Goal: Task Accomplishment & Management: Use online tool/utility

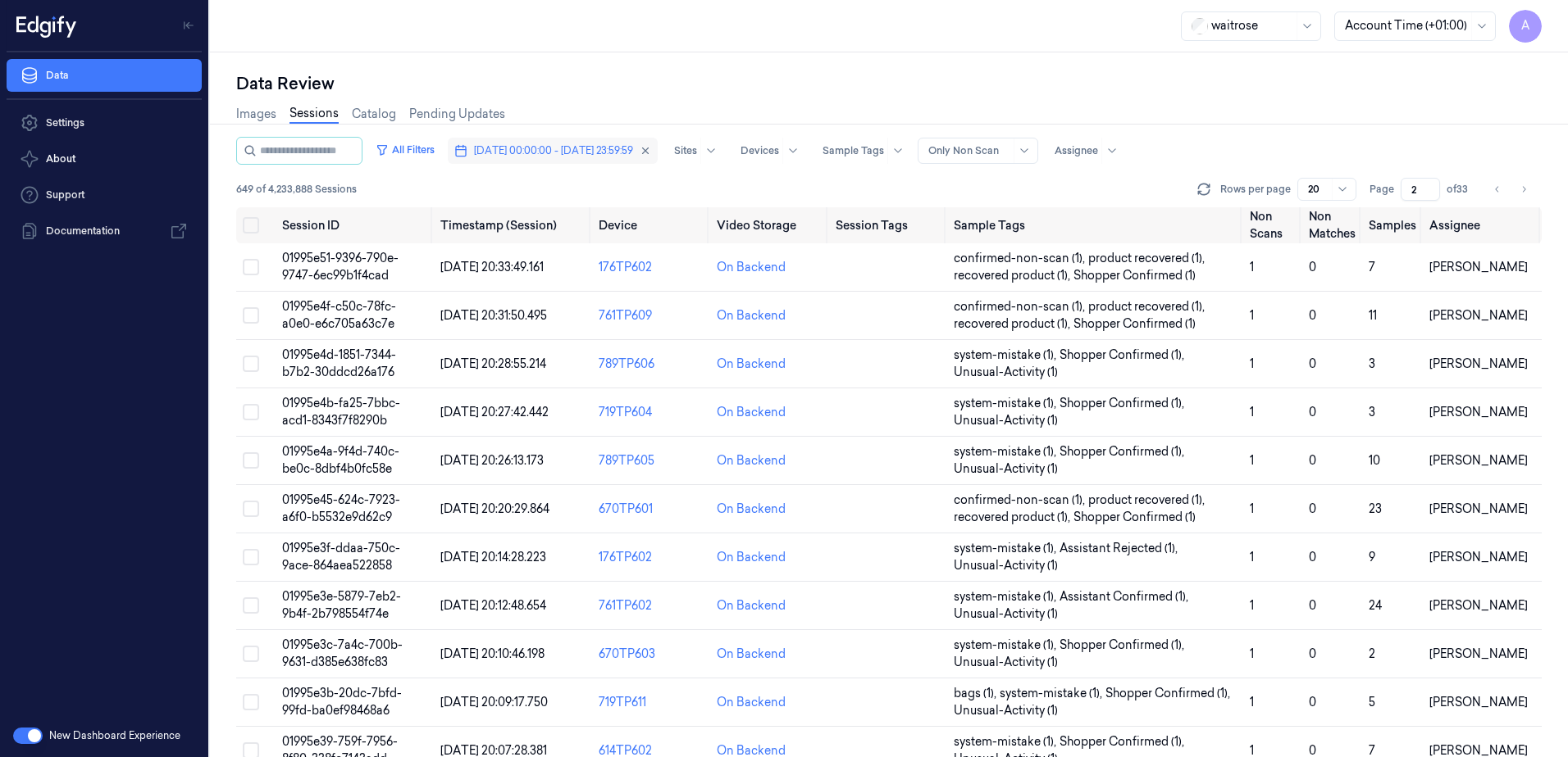
click at [581, 149] on span "[DATE] 00:00:00 - [DATE] 23:59:59" at bounding box center [553, 150] width 159 height 15
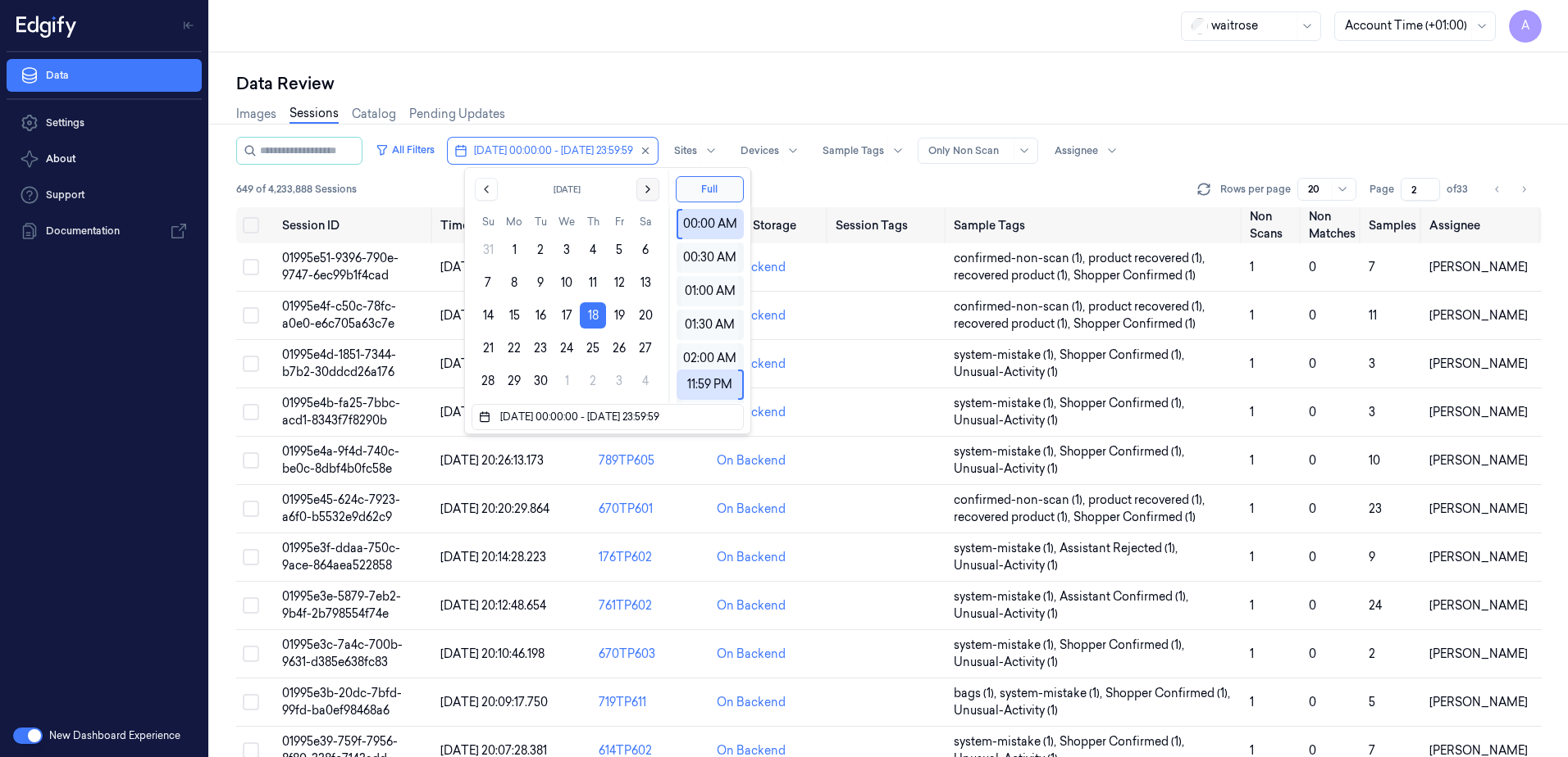
click at [647, 198] on button "Go to the Next Month" at bounding box center [647, 189] width 23 height 23
click at [493, 284] on button "5" at bounding box center [488, 282] width 26 height 26
type input "[DATE] 00:00:00 - [DATE] 23:59:59"
click at [631, 90] on div "Data Review" at bounding box center [888, 83] width 1305 height 23
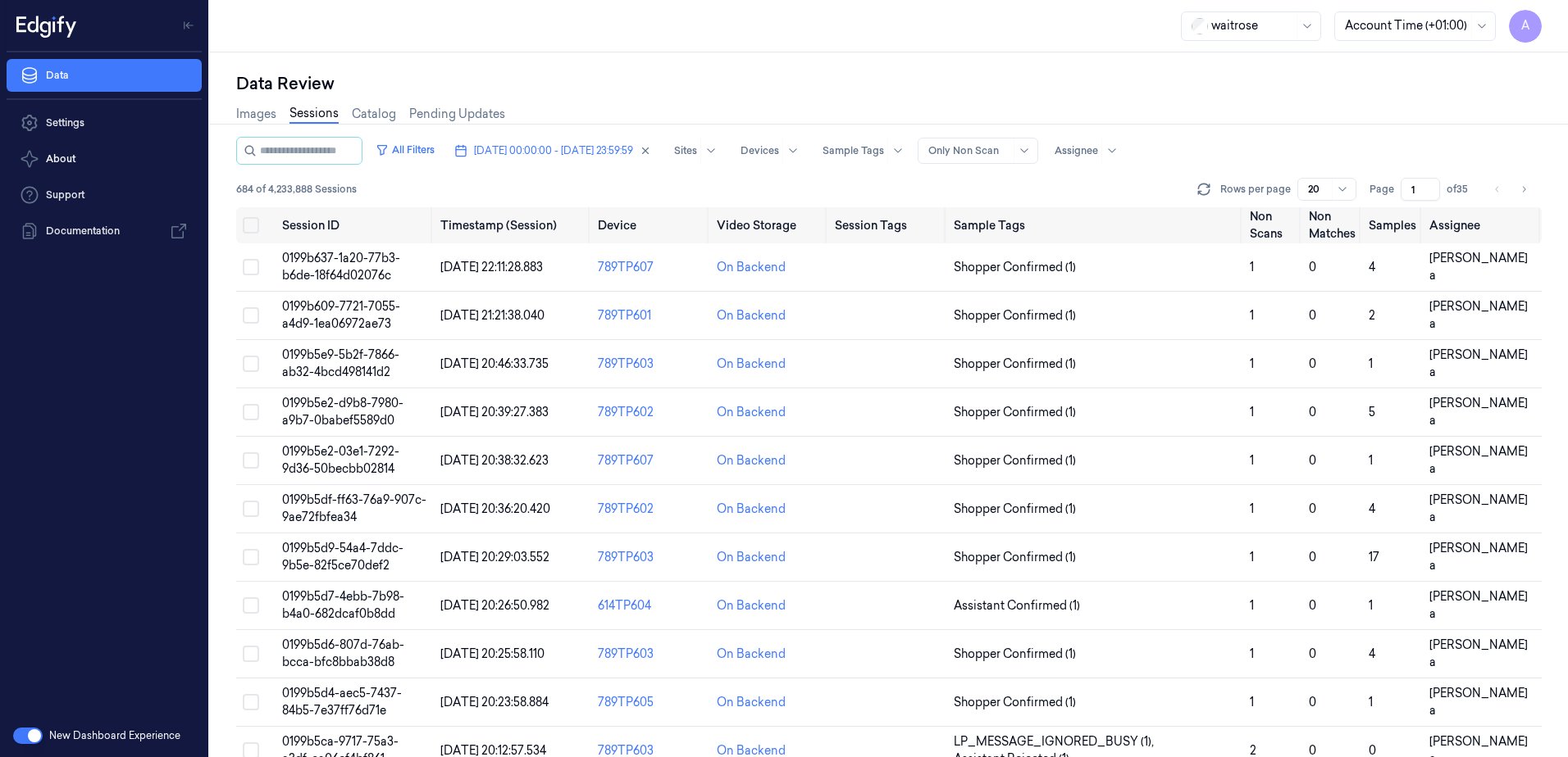
drag, startPoint x: 1415, startPoint y: 186, endPoint x: 1403, endPoint y: 194, distance: 14.4
click at [1403, 194] on input "1" at bounding box center [1420, 189] width 40 height 23
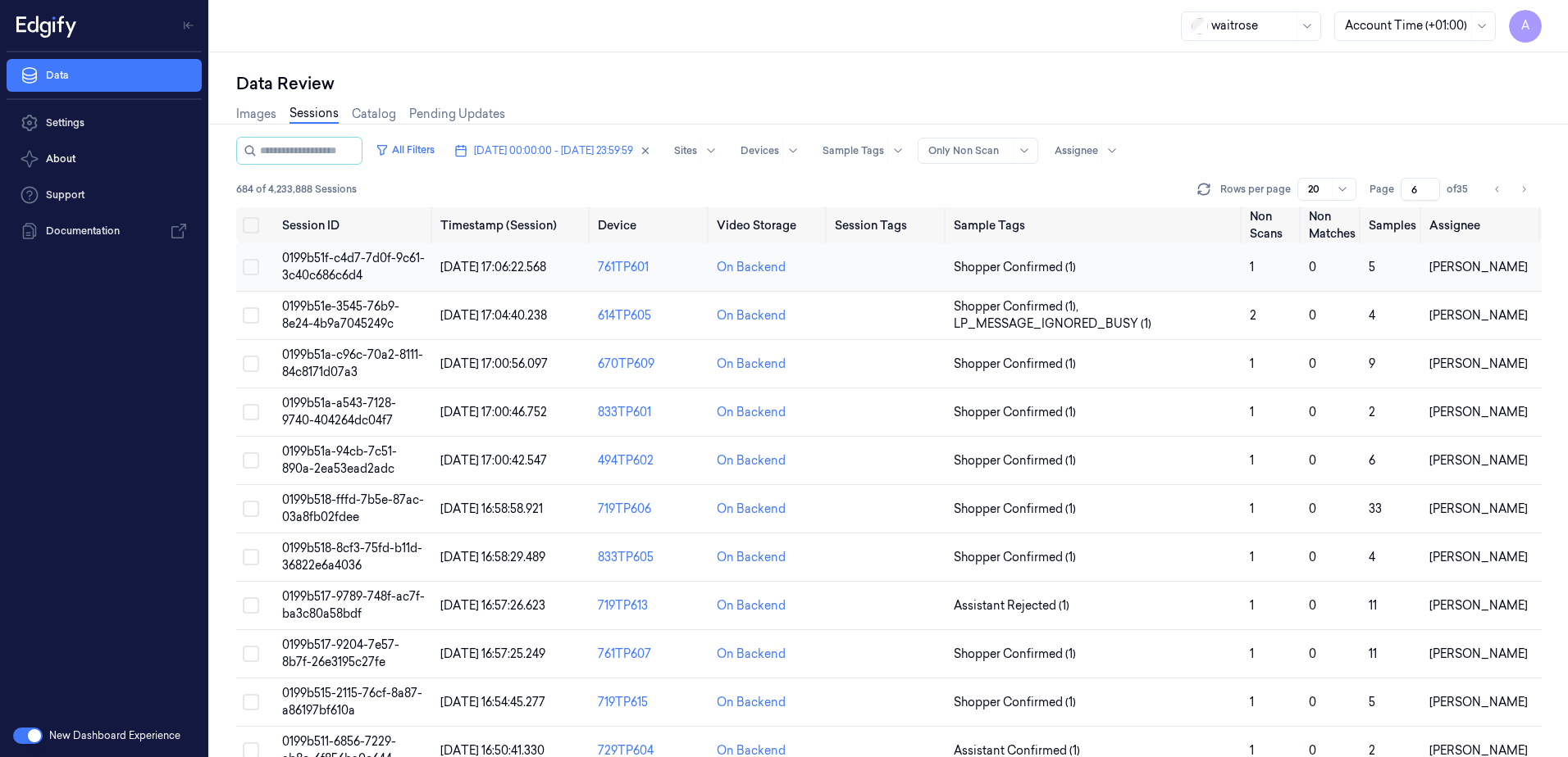
type input "6"
click at [303, 260] on span "0199b51f-c4d7-7d0f-9c61-3c40c686c6d4" at bounding box center [354, 266] width 143 height 32
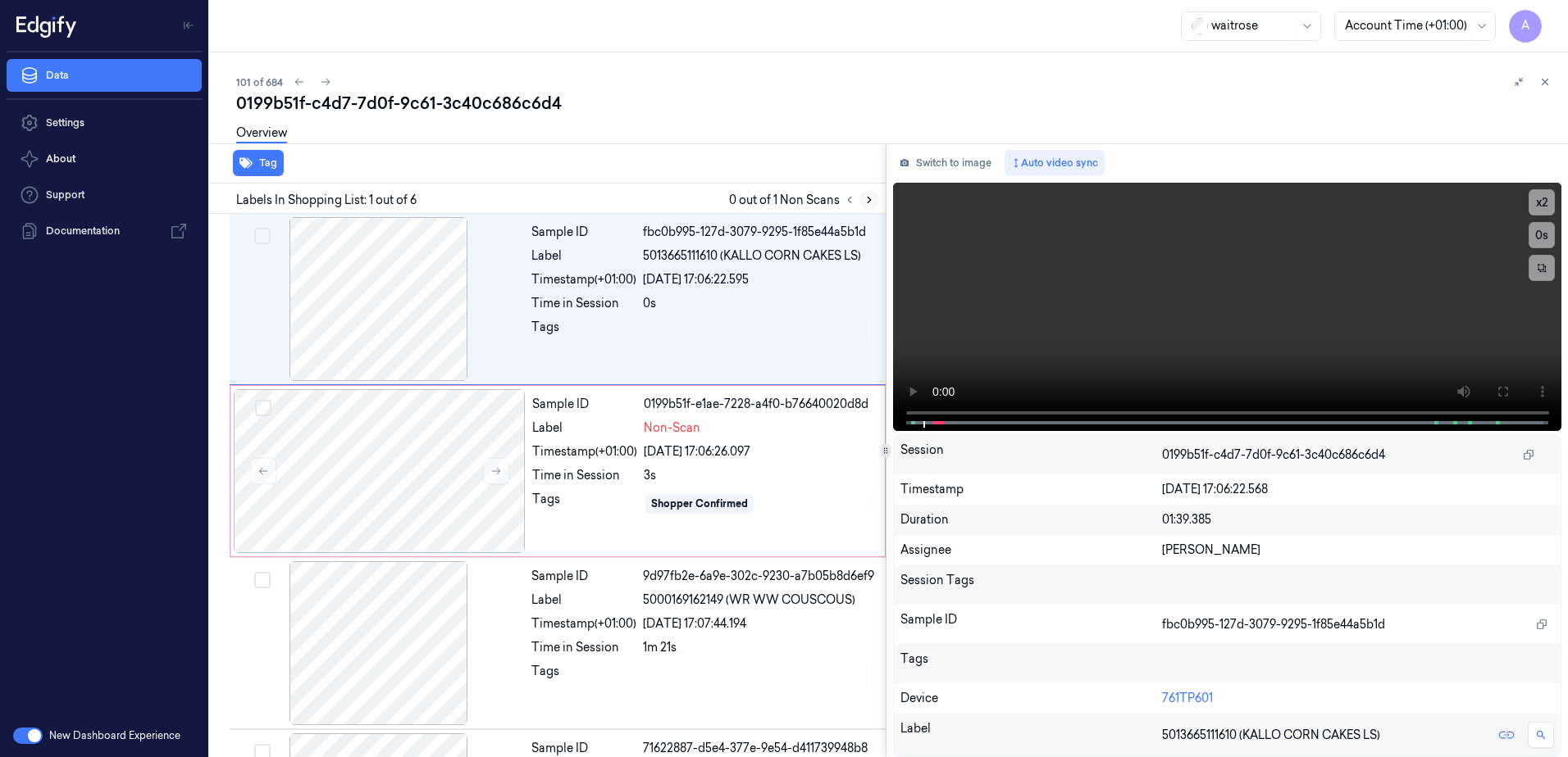
click at [867, 199] on icon at bounding box center [869, 201] width 12 height 12
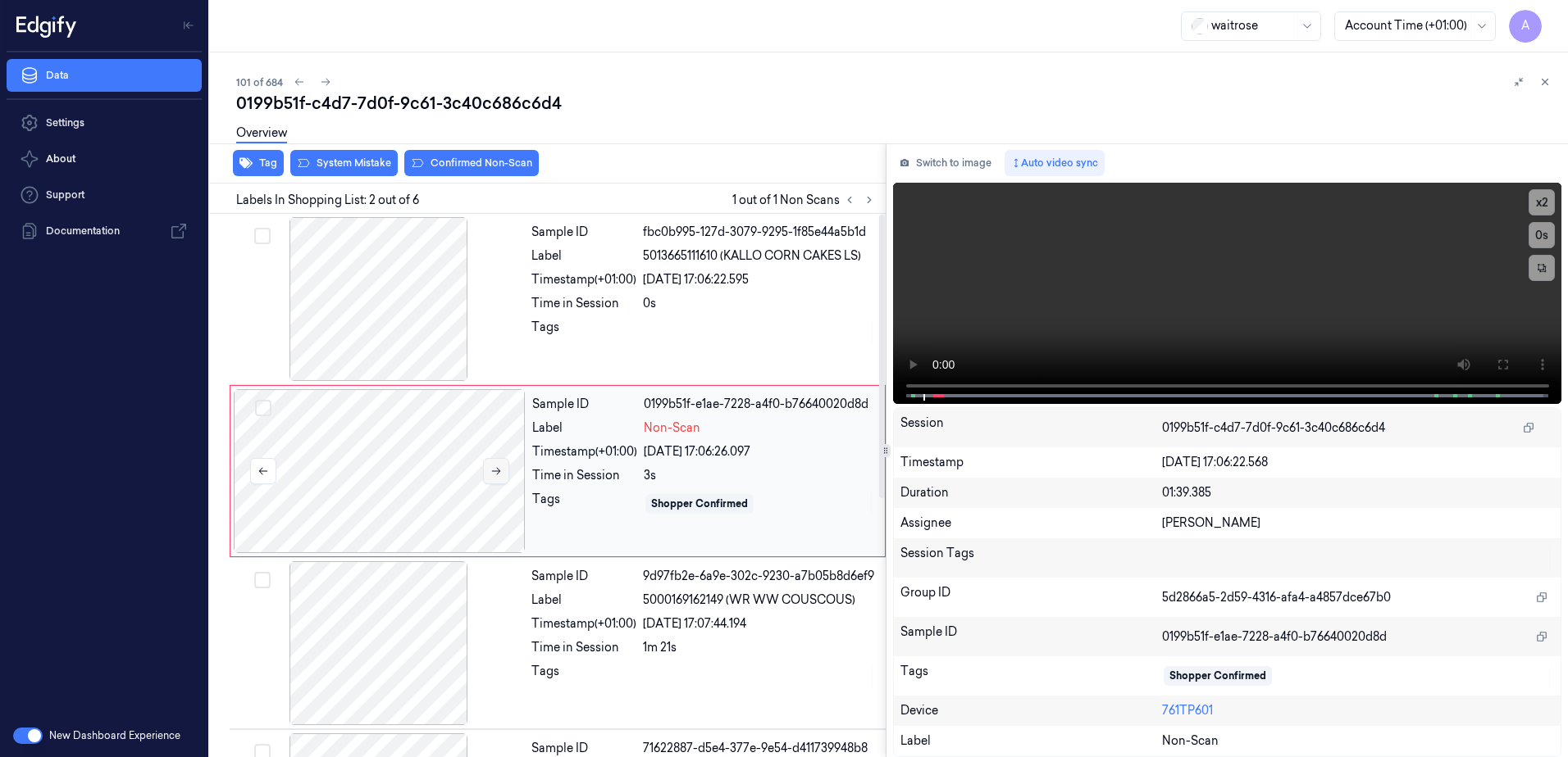
click at [498, 467] on icon at bounding box center [496, 472] width 12 height 12
click at [495, 470] on icon at bounding box center [496, 472] width 12 height 12
click at [495, 469] on icon at bounding box center [496, 472] width 12 height 12
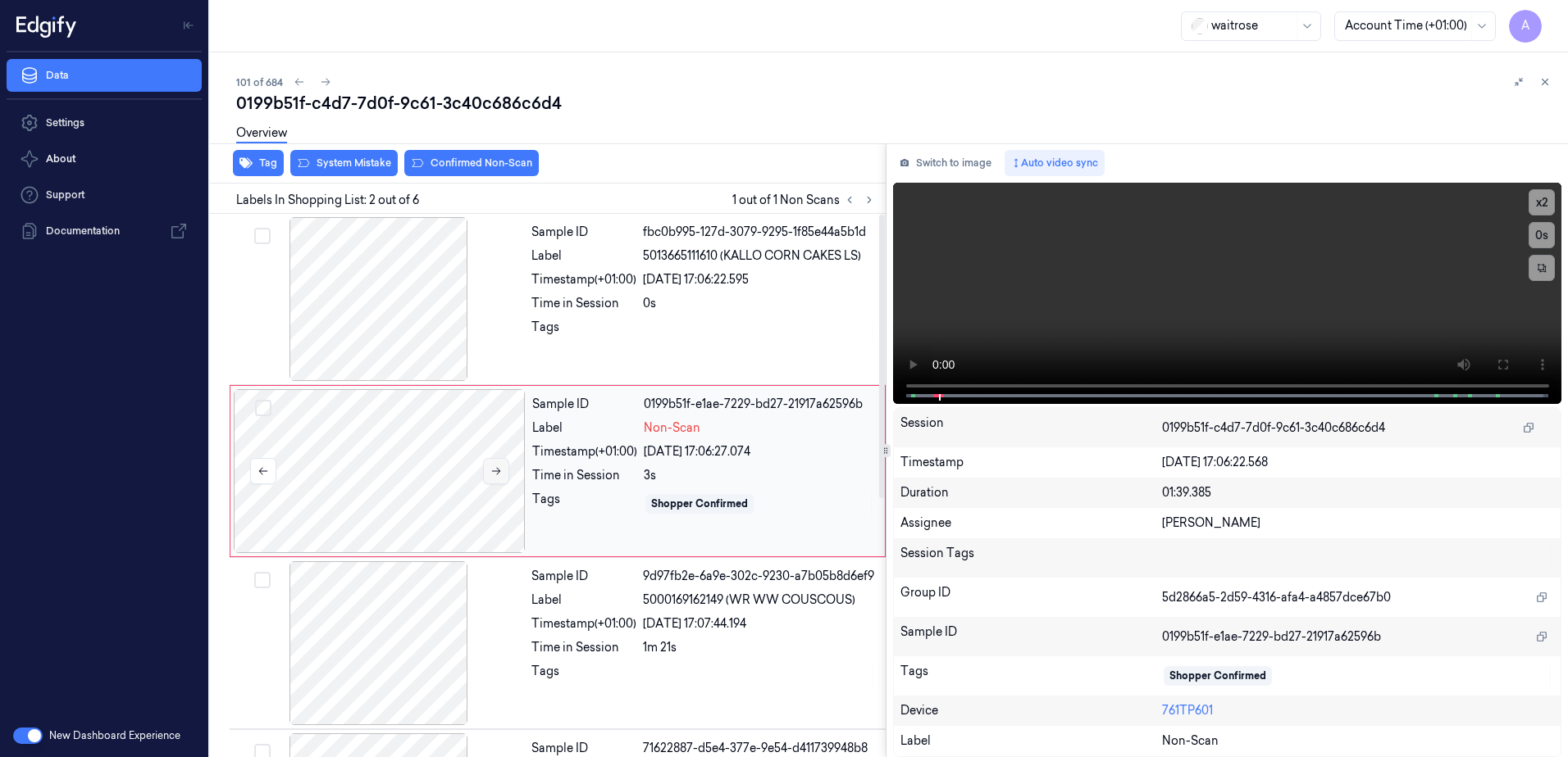
click at [496, 469] on icon at bounding box center [496, 472] width 12 height 12
click at [495, 477] on button at bounding box center [496, 471] width 26 height 26
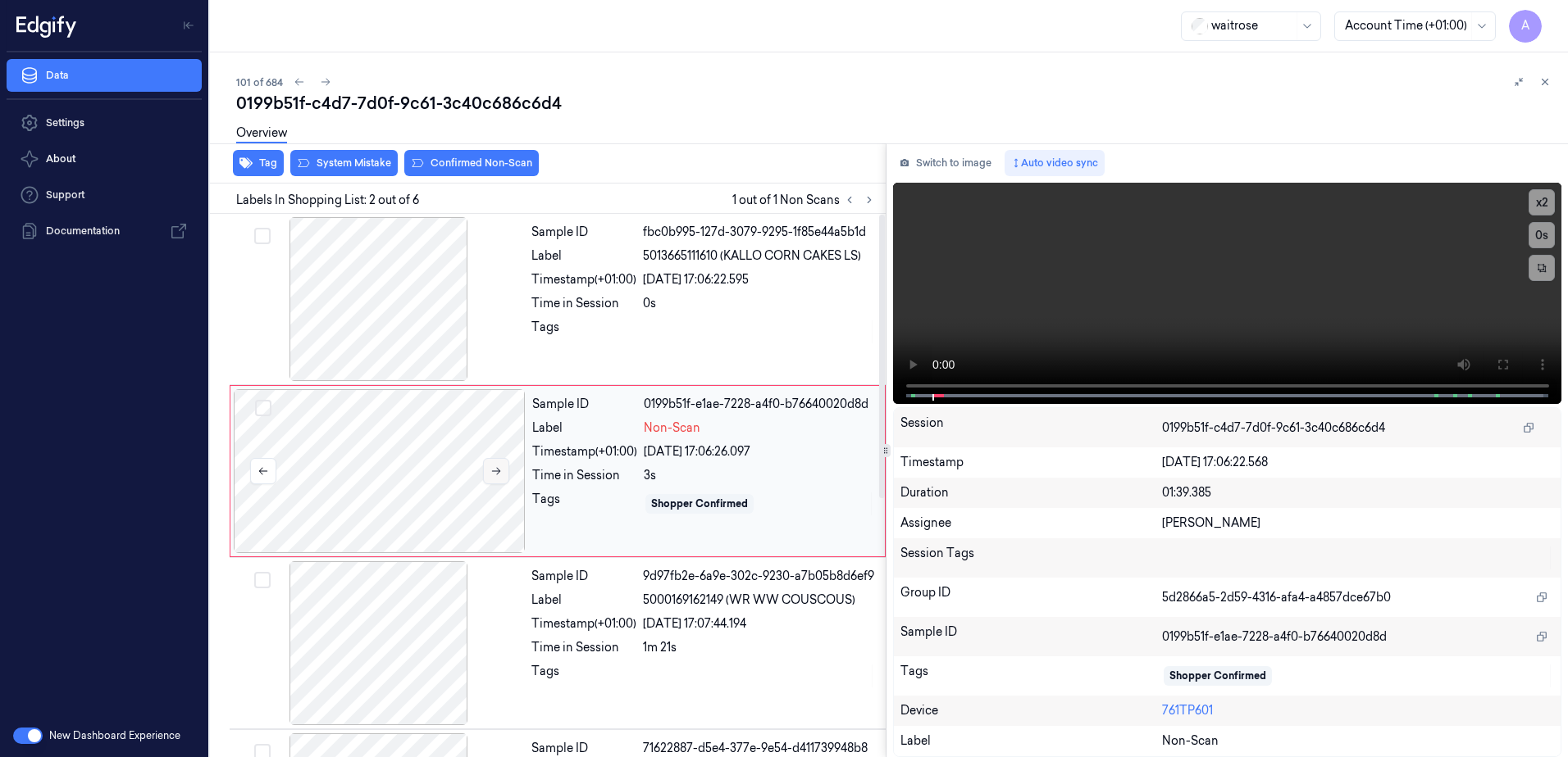
click at [495, 477] on button at bounding box center [496, 471] width 26 height 26
click at [499, 476] on icon at bounding box center [496, 472] width 12 height 12
click at [1492, 366] on button at bounding box center [1501, 365] width 26 height 26
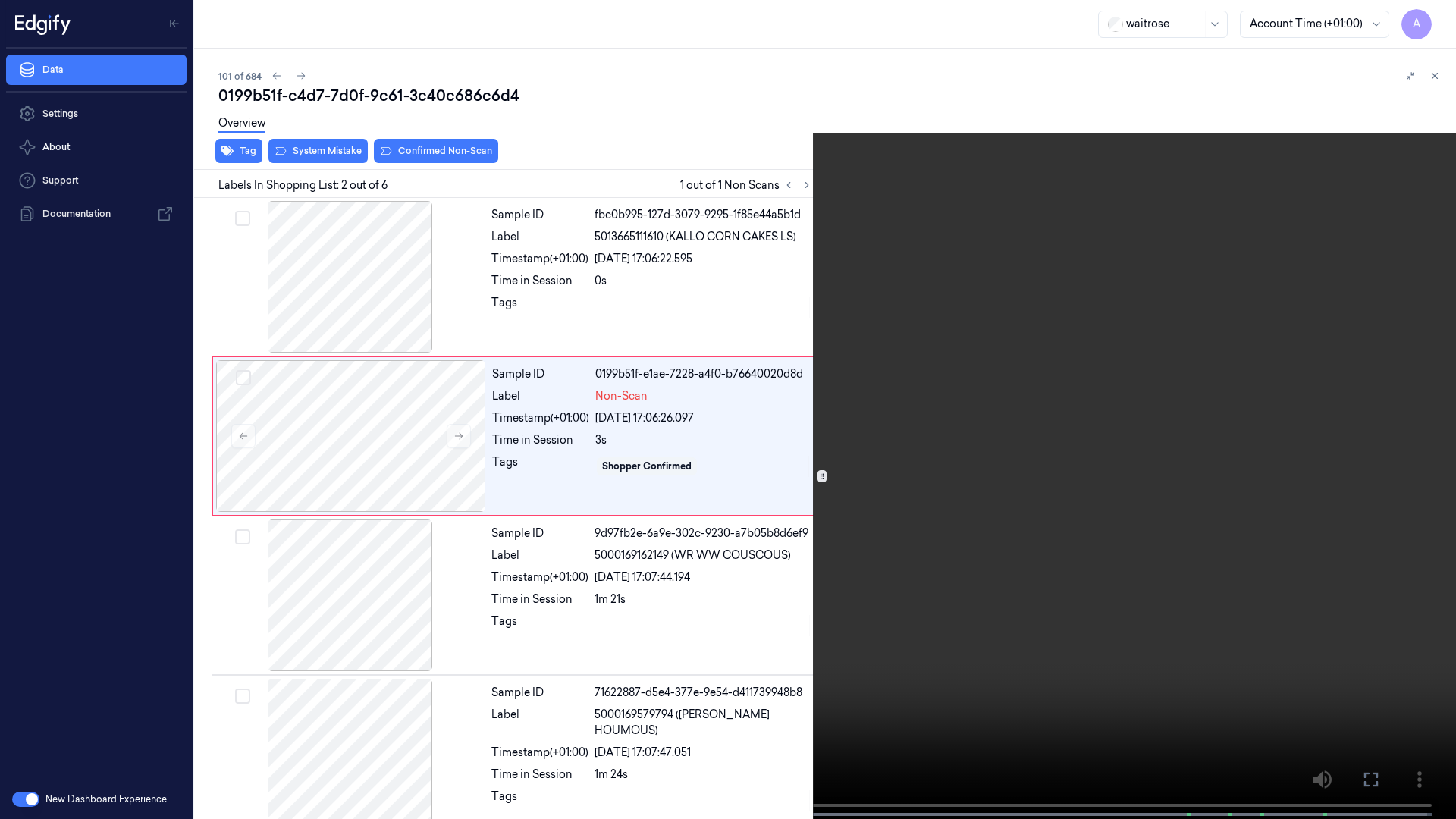
click at [934, 449] on video at bounding box center [728, 411] width 1456 height 822
click at [1437, 21] on button "x 2" at bounding box center [1438, 18] width 24 height 24
click at [0, 0] on icon at bounding box center [0, 0] width 0 height 0
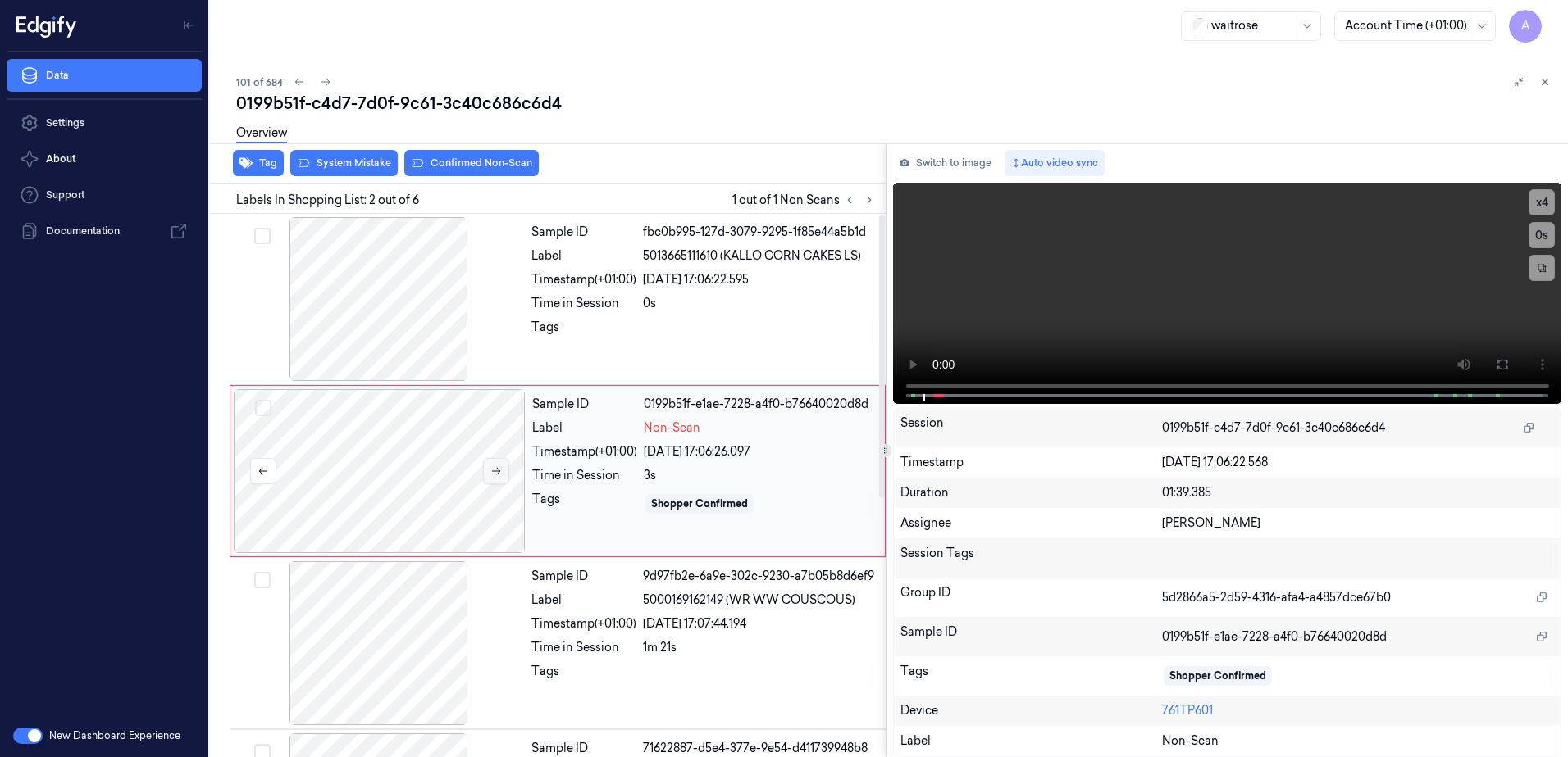
click at [504, 479] on button at bounding box center [496, 471] width 26 height 26
click at [579, 347] on div "Sample ID fbc0b995-127d-3079-9295-1f85e44a5b1d Label 5013665111610 (KALLO CORN …" at bounding box center [704, 299] width 358 height 164
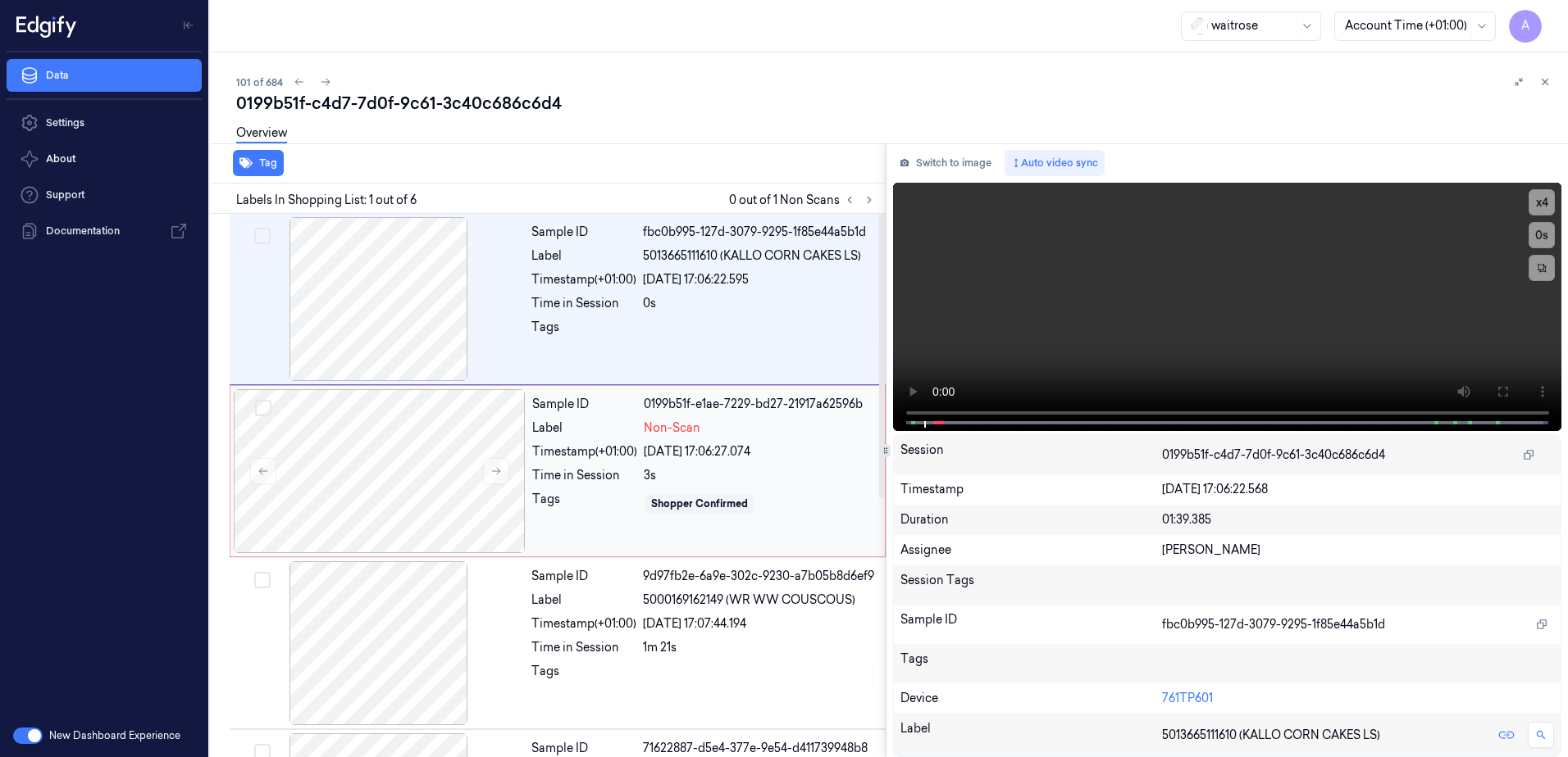
click at [585, 523] on div "Sample ID 0199b51f-e1ae-7229-bd27-21917a62596b Label Non-Scan Timestamp (+01:00…" at bounding box center [704, 471] width 356 height 164
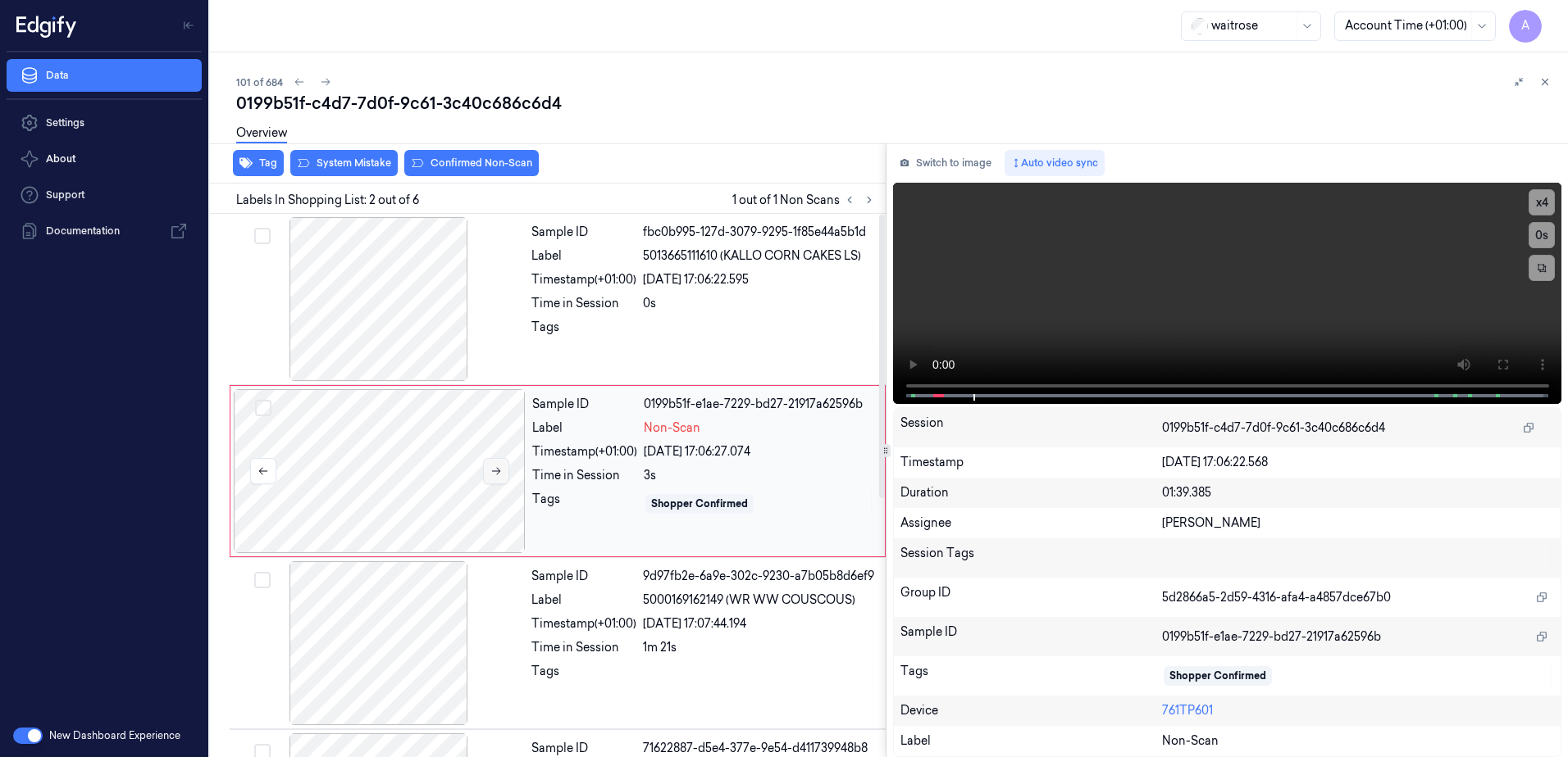
click at [490, 476] on icon at bounding box center [496, 472] width 12 height 12
click at [612, 330] on div "Tags" at bounding box center [584, 332] width 105 height 26
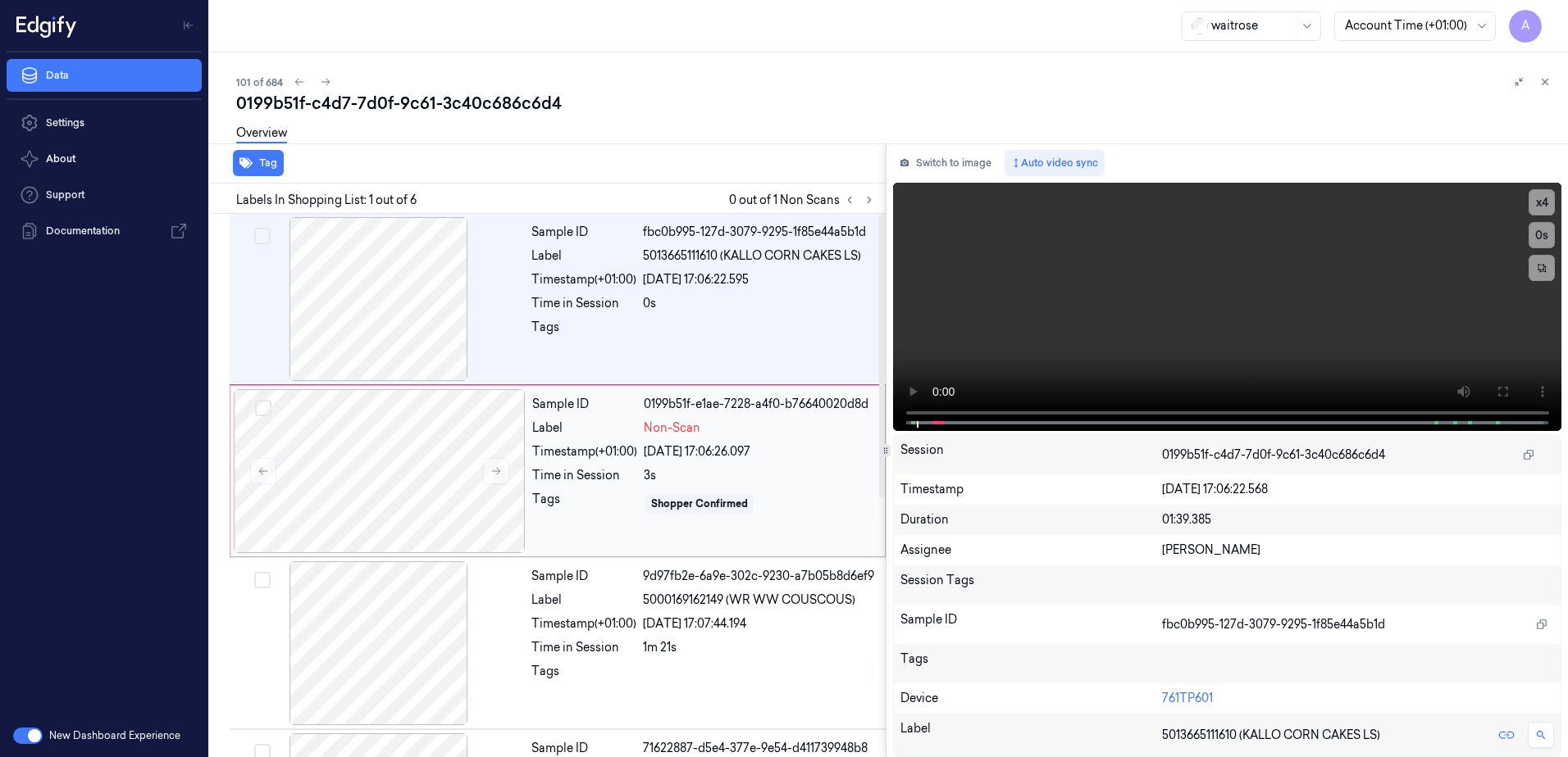
click at [608, 485] on div "Sample ID 0199b51f-e1ae-7228-a4f0-b76640020d8d Label Non-Scan Timestamp (+01:00…" at bounding box center [704, 471] width 356 height 164
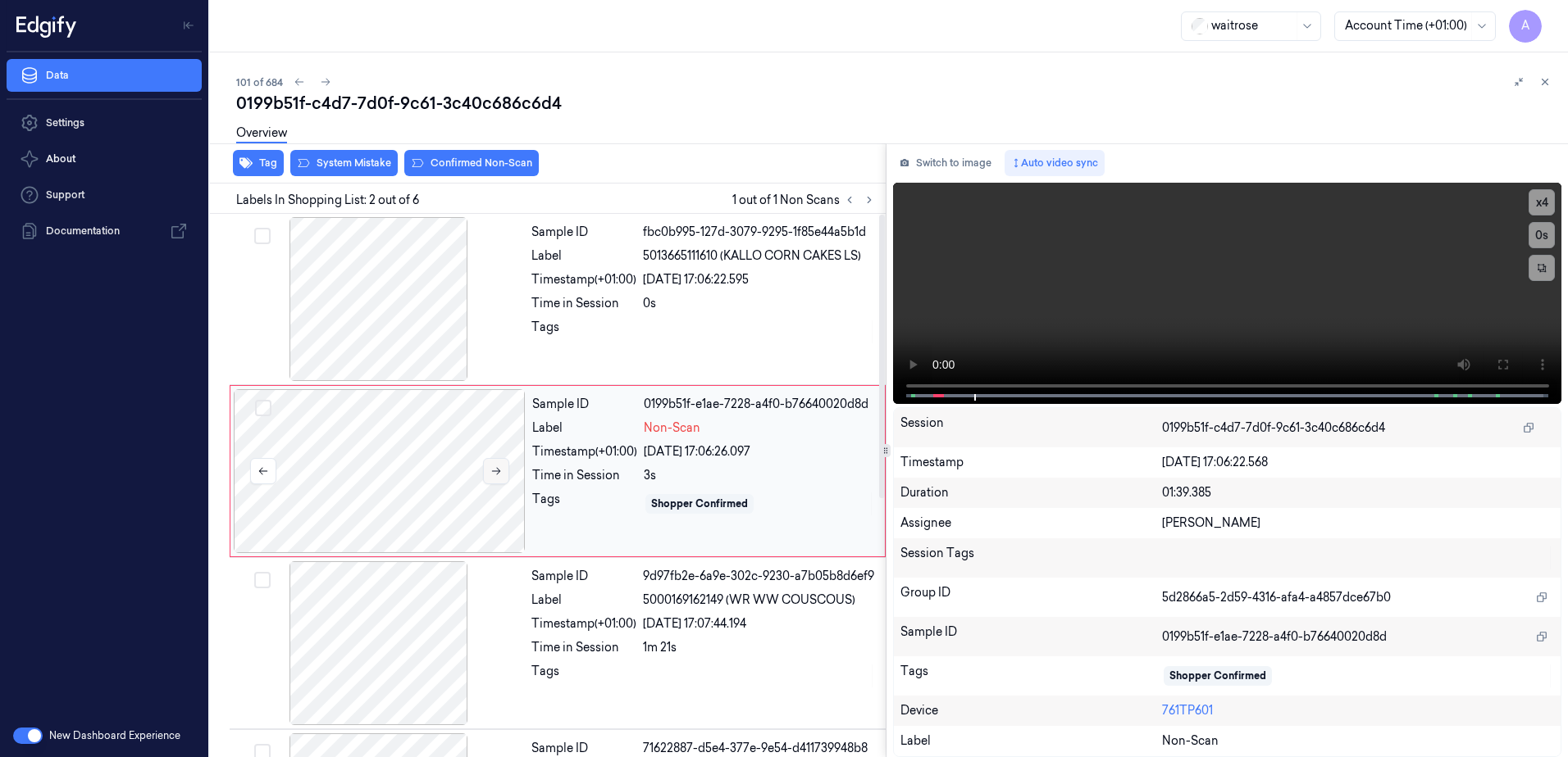
click at [500, 475] on icon at bounding box center [496, 472] width 12 height 12
click at [716, 336] on div at bounding box center [759, 332] width 233 height 26
click at [1539, 84] on icon at bounding box center [1545, 82] width 12 height 12
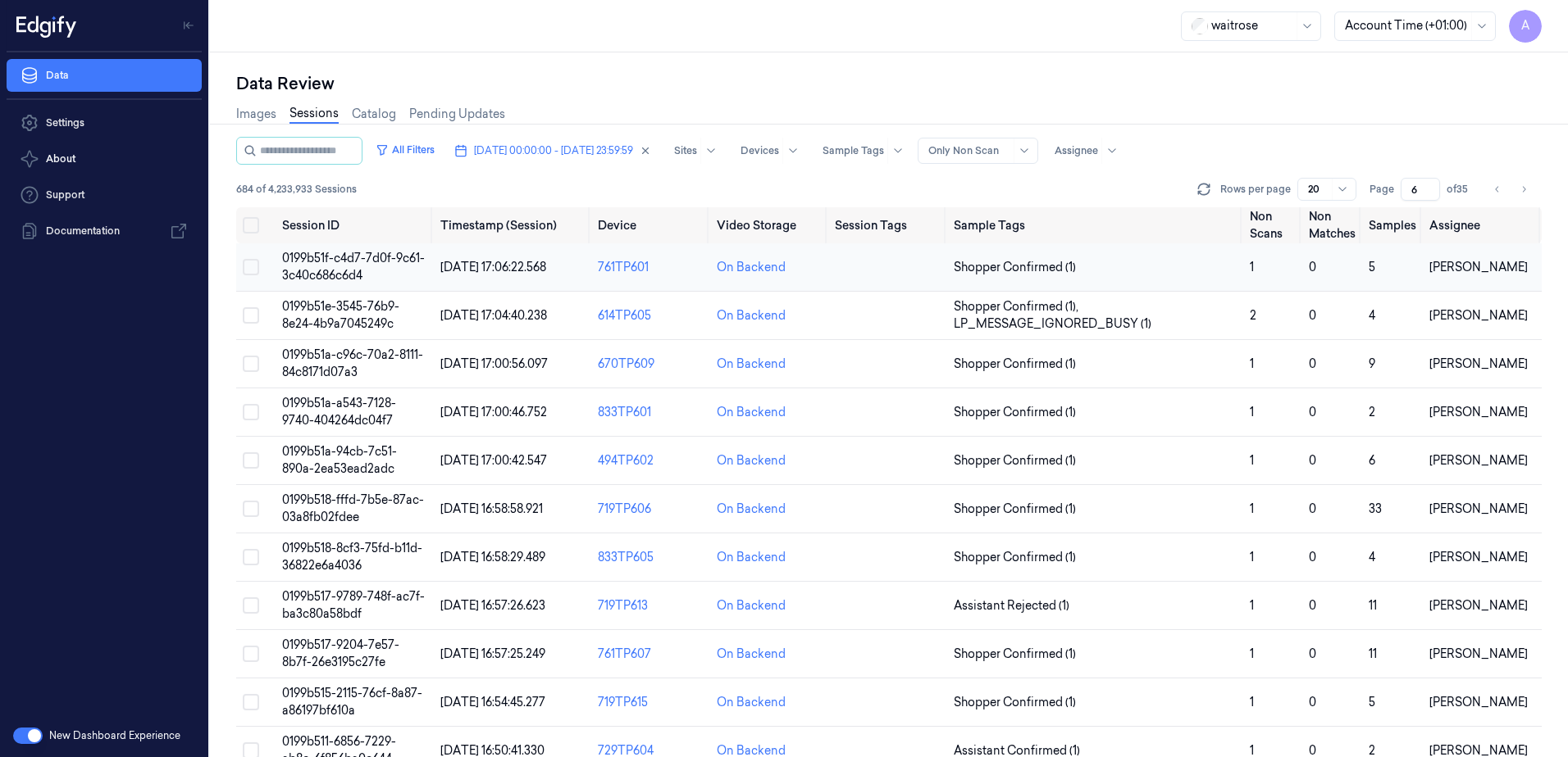
click at [320, 264] on span "0199b51f-c4d7-7d0f-9c61-3c40c686c6d4" at bounding box center [354, 266] width 143 height 32
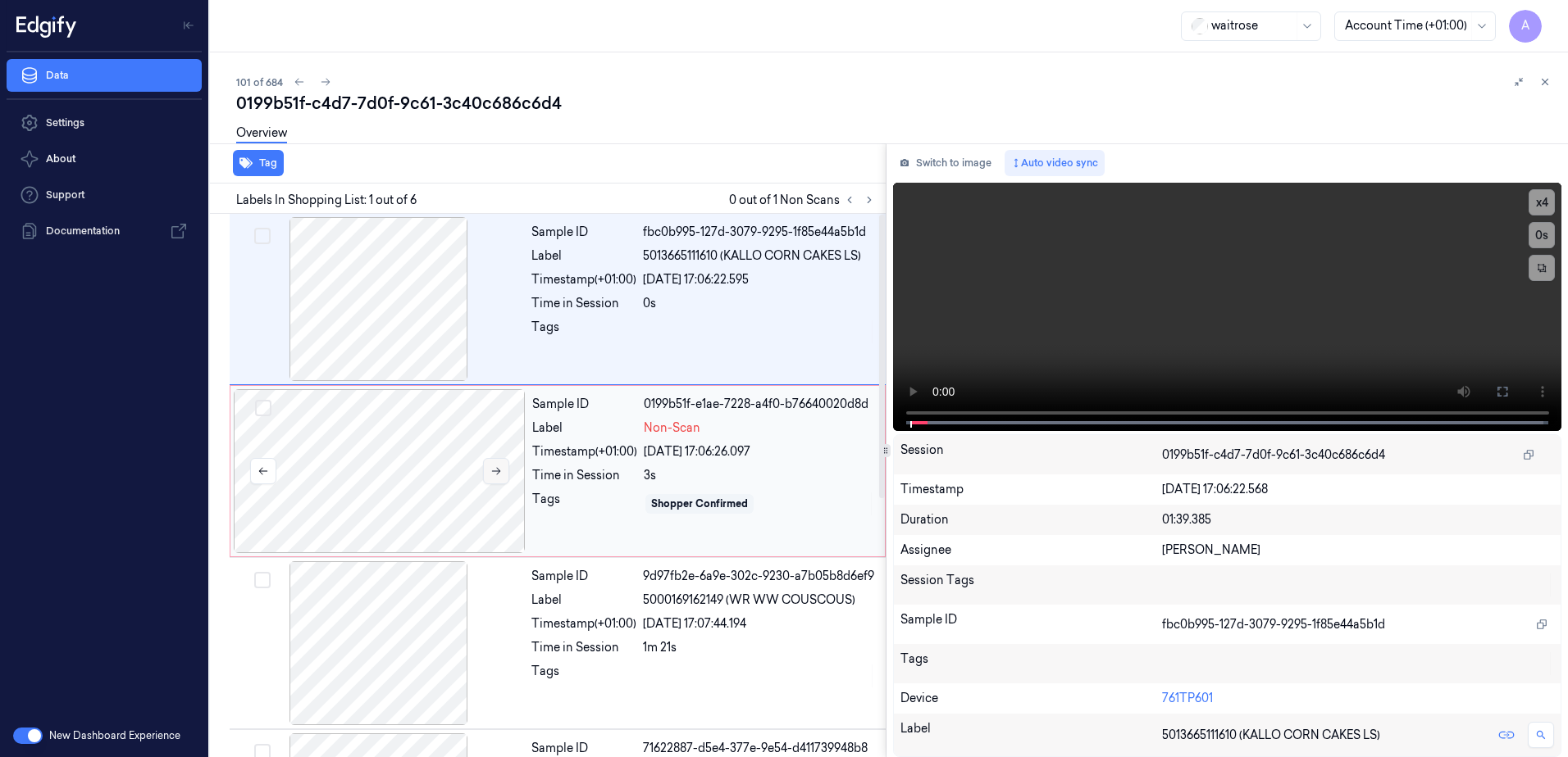
click at [494, 476] on icon at bounding box center [496, 472] width 12 height 12
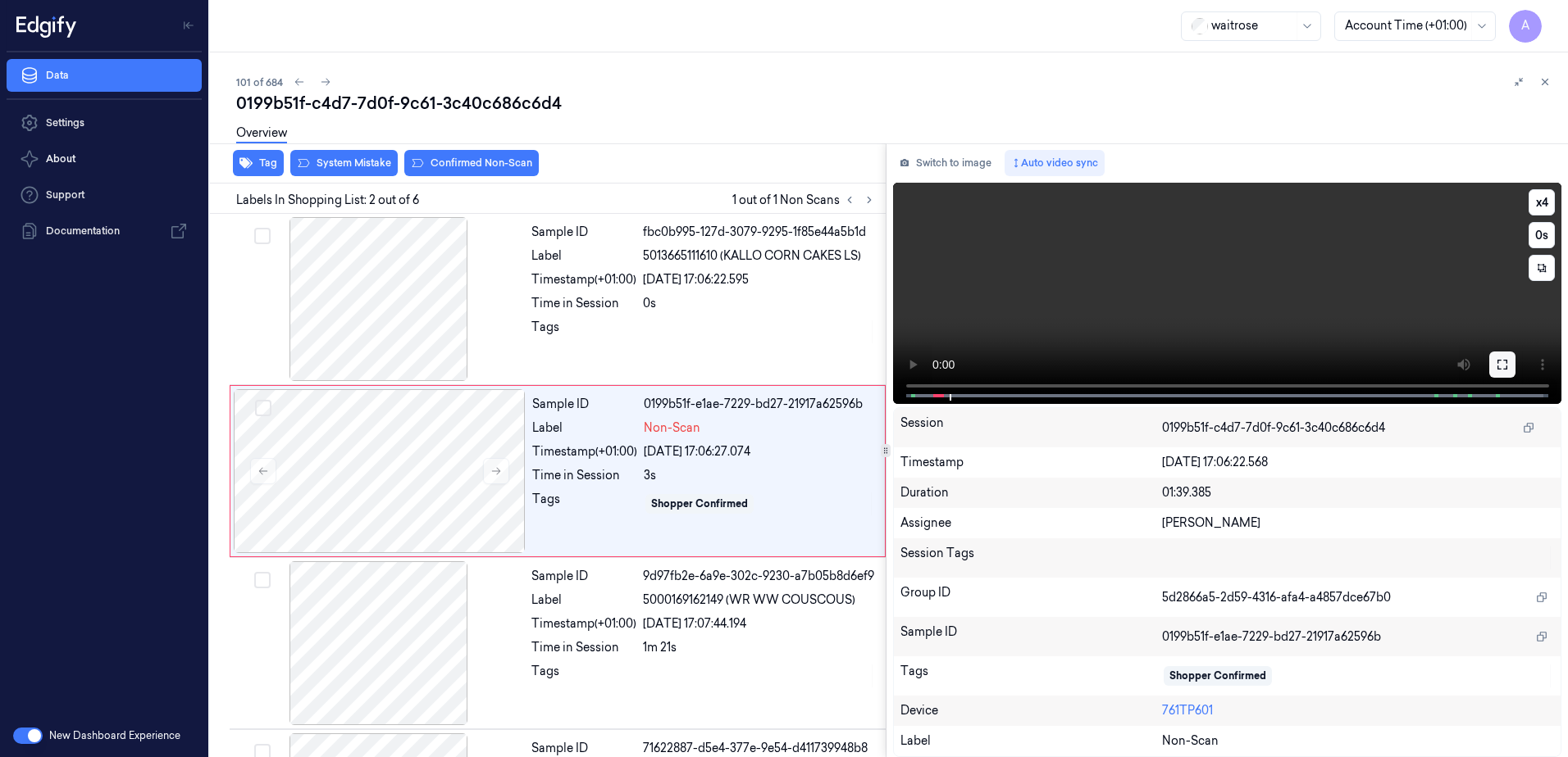
click at [1506, 368] on icon at bounding box center [1502, 365] width 10 height 10
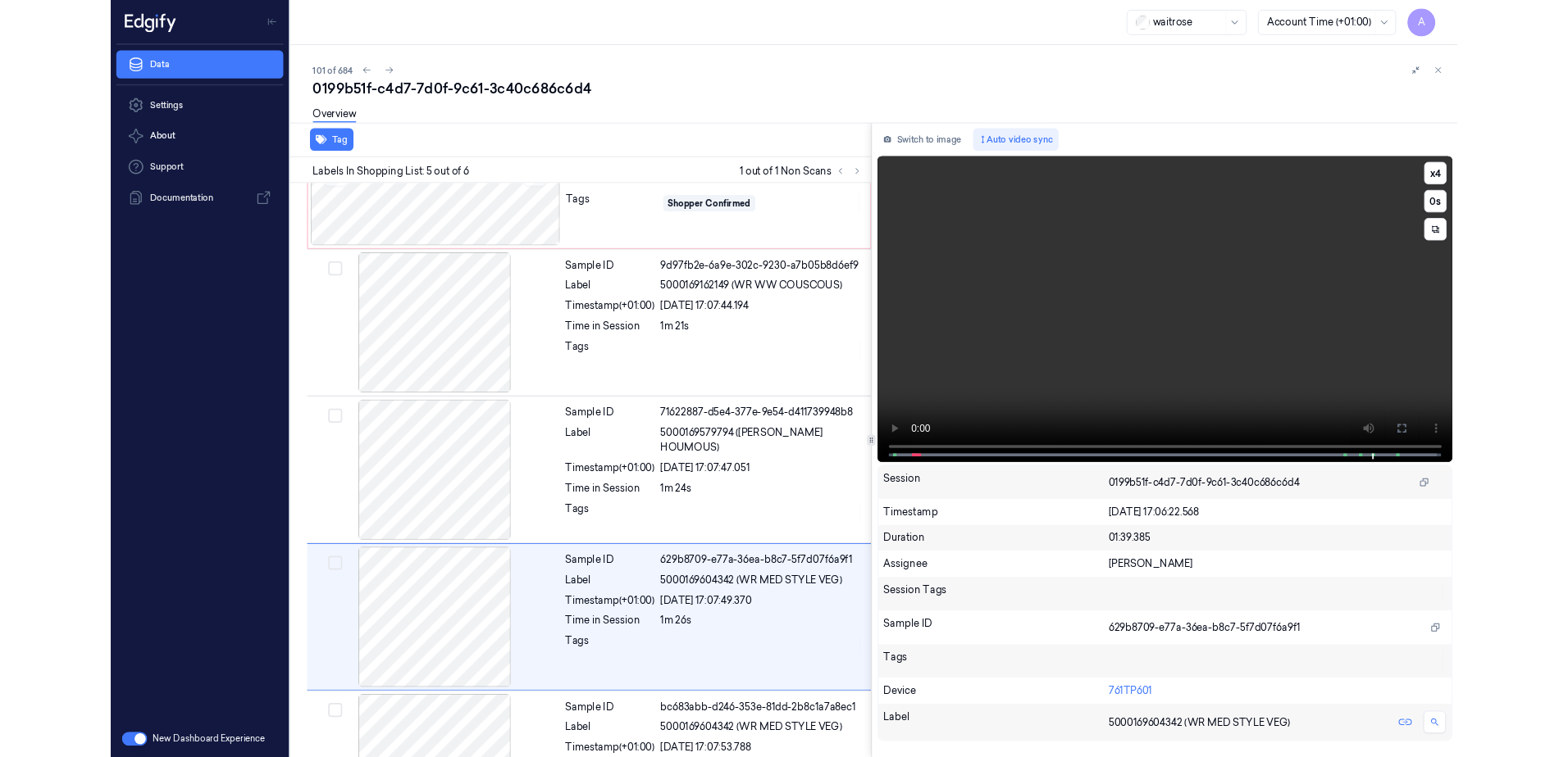
scroll to position [367, 0]
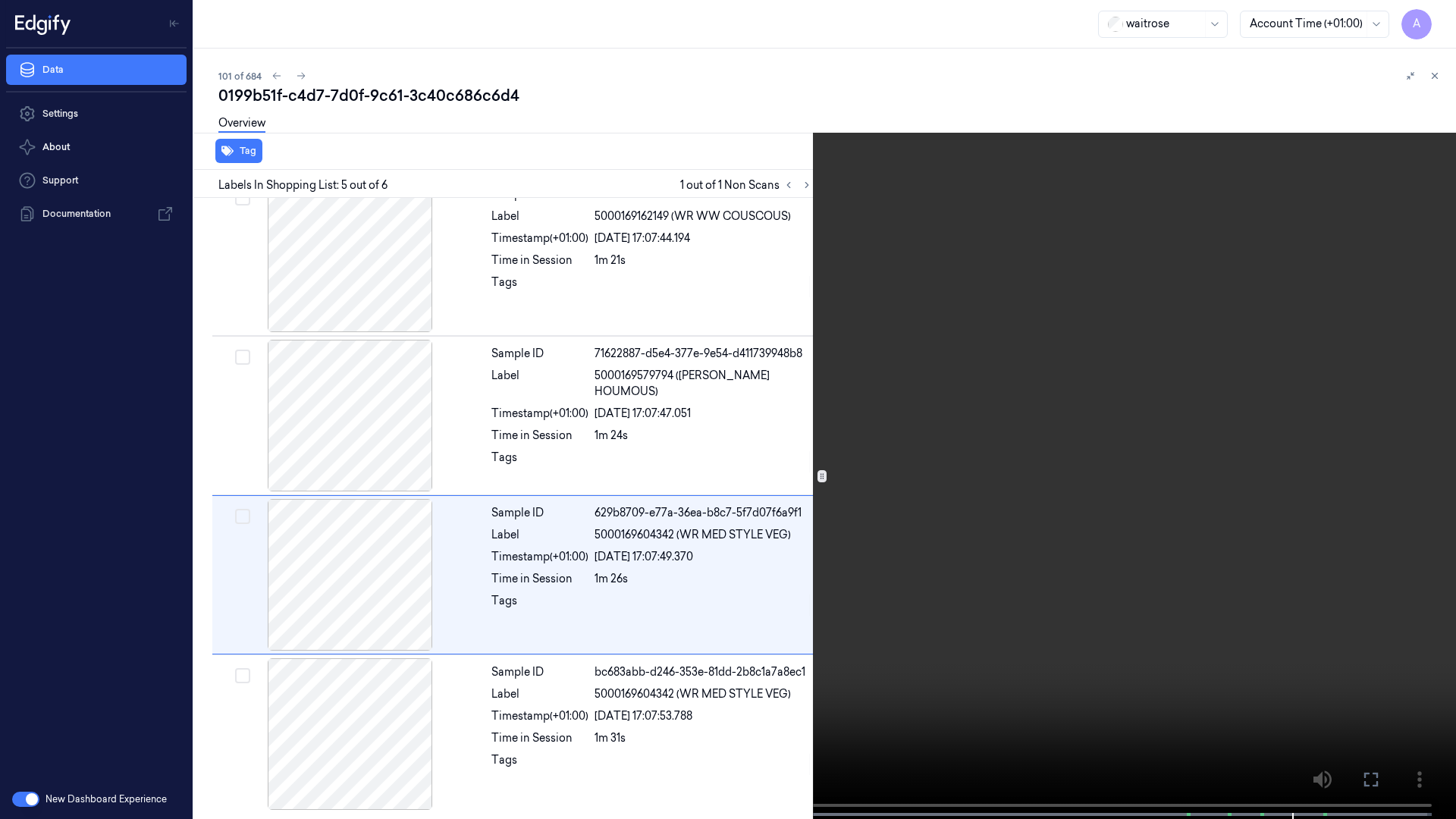
click at [0, 0] on icon at bounding box center [0, 0] width 0 height 0
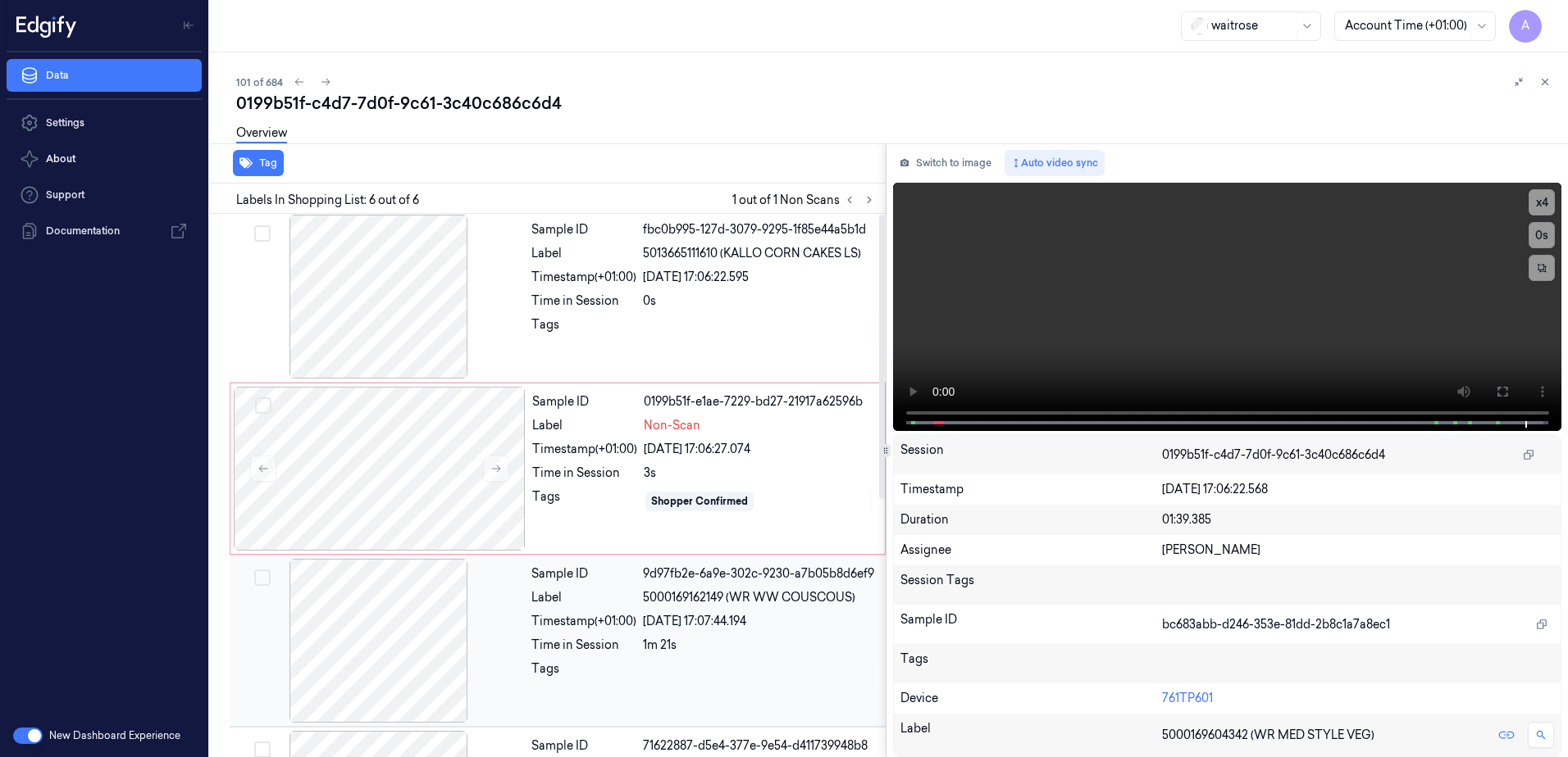
scroll to position [0, 0]
click at [588, 506] on div "Tags" at bounding box center [584, 504] width 105 height 26
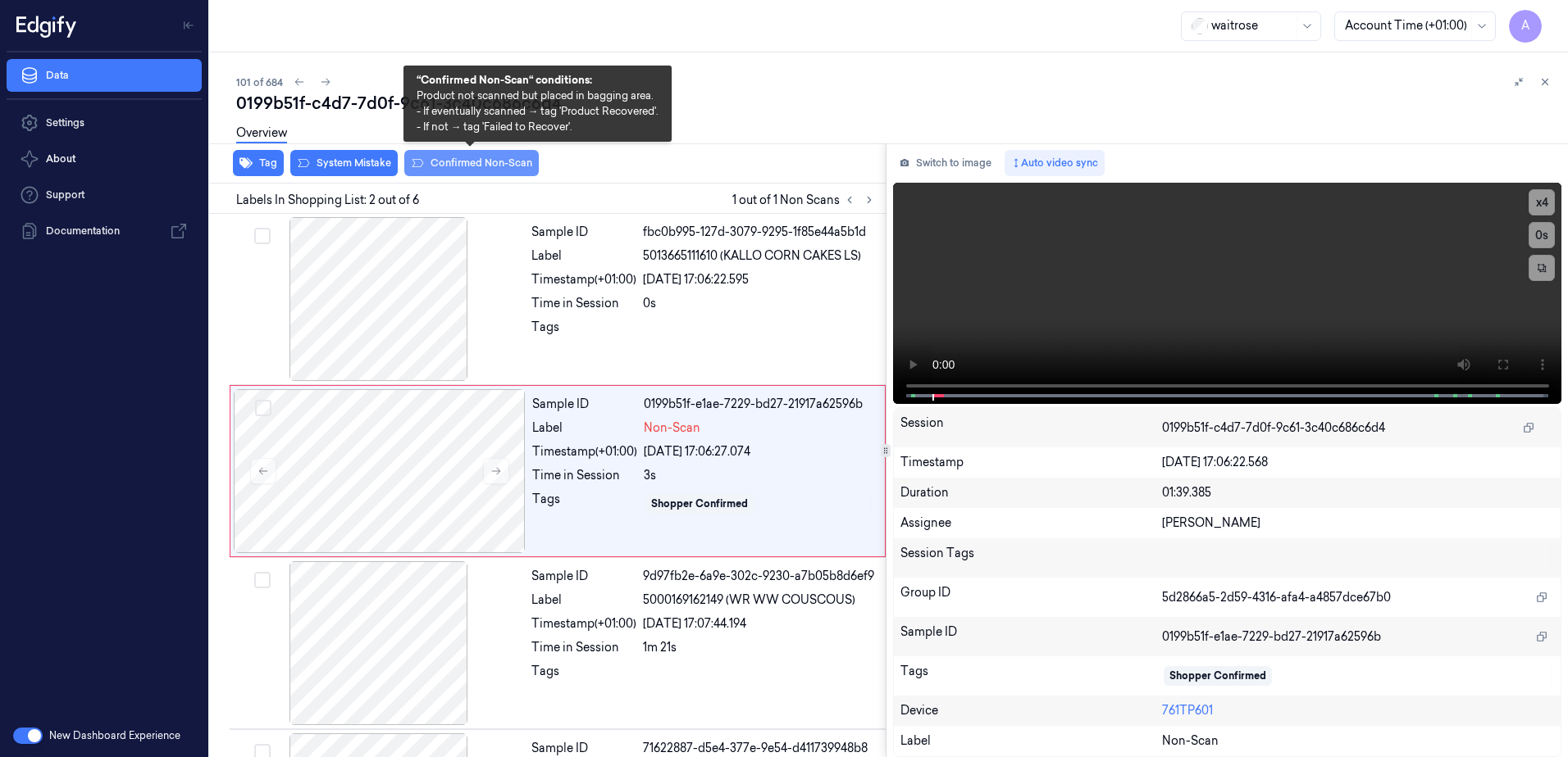
click at [451, 165] on button "Confirmed Non-Scan" at bounding box center [471, 163] width 134 height 26
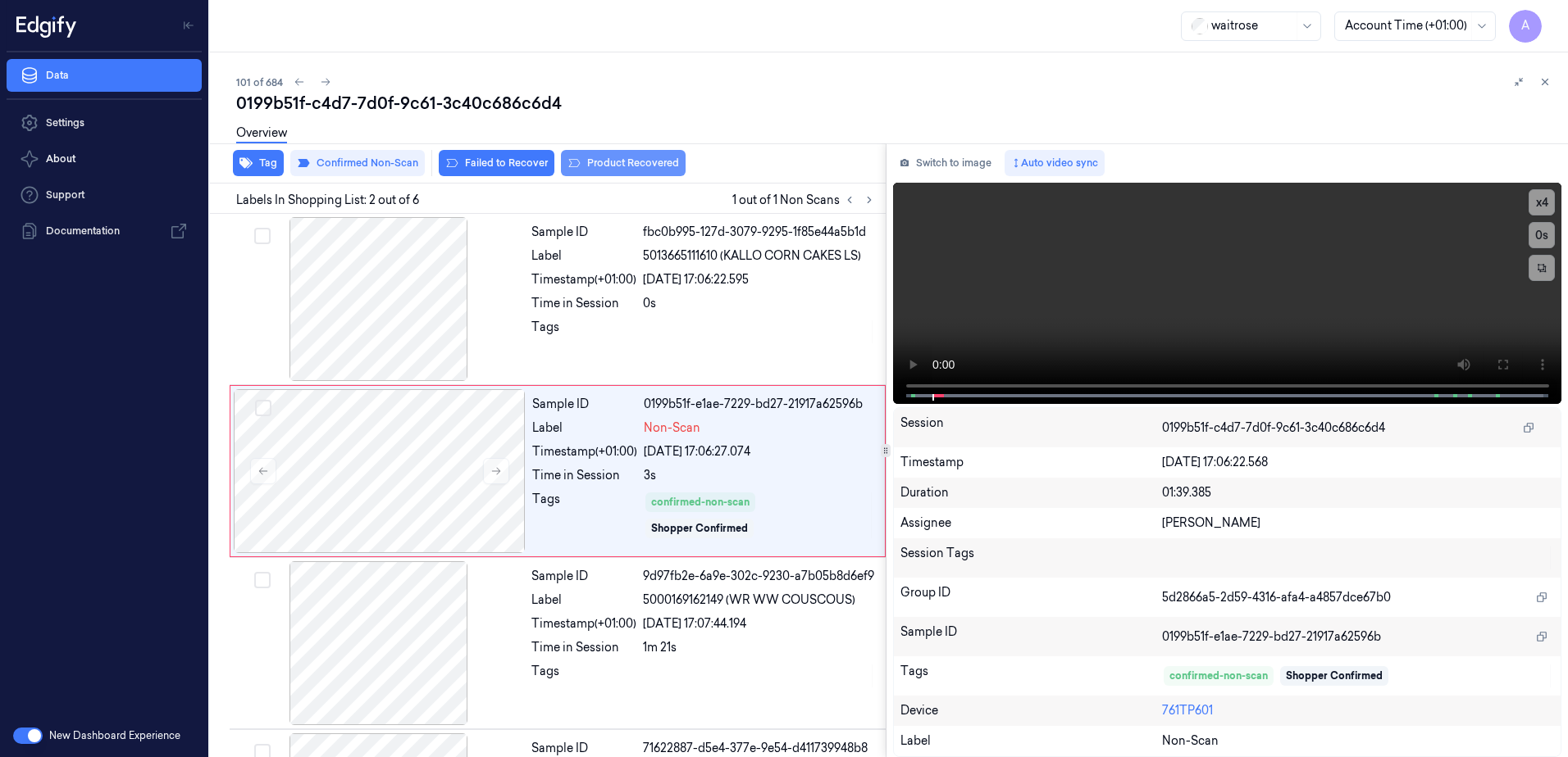
click at [585, 165] on button "Product Recovered" at bounding box center [622, 163] width 124 height 26
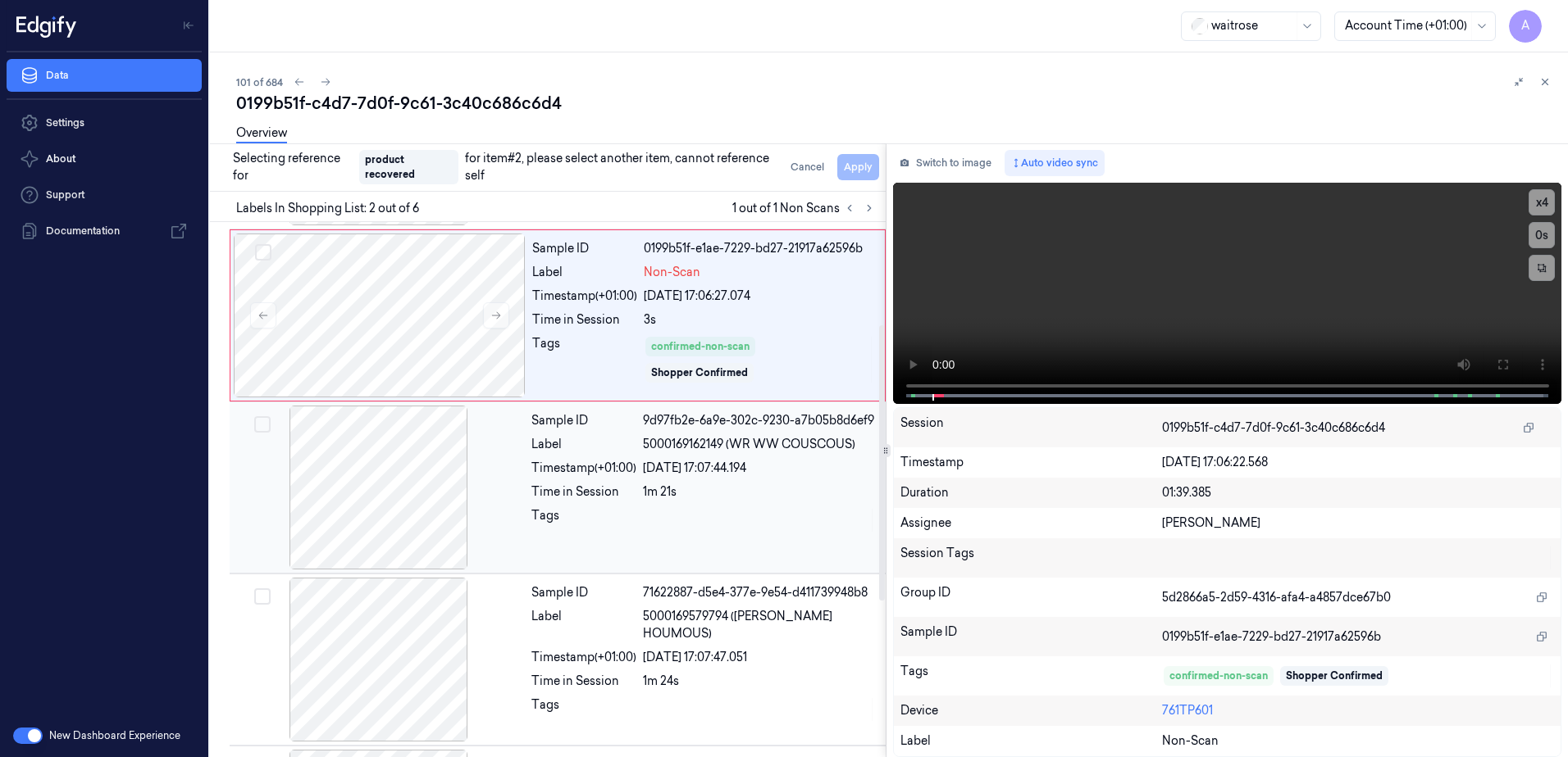
scroll to position [328, 0]
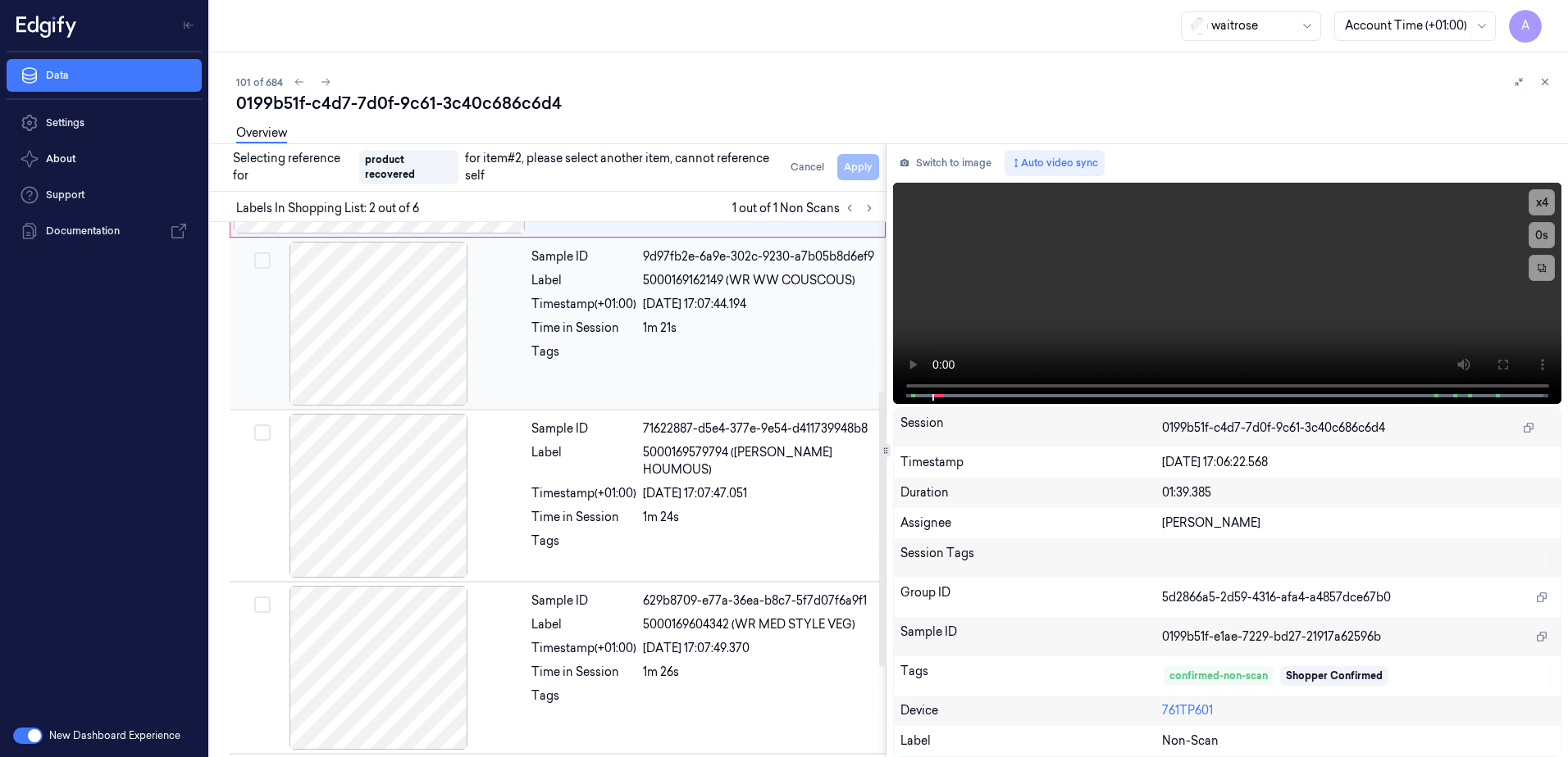
click at [704, 373] on div "Sample ID 9d97fb2e-6a9e-302c-9230-a7b05b8d6ef9 Label 5000169162149 (WR WW COUSC…" at bounding box center [704, 323] width 358 height 164
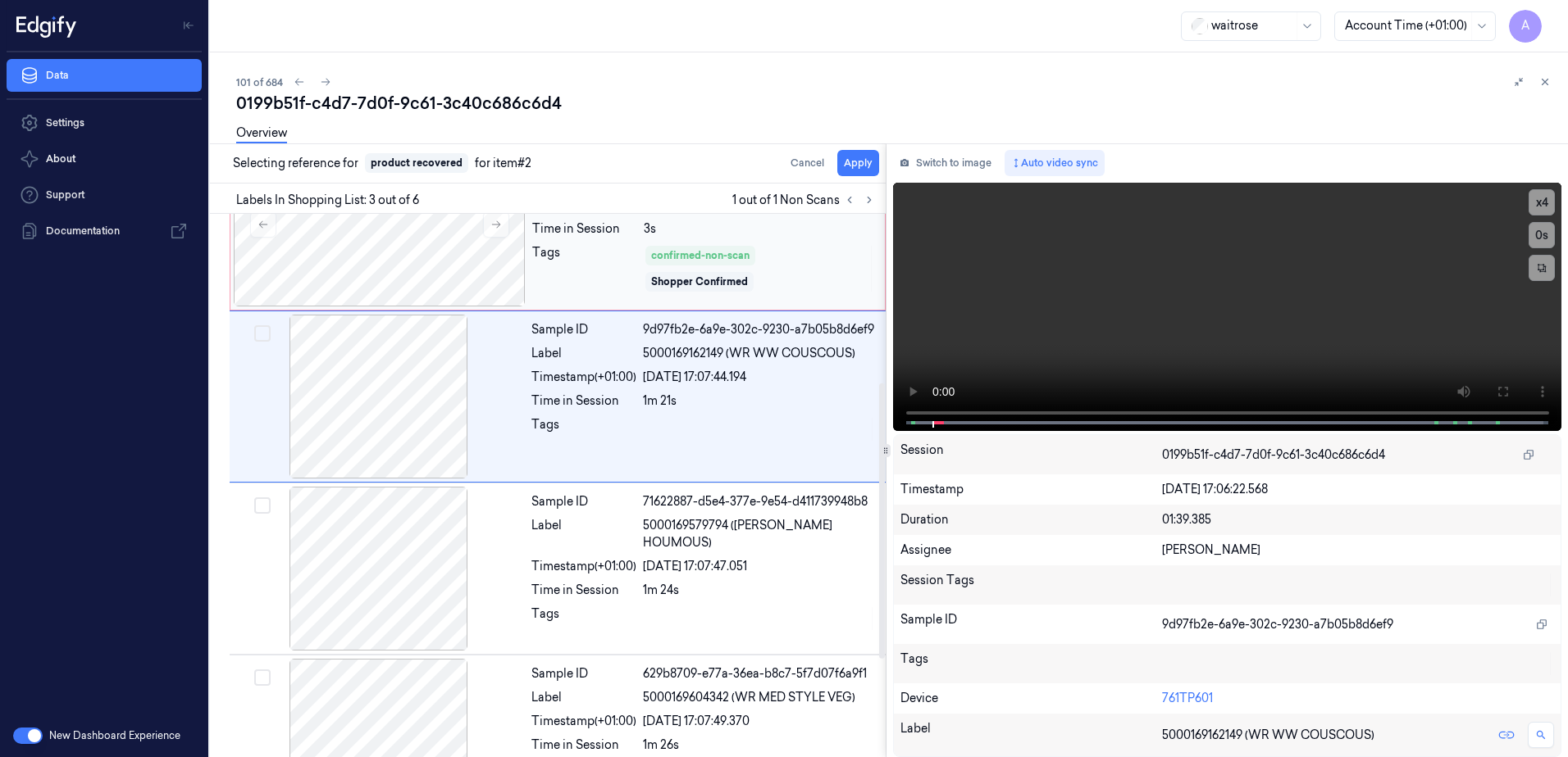
scroll to position [158, 0]
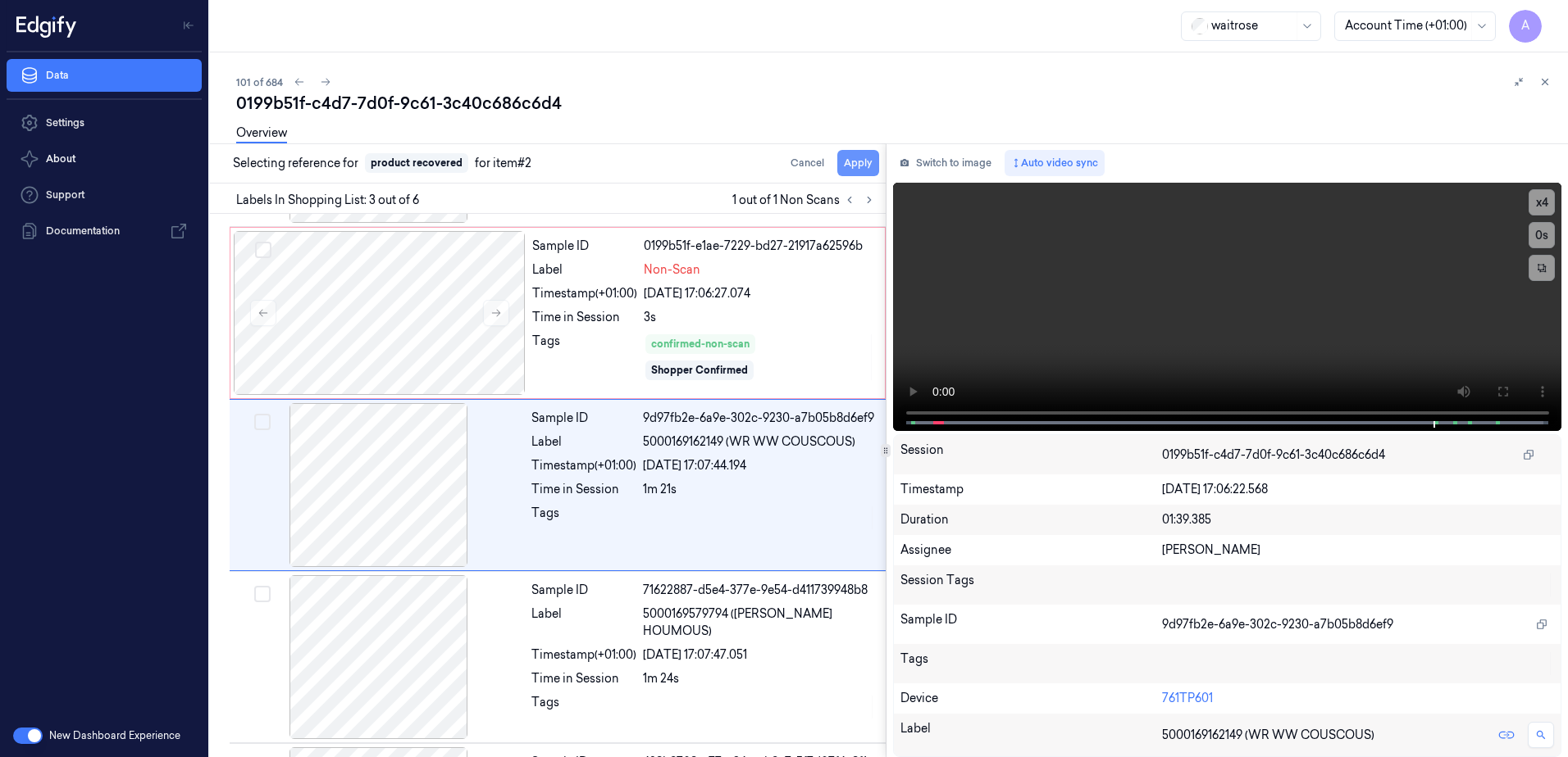
click at [856, 161] on button "Apply" at bounding box center [858, 163] width 42 height 26
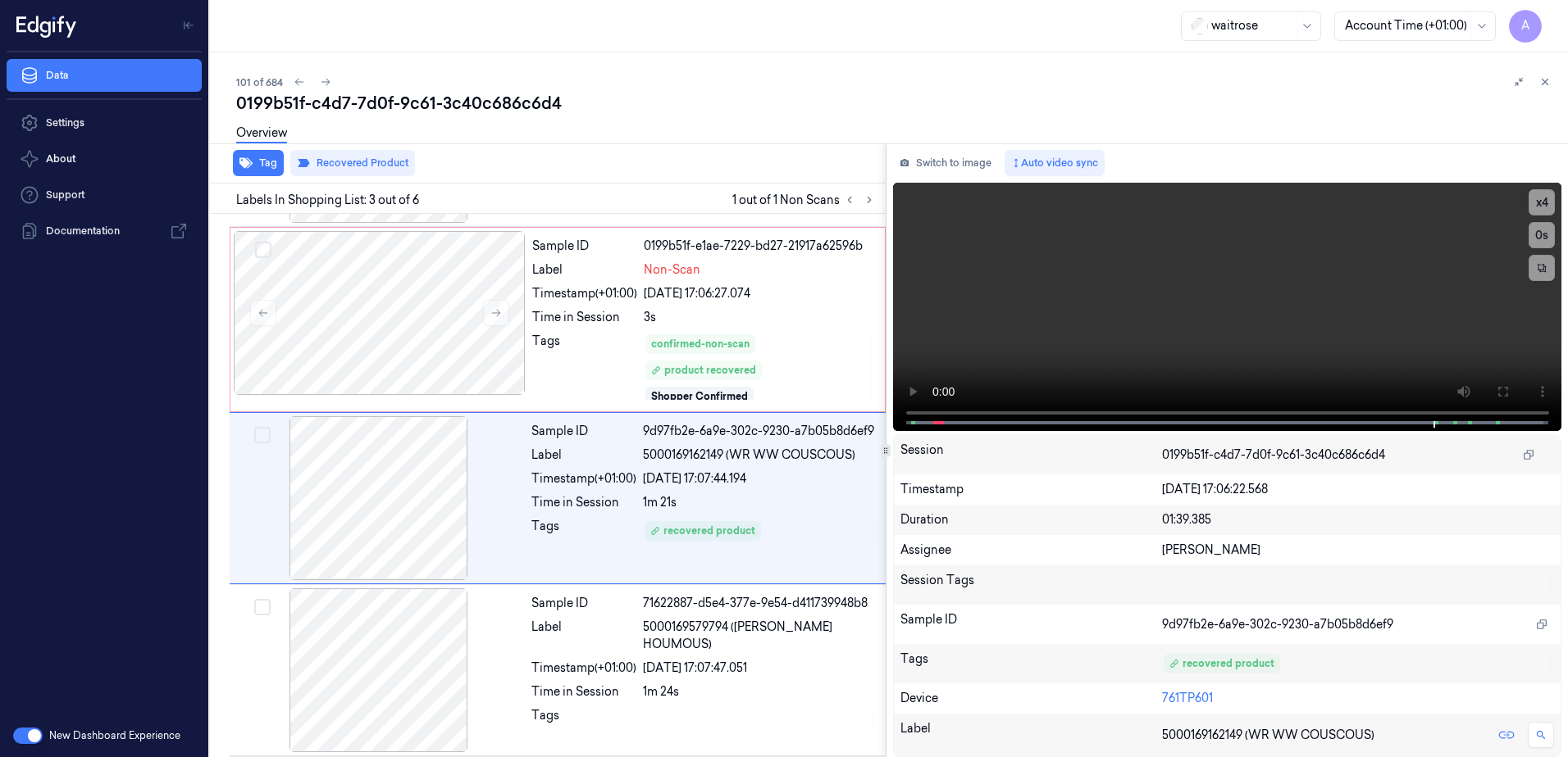
scroll to position [171, 0]
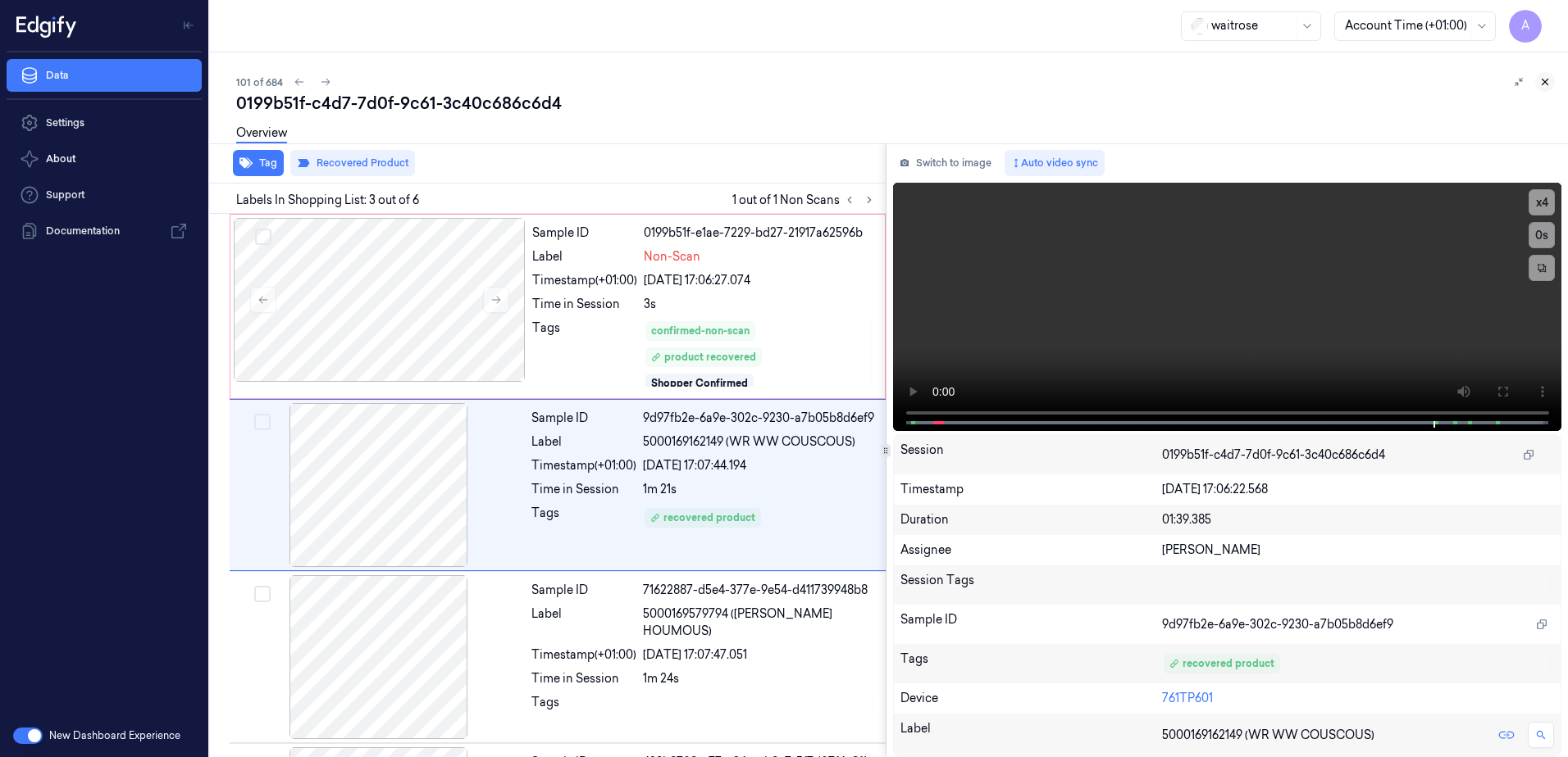
click at [1543, 84] on icon at bounding box center [1545, 82] width 12 height 12
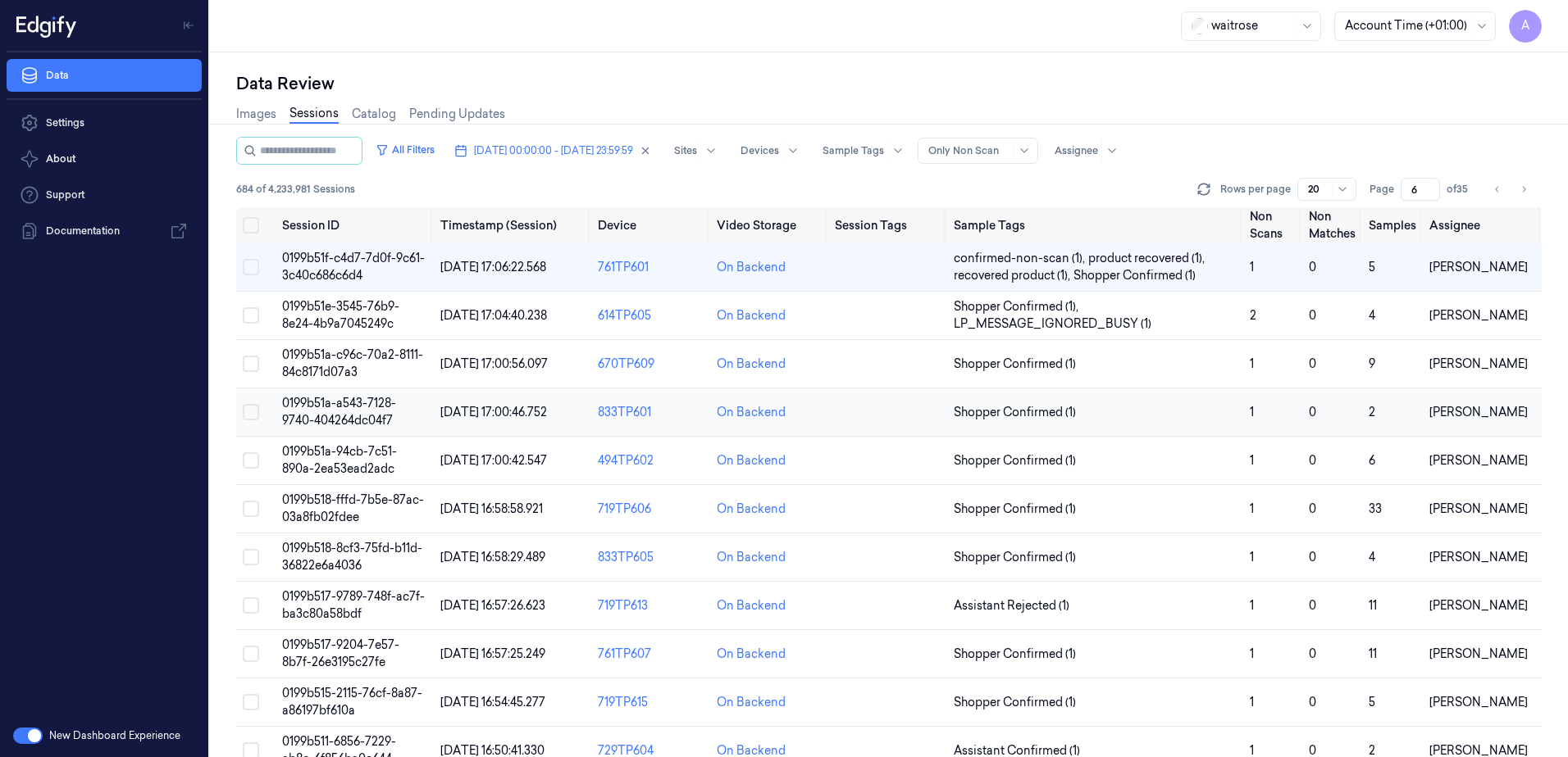
click at [328, 409] on span "0199b51a-a543-7128-9740-404264dc04f7" at bounding box center [339, 412] width 114 height 32
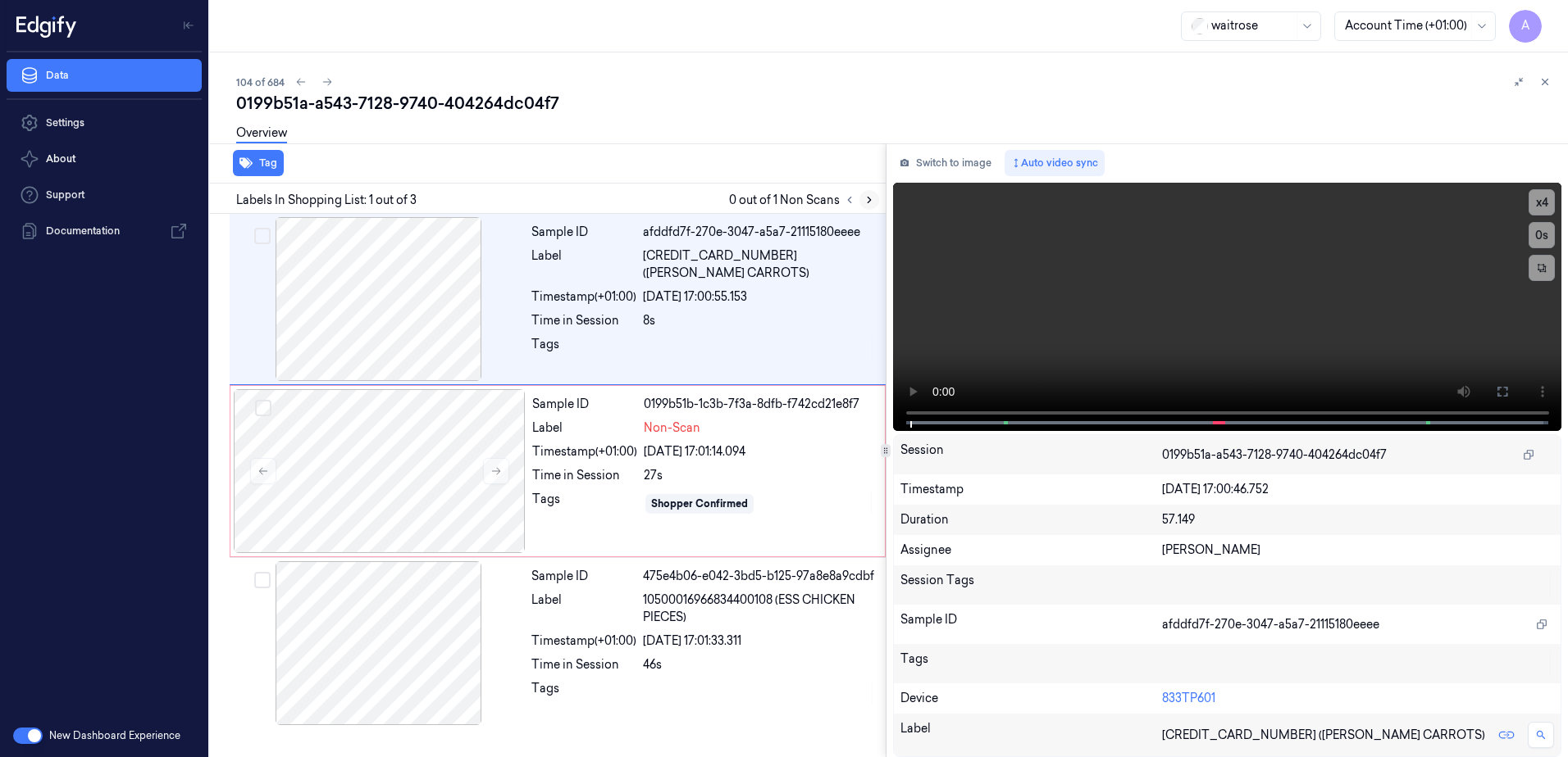
click at [873, 204] on icon at bounding box center [869, 201] width 12 height 12
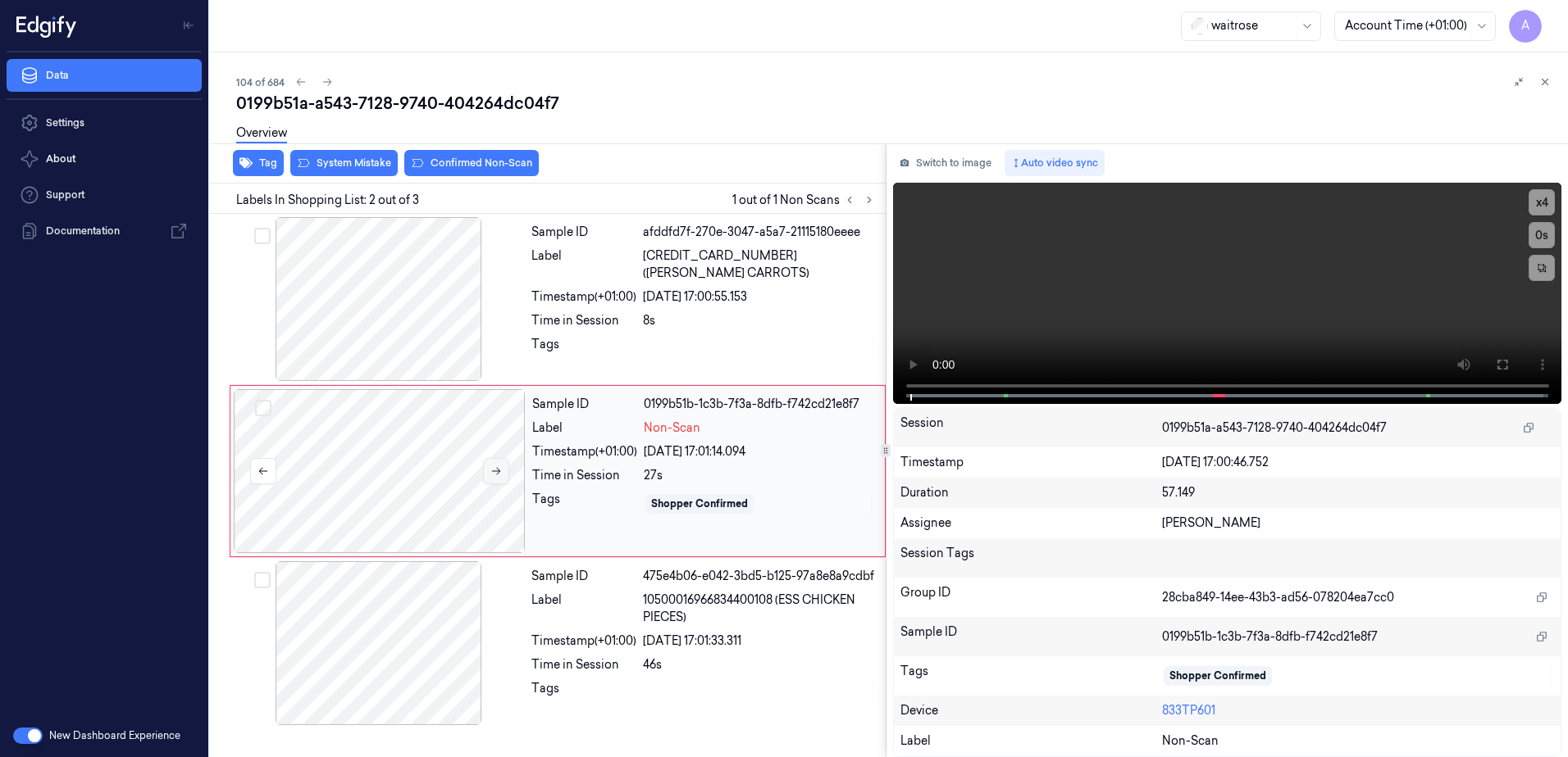
click at [499, 476] on icon at bounding box center [496, 472] width 12 height 12
click at [496, 477] on button at bounding box center [496, 471] width 26 height 26
click at [1501, 357] on button at bounding box center [1501, 365] width 26 height 26
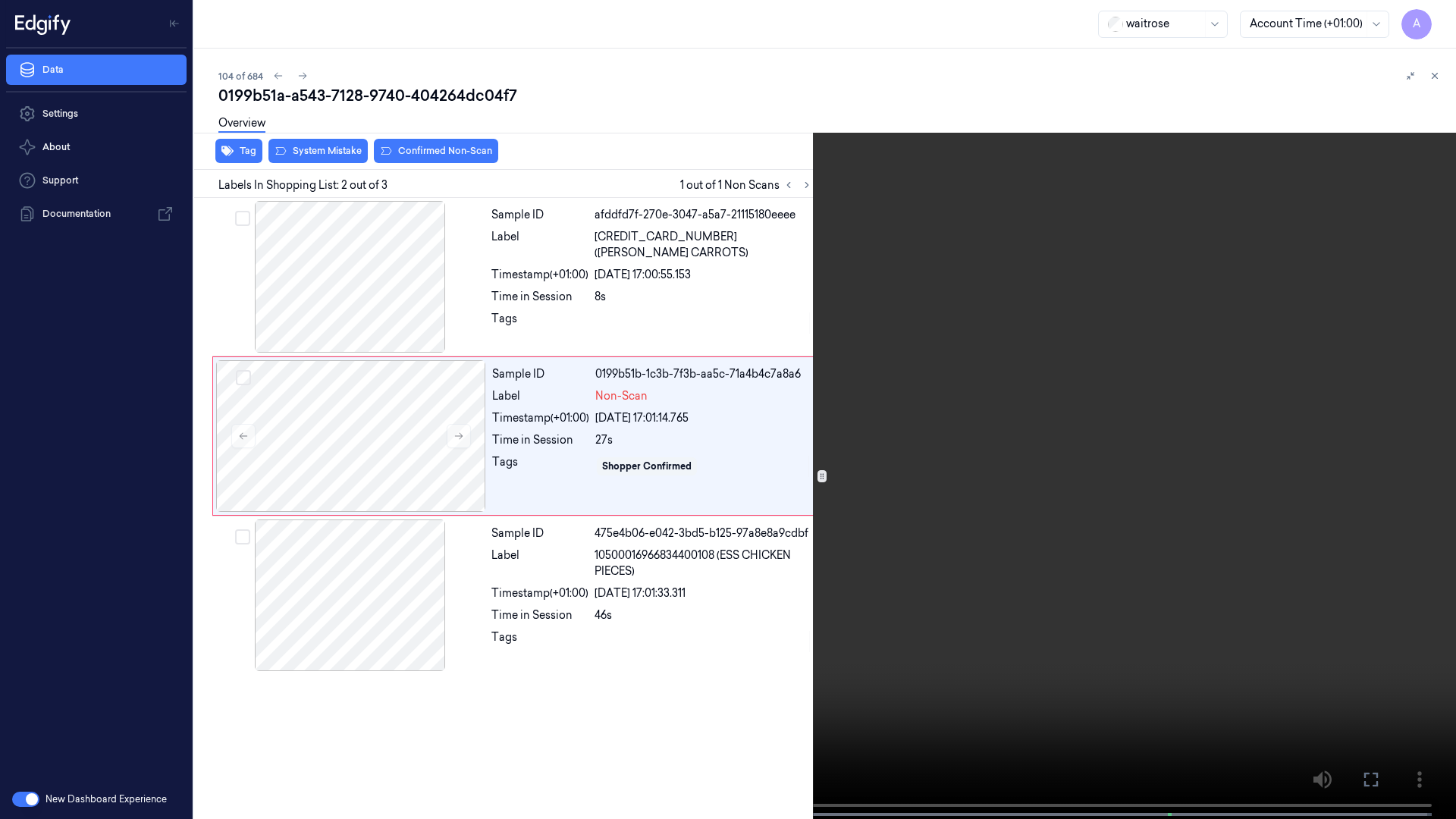
click at [844, 381] on video at bounding box center [728, 411] width 1456 height 822
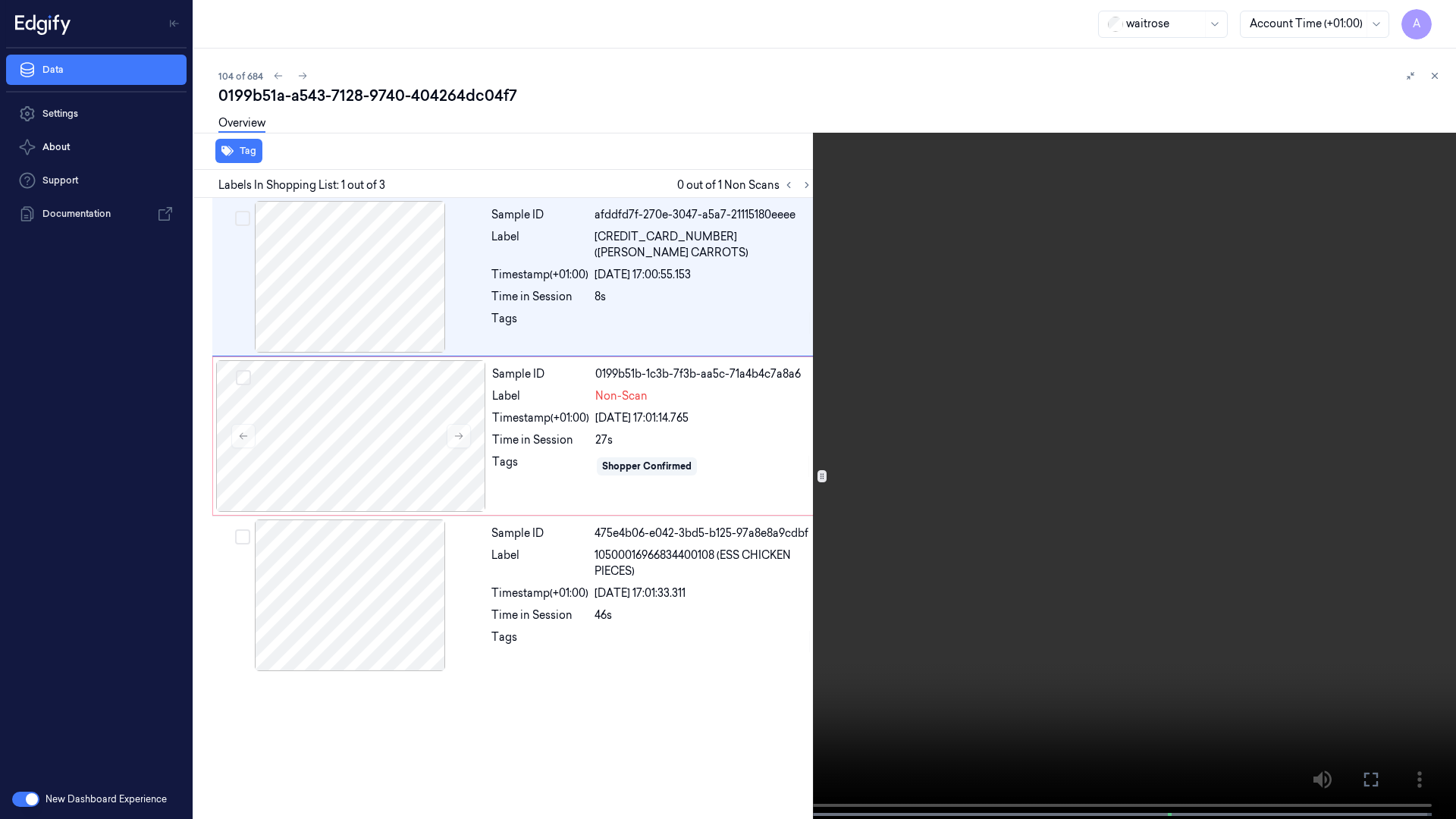
click at [0, 0] on icon at bounding box center [0, 0] width 0 height 0
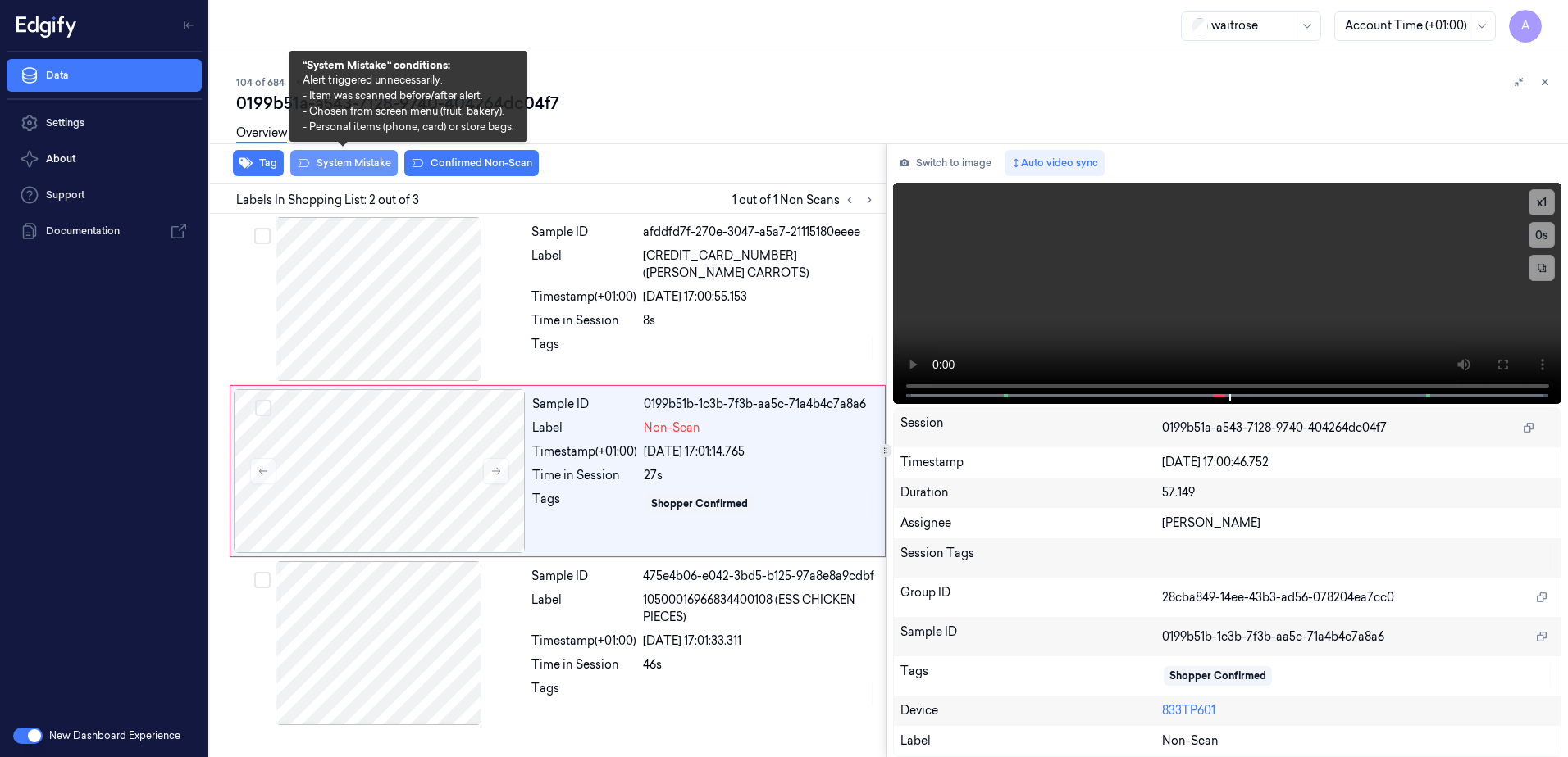
click at [322, 168] on button "System Mistake" at bounding box center [344, 163] width 107 height 26
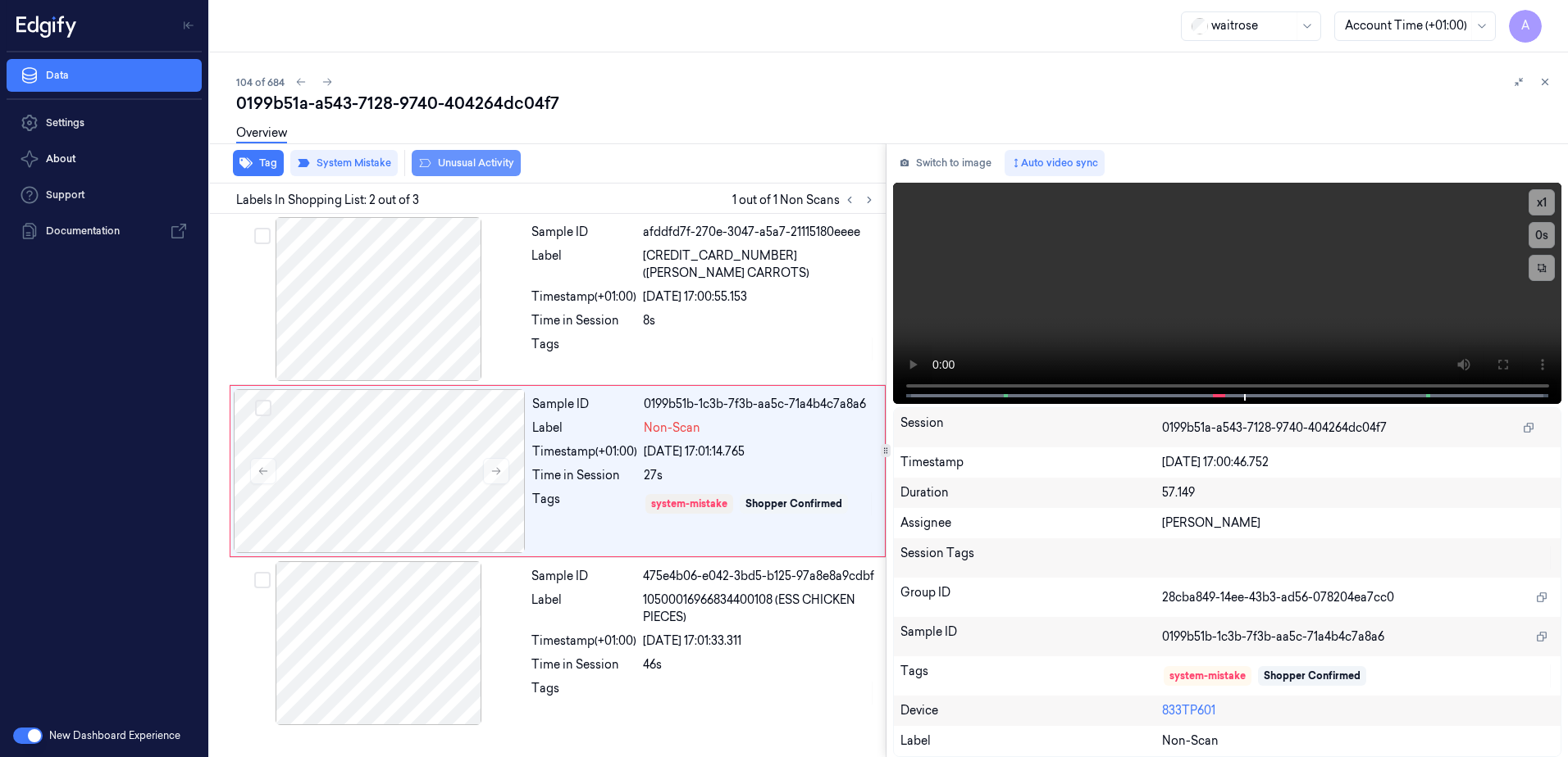
click at [475, 170] on button "Unusual Activity" at bounding box center [466, 163] width 109 height 26
click at [1539, 86] on icon at bounding box center [1545, 82] width 12 height 12
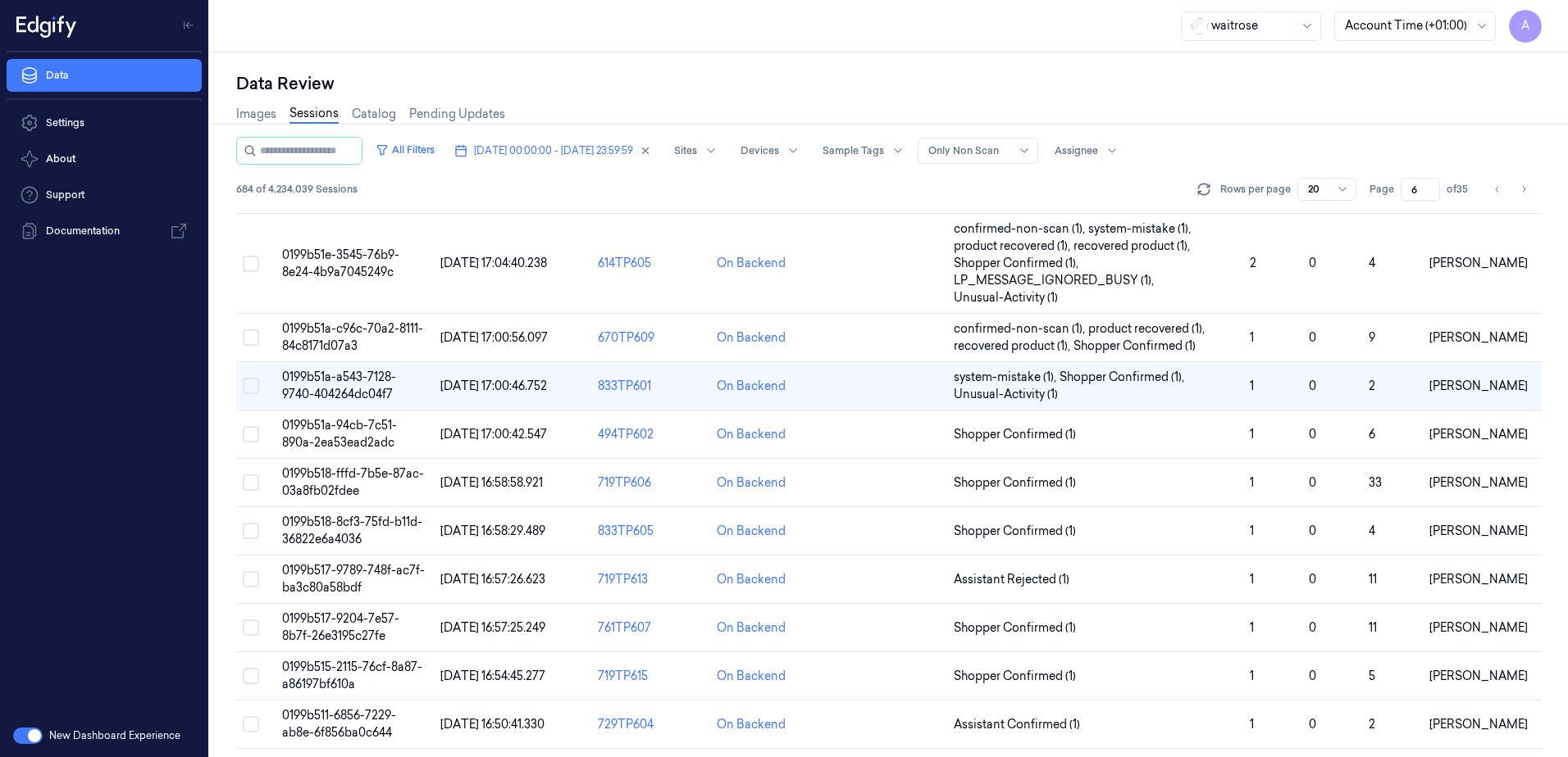
scroll to position [17, 0]
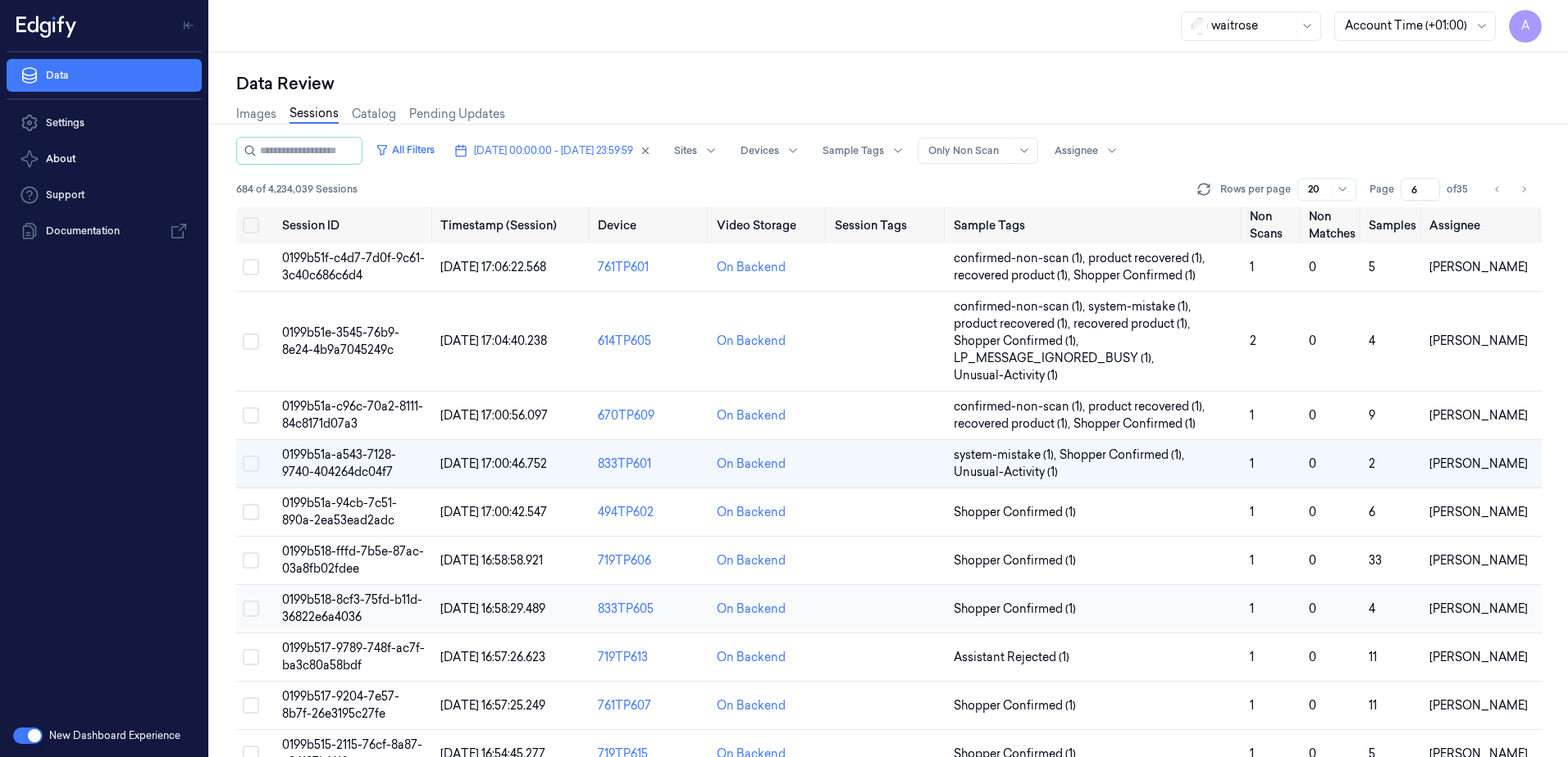
click at [359, 604] on span "0199b518-8cf3-75fd-b11d-36822e6a4036" at bounding box center [352, 609] width 140 height 32
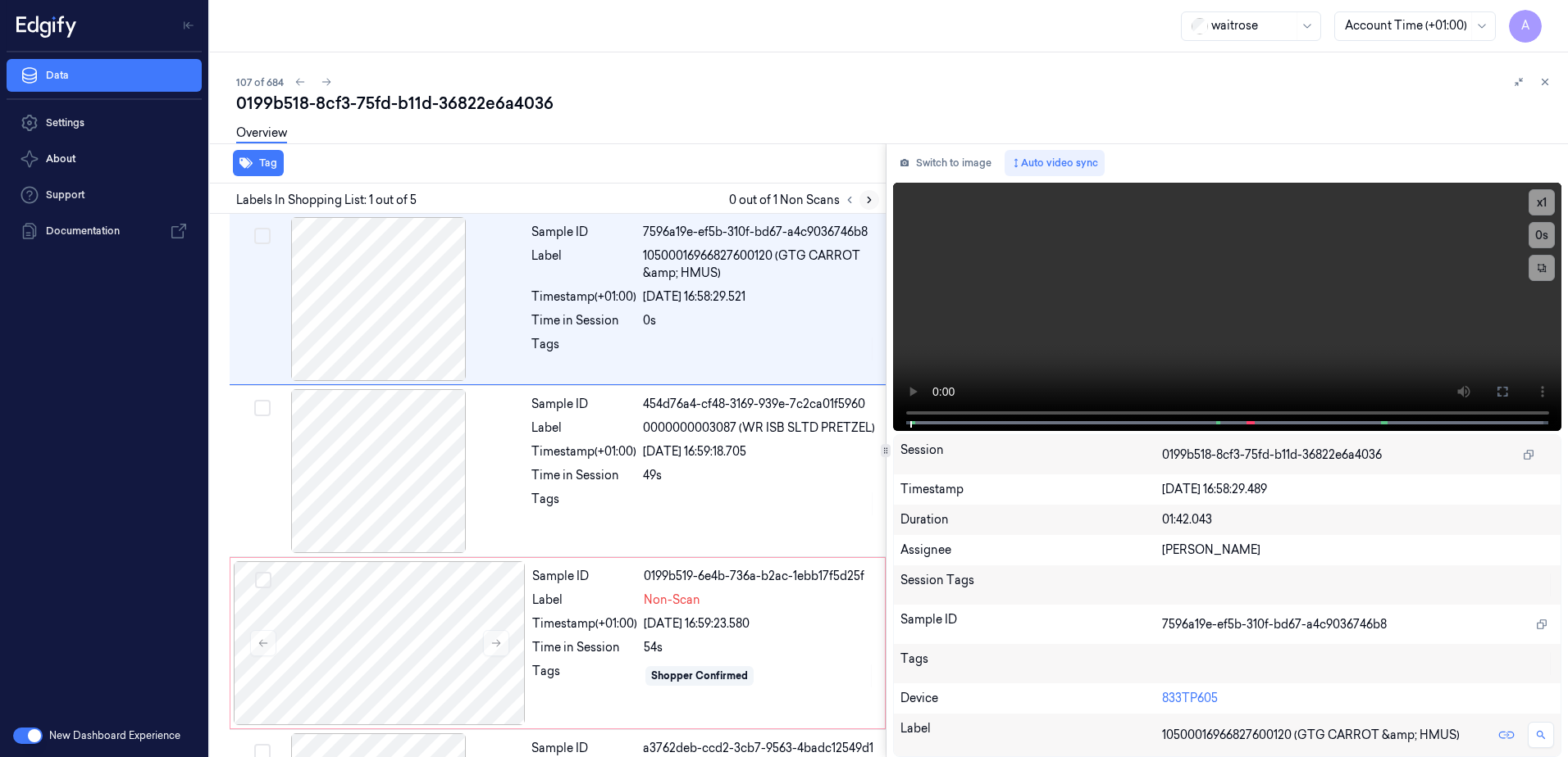
click at [870, 198] on icon at bounding box center [869, 201] width 12 height 12
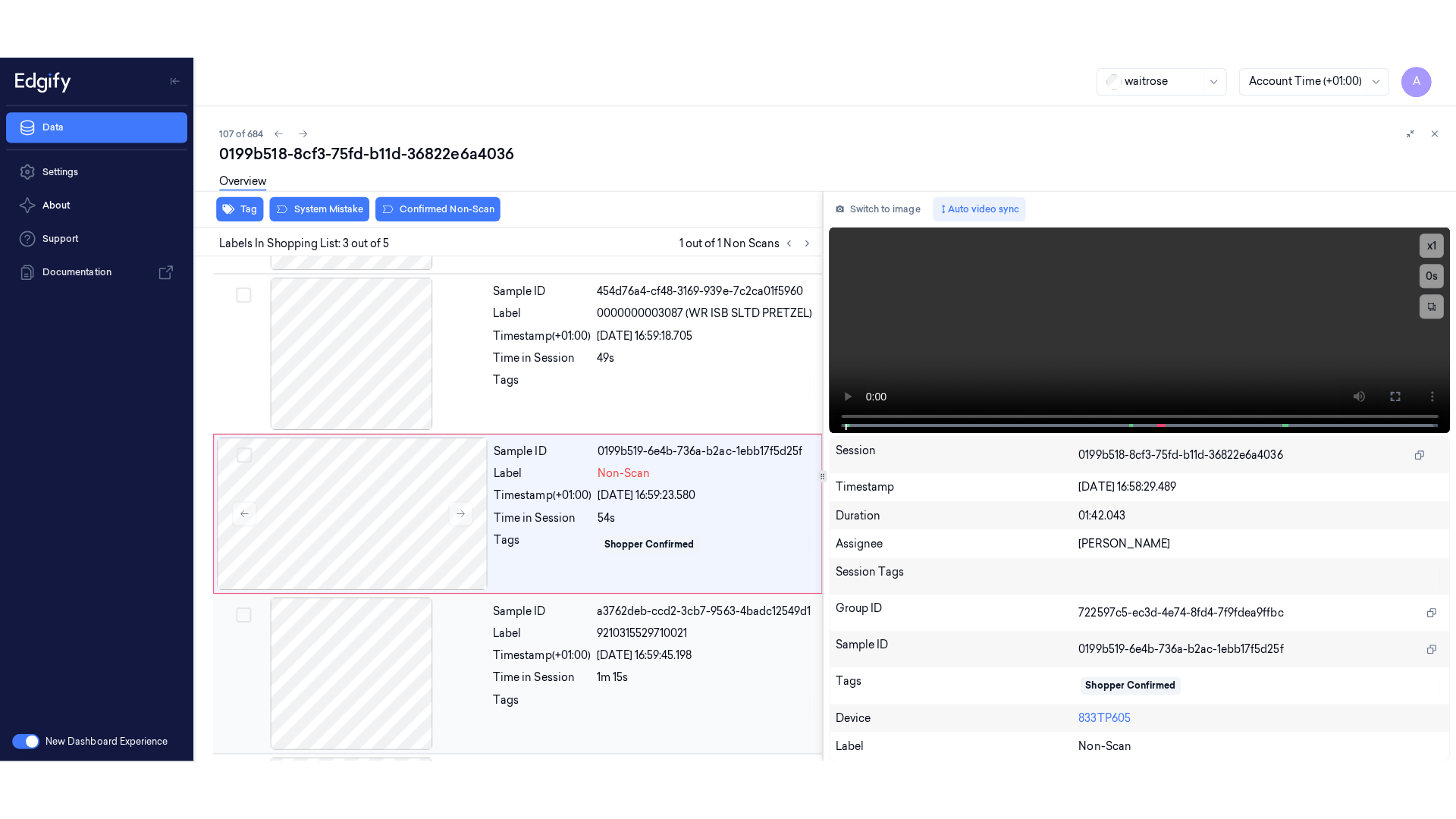
scroll to position [146, 0]
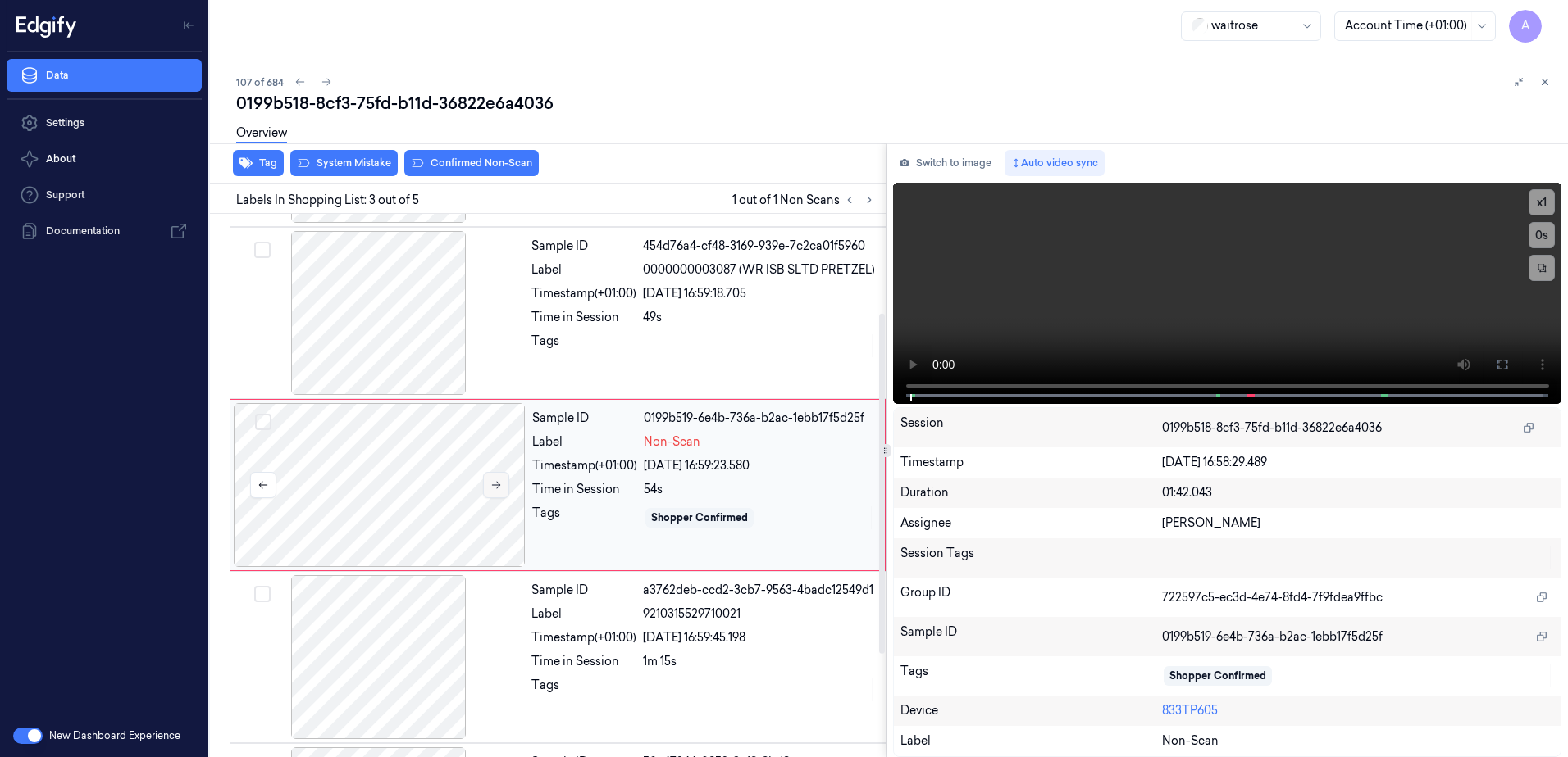
click at [500, 485] on icon at bounding box center [496, 485] width 9 height 7
click at [499, 485] on icon at bounding box center [496, 485] width 9 height 7
click at [1490, 365] on button at bounding box center [1501, 365] width 26 height 26
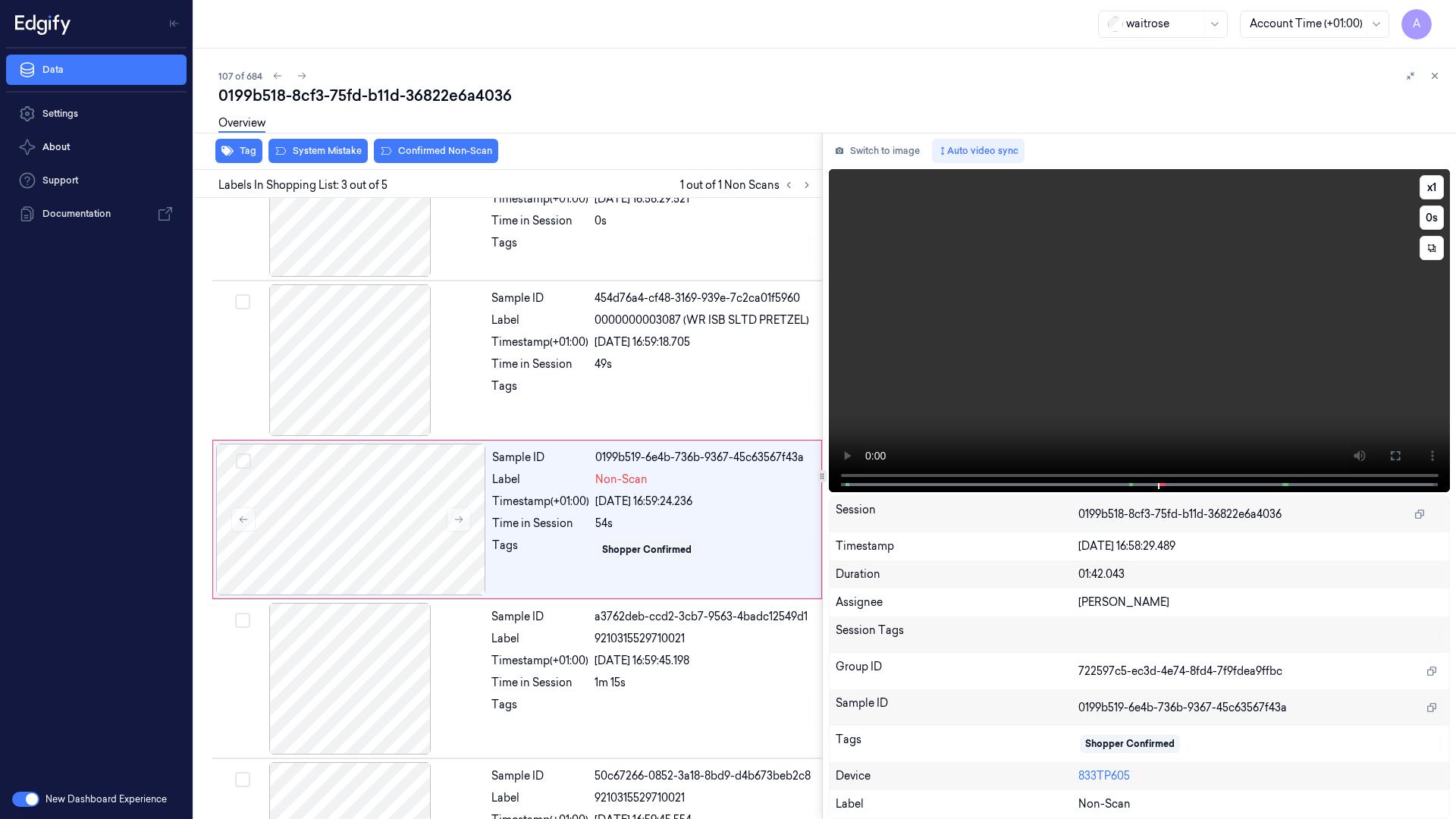
scroll to position [87, 0]
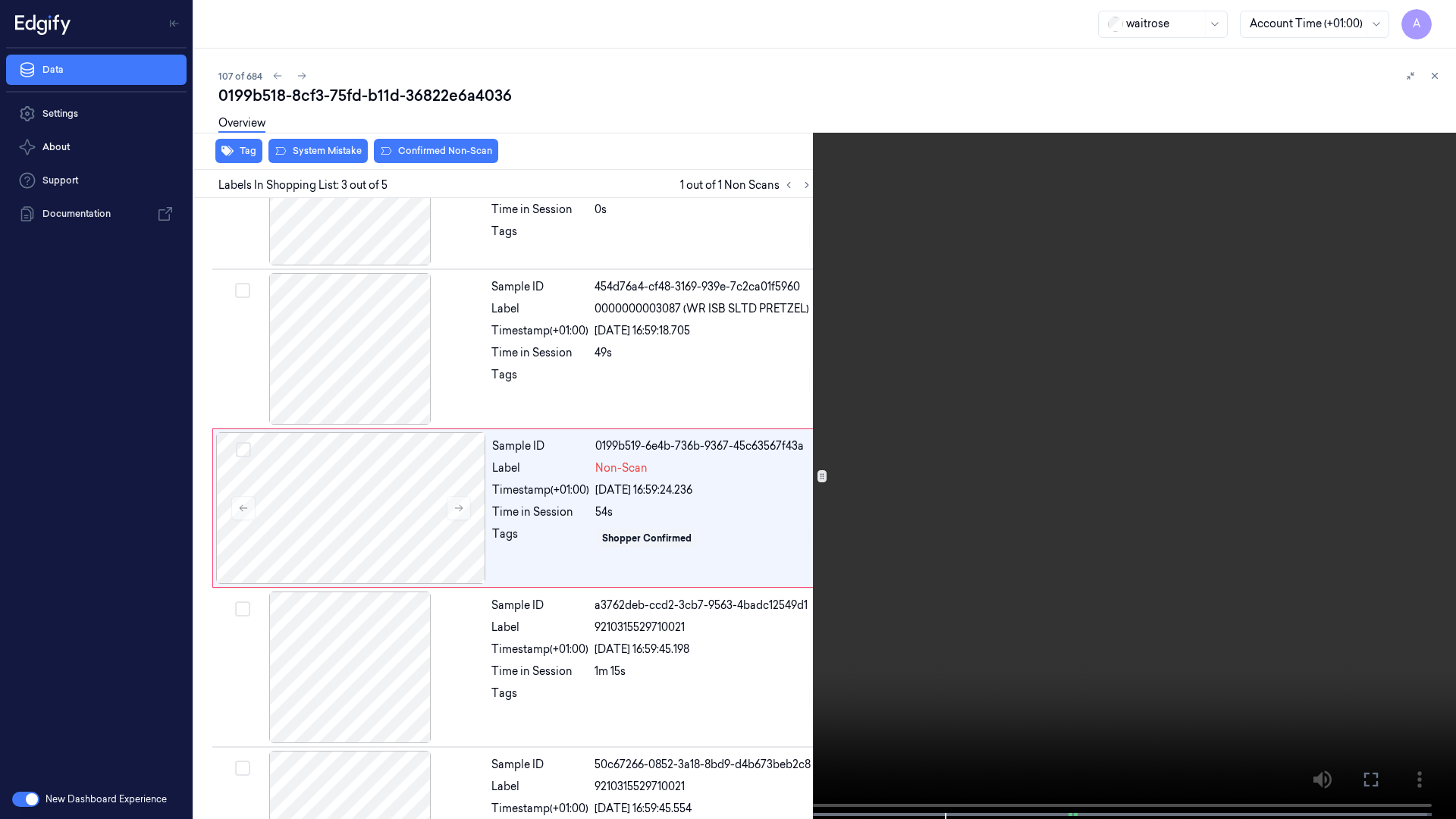
click at [362, 700] on video at bounding box center [728, 411] width 1456 height 822
click at [1432, 17] on button "x 1" at bounding box center [1438, 18] width 24 height 24
click at [0, 0] on button at bounding box center [0, 0] width 0 height 0
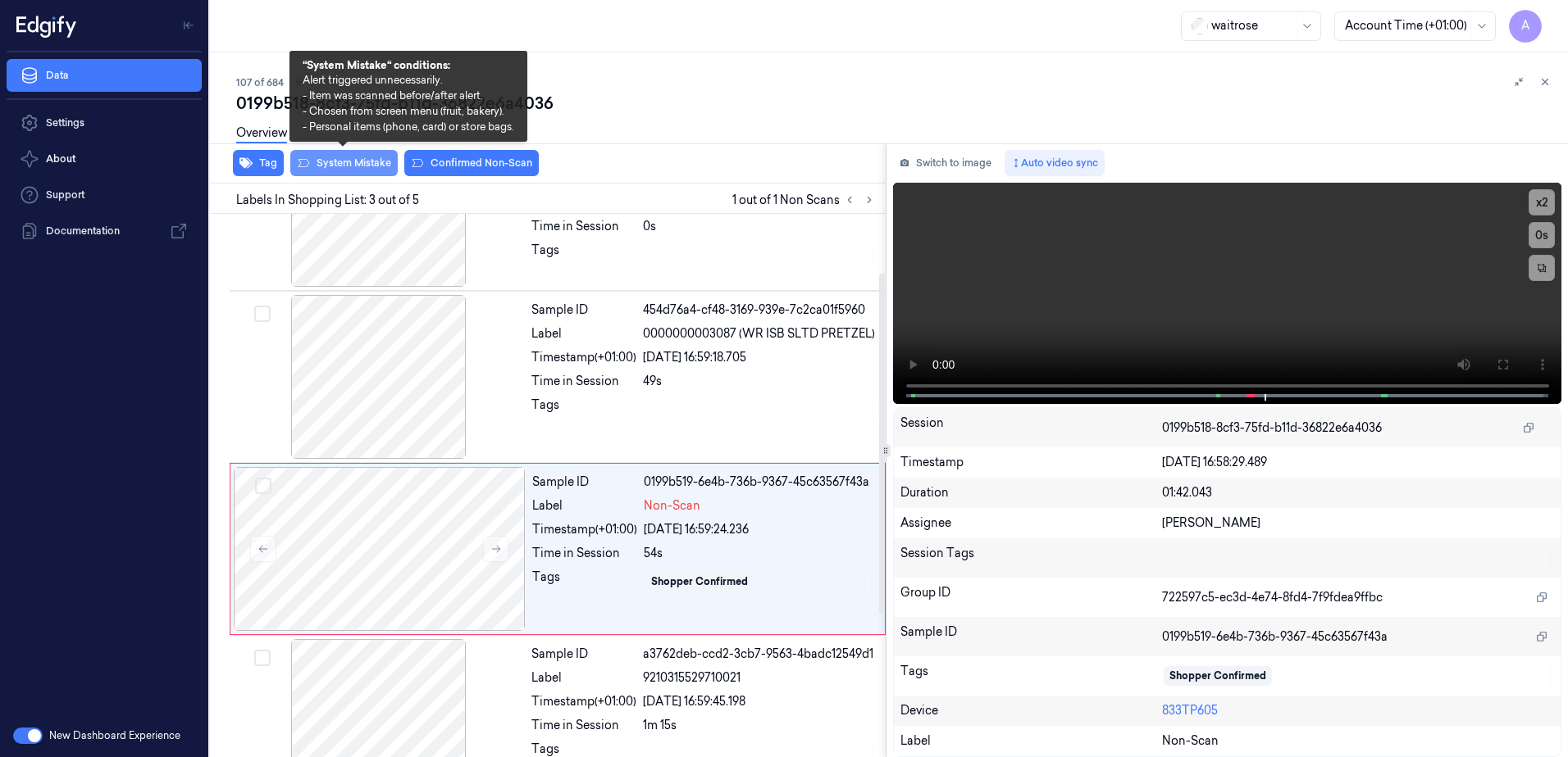
click at [340, 166] on button "System Mistake" at bounding box center [344, 163] width 107 height 26
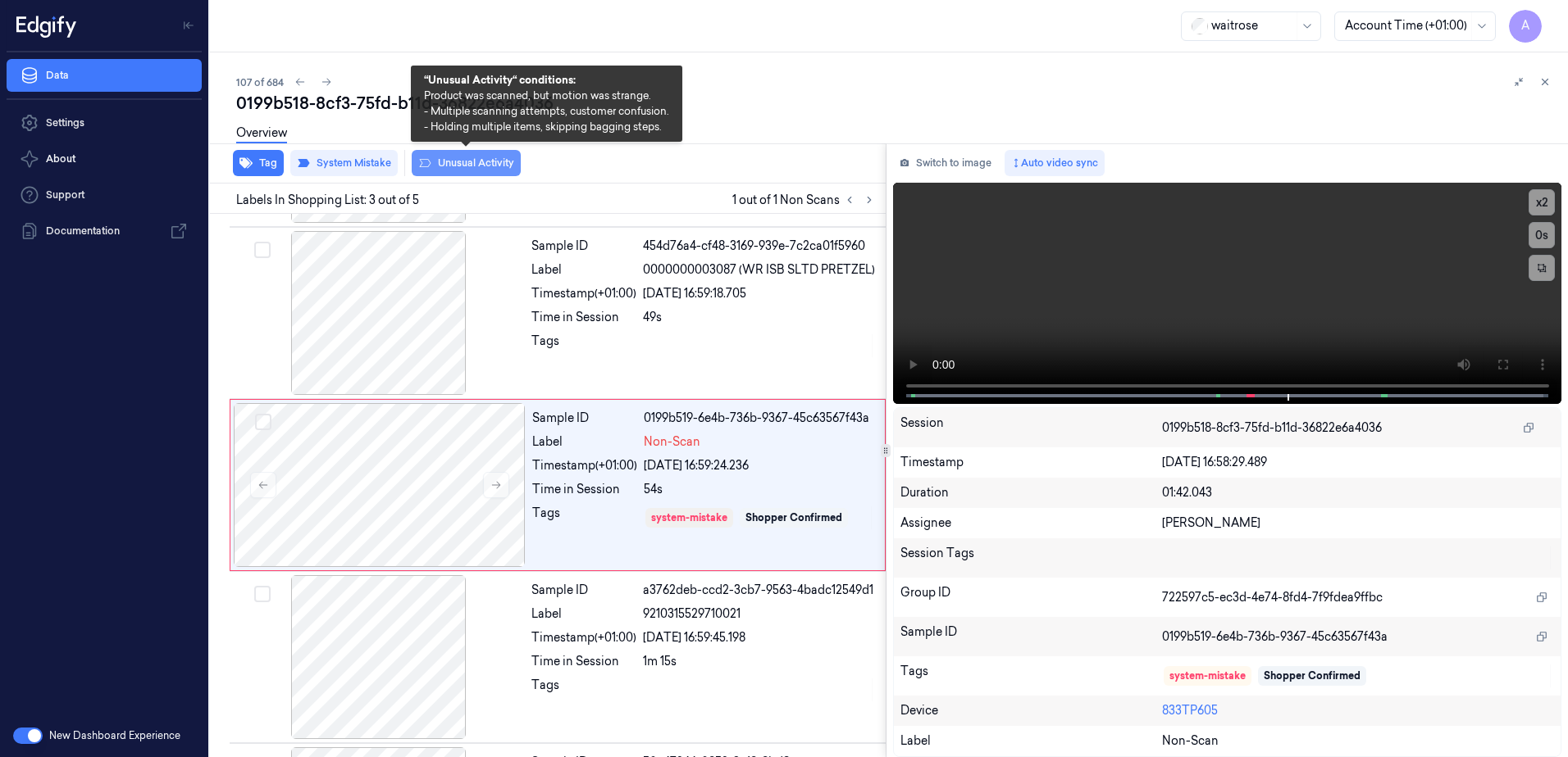
click at [463, 165] on button "Unusual Activity" at bounding box center [466, 163] width 109 height 26
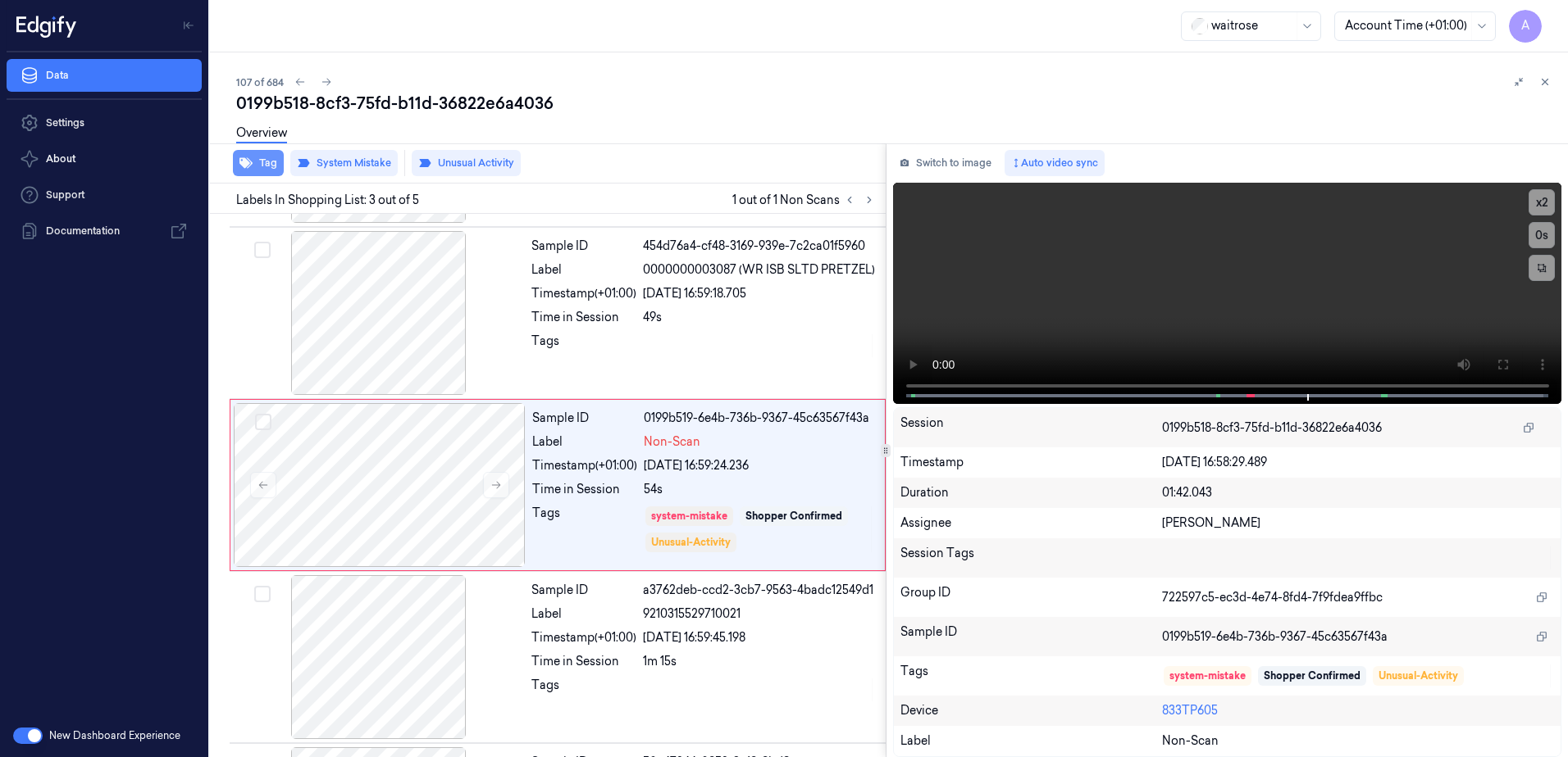
click at [264, 171] on button "Tag" at bounding box center [257, 163] width 51 height 26
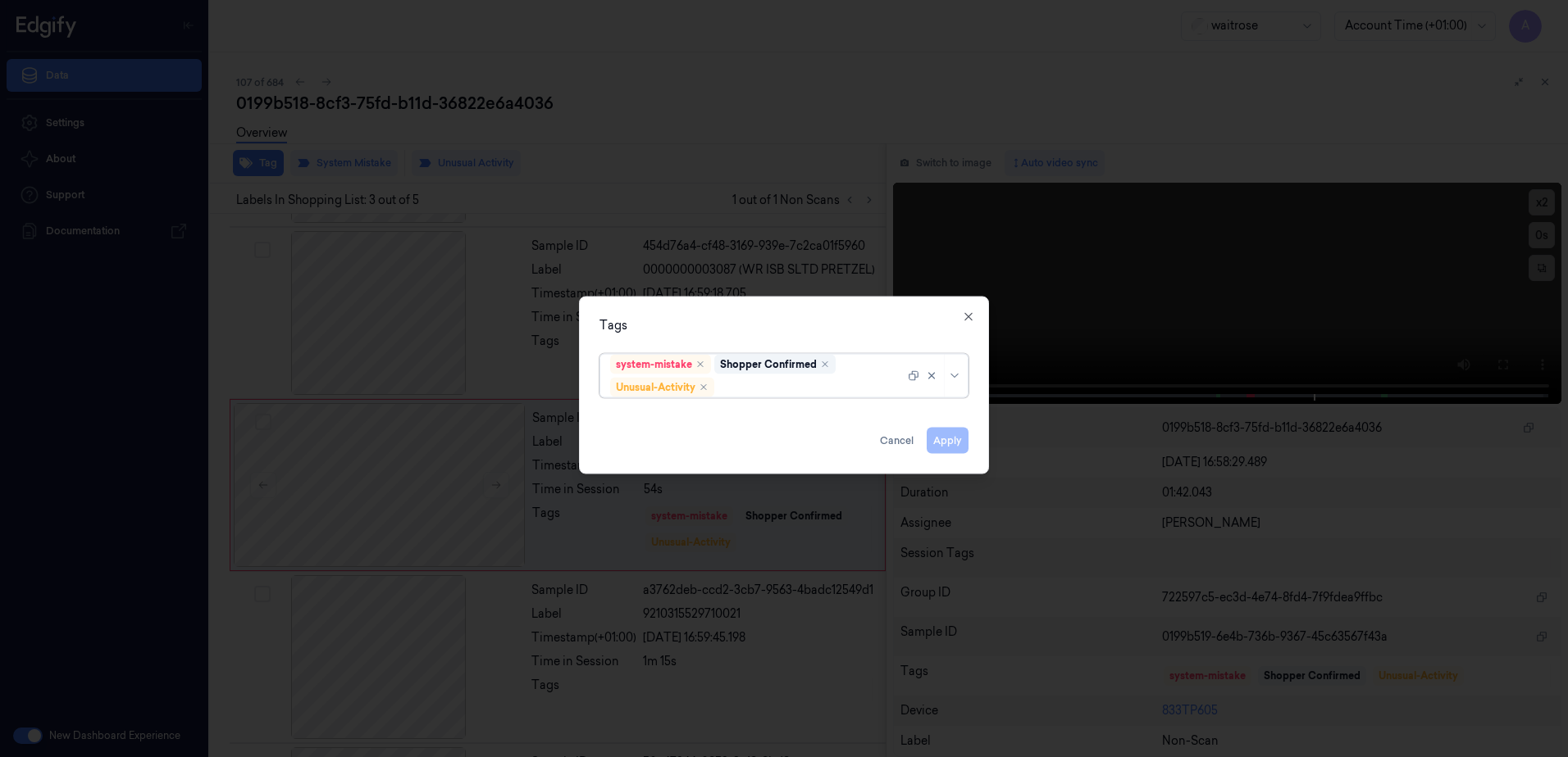
click at [757, 385] on div at bounding box center [811, 386] width 187 height 17
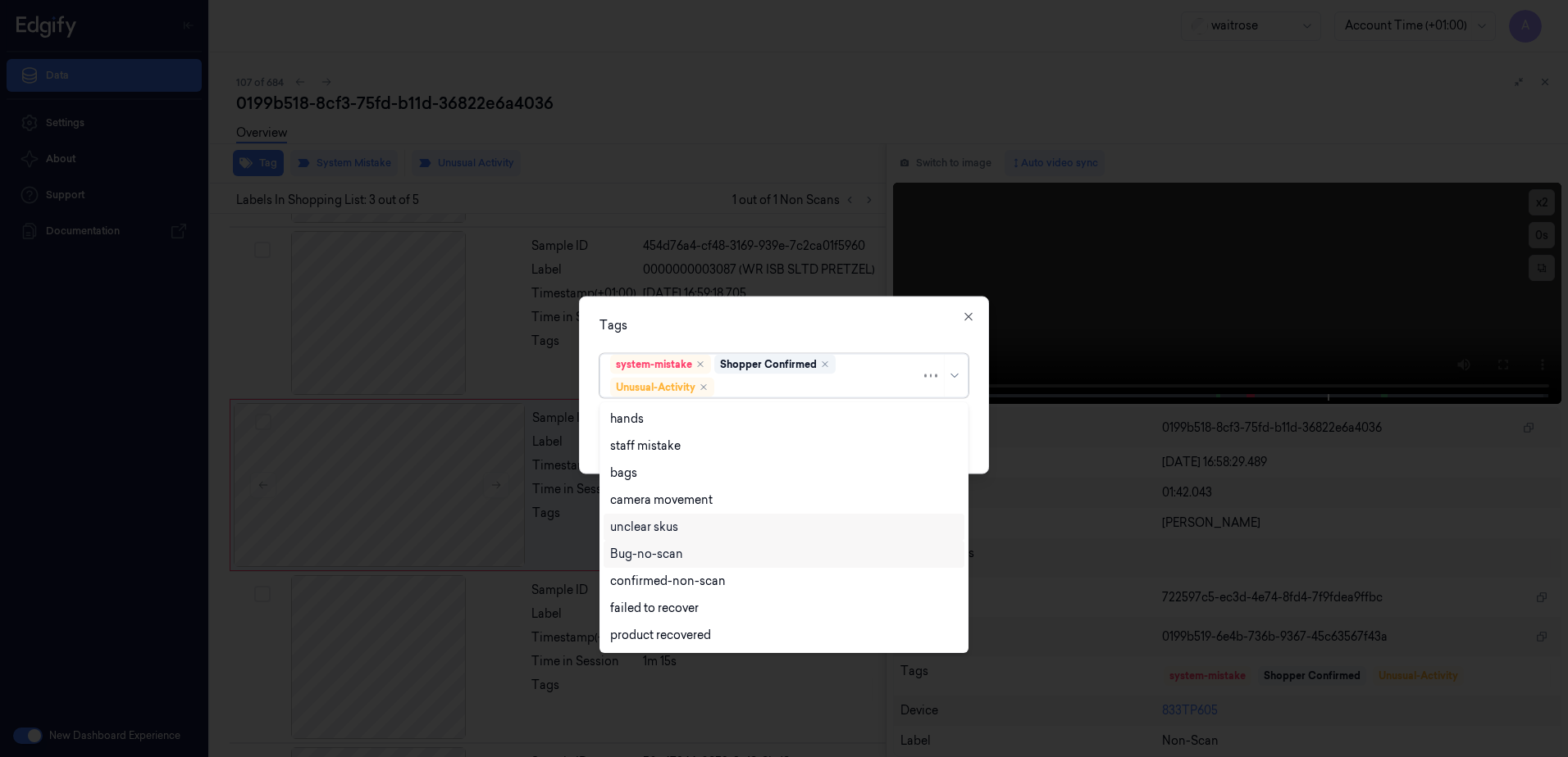
scroll to position [214, 0]
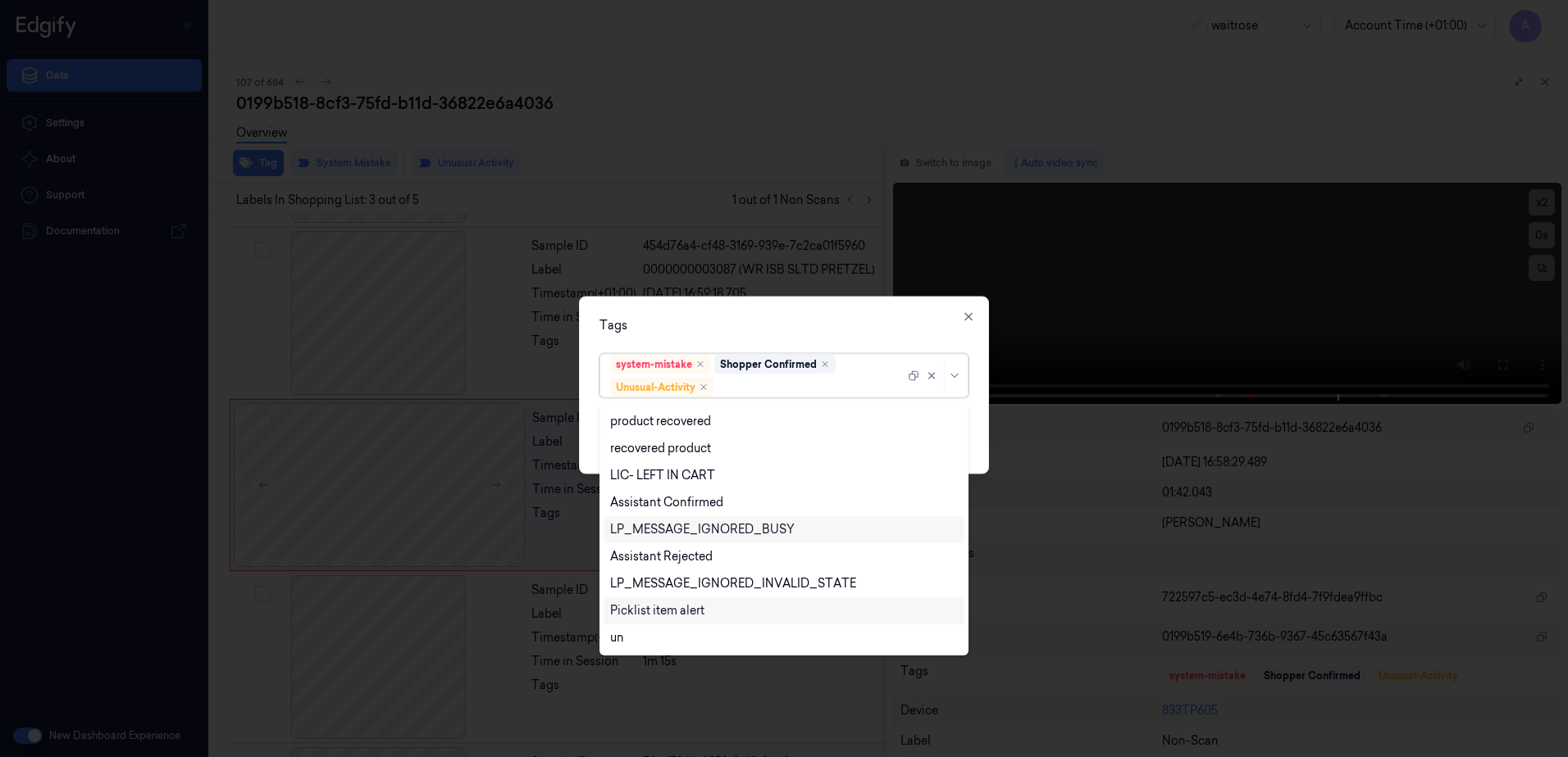
drag, startPoint x: 687, startPoint y: 614, endPoint x: 820, endPoint y: 523, distance: 161.2
click at [689, 614] on div "Picklist item alert" at bounding box center [657, 610] width 94 height 17
click at [826, 343] on div "Tags option Picklist item alert, selected. 20 results available. Use Up and Dow…" at bounding box center [783, 385] width 410 height 178
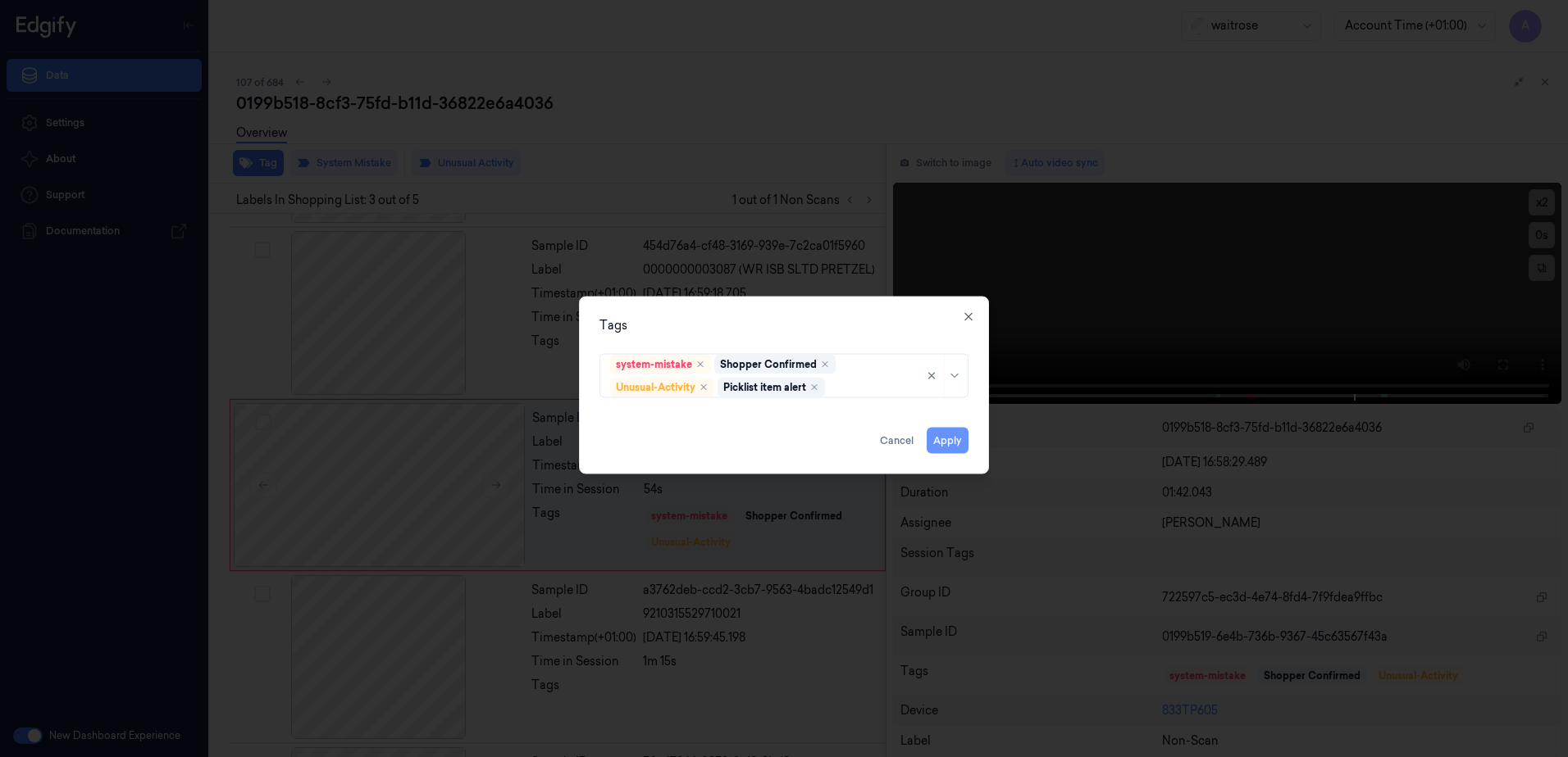
click at [954, 438] on button "Apply" at bounding box center [947, 441] width 42 height 26
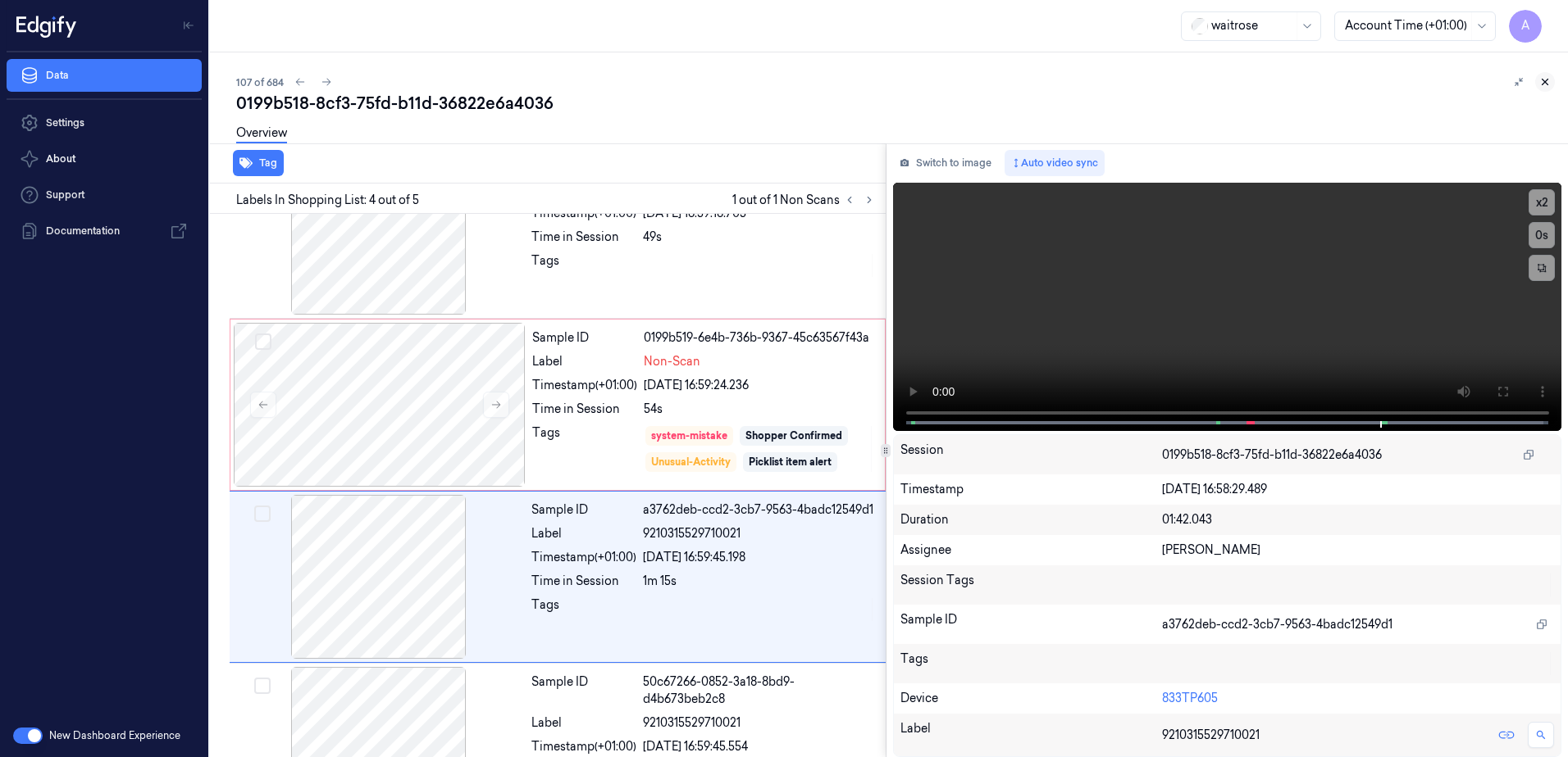
scroll to position [322, 0]
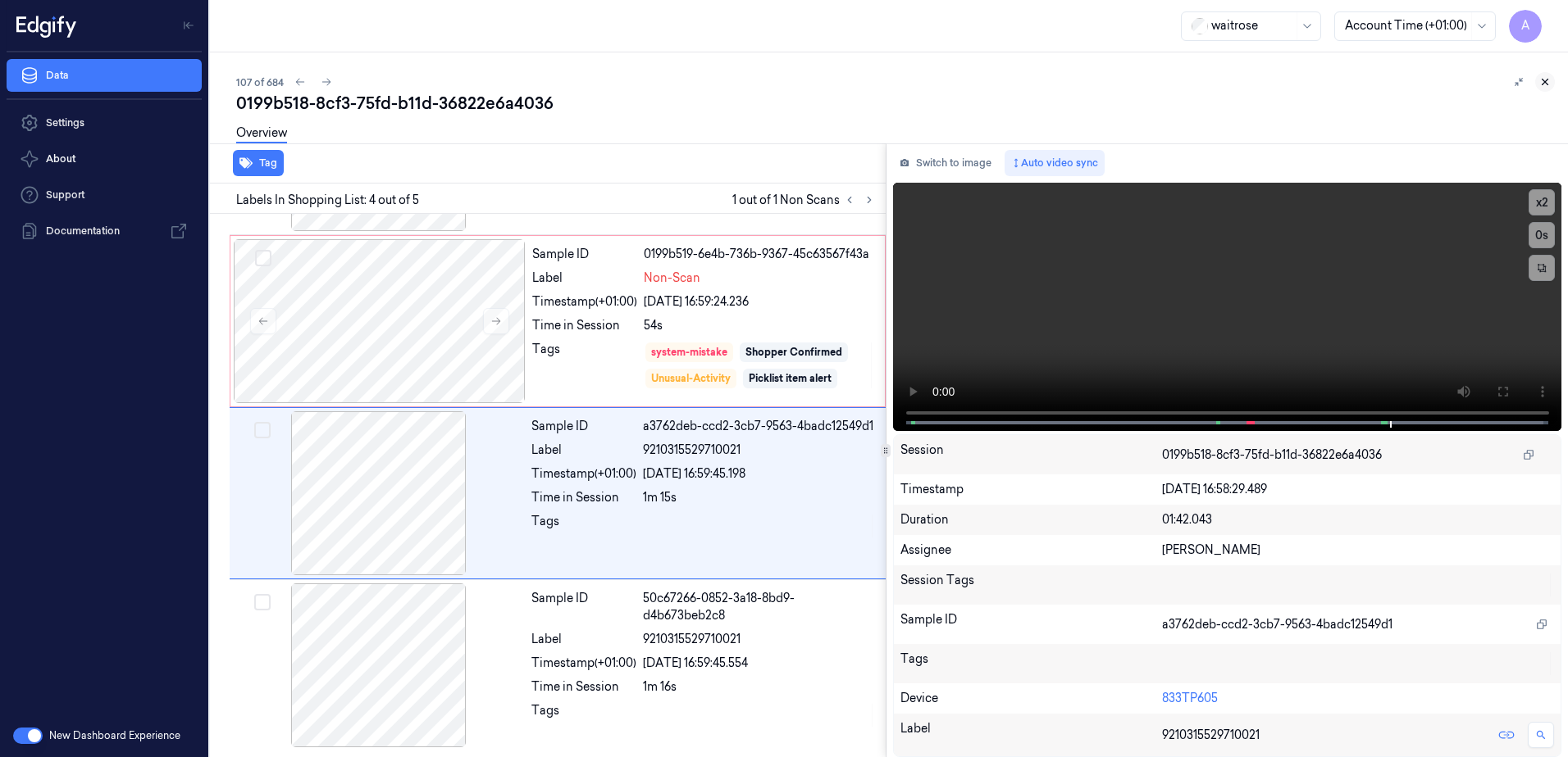
click at [1541, 79] on icon at bounding box center [1545, 82] width 12 height 12
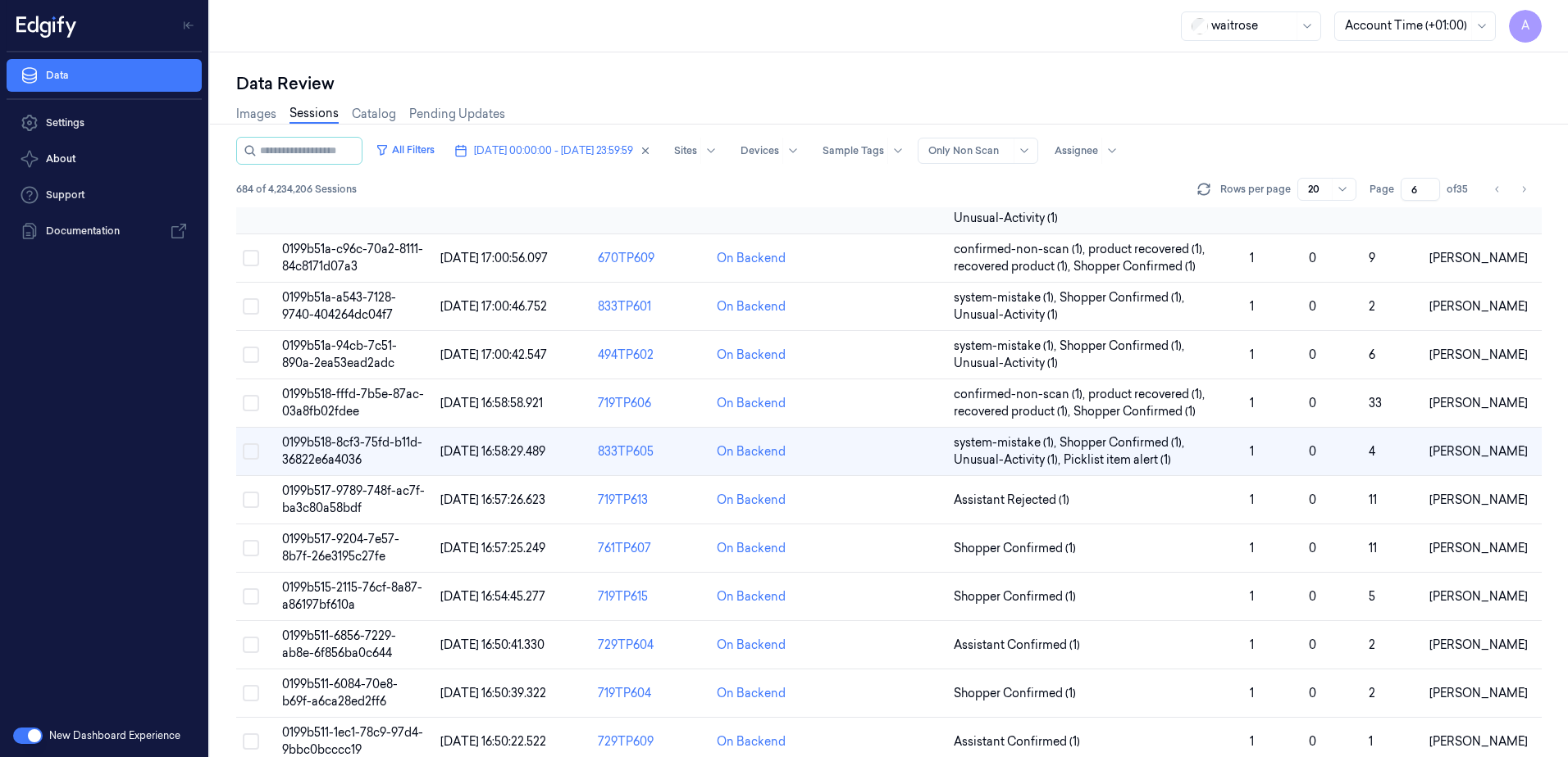
scroll to position [164, 0]
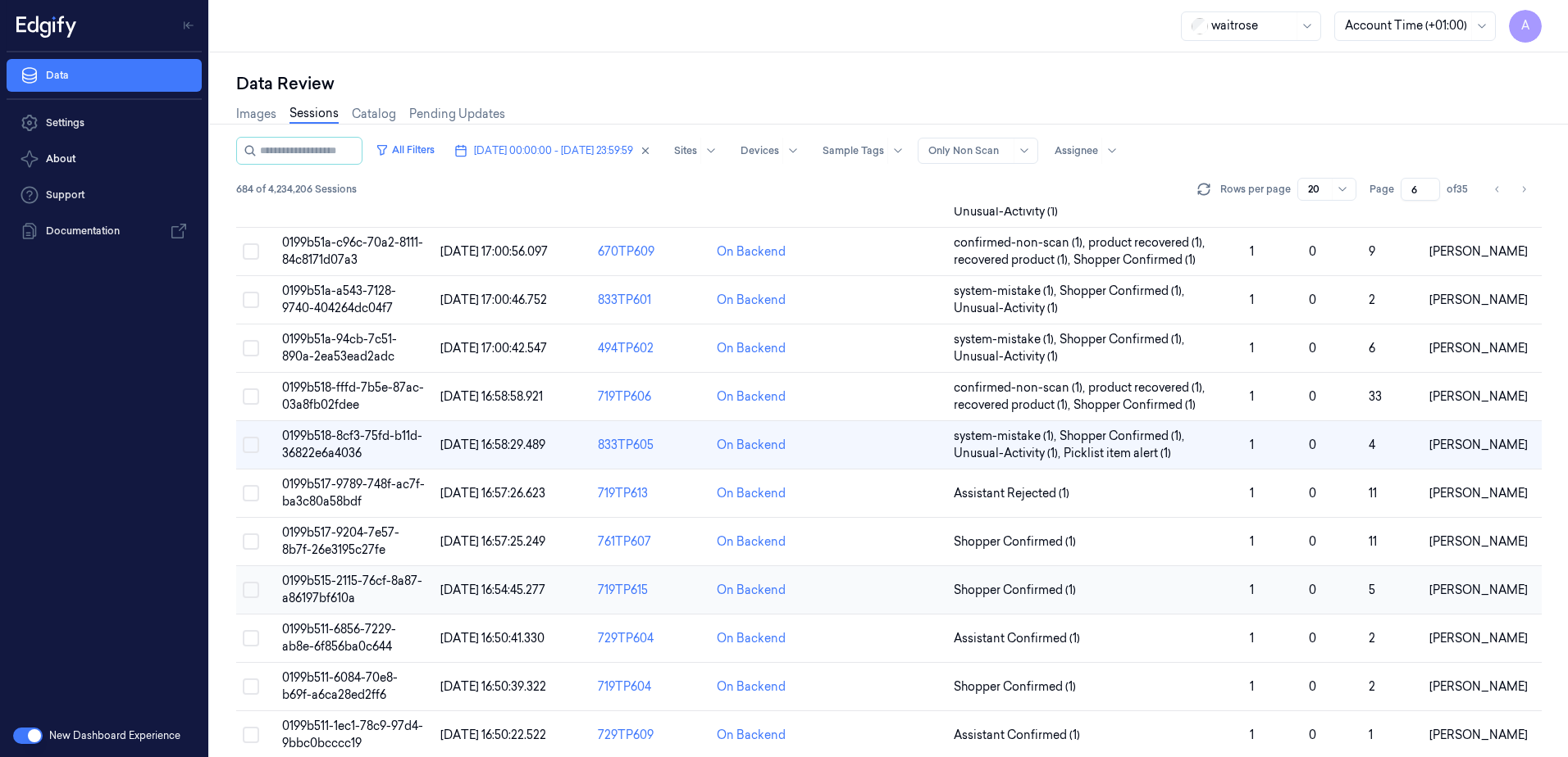
click at [326, 583] on span "0199b515-2115-76cf-8a87-a86197bf610a" at bounding box center [352, 590] width 140 height 32
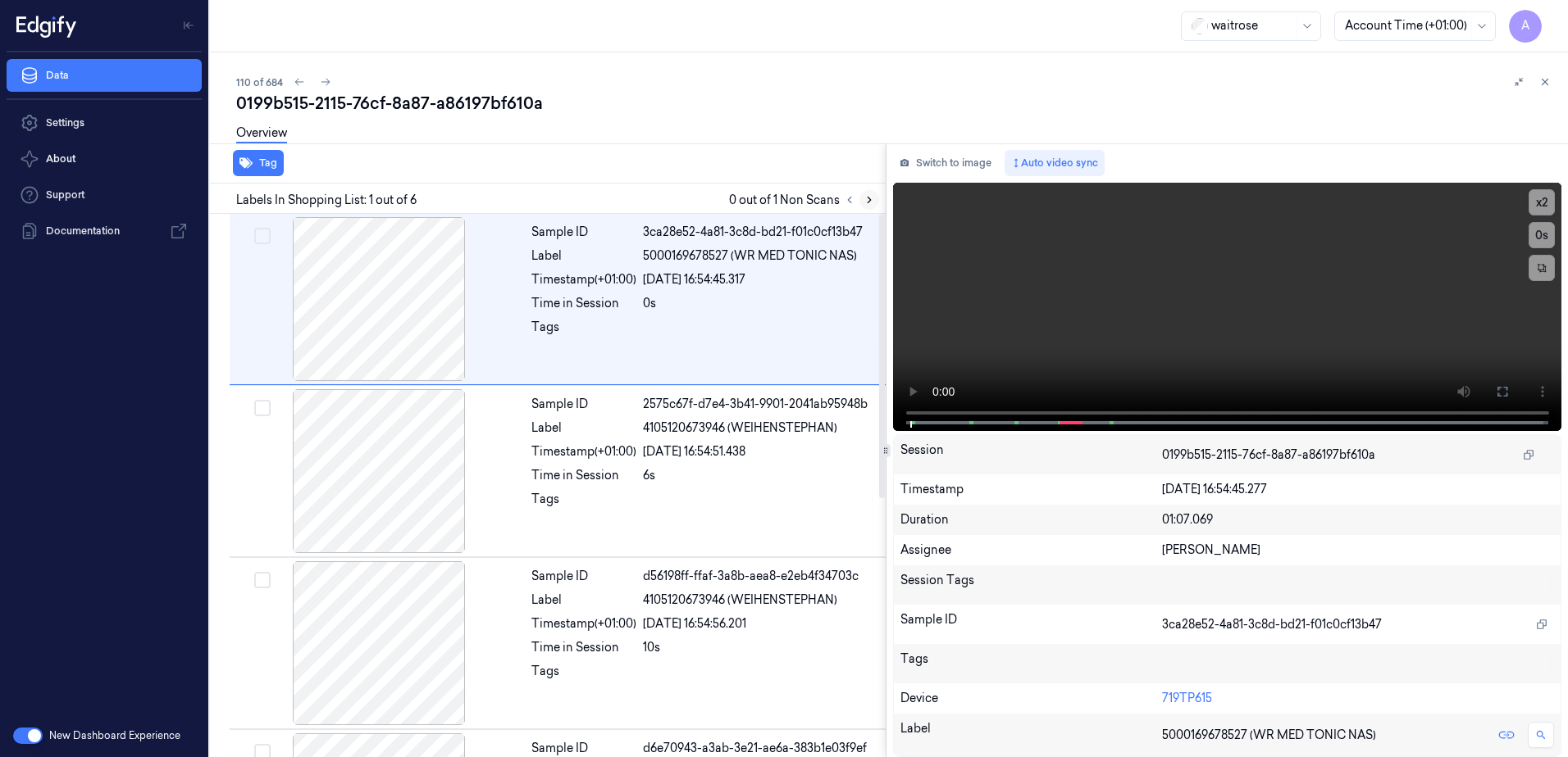
click at [867, 204] on icon at bounding box center [868, 201] width 3 height 6
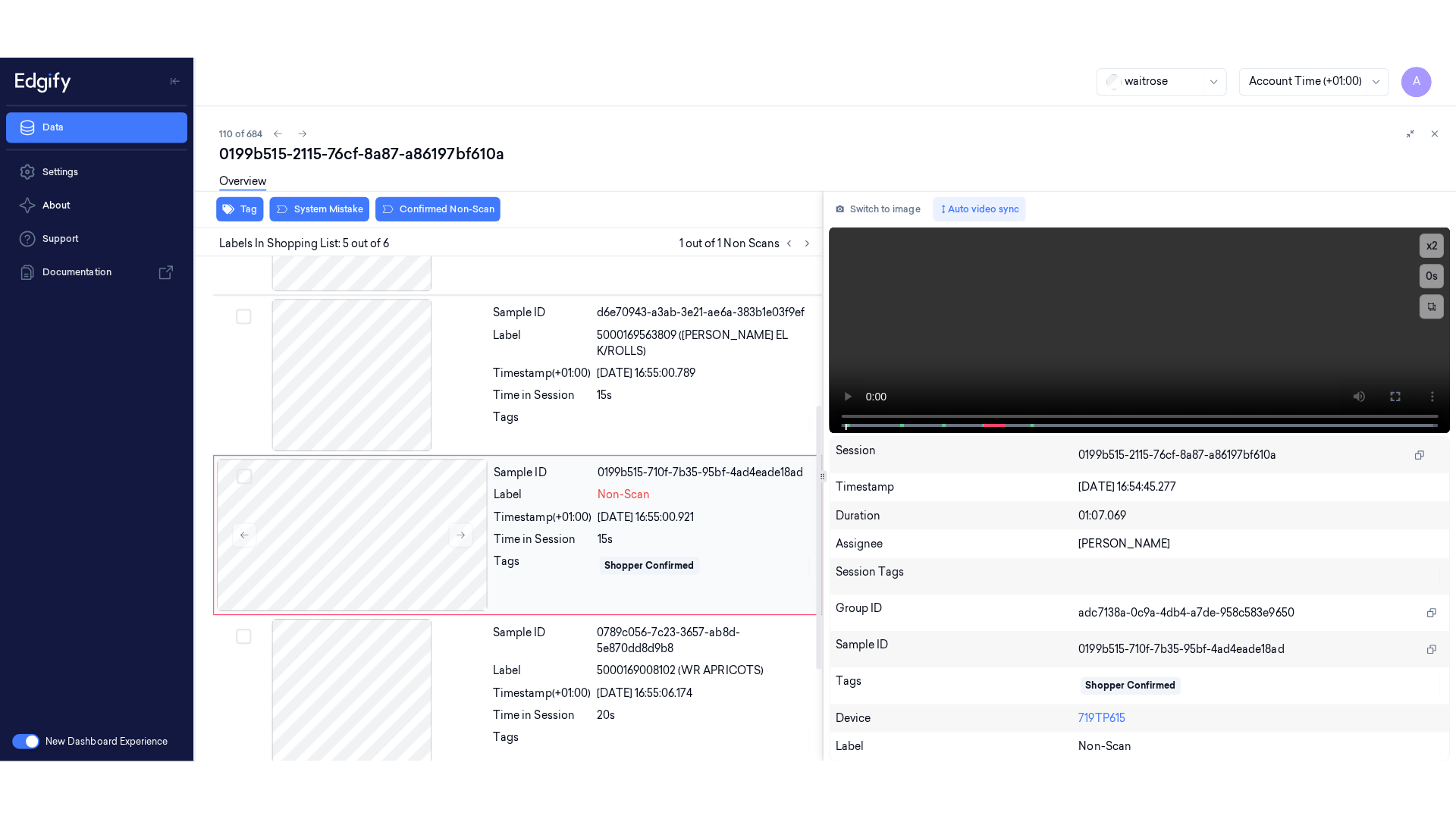
scroll to position [458, 0]
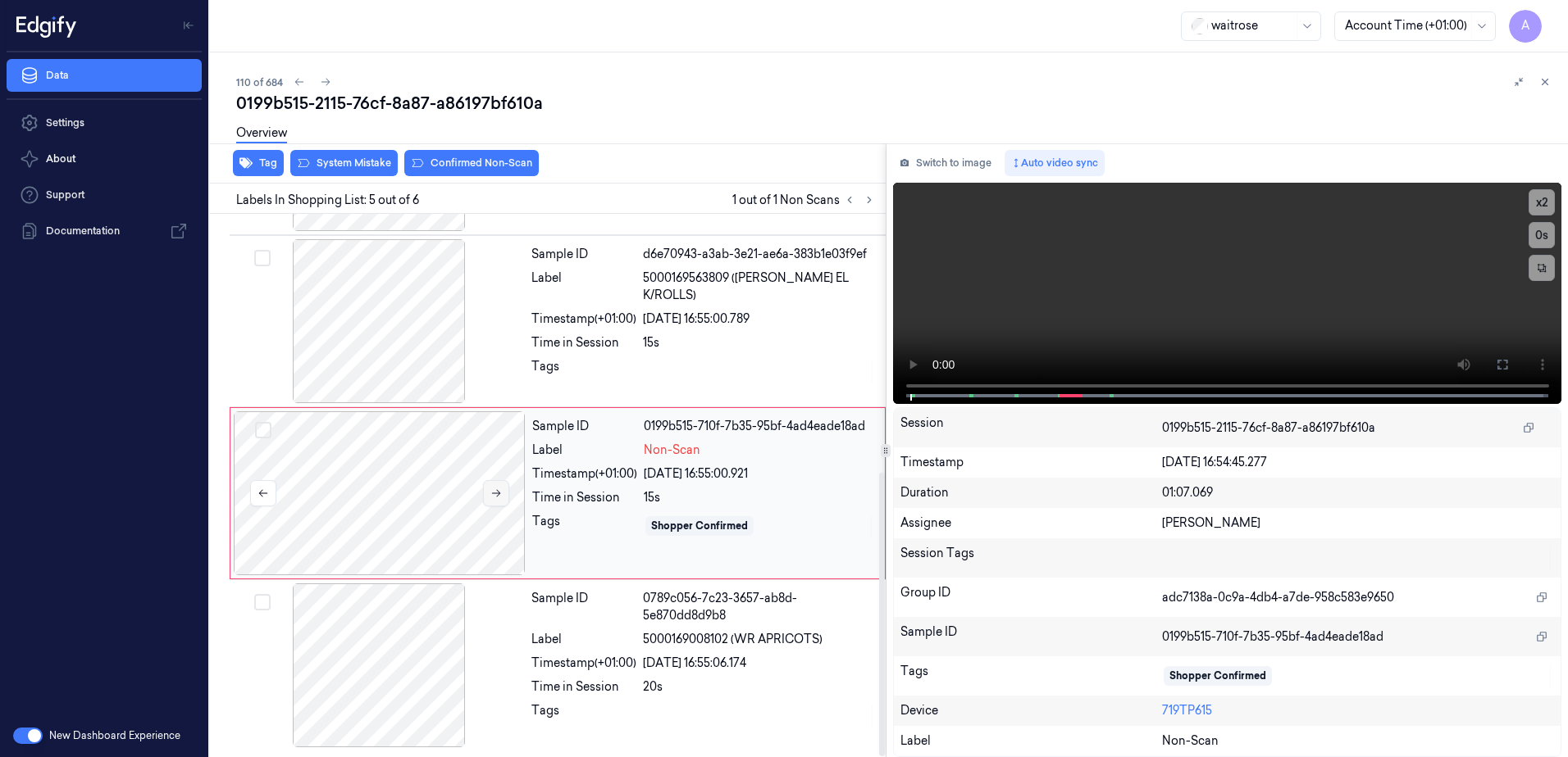
click at [487, 495] on button at bounding box center [496, 493] width 26 height 26
click at [496, 492] on icon at bounding box center [496, 494] width 12 height 12
click at [1503, 370] on icon at bounding box center [1502, 365] width 10 height 10
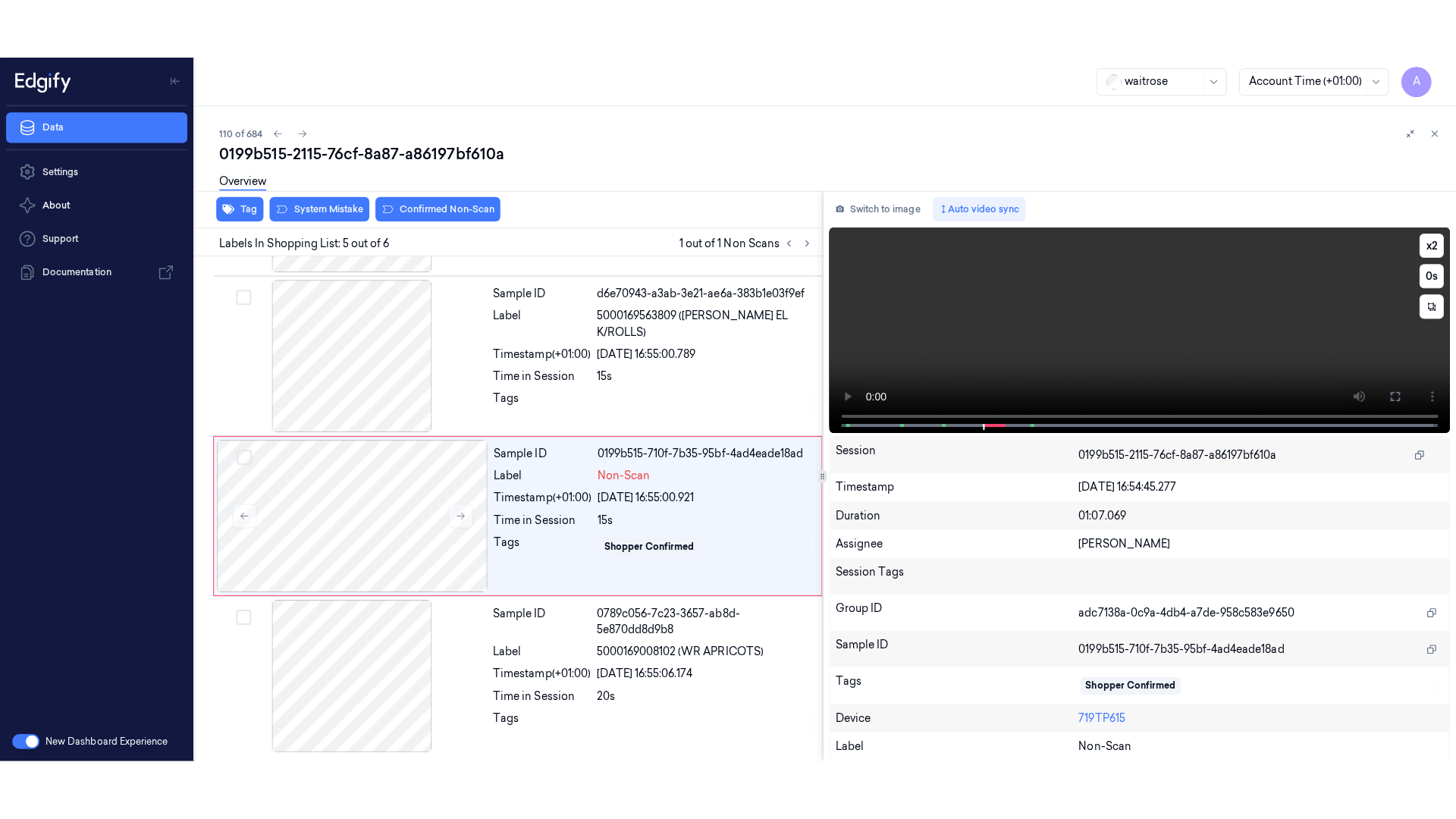
scroll to position [339, 0]
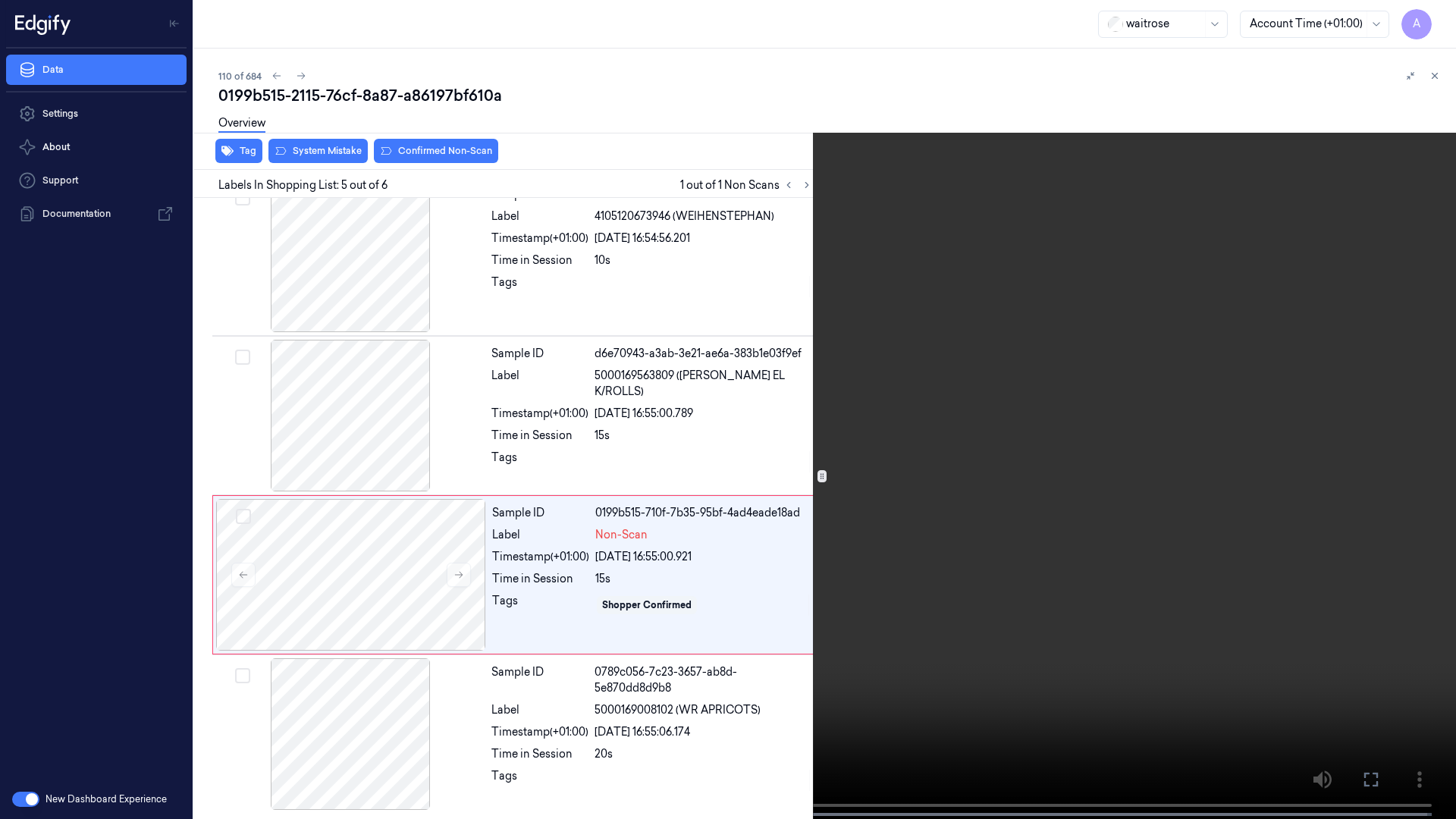
click at [1002, 636] on video at bounding box center [728, 411] width 1456 height 822
click at [0, 0] on icon at bounding box center [0, 0] width 0 height 0
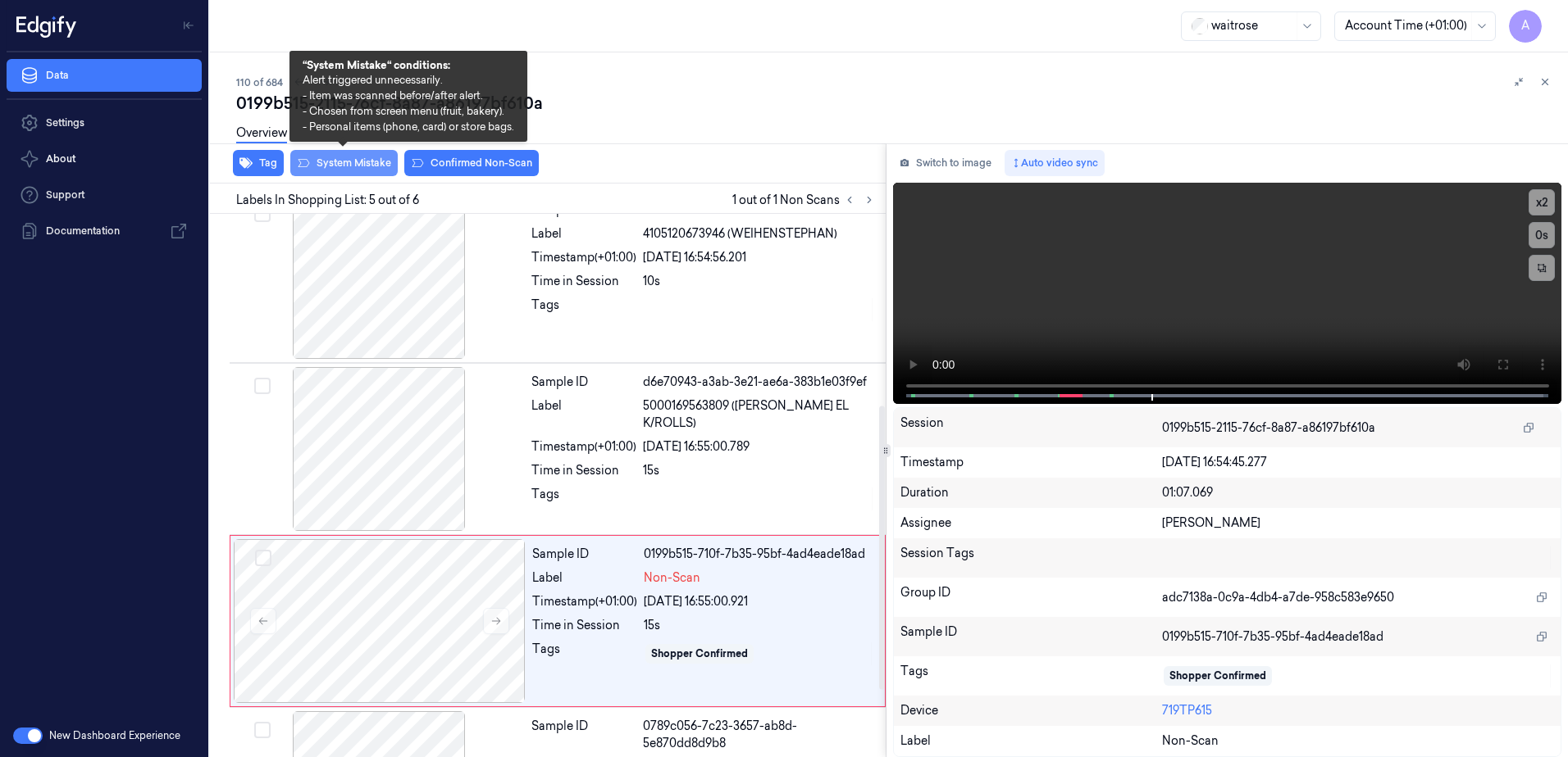
click at [340, 170] on button "System Mistake" at bounding box center [344, 163] width 107 height 26
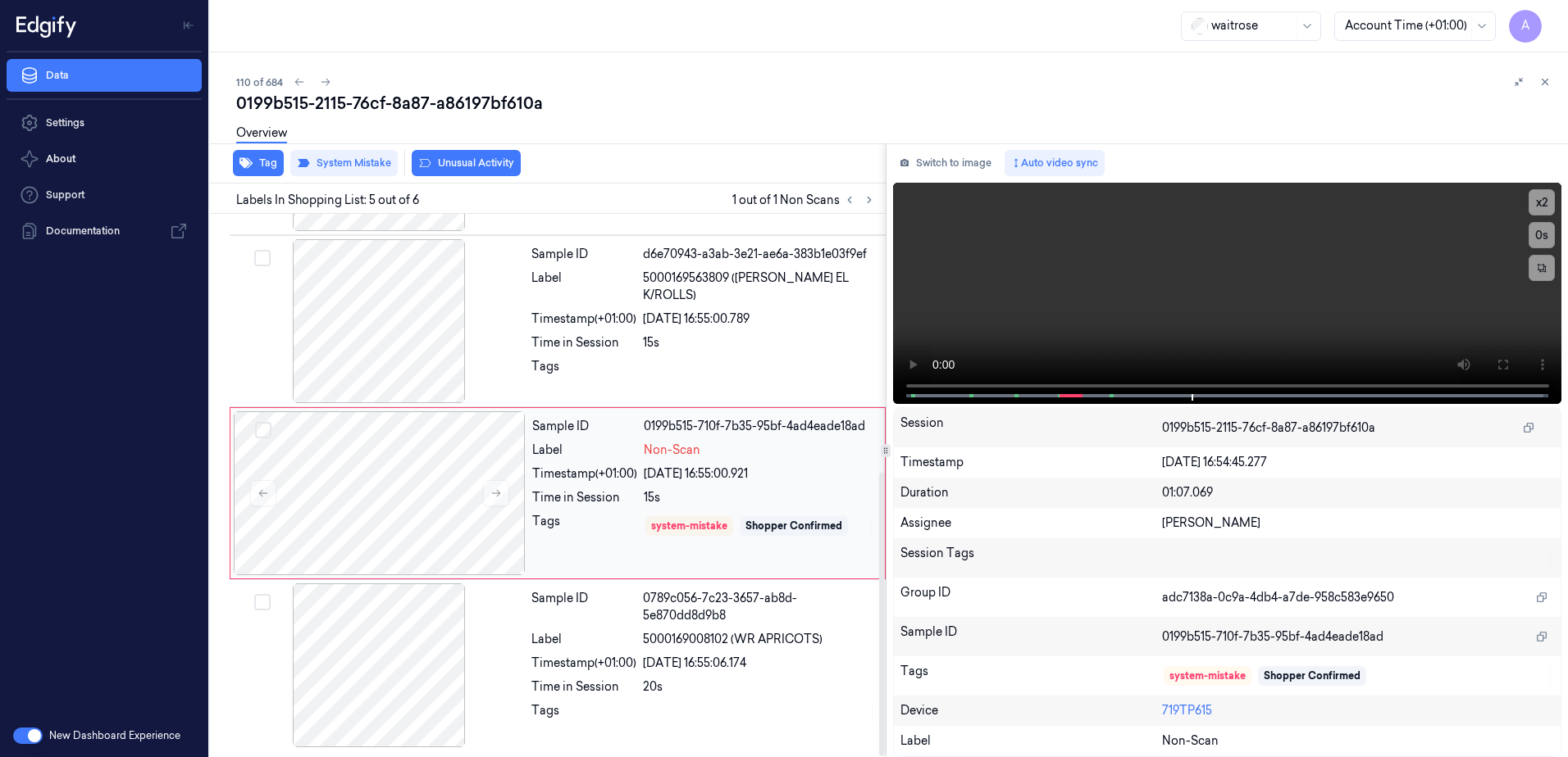
click at [738, 480] on div "[DATE] 16:55:00.921" at bounding box center [759, 474] width 232 height 17
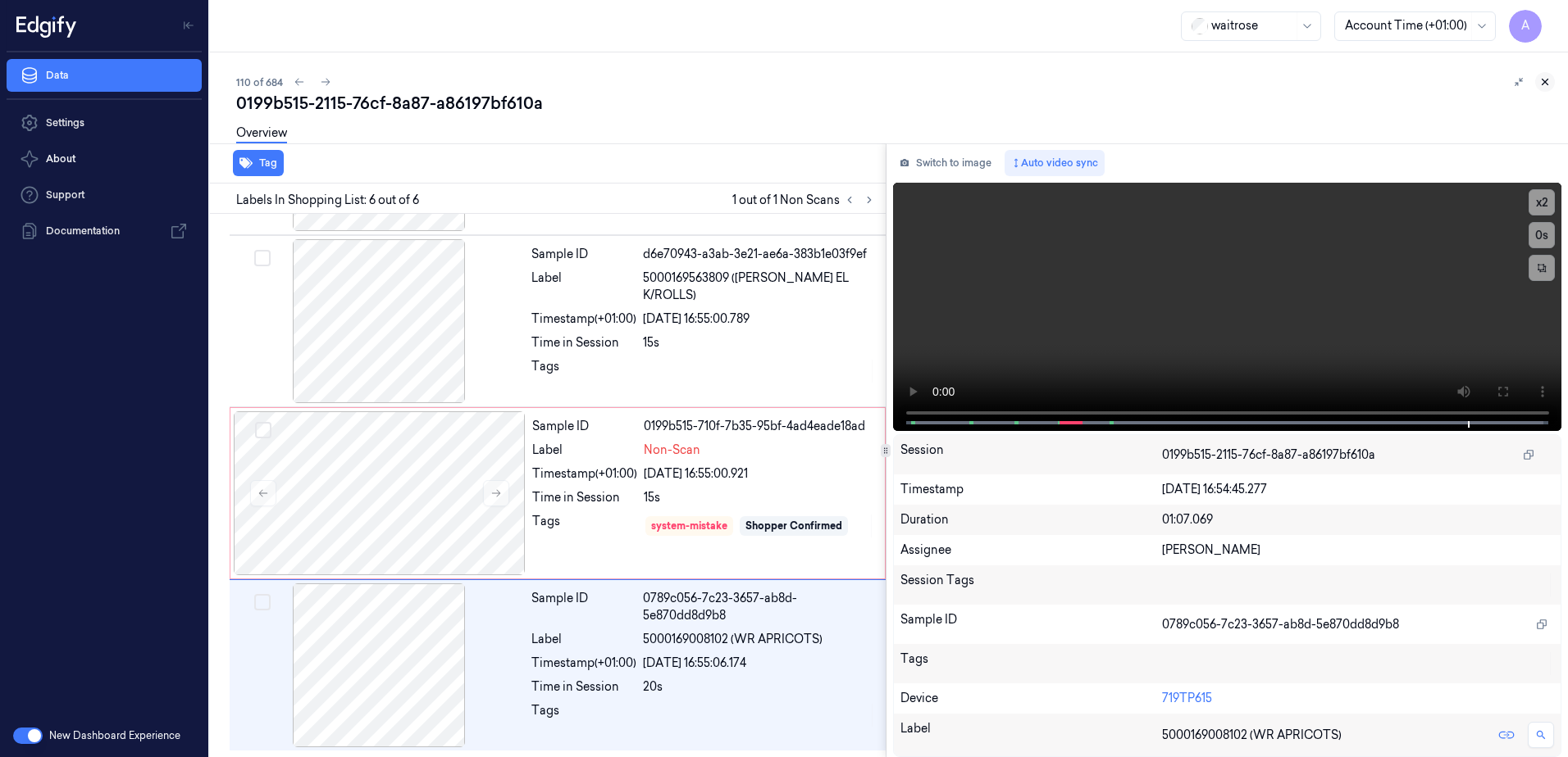
click at [1545, 83] on icon at bounding box center [1545, 82] width 12 height 12
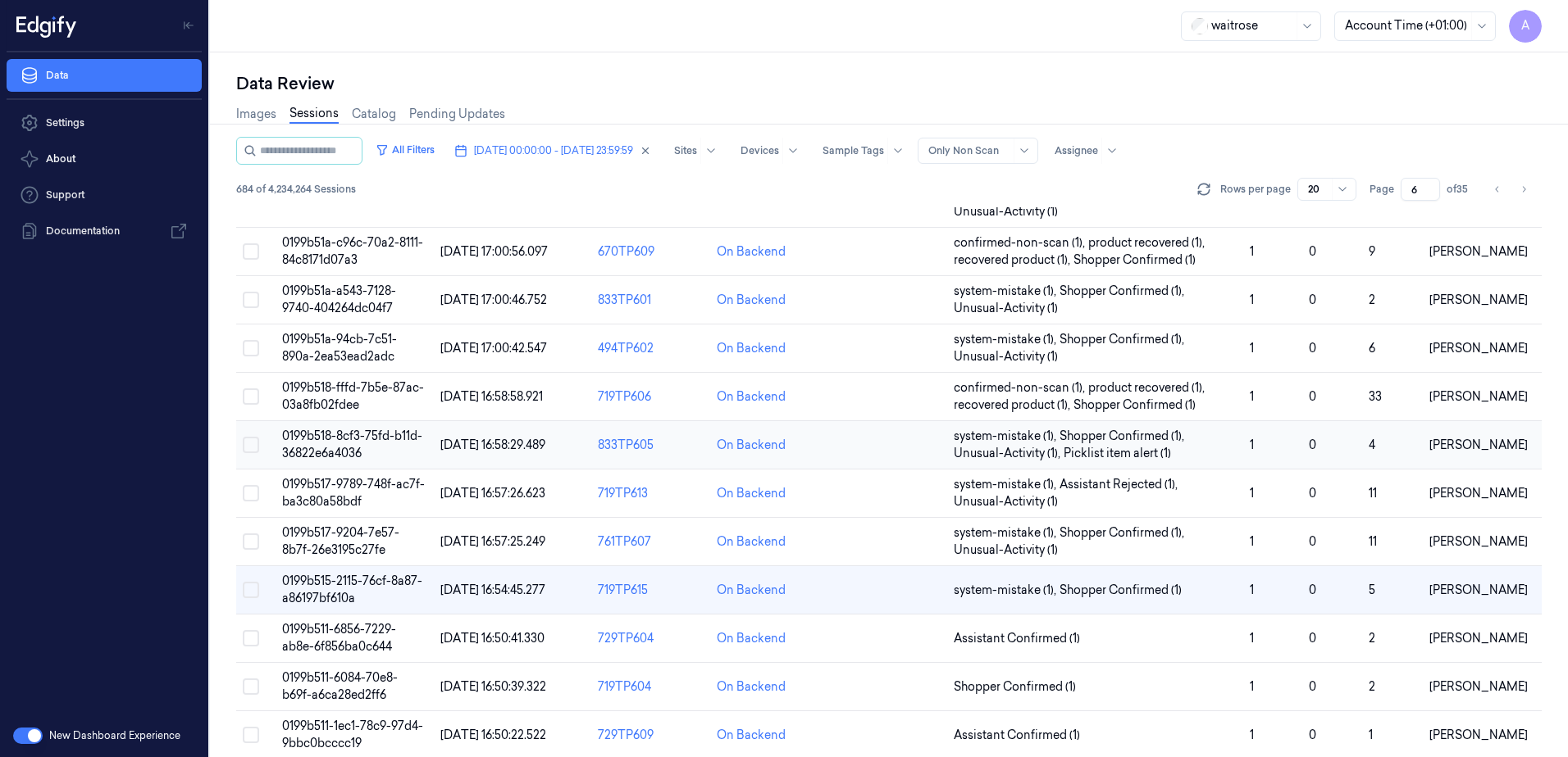
scroll to position [410, 0]
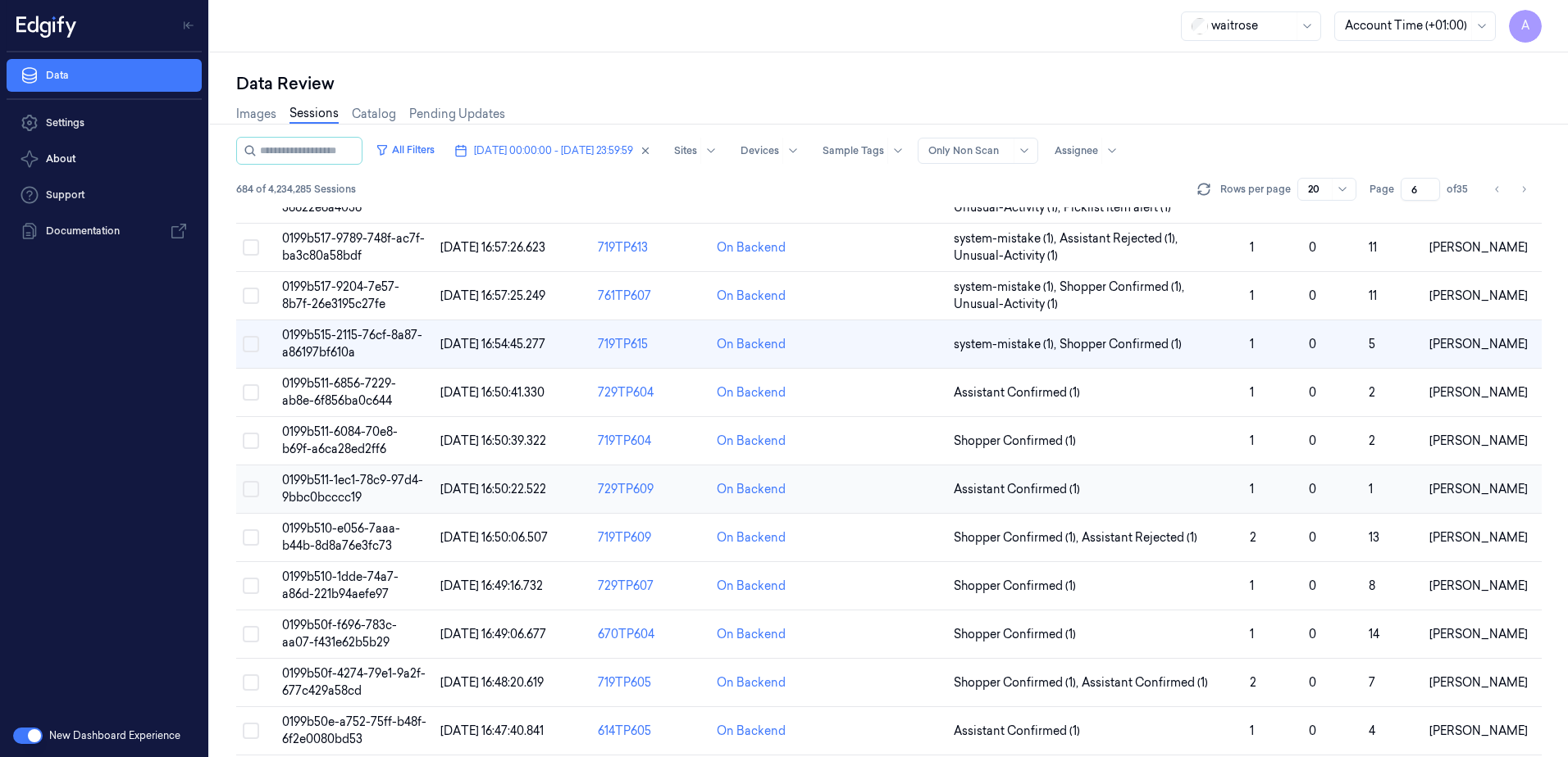
click at [335, 493] on span "0199b511-1ec1-78c9-97d4-9bbc0bcccc19" at bounding box center [353, 489] width 141 height 32
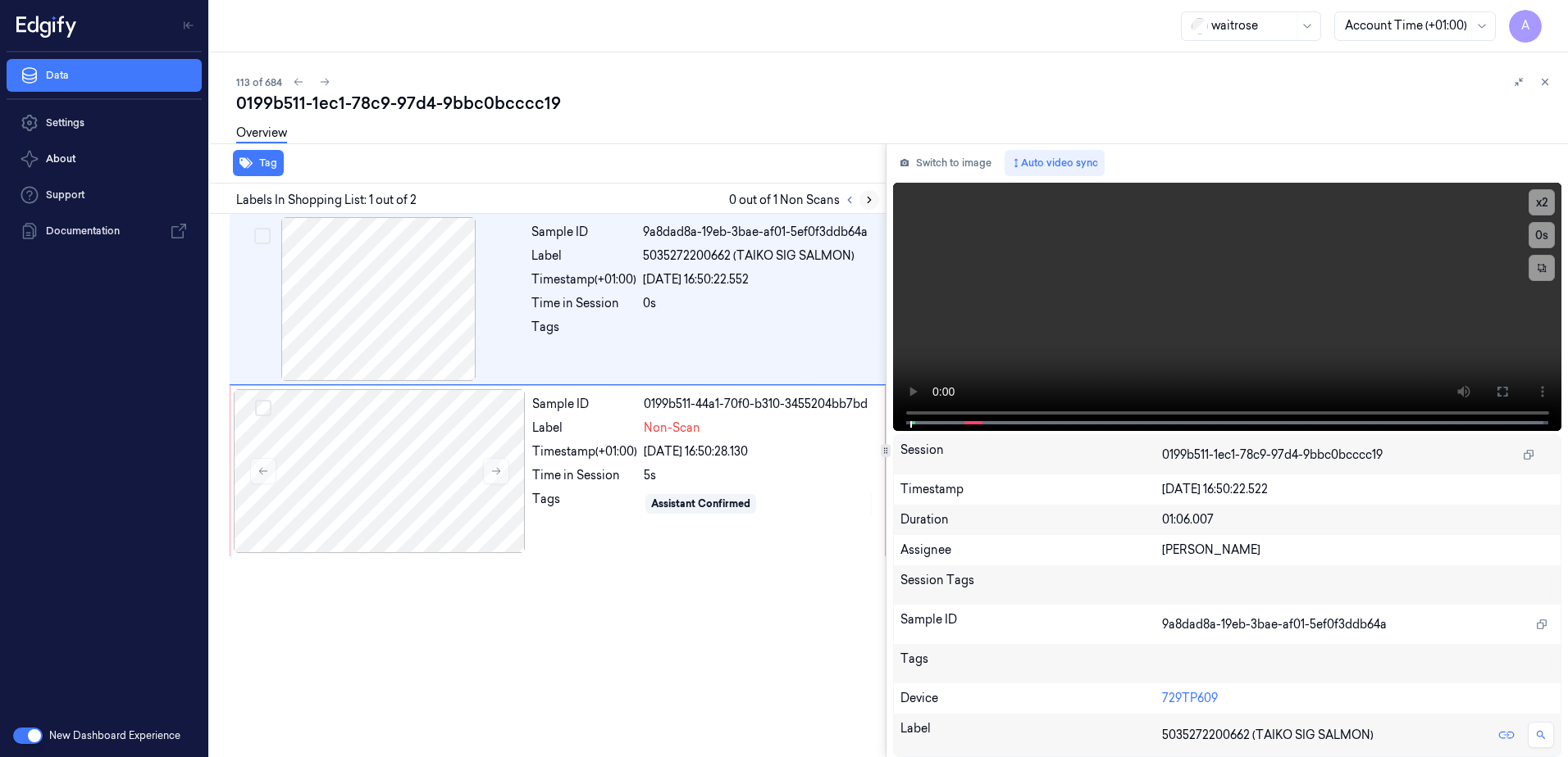
click at [861, 201] on button at bounding box center [869, 200] width 20 height 20
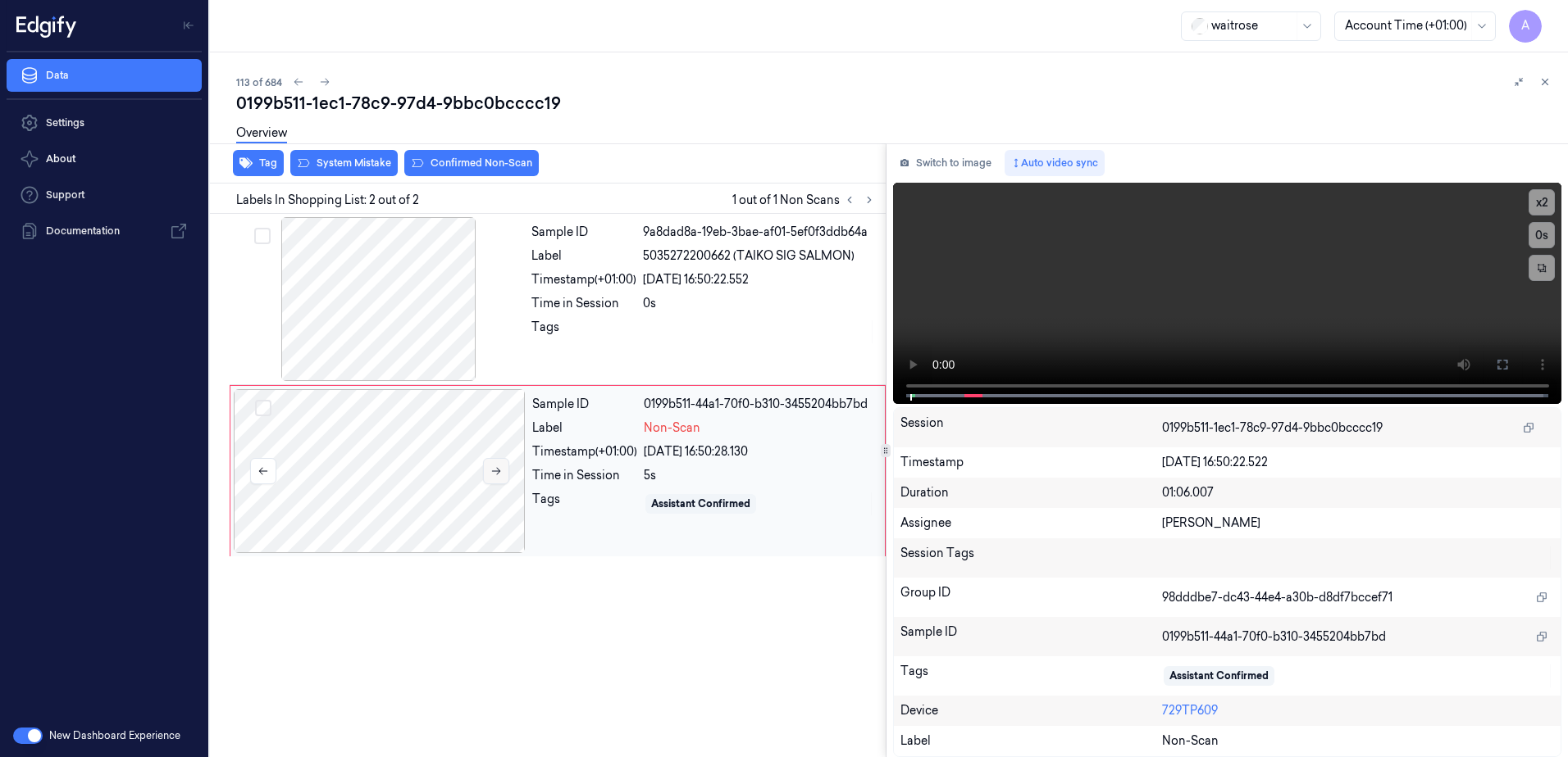
click at [498, 480] on button at bounding box center [496, 471] width 26 height 26
click at [1497, 366] on icon at bounding box center [1501, 365] width 13 height 13
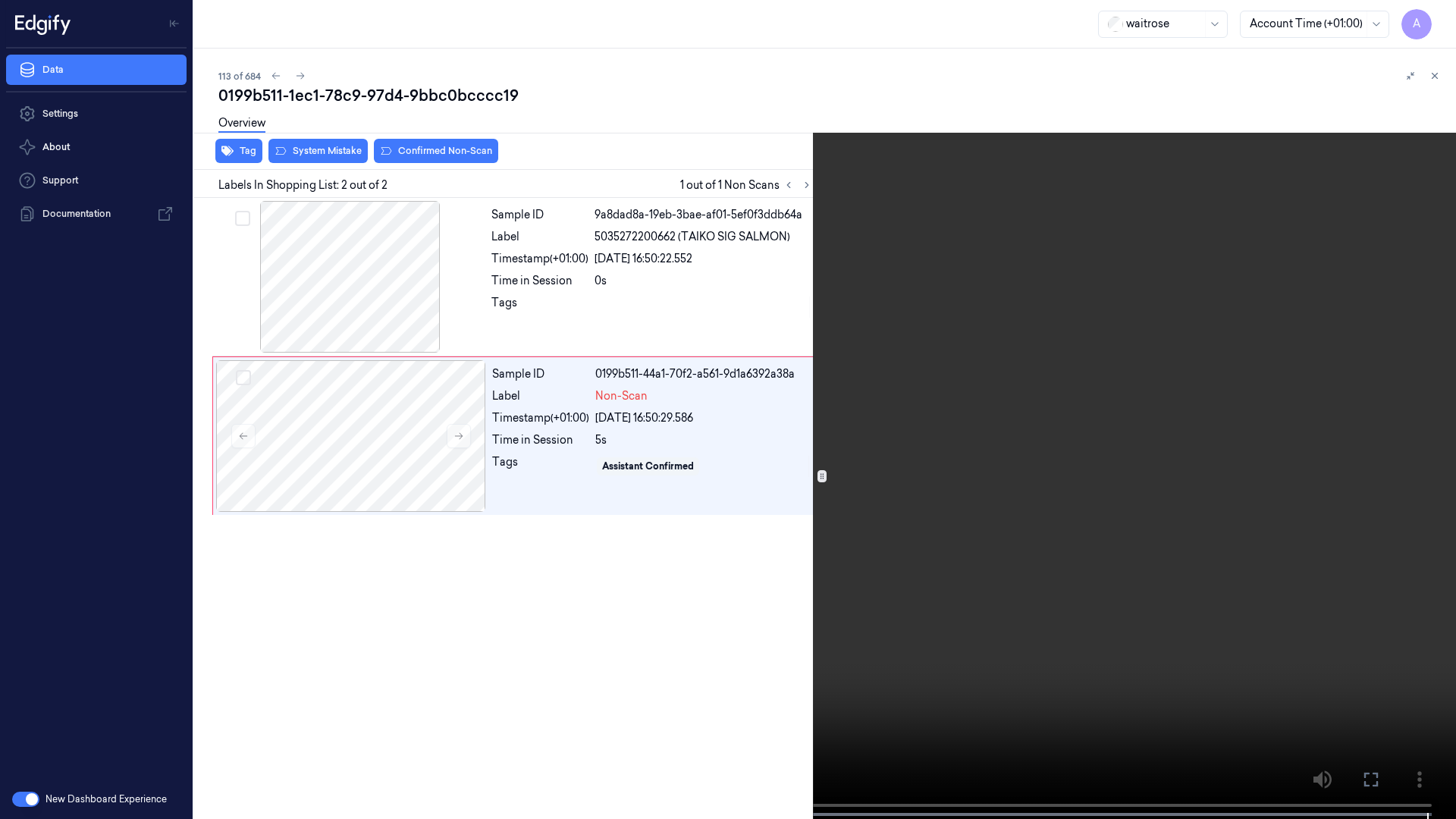
drag, startPoint x: 1380, startPoint y: 774, endPoint x: 1376, endPoint y: 696, distance: 78.1
click at [0, 0] on icon at bounding box center [0, 0] width 0 height 0
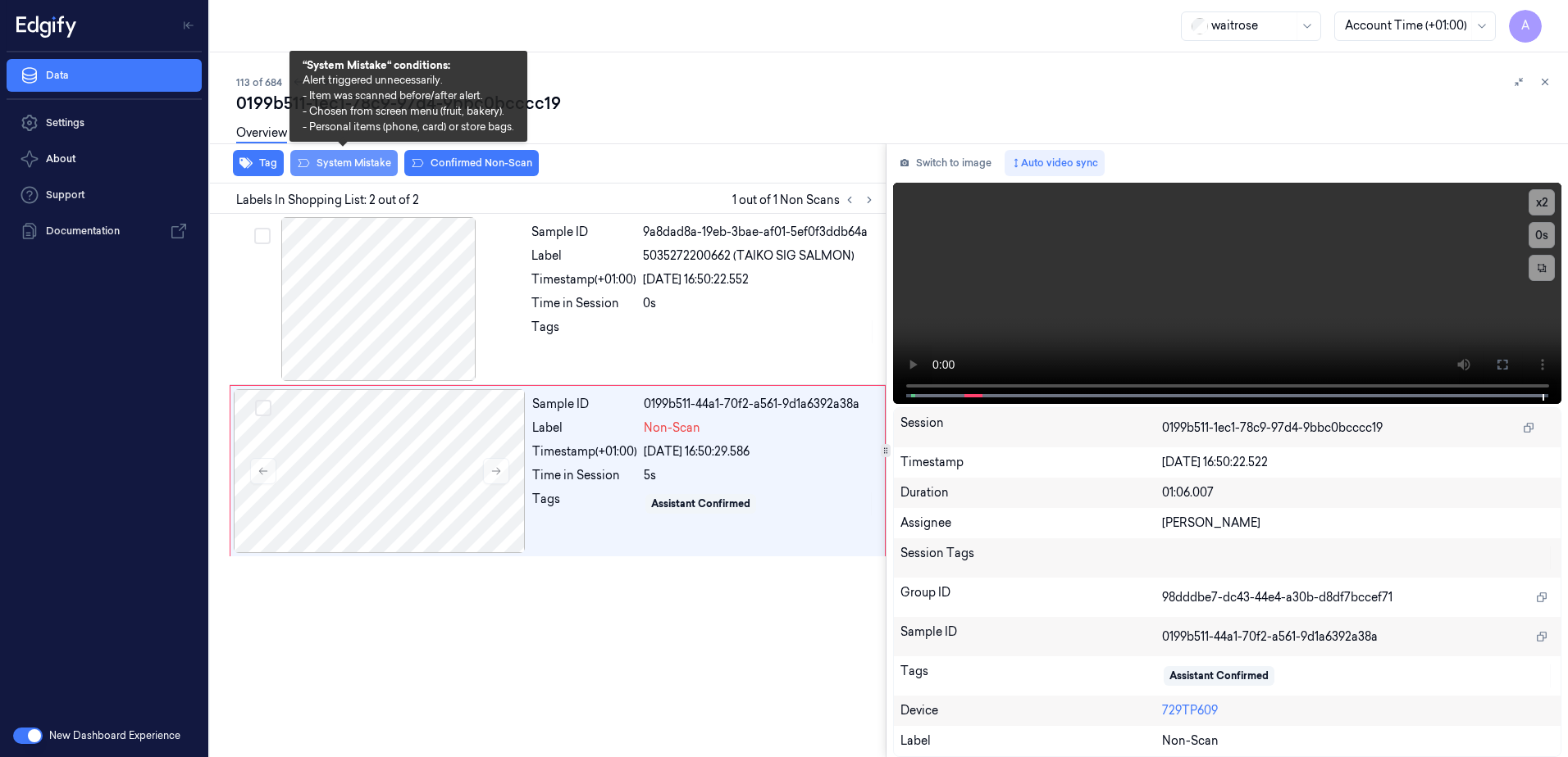
click at [336, 169] on button "System Mistake" at bounding box center [344, 163] width 107 height 26
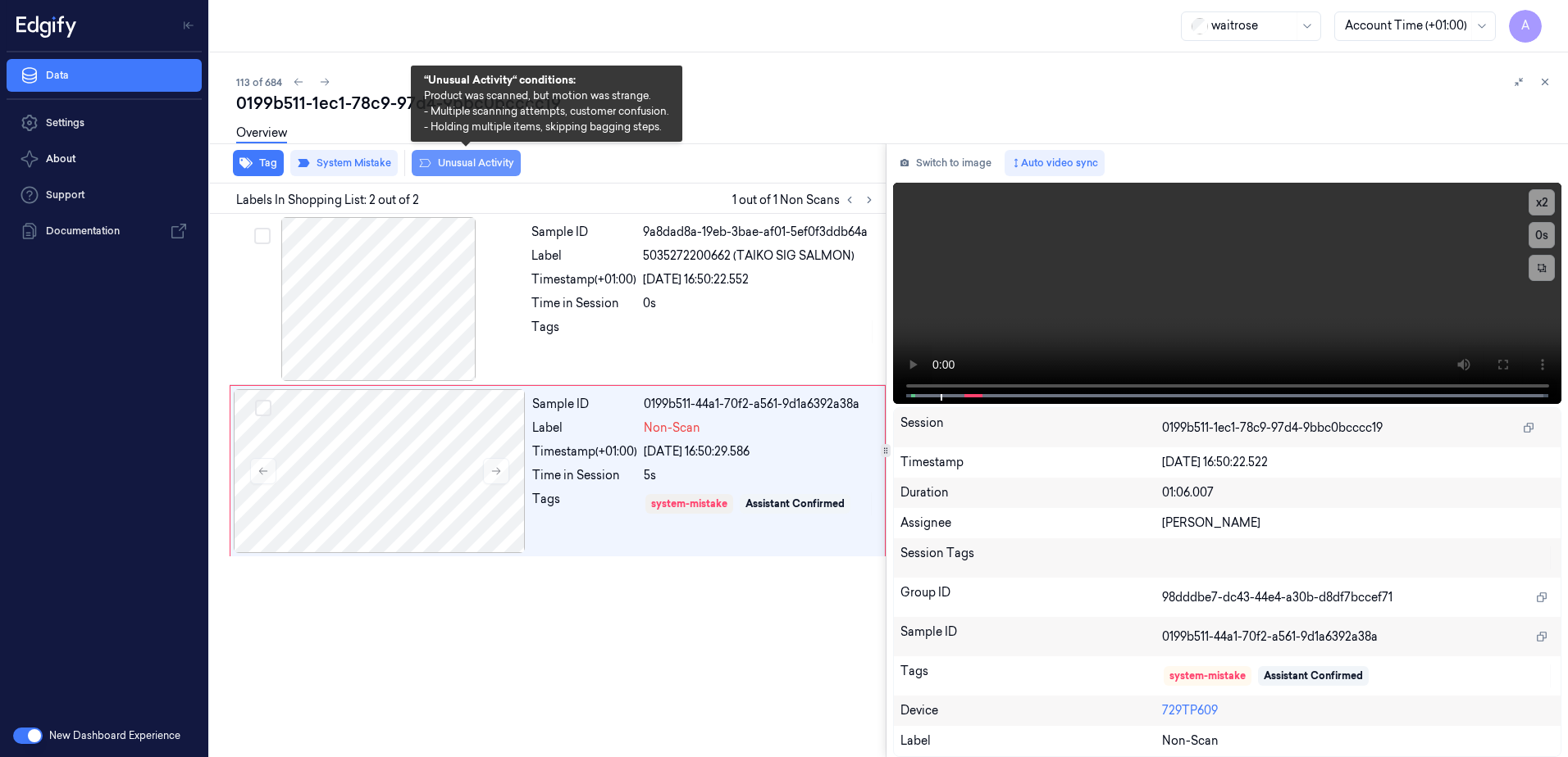
click at [452, 170] on button "Unusual Activity" at bounding box center [466, 163] width 109 height 26
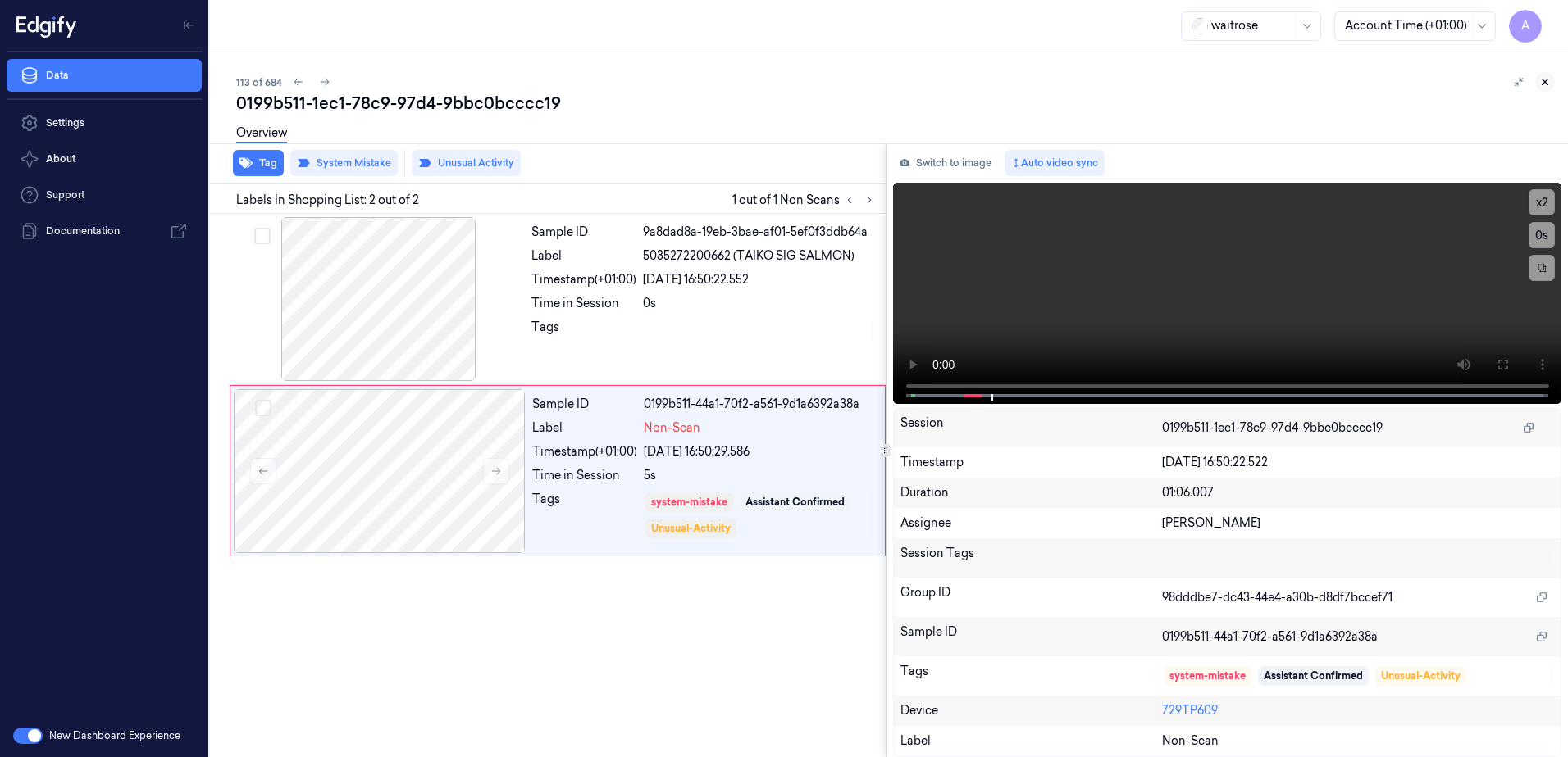
click at [1541, 80] on icon at bounding box center [1545, 82] width 12 height 12
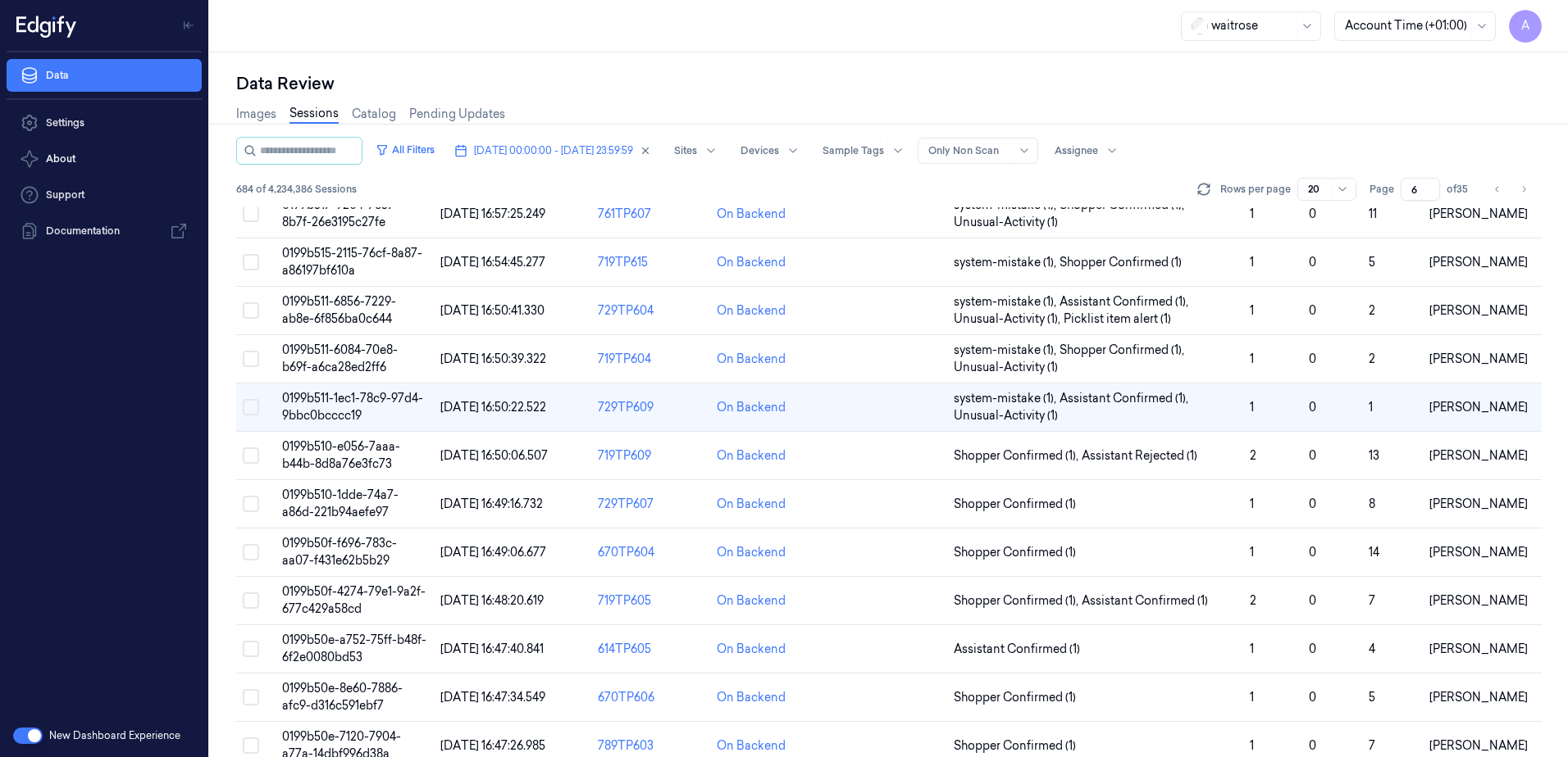
scroll to position [518, 0]
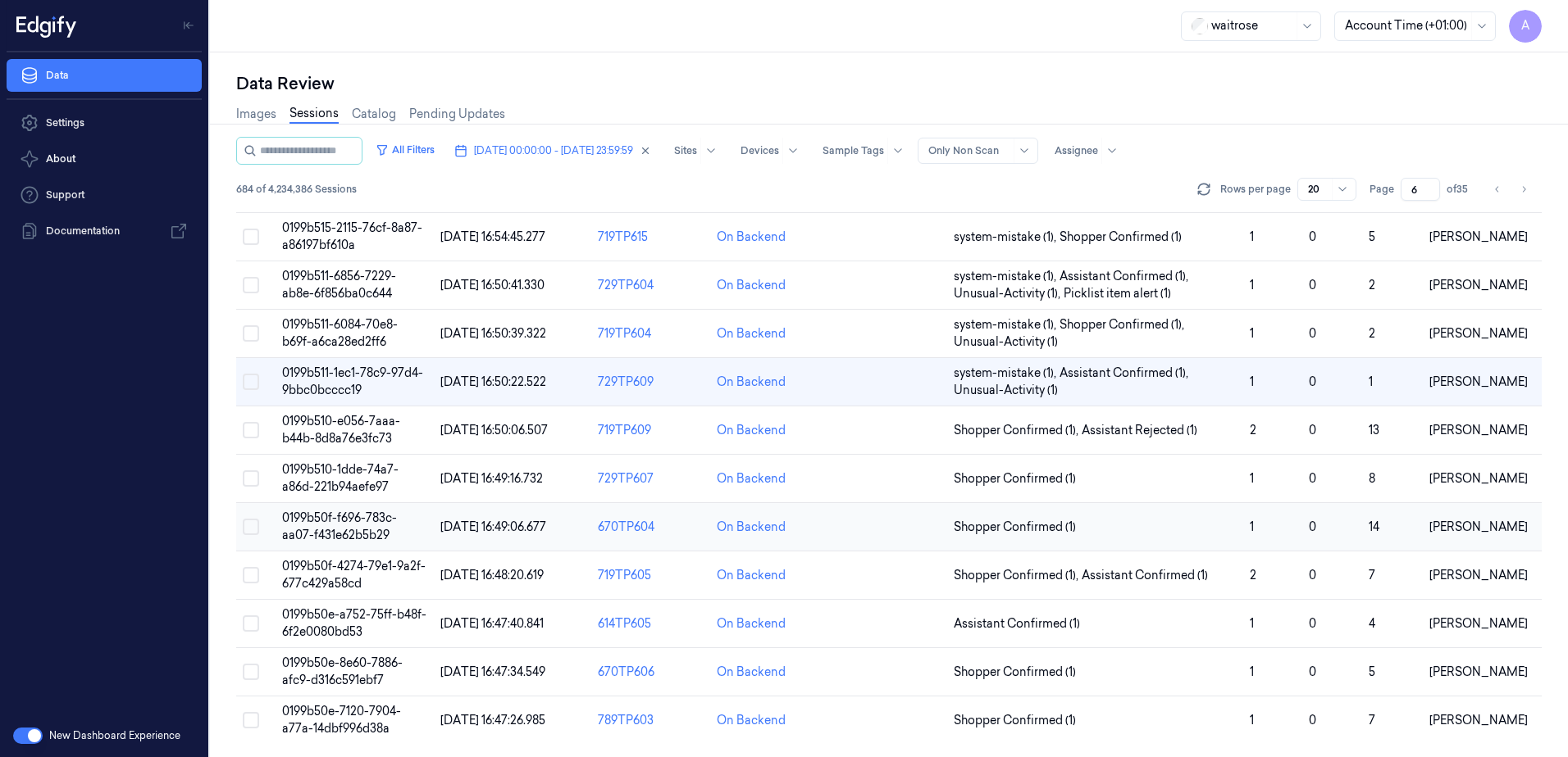
click at [350, 513] on span "0199b50f-f696-783c-aa07-f431e62b5b29" at bounding box center [340, 527] width 115 height 32
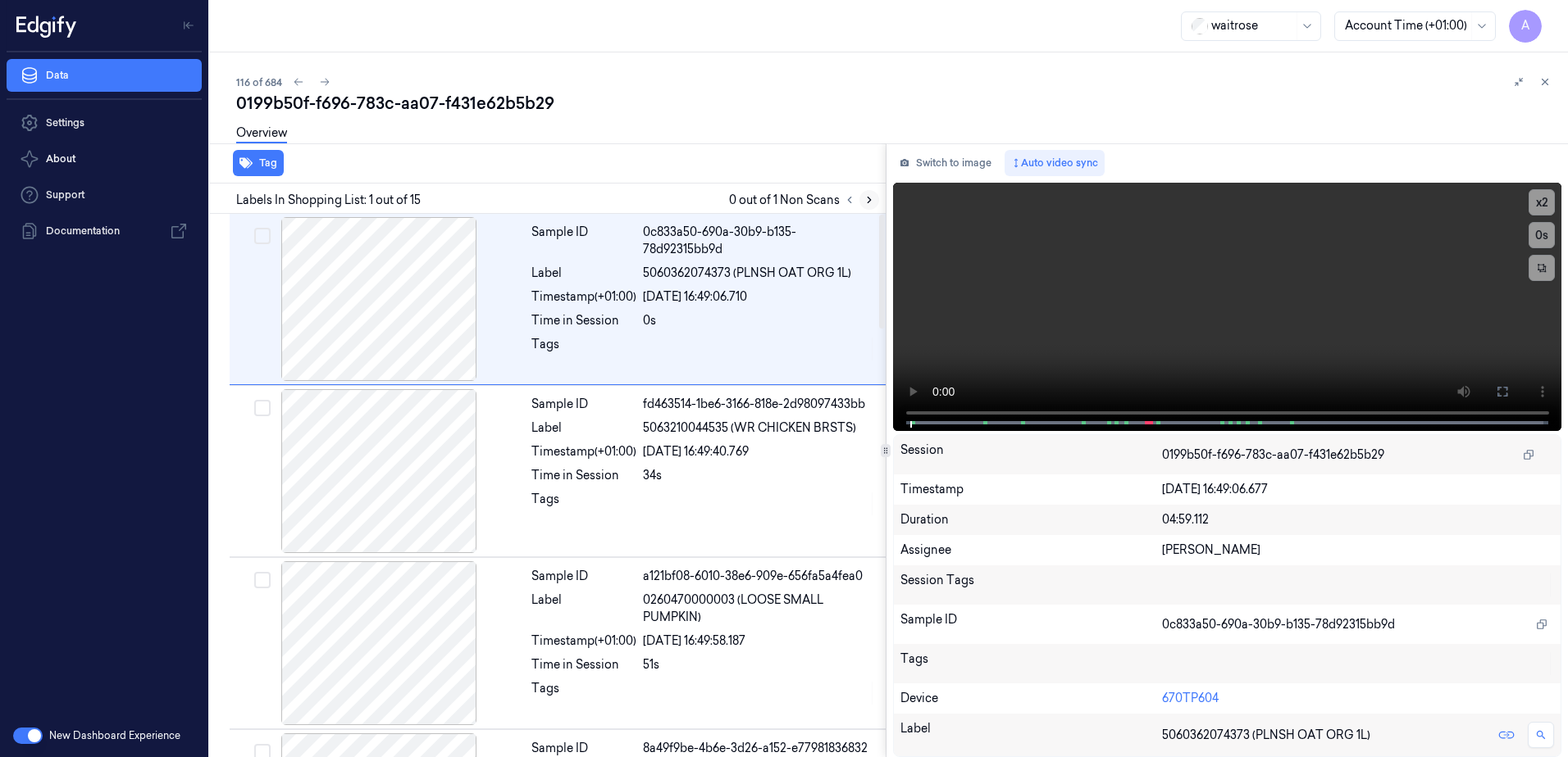
click at [861, 198] on button at bounding box center [869, 200] width 20 height 20
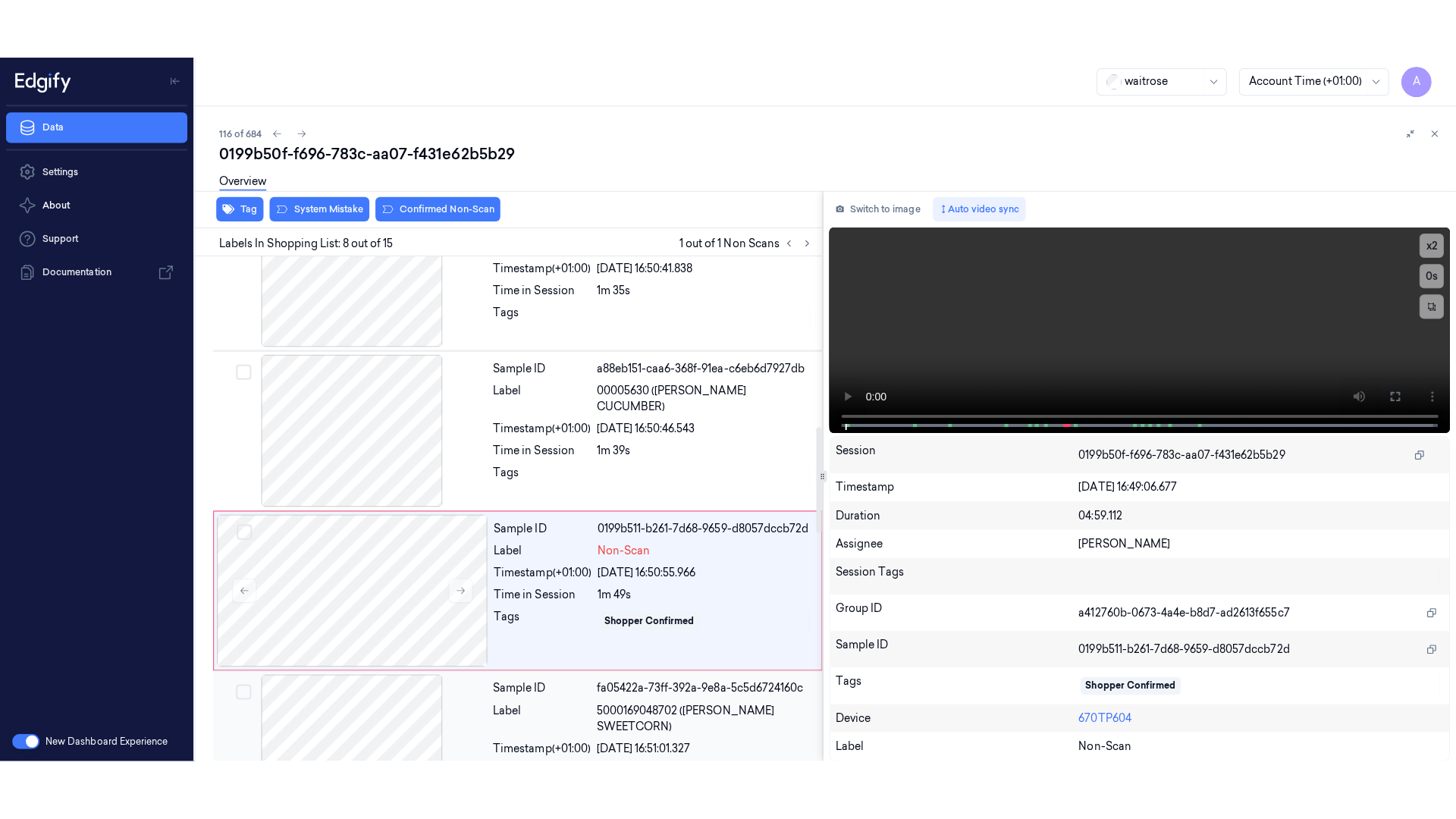
scroll to position [943, 0]
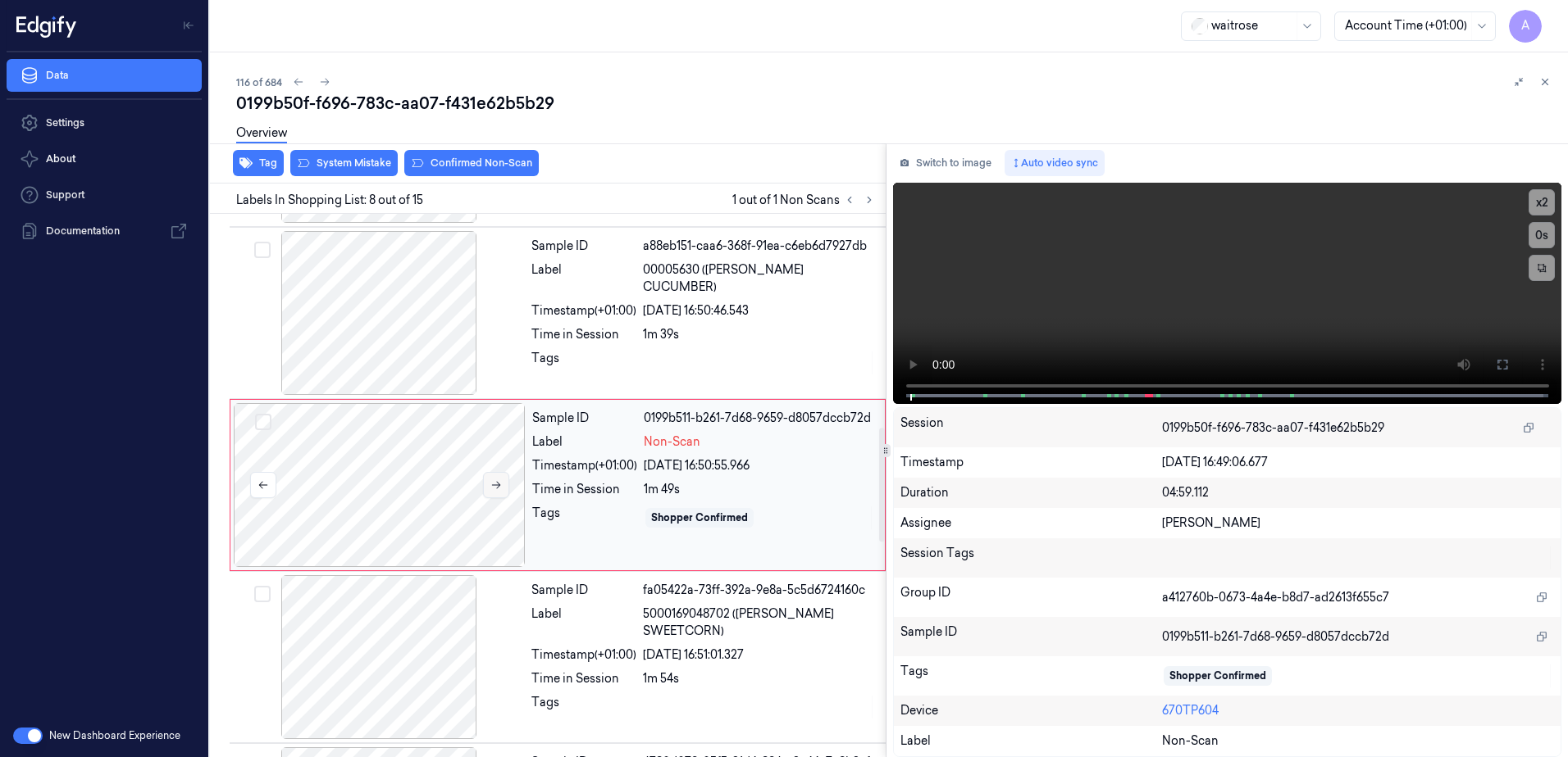
click at [506, 486] on button at bounding box center [496, 485] width 26 height 26
click at [505, 486] on button at bounding box center [496, 485] width 26 height 26
click at [1497, 368] on icon at bounding box center [1502, 365] width 10 height 10
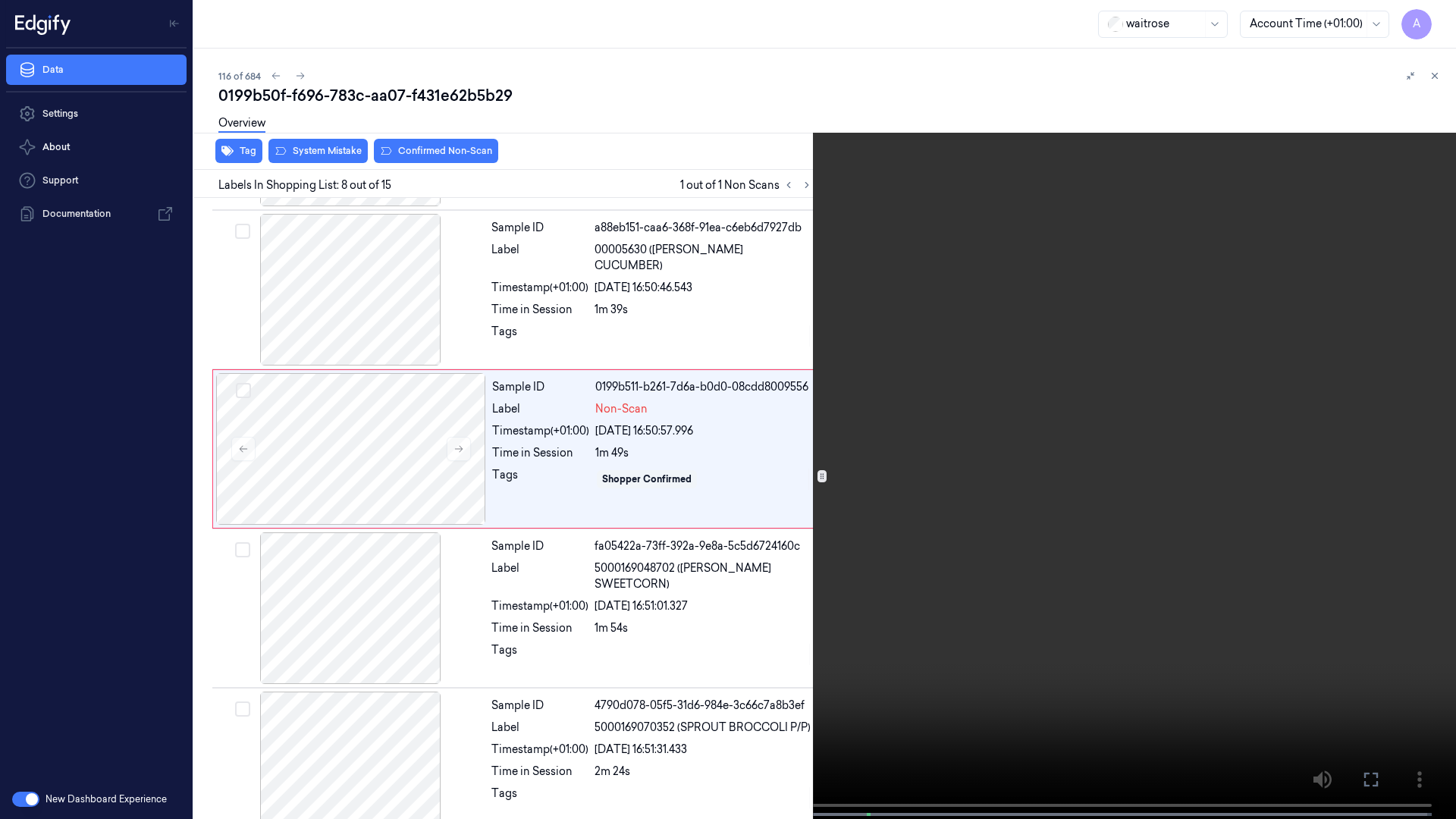
click at [656, 677] on video at bounding box center [728, 411] width 1456 height 822
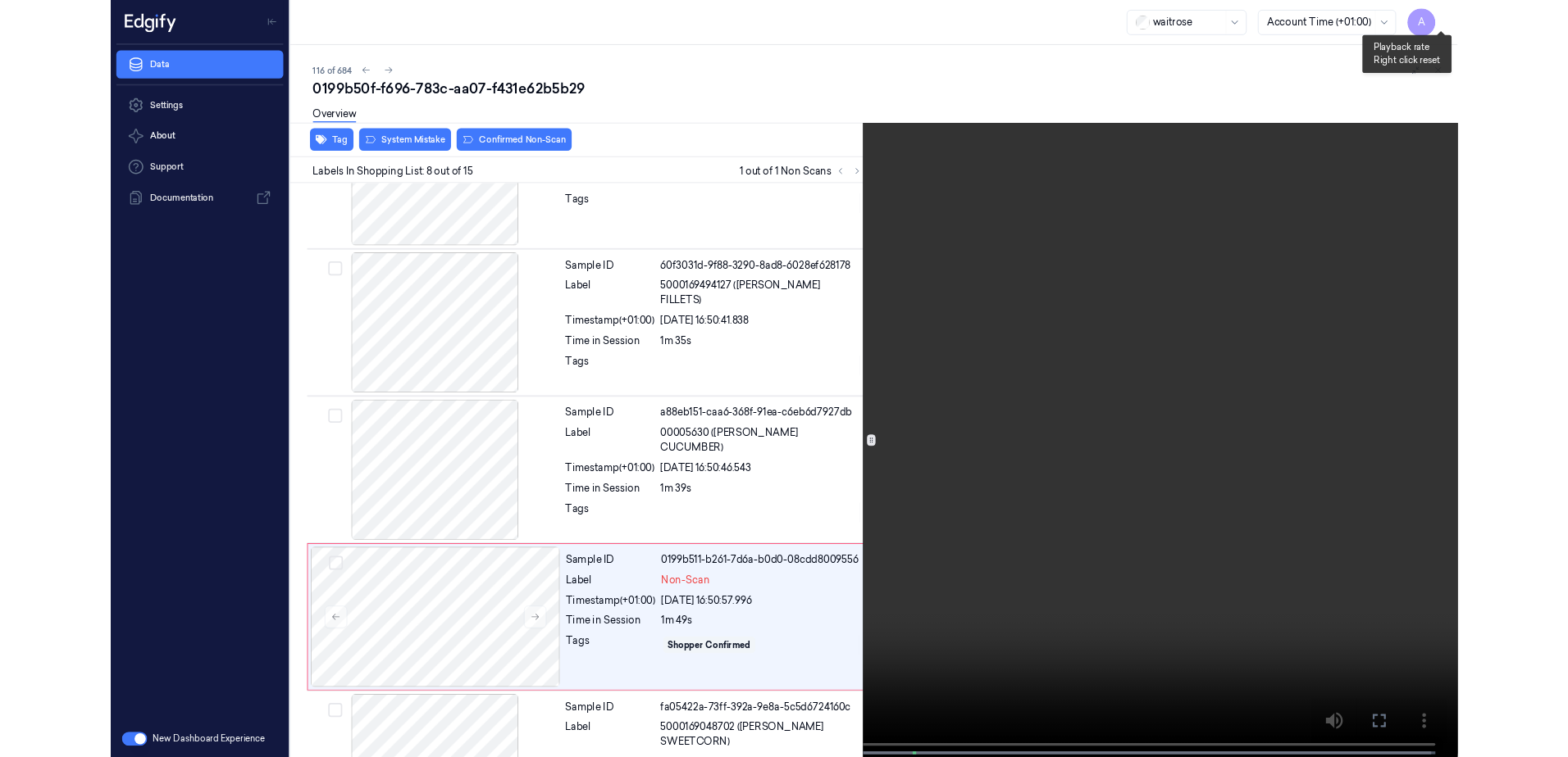
scroll to position [955, 0]
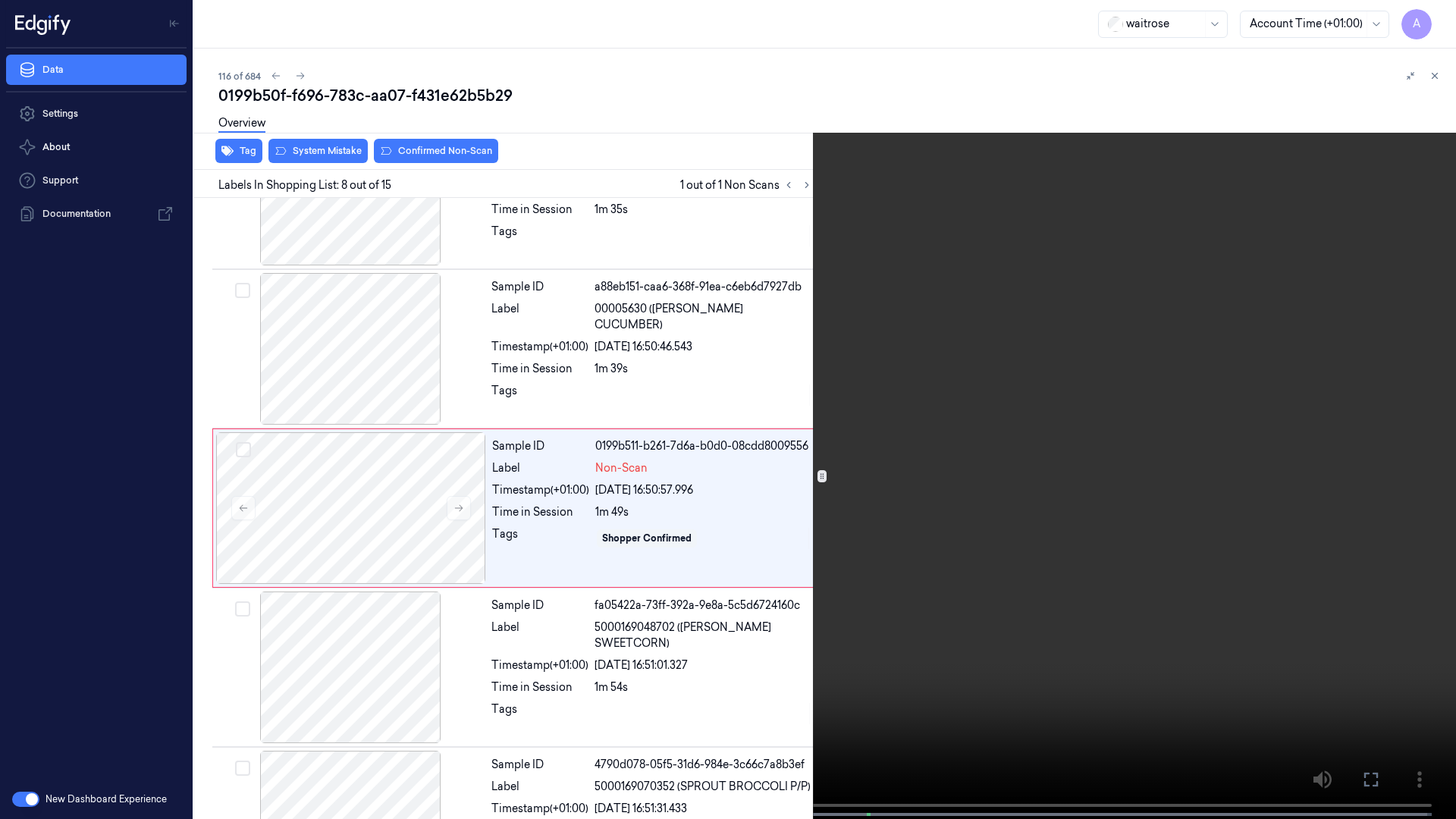
click at [0, 0] on icon at bounding box center [0, 0] width 0 height 0
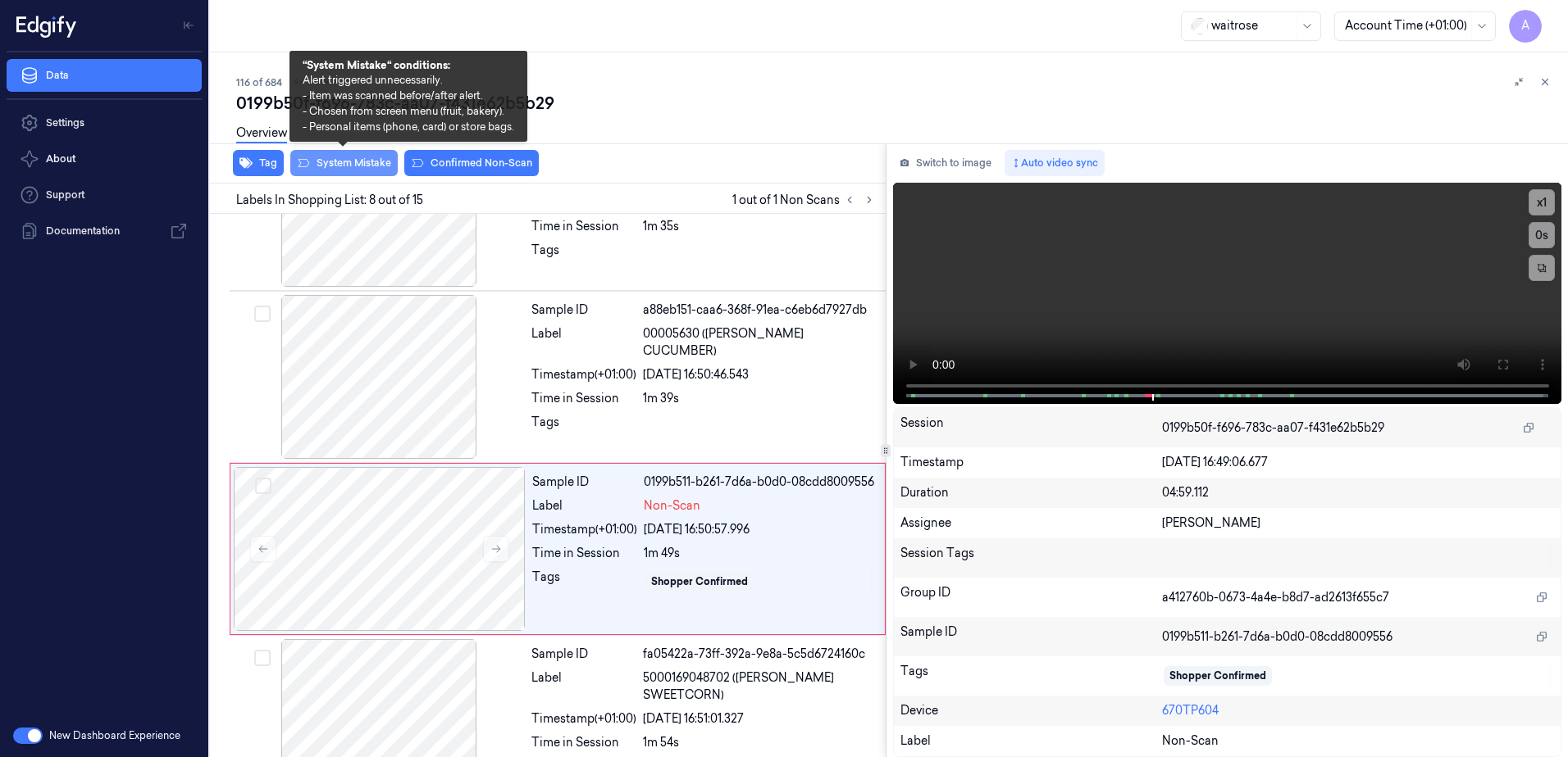
click at [345, 163] on button "System Mistake" at bounding box center [344, 163] width 107 height 26
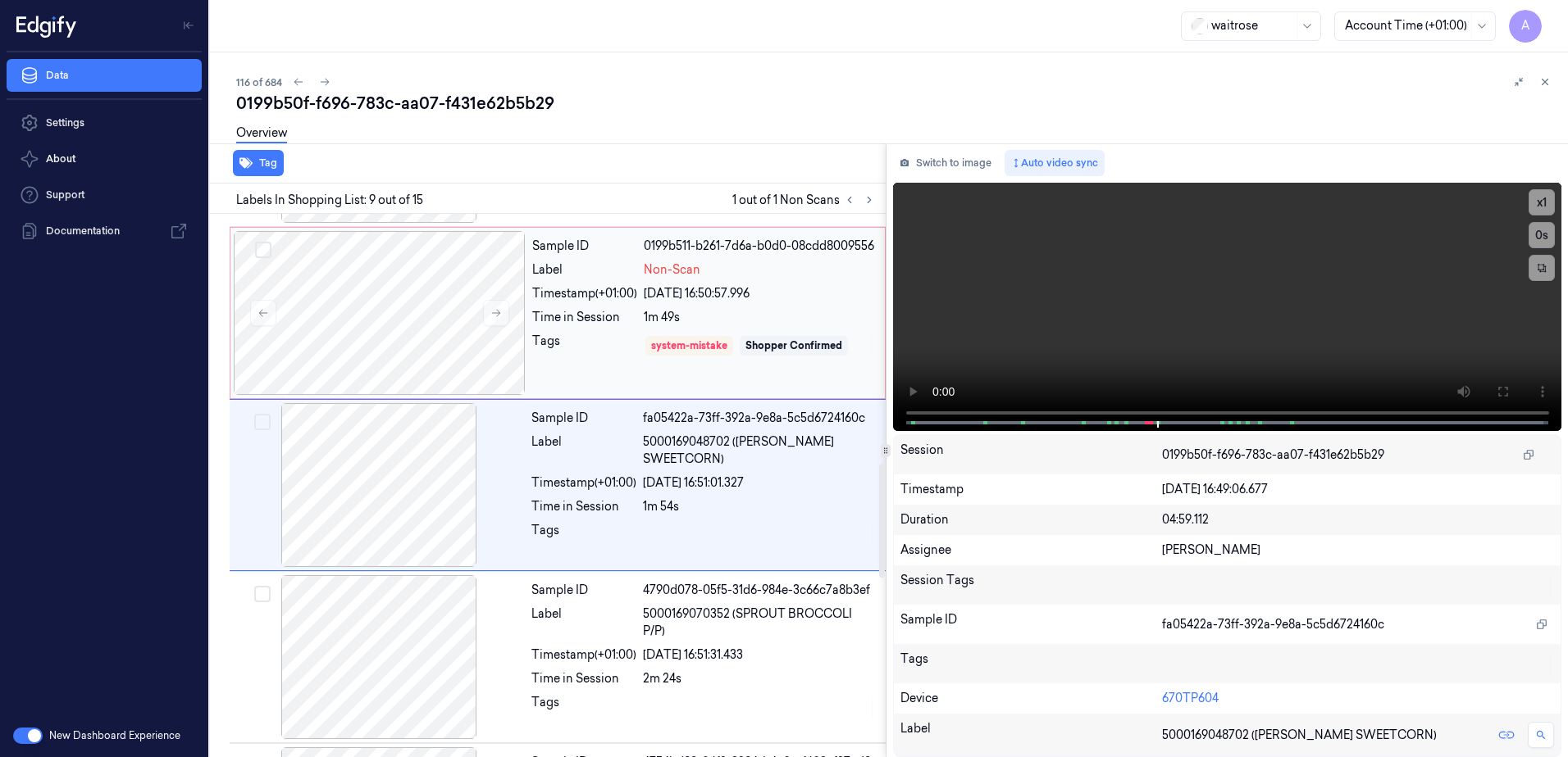
click at [596, 346] on div "Sample ID 0199b511-b261-7d6a-b0d0-08cdd8009556 Label Non-Scan Timestamp (+01:00…" at bounding box center [704, 313] width 356 height 164
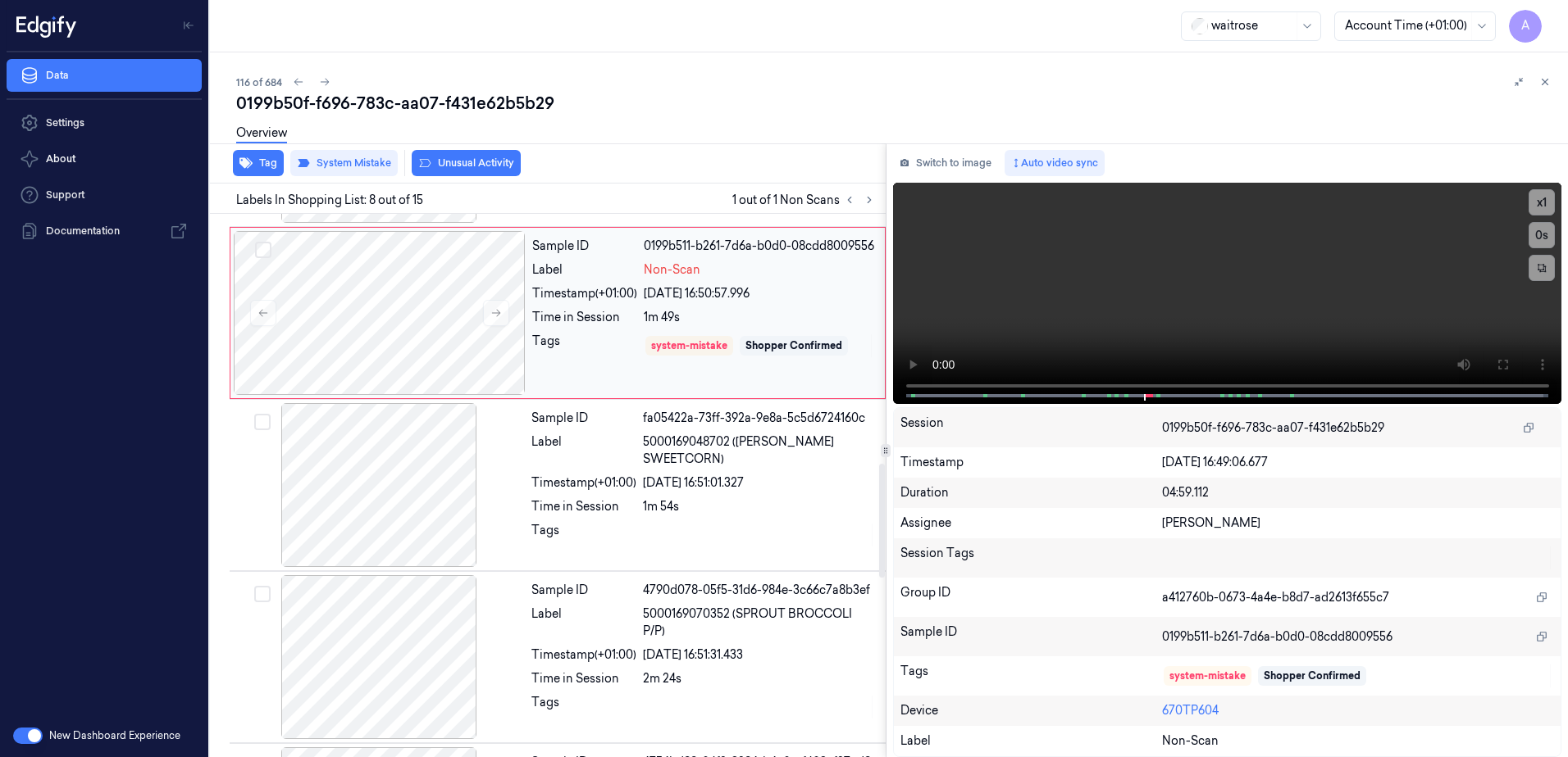
scroll to position [1019, 0]
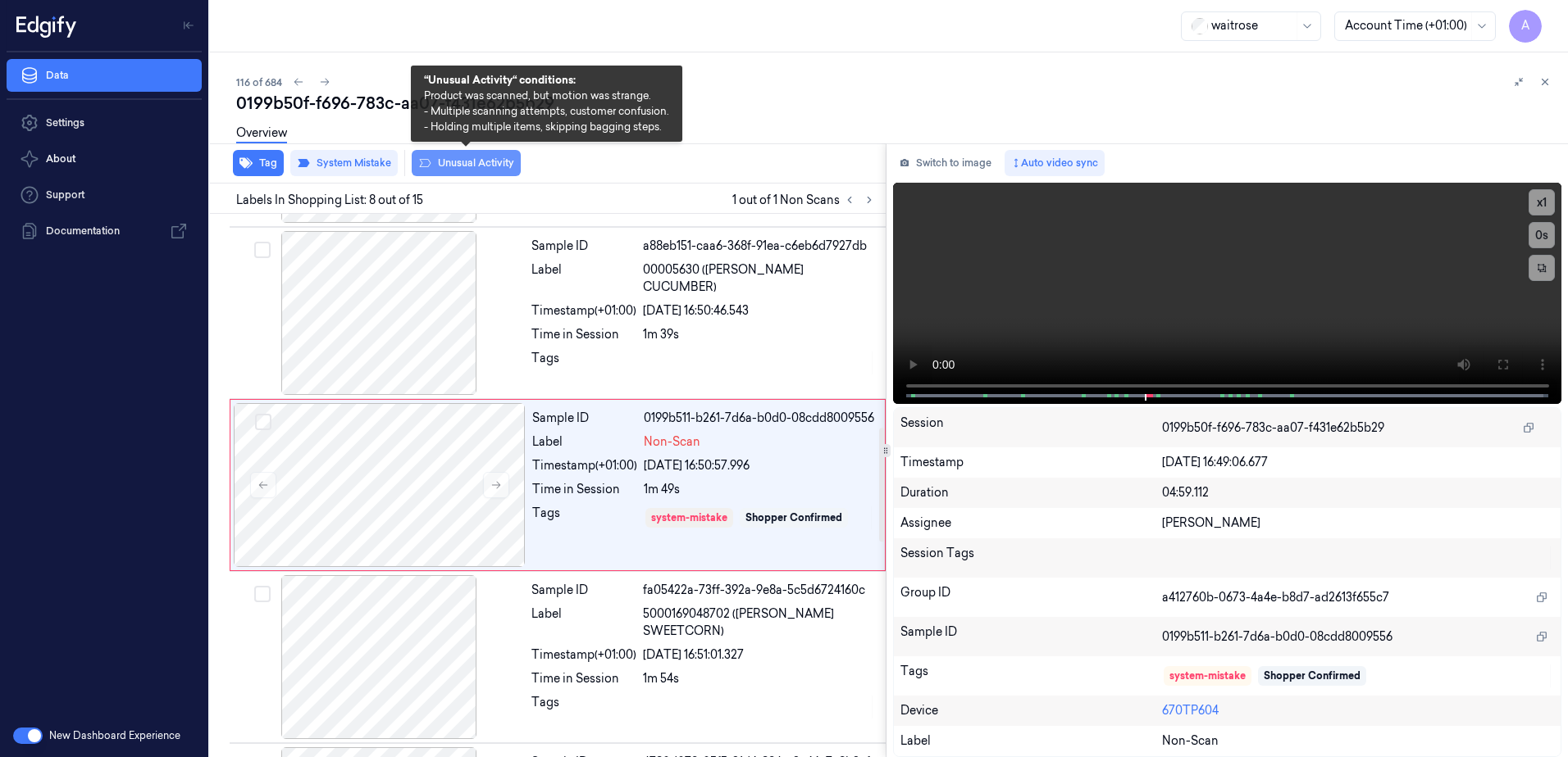
click at [435, 163] on button "Unusual Activity" at bounding box center [466, 163] width 109 height 26
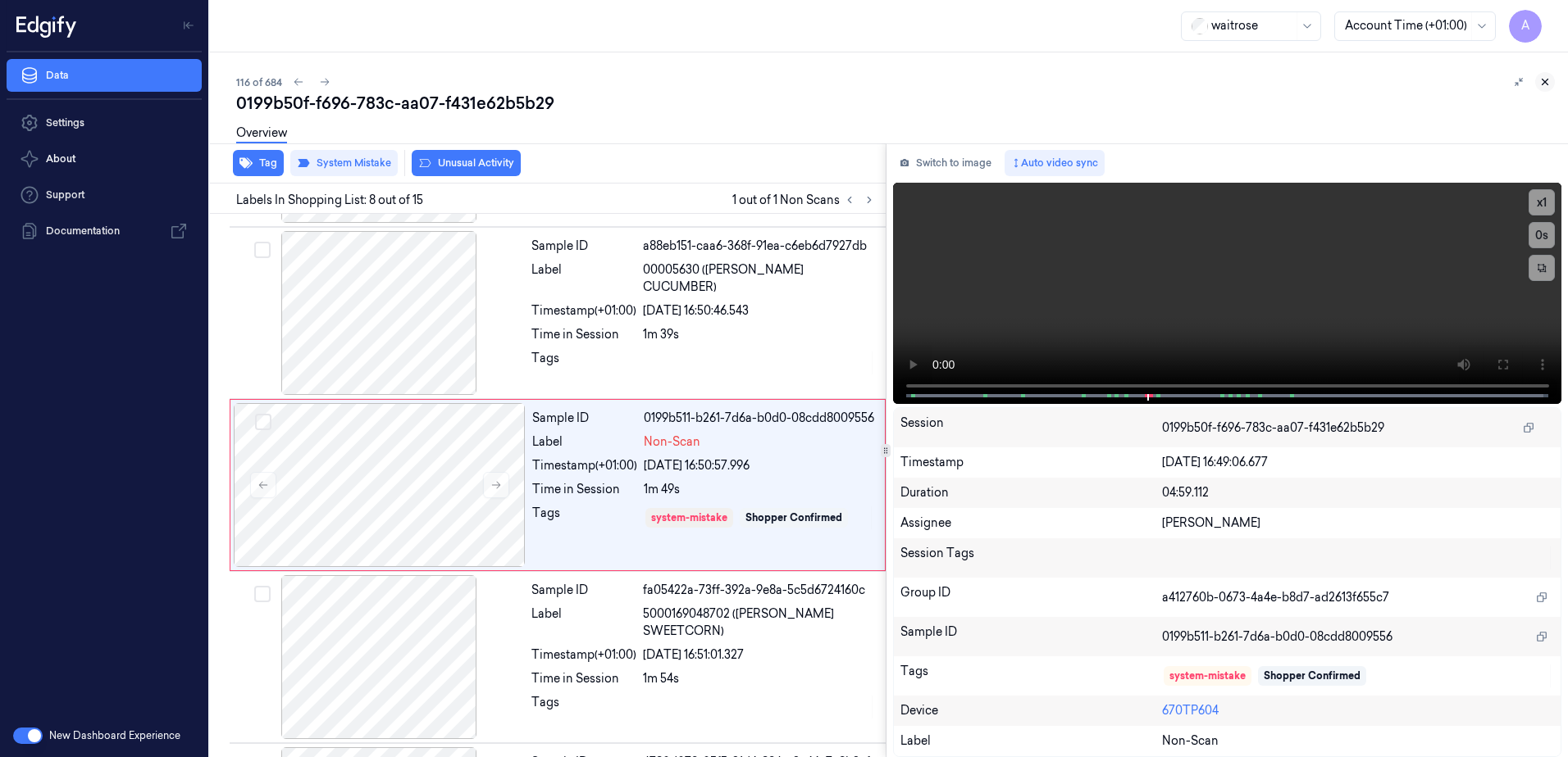
scroll to position [1023, 0]
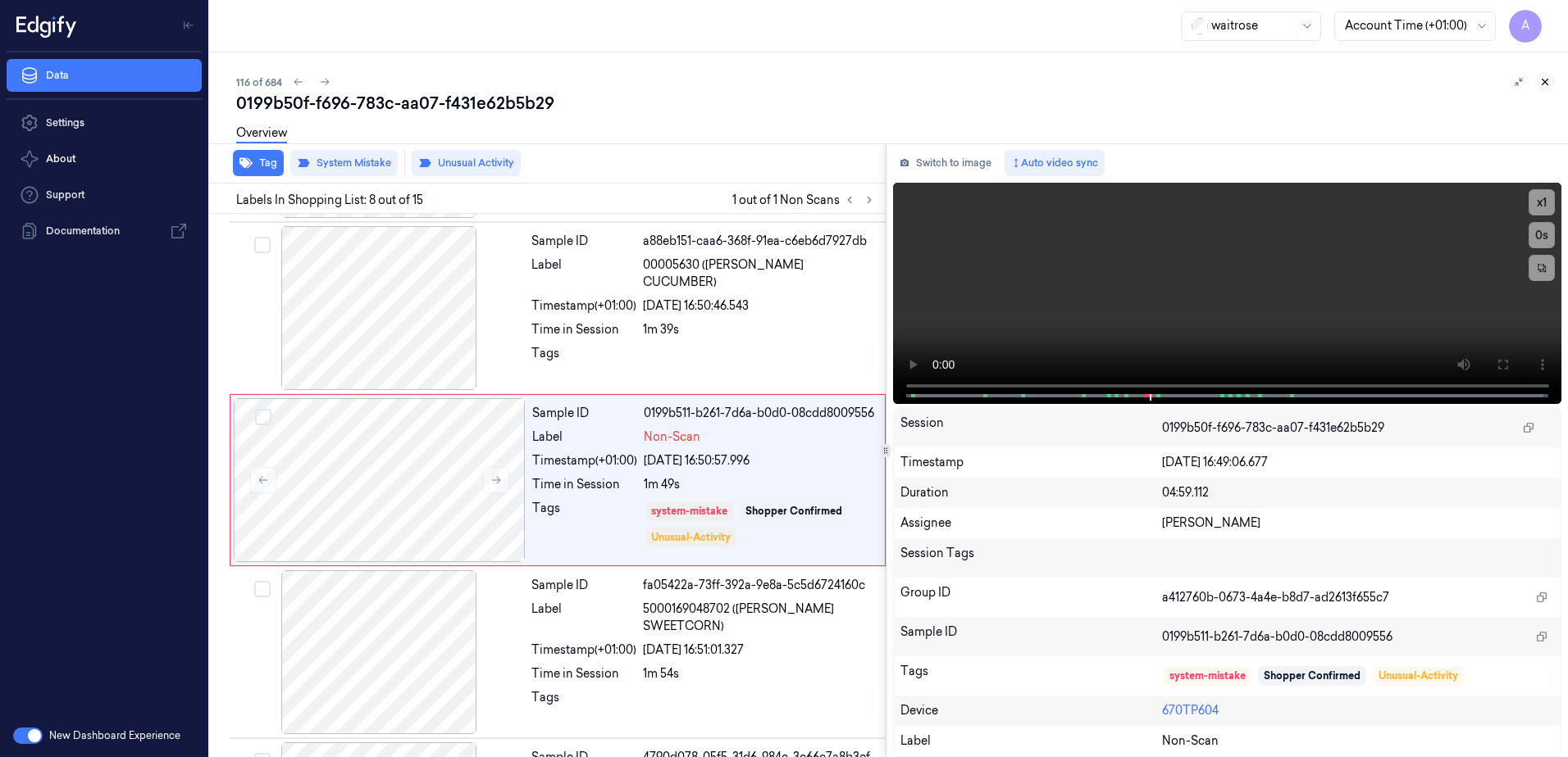
click at [1539, 77] on icon at bounding box center [1545, 82] width 12 height 12
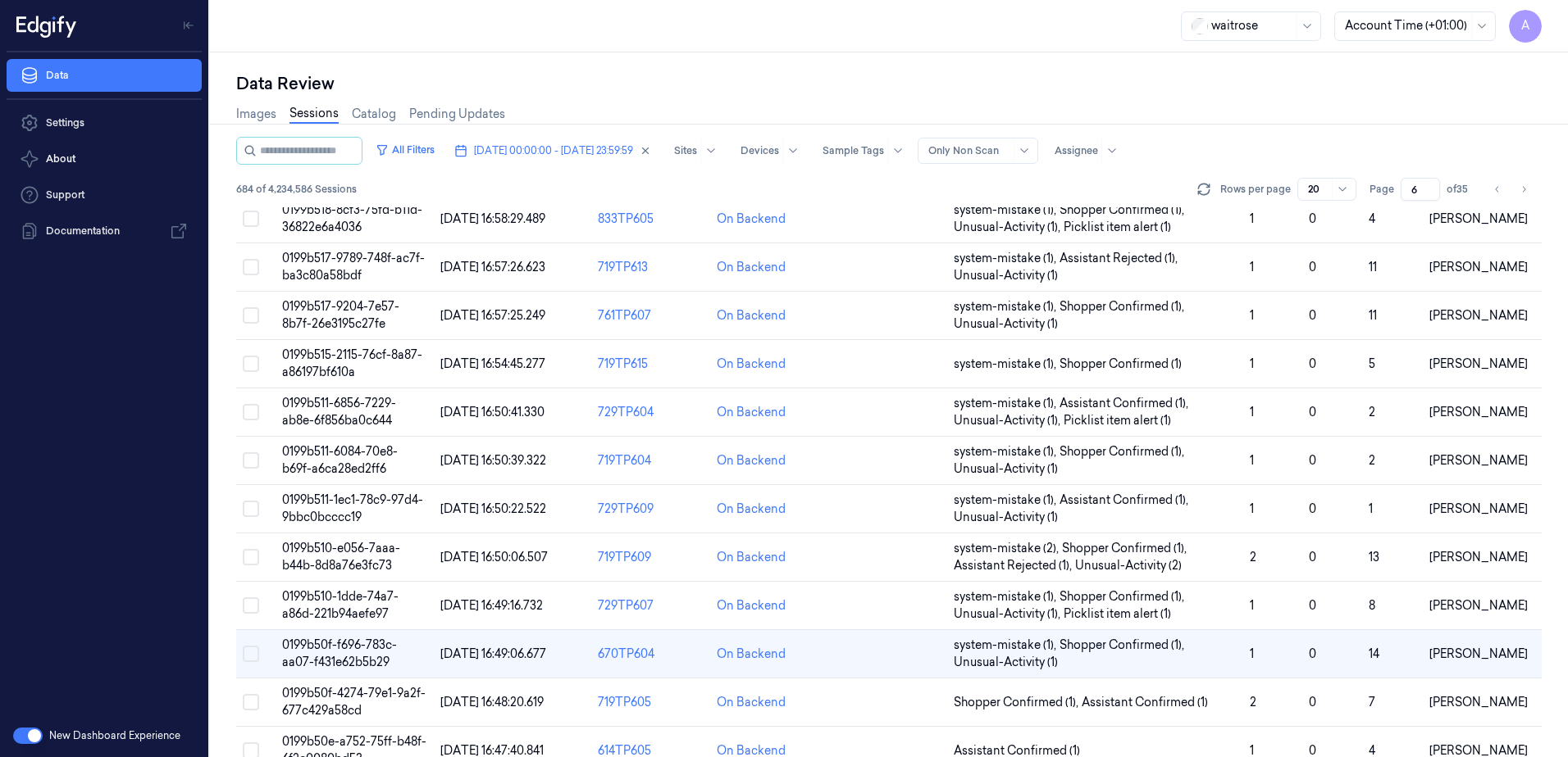
scroll to position [518, 0]
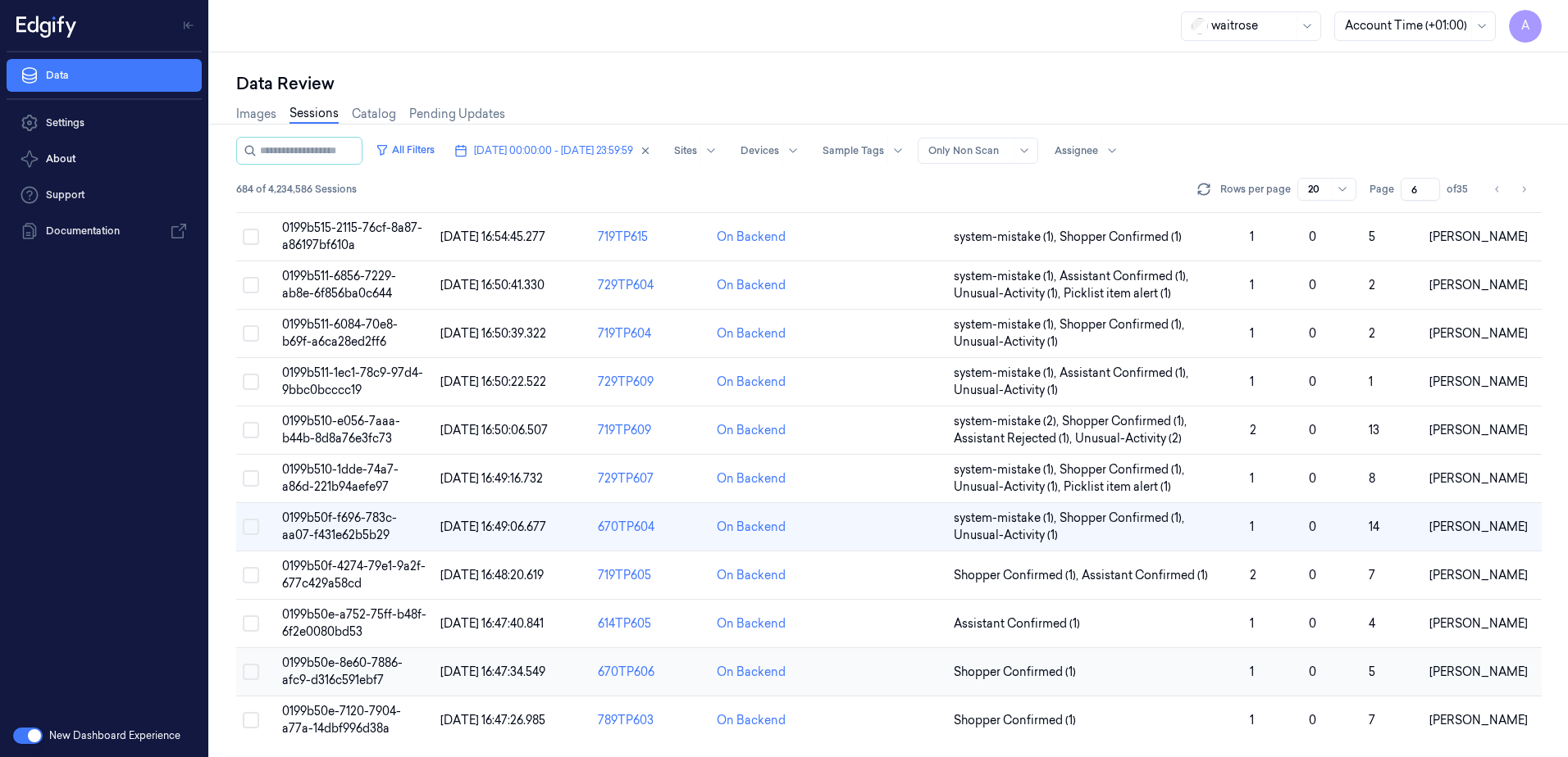
click at [332, 674] on span "0199b50e-8e60-7886-afc9-d316c591ebf7" at bounding box center [342, 672] width 120 height 32
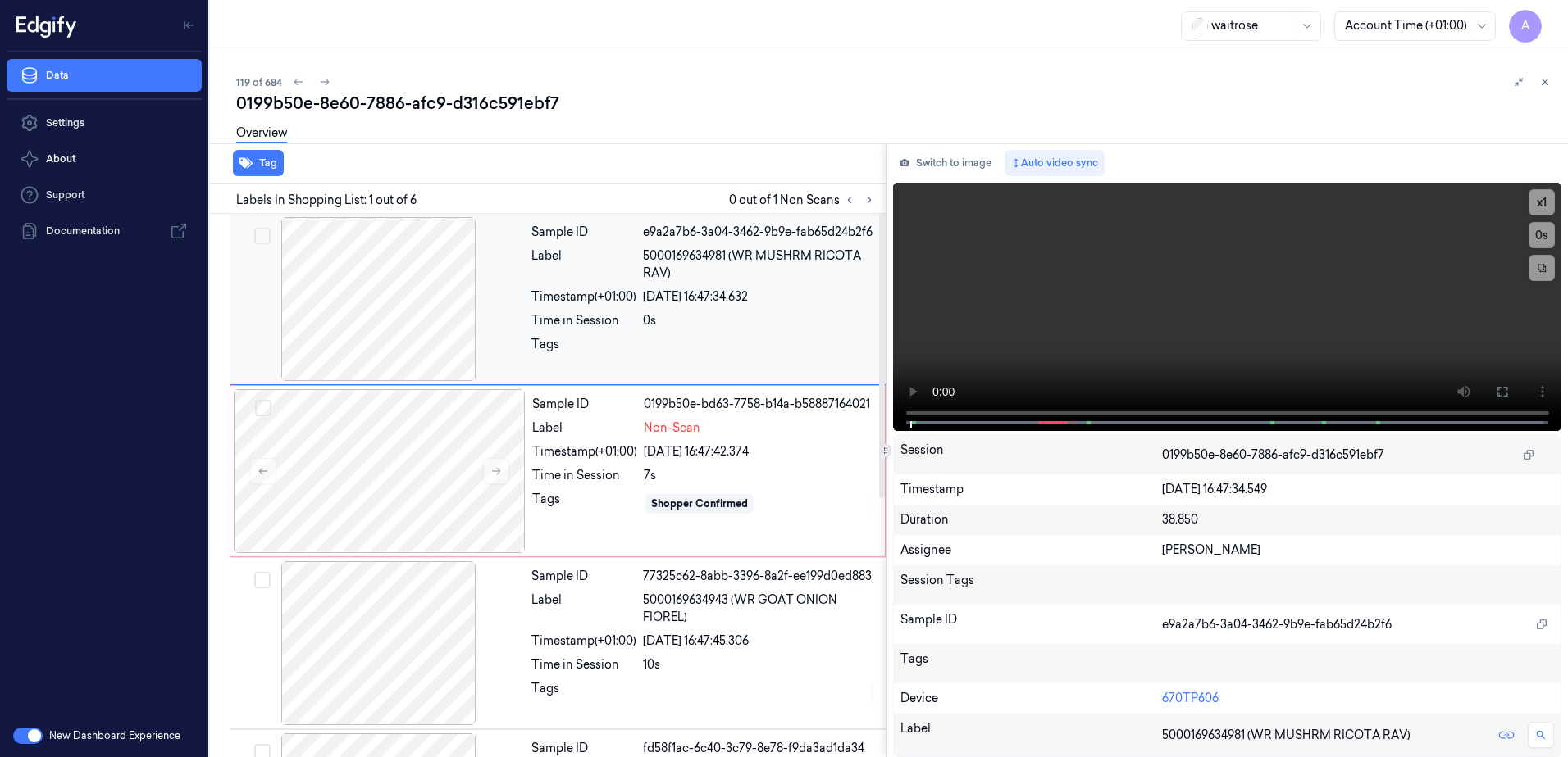
click at [651, 321] on div "0s" at bounding box center [759, 320] width 233 height 17
click at [873, 202] on icon at bounding box center [869, 201] width 12 height 12
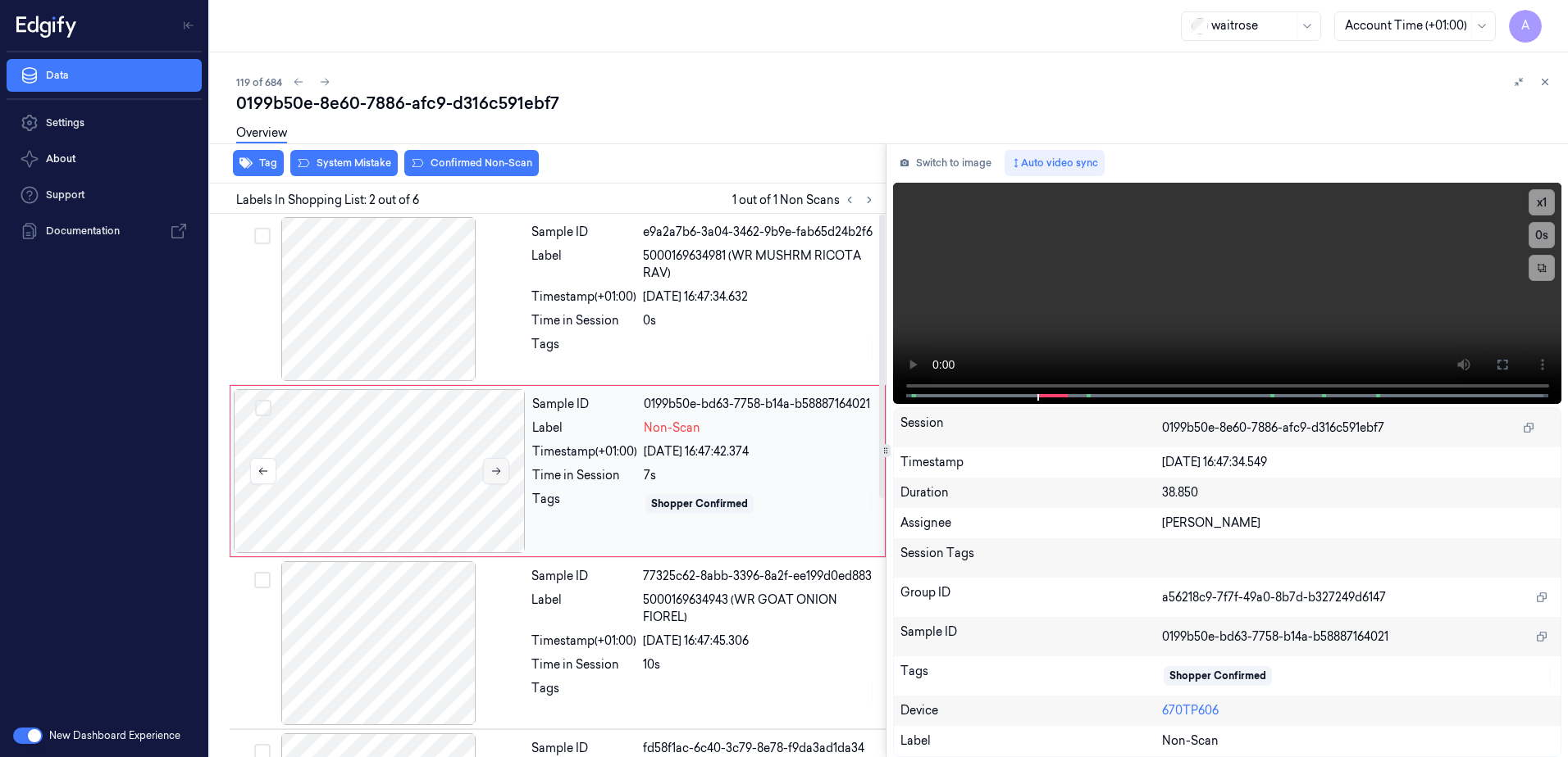
click at [504, 475] on button at bounding box center [496, 471] width 26 height 26
click at [496, 475] on icon at bounding box center [496, 472] width 12 height 12
click at [505, 470] on button at bounding box center [496, 471] width 26 height 26
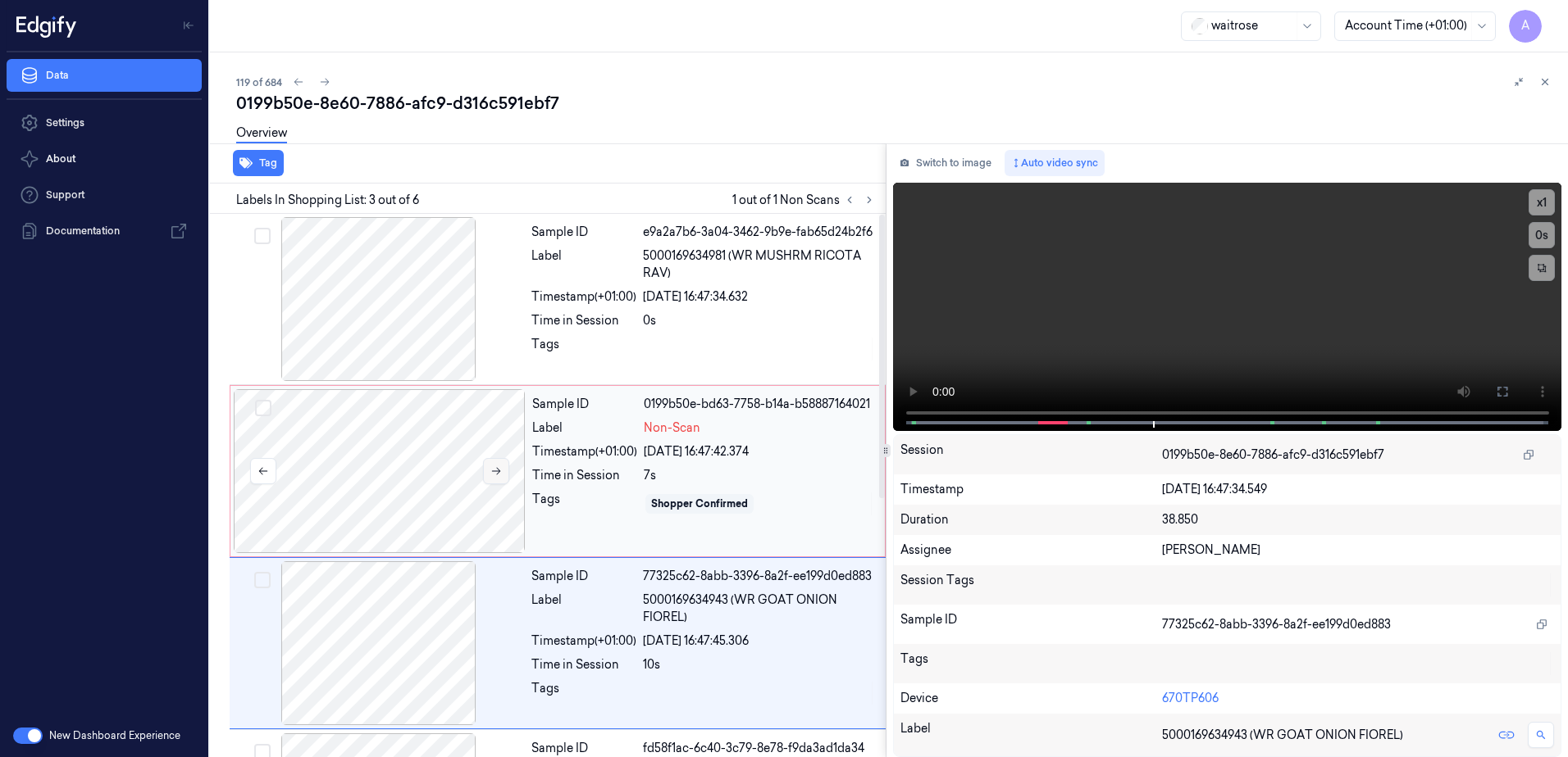
click at [499, 475] on icon at bounding box center [496, 472] width 12 height 12
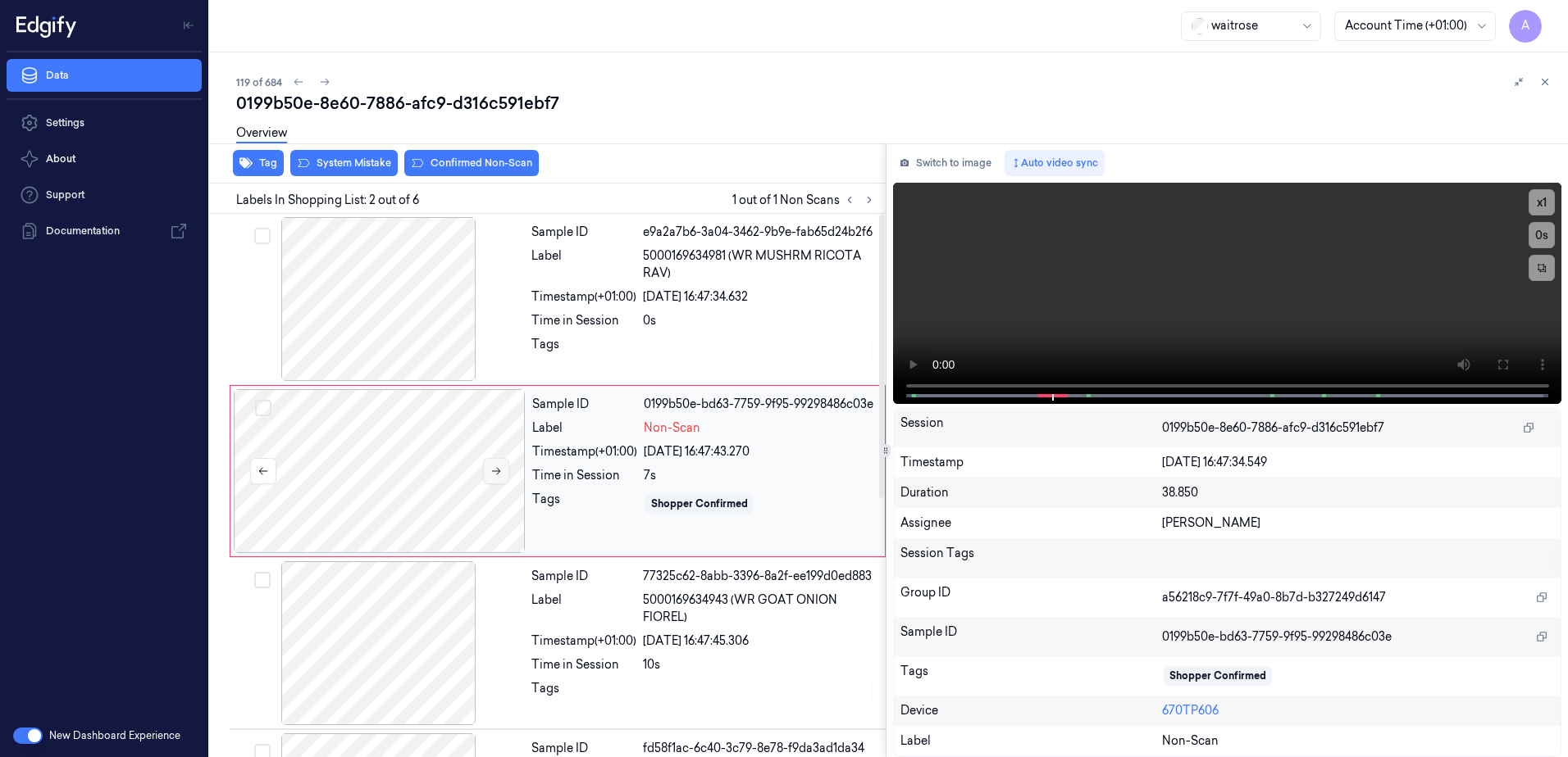
click at [499, 470] on icon at bounding box center [496, 472] width 12 height 12
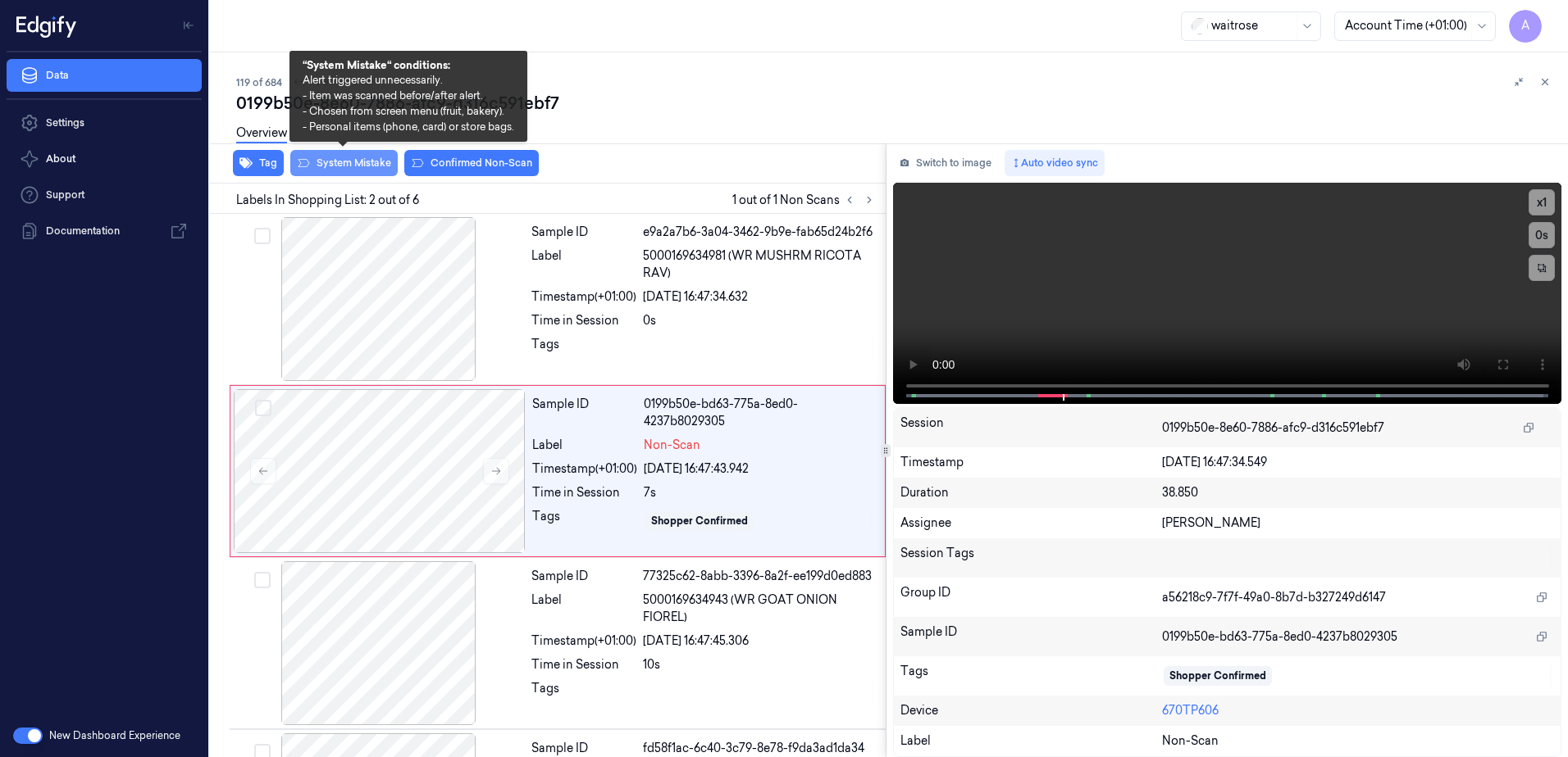
click at [327, 163] on button "System Mistake" at bounding box center [344, 163] width 107 height 26
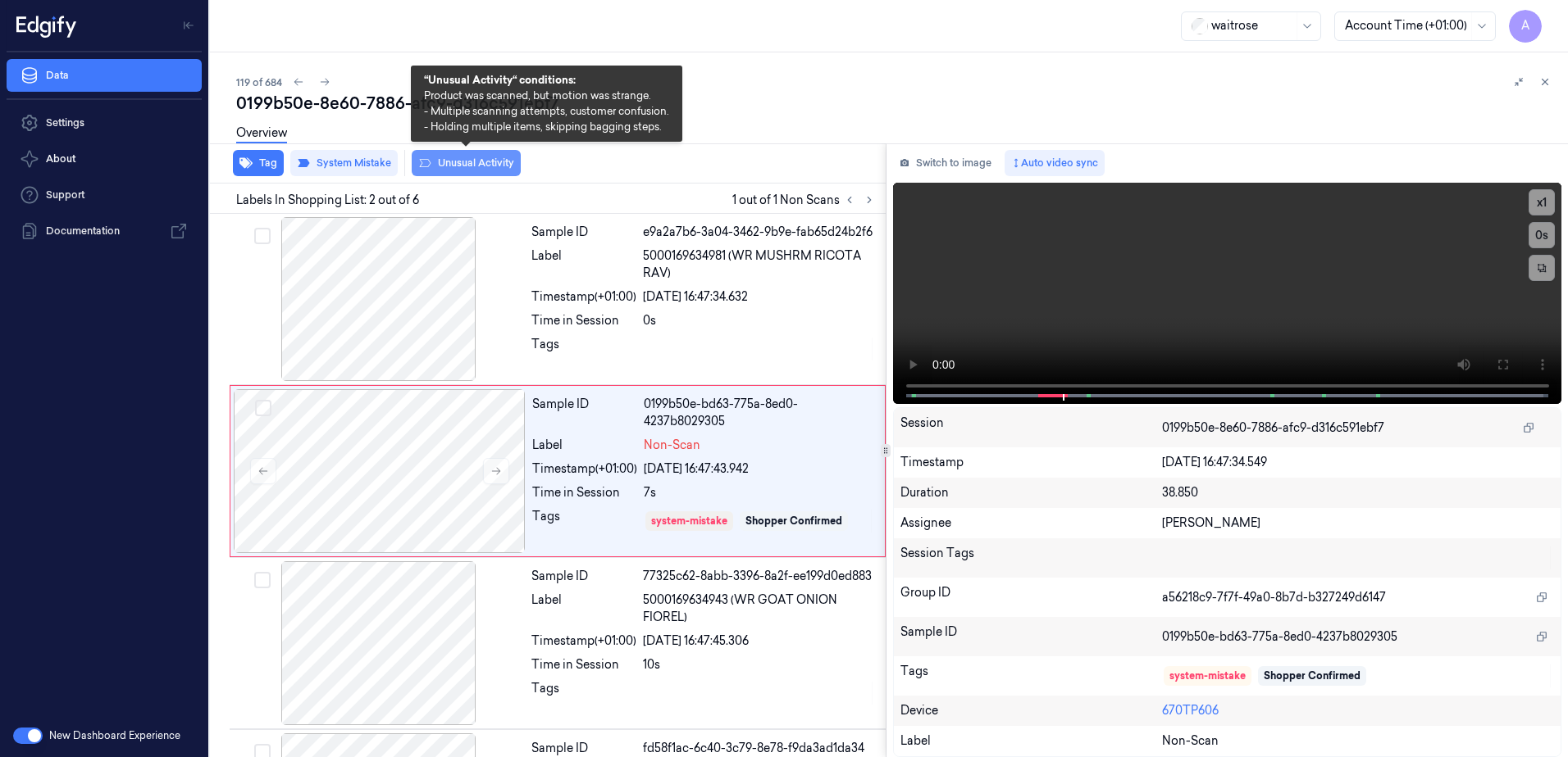
click at [456, 172] on button "Unusual Activity" at bounding box center [466, 163] width 109 height 26
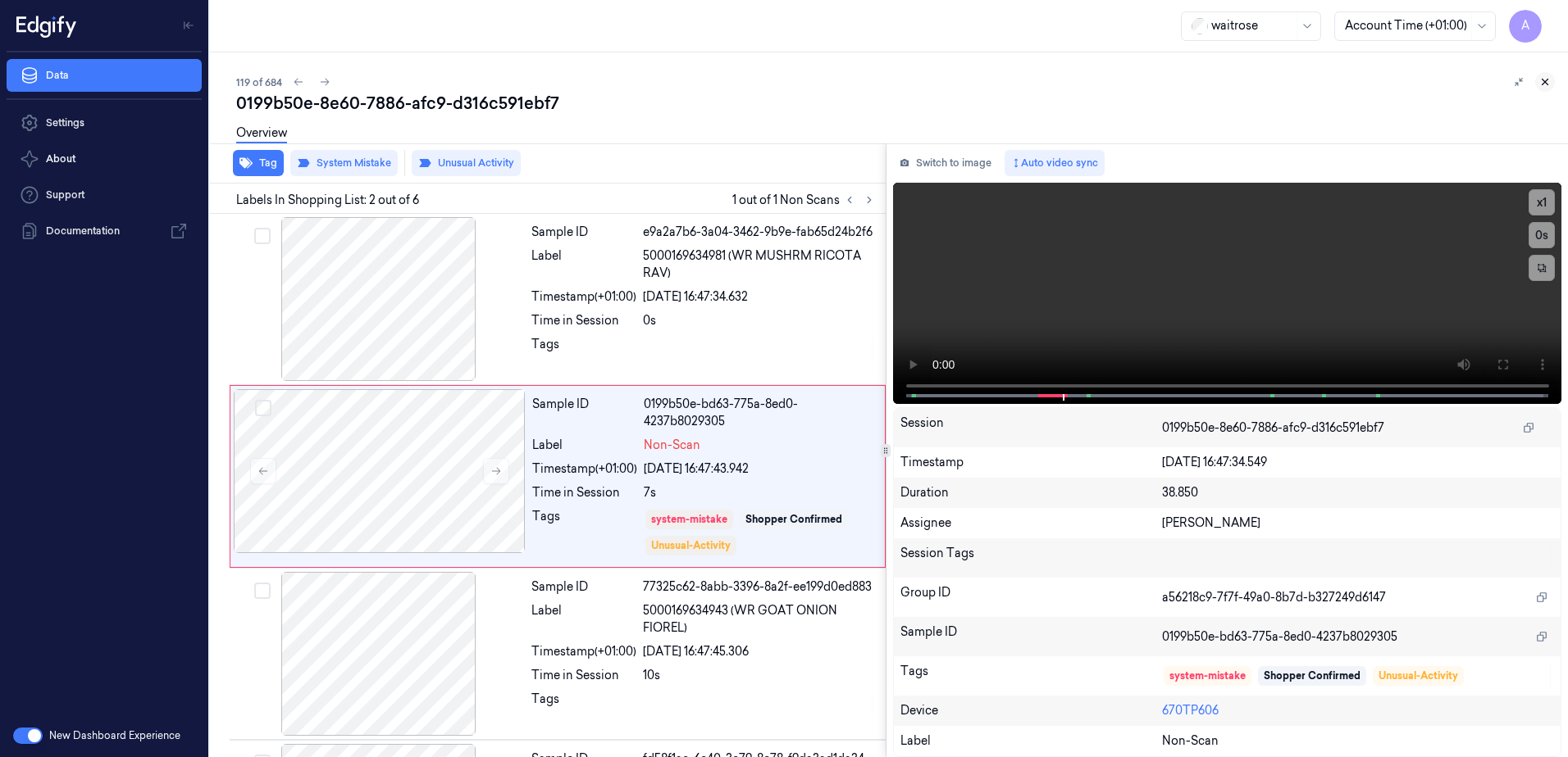
click at [1543, 84] on icon at bounding box center [1545, 82] width 12 height 12
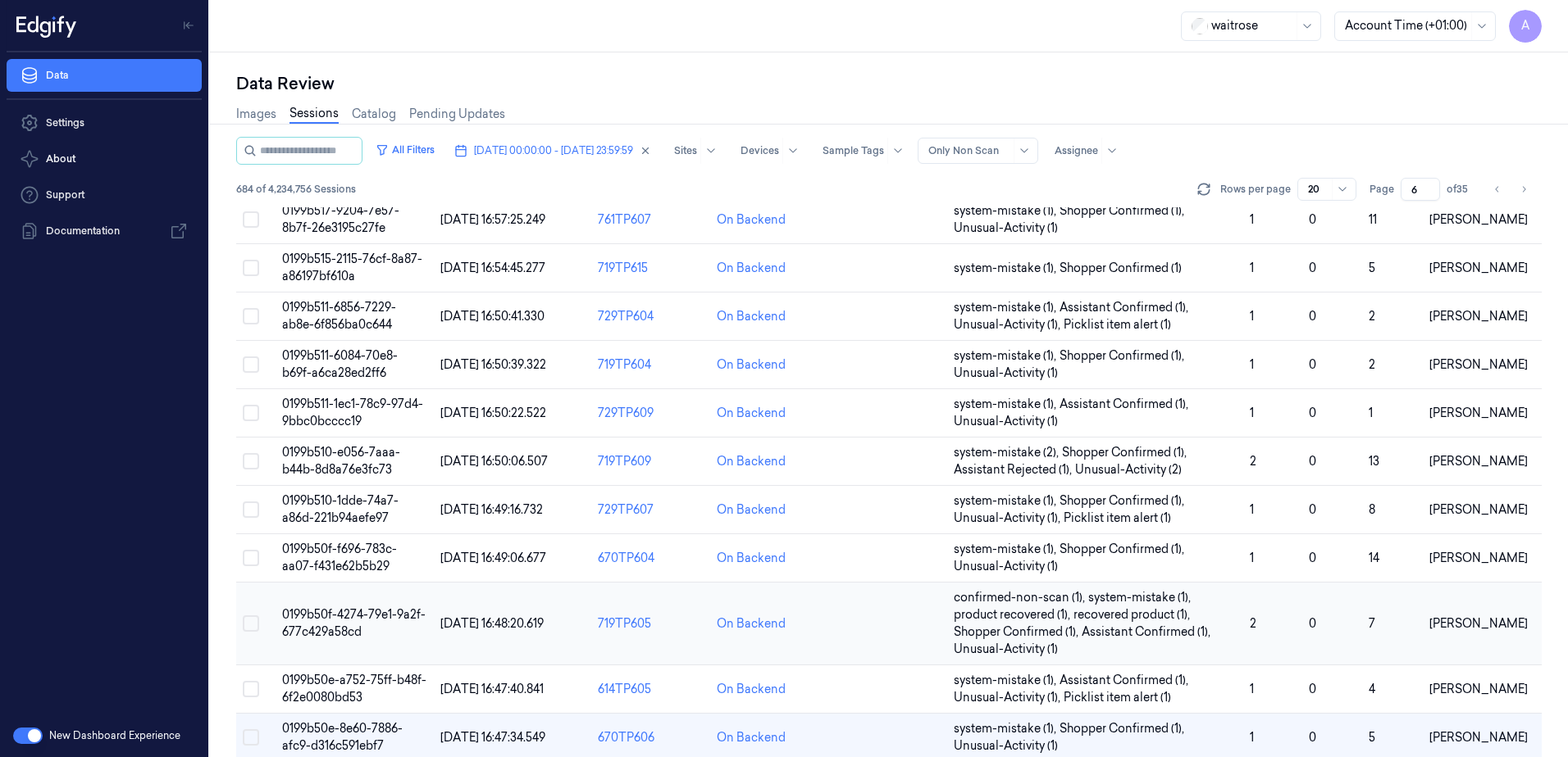
scroll to position [551, 0]
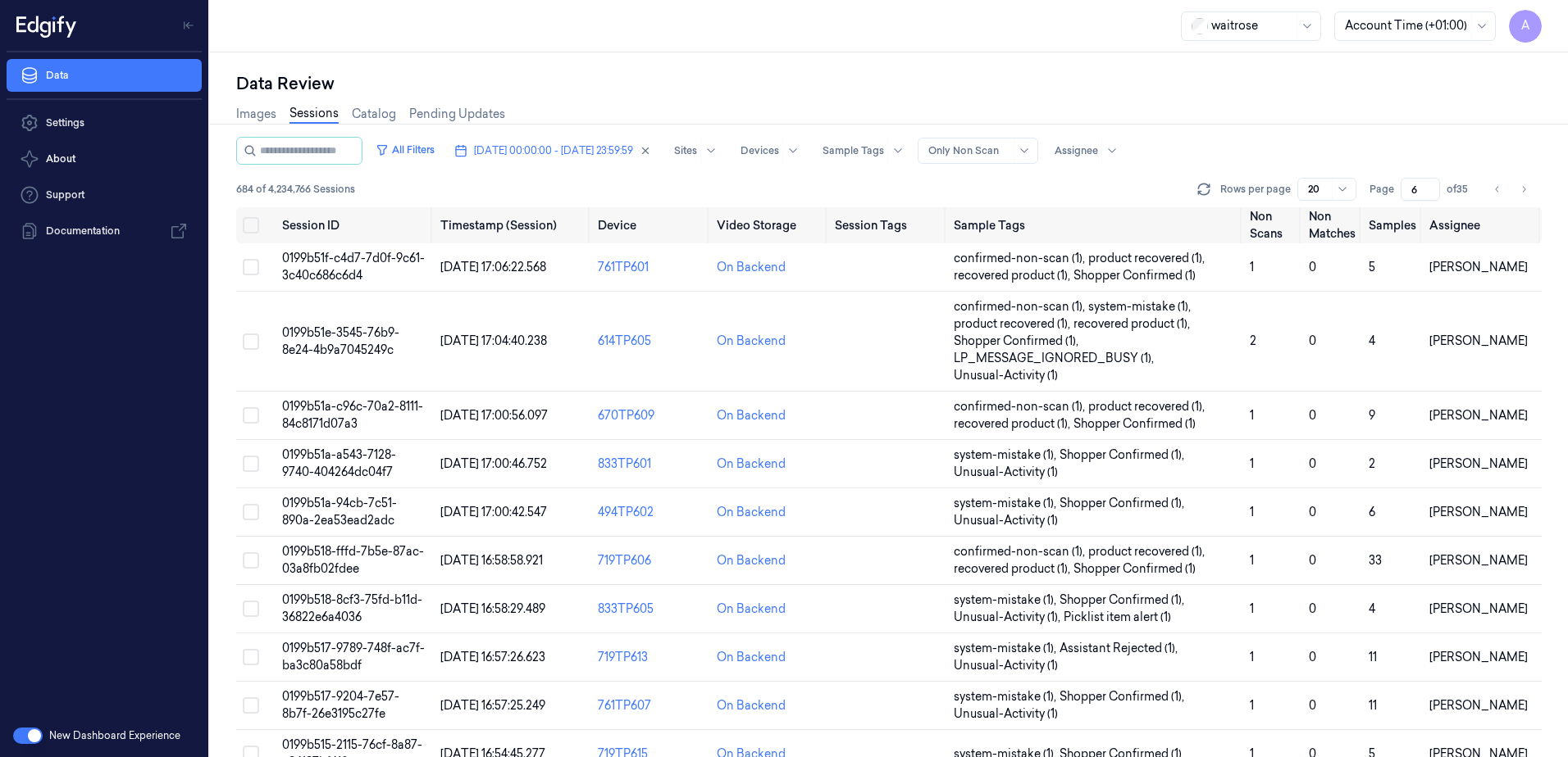
drag, startPoint x: 1422, startPoint y: 185, endPoint x: 1410, endPoint y: 196, distance: 16.3
click at [1410, 196] on input "6" at bounding box center [1420, 189] width 40 height 23
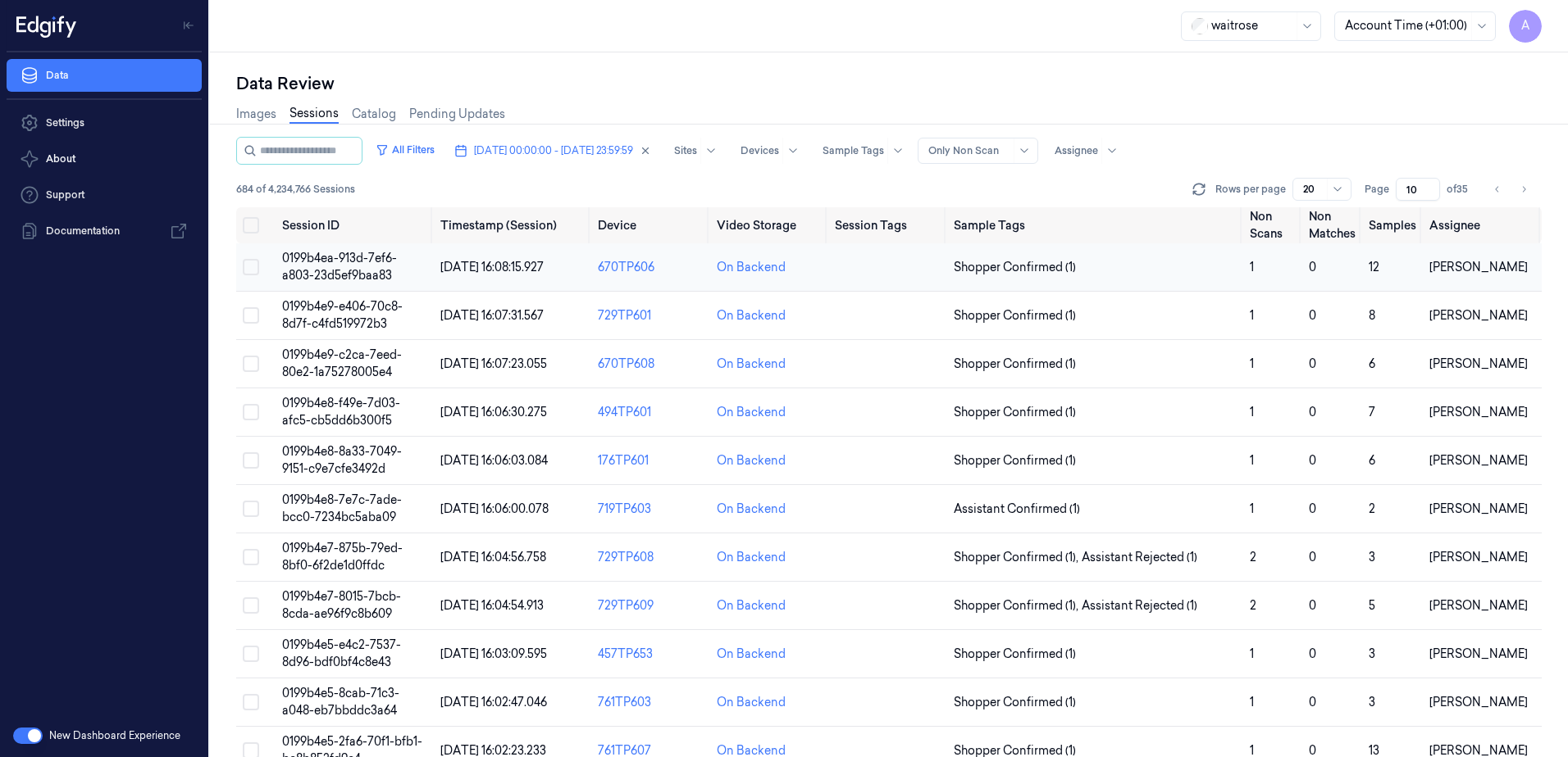
type input "10"
click at [326, 255] on span "0199b4ea-913d-7ef6-a803-23d5ef9baa83" at bounding box center [340, 266] width 115 height 32
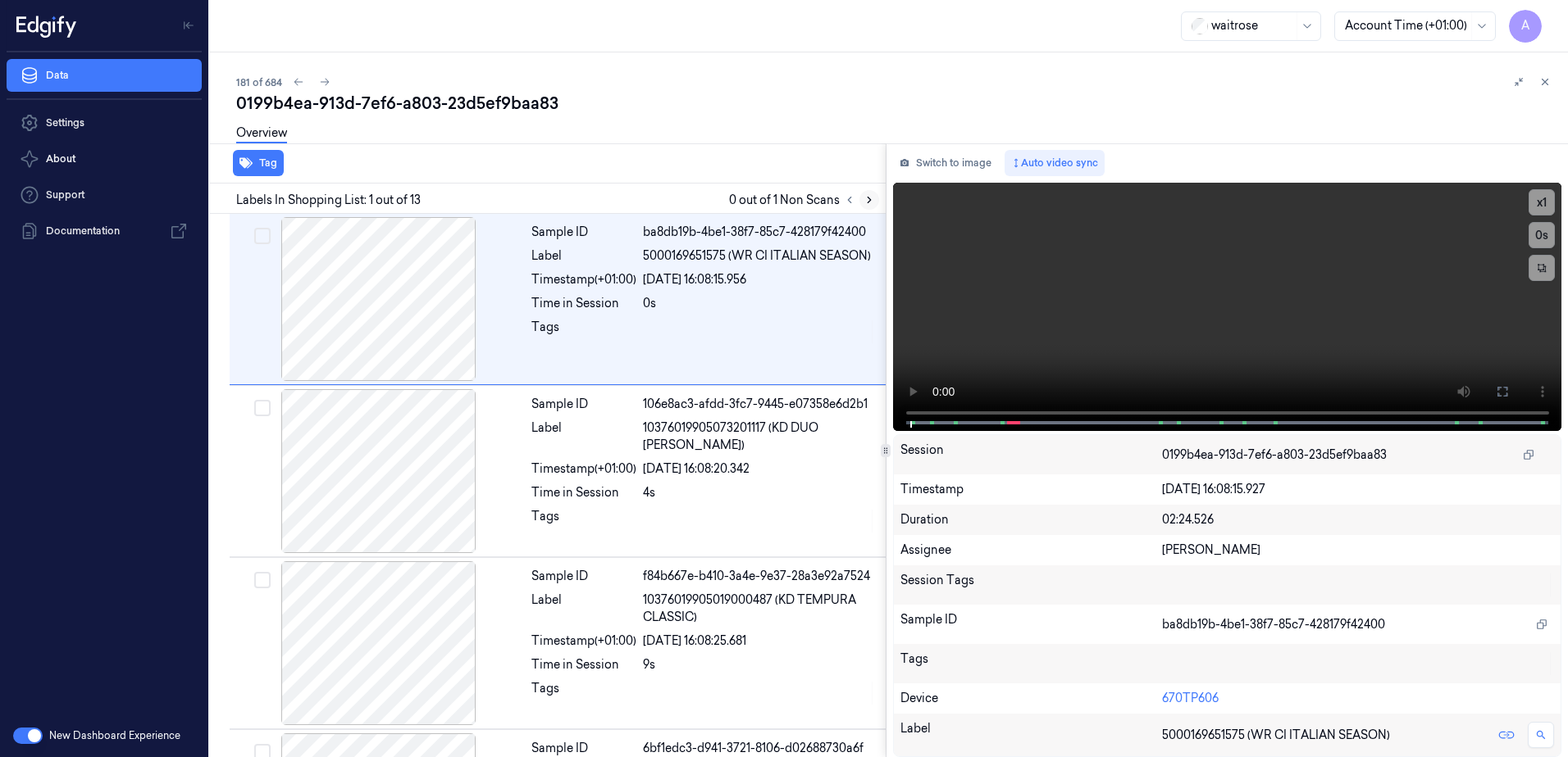
click at [868, 204] on icon at bounding box center [869, 201] width 12 height 12
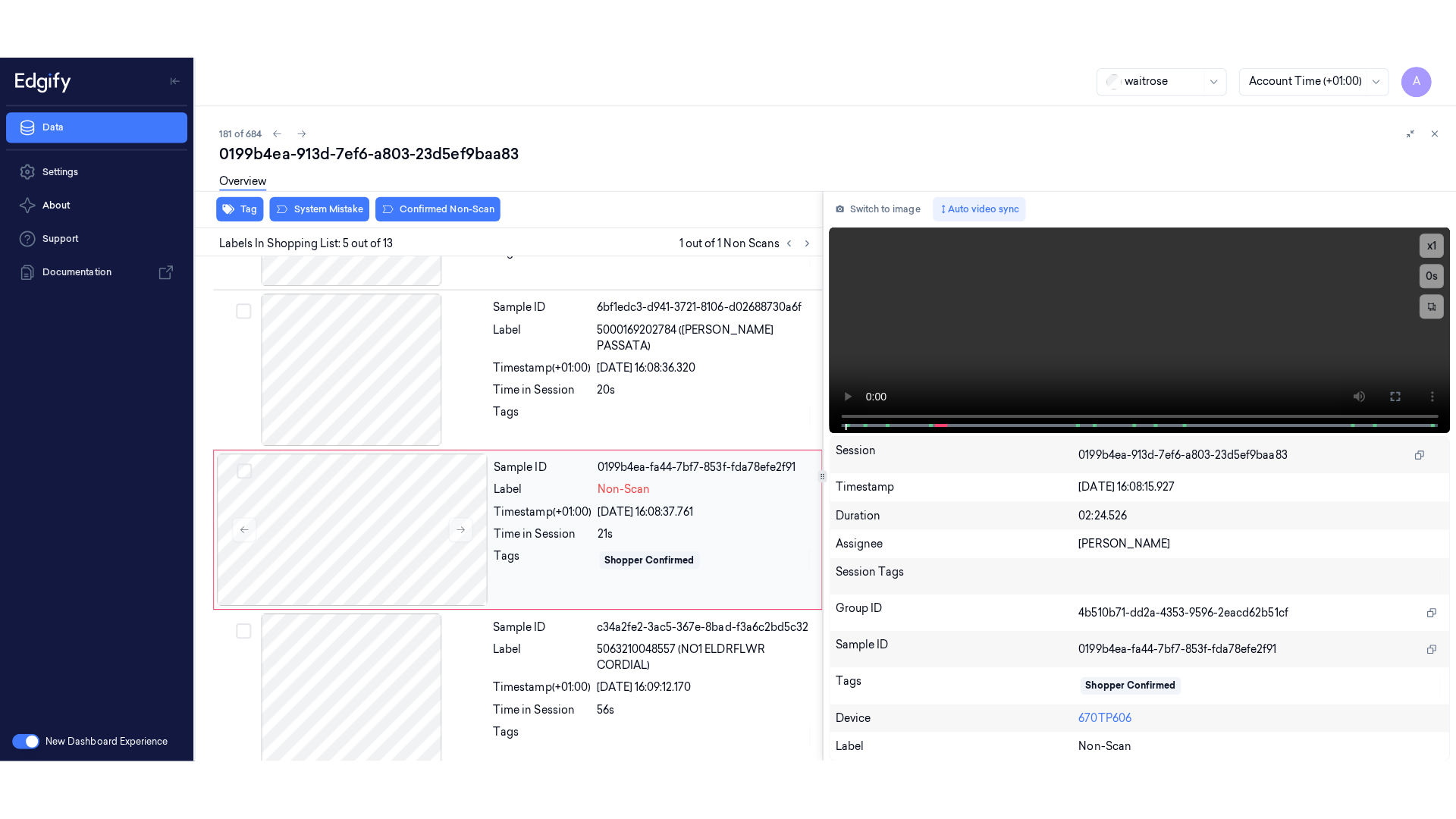
scroll to position [465, 0]
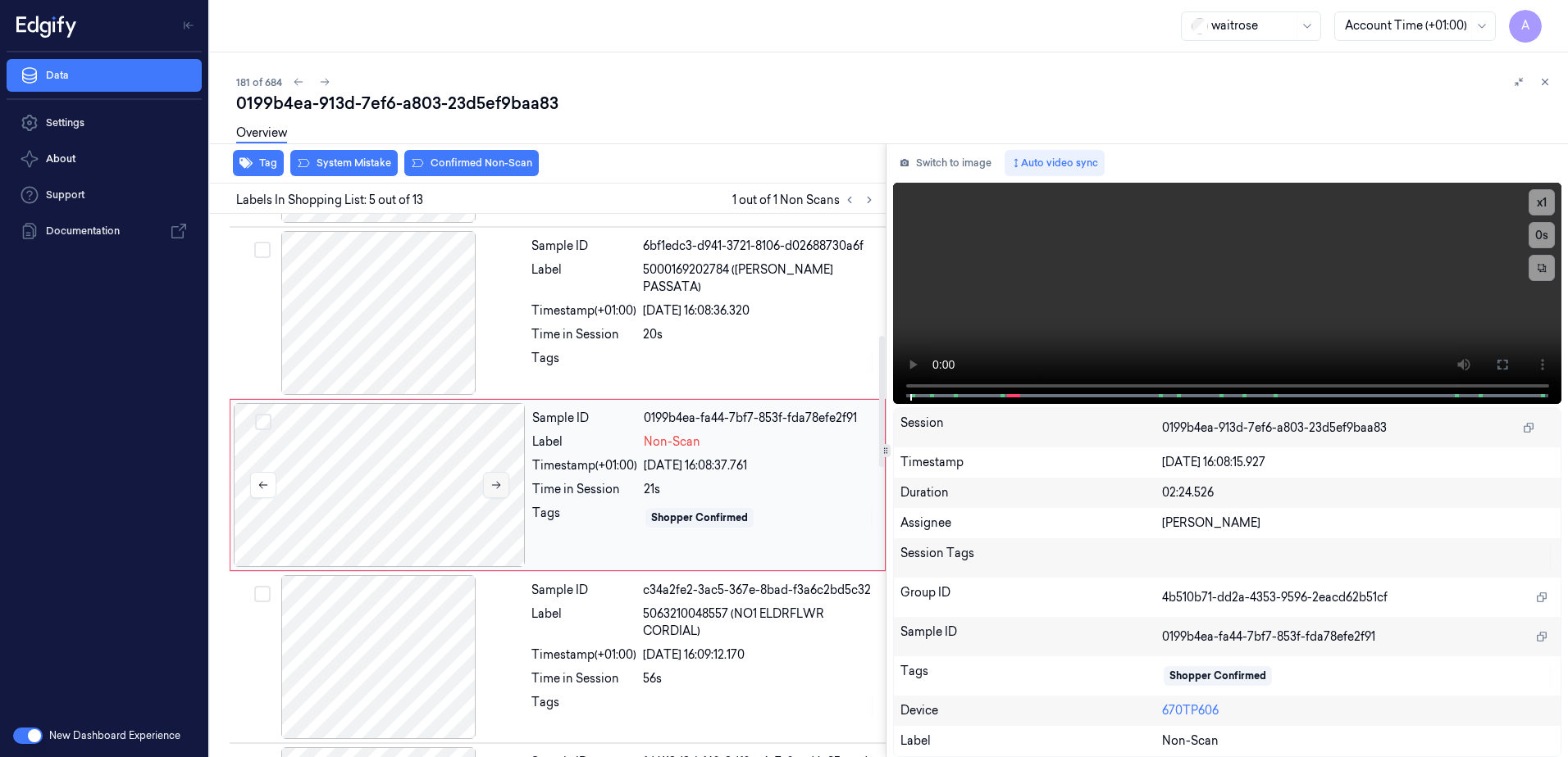
click at [498, 492] on button at bounding box center [496, 485] width 26 height 26
click at [496, 482] on icon at bounding box center [496, 486] width 12 height 12
click at [499, 484] on icon at bounding box center [496, 486] width 12 height 12
click at [1501, 376] on button at bounding box center [1501, 365] width 26 height 26
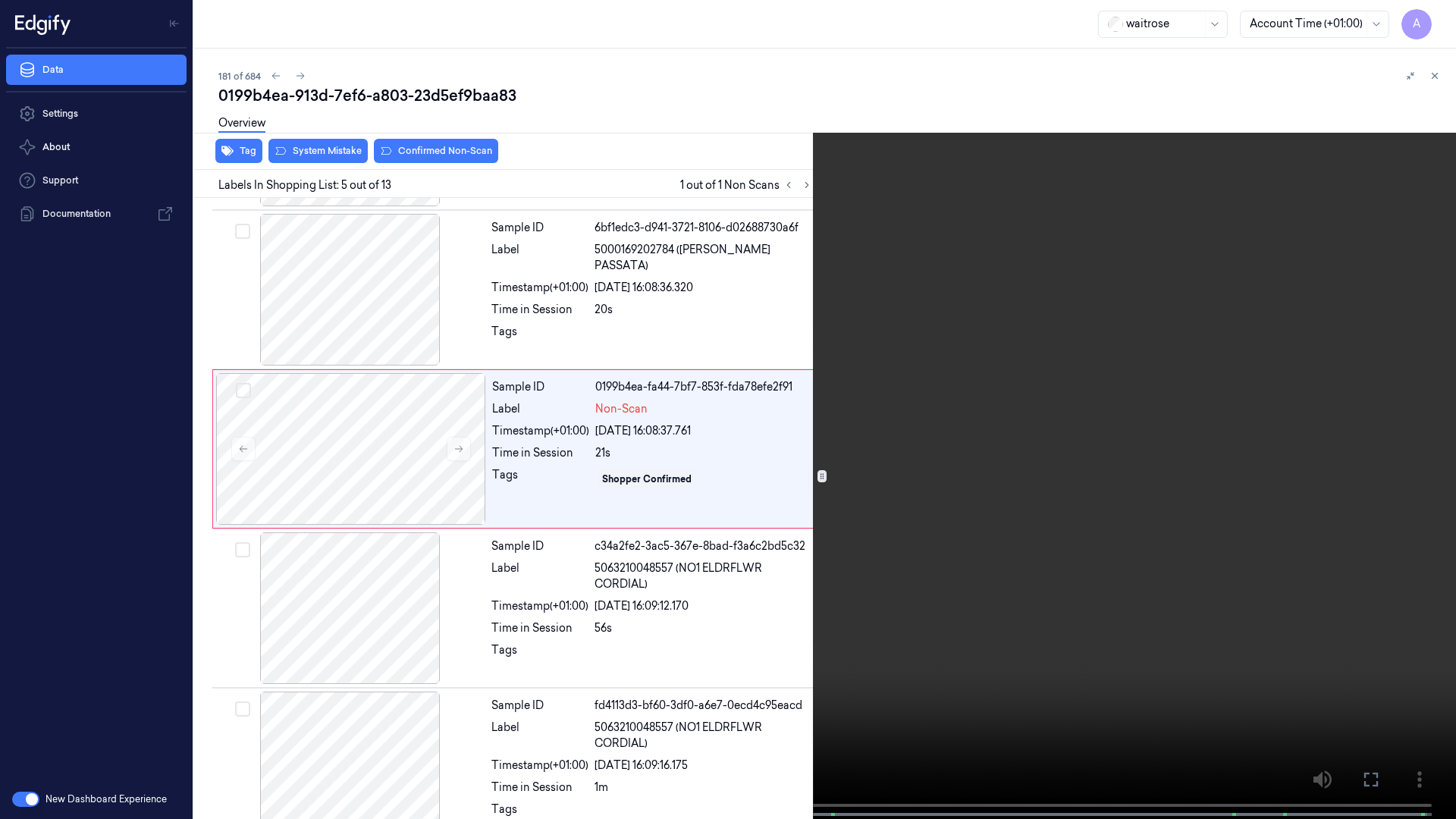
drag, startPoint x: 930, startPoint y: 458, endPoint x: 939, endPoint y: 460, distance: 9.2
click at [930, 458] on video at bounding box center [728, 411] width 1456 height 822
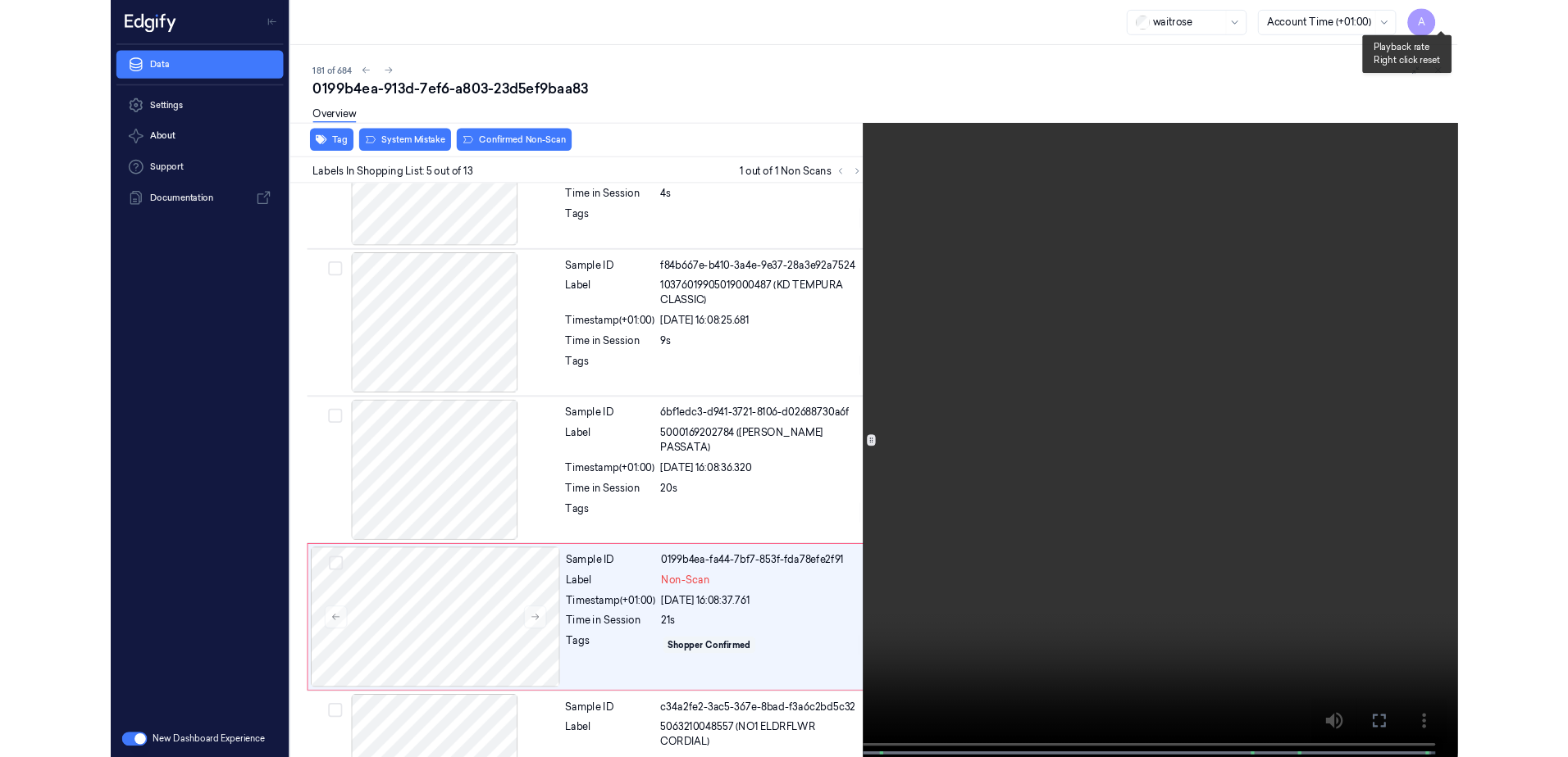
scroll to position [438, 0]
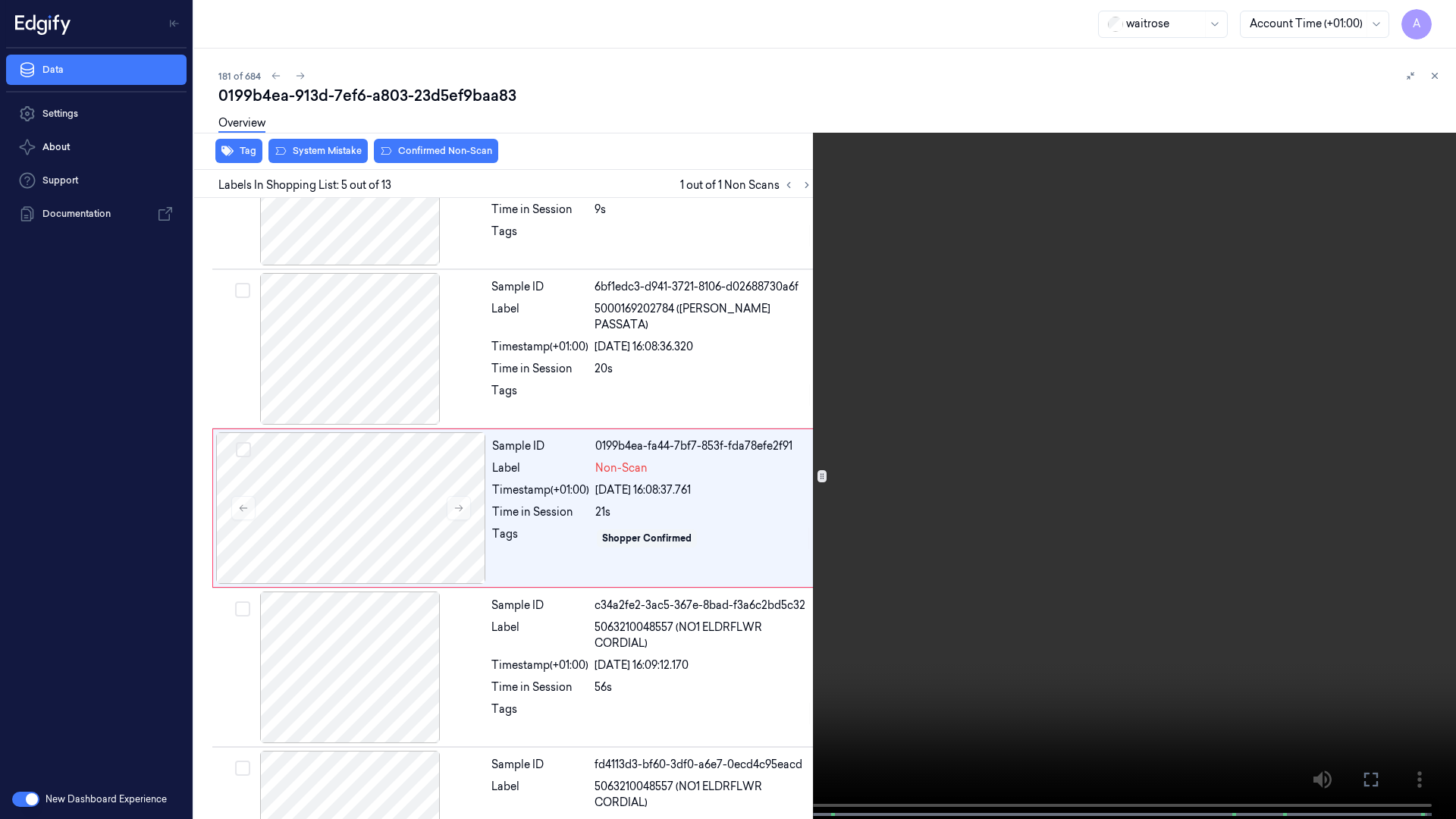
click at [0, 0] on button at bounding box center [0, 0] width 0 height 0
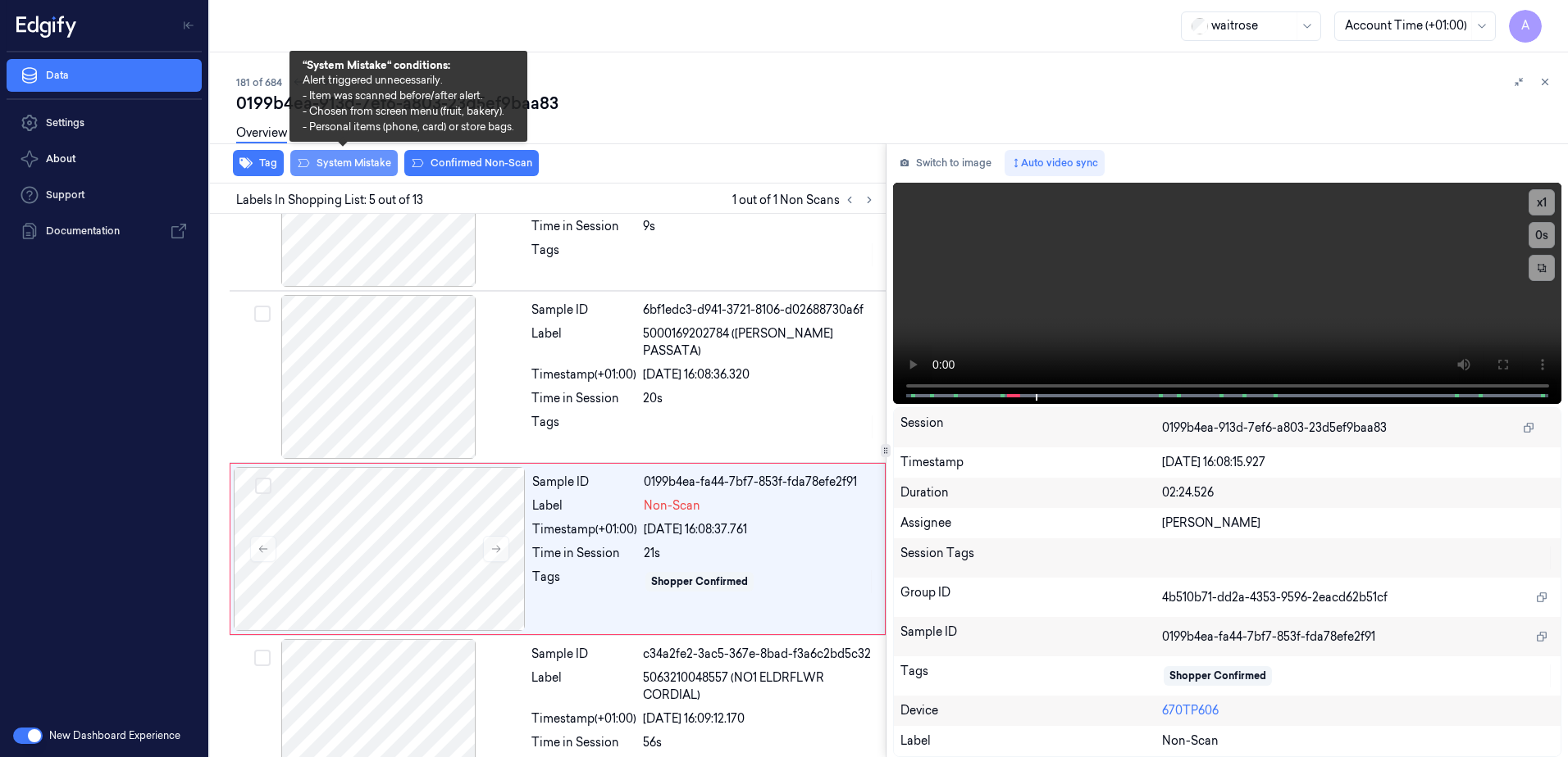
click at [330, 170] on button "System Mistake" at bounding box center [344, 163] width 107 height 26
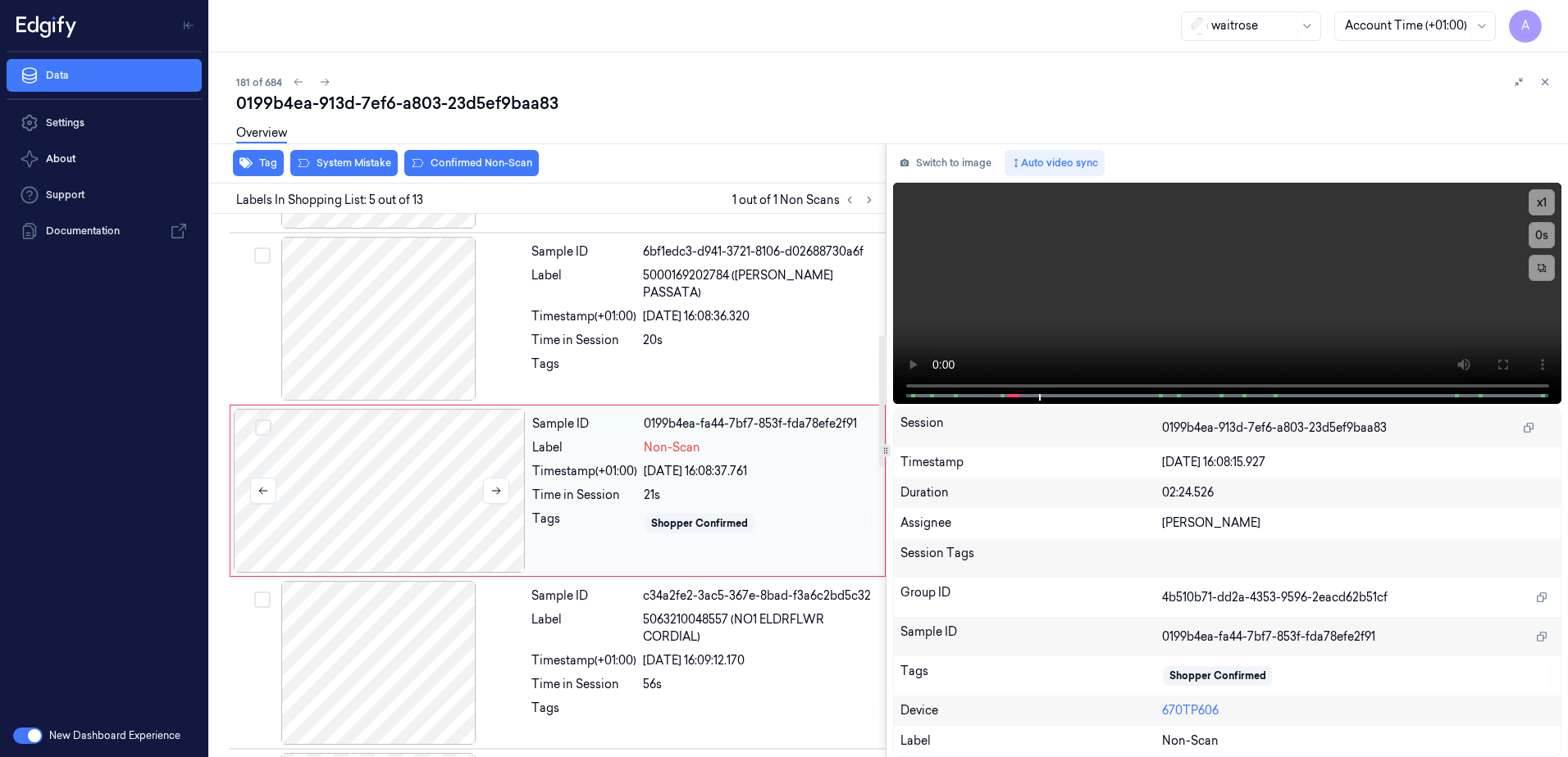
scroll to position [503, 0]
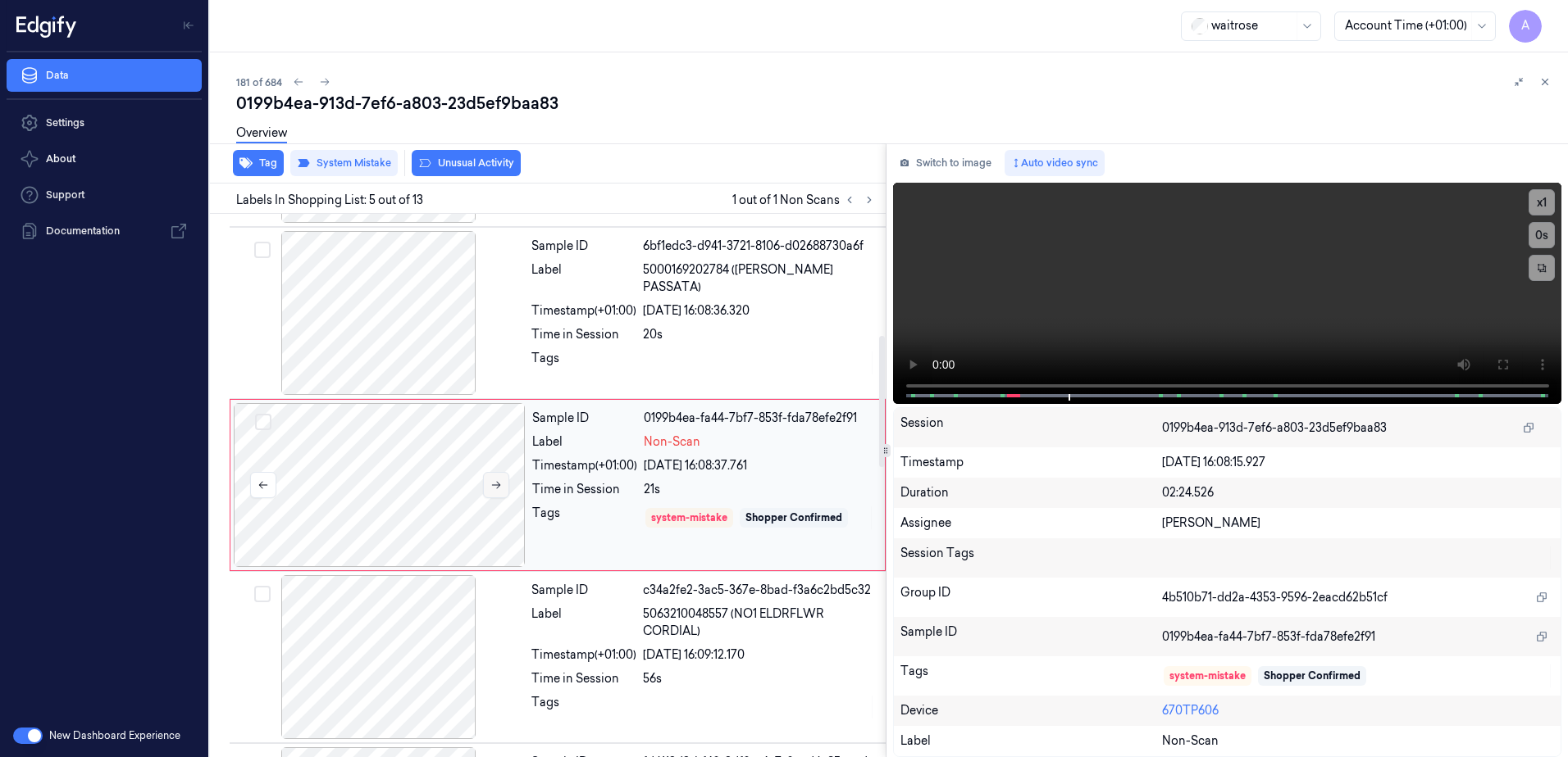
click at [496, 489] on icon at bounding box center [496, 486] width 12 height 12
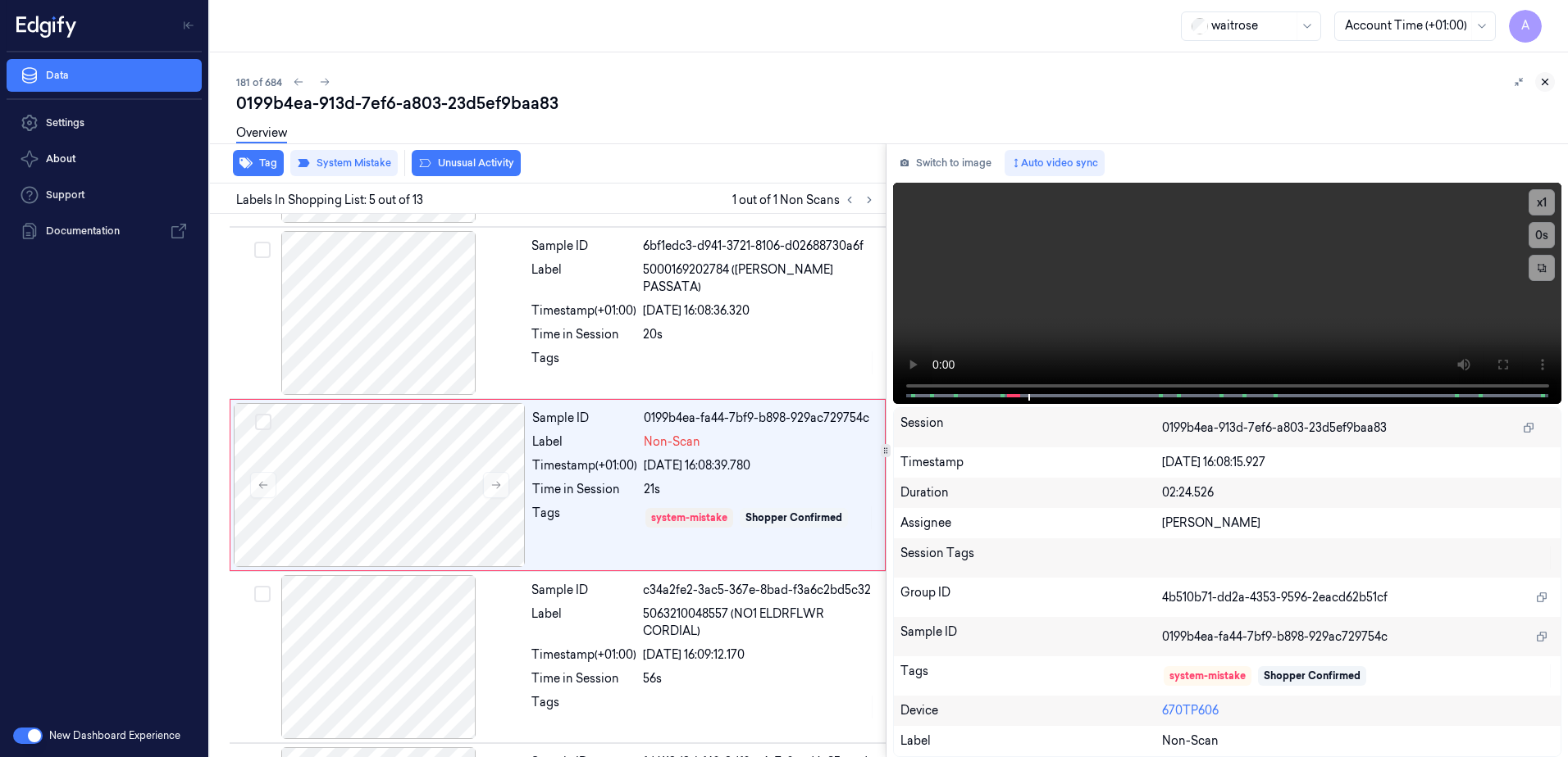
click at [1539, 83] on icon at bounding box center [1545, 82] width 12 height 12
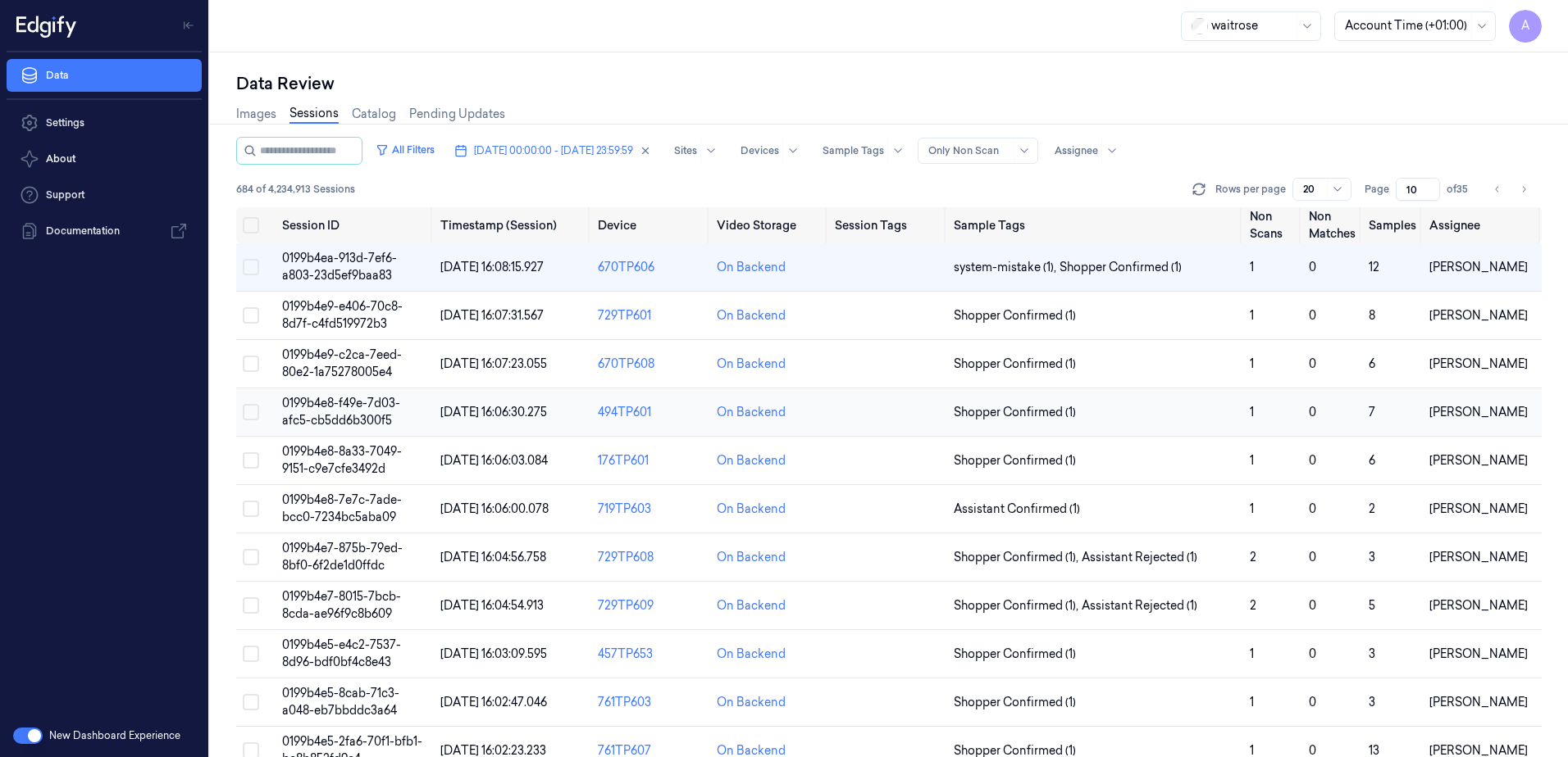
click at [348, 401] on span "0199b4e8-f49e-7d03-afc5-cb5dd6b300f5" at bounding box center [341, 412] width 118 height 32
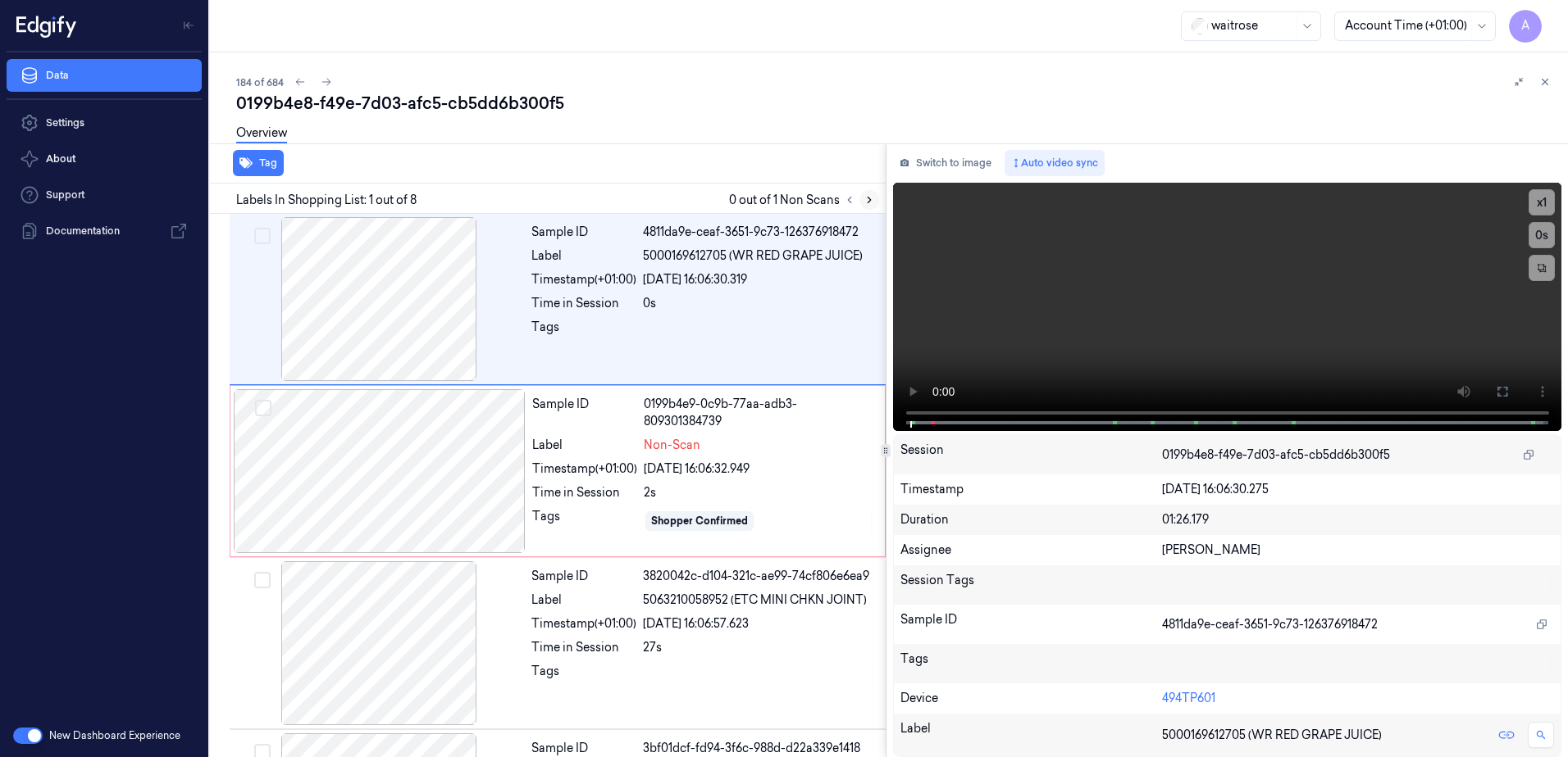
click at [868, 200] on icon at bounding box center [869, 201] width 12 height 12
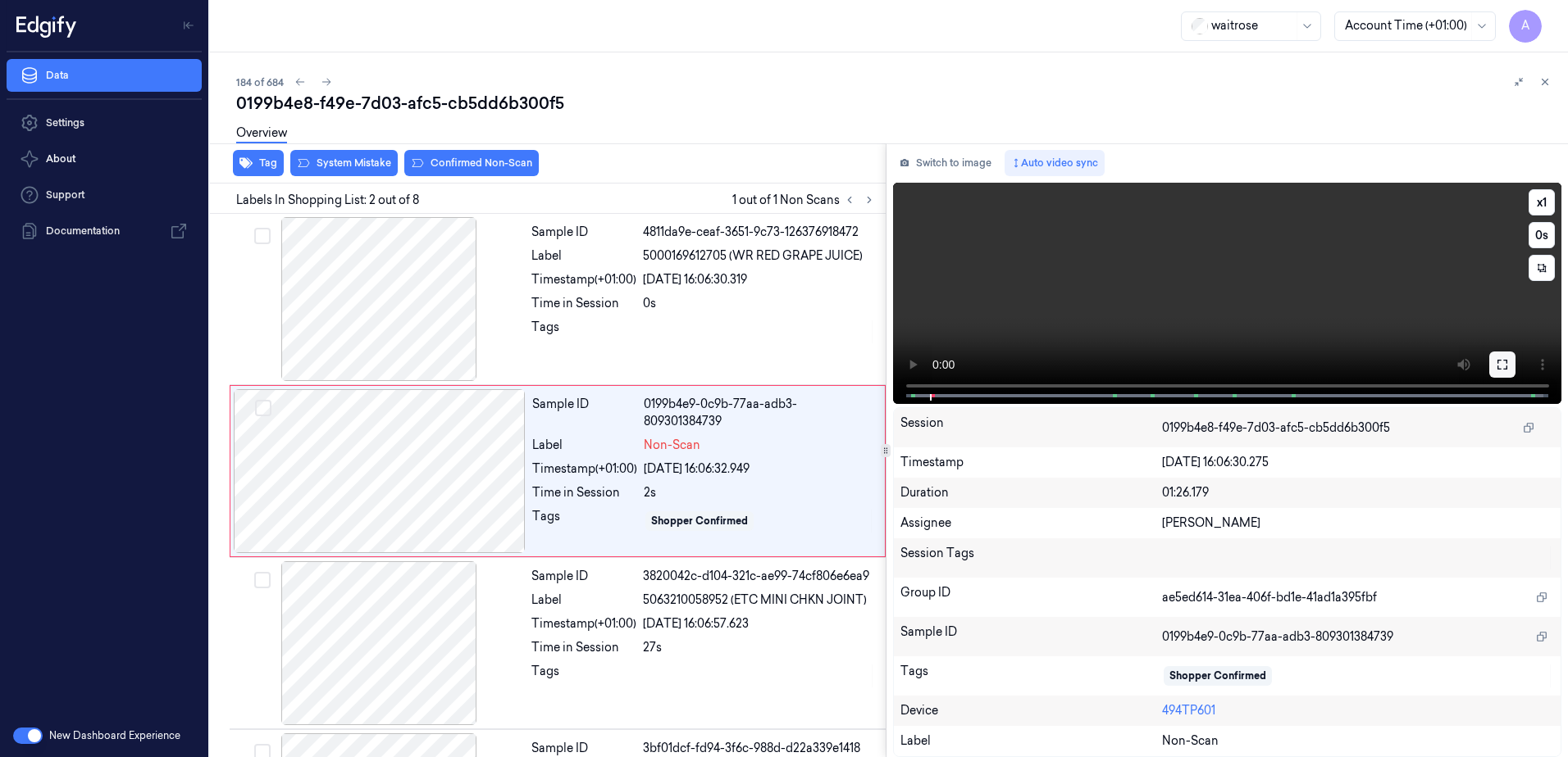
click at [1506, 361] on icon at bounding box center [1502, 365] width 10 height 10
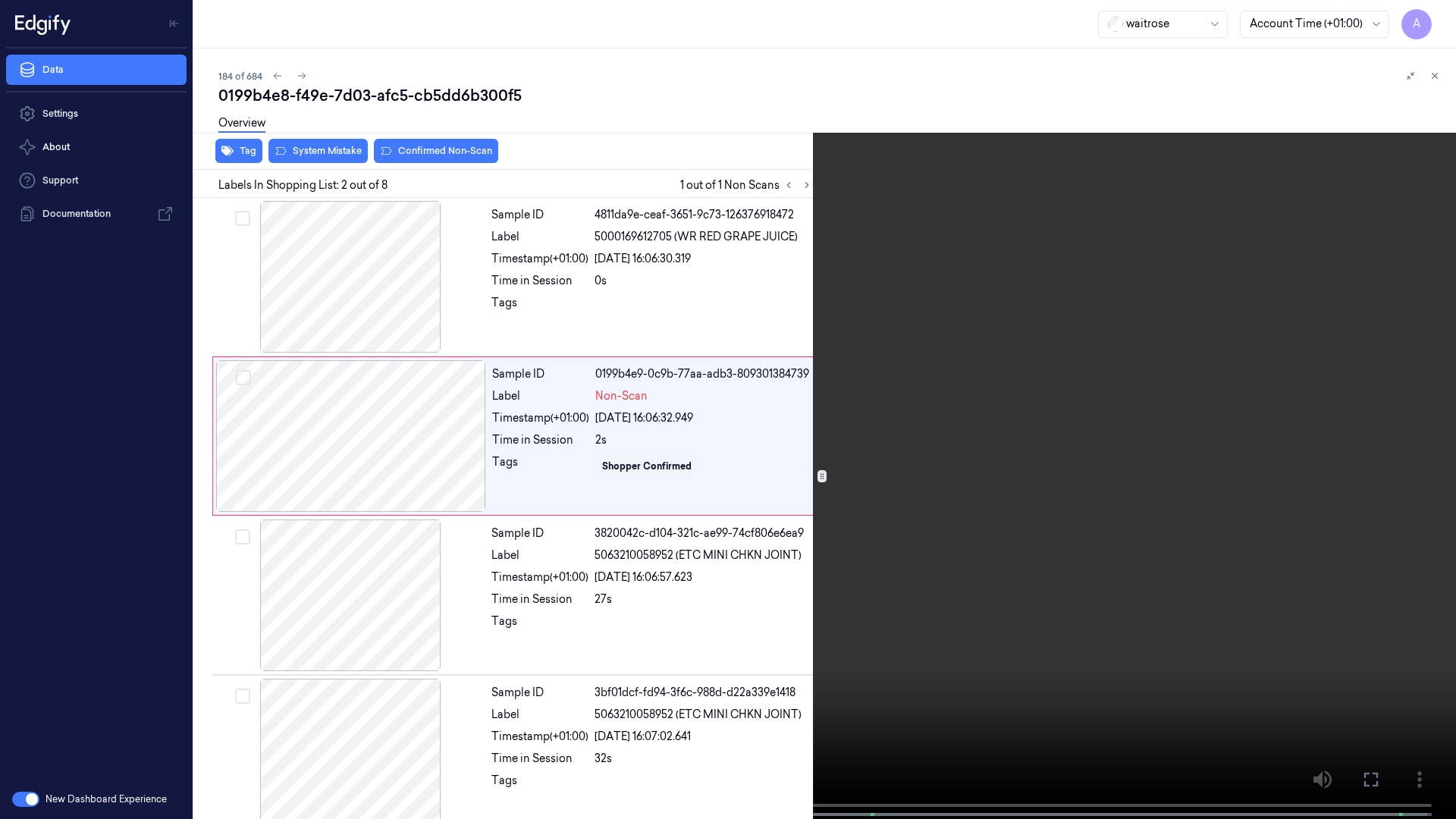
click at [1009, 458] on video at bounding box center [728, 411] width 1456 height 822
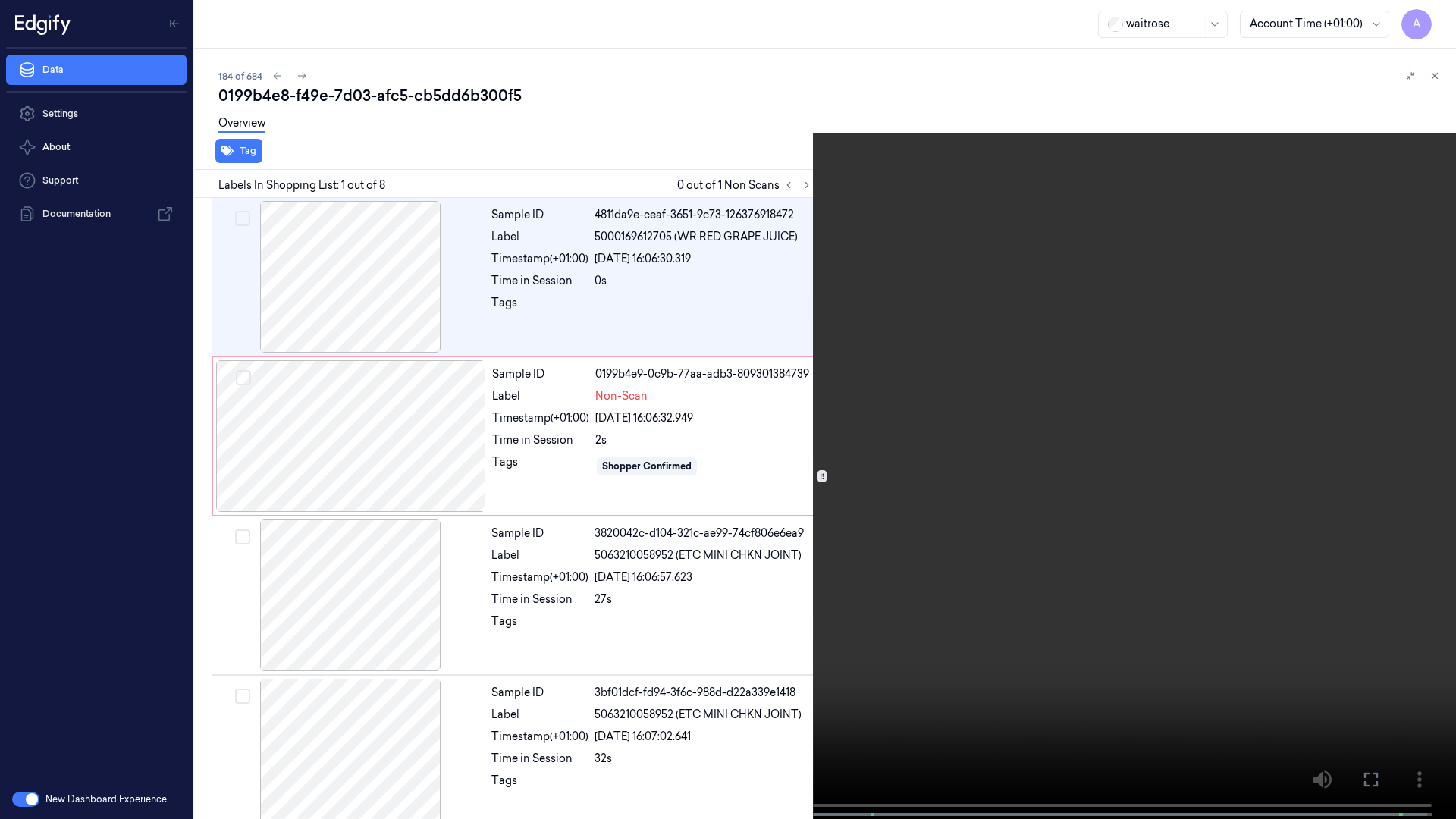
click at [960, 314] on video at bounding box center [728, 411] width 1456 height 822
click at [0, 0] on button at bounding box center [0, 0] width 0 height 0
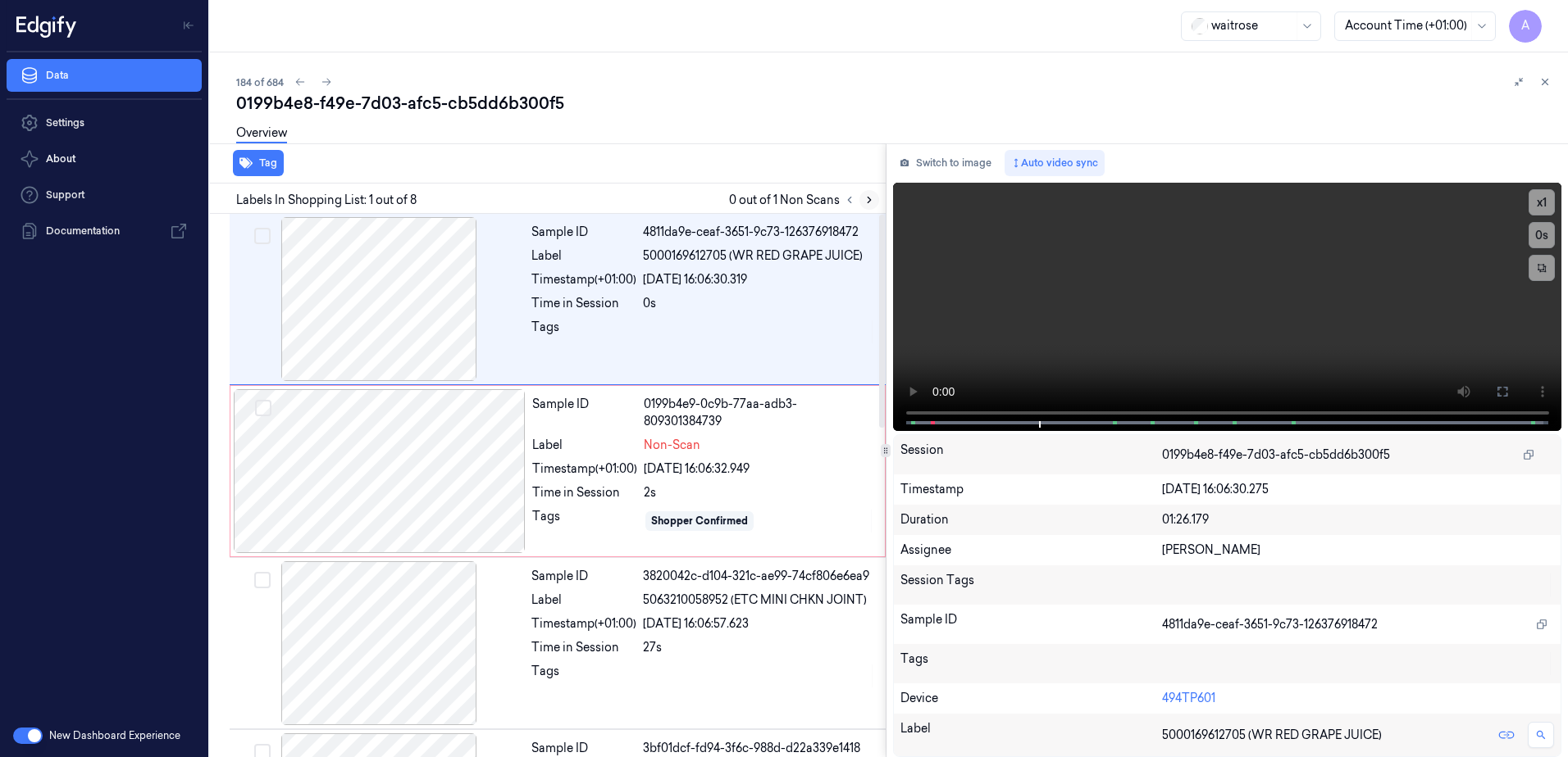
click at [871, 202] on icon at bounding box center [869, 201] width 12 height 12
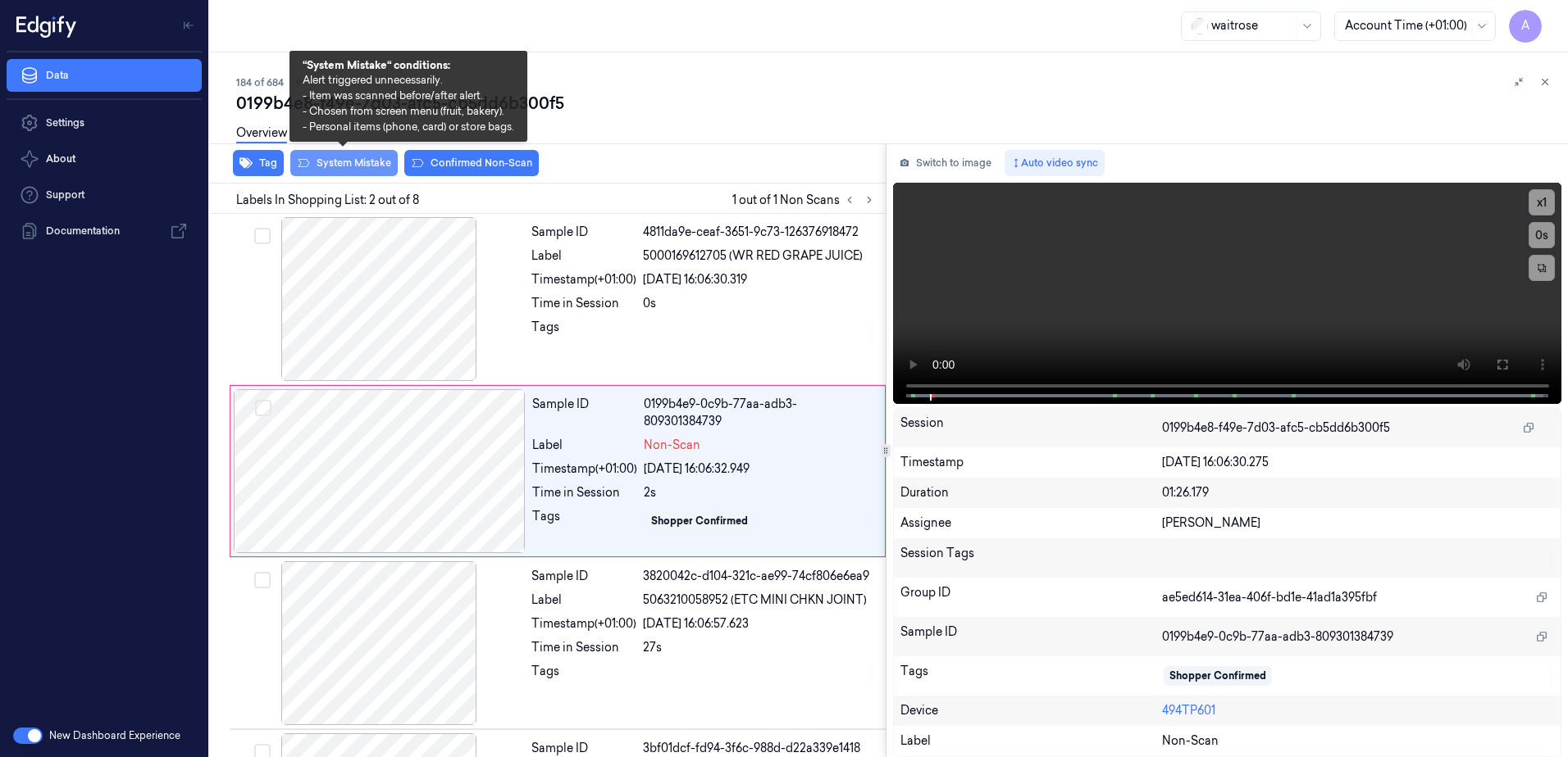
click at [329, 159] on button "System Mistake" at bounding box center [344, 163] width 107 height 26
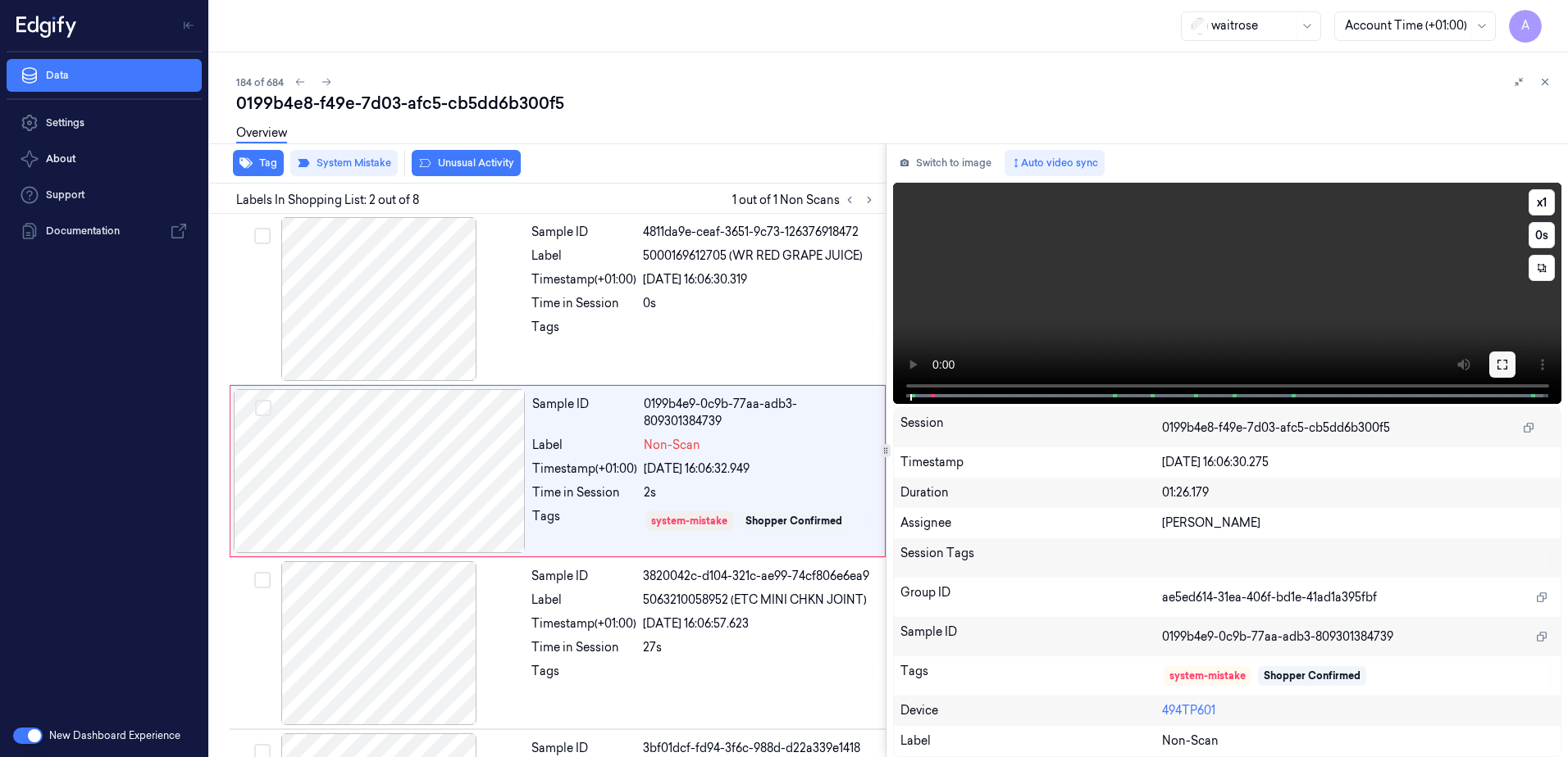
click at [1507, 373] on button at bounding box center [1501, 365] width 26 height 26
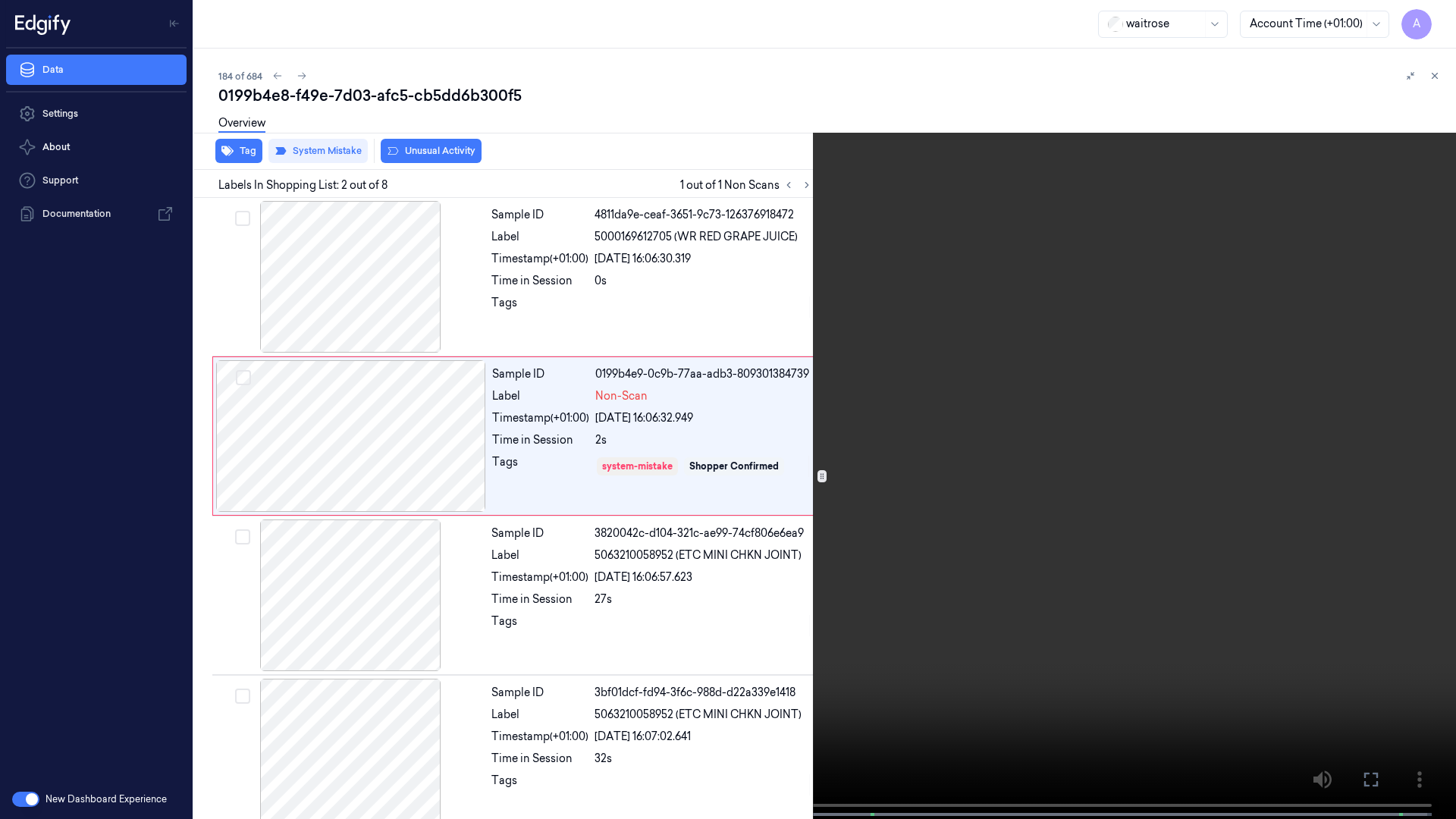
click at [1082, 436] on video at bounding box center [728, 411] width 1456 height 822
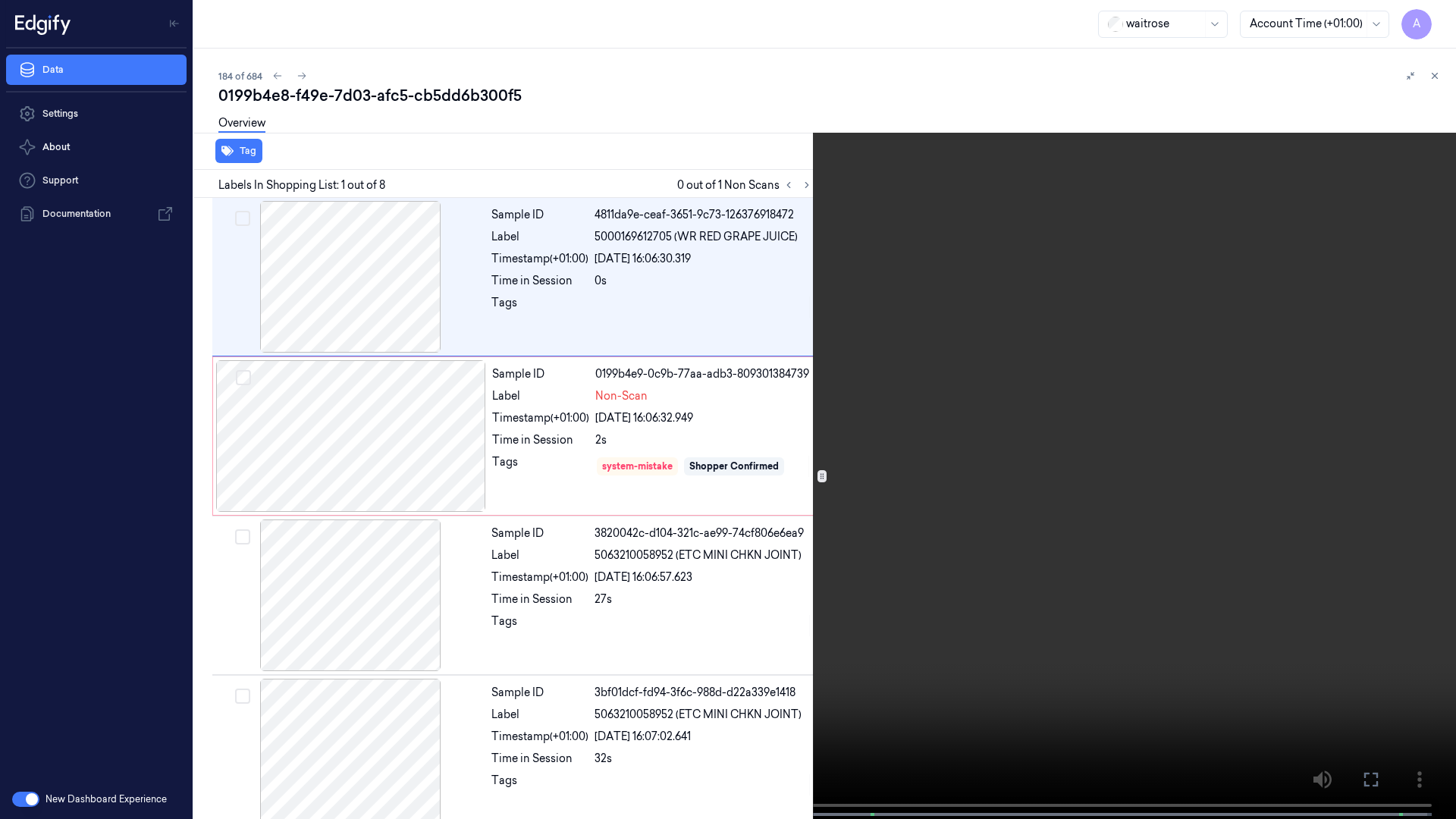
click at [0, 0] on icon at bounding box center [0, 0] width 0 height 0
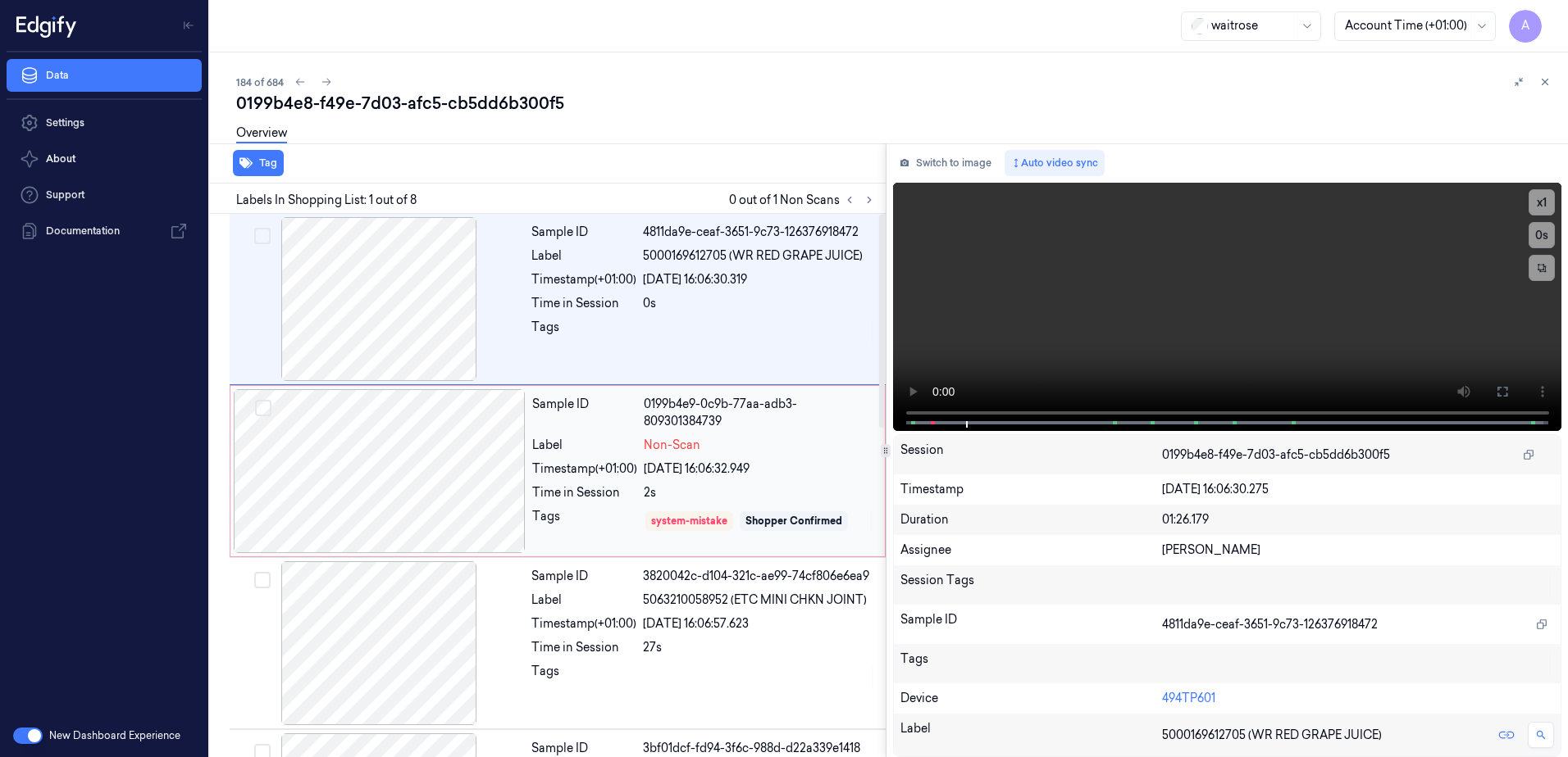
click at [589, 513] on div "Tags" at bounding box center [584, 522] width 105 height 26
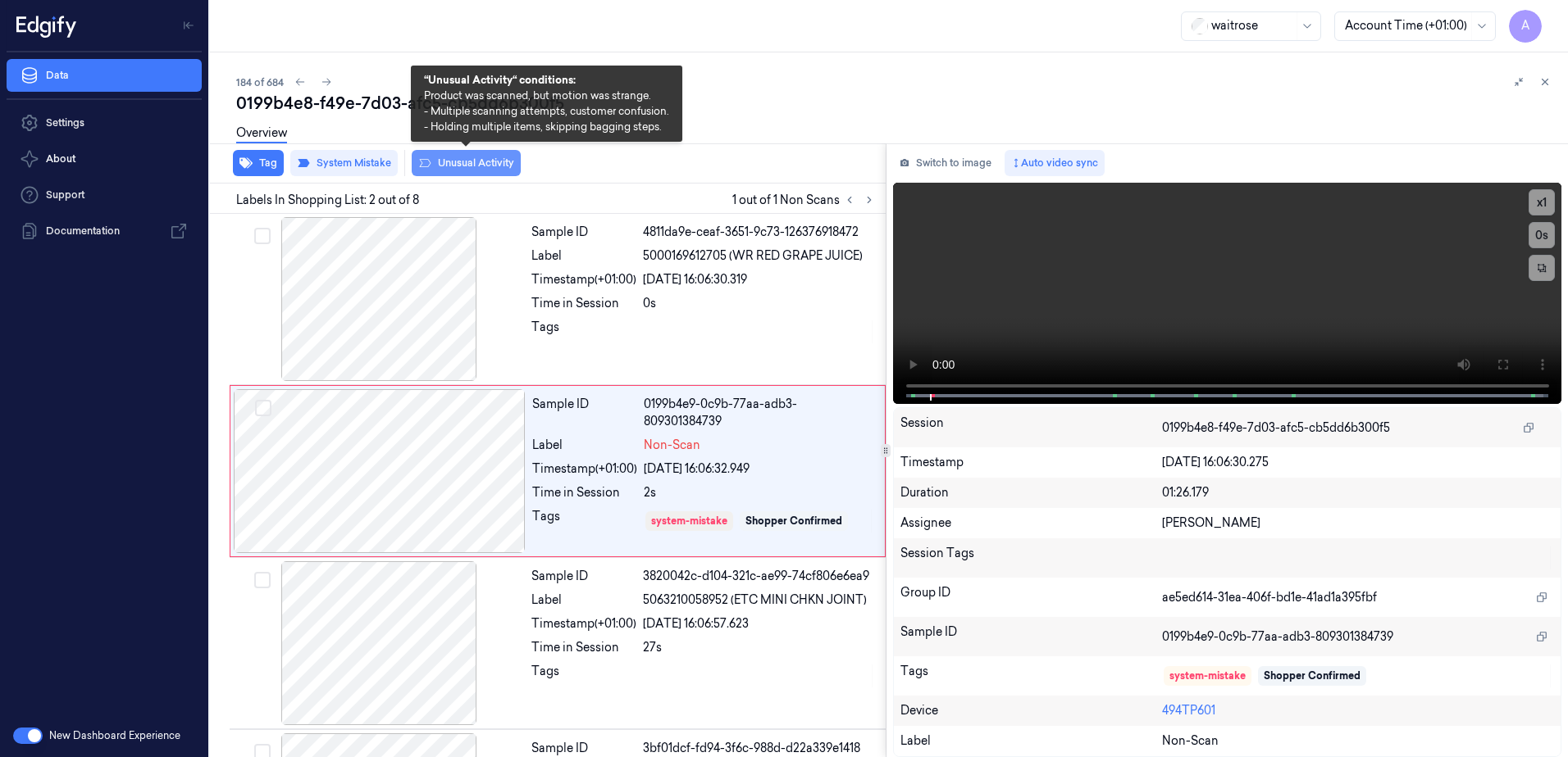
click at [466, 171] on button "Unusual Activity" at bounding box center [466, 163] width 109 height 26
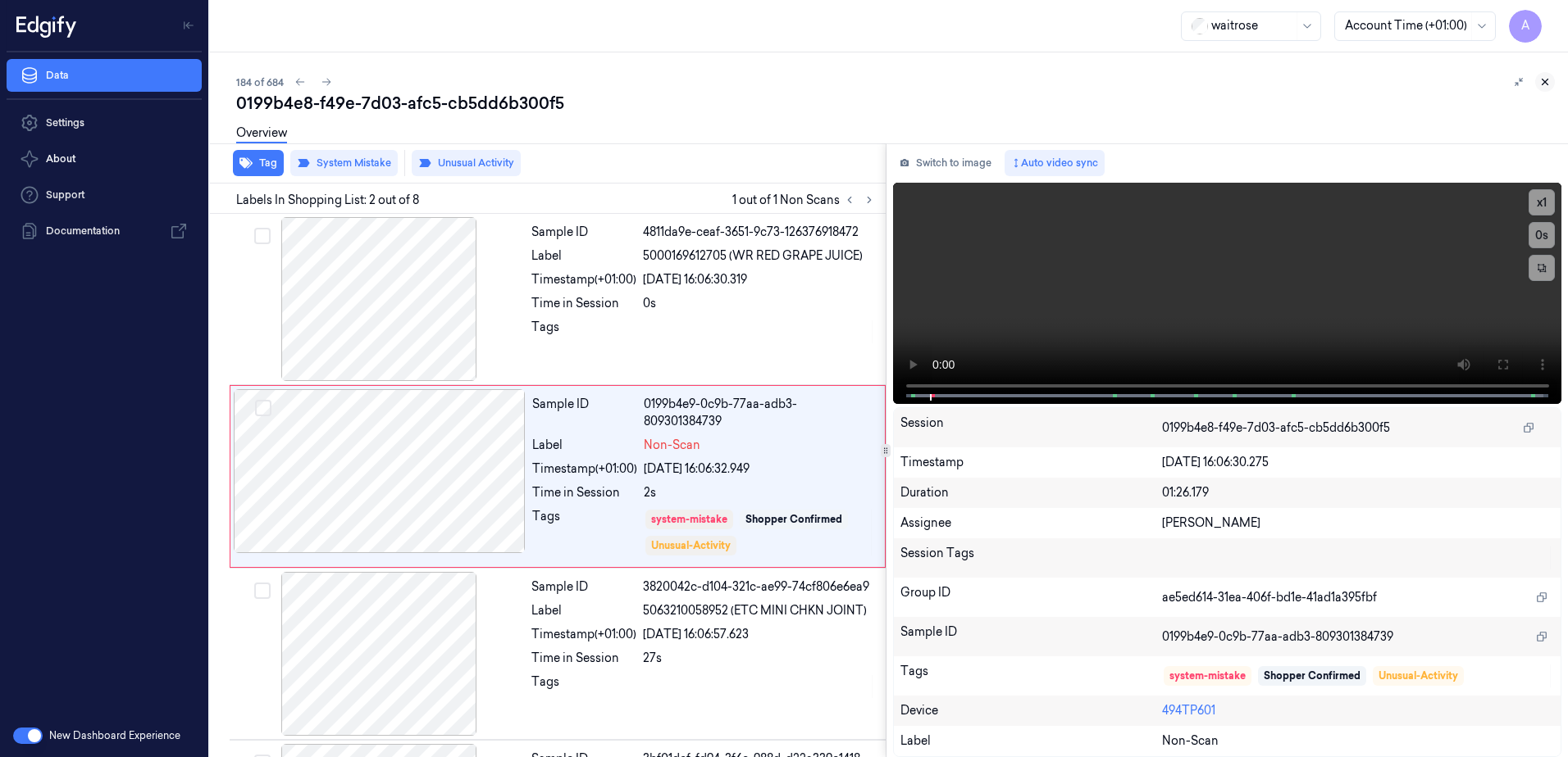
click at [1549, 82] on icon at bounding box center [1545, 82] width 12 height 12
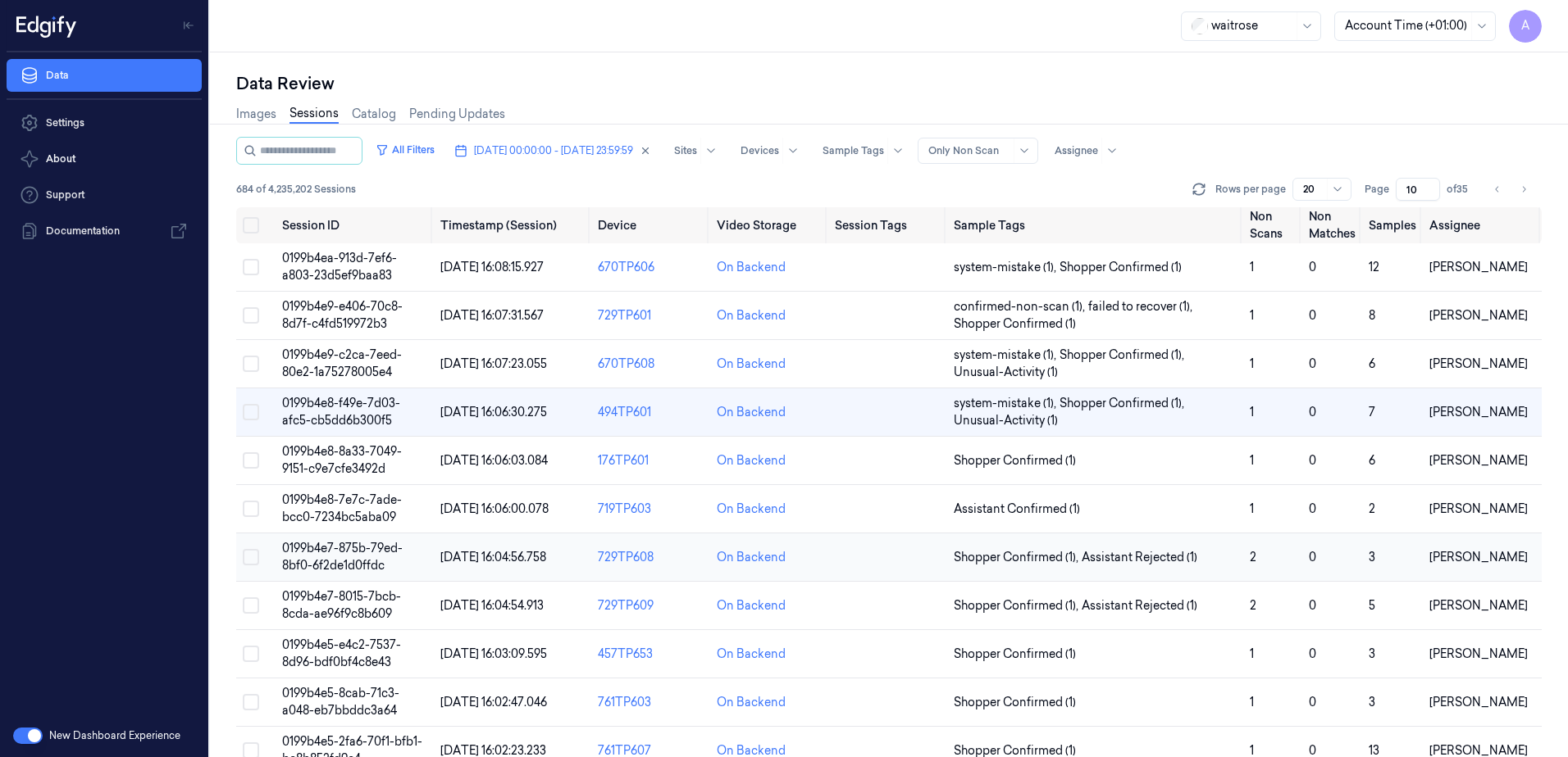
click at [320, 549] on span "0199b4e7-875b-79ed-8bf0-6f2de1d0ffdc" at bounding box center [342, 557] width 120 height 32
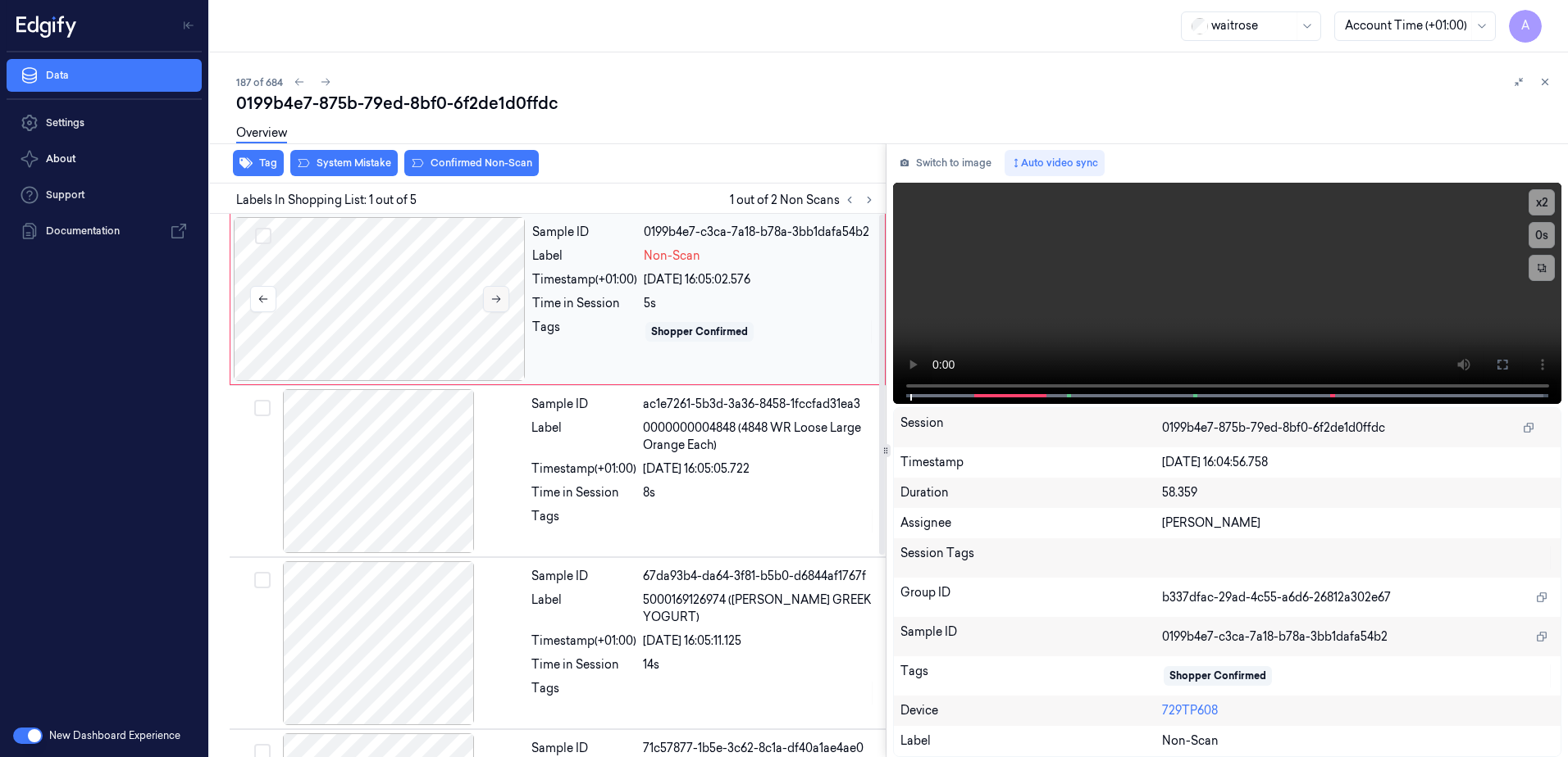
click at [492, 305] on button at bounding box center [496, 299] width 26 height 26
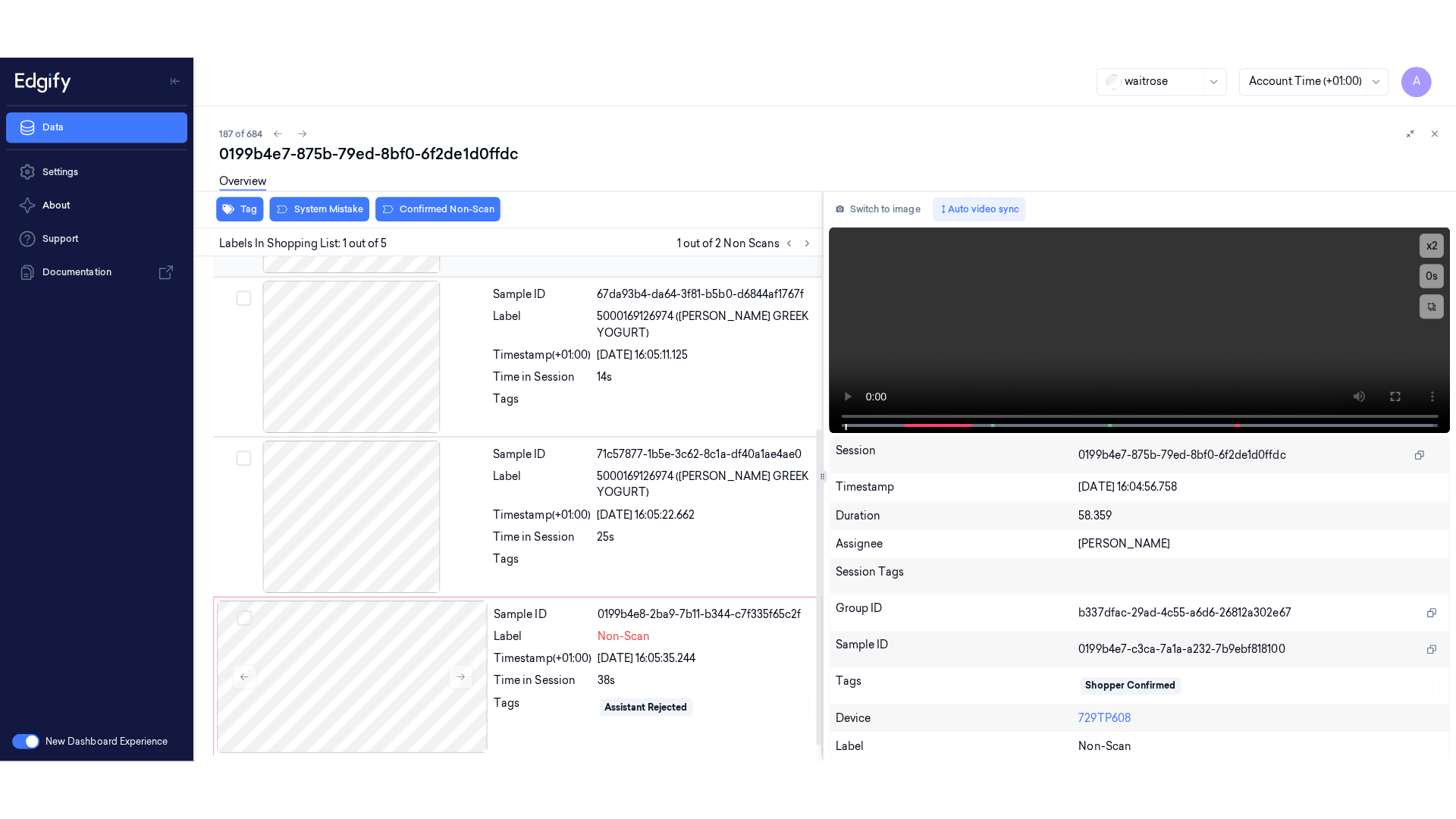
scroll to position [298, 0]
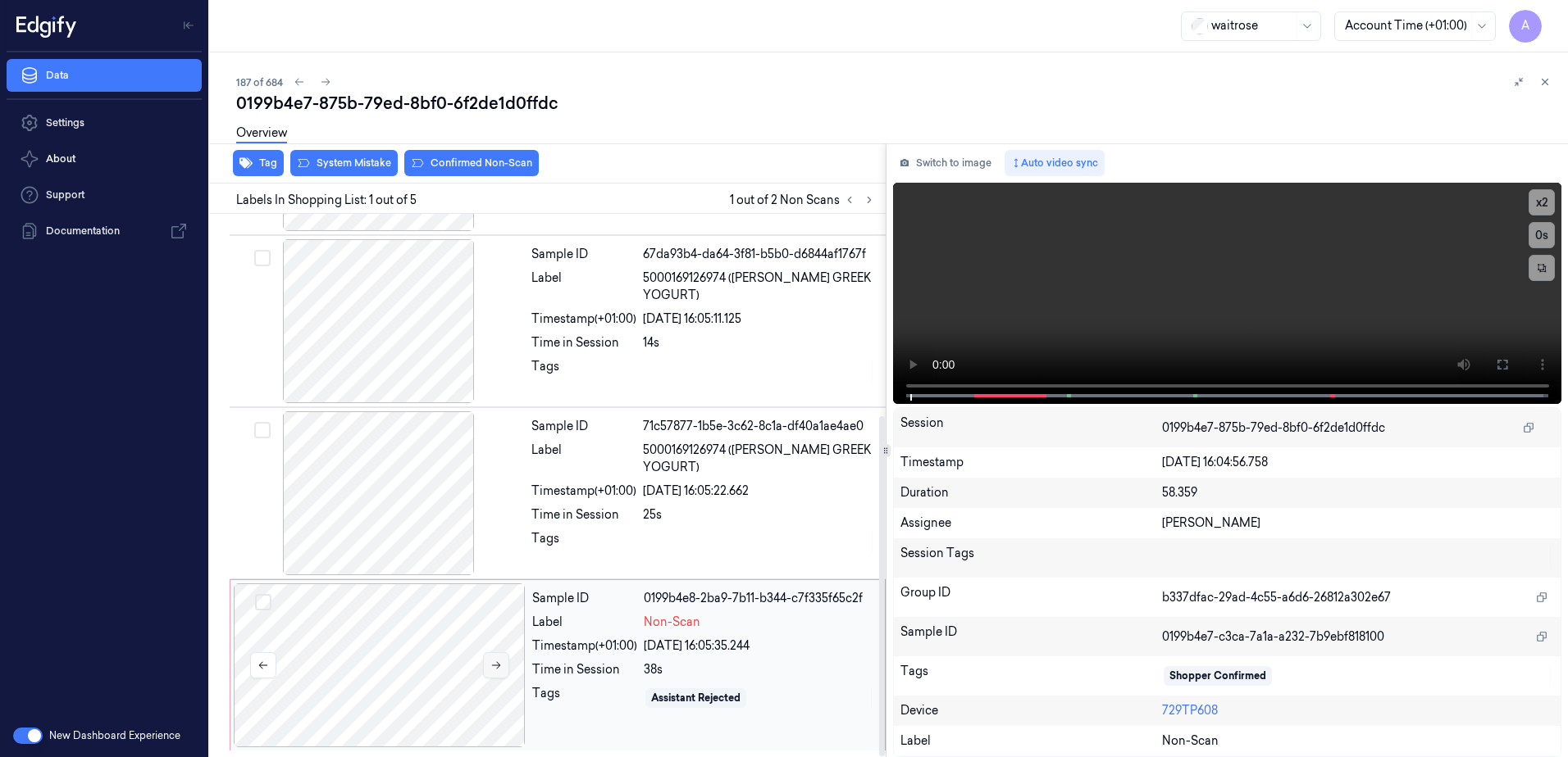
click at [488, 672] on button at bounding box center [496, 666] width 26 height 26
click at [921, 394] on video at bounding box center [1226, 293] width 669 height 222
drag, startPoint x: 1503, startPoint y: 357, endPoint x: 1506, endPoint y: 442, distance: 85.1
click at [1503, 357] on button at bounding box center [1501, 365] width 26 height 26
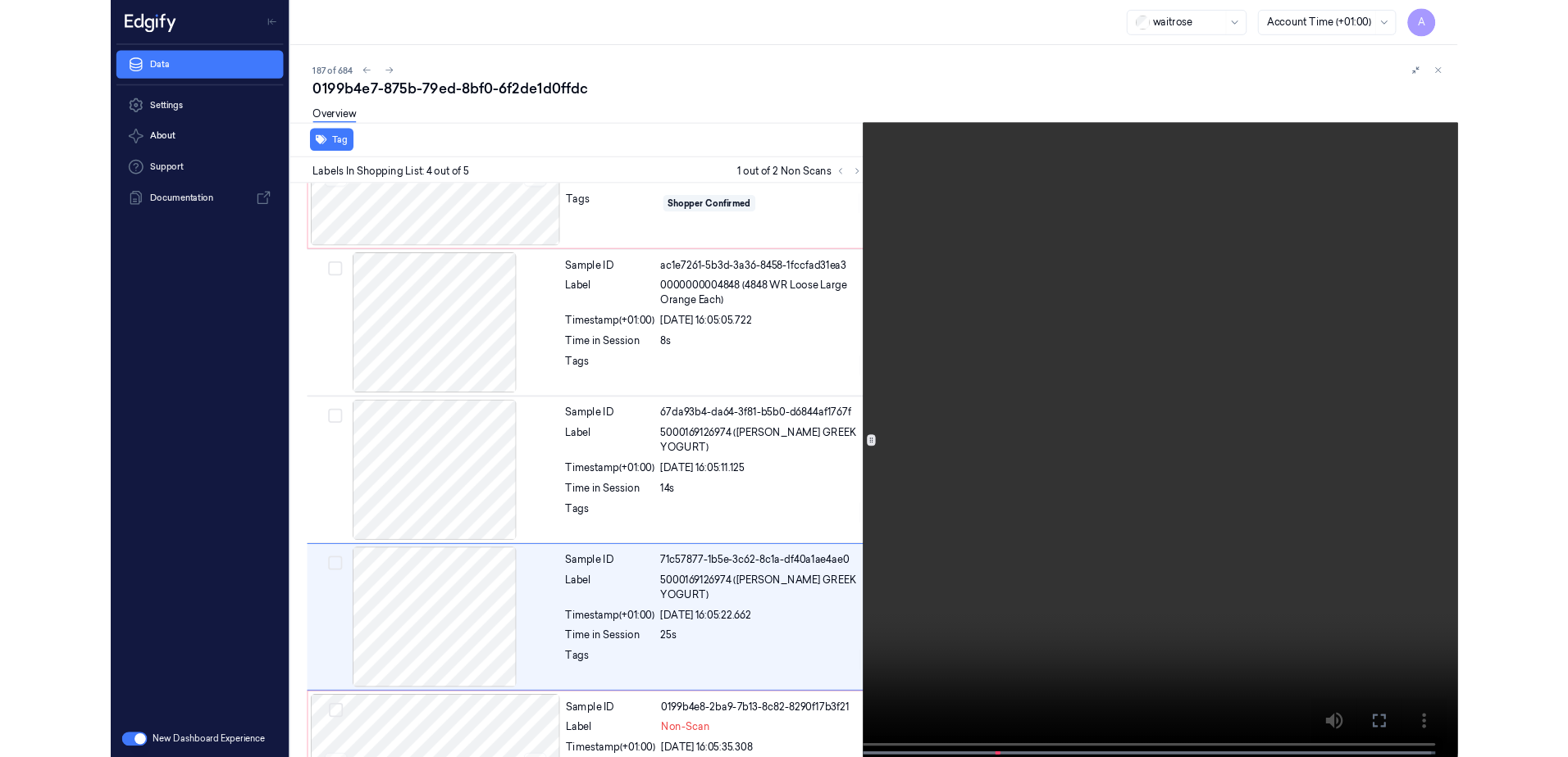
scroll to position [195, 0]
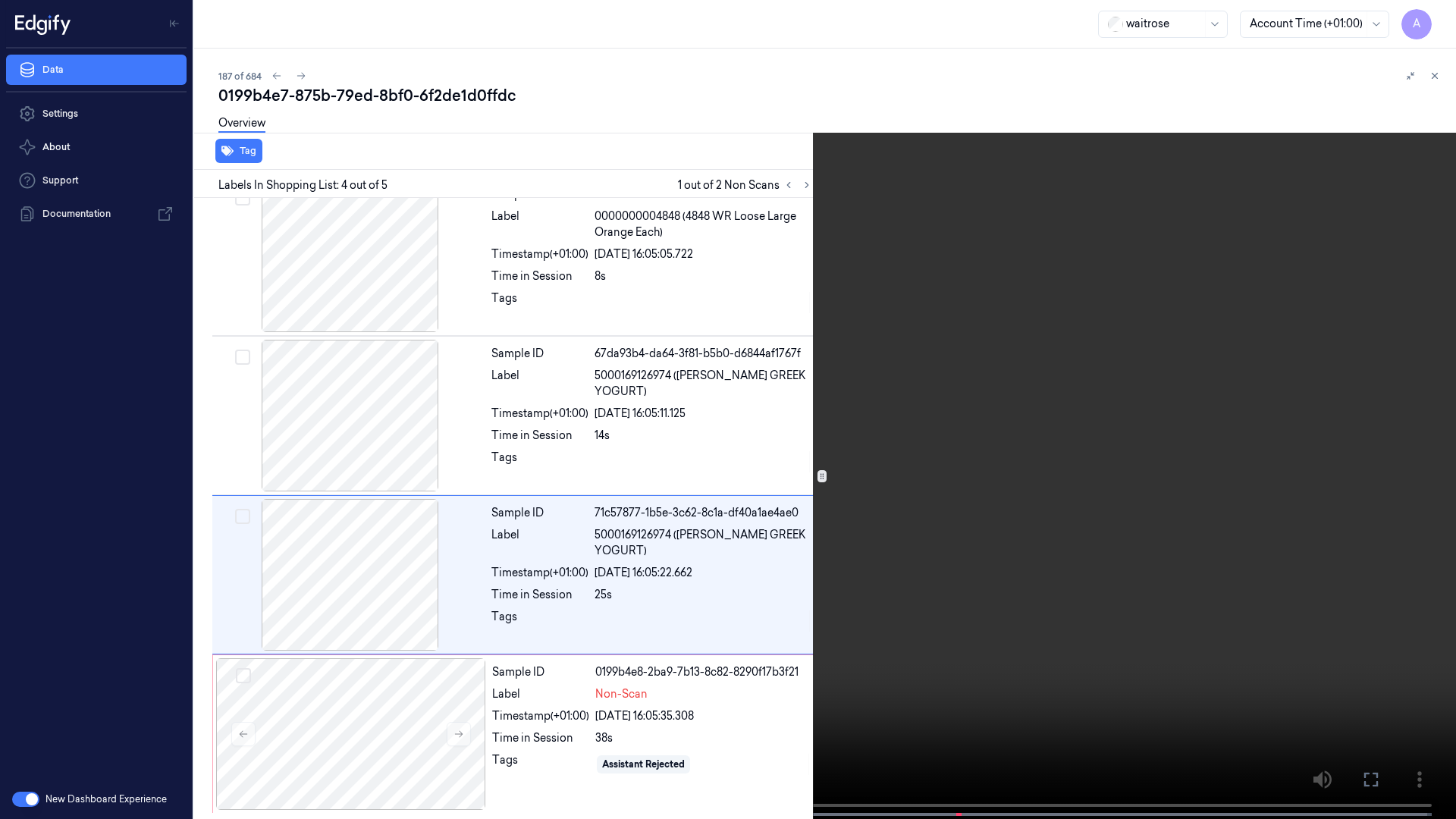
click at [0, 0] on icon at bounding box center [0, 0] width 0 height 0
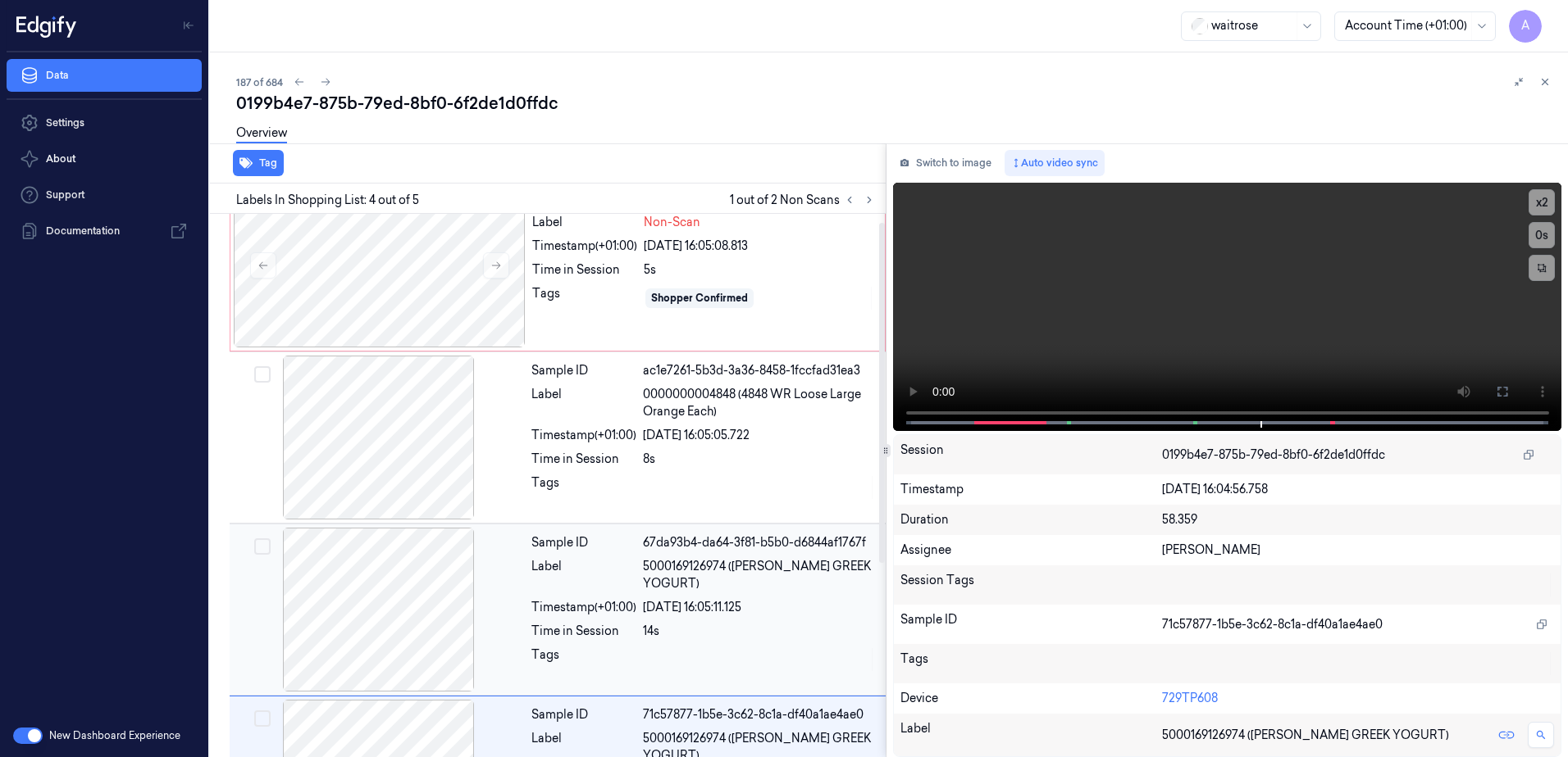
scroll to position [0, 0]
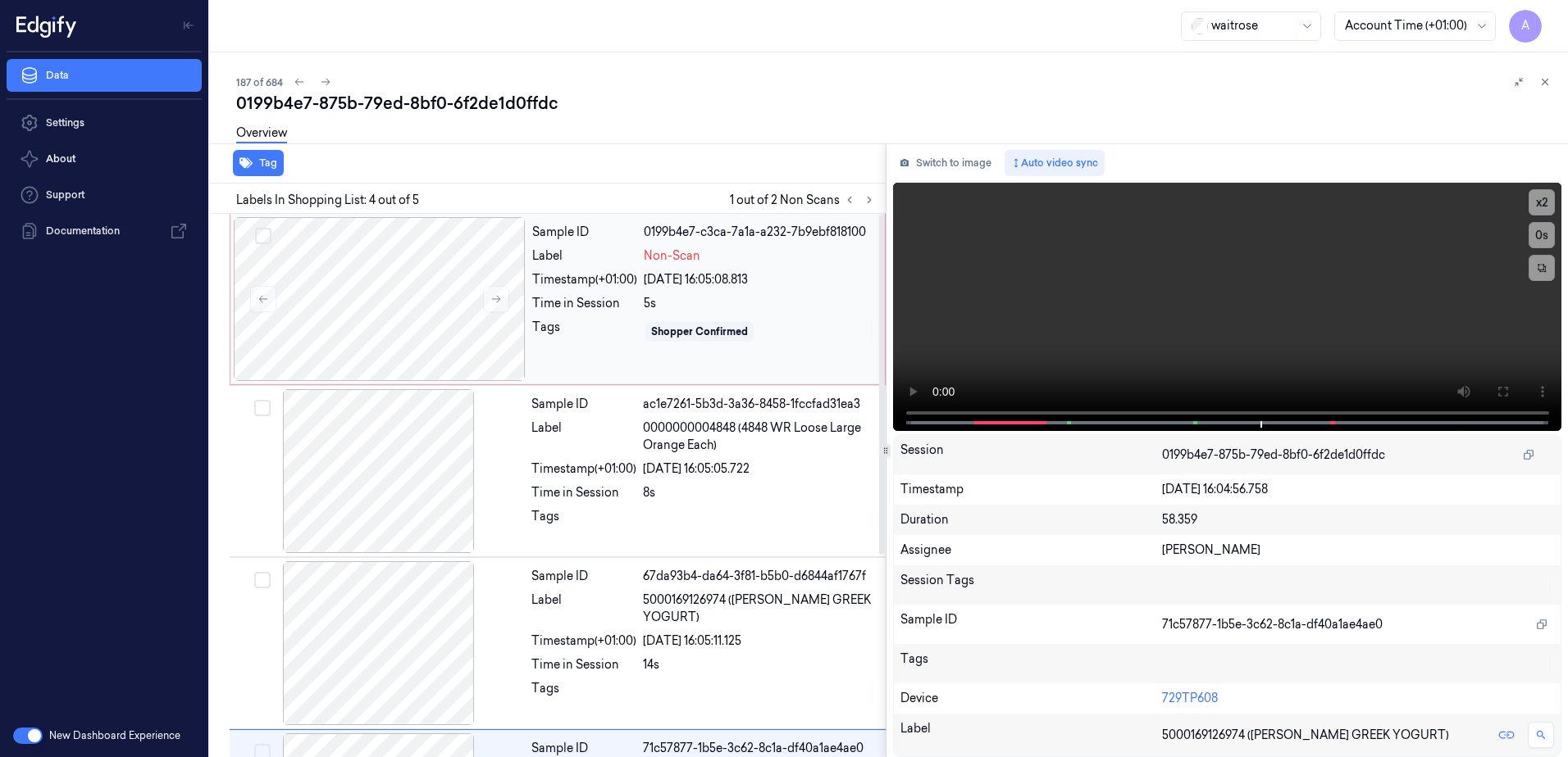
click at [628, 341] on div "Tags" at bounding box center [584, 332] width 105 height 26
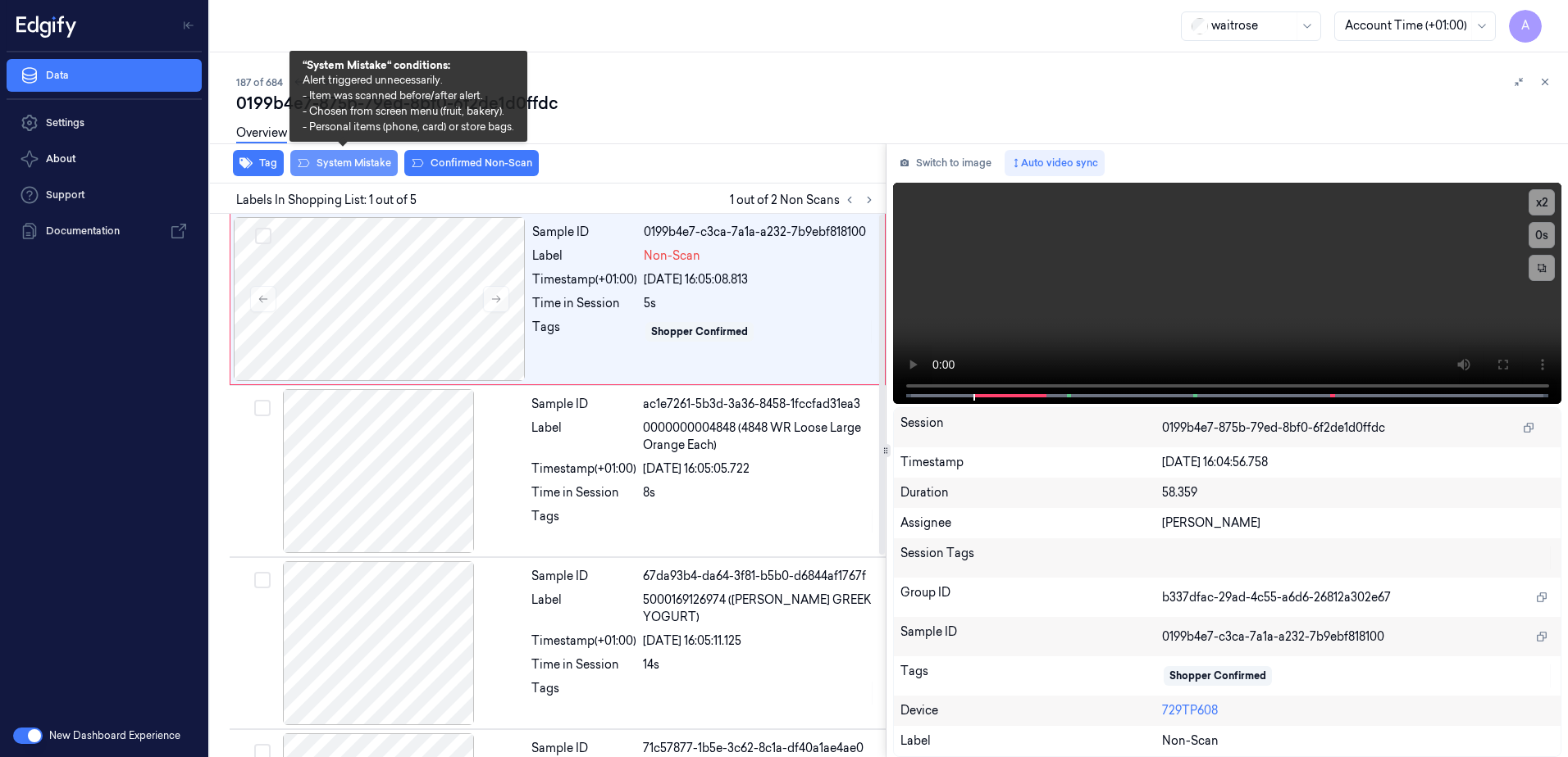
click at [335, 162] on button "System Mistake" at bounding box center [344, 163] width 107 height 26
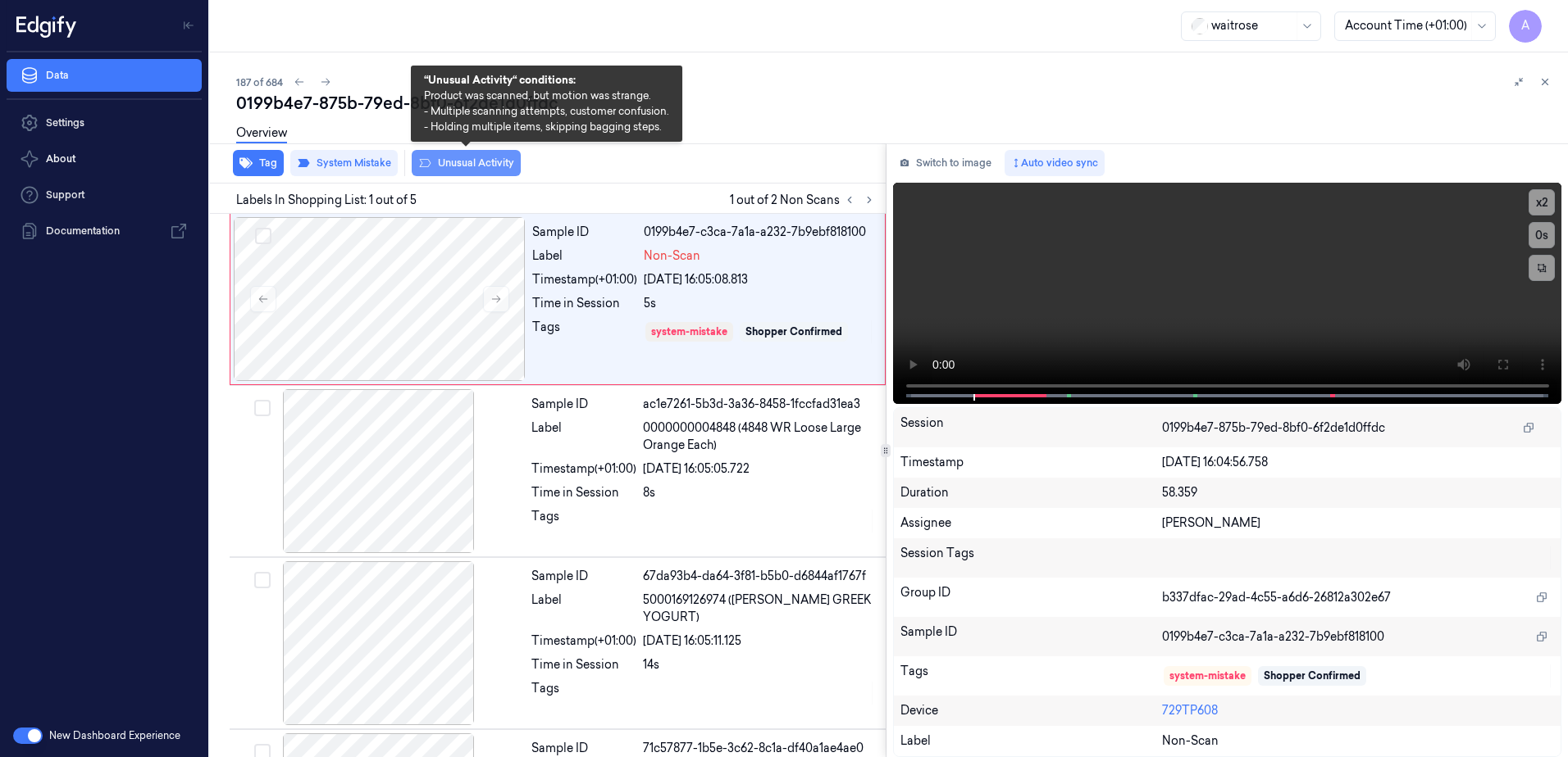
click at [460, 167] on button "Unusual Activity" at bounding box center [466, 163] width 109 height 26
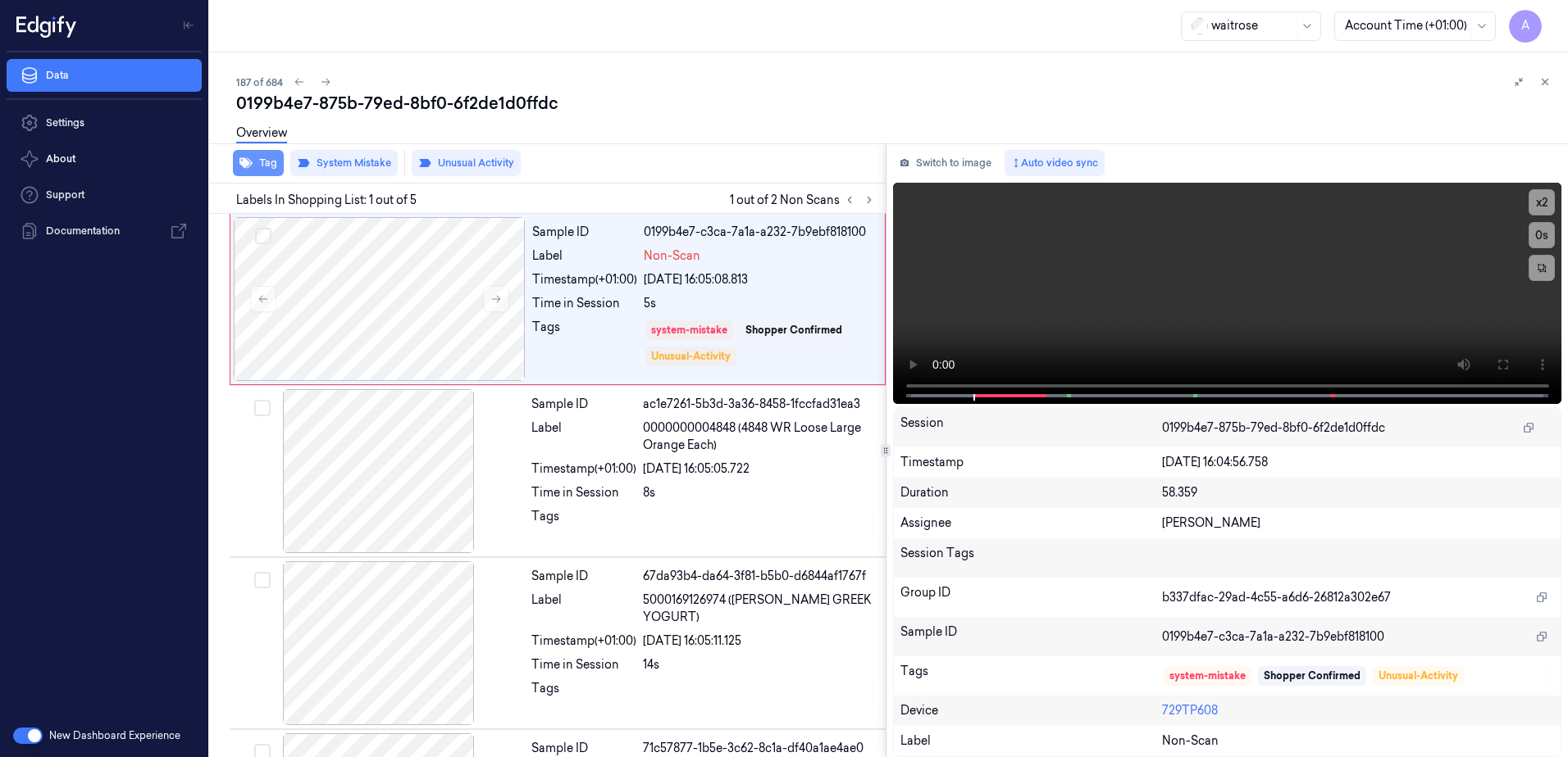
click at [279, 166] on button "Tag" at bounding box center [257, 163] width 51 height 26
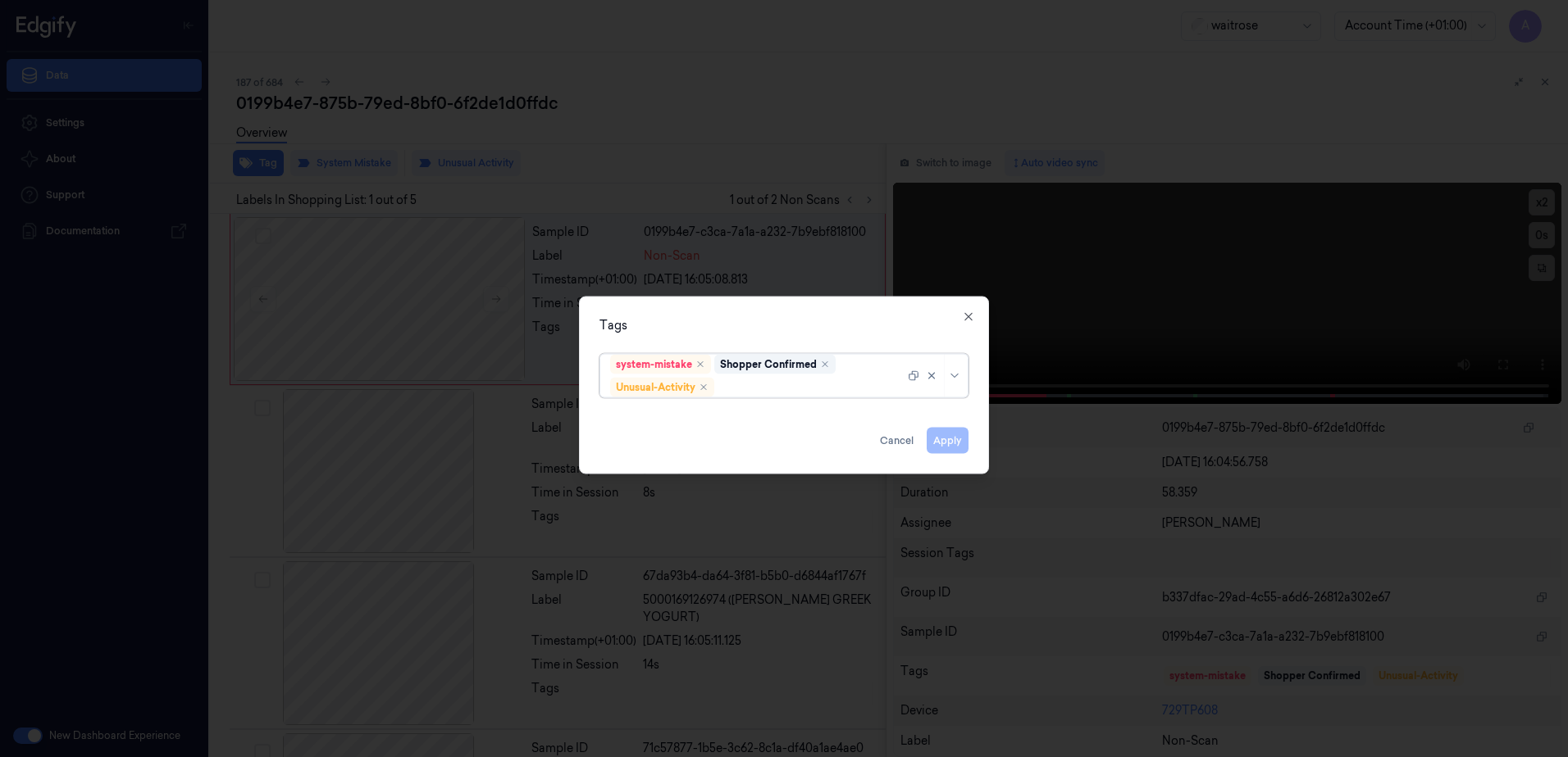
click at [733, 382] on div at bounding box center [811, 386] width 187 height 17
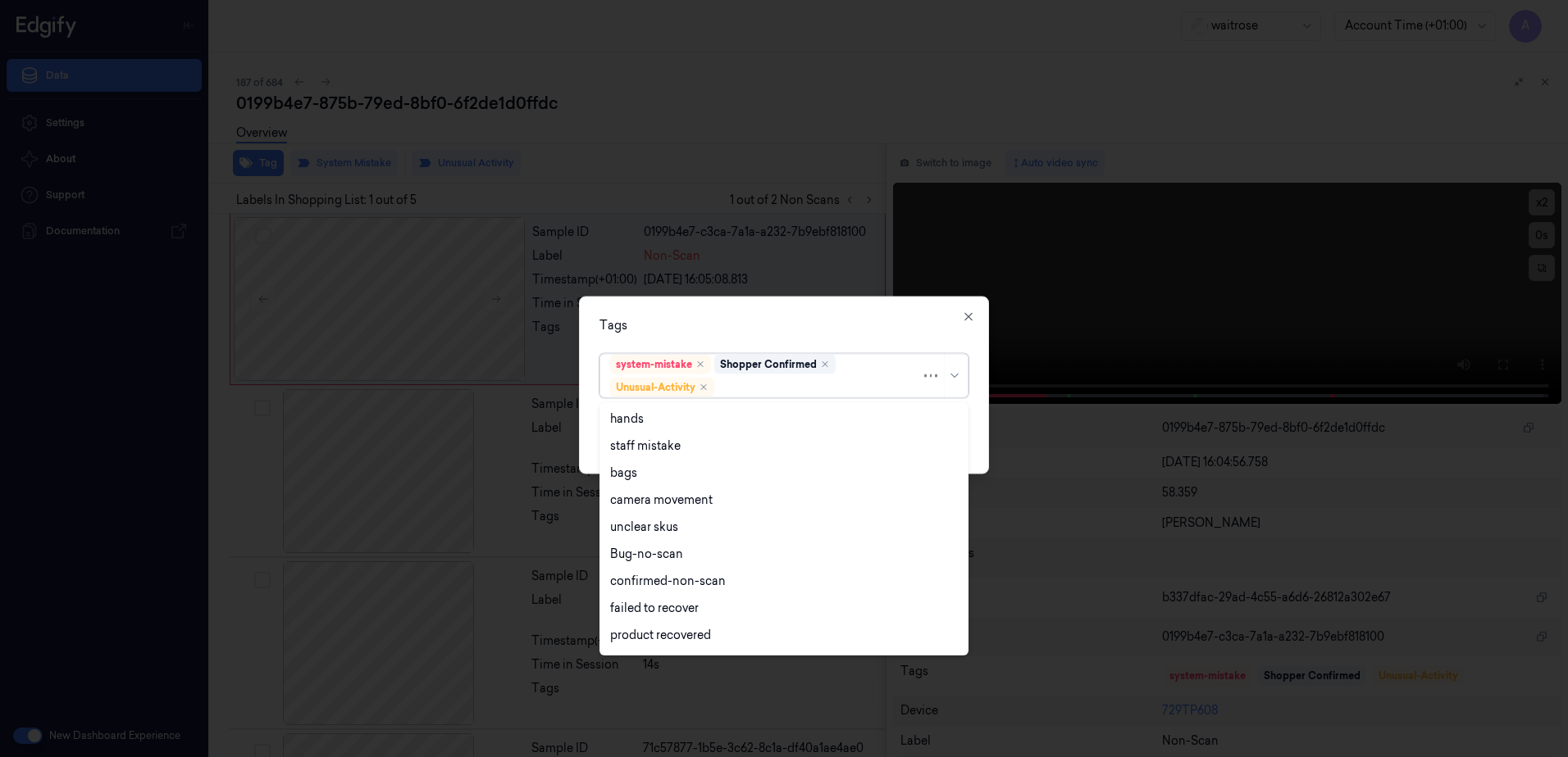
scroll to position [214, 0]
click at [668, 607] on div "Picklist item alert" at bounding box center [657, 610] width 94 height 17
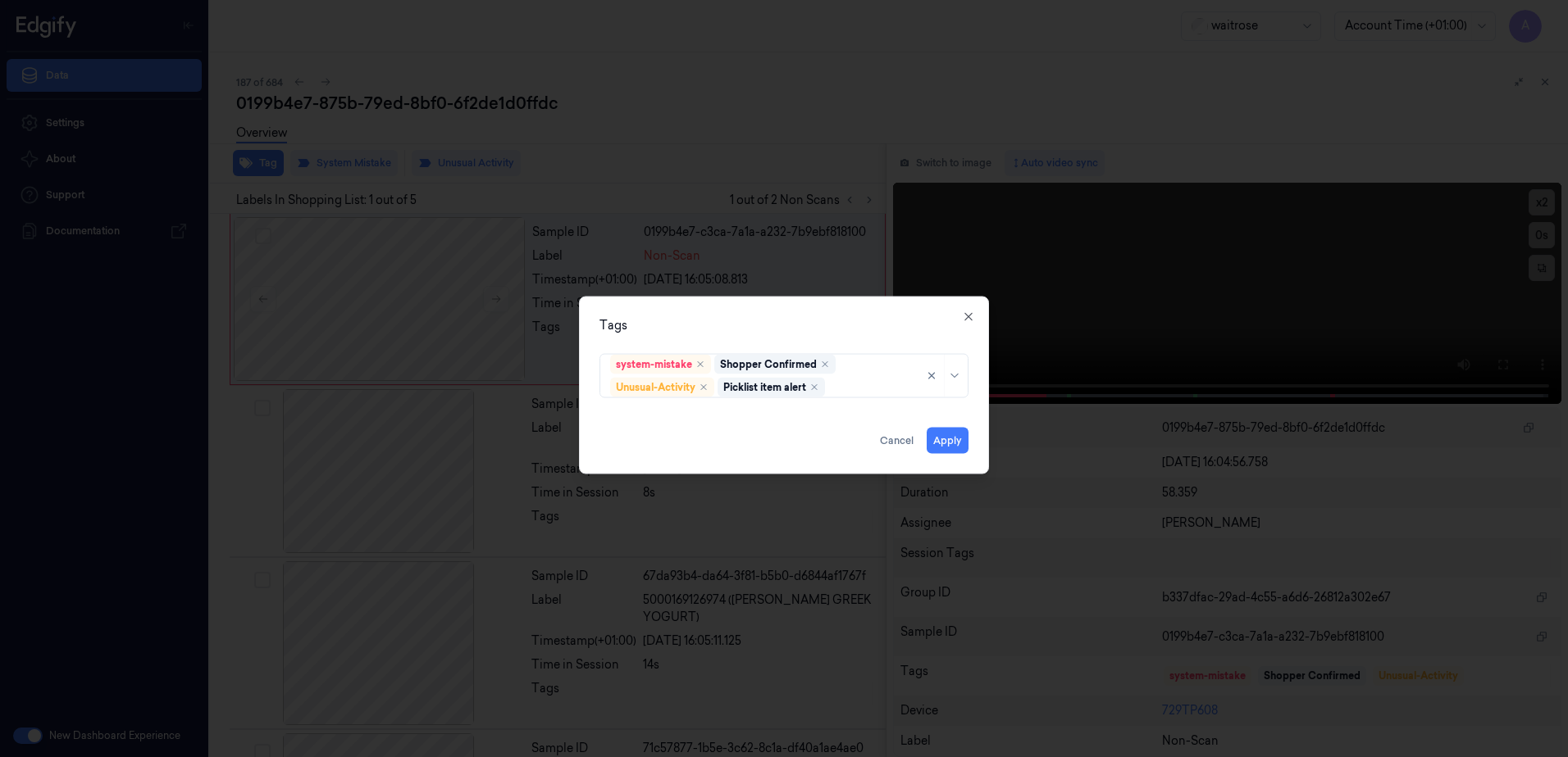
click at [747, 327] on div "Tags" at bounding box center [783, 325] width 369 height 17
click at [953, 447] on button "Apply" at bounding box center [947, 441] width 42 height 26
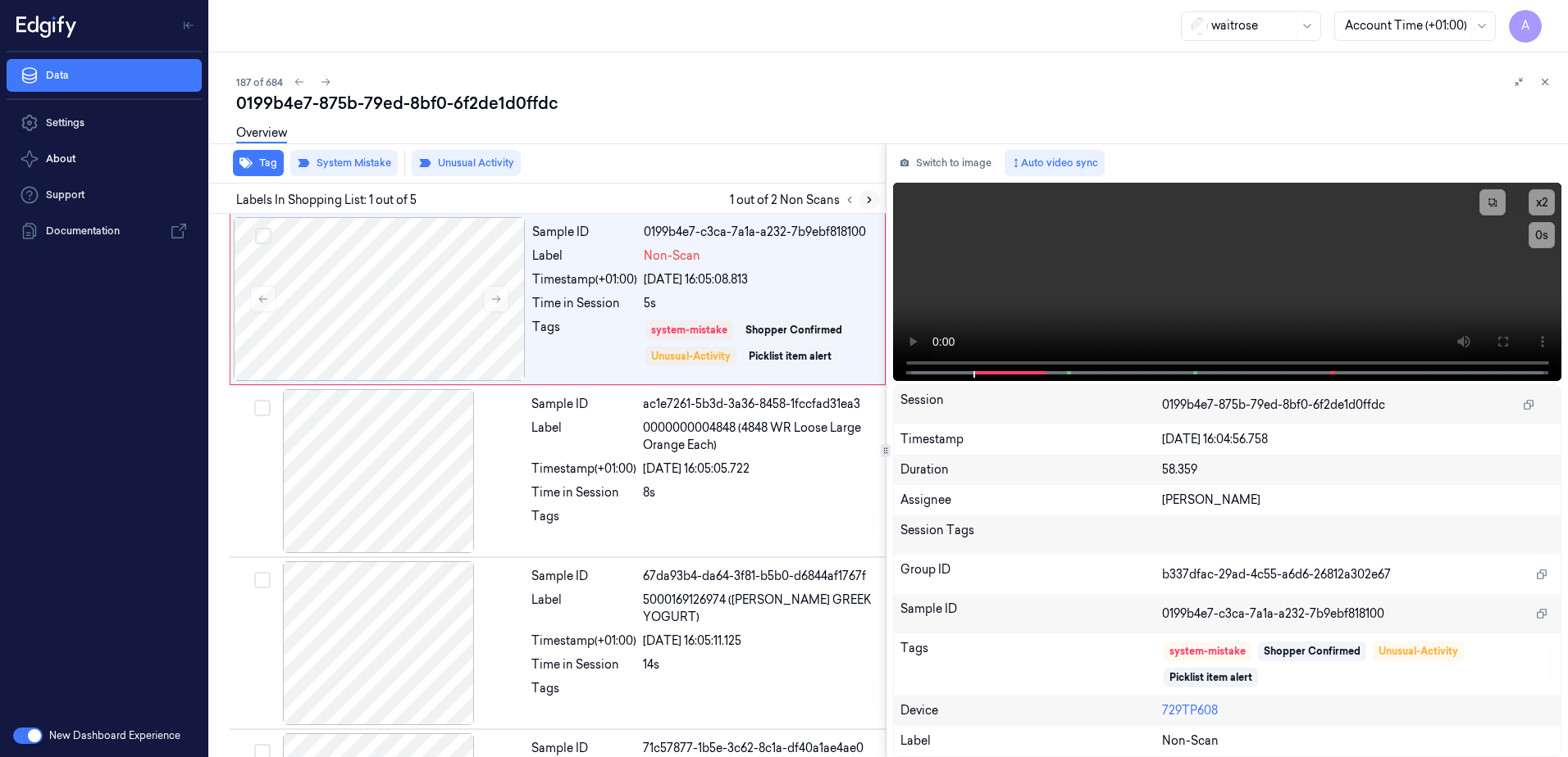
click at [869, 199] on icon at bounding box center [868, 201] width 3 height 6
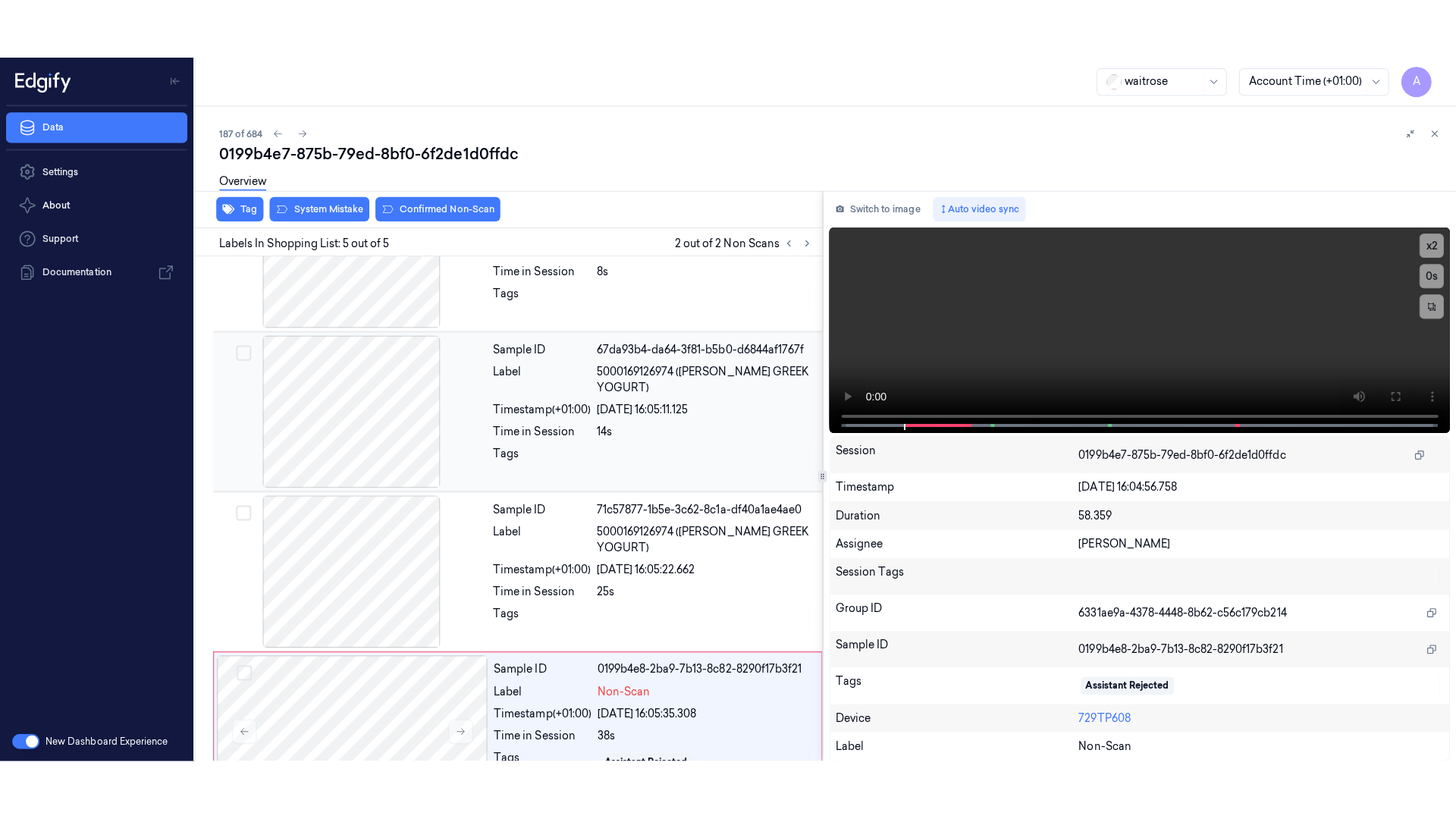
scroll to position [298, 0]
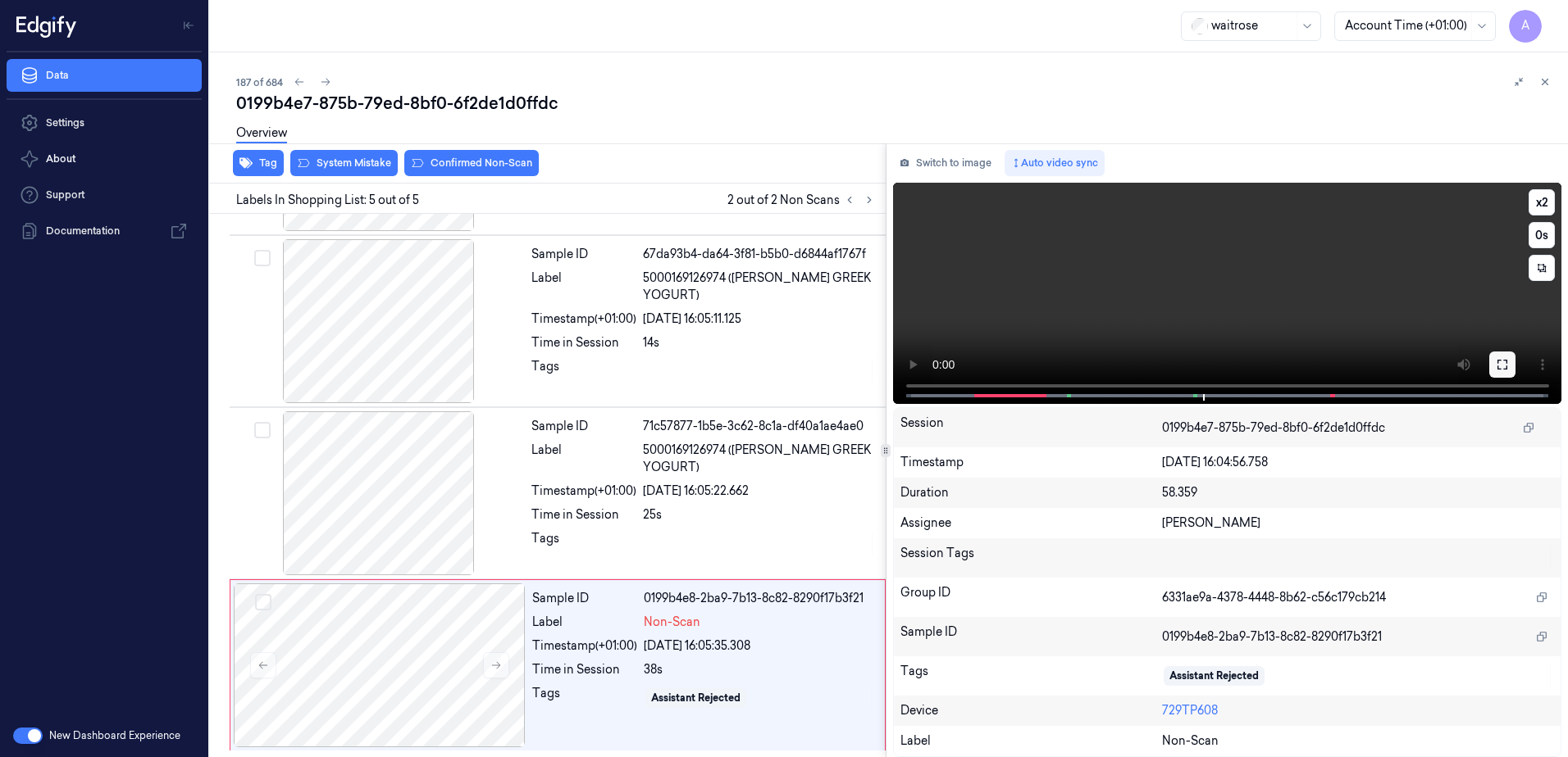
click at [1502, 366] on icon at bounding box center [1501, 365] width 13 height 13
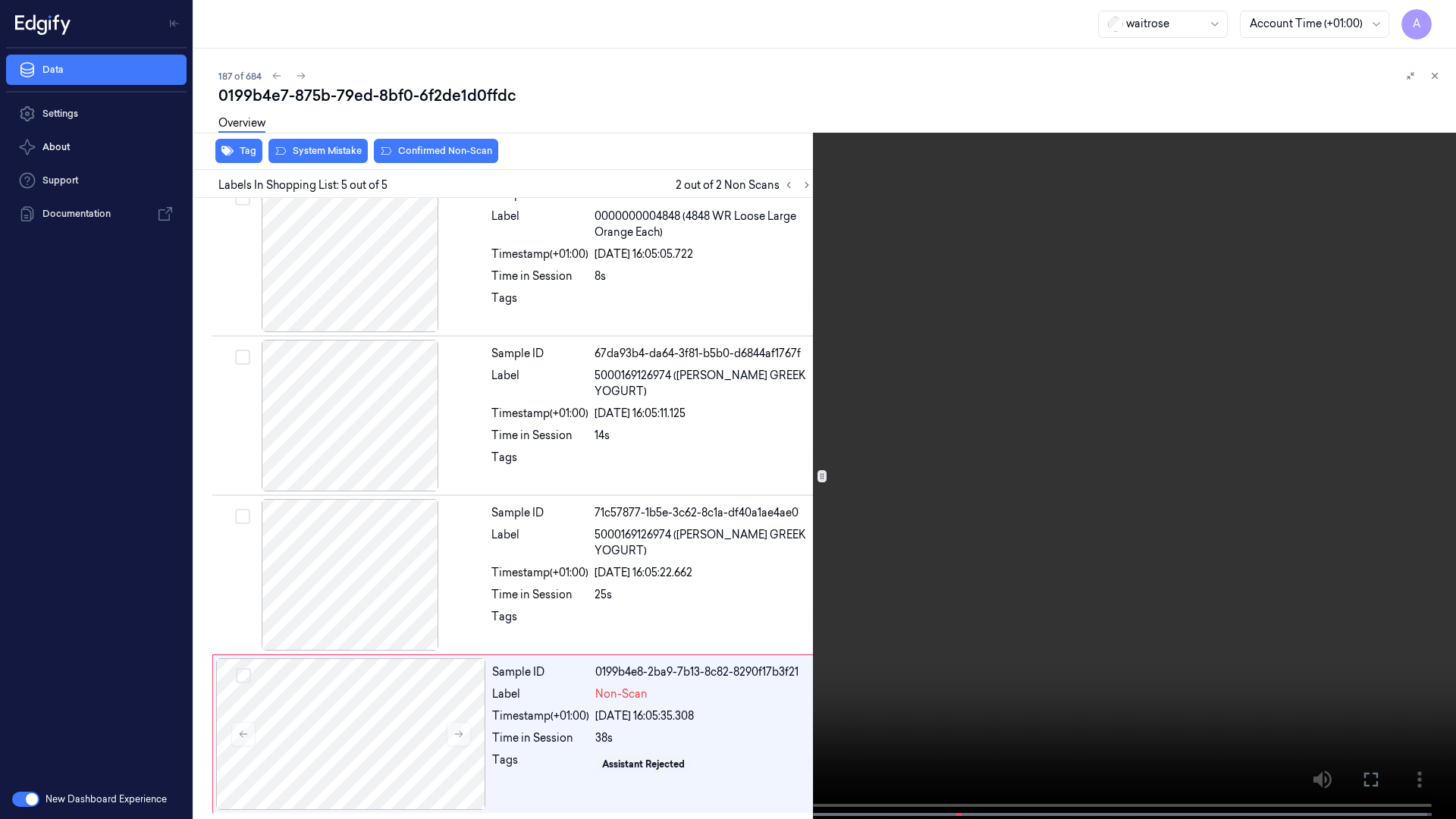
click at [1041, 420] on video at bounding box center [728, 411] width 1456 height 822
click at [0, 0] on button at bounding box center [0, 0] width 0 height 0
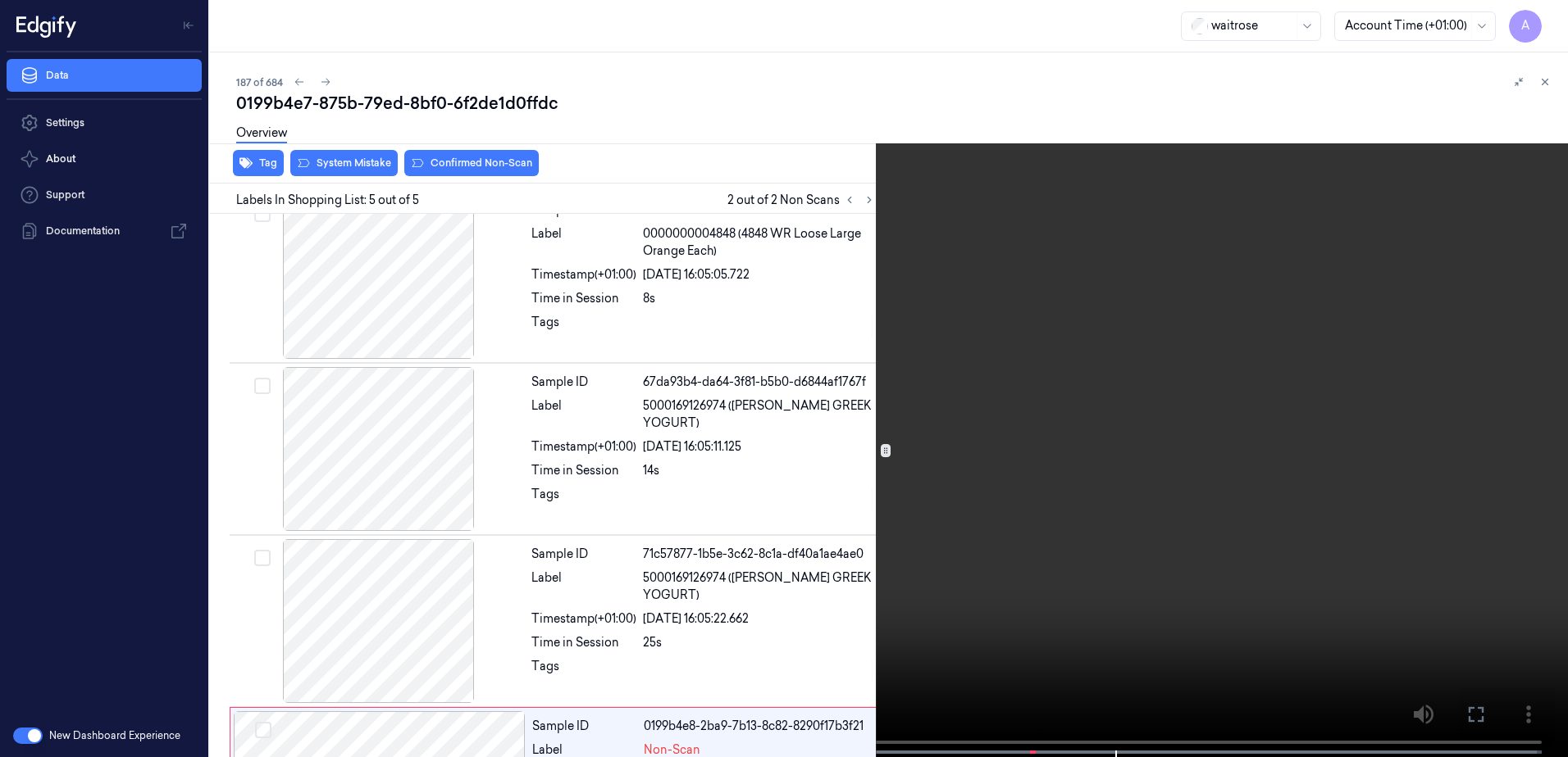
scroll to position [322, 0]
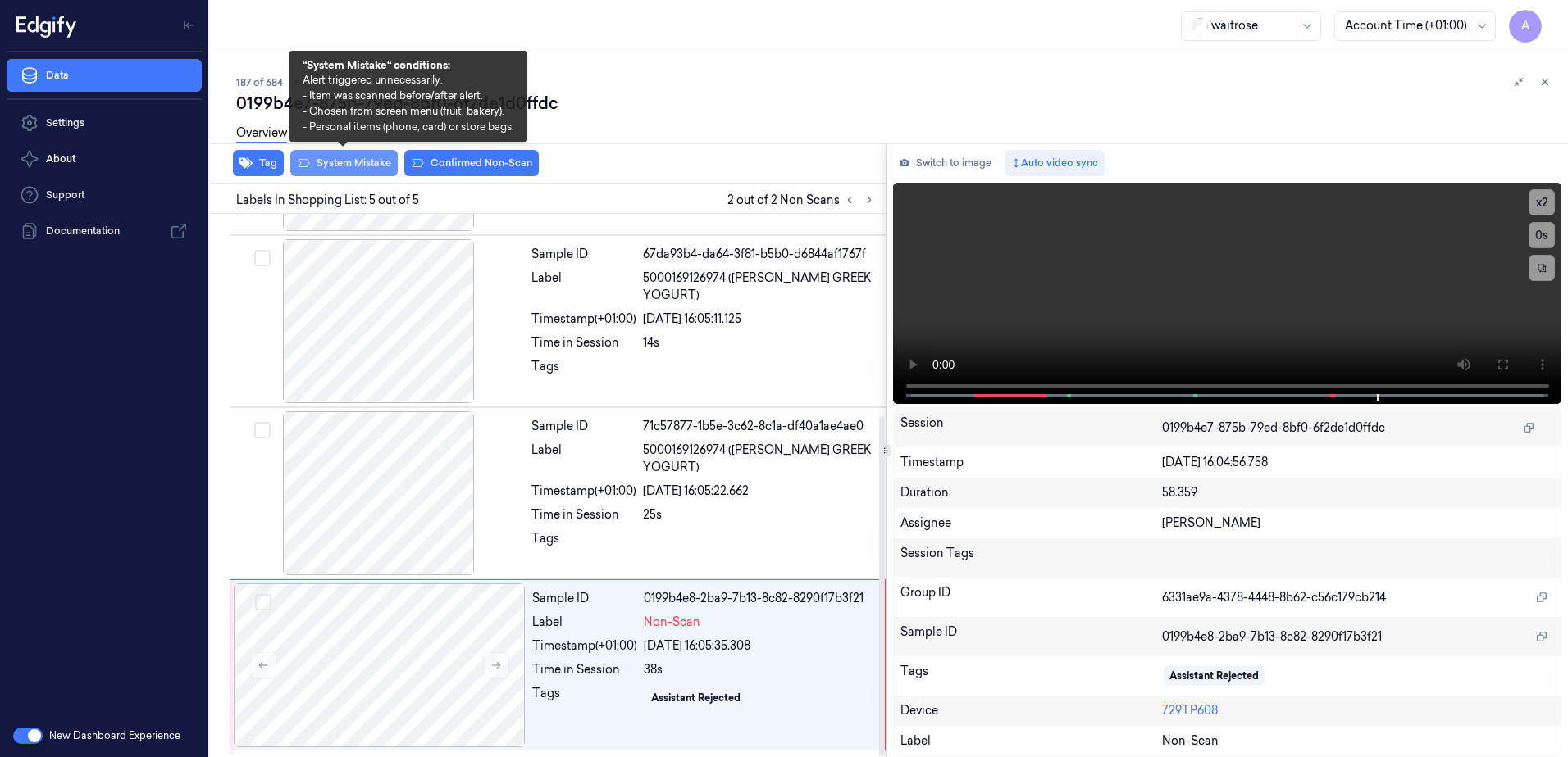
click at [356, 166] on button "System Mistake" at bounding box center [344, 163] width 107 height 26
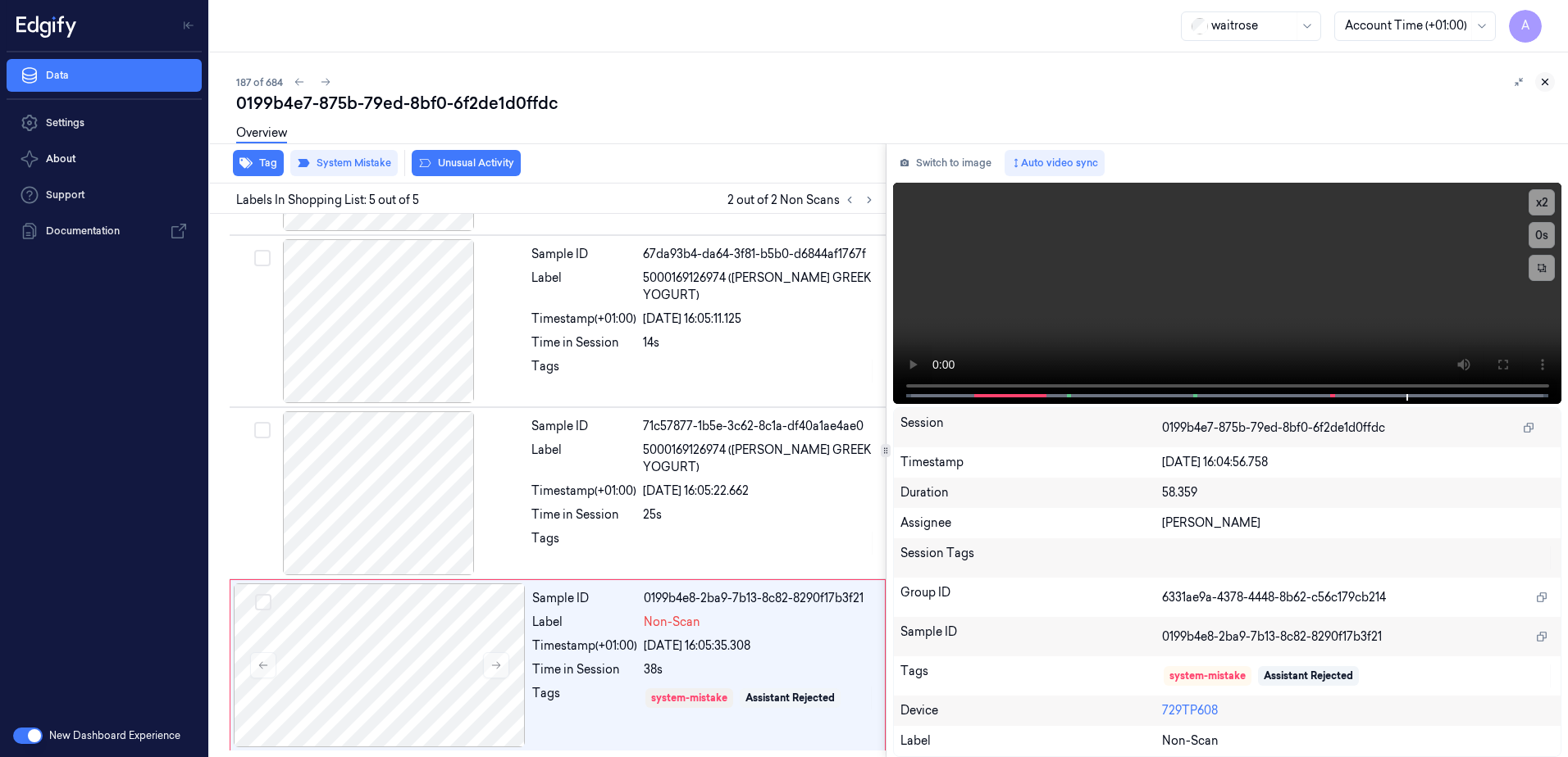
click at [1543, 86] on icon at bounding box center [1545, 82] width 12 height 12
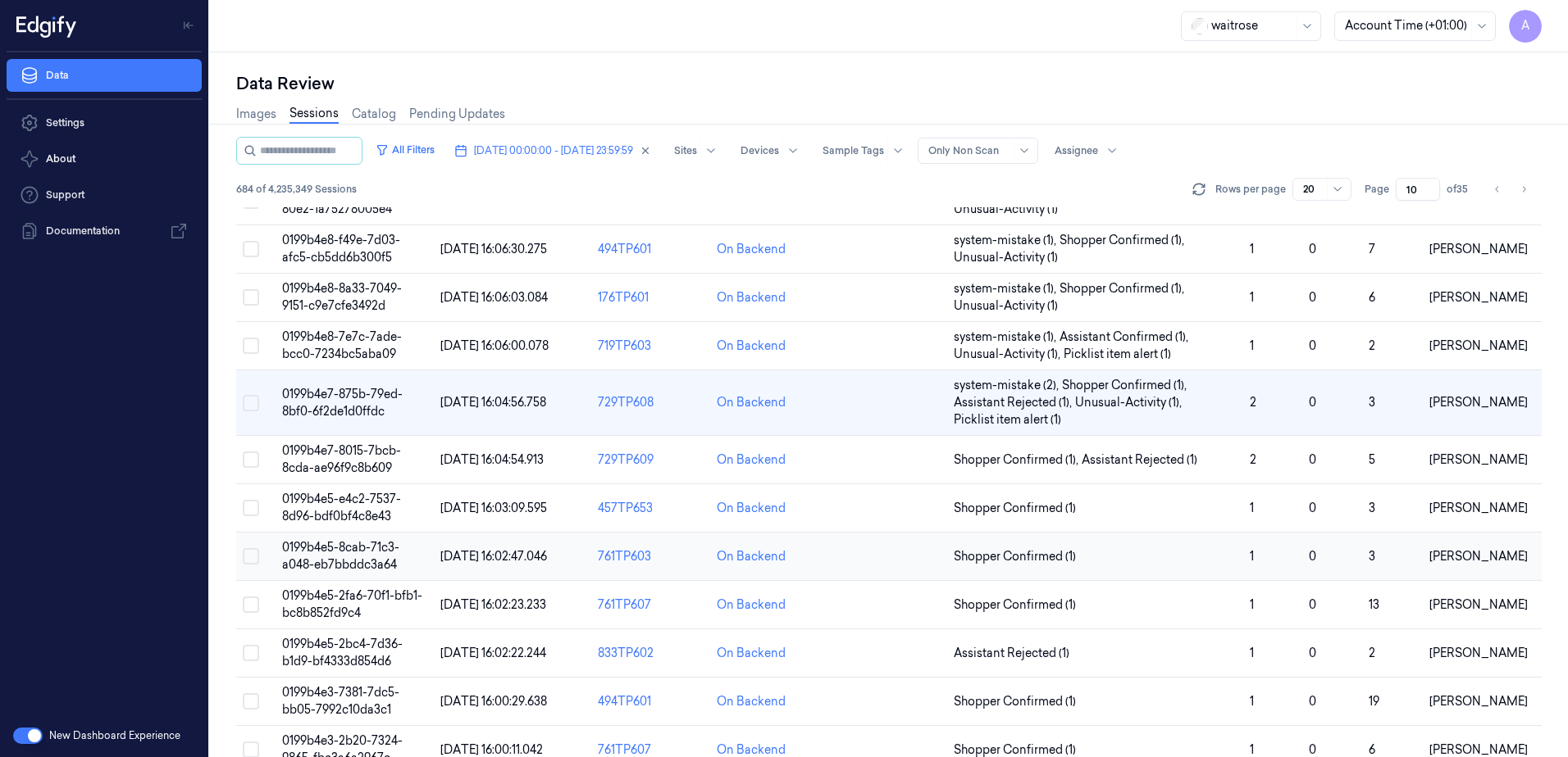
scroll to position [164, 0]
click at [333, 552] on span "0199b4e5-8cab-71c3-a048-eb7bbddc3a64" at bounding box center [341, 555] width 117 height 32
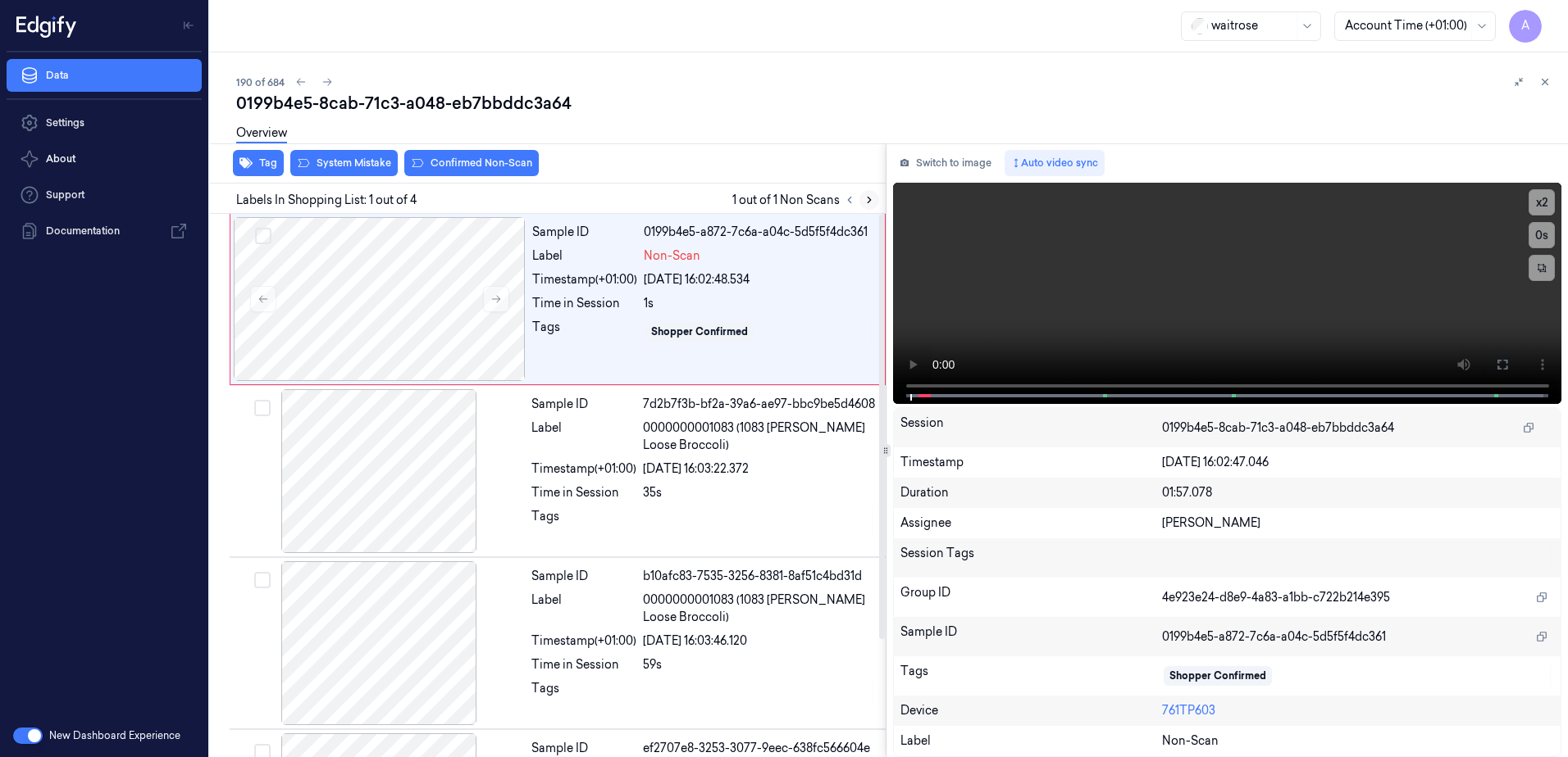
click at [866, 202] on icon at bounding box center [869, 201] width 12 height 12
click at [499, 301] on icon at bounding box center [496, 299] width 9 height 7
click at [495, 296] on icon at bounding box center [496, 299] width 12 height 12
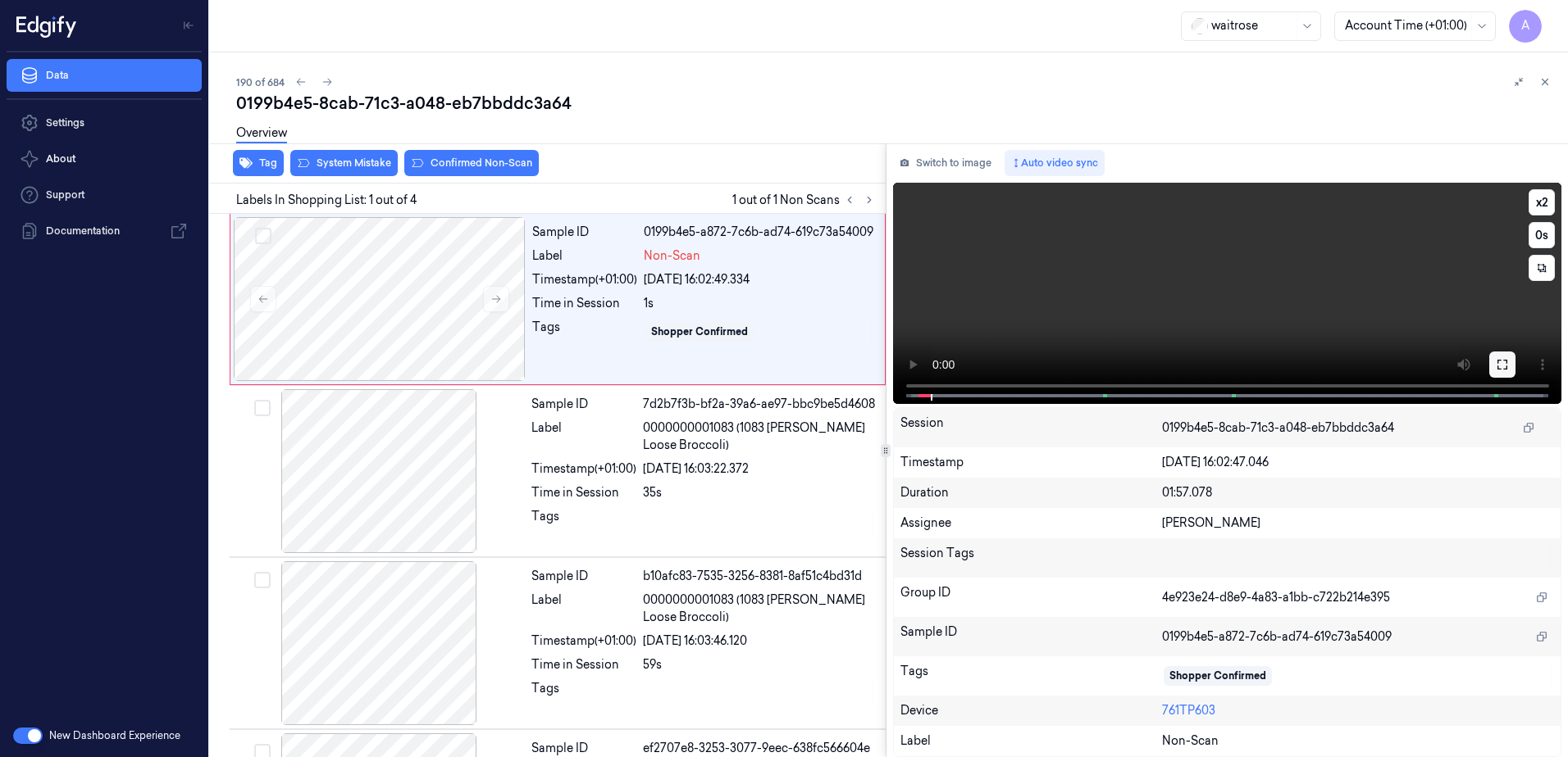
click at [1504, 373] on button at bounding box center [1501, 365] width 26 height 26
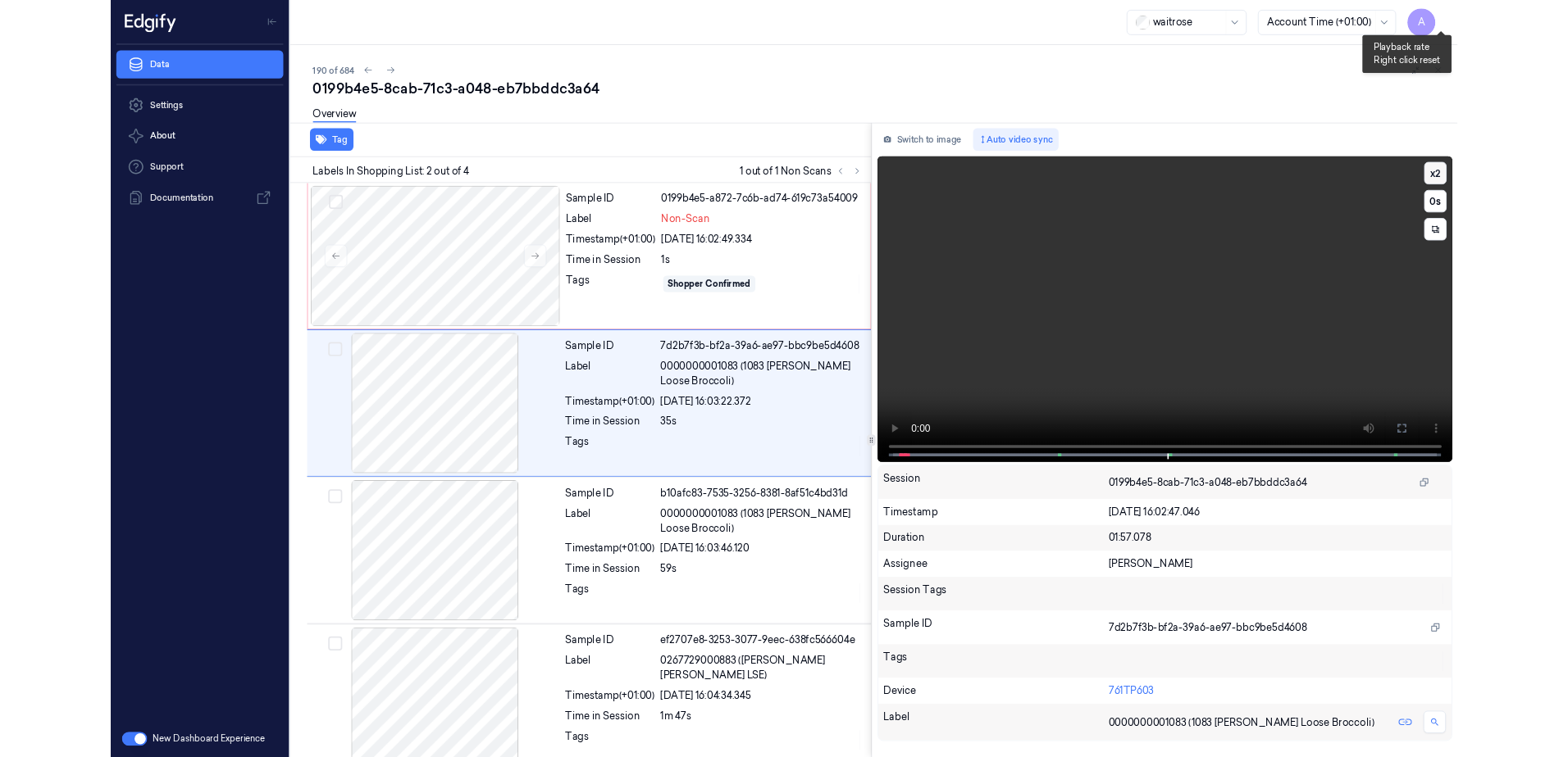
scroll to position [22, 0]
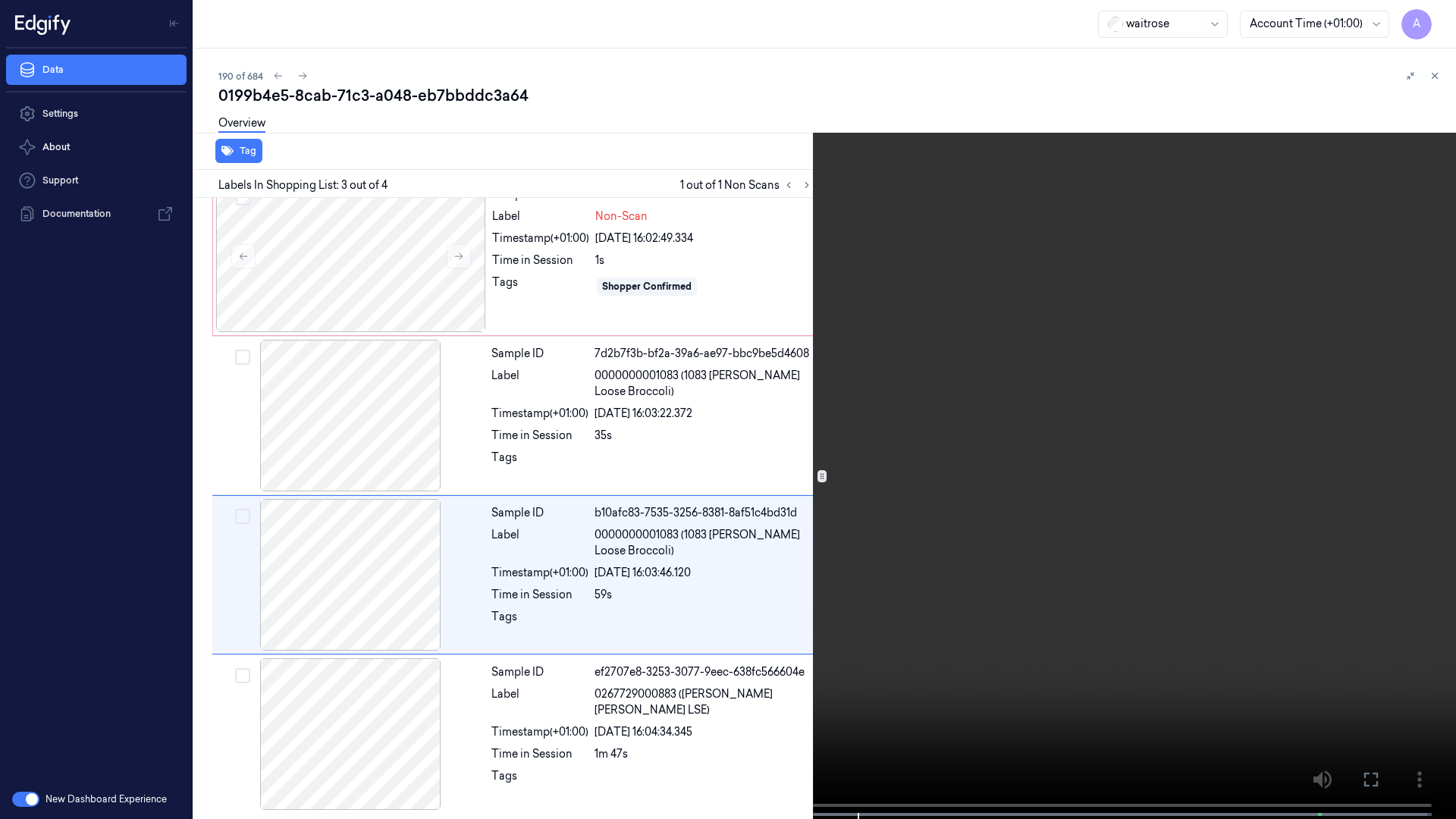
click at [1042, 509] on video at bounding box center [728, 411] width 1456 height 822
click at [1045, 509] on video at bounding box center [728, 411] width 1456 height 822
click at [1444, 13] on button "x 2" at bounding box center [1438, 18] width 24 height 24
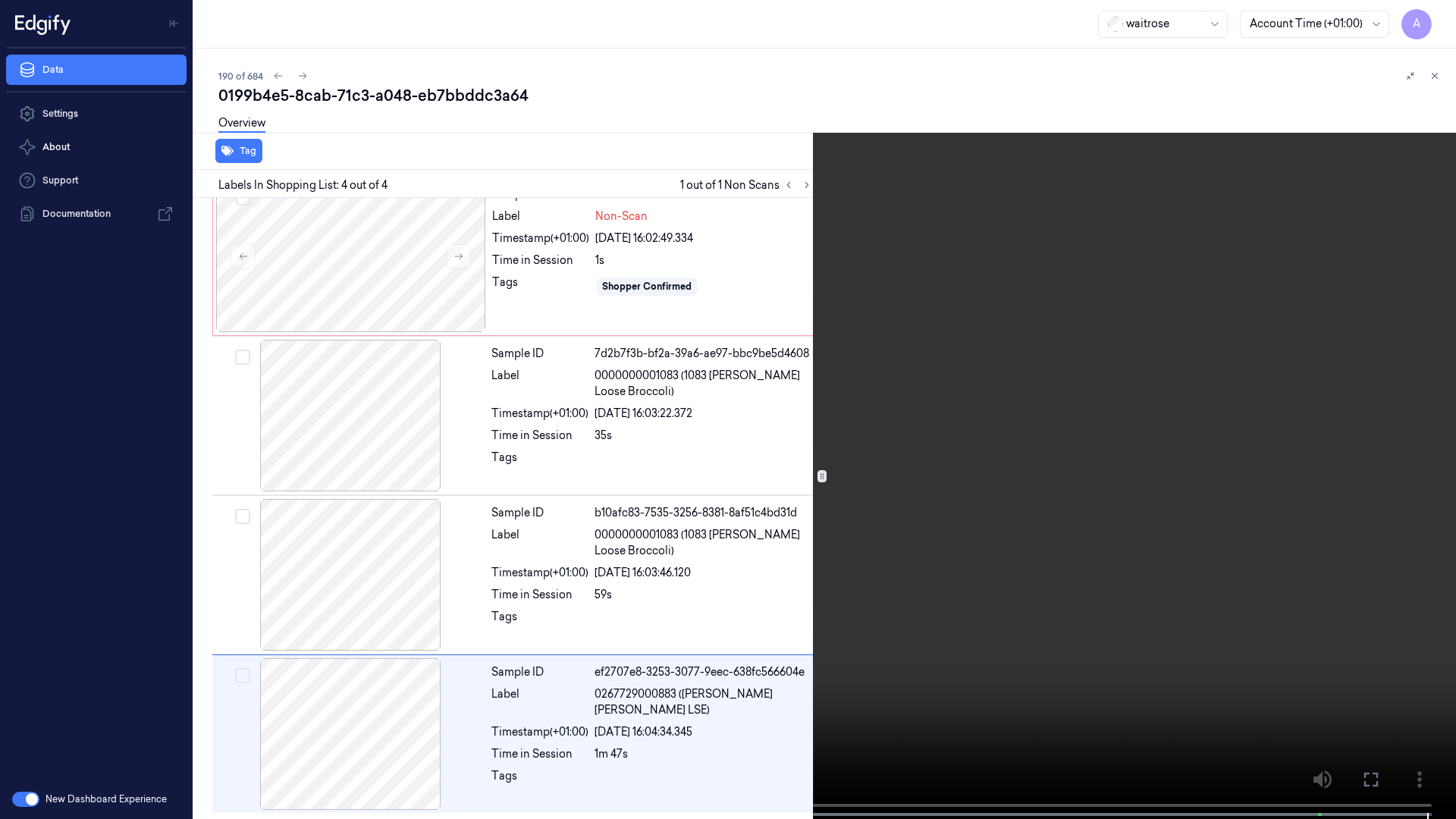
click at [0, 0] on icon at bounding box center [0, 0] width 0 height 0
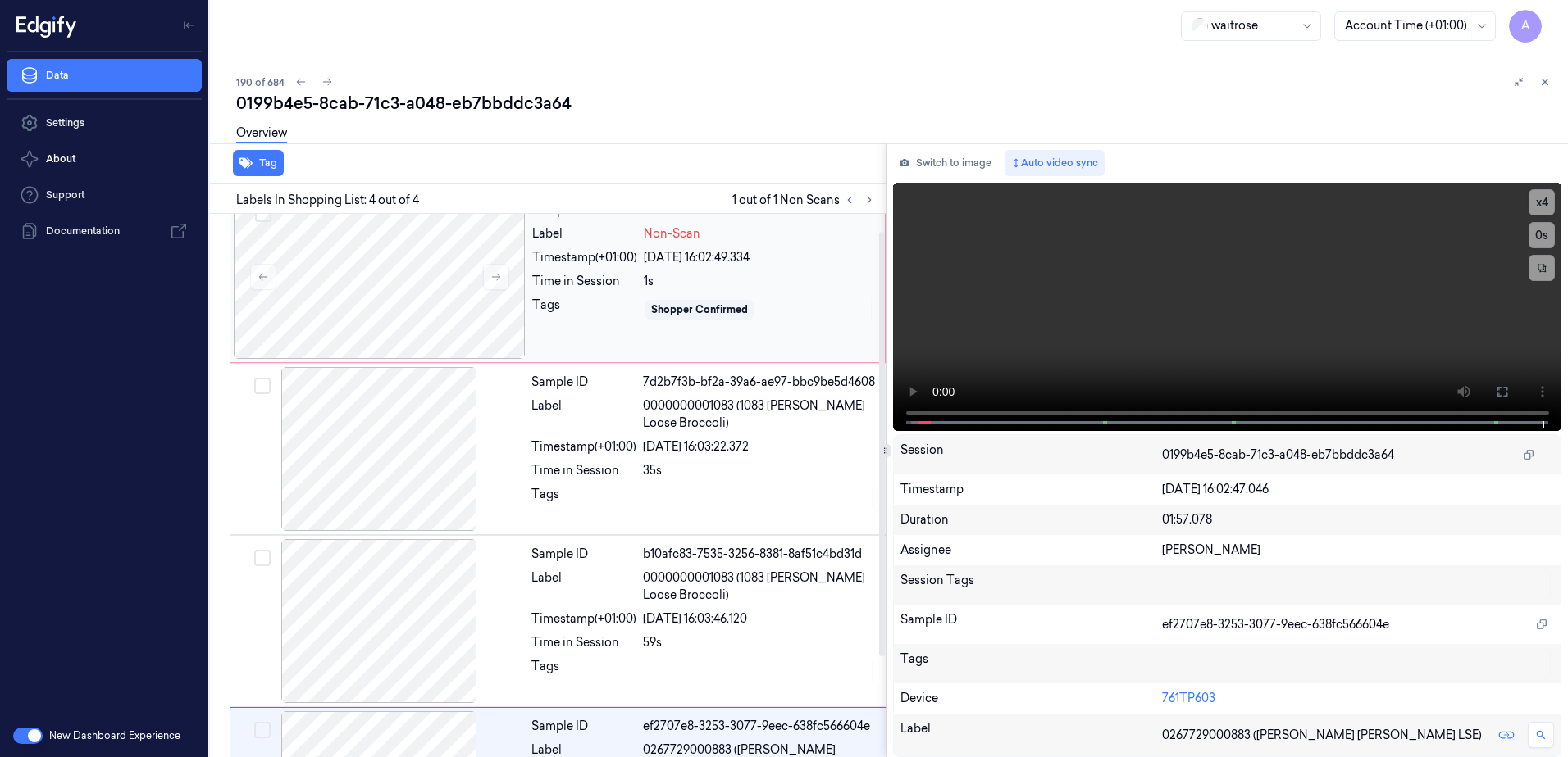
click at [616, 329] on div "Sample ID 0199b4e5-a872-7c6b-ad74-619c73a54009 Label Non-Scan Timestamp (+01:00…" at bounding box center [704, 276] width 356 height 164
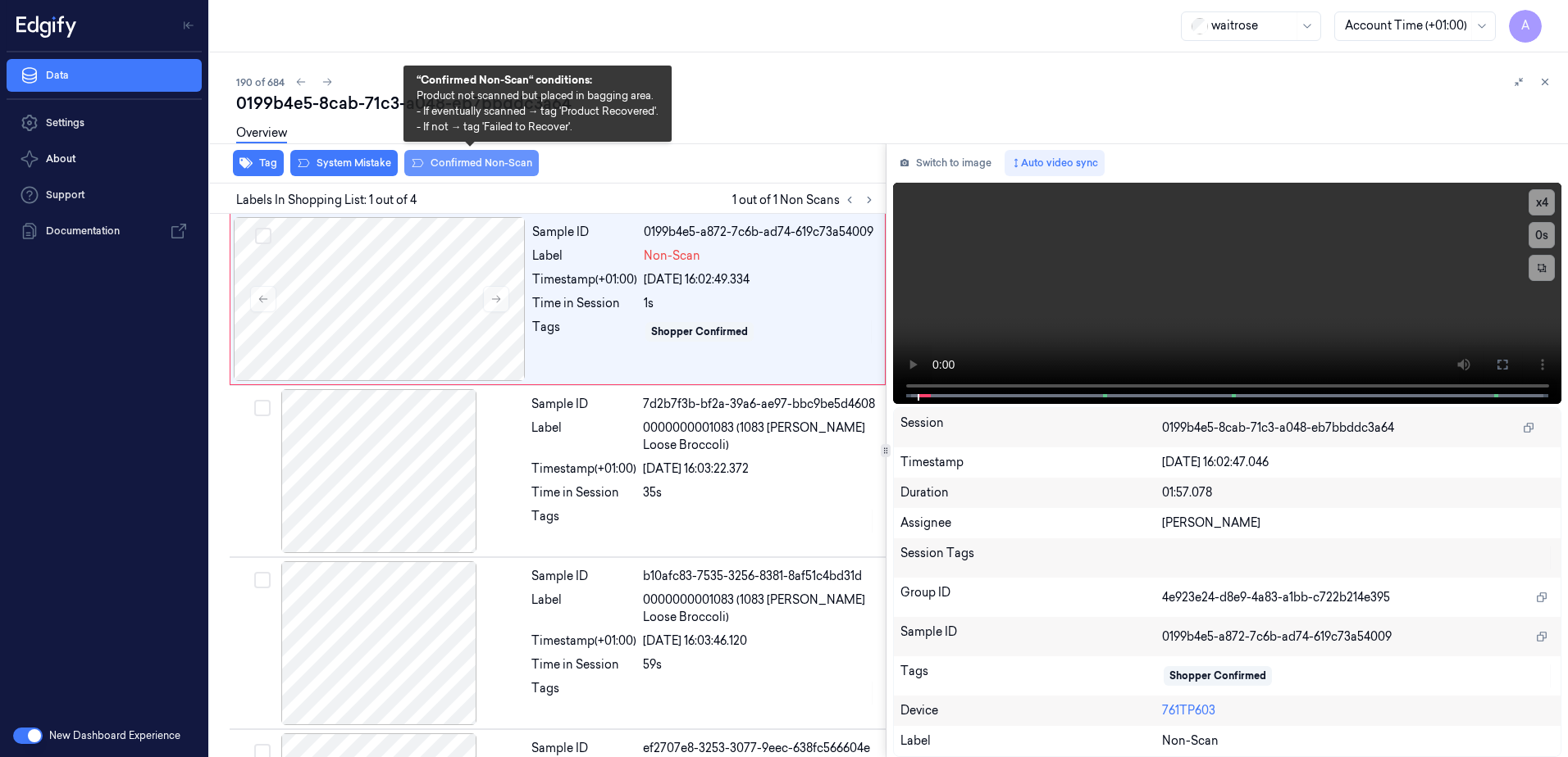
click at [442, 166] on button "Confirmed Non-Scan" at bounding box center [471, 163] width 134 height 26
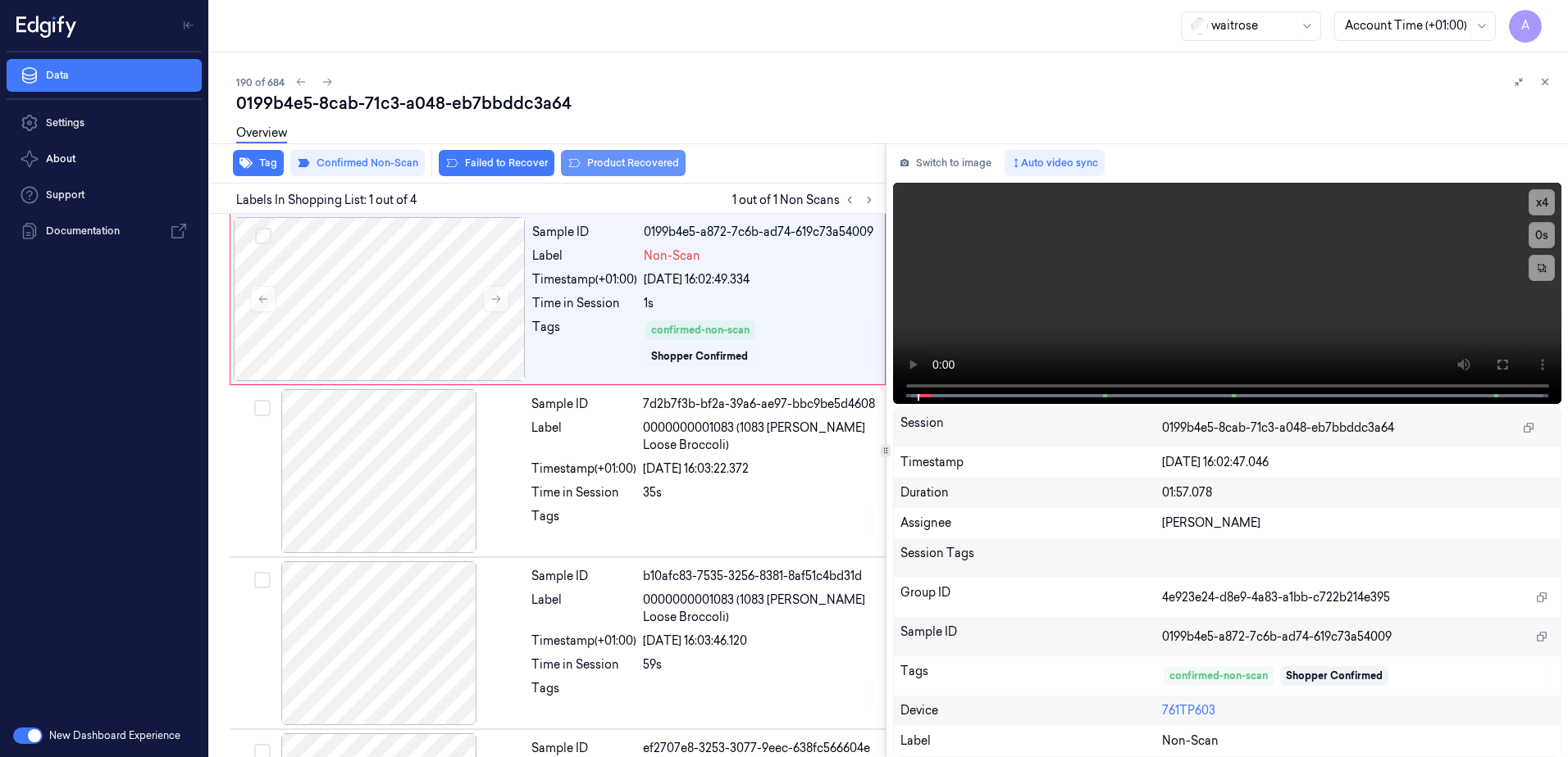
click at [609, 170] on button "Product Recovered" at bounding box center [622, 163] width 124 height 26
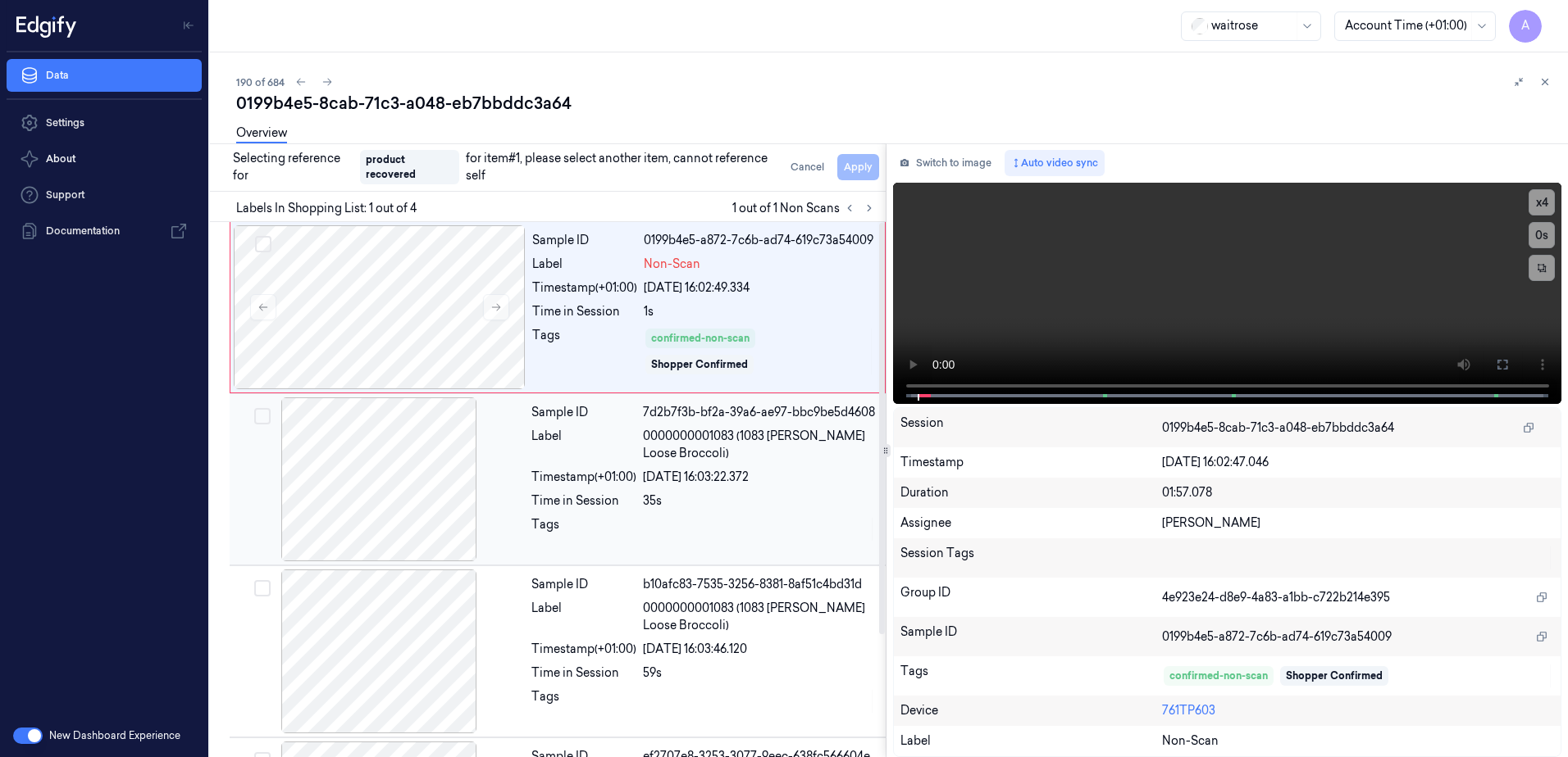
click at [710, 523] on div at bounding box center [759, 530] width 233 height 26
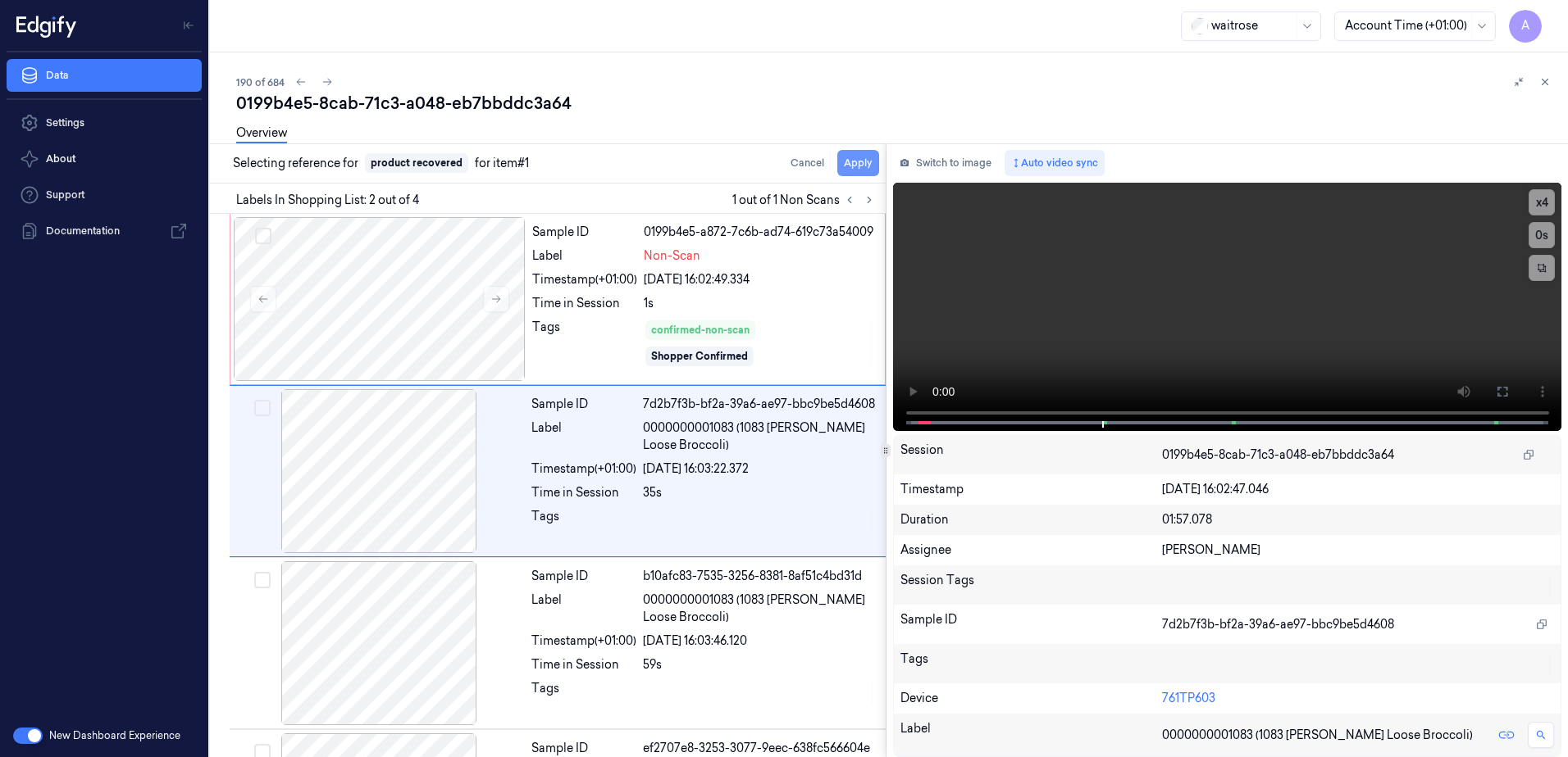
click at [862, 161] on button "Apply" at bounding box center [858, 163] width 42 height 26
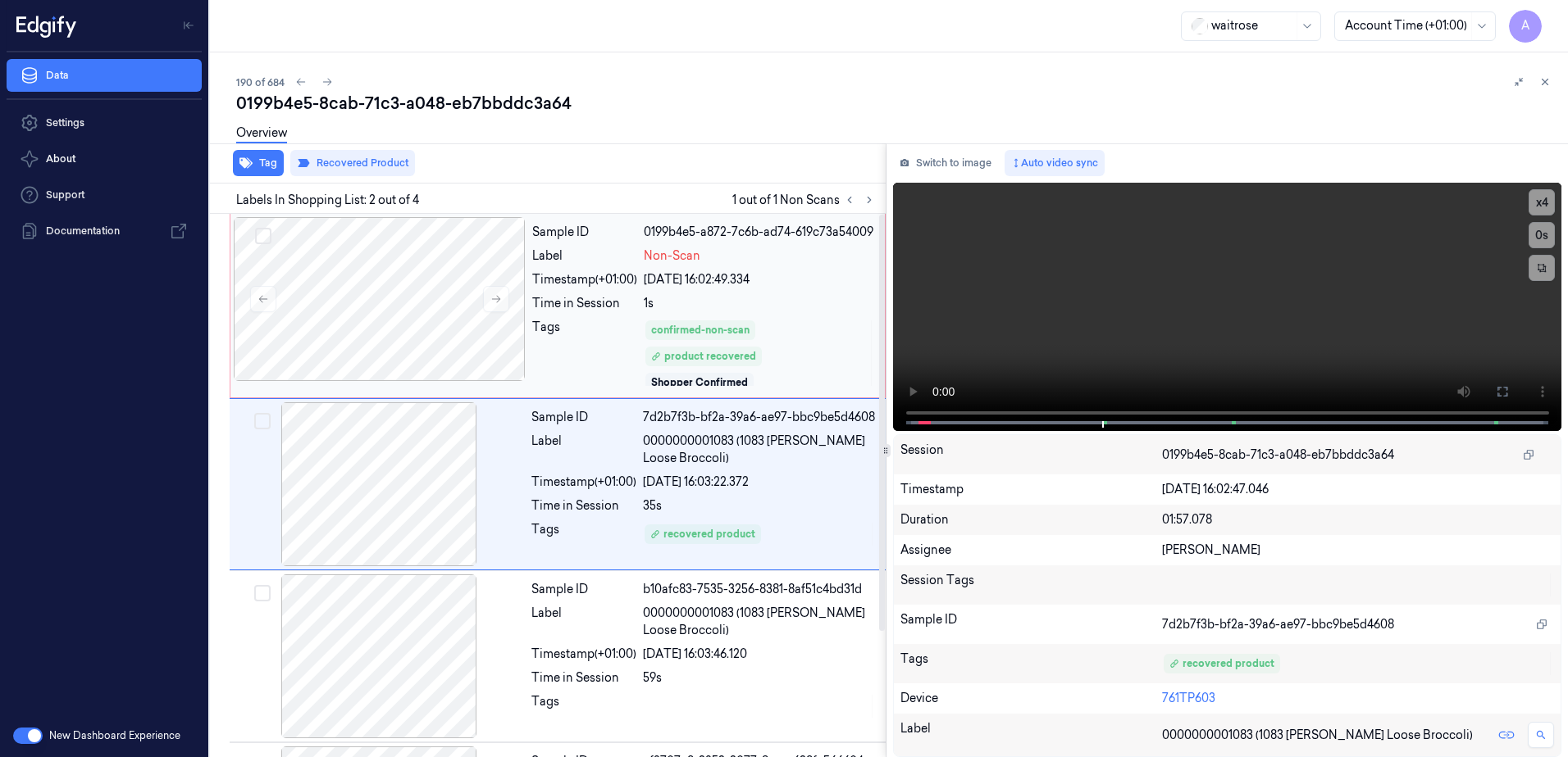
click at [796, 340] on div "confirmed-non-scan product recovered Shopper Confirmed" at bounding box center [759, 353] width 232 height 69
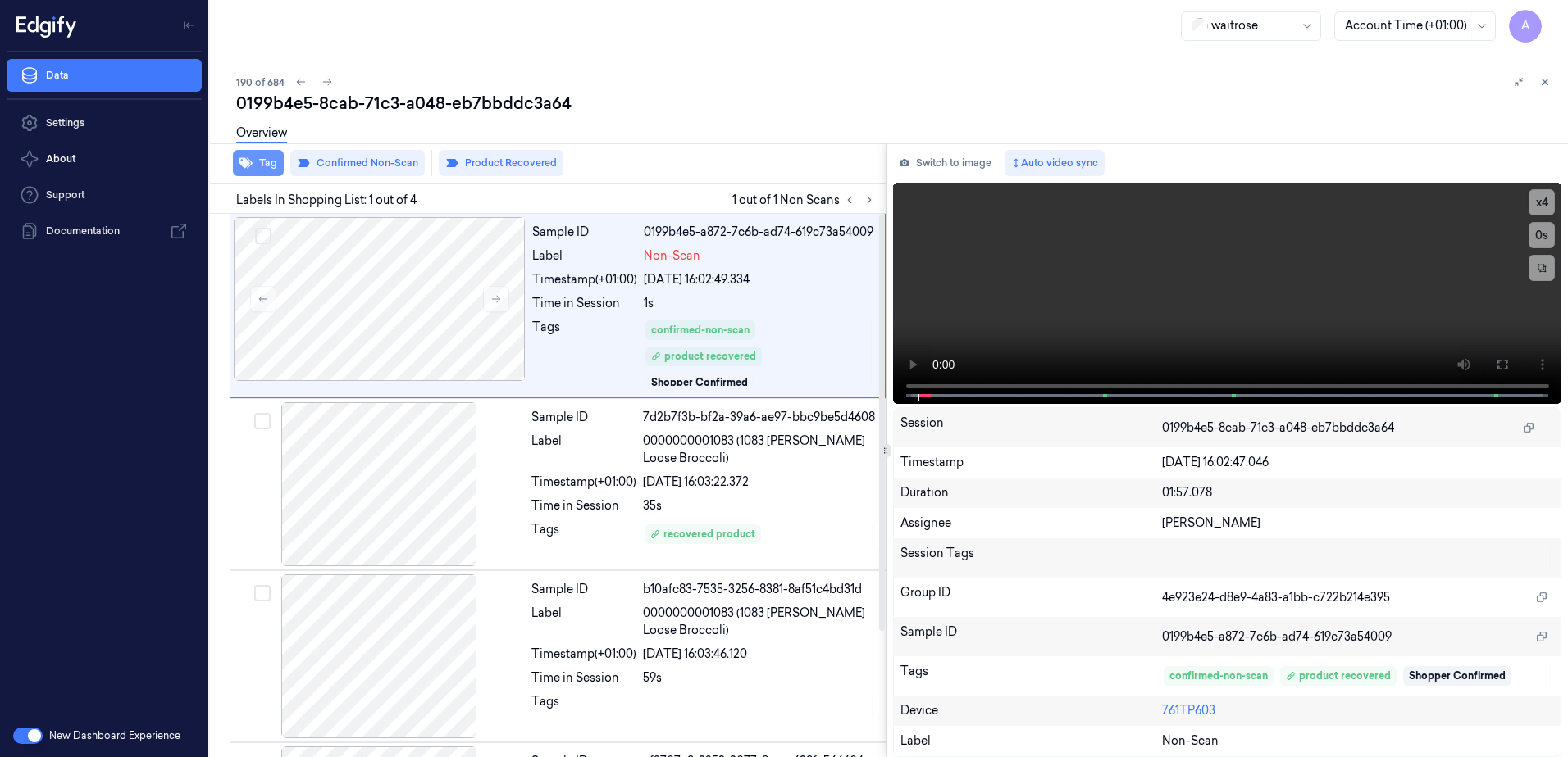
click at [252, 158] on button "Tag" at bounding box center [257, 163] width 51 height 26
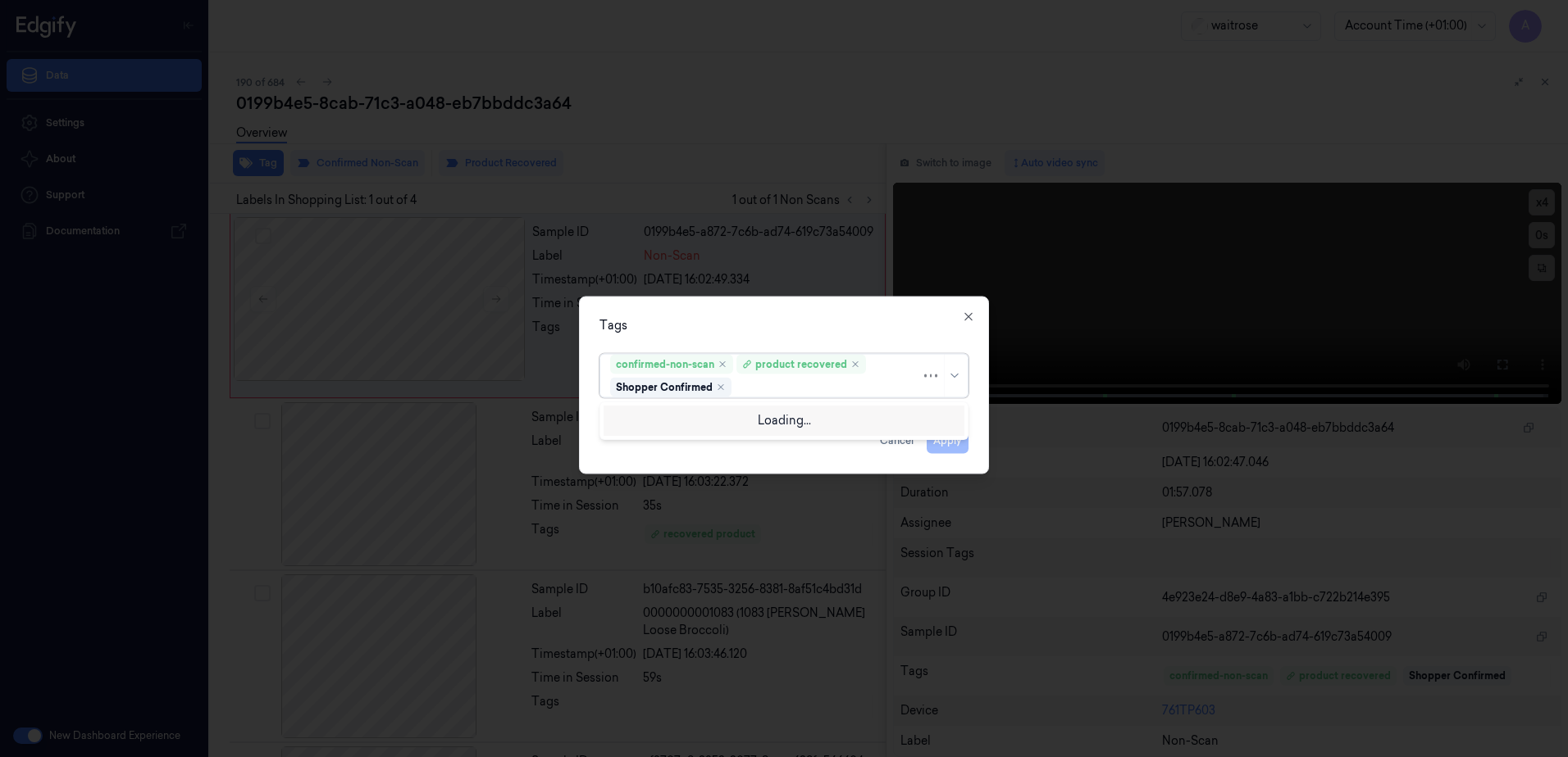
click at [773, 378] on div "confirmed-non-scan product recovered Shopper Confirmed" at bounding box center [765, 376] width 311 height 43
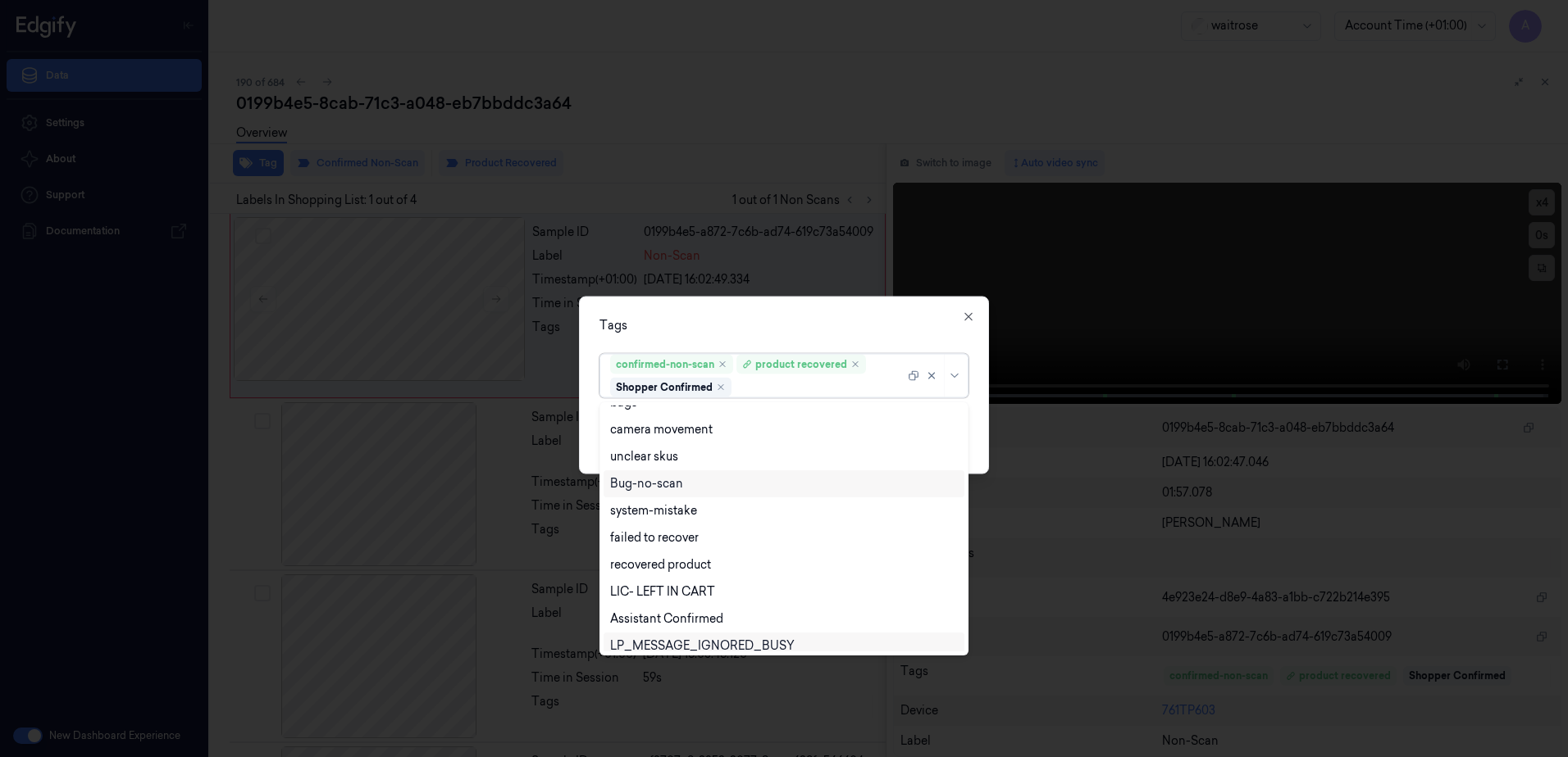
scroll to position [214, 0]
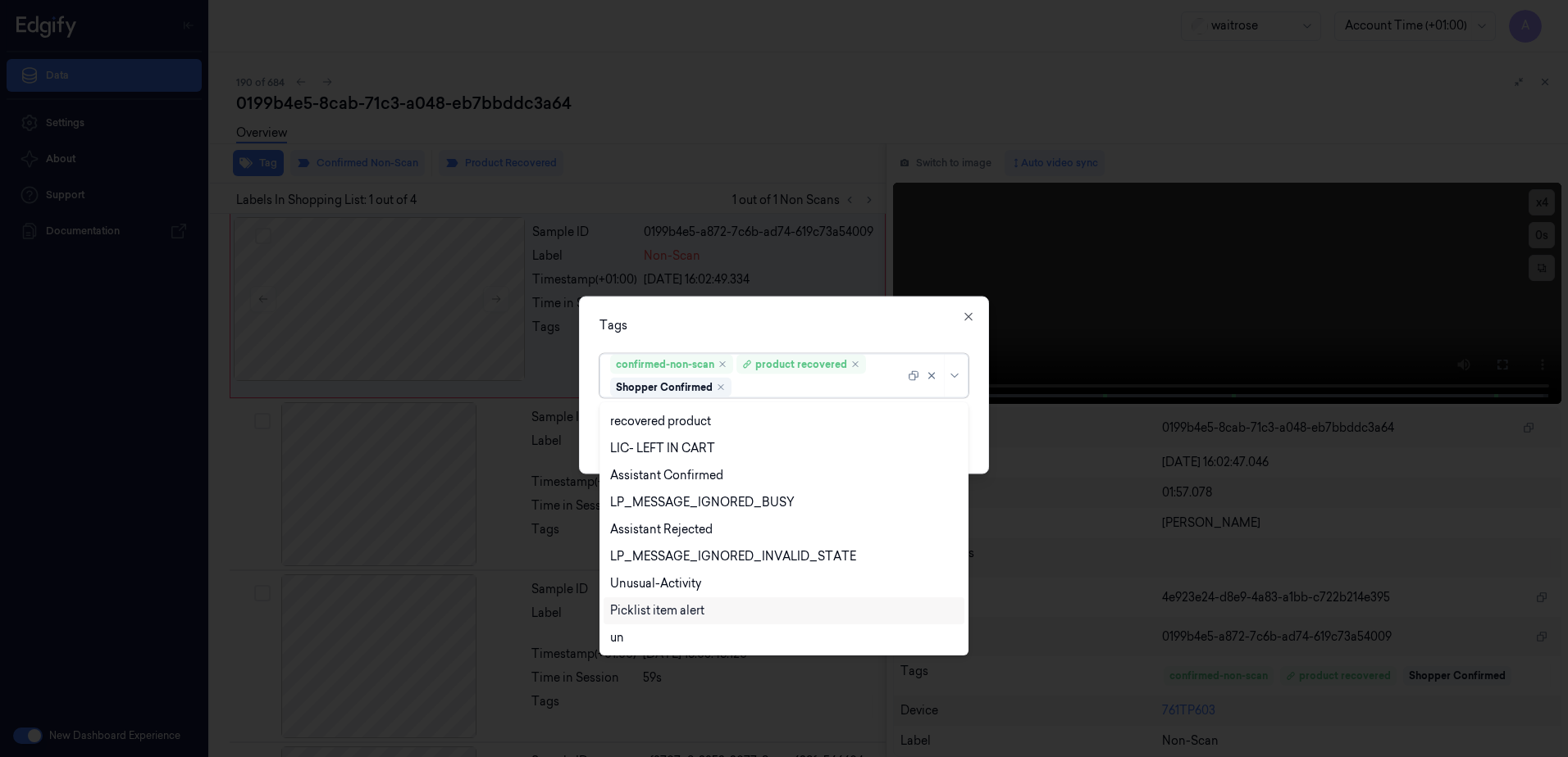
click at [687, 615] on div "Picklist item alert" at bounding box center [657, 610] width 94 height 17
click at [785, 307] on div "Tags option Picklist item alert, selected. 20 results available. Use Up and Dow…" at bounding box center [783, 385] width 410 height 178
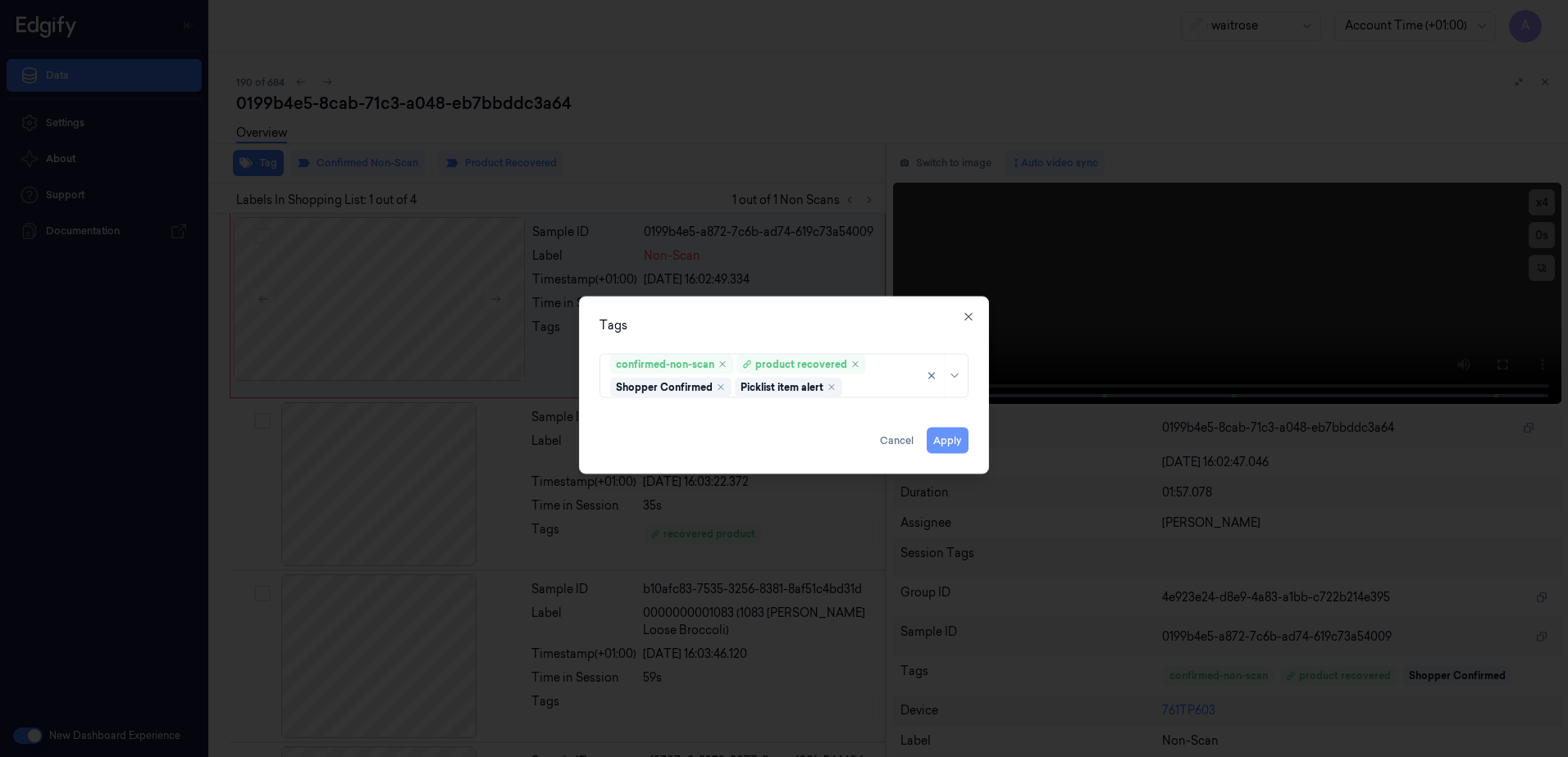
click at [944, 442] on button "Apply" at bounding box center [947, 441] width 42 height 26
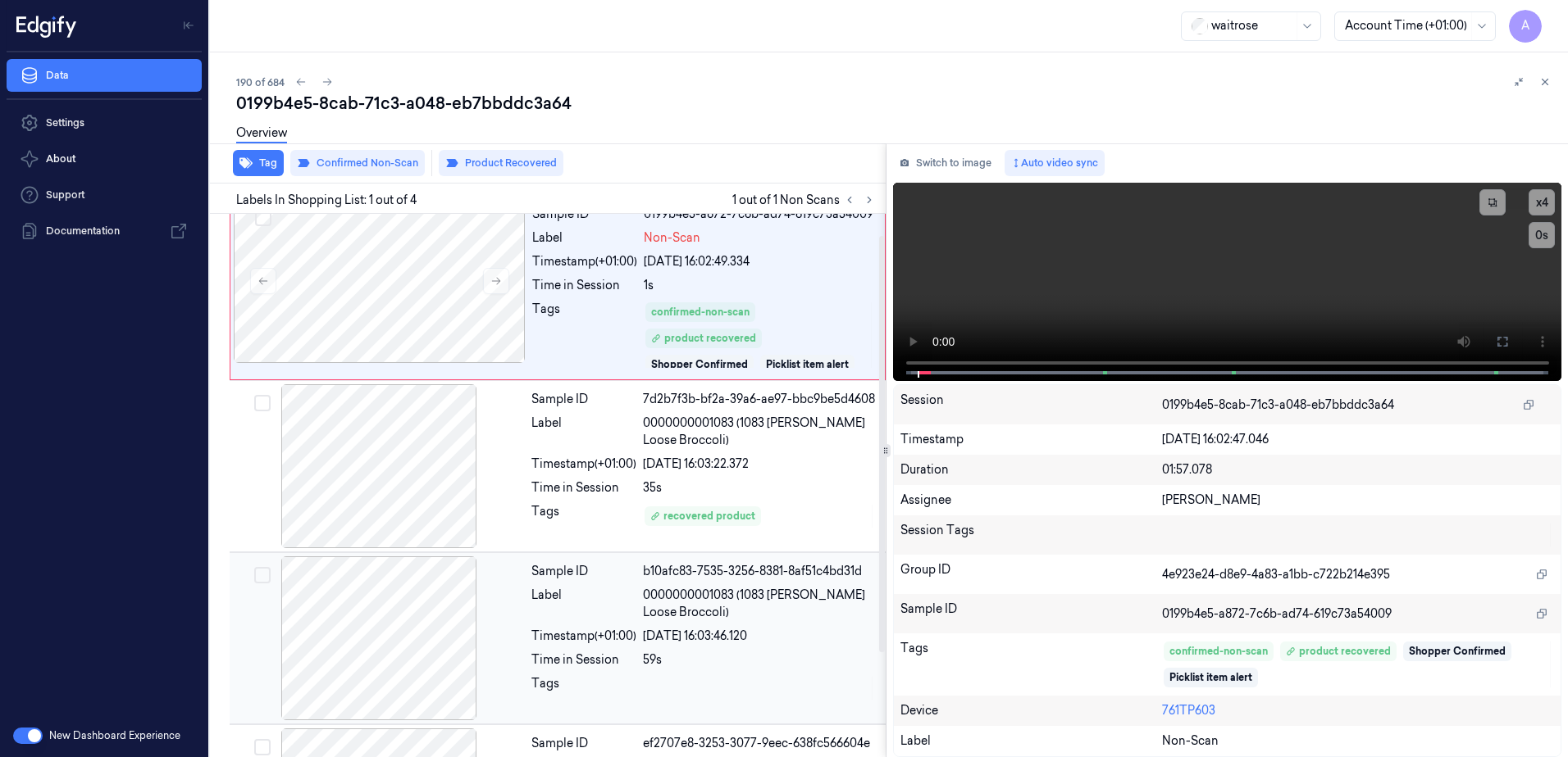
scroll to position [0, 0]
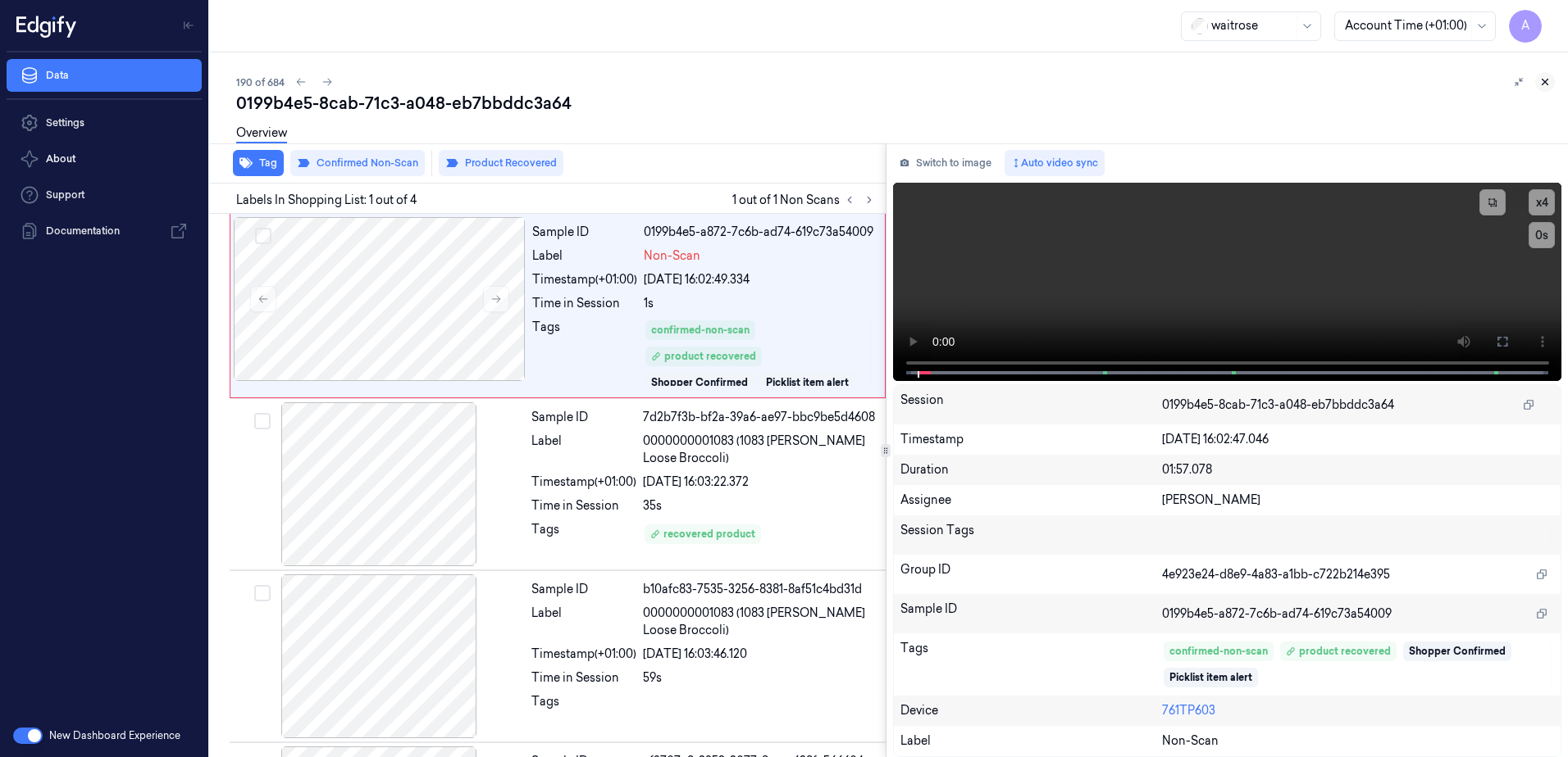
click at [1543, 82] on icon at bounding box center [1545, 82] width 12 height 12
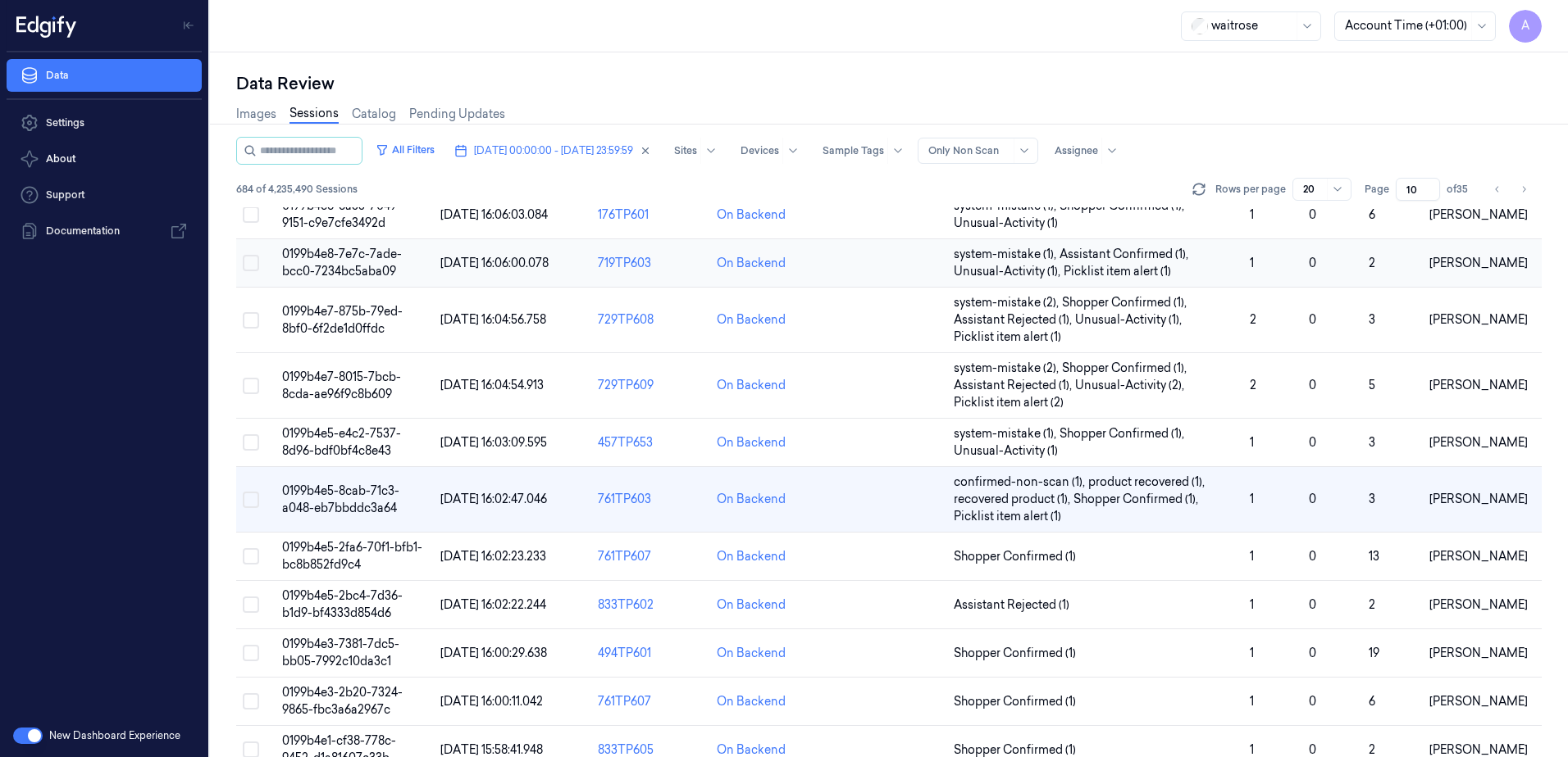
scroll to position [410, 0]
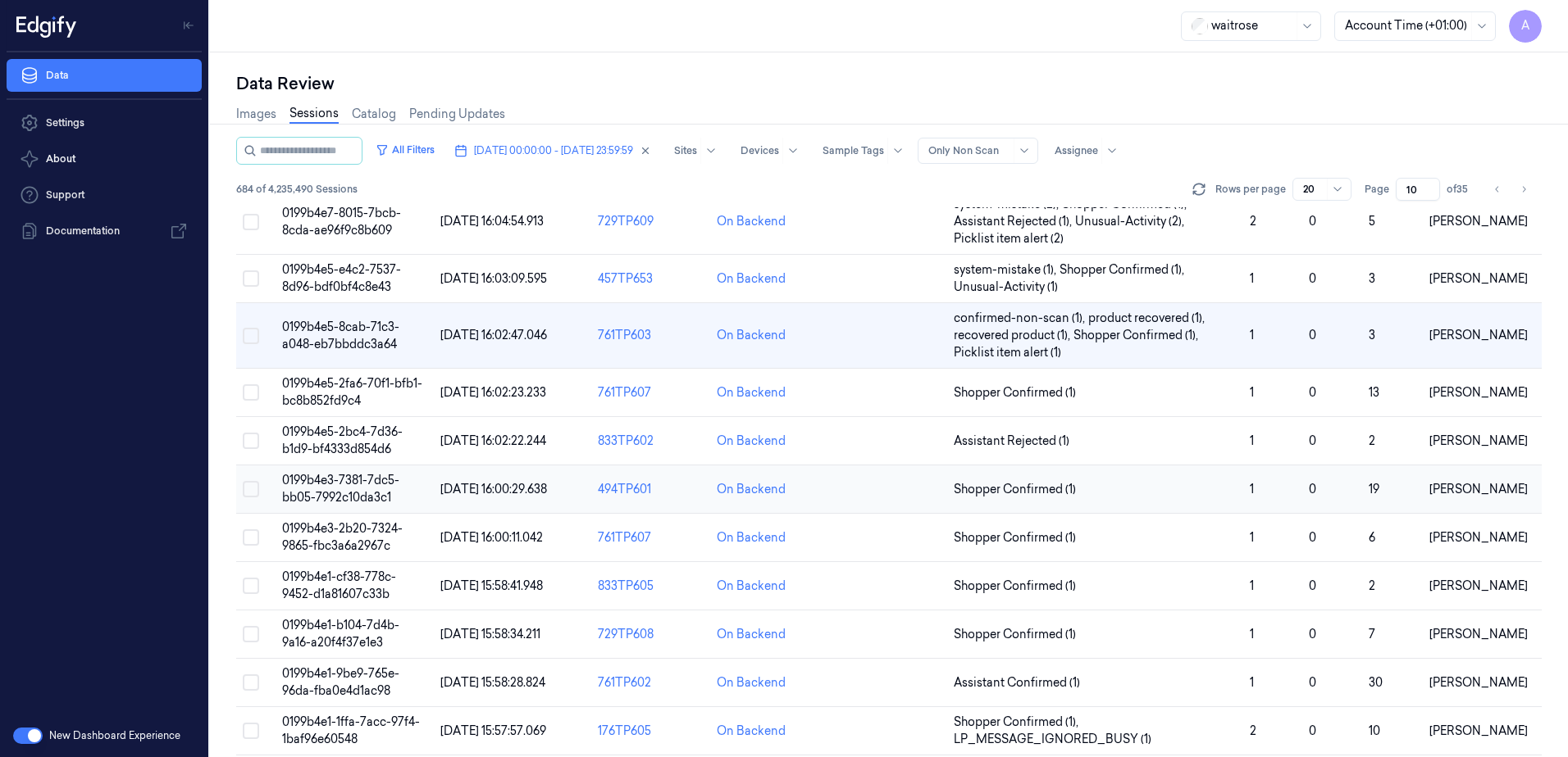
click at [352, 483] on span "0199b4e3-7381-7dc5-bb05-7992c10da3c1" at bounding box center [341, 489] width 117 height 32
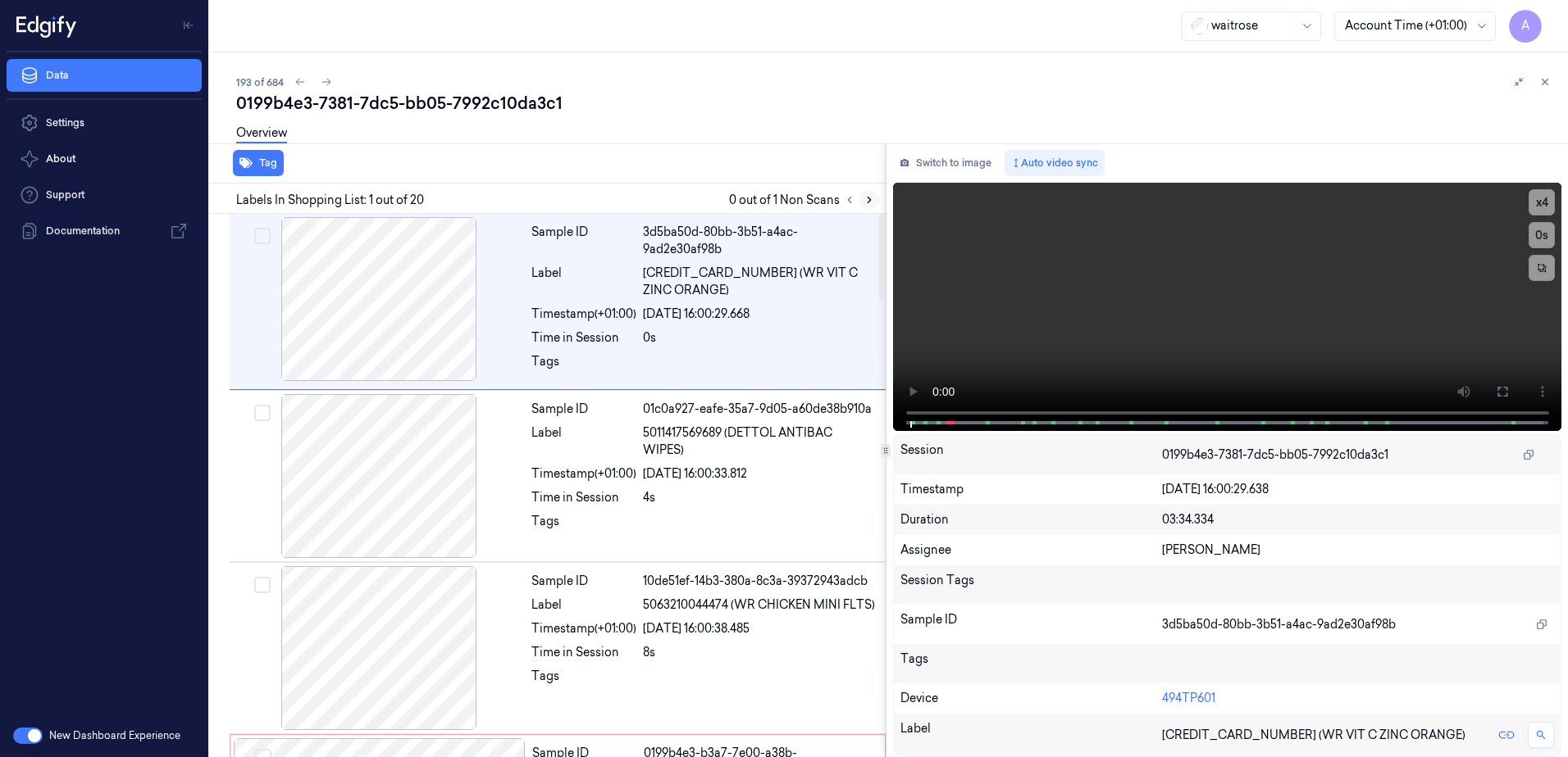
click at [867, 202] on icon at bounding box center [869, 201] width 12 height 12
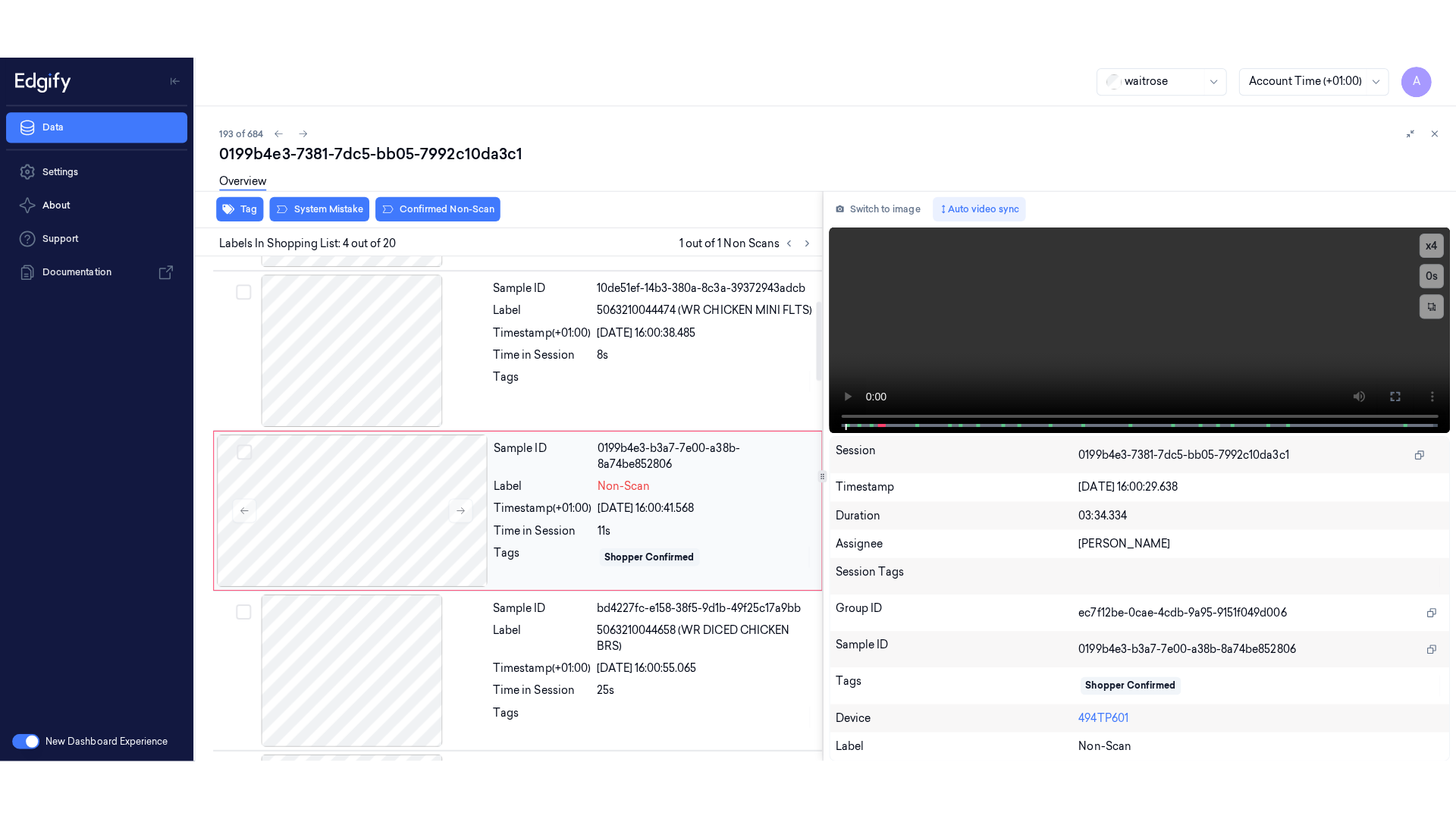
scroll to position [310, 0]
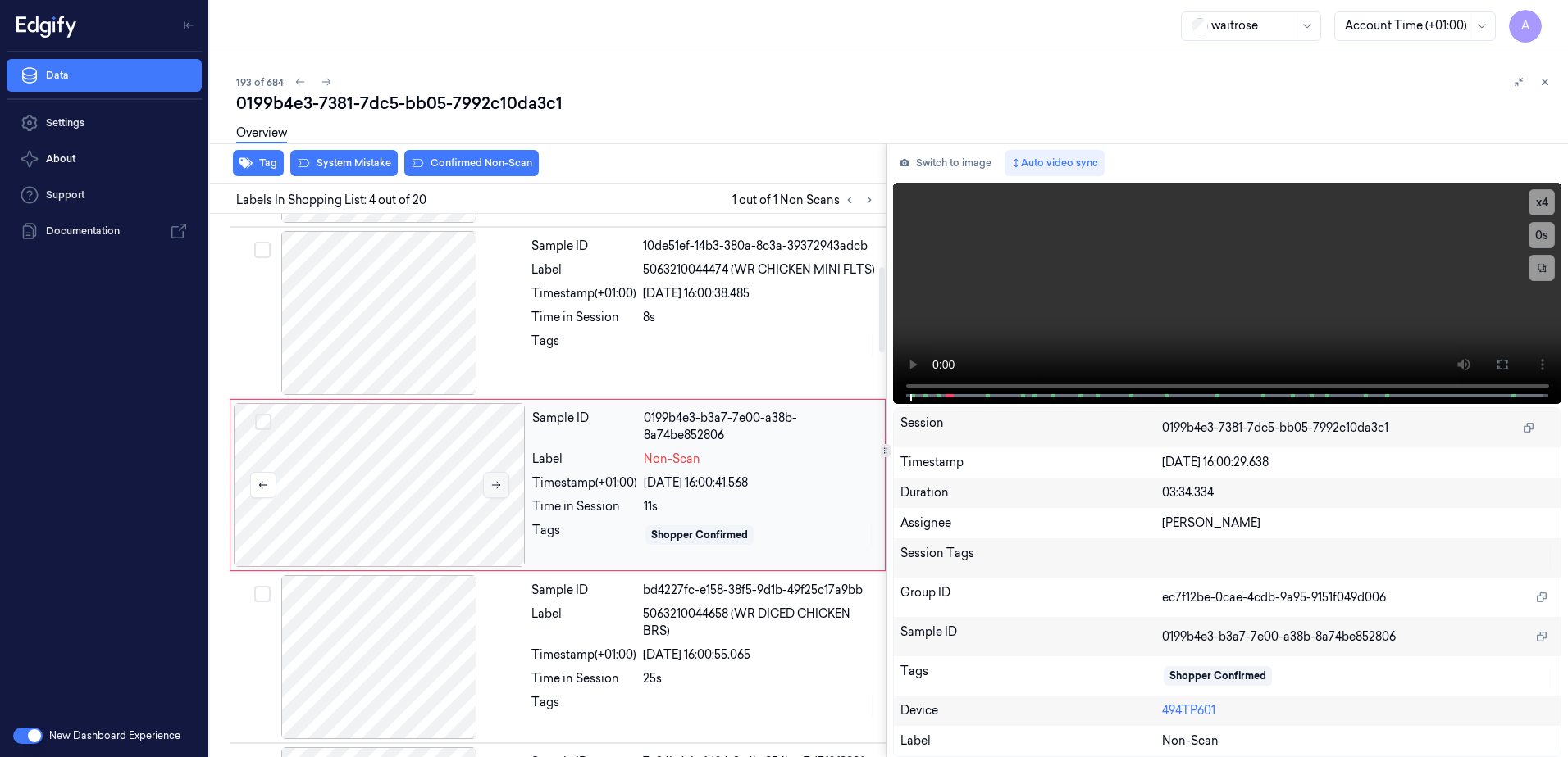
click at [498, 481] on icon at bounding box center [496, 486] width 12 height 12
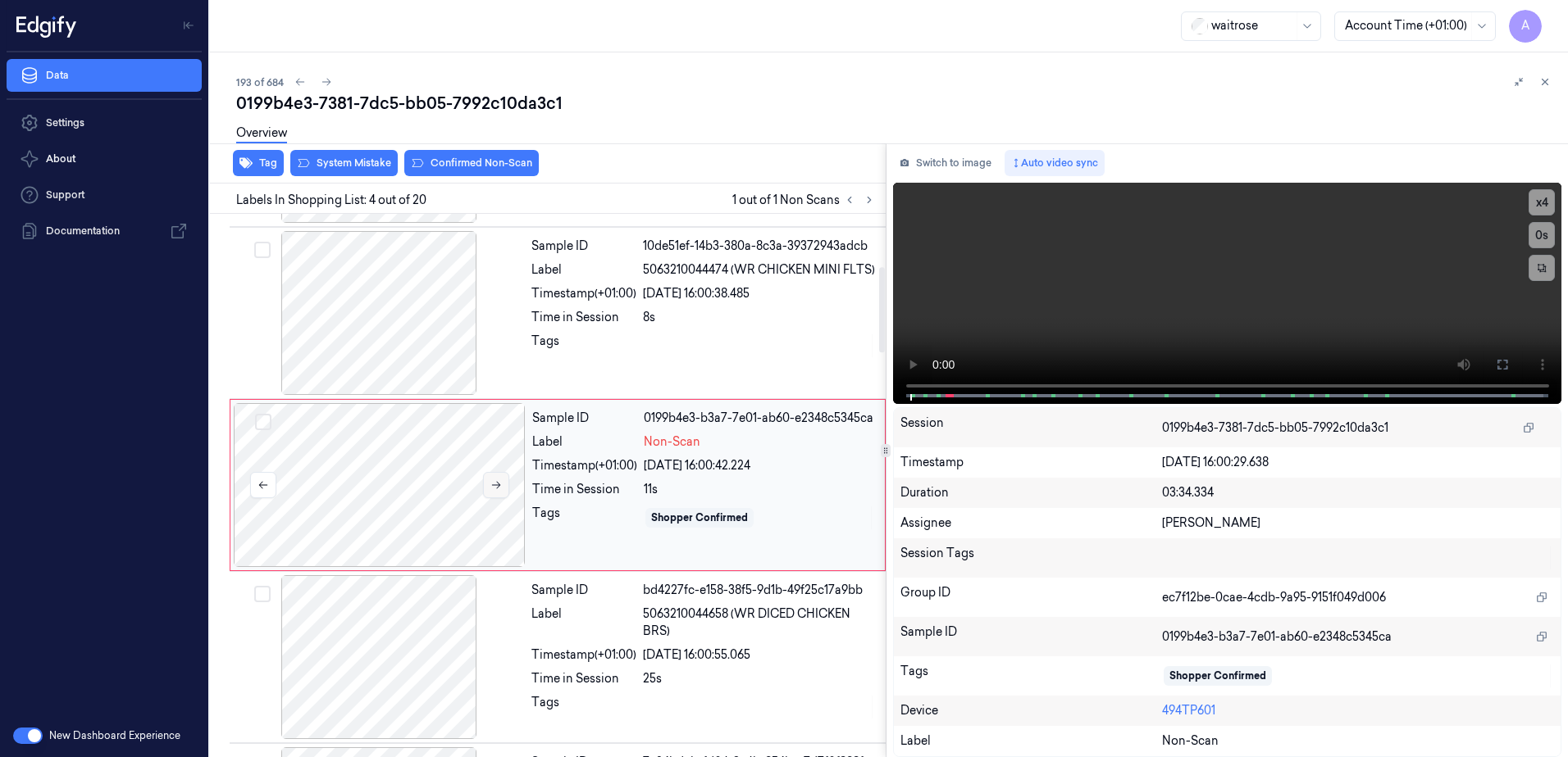
click at [496, 487] on icon at bounding box center [496, 486] width 12 height 12
click at [490, 488] on icon at bounding box center [496, 486] width 12 height 12
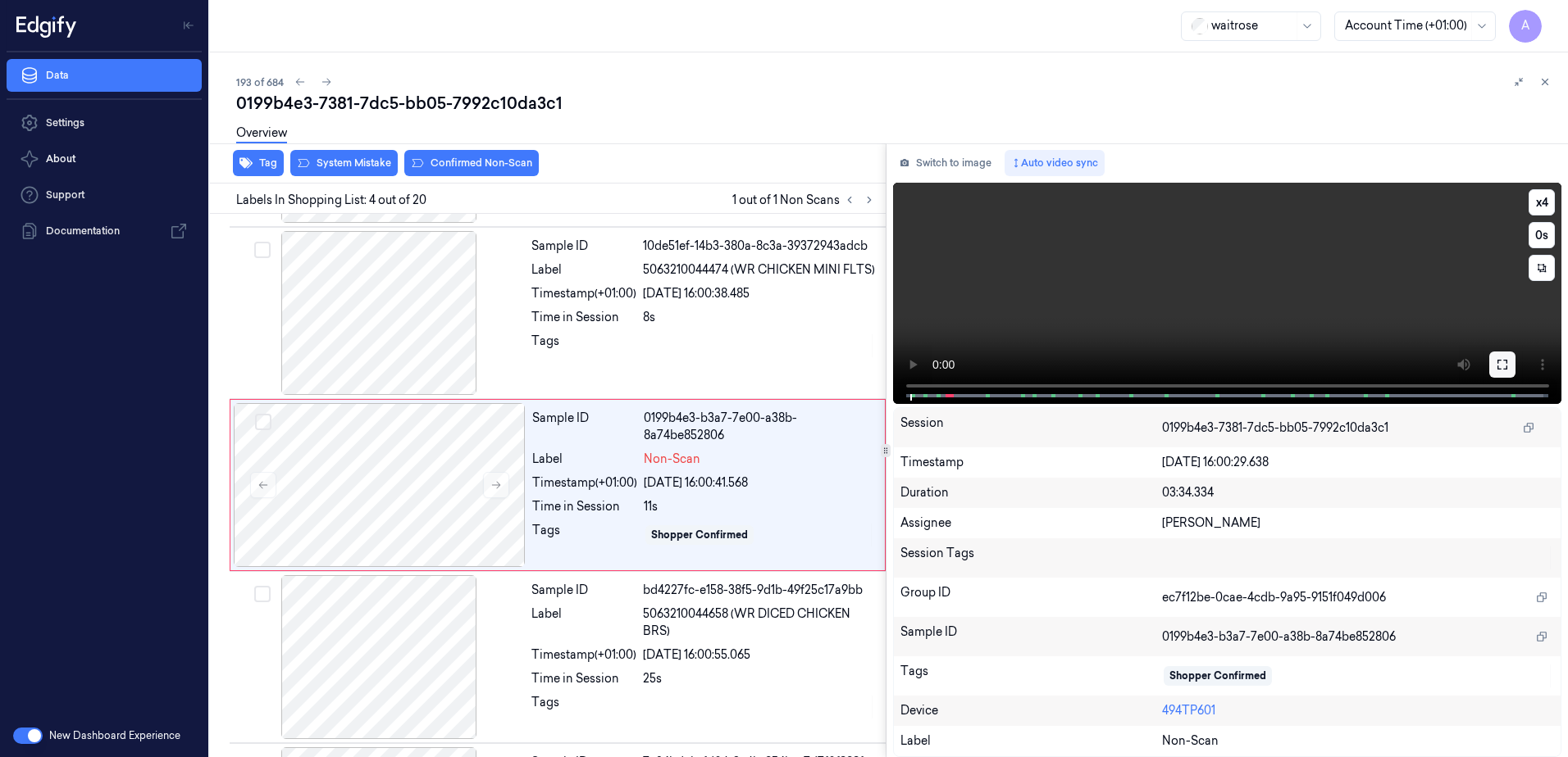
click at [1497, 364] on icon at bounding box center [1501, 365] width 13 height 13
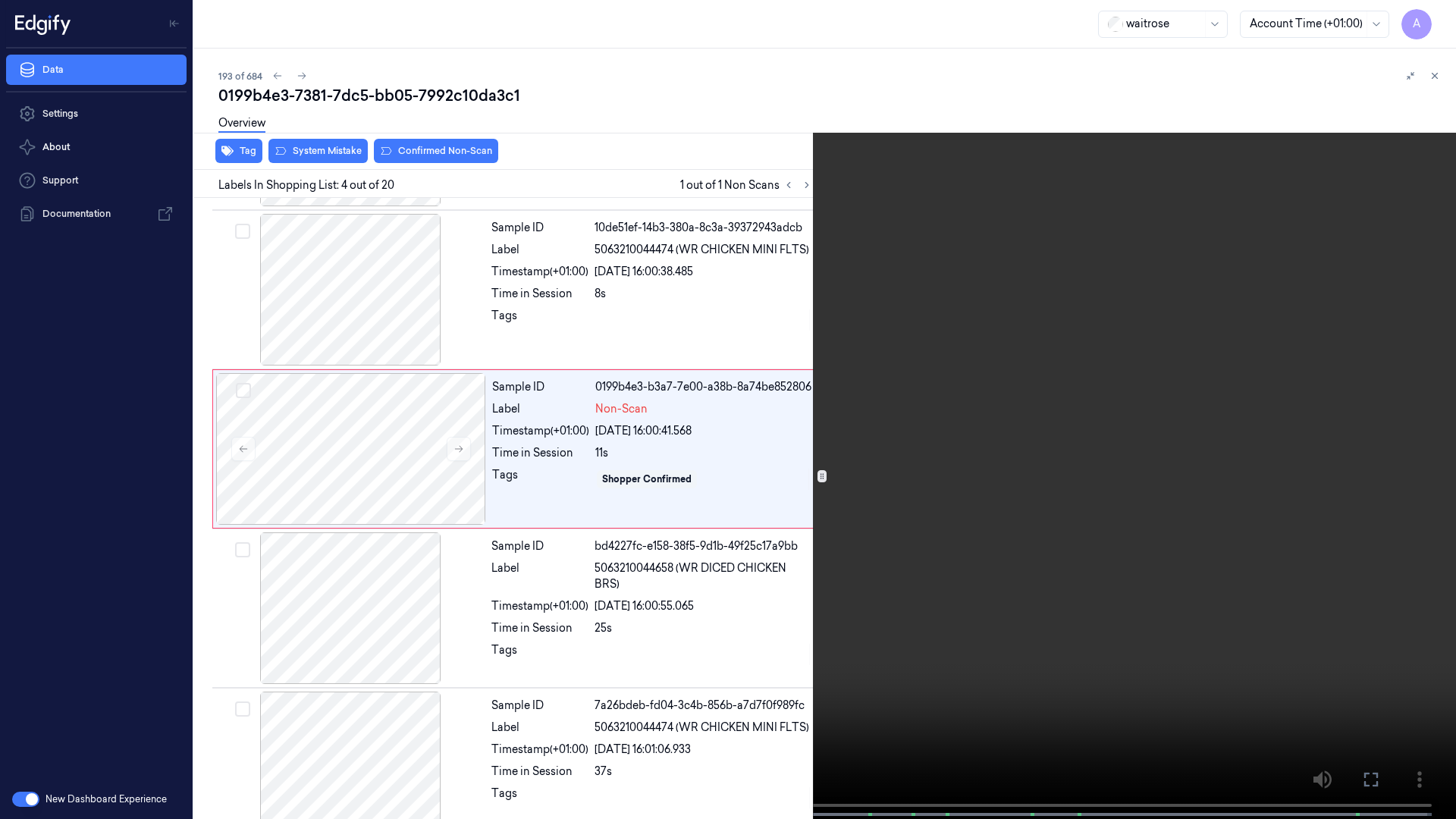
drag, startPoint x: 965, startPoint y: 504, endPoint x: 989, endPoint y: 489, distance: 28.3
click at [965, 504] on video at bounding box center [728, 411] width 1456 height 822
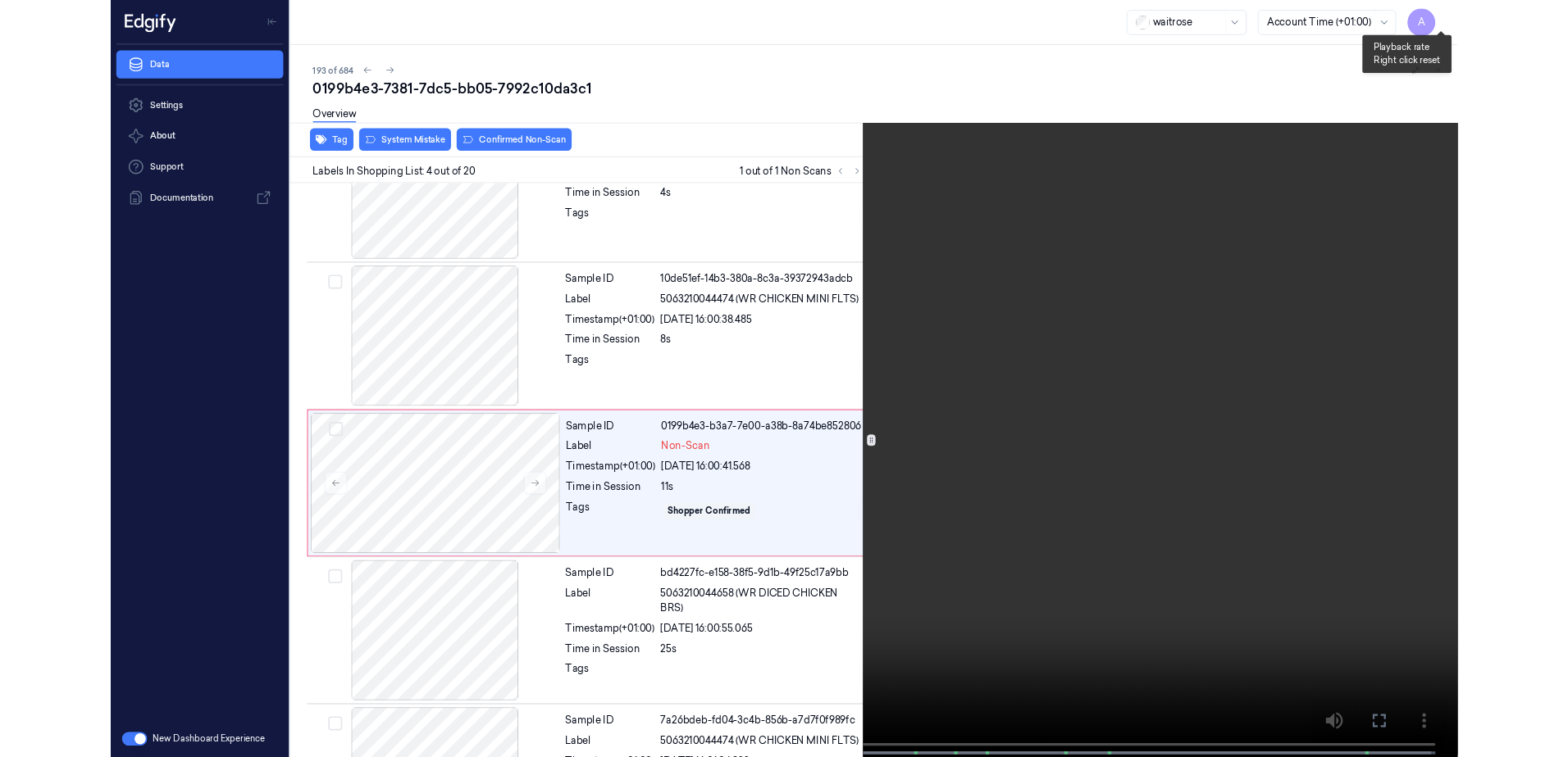
scroll to position [266, 0]
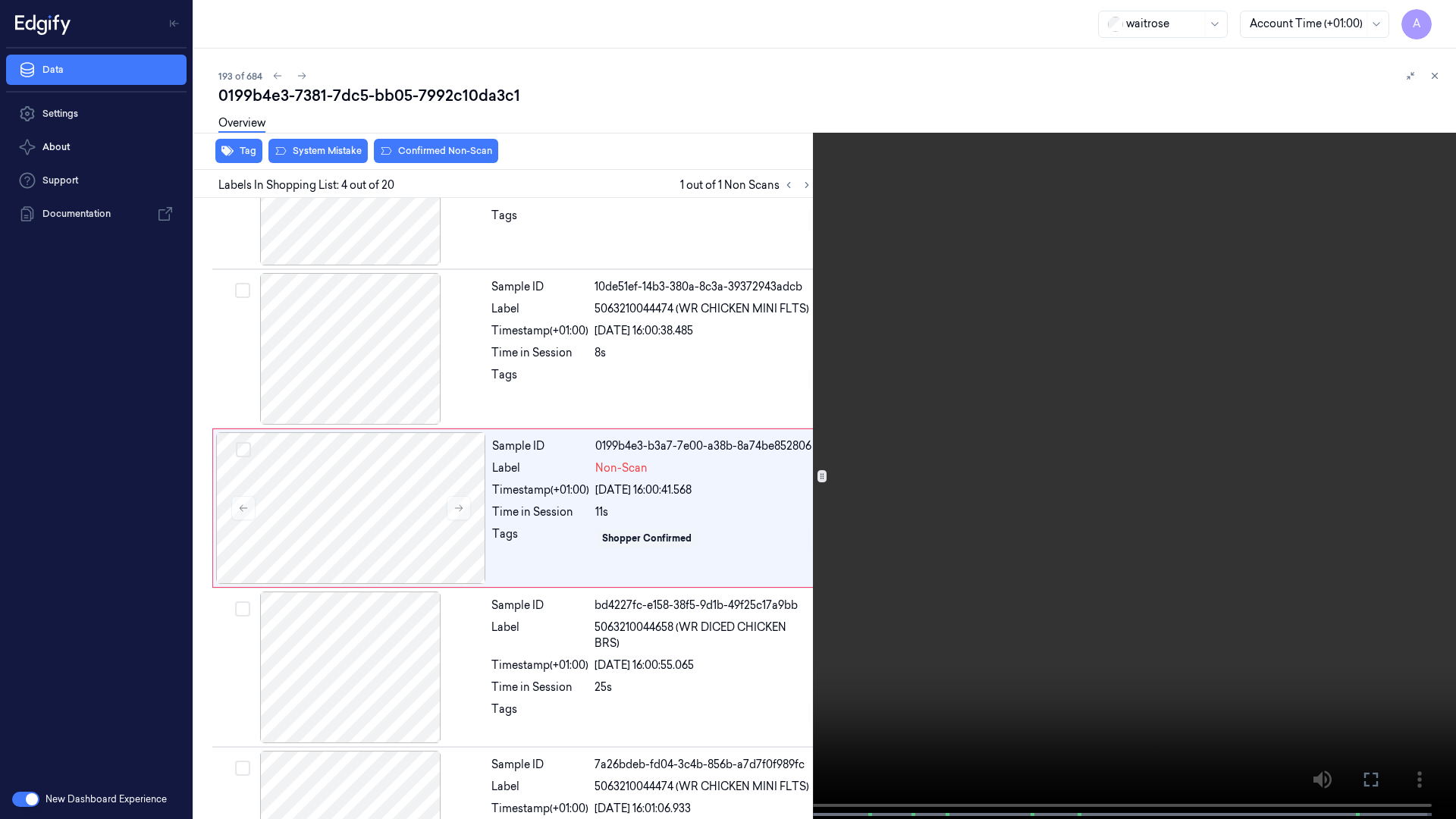
click at [1159, 172] on video at bounding box center [728, 411] width 1456 height 822
click at [0, 0] on icon at bounding box center [0, 0] width 0 height 0
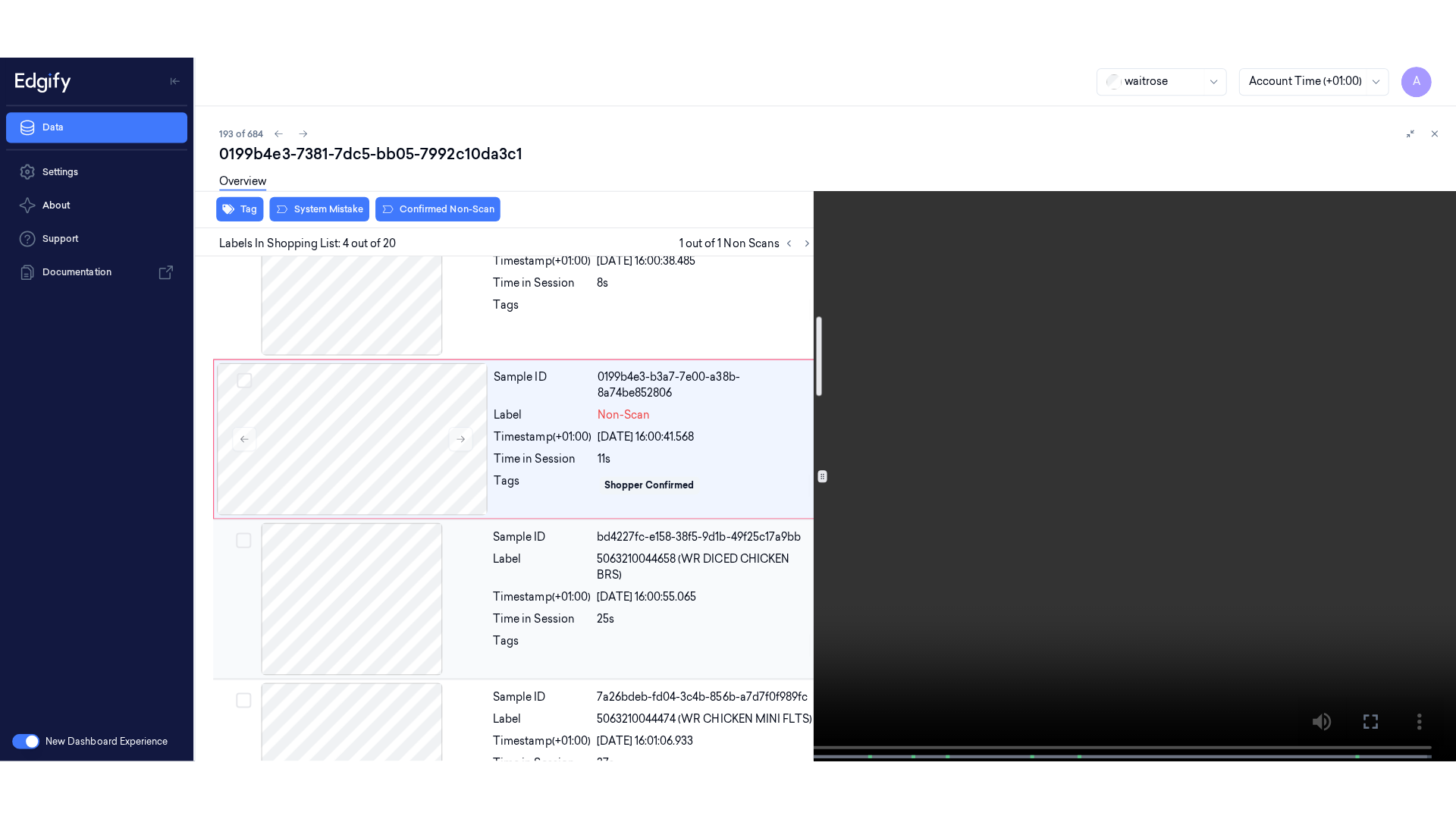
scroll to position [303, 0]
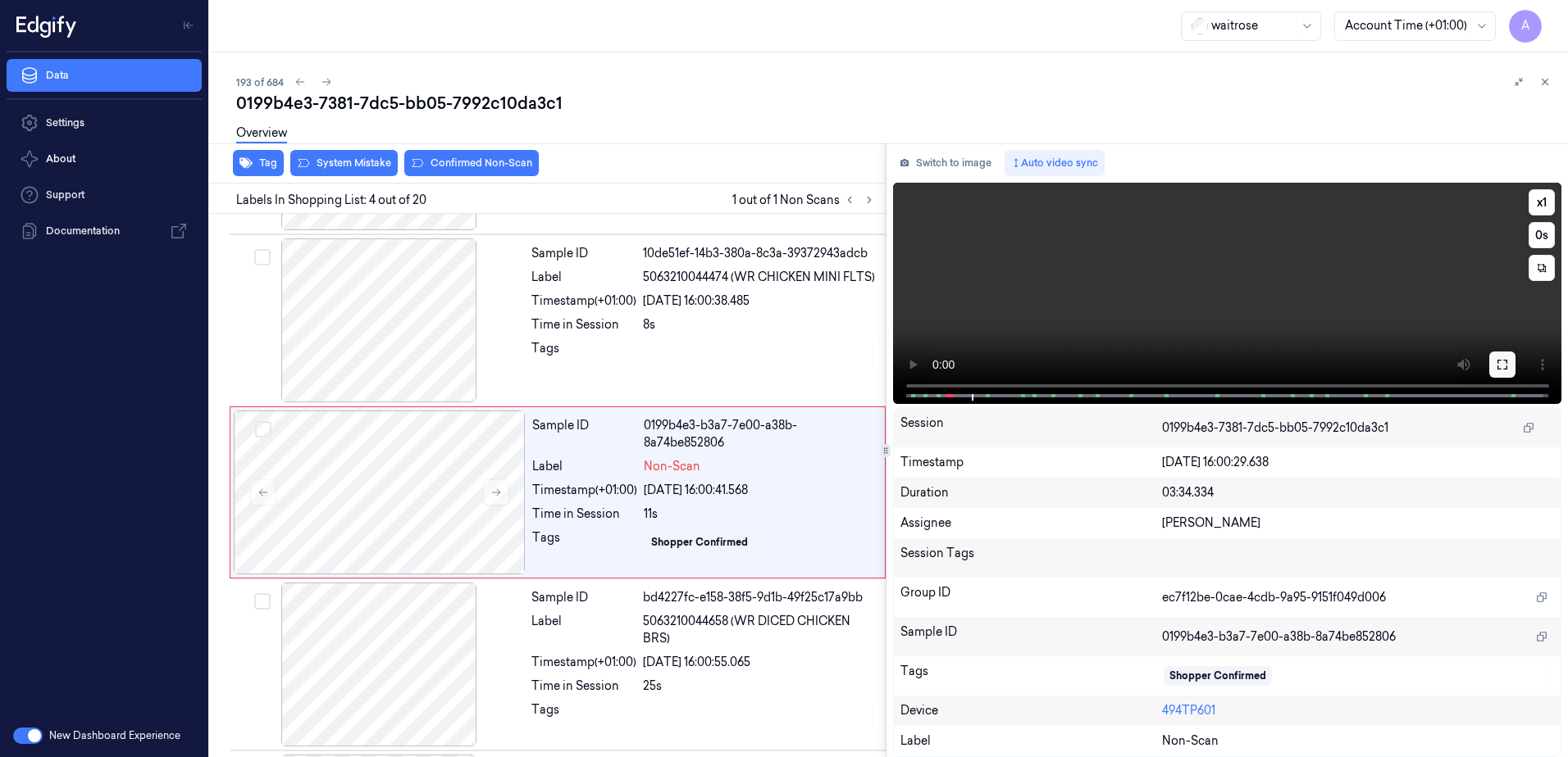
click at [1511, 368] on button at bounding box center [1501, 365] width 26 height 26
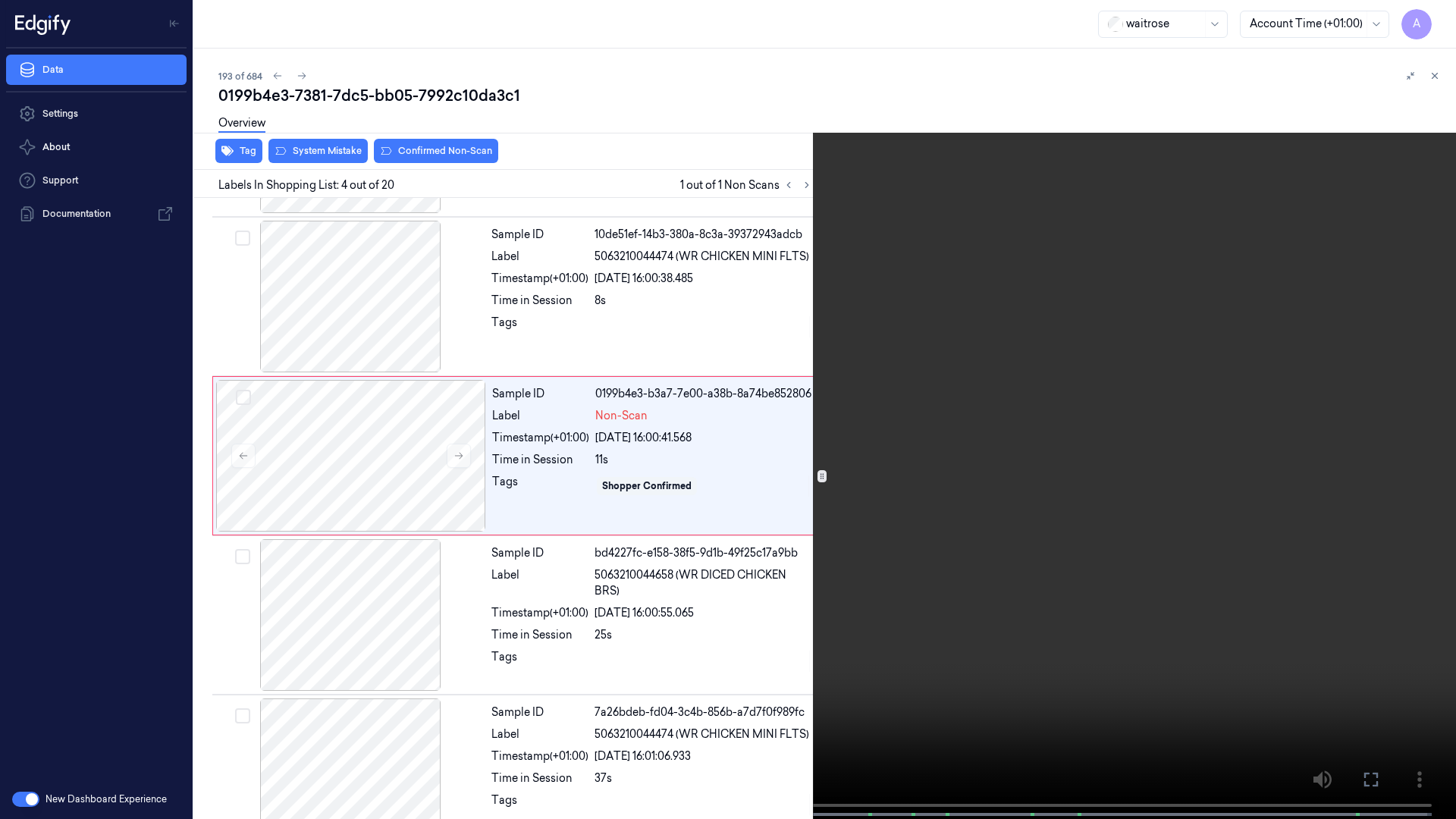
click at [748, 504] on video at bounding box center [728, 411] width 1456 height 822
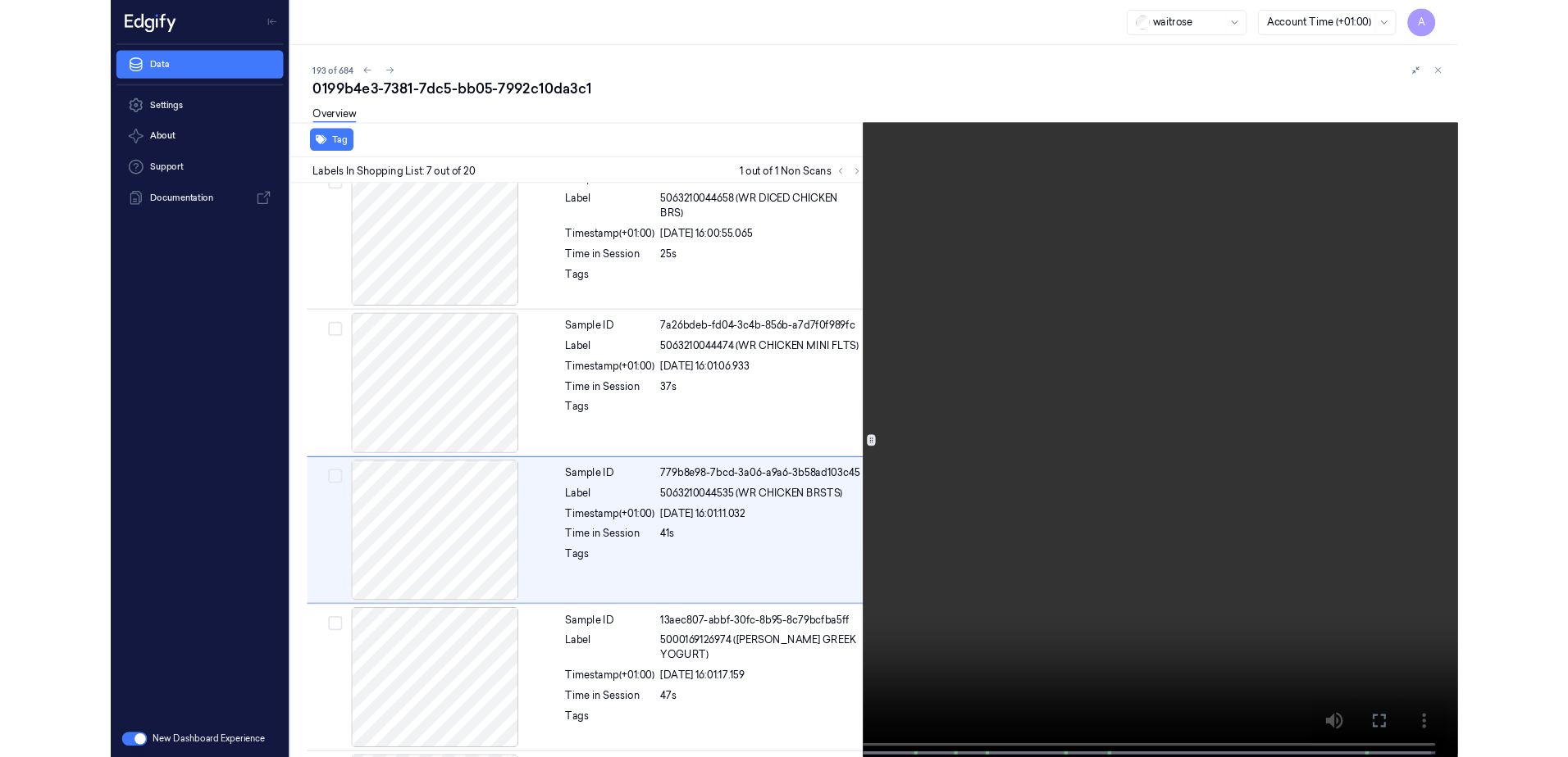
scroll to position [783, 0]
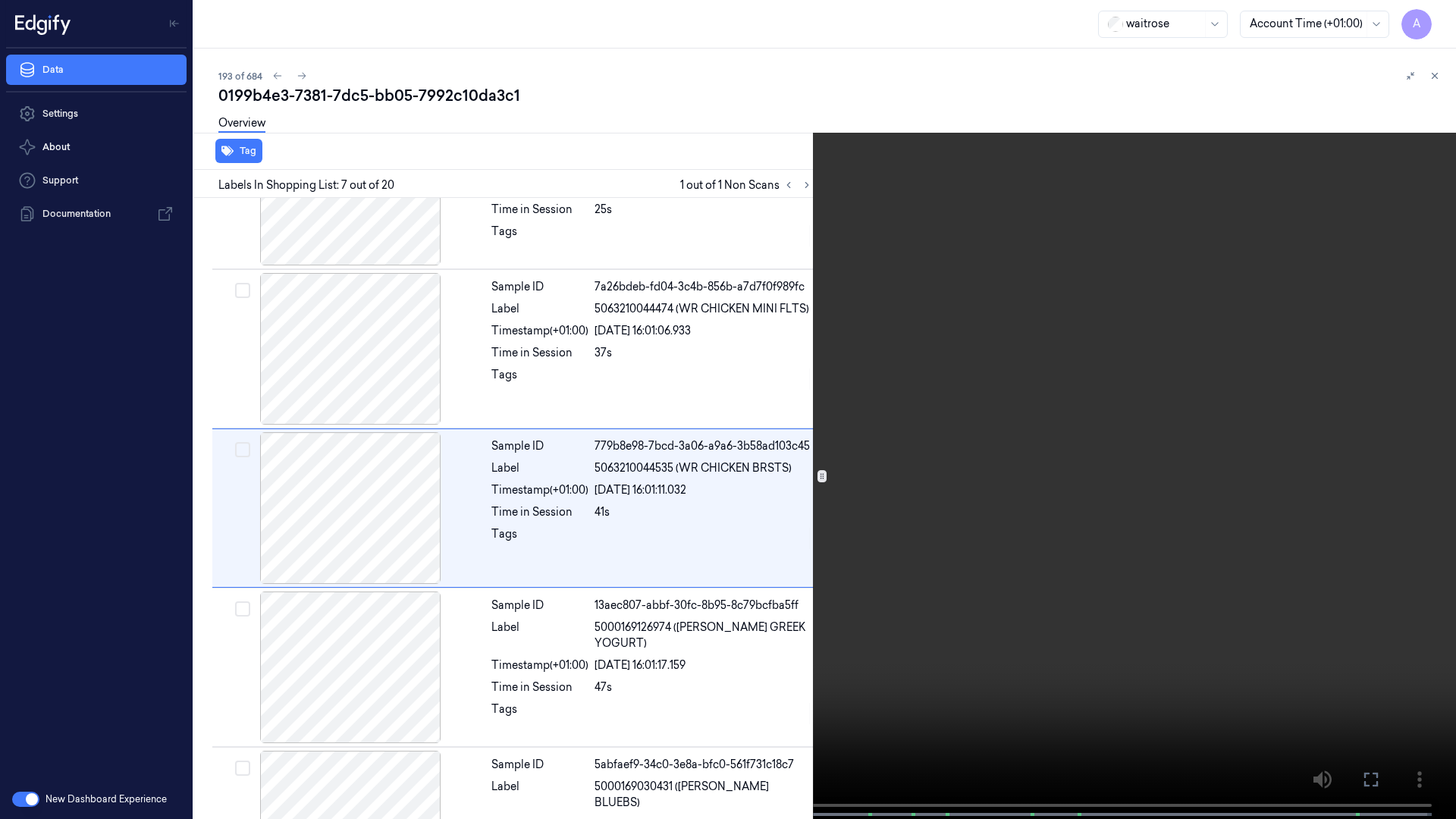
click at [1051, 461] on video at bounding box center [728, 411] width 1456 height 822
click at [0, 0] on button at bounding box center [0, 0] width 0 height 0
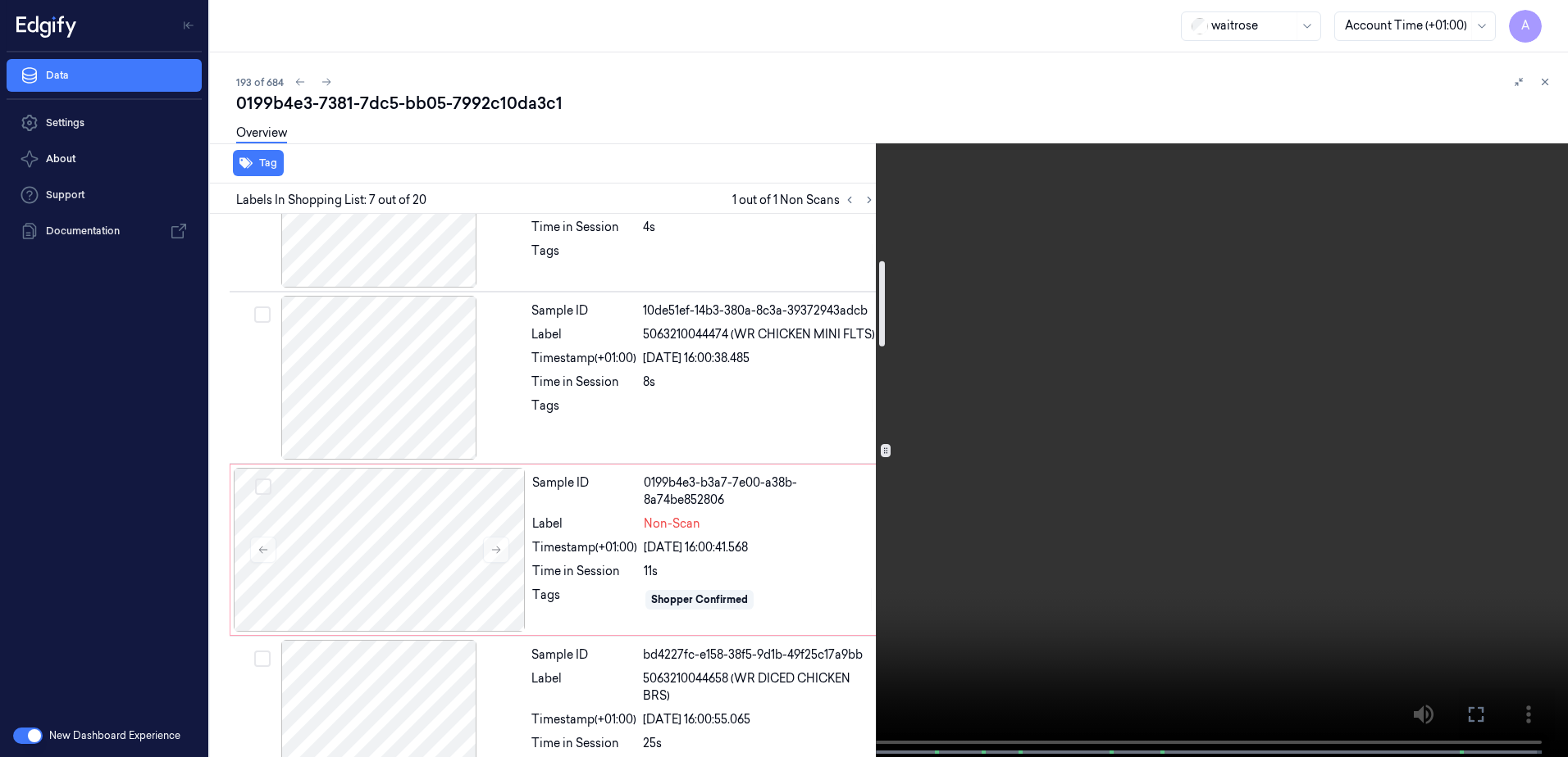
scroll to position [296, 0]
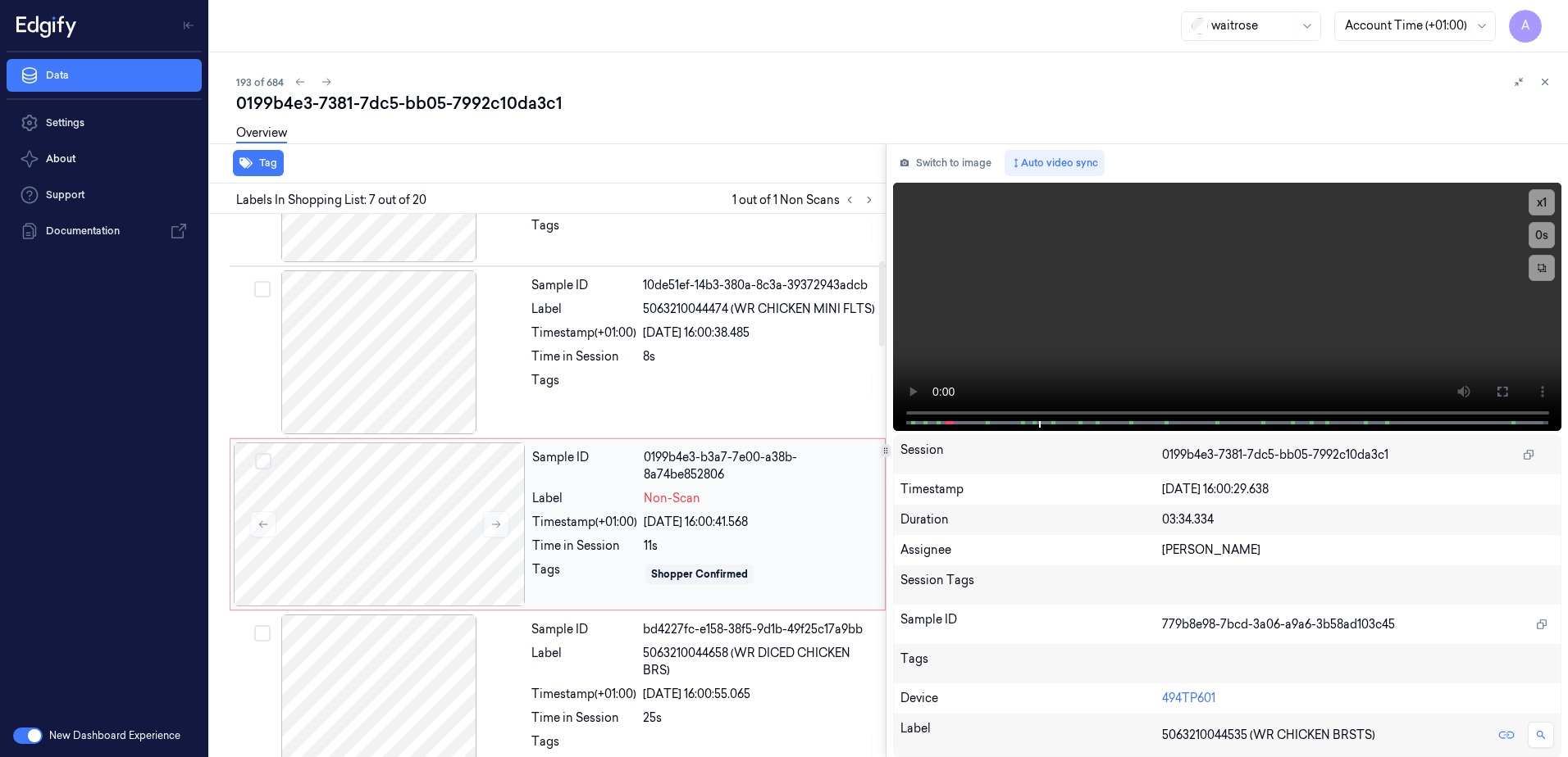
click at [821, 561] on div "Shopper Confirmed" at bounding box center [759, 574] width 232 height 26
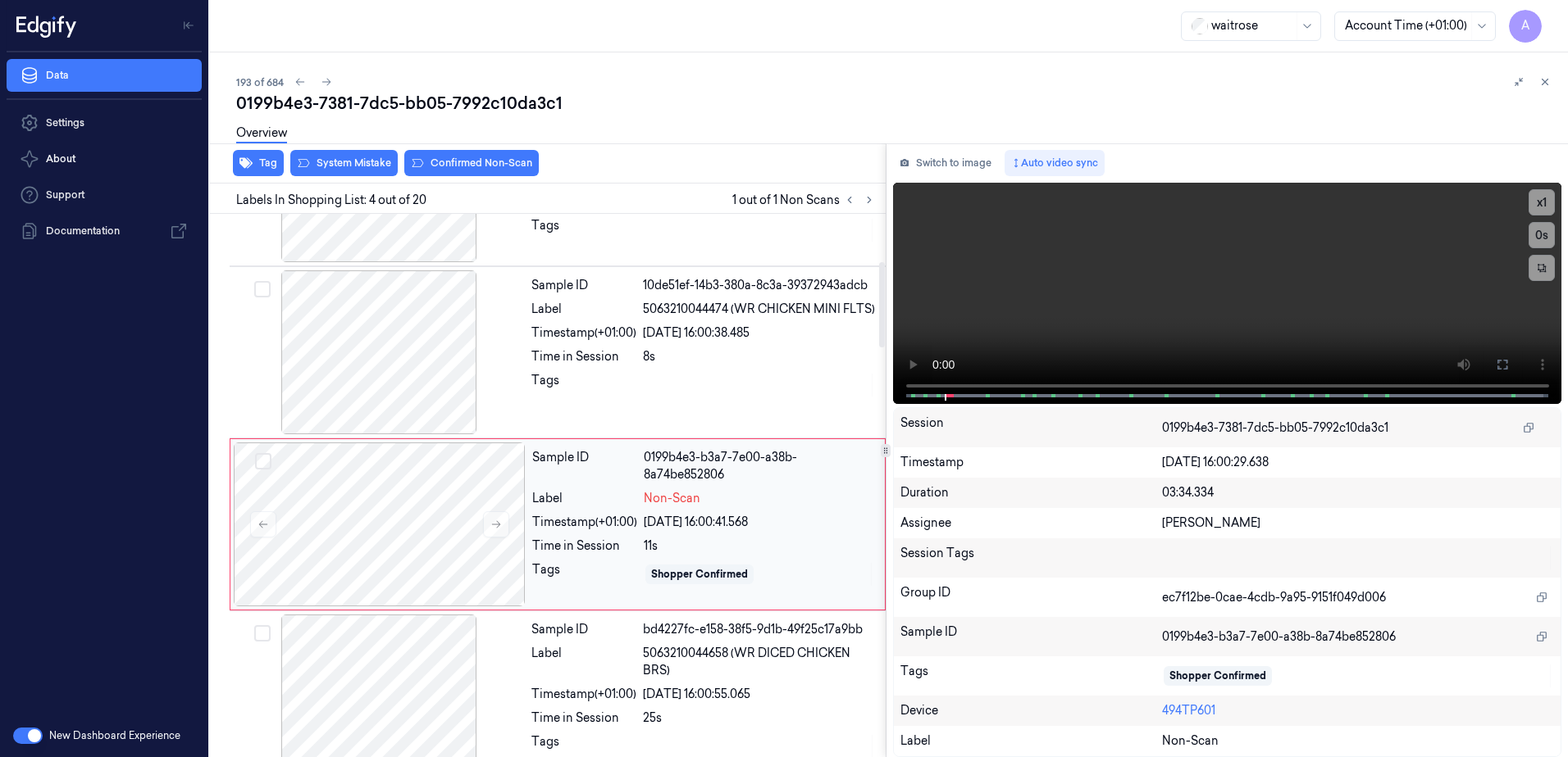
scroll to position [335, 0]
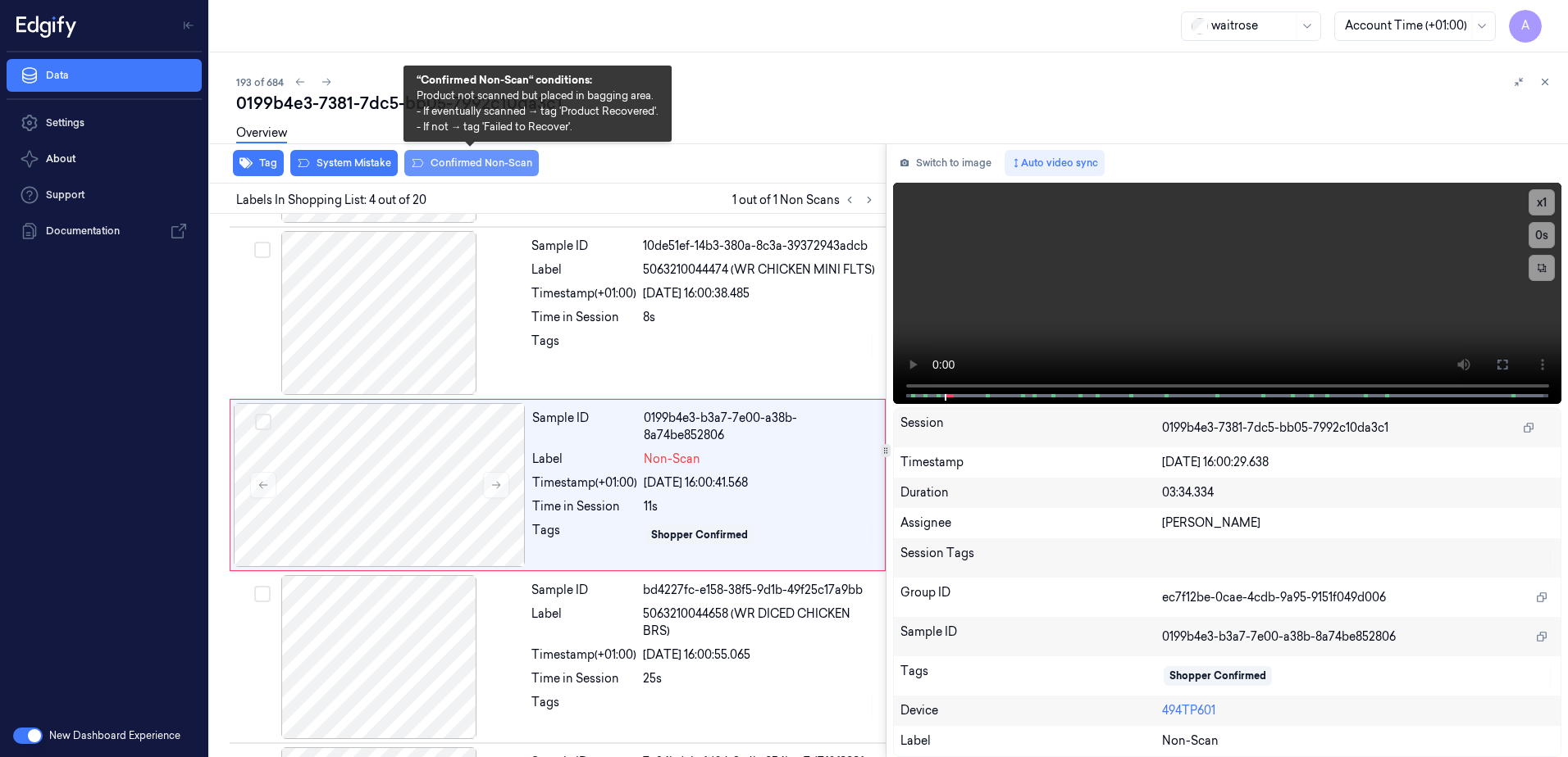
click at [451, 167] on button "Confirmed Non-Scan" at bounding box center [471, 163] width 134 height 26
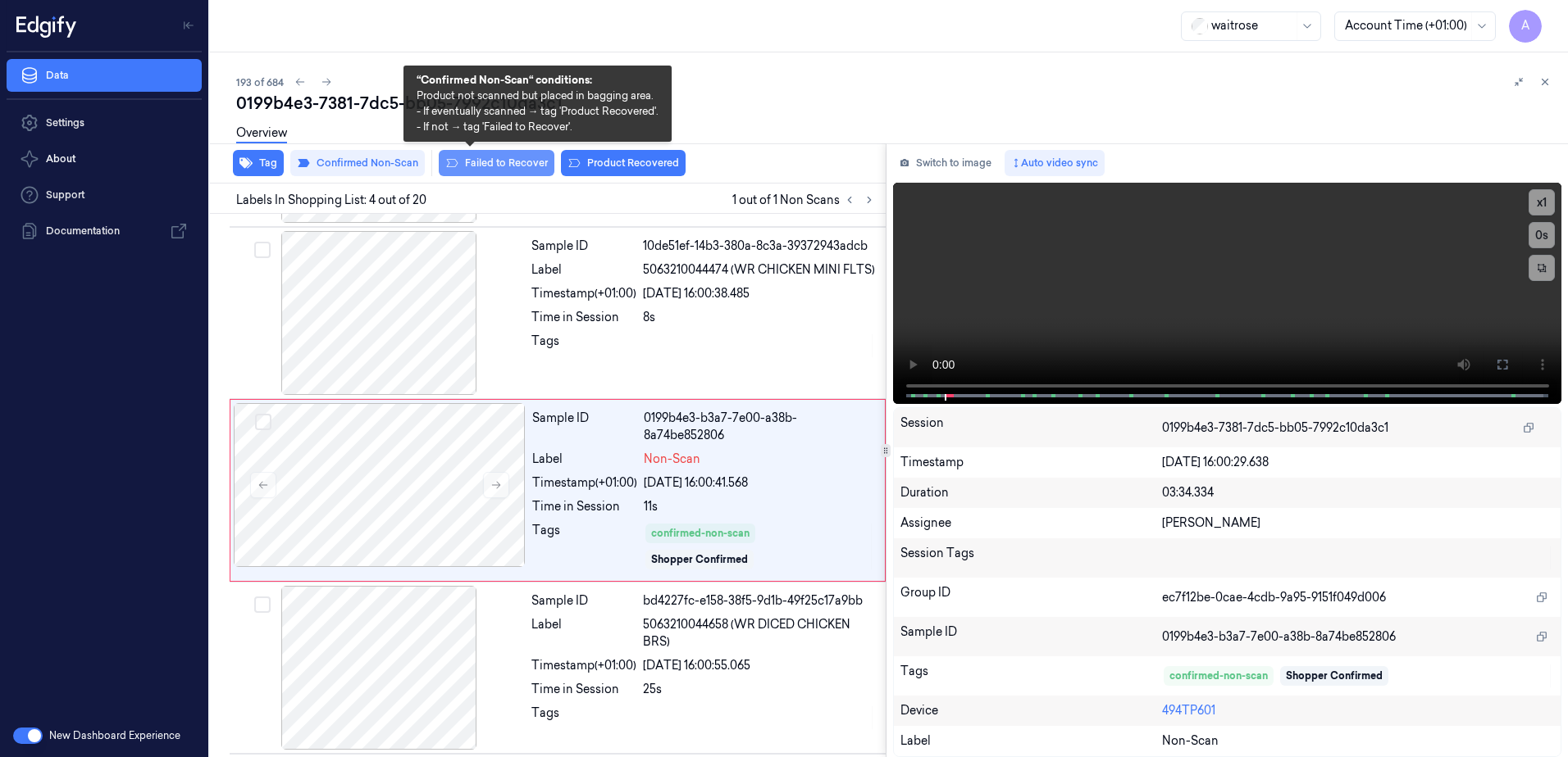
scroll to position [340, 0]
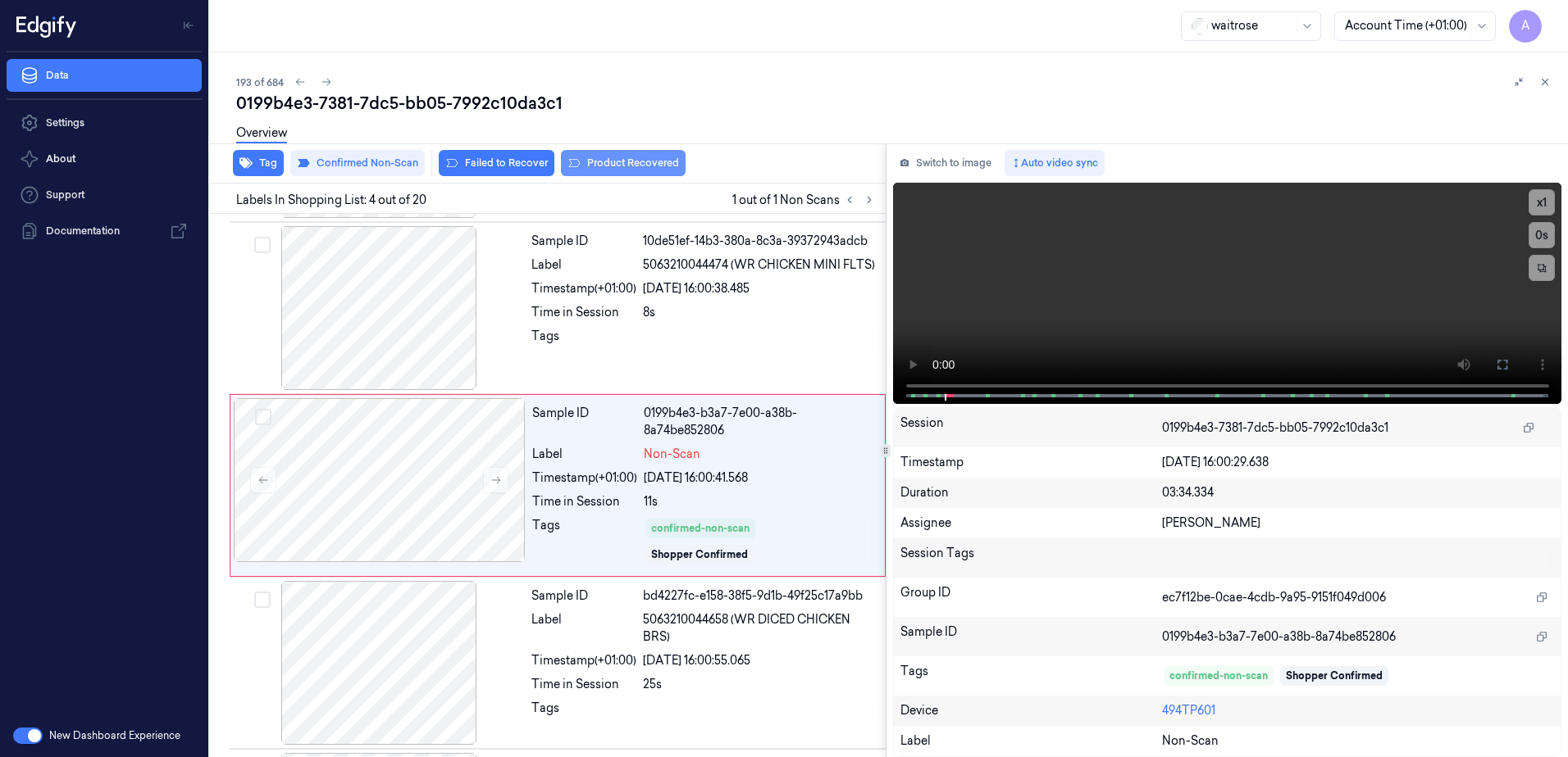
click at [577, 165] on button "Product Recovered" at bounding box center [622, 163] width 124 height 26
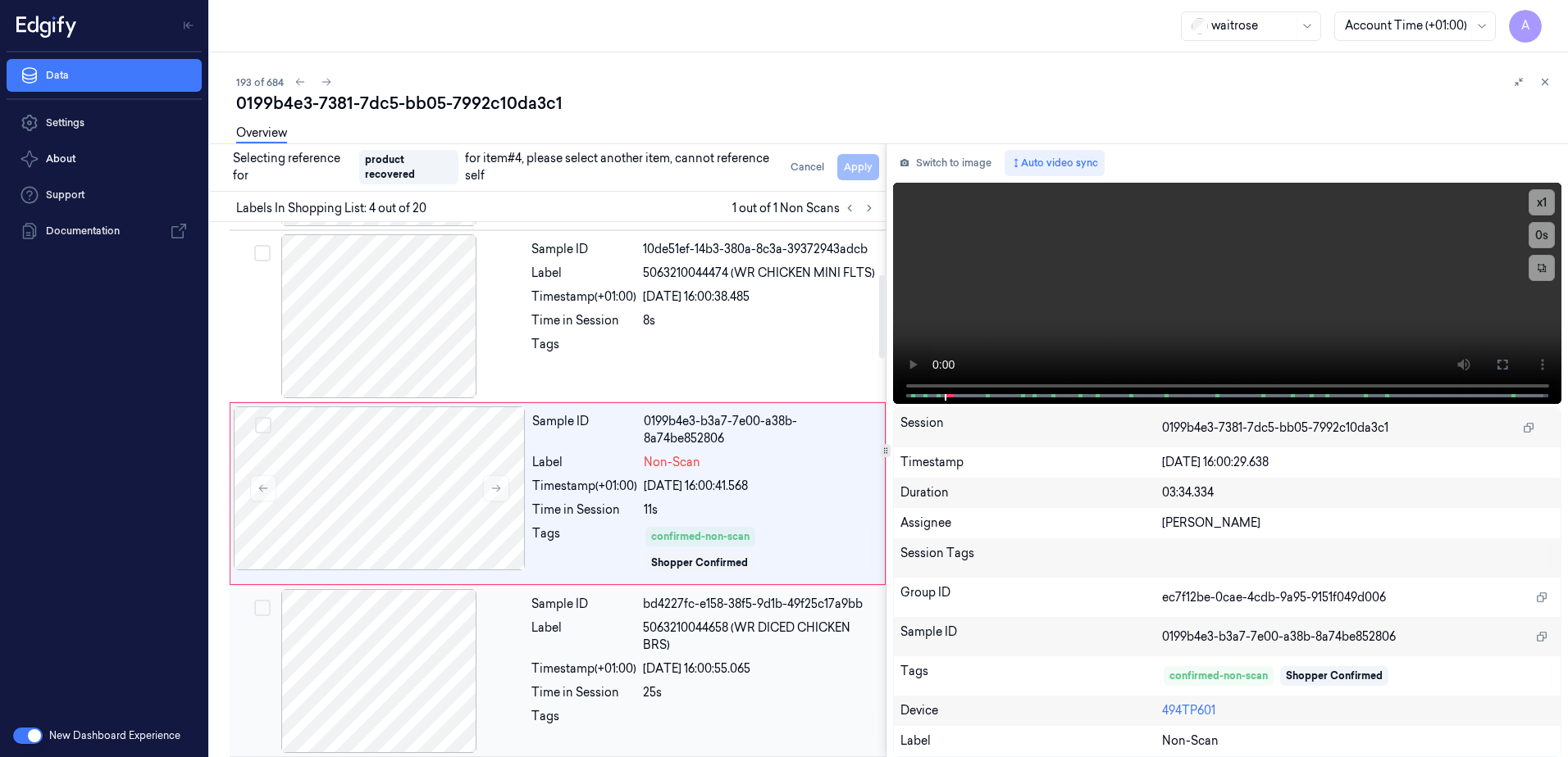
click at [776, 682] on div "Sample ID bd4227fc-e158-38f5-9d1b-49f25c17a9bb Label 5063210044658 (WR DICED CH…" at bounding box center [704, 671] width 358 height 164
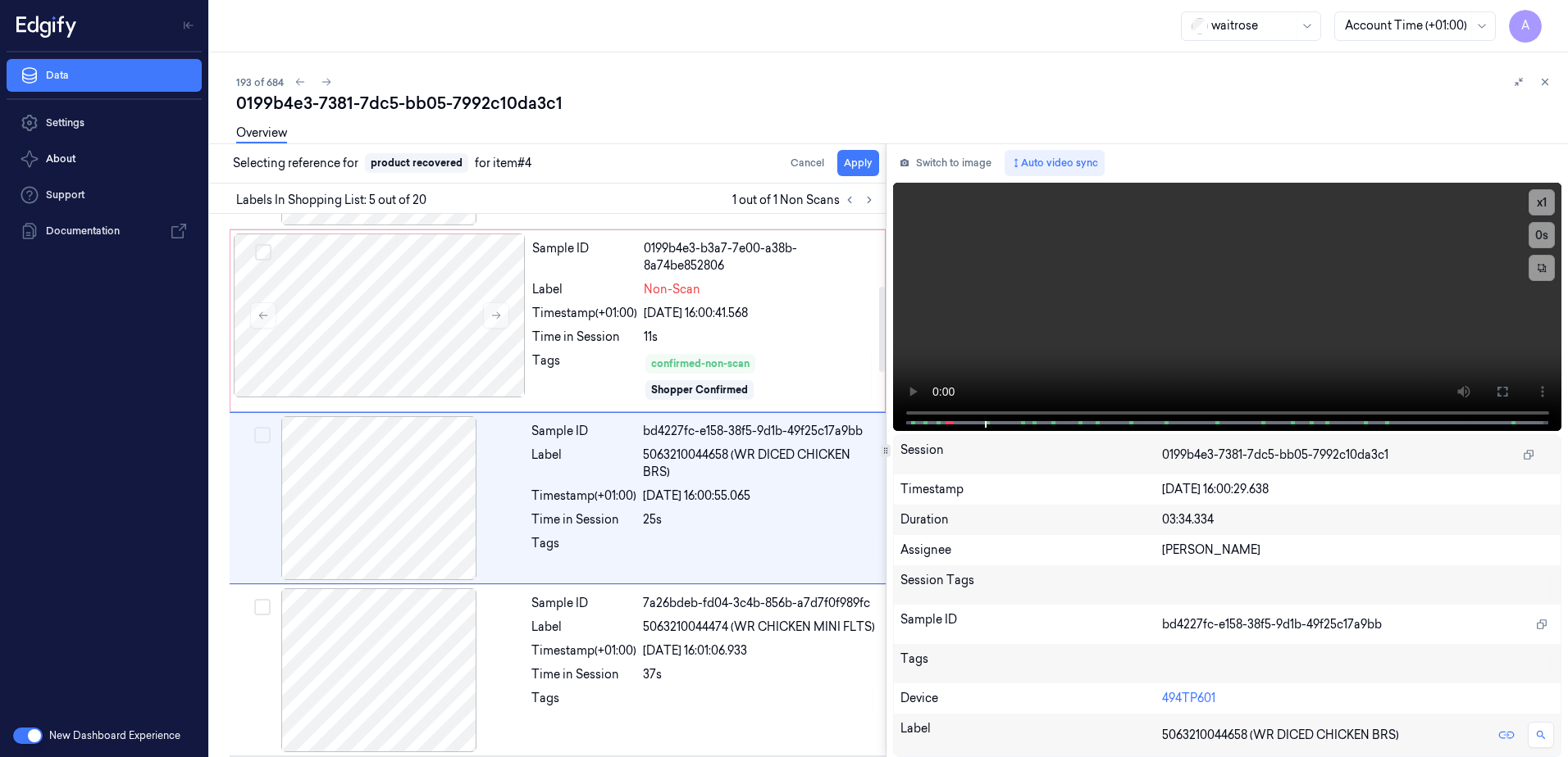
scroll to position [518, 0]
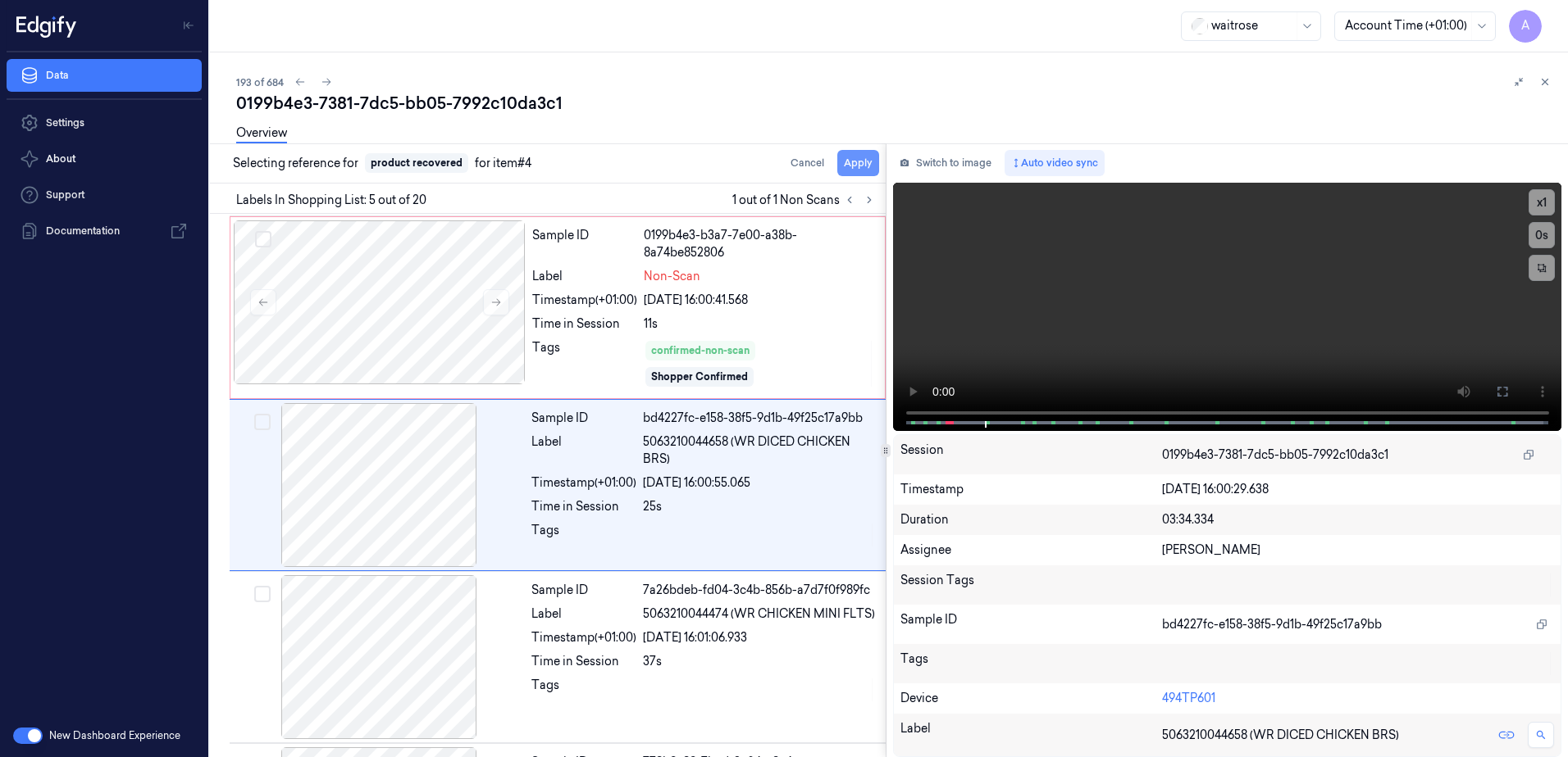
click at [860, 157] on button "Apply" at bounding box center [858, 163] width 42 height 26
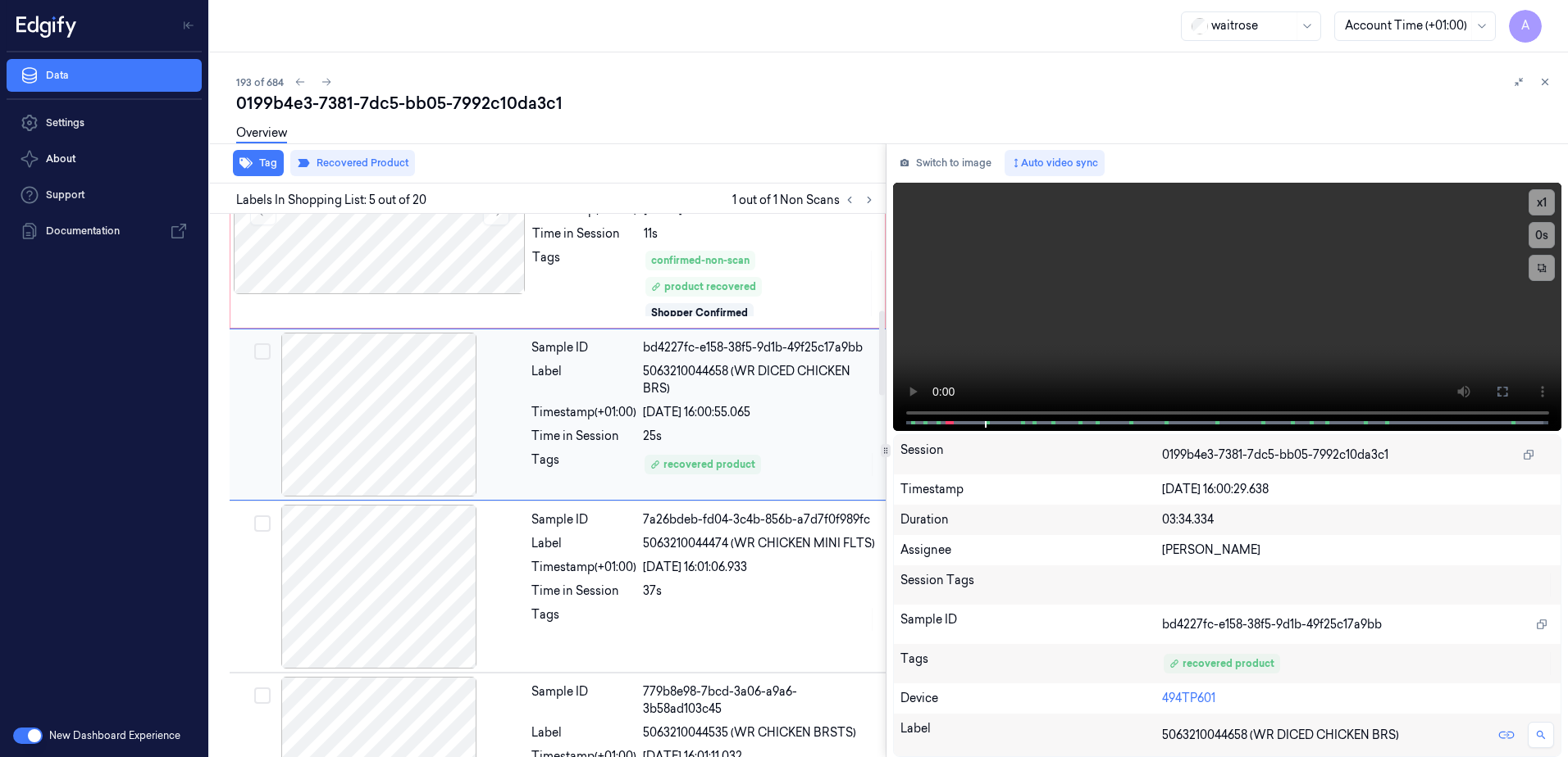
scroll to position [620, 0]
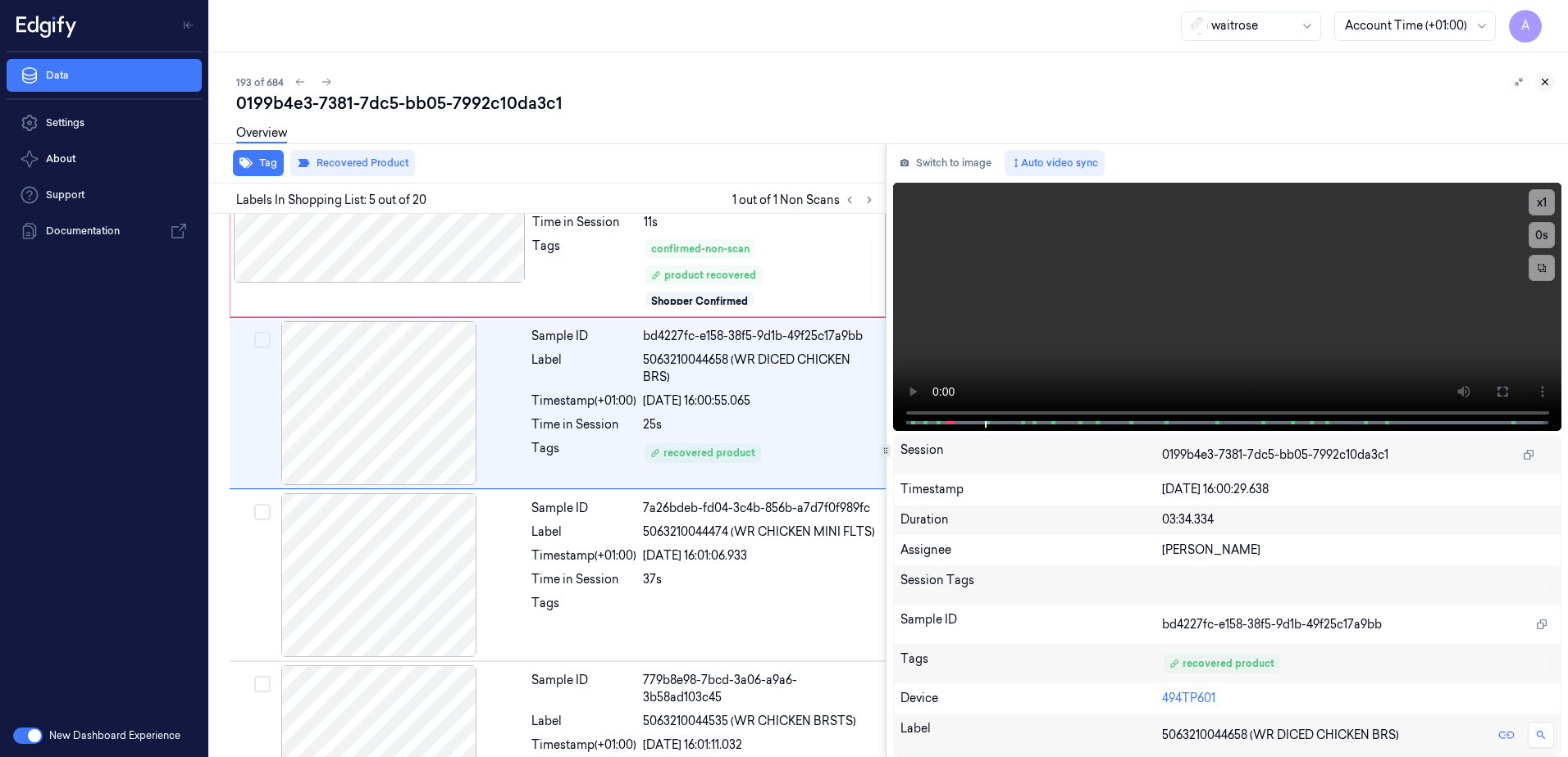
click at [1544, 80] on icon at bounding box center [1545, 82] width 12 height 12
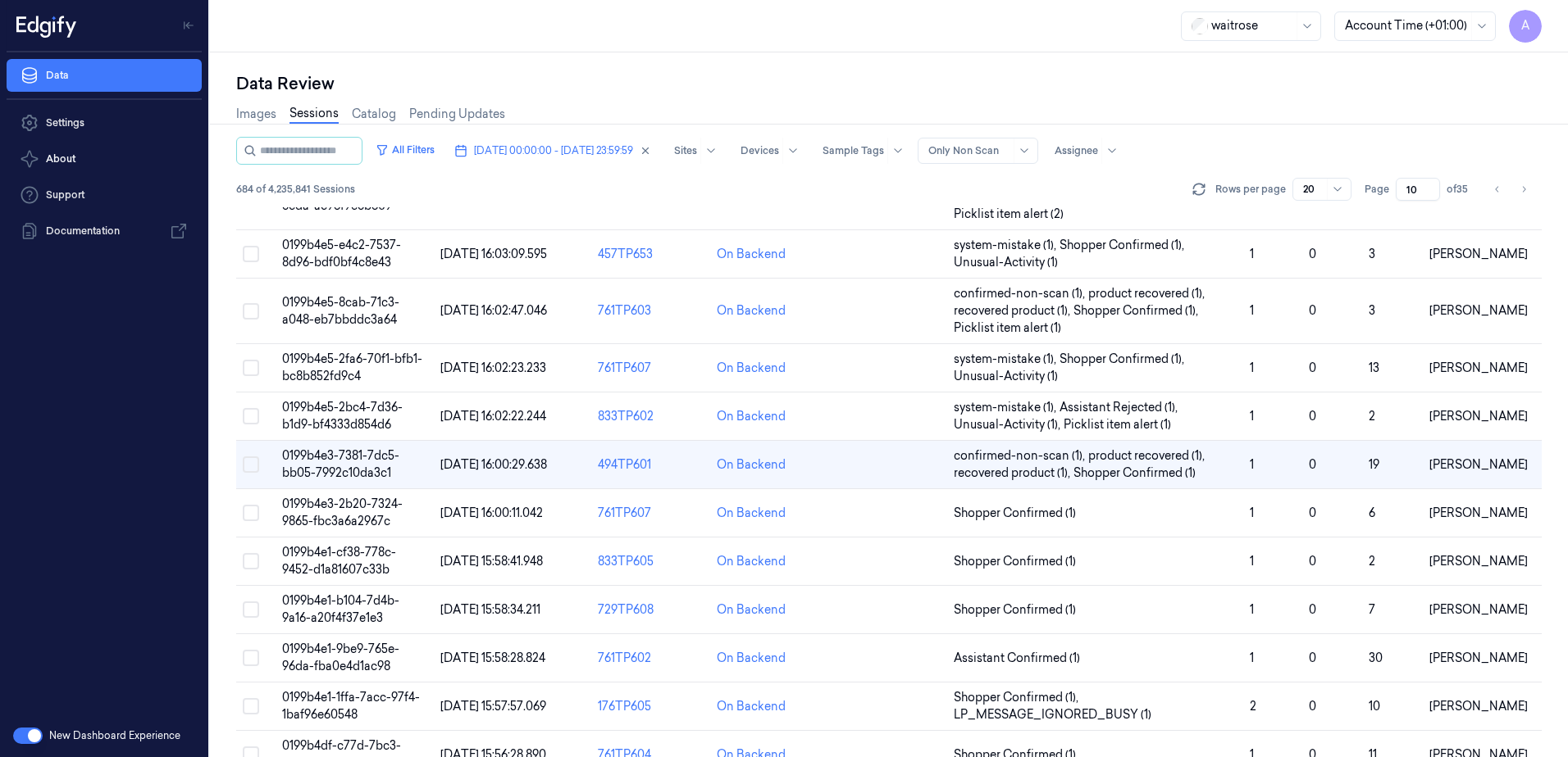
scroll to position [492, 0]
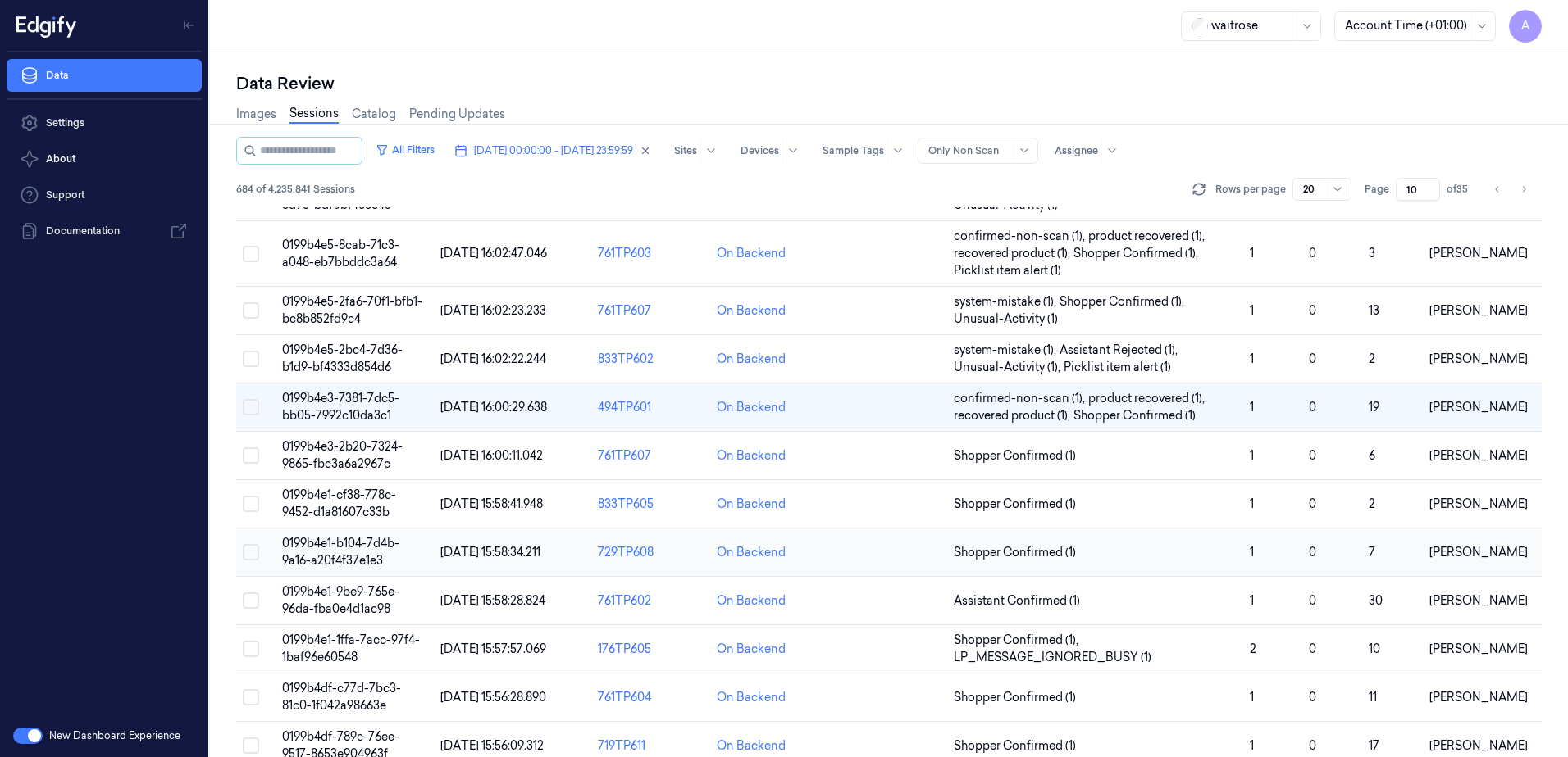
click at [325, 553] on span "0199b4e1-b104-7d4b-9a16-a20f4f37e1e3" at bounding box center [341, 552] width 117 height 32
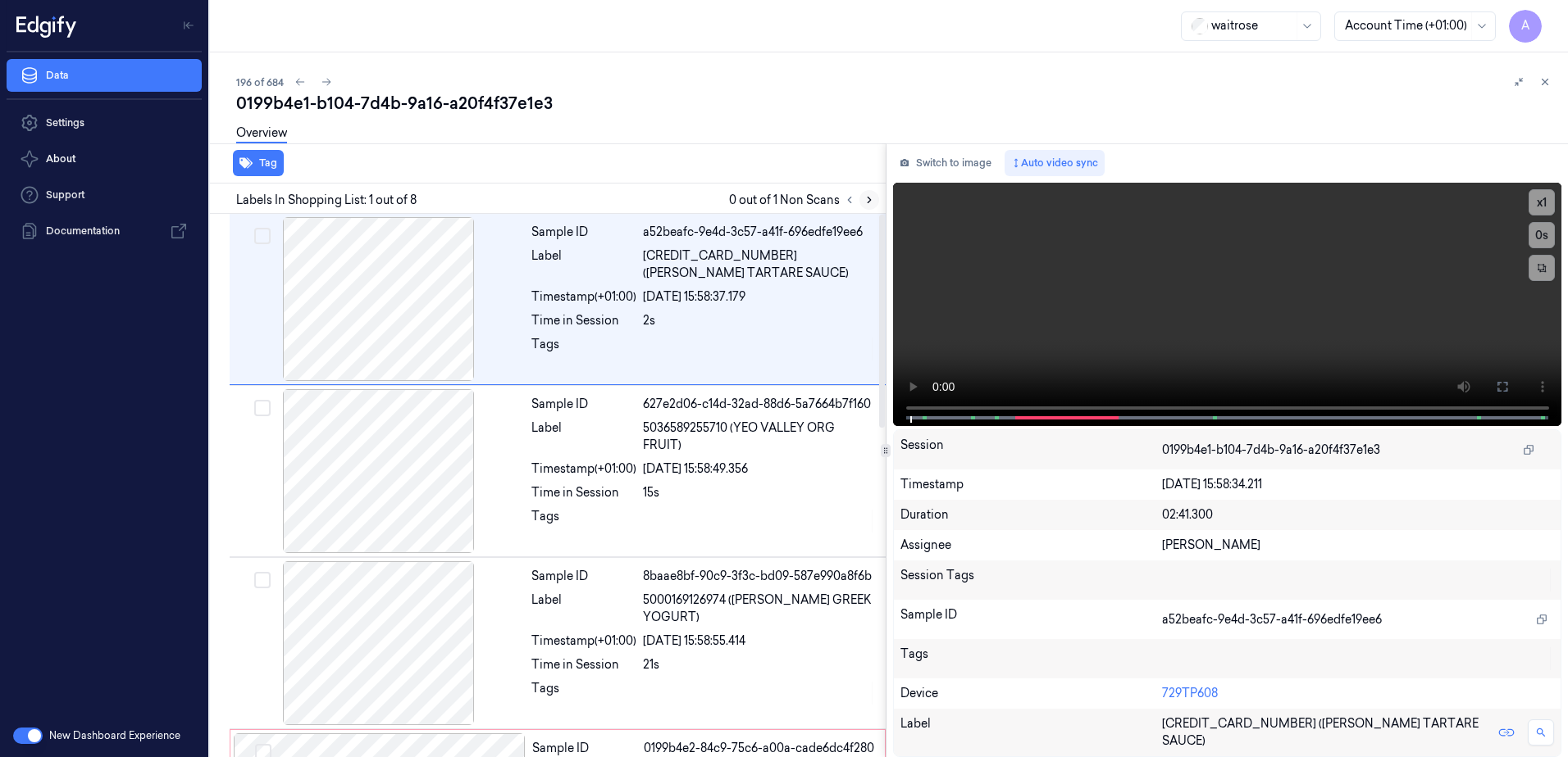
click at [864, 202] on icon at bounding box center [869, 201] width 12 height 12
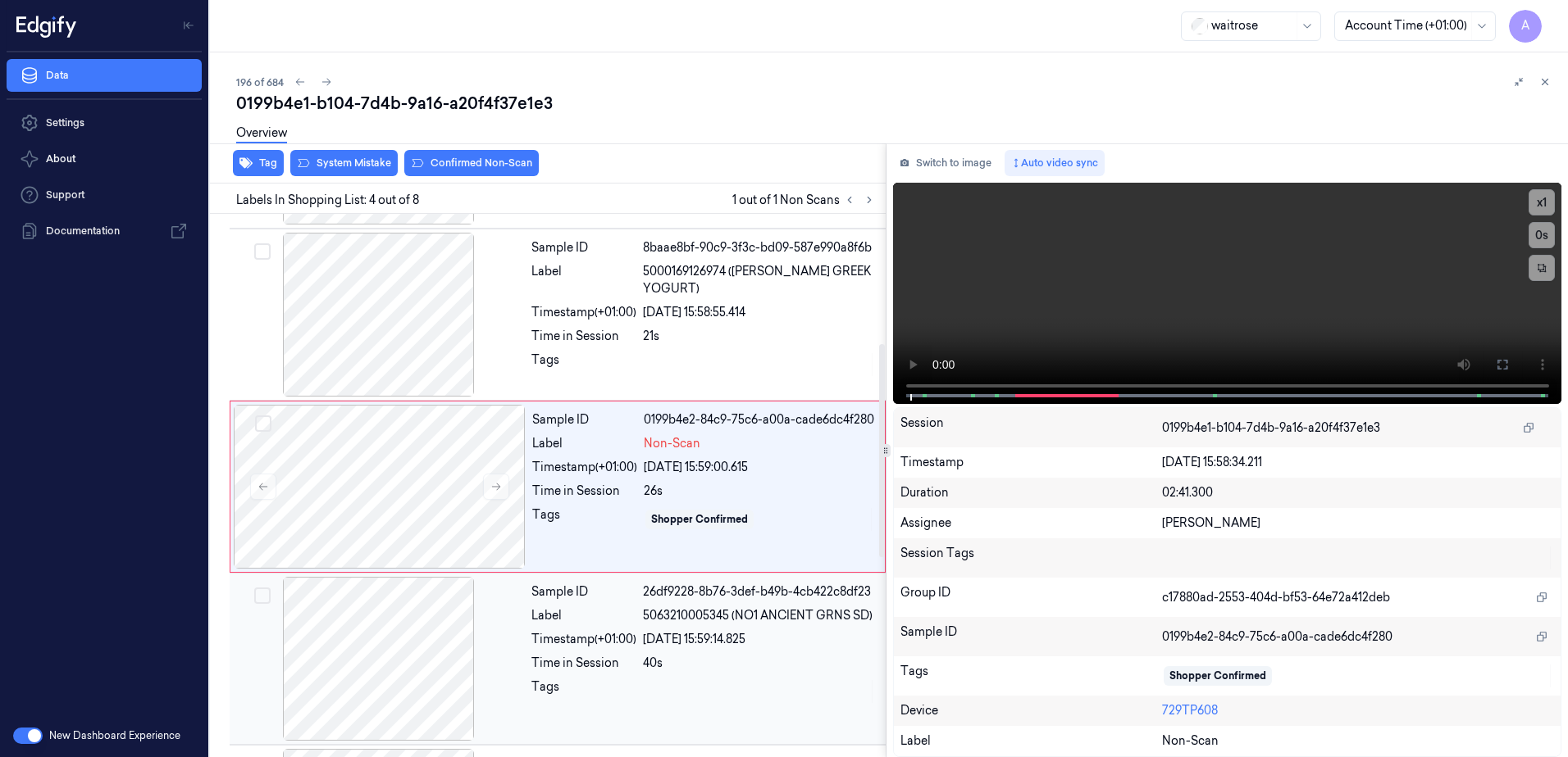
scroll to position [330, 0]
click at [504, 487] on button at bounding box center [496, 485] width 26 height 26
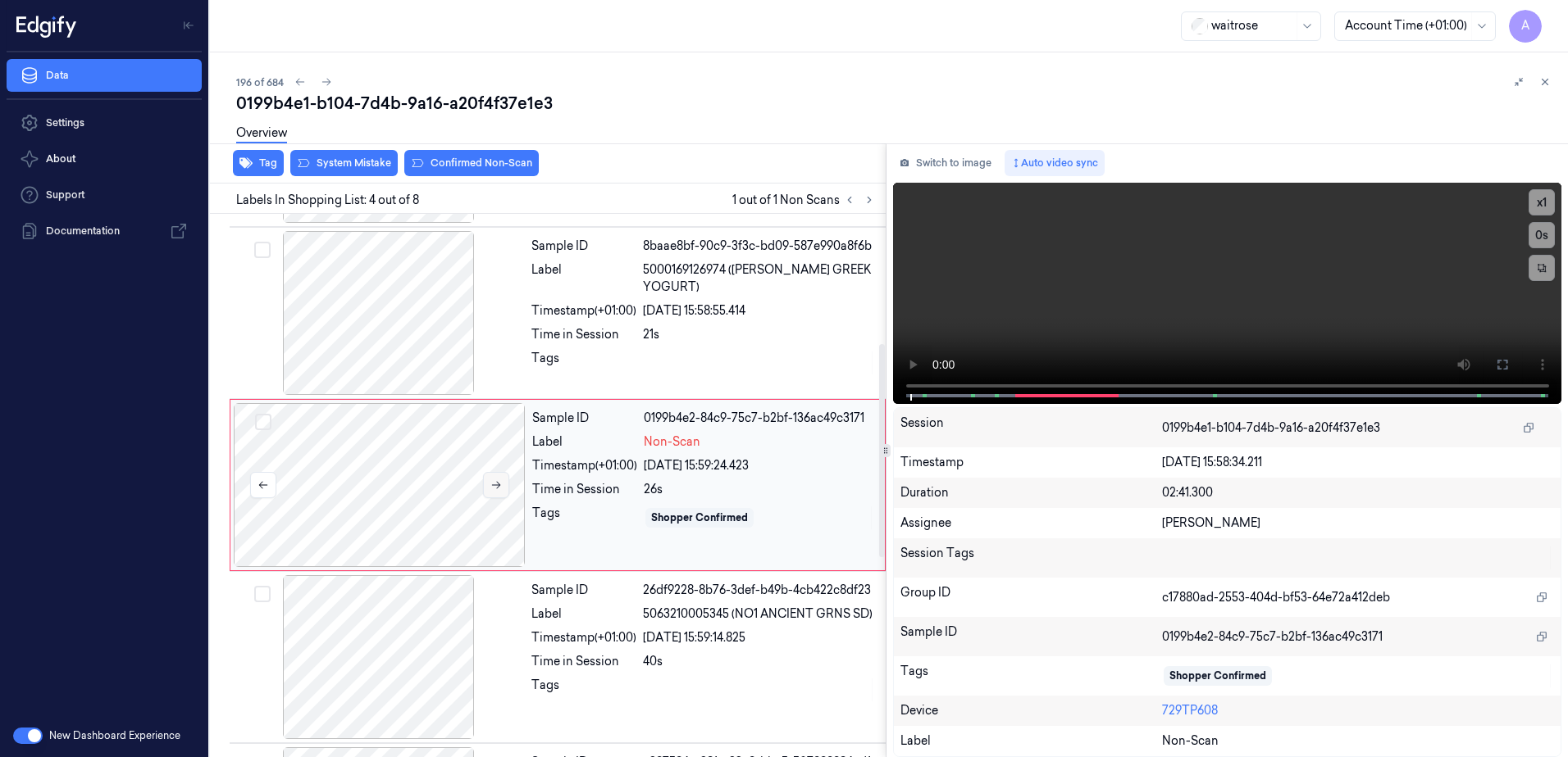
click at [495, 486] on icon at bounding box center [496, 486] width 12 height 12
click at [491, 488] on icon at bounding box center [496, 486] width 12 height 12
click at [978, 398] on div "x 1 0 s" at bounding box center [1226, 291] width 669 height 218
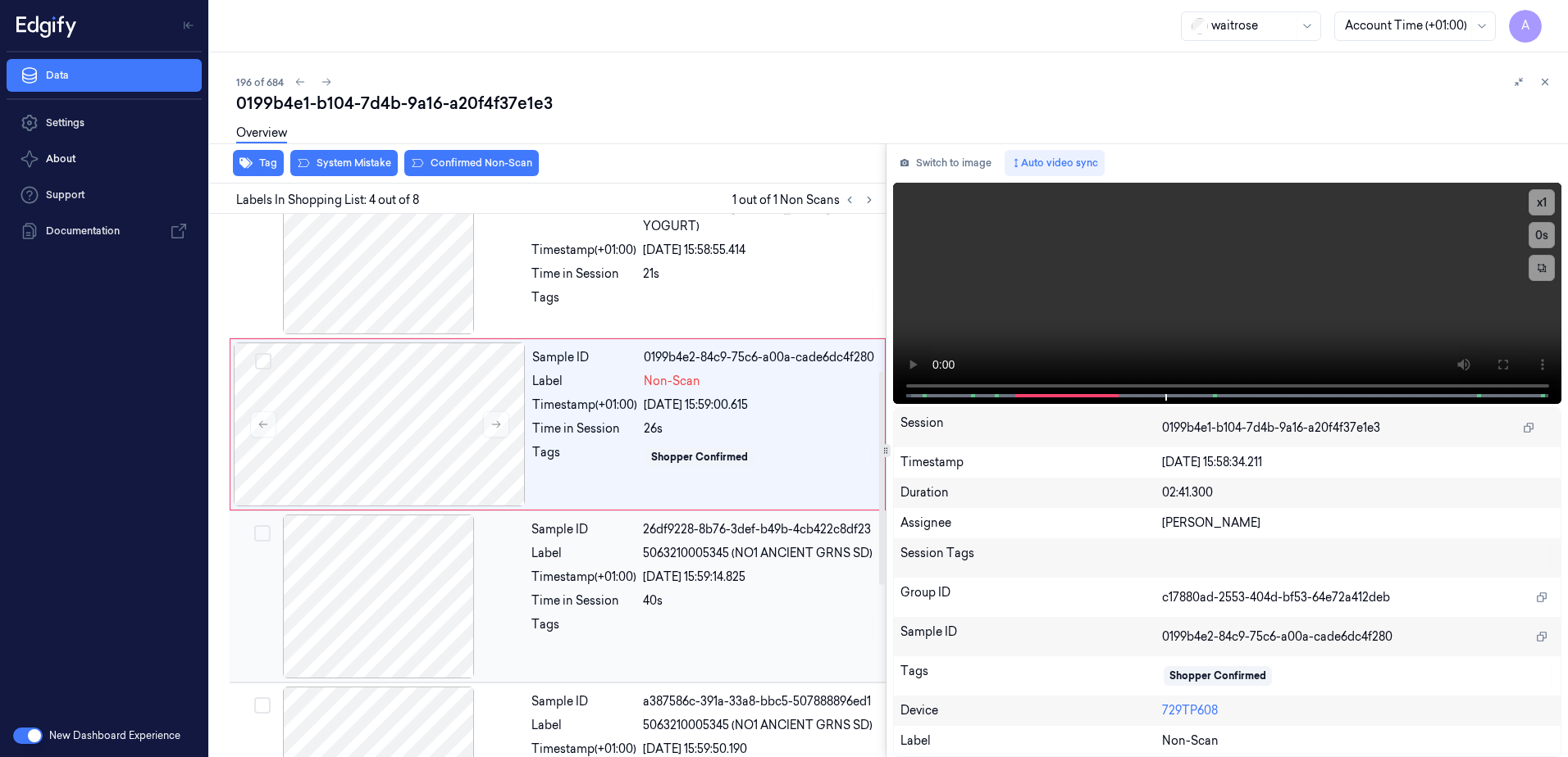
scroll to position [412, 0]
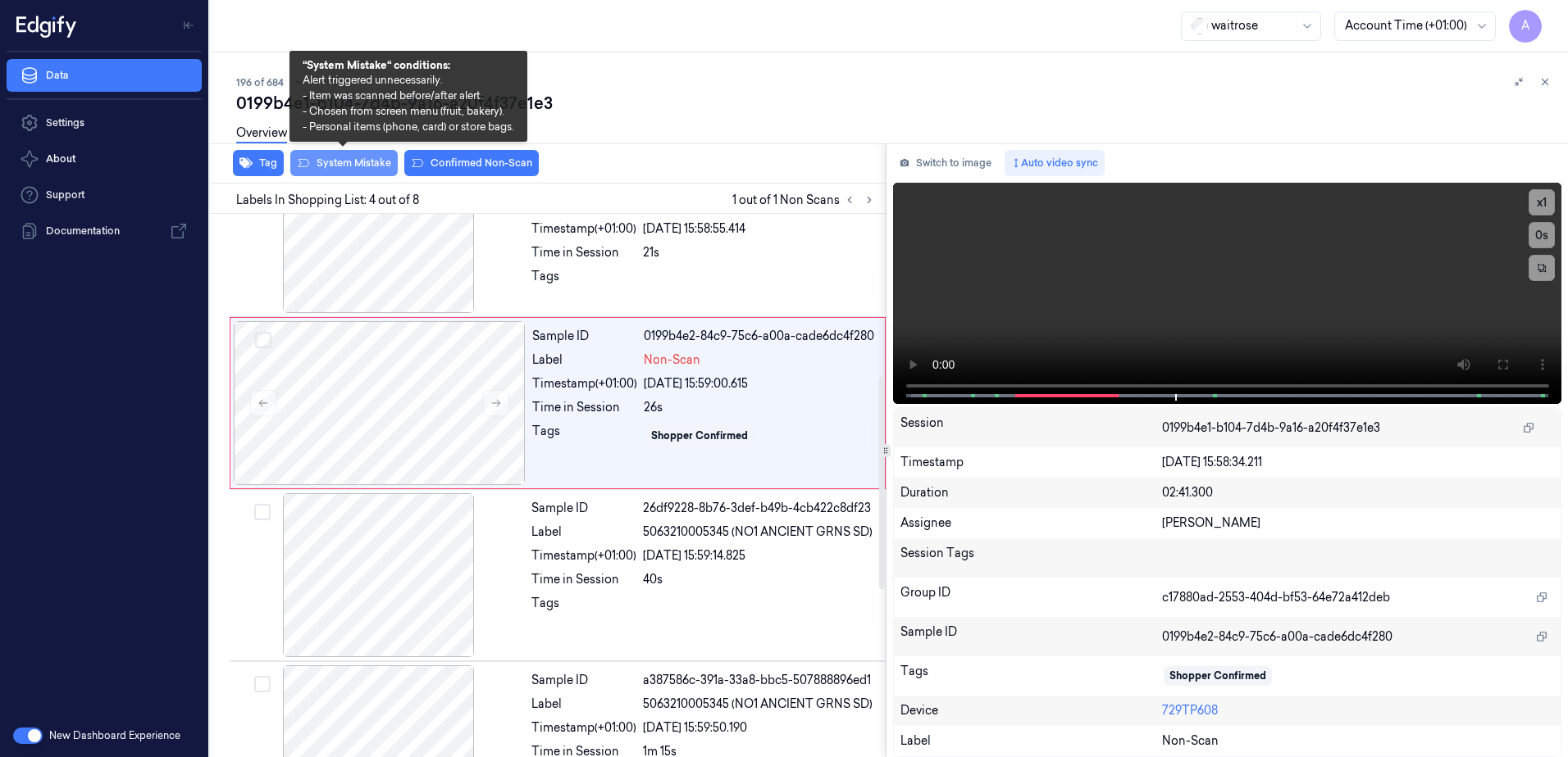
click at [340, 165] on button "System Mistake" at bounding box center [344, 163] width 107 height 26
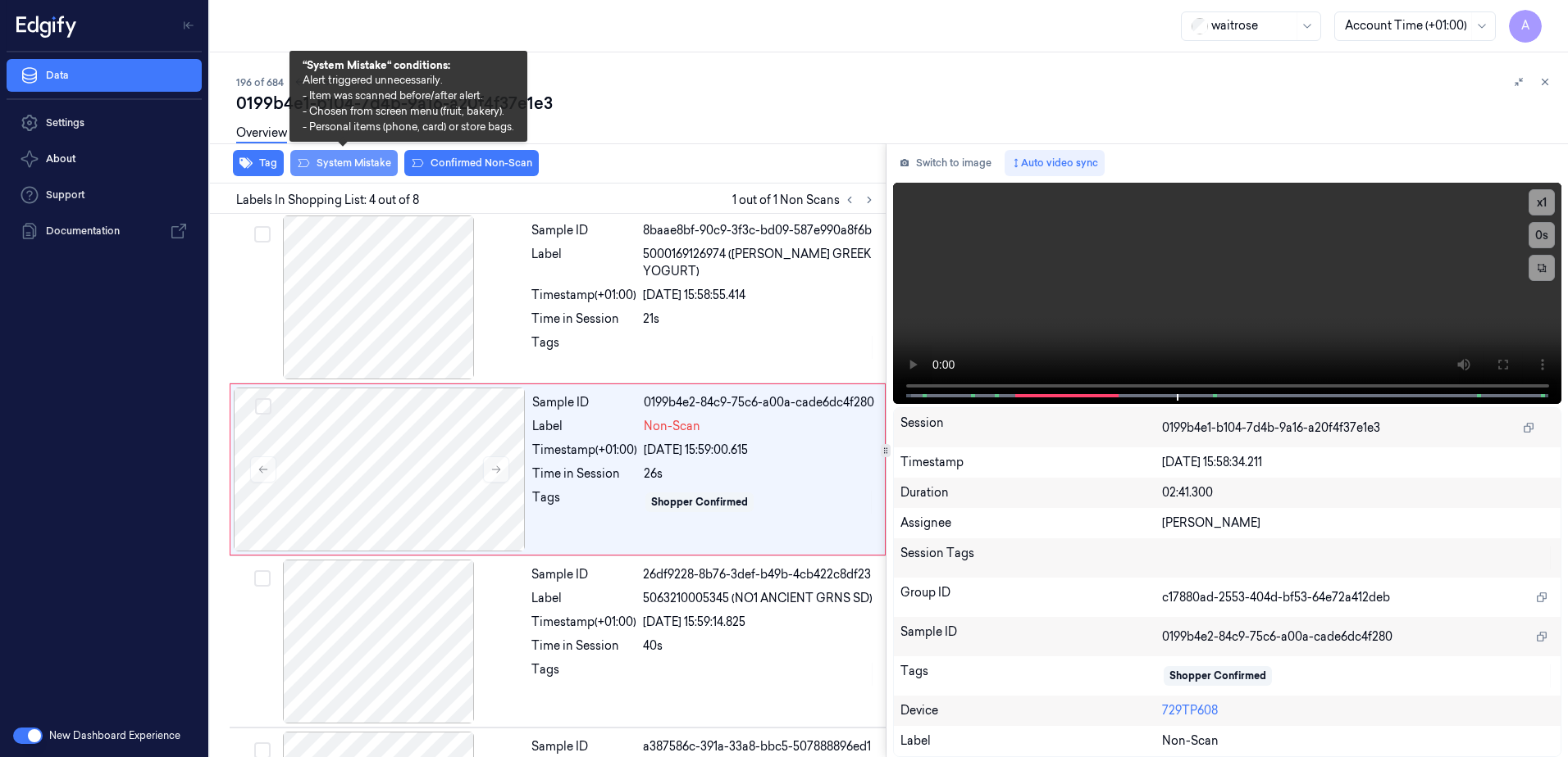
scroll to position [330, 0]
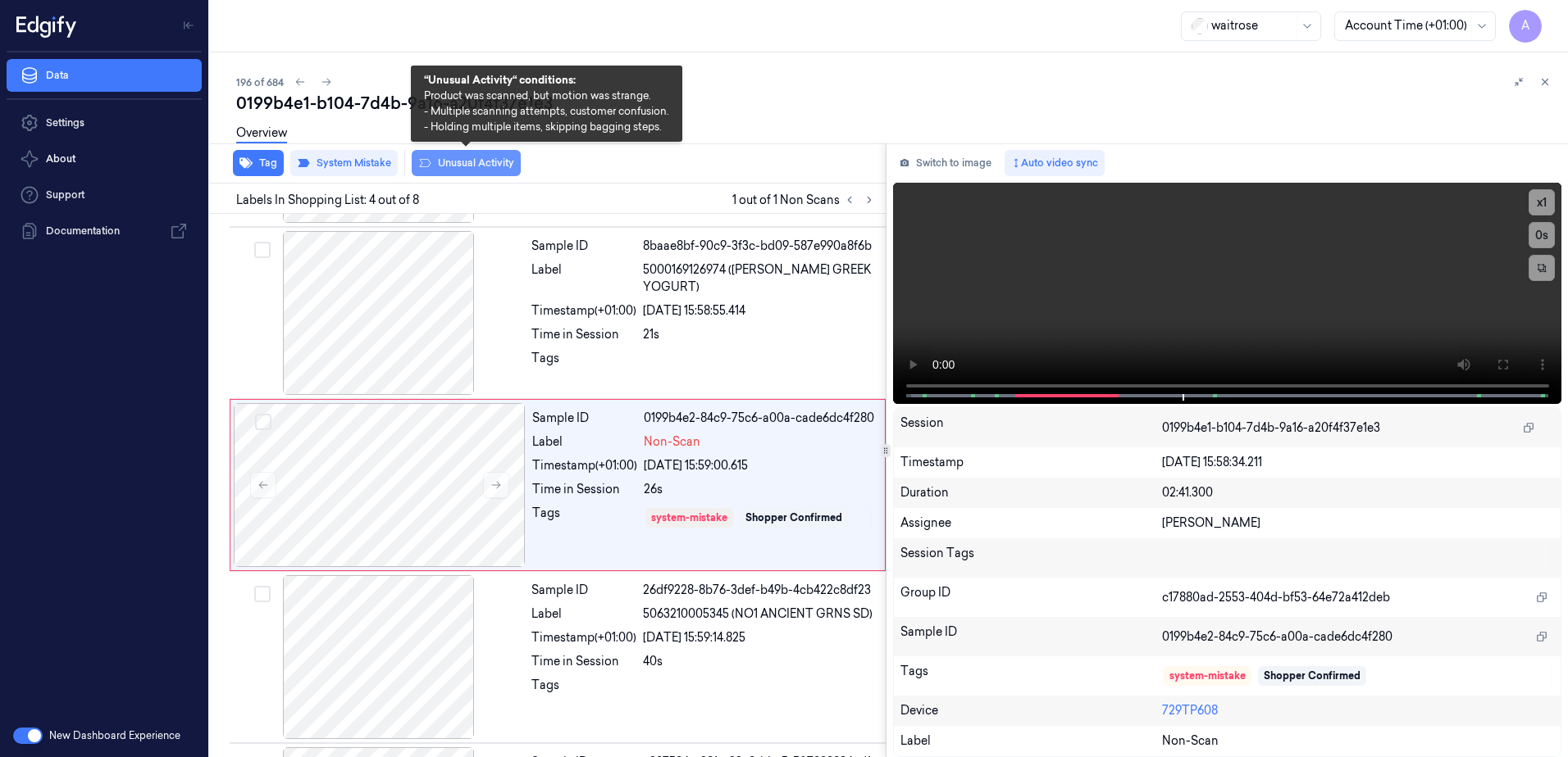
click at [443, 173] on button "Unusual Activity" at bounding box center [466, 163] width 109 height 26
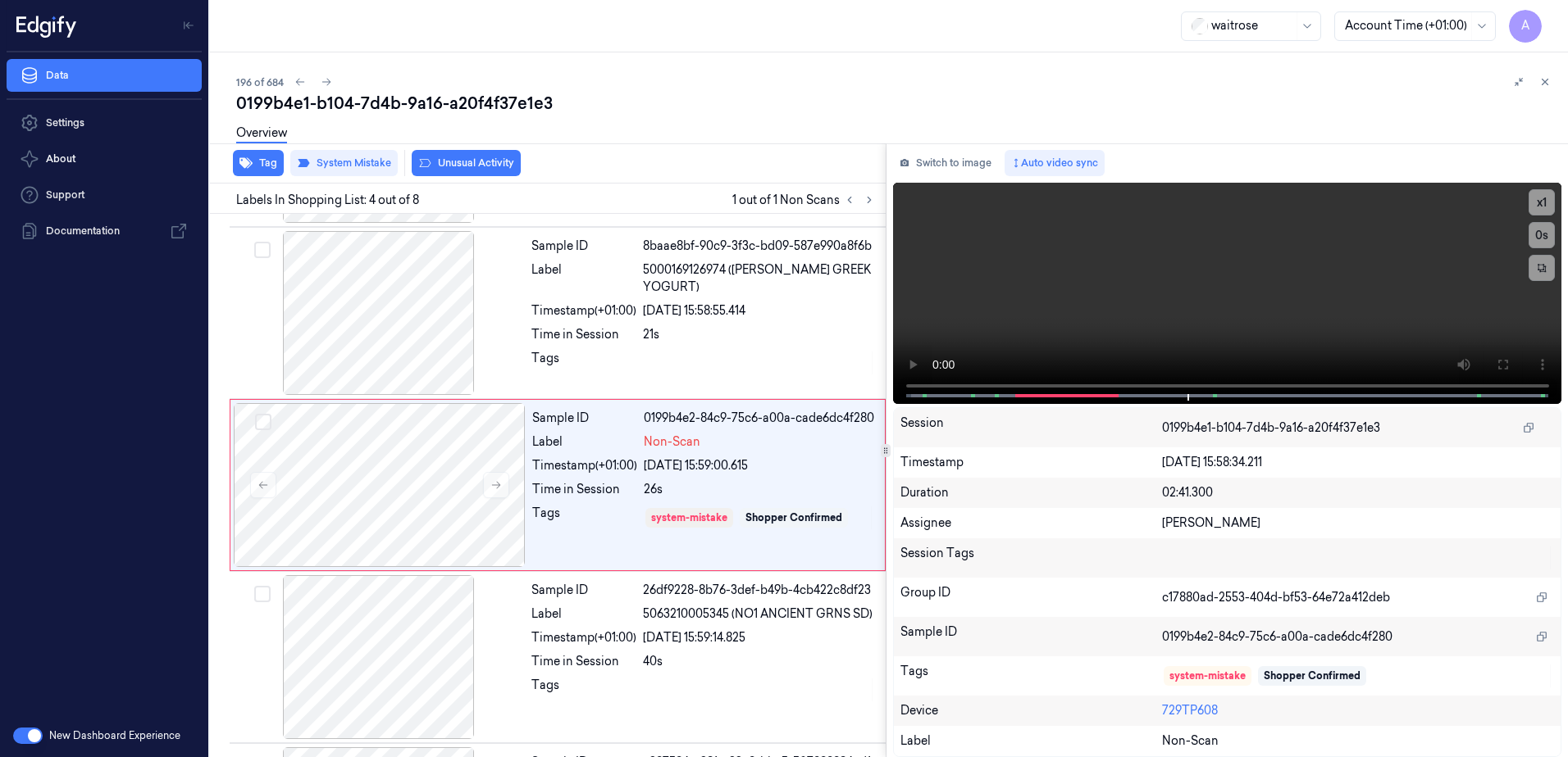
scroll to position [335, 0]
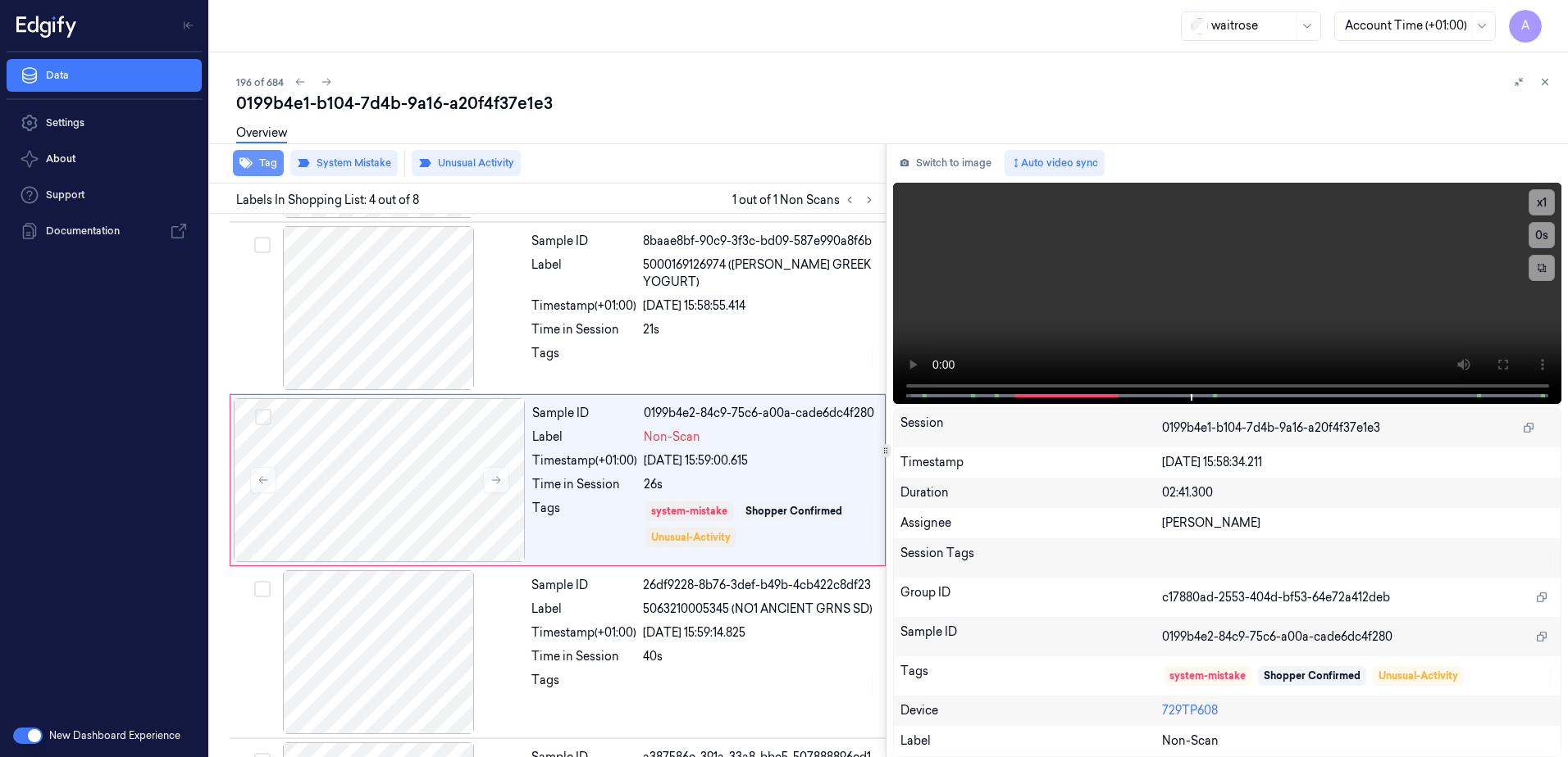
click at [250, 173] on button "Tag" at bounding box center [257, 163] width 51 height 26
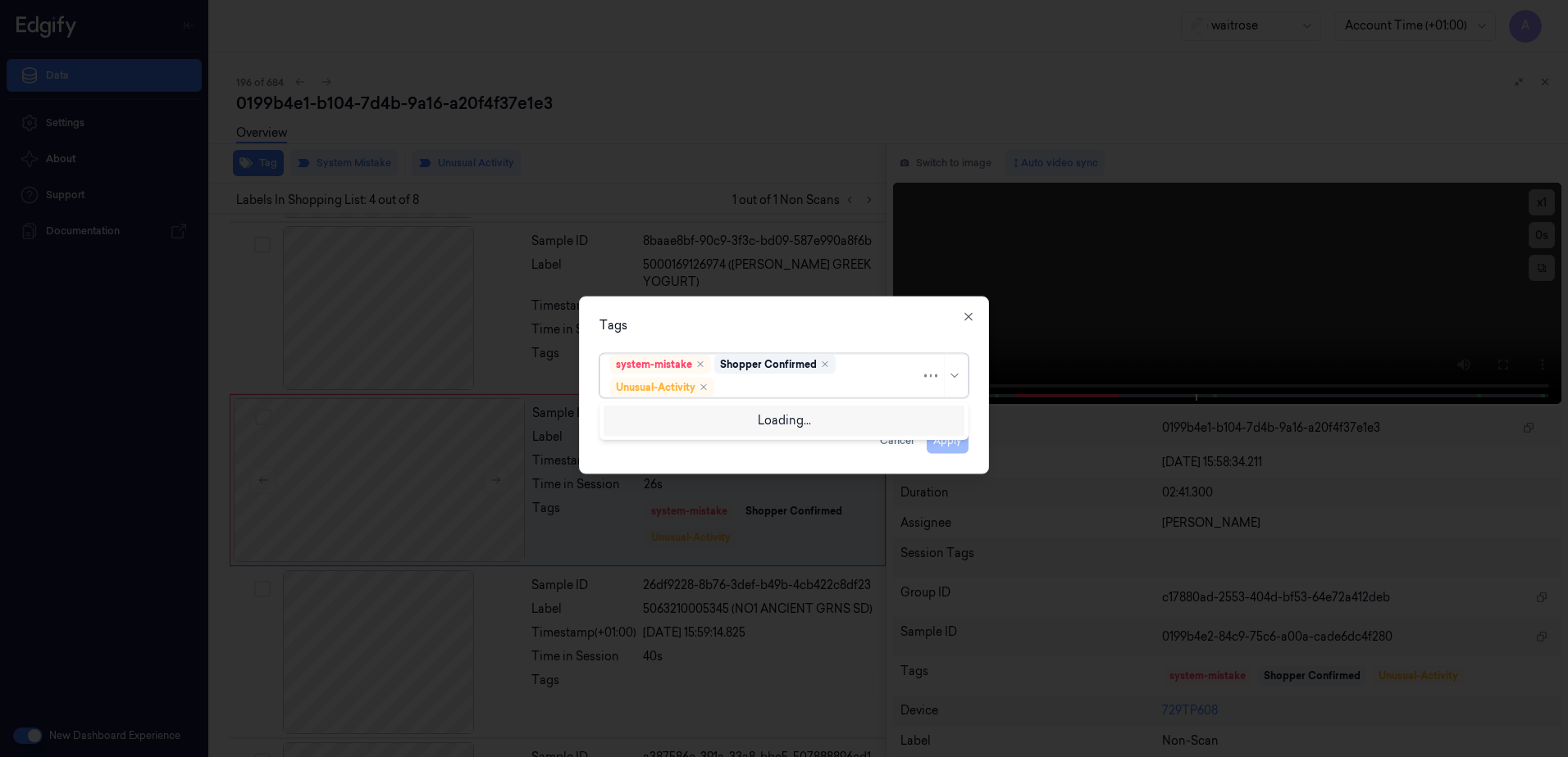
click at [761, 385] on div at bounding box center [819, 386] width 204 height 17
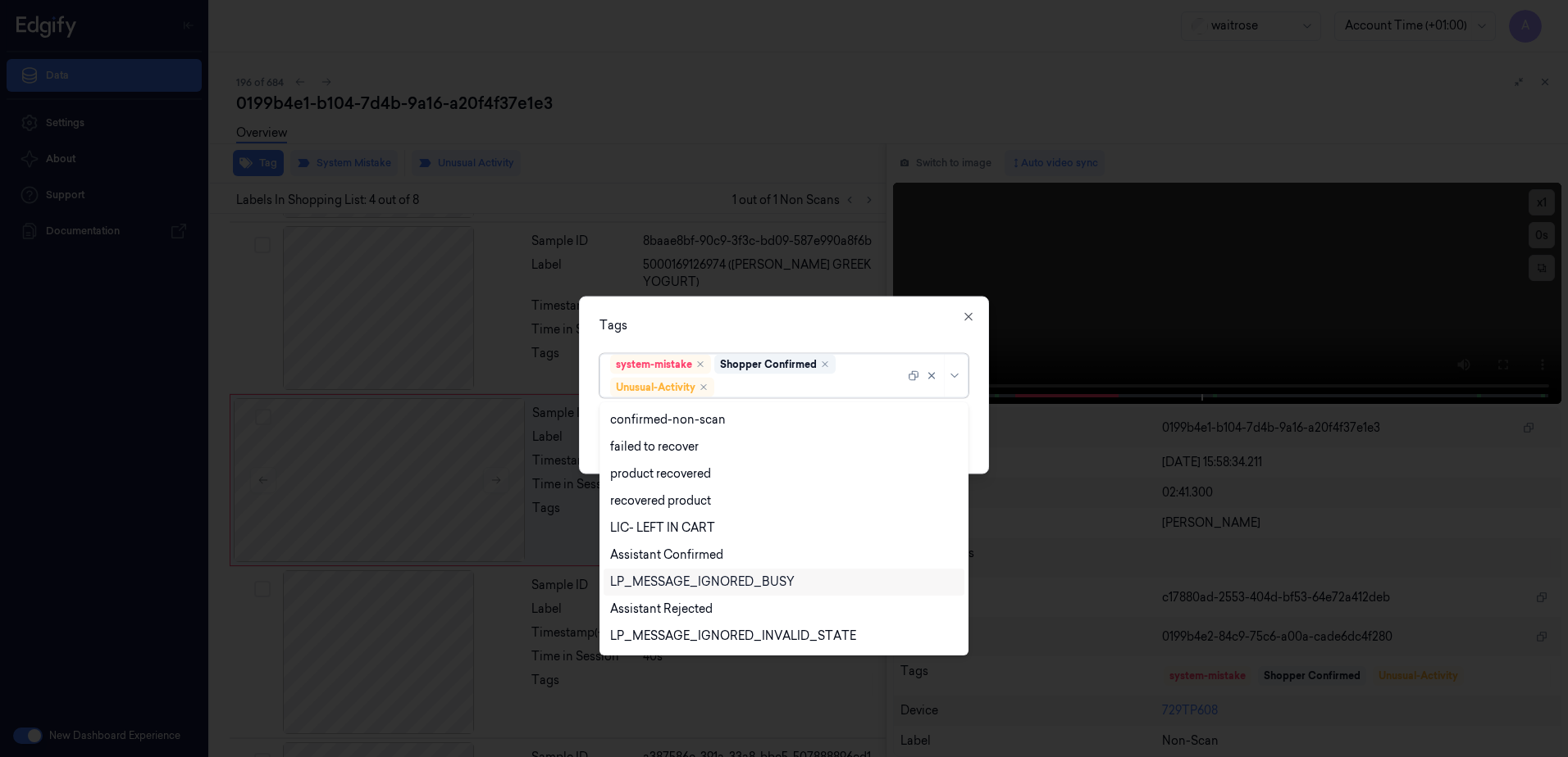
scroll to position [214, 0]
click at [647, 607] on div "Picklist item alert" at bounding box center [657, 610] width 94 height 17
click at [820, 331] on div "Tags" at bounding box center [783, 325] width 369 height 17
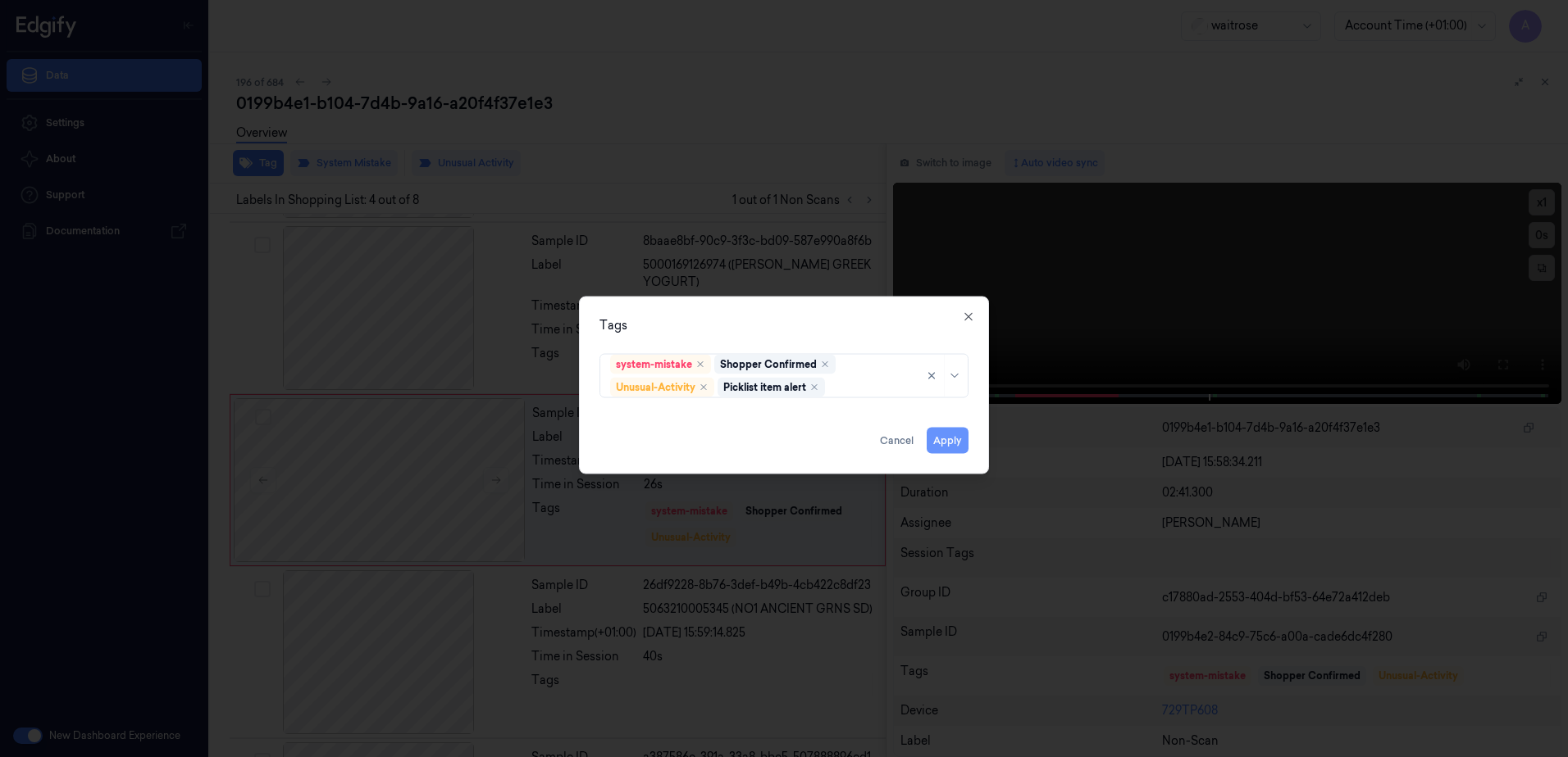
click at [957, 441] on button "Apply" at bounding box center [947, 441] width 42 height 26
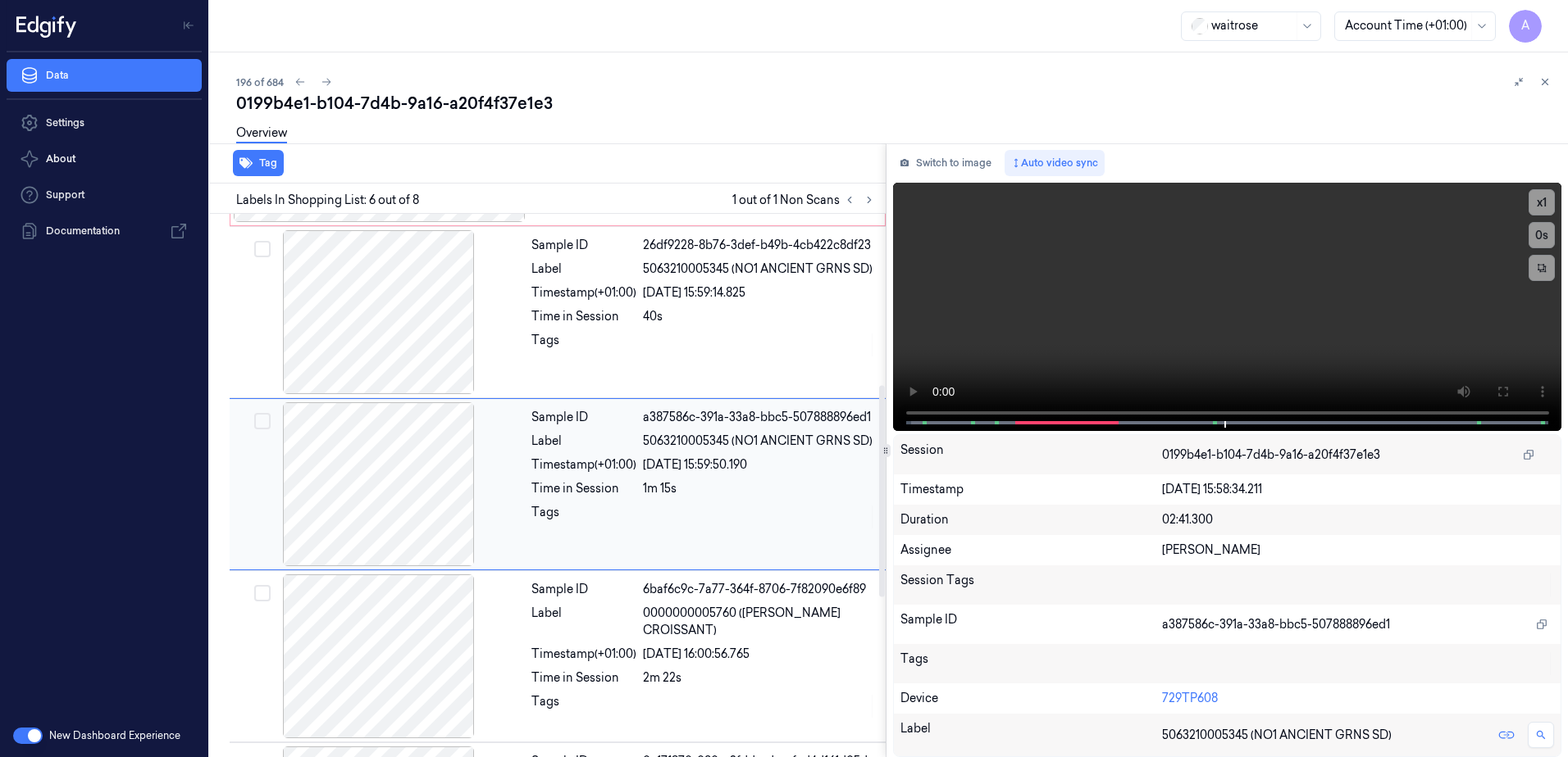
scroll to position [439, 0]
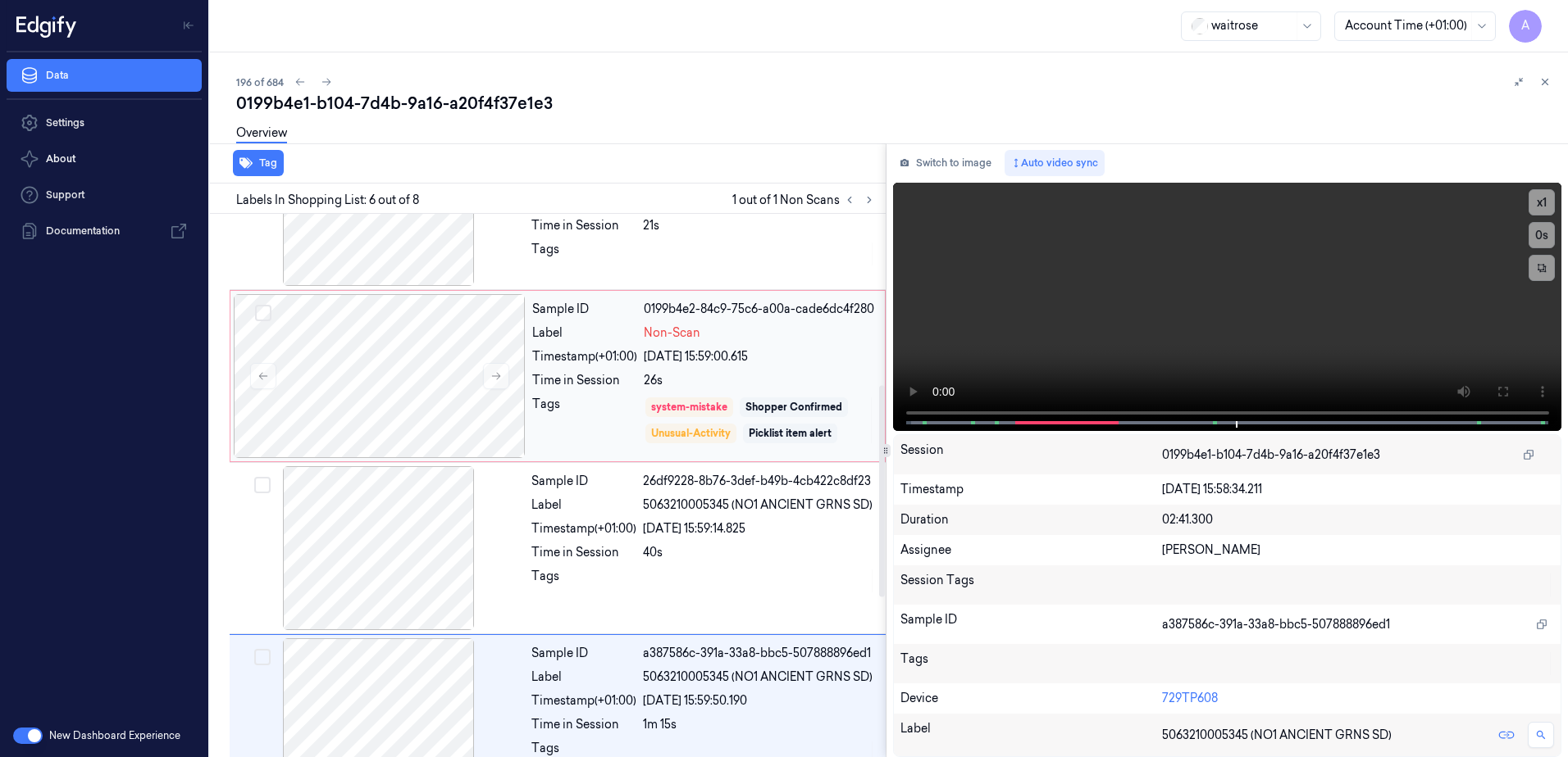
click at [789, 366] on div "[DATE] 15:59:00.615" at bounding box center [759, 357] width 232 height 17
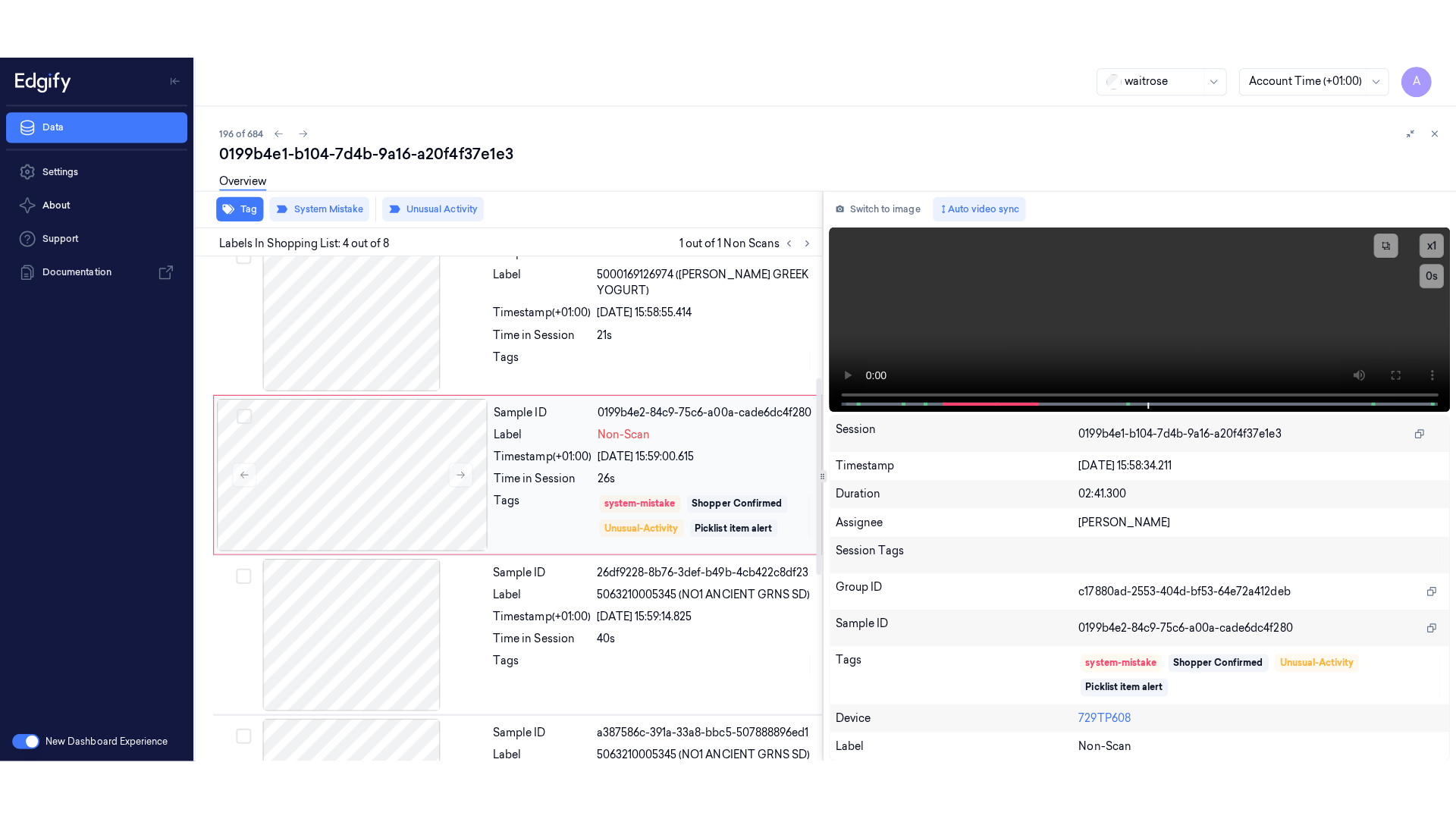
scroll to position [310, 0]
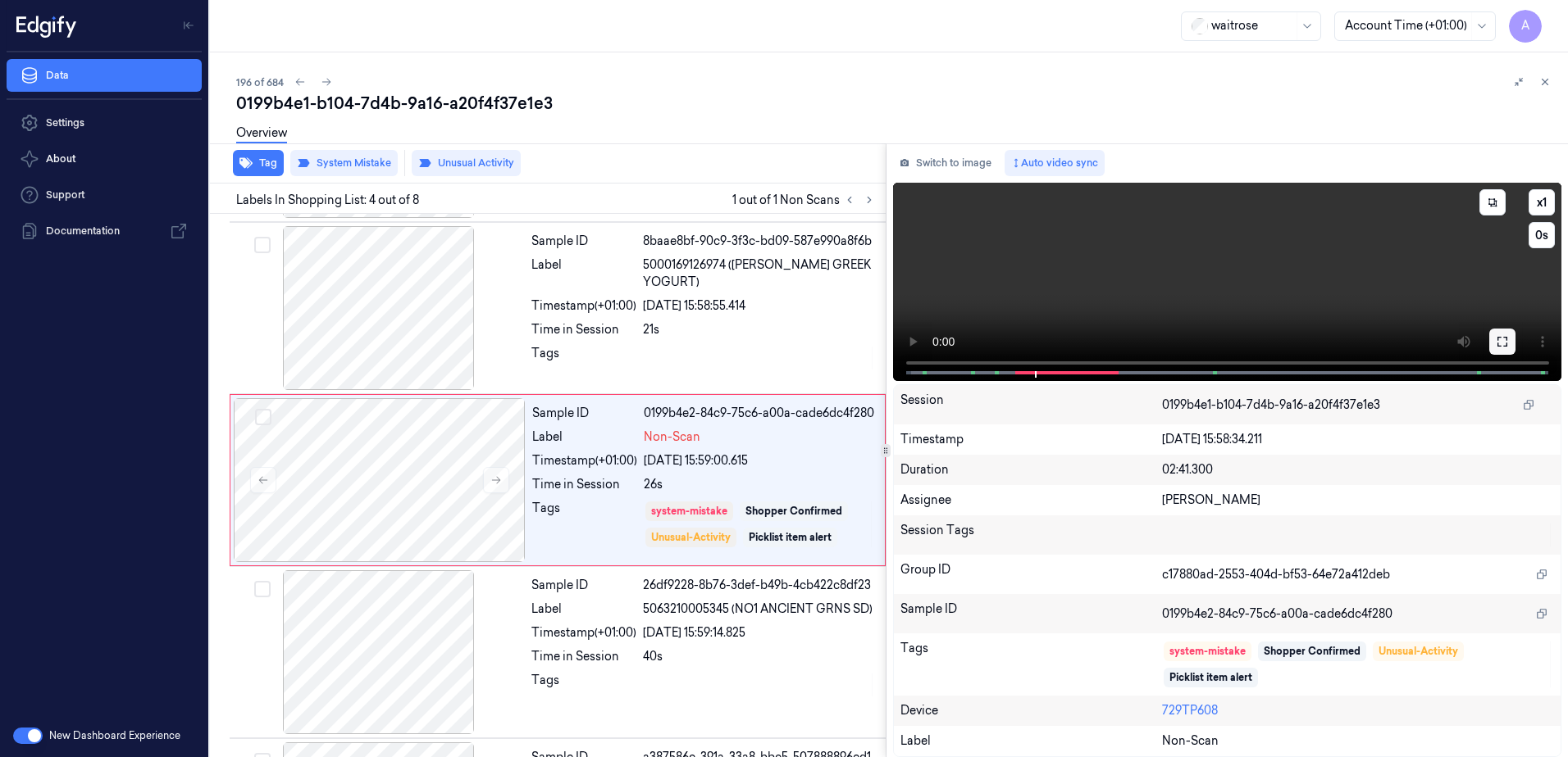
click at [1497, 346] on icon at bounding box center [1502, 342] width 10 height 10
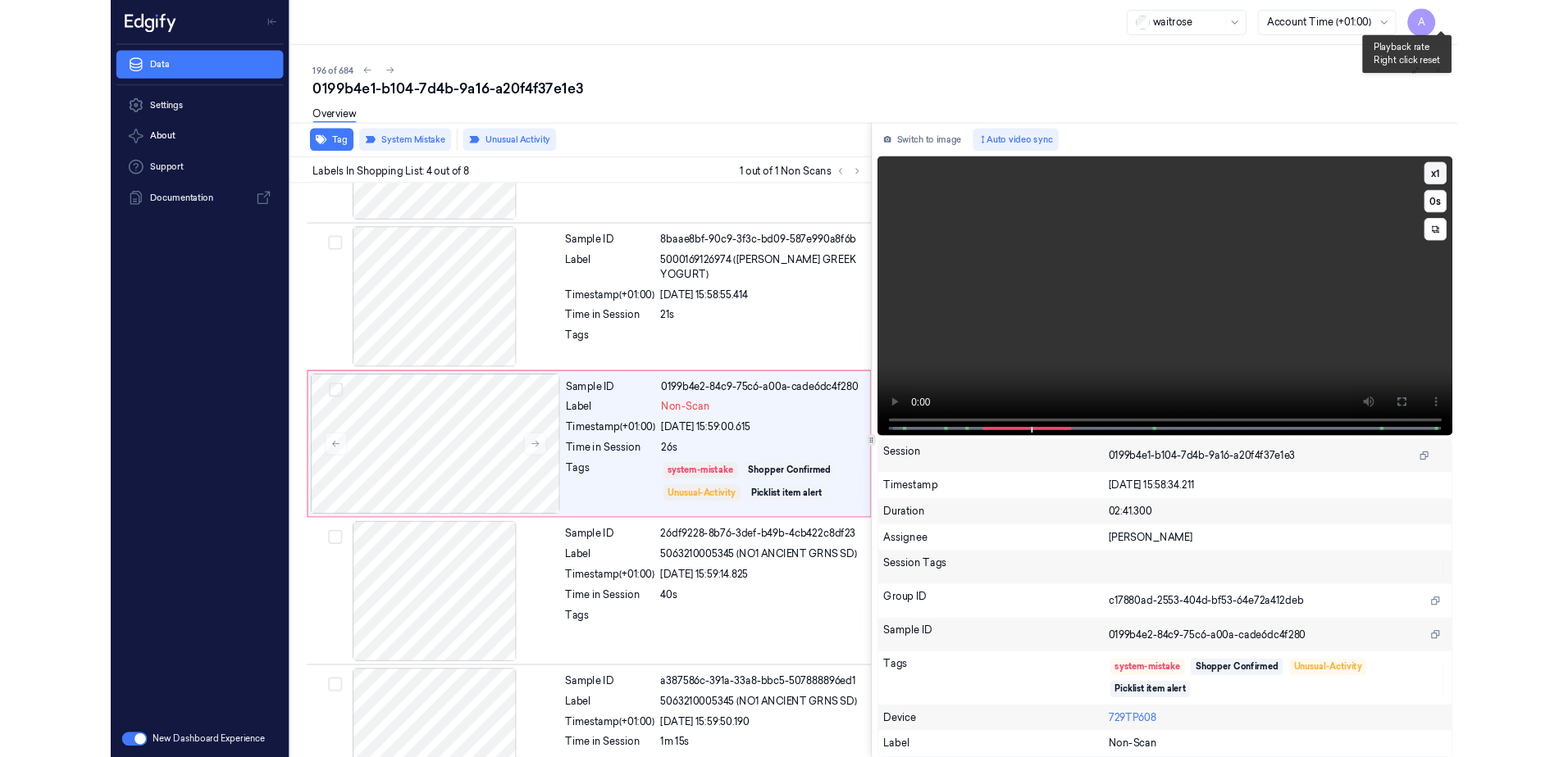
scroll to position [266, 0]
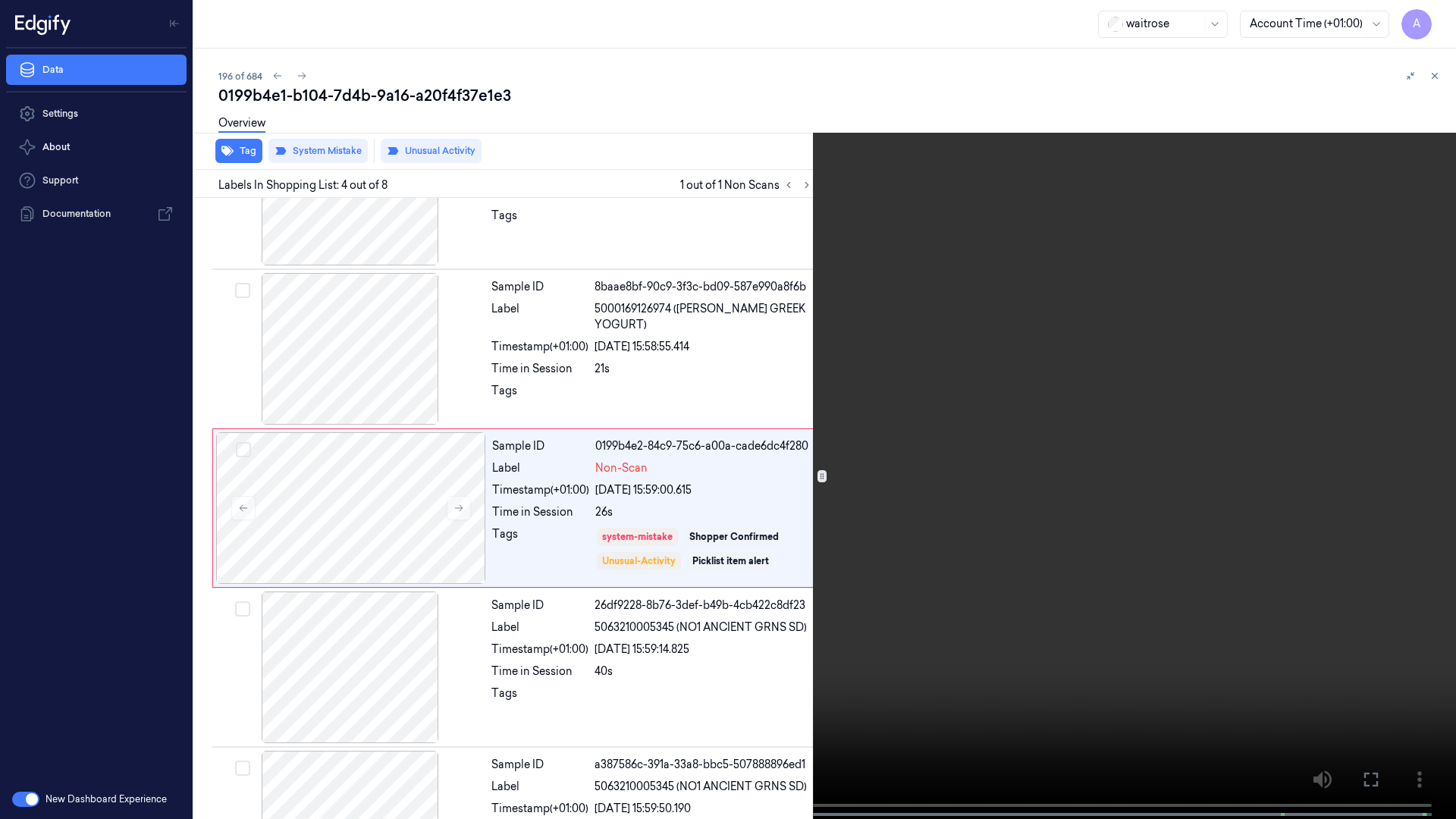
click at [0, 0] on icon at bounding box center [0, 0] width 0 height 0
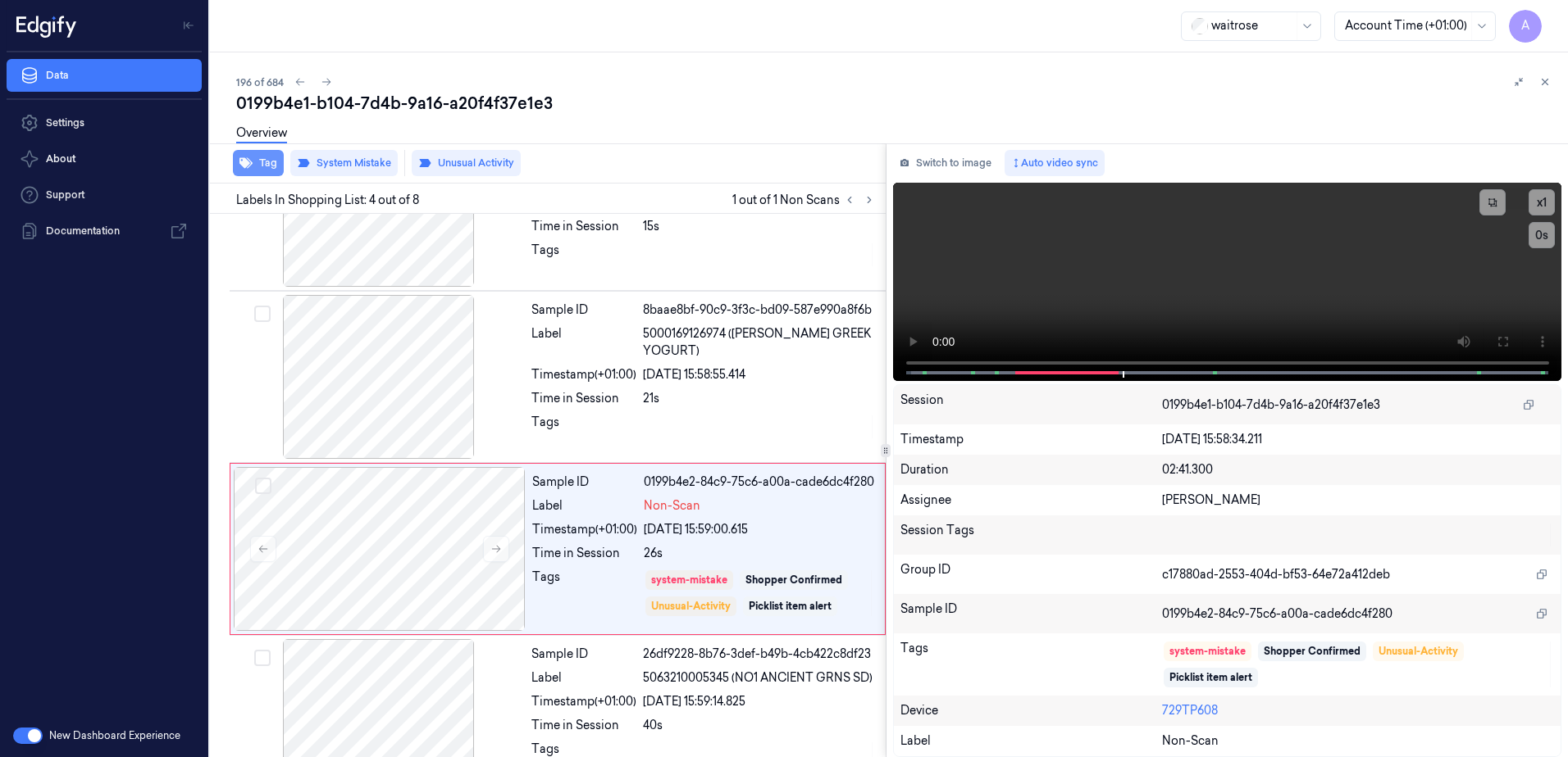
click at [261, 166] on button "Tag" at bounding box center [257, 163] width 51 height 26
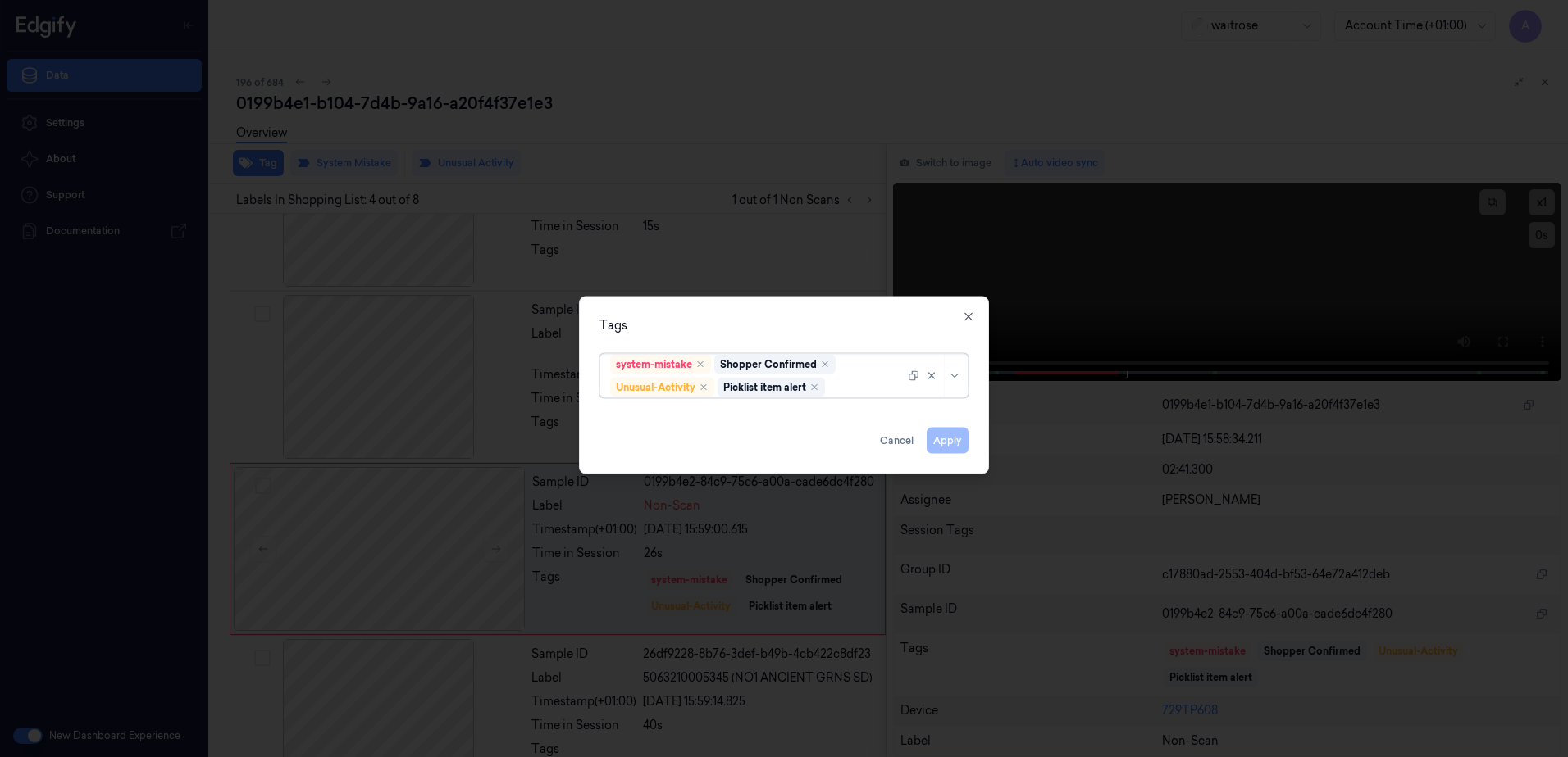
click at [1226, 274] on div at bounding box center [784, 378] width 1568 height 757
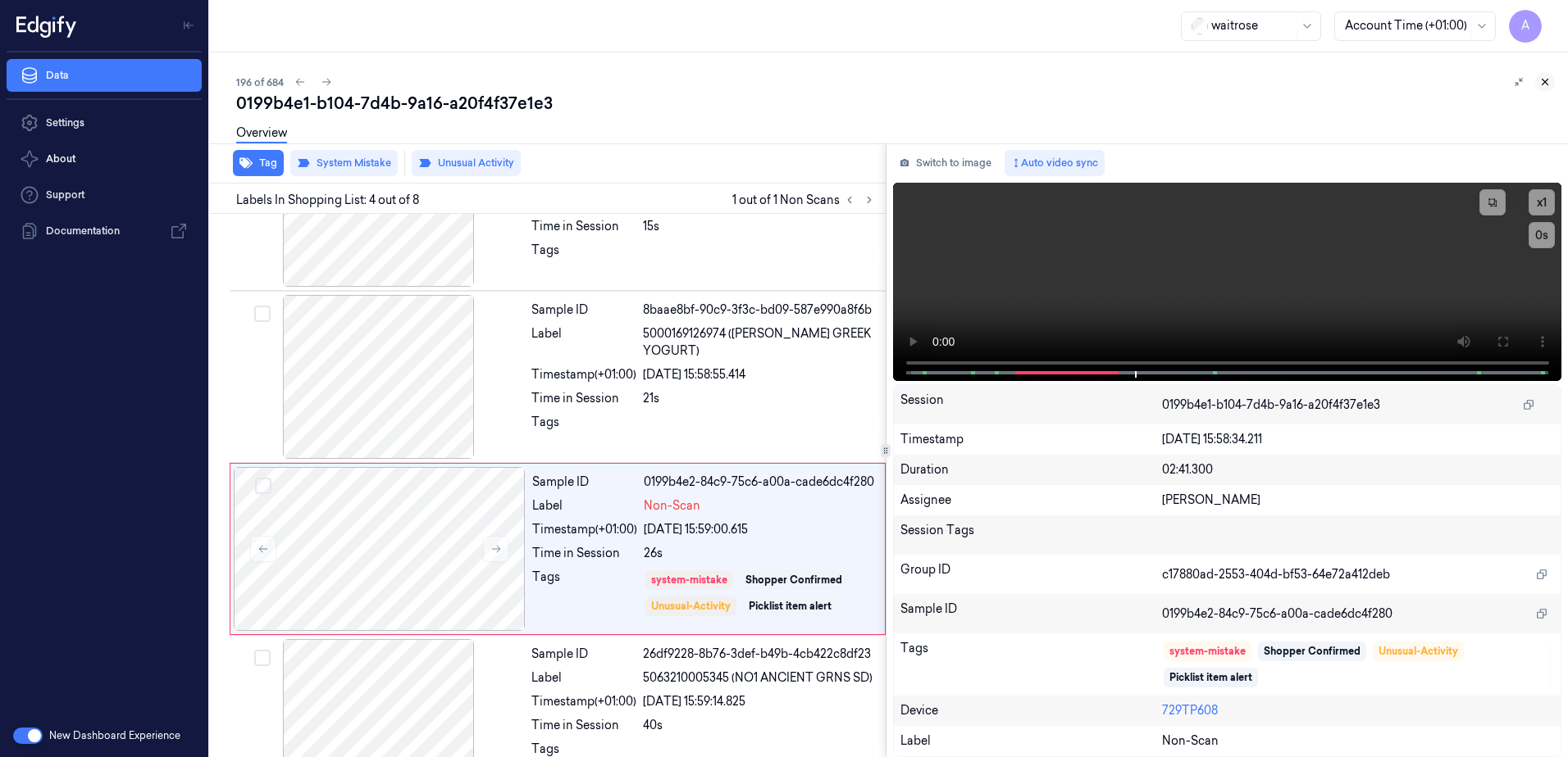
click at [1545, 78] on icon at bounding box center [1545, 82] width 12 height 12
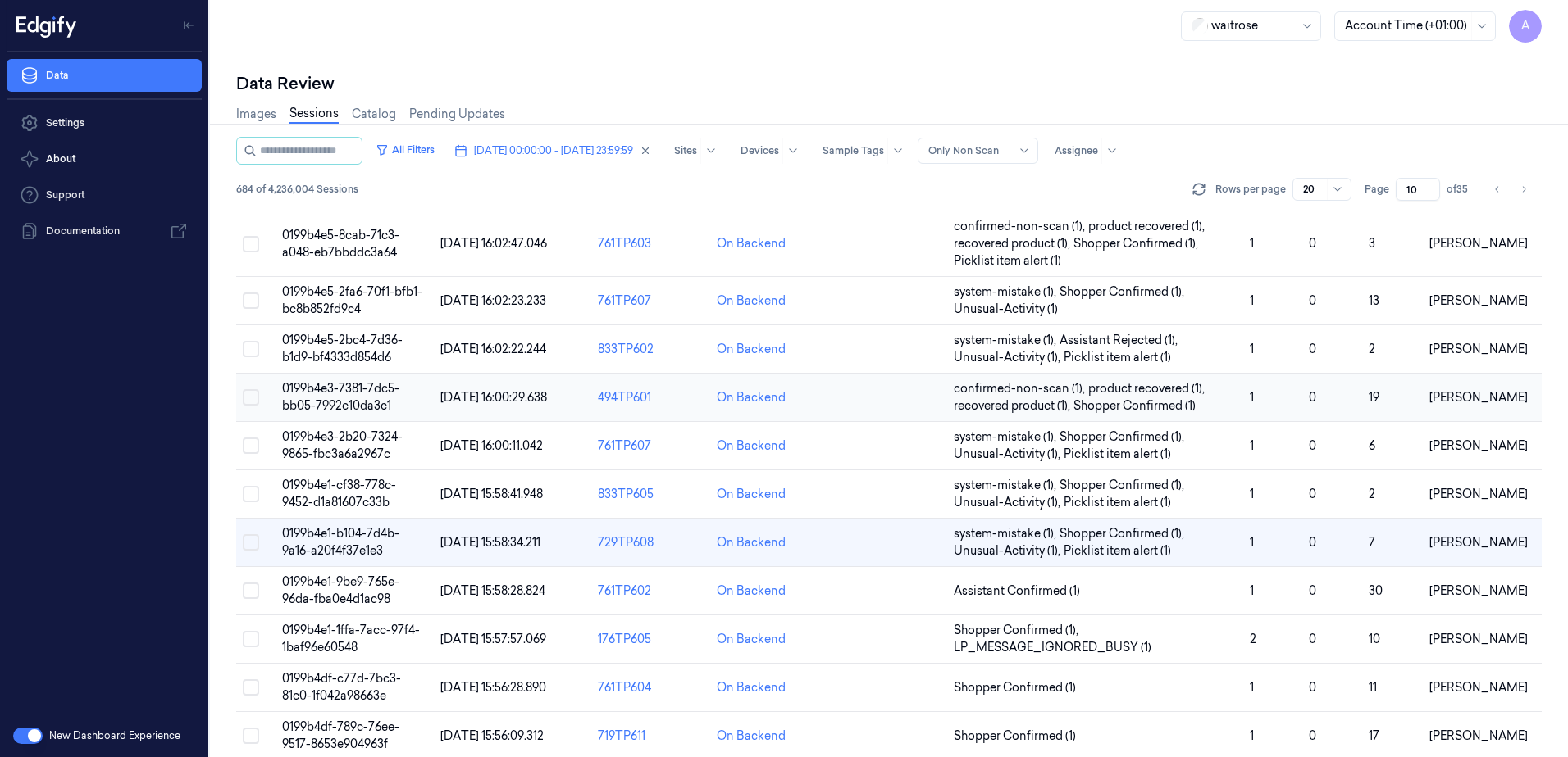
scroll to position [518, 0]
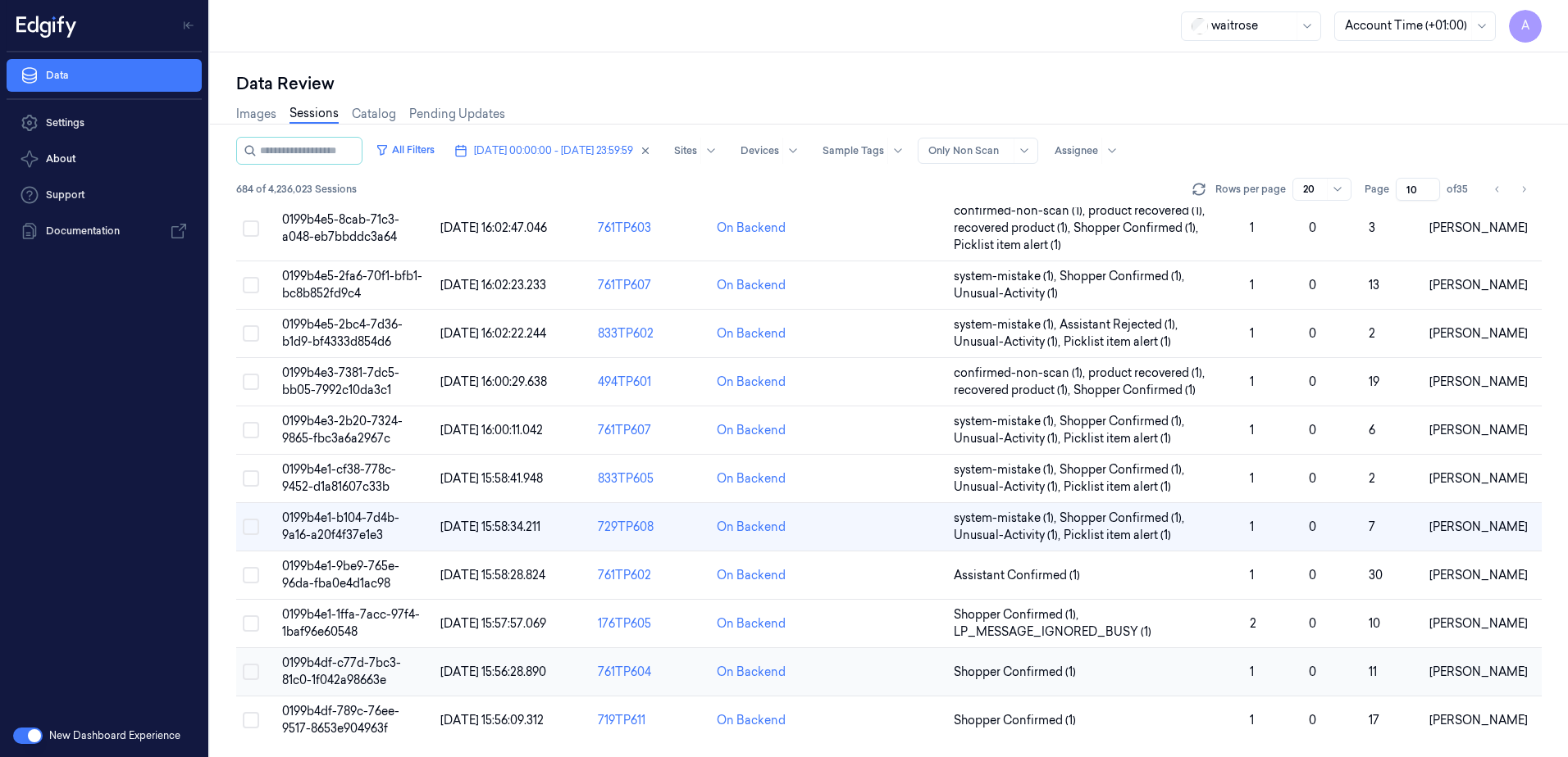
click at [308, 670] on span "0199b4df-c77d-7bc3-81c0-1f042a98663e" at bounding box center [342, 672] width 119 height 32
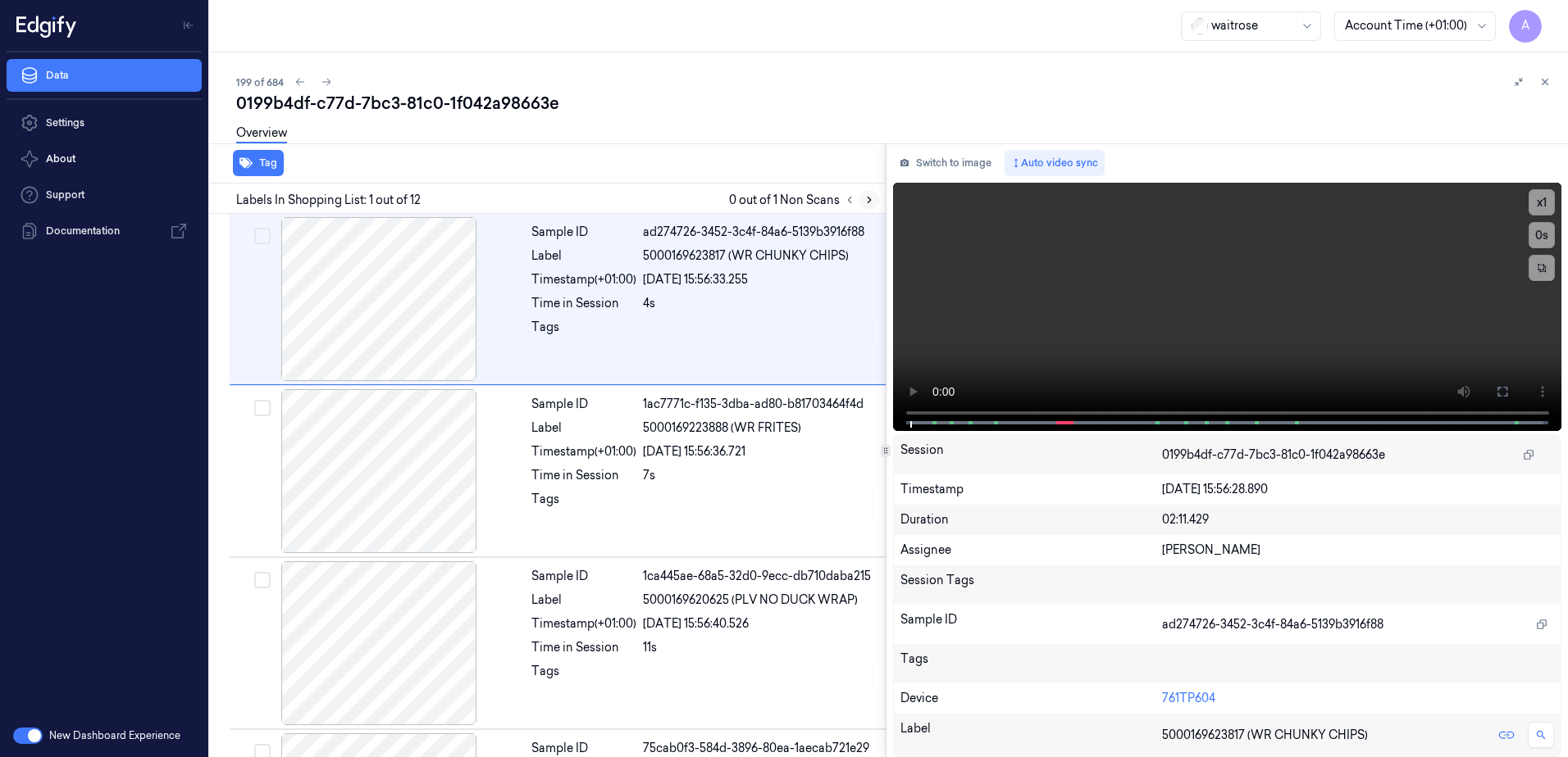
click at [869, 199] on icon at bounding box center [868, 201] width 3 height 6
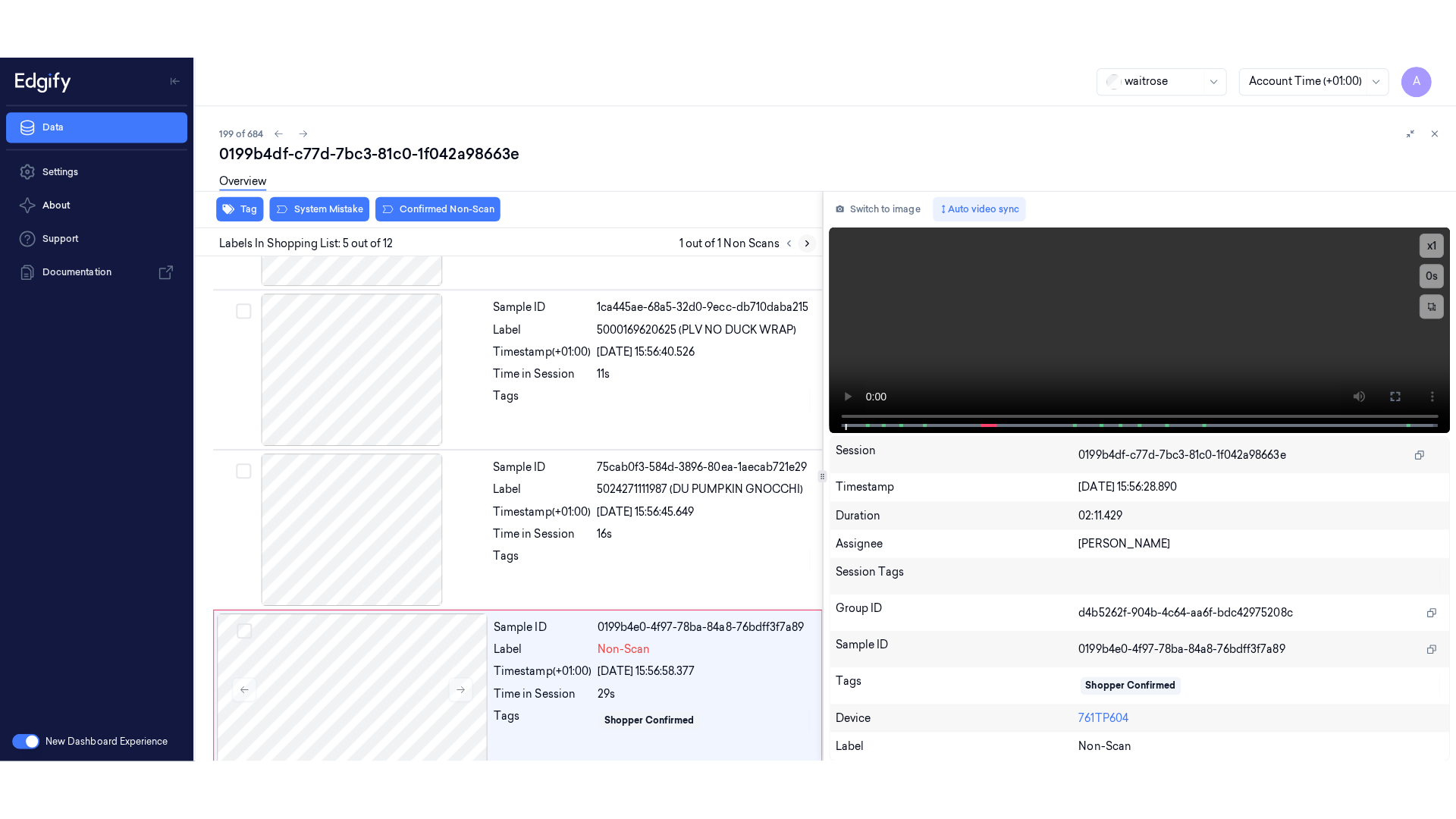
scroll to position [465, 0]
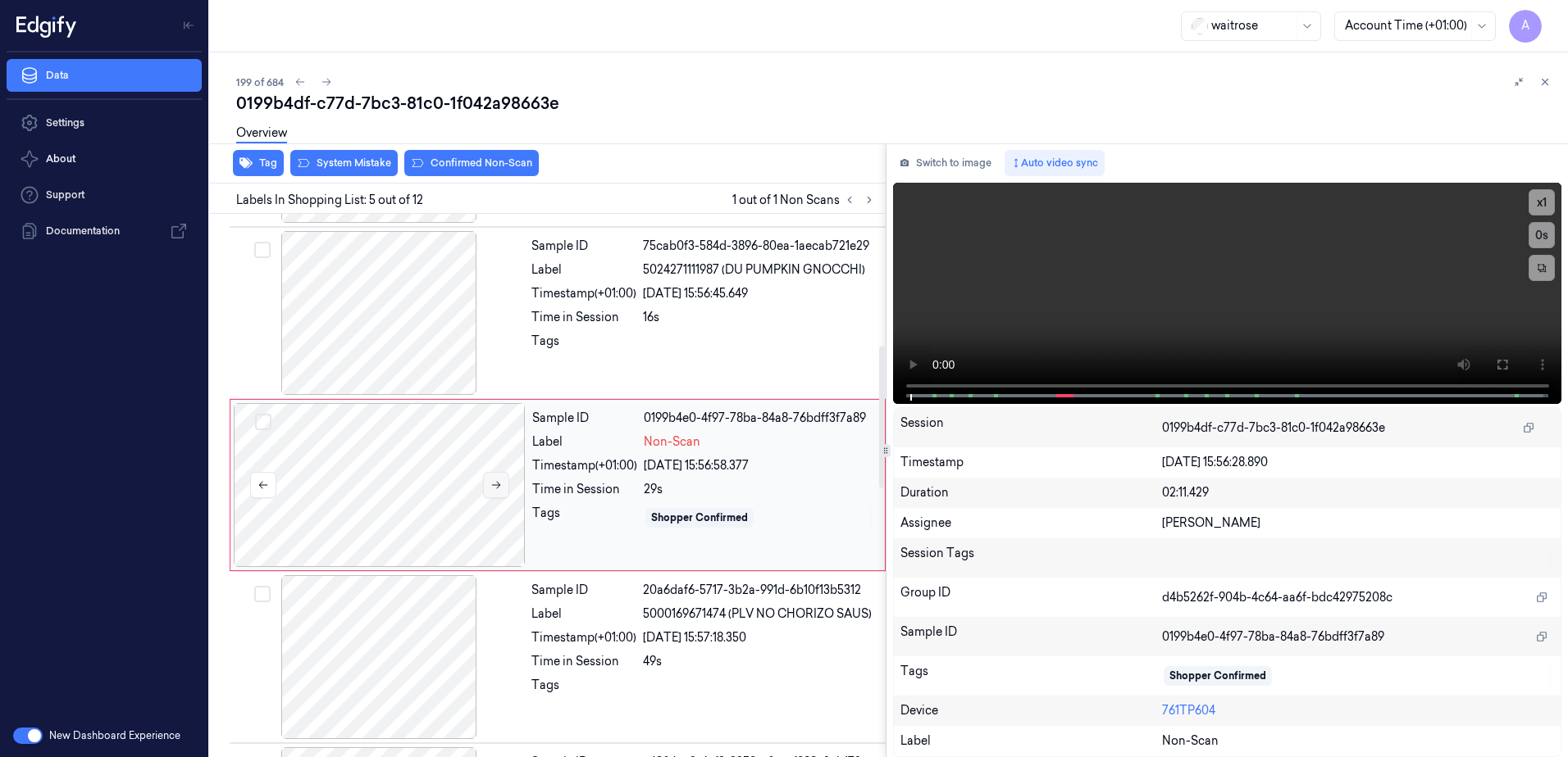
click at [495, 491] on button at bounding box center [496, 485] width 26 height 26
click at [490, 488] on icon at bounding box center [496, 486] width 12 height 12
click at [497, 485] on icon at bounding box center [496, 486] width 12 height 12
click at [1492, 368] on button at bounding box center [1501, 365] width 26 height 26
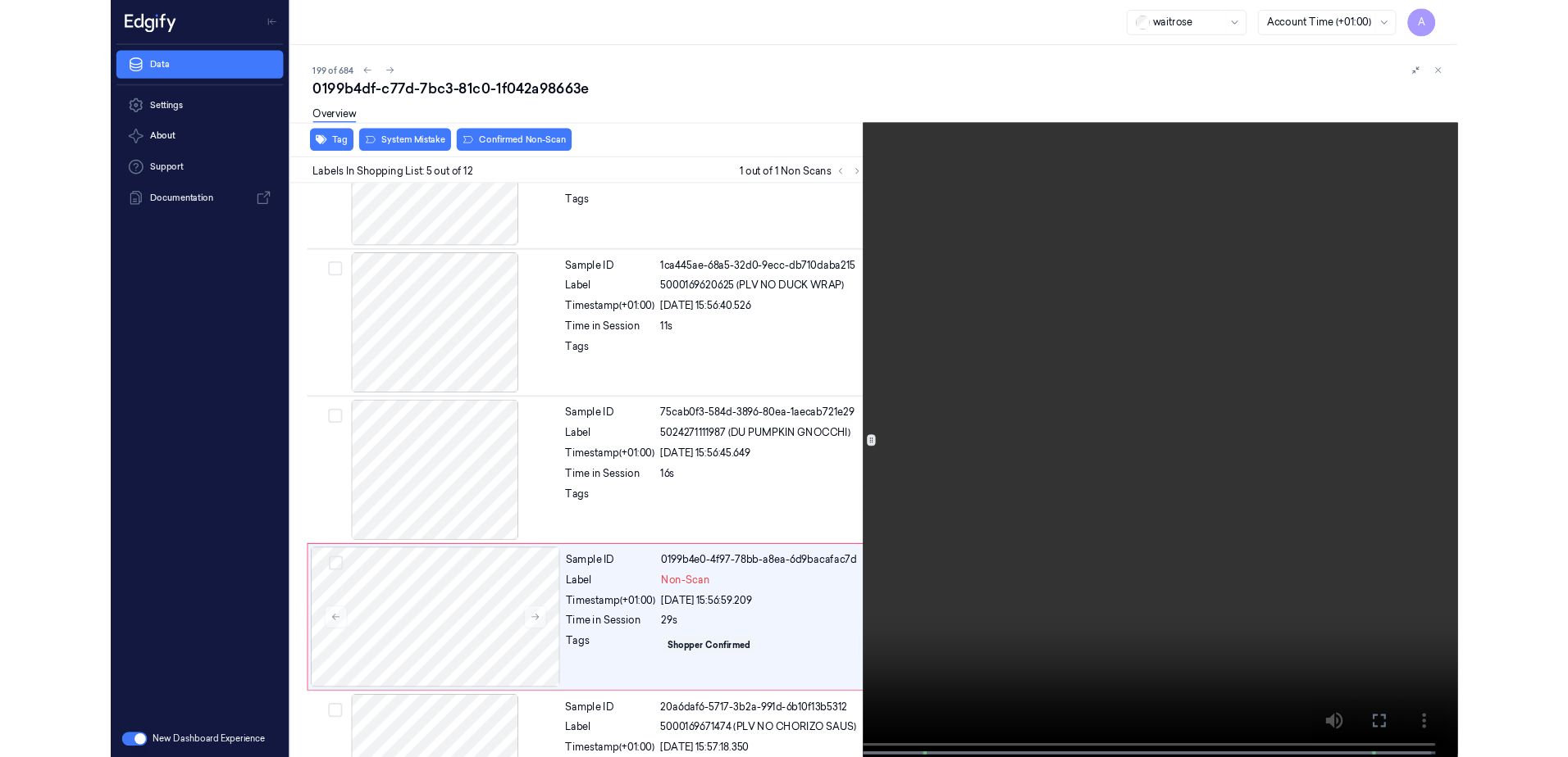
scroll to position [438, 0]
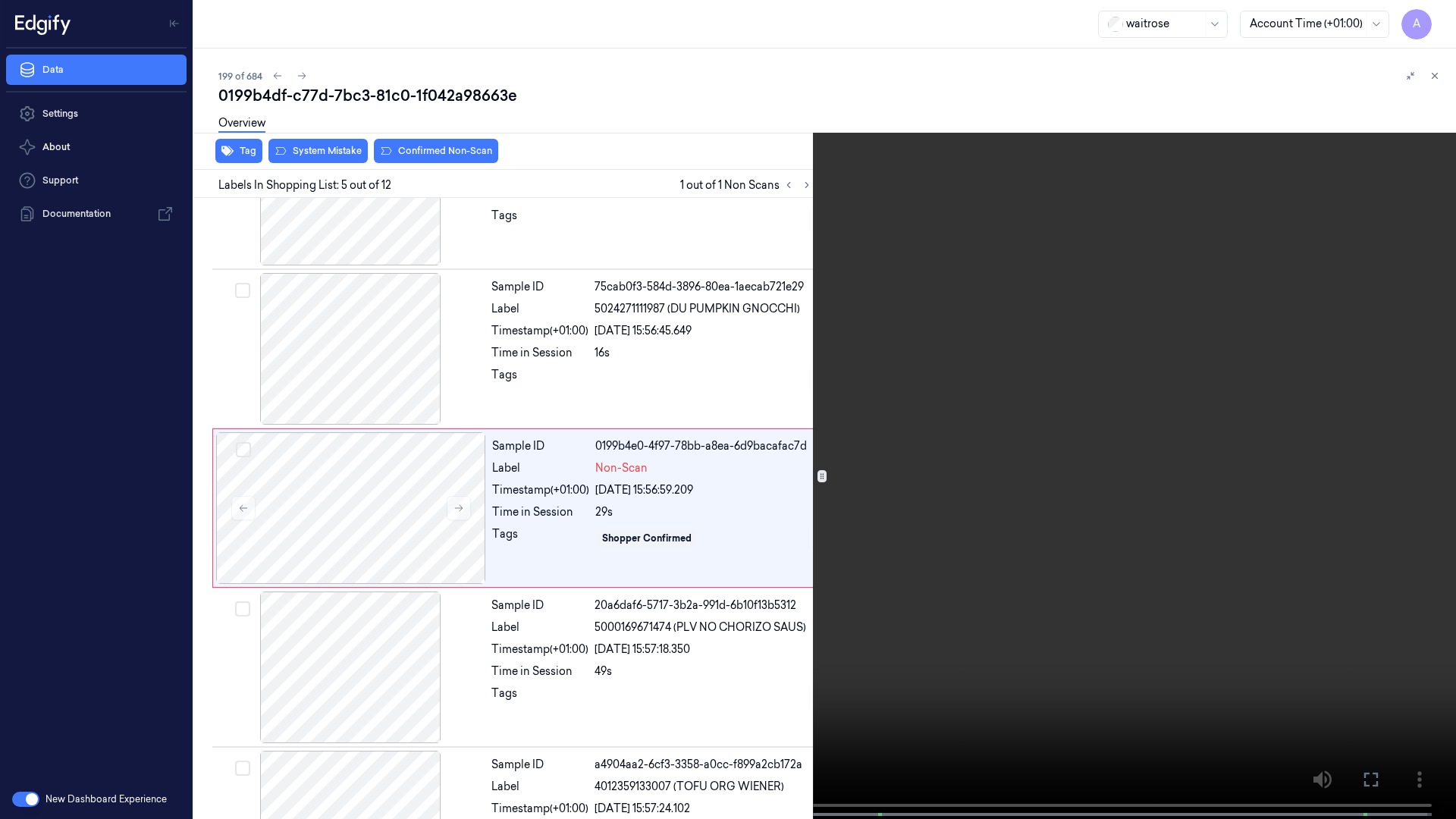
click at [1111, 638] on video at bounding box center [728, 411] width 1456 height 822
click at [0, 0] on icon at bounding box center [0, 0] width 0 height 0
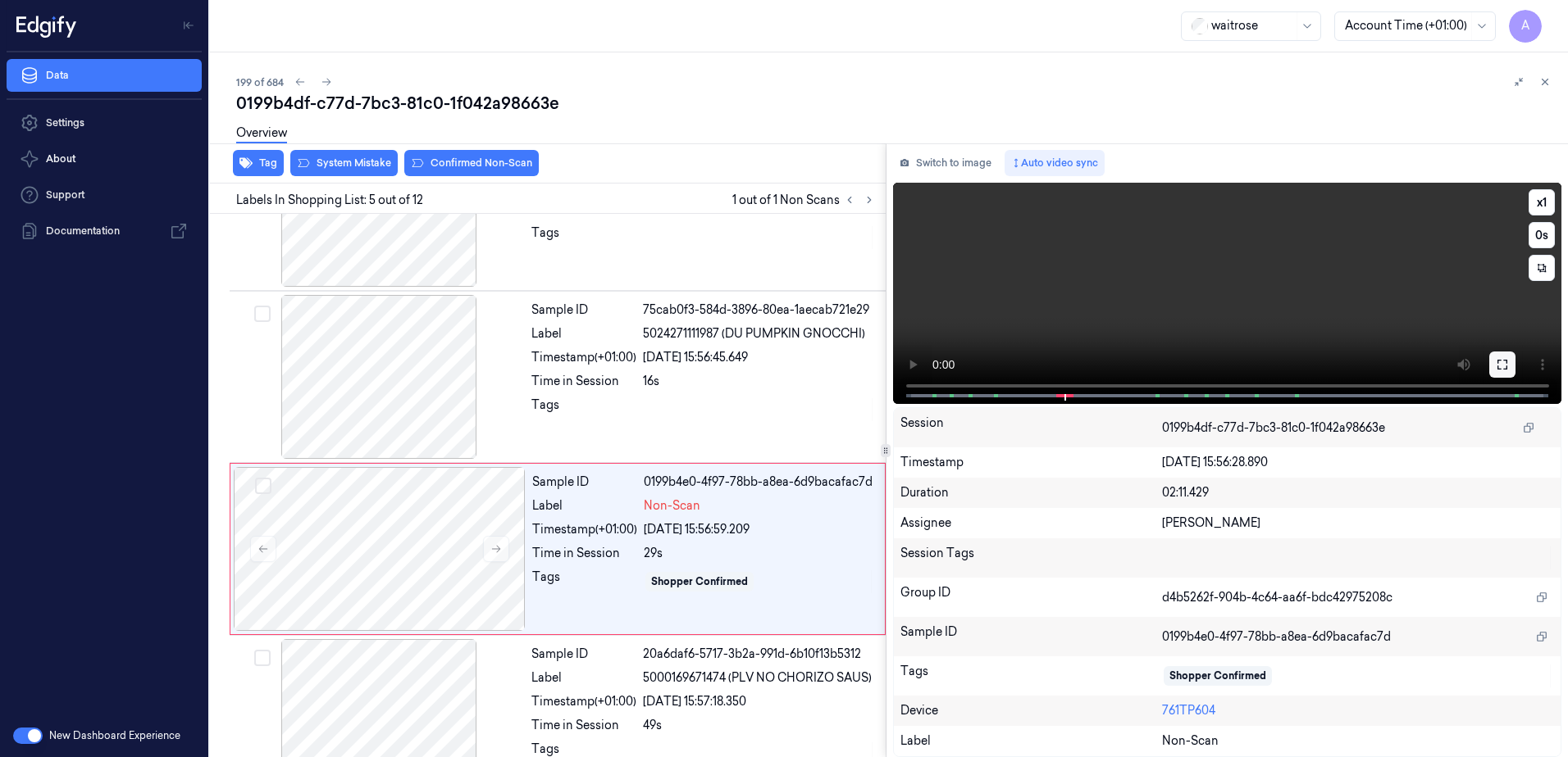
click at [1494, 364] on button at bounding box center [1501, 365] width 26 height 26
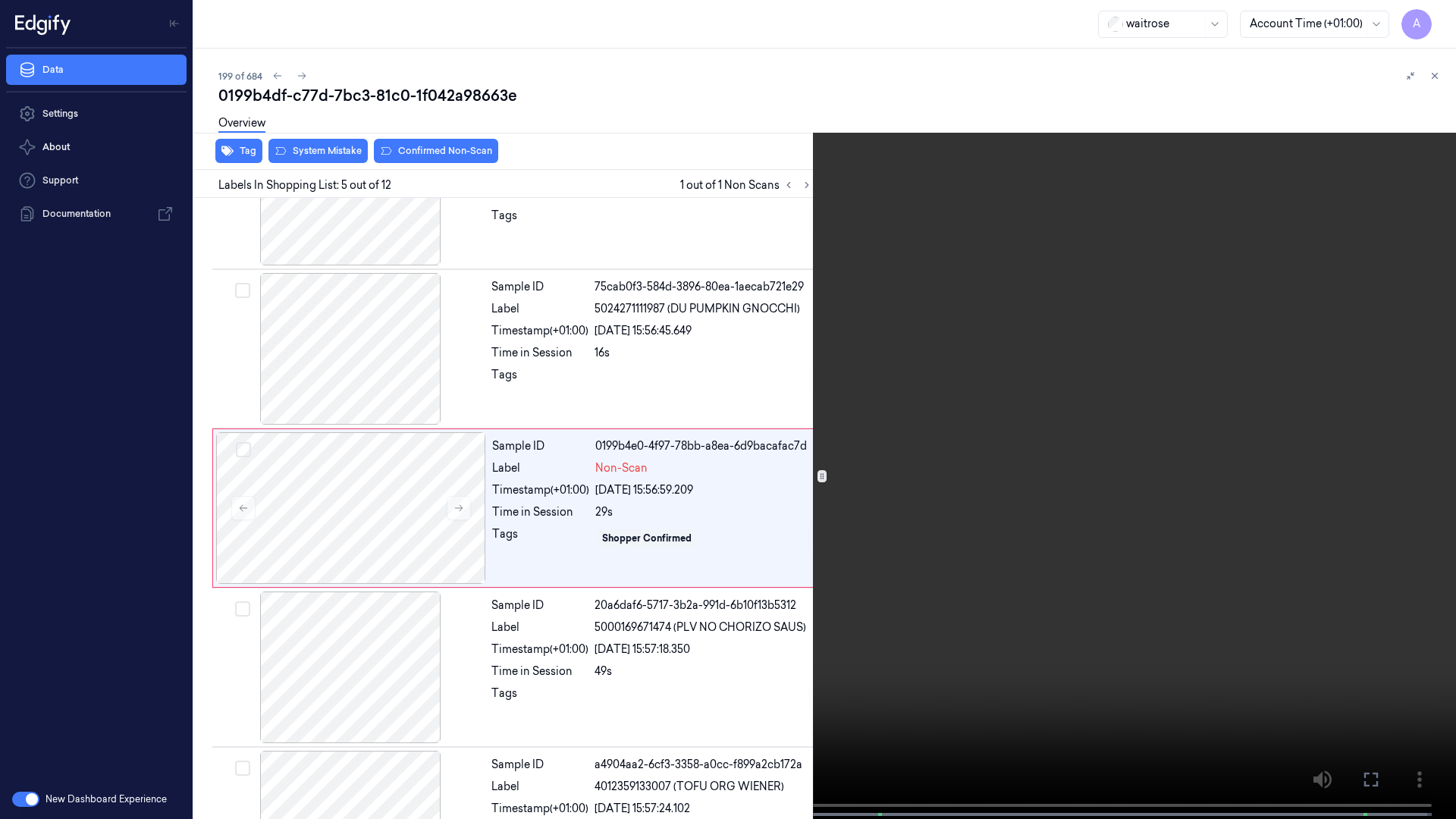
drag, startPoint x: 1030, startPoint y: 449, endPoint x: 1237, endPoint y: 449, distance: 207.0
click at [1030, 449] on video at bounding box center [728, 411] width 1456 height 822
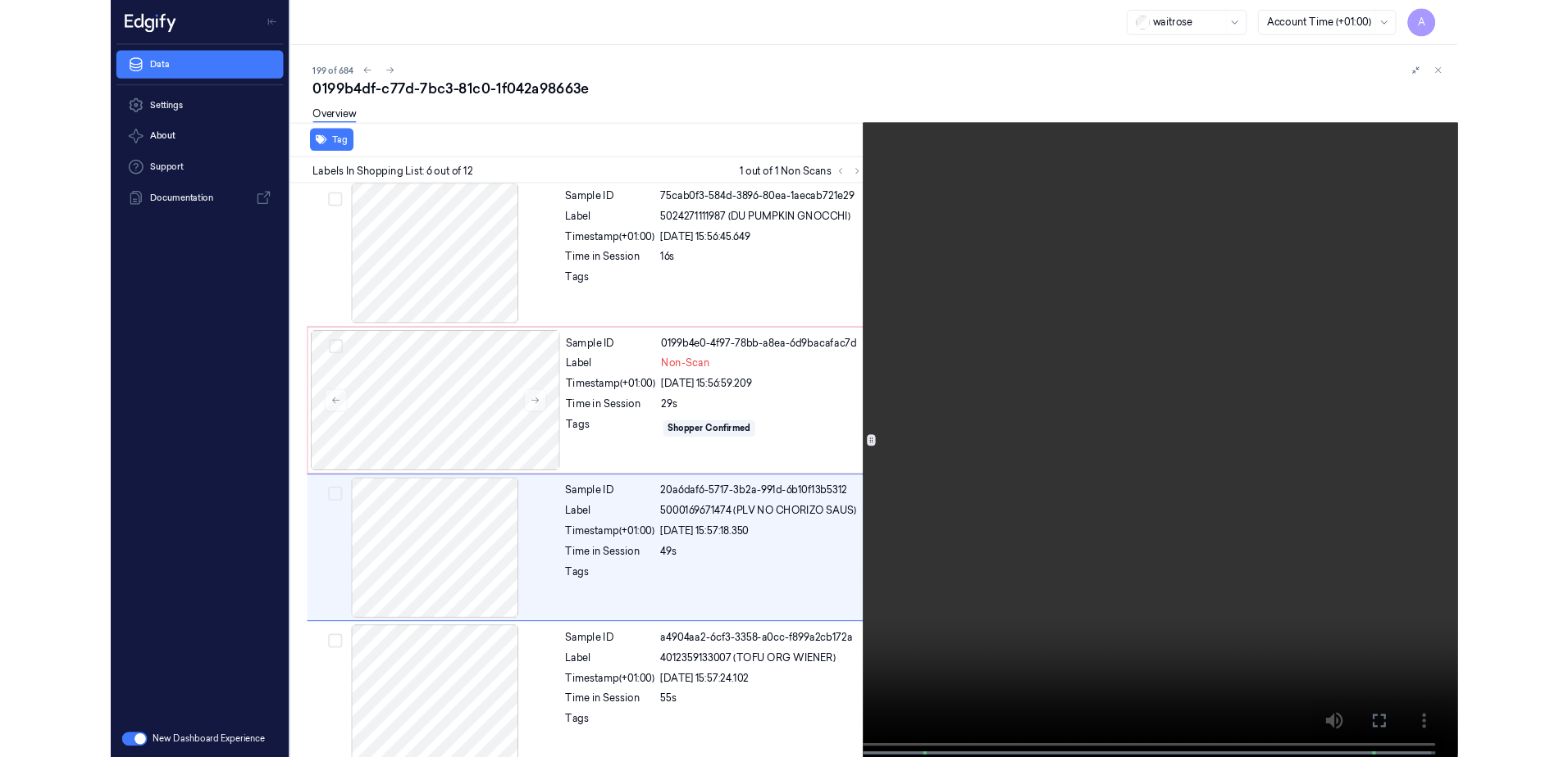
scroll to position [611, 0]
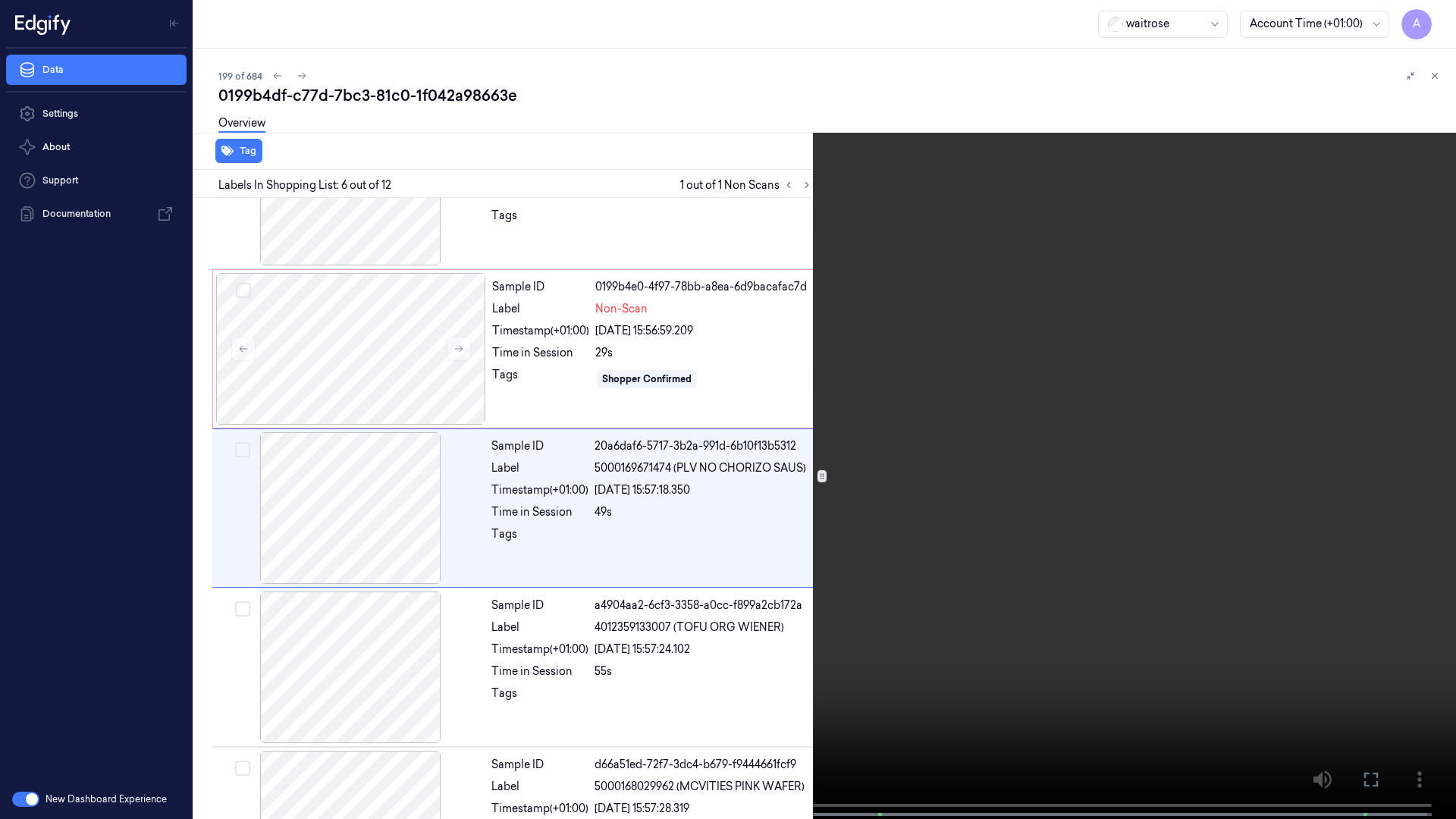
click at [1097, 551] on video at bounding box center [728, 411] width 1456 height 822
click at [0, 0] on icon at bounding box center [0, 0] width 0 height 0
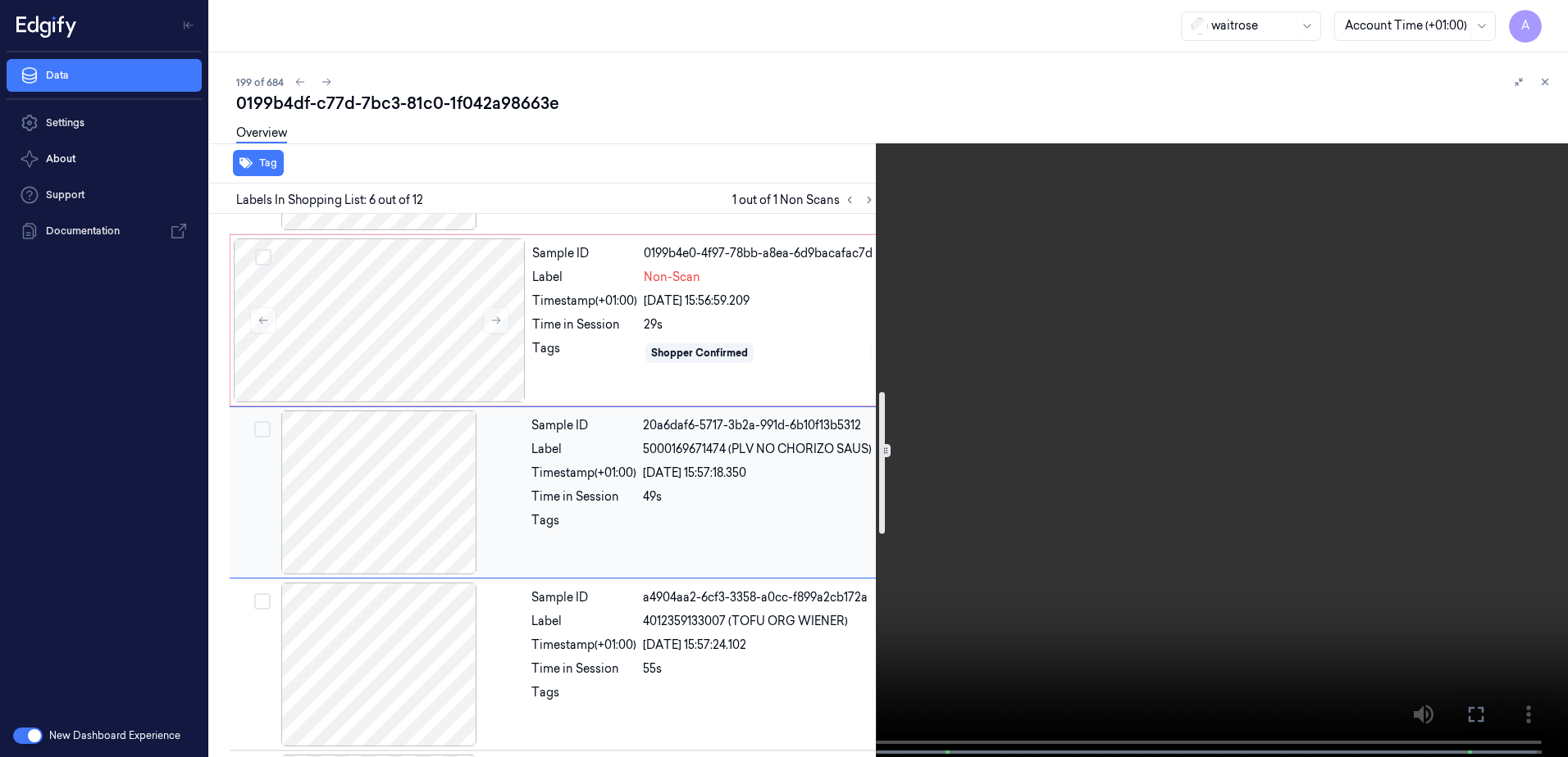
scroll to position [692, 0]
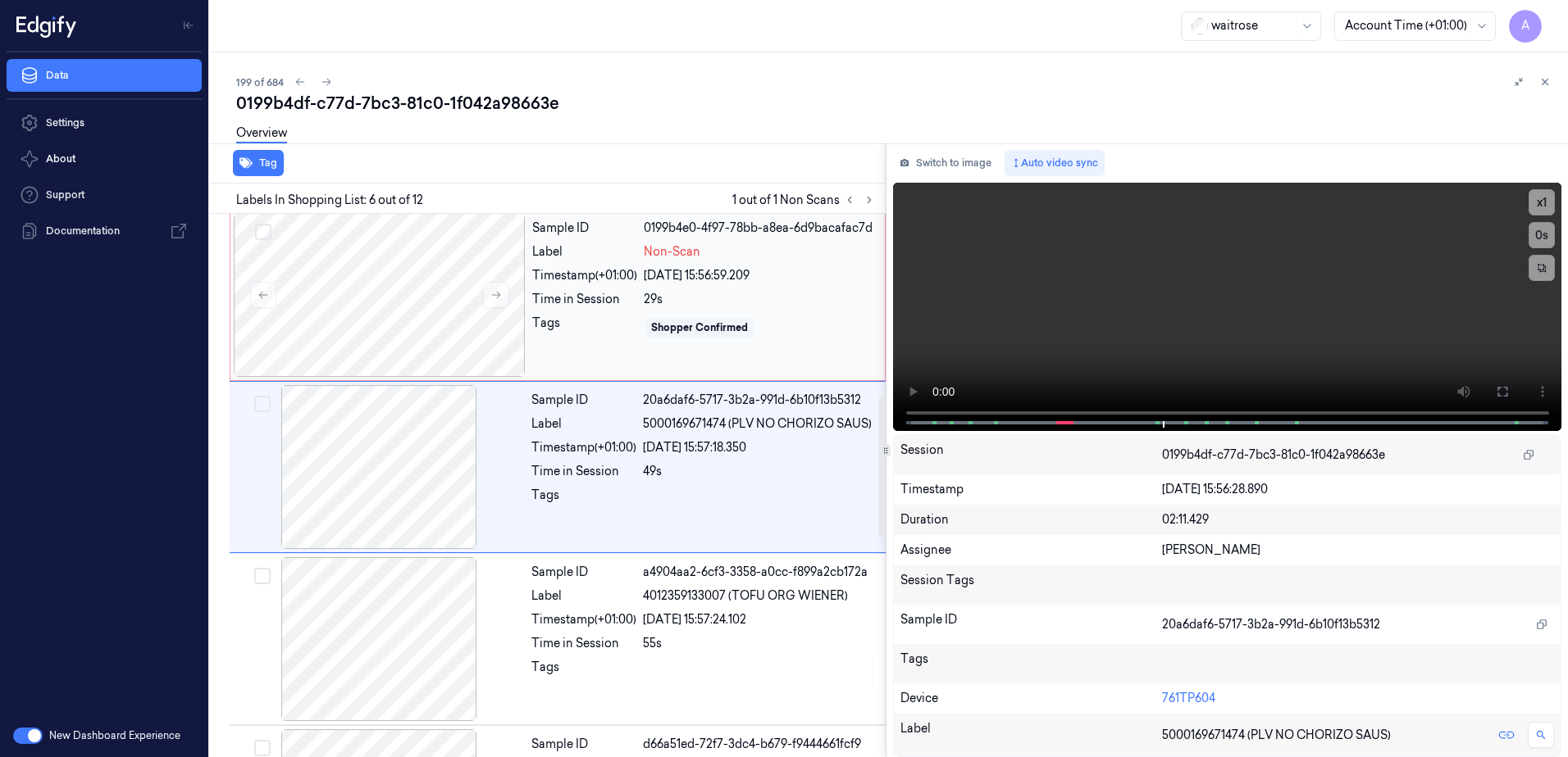
click at [585, 333] on div "Tags" at bounding box center [584, 328] width 105 height 26
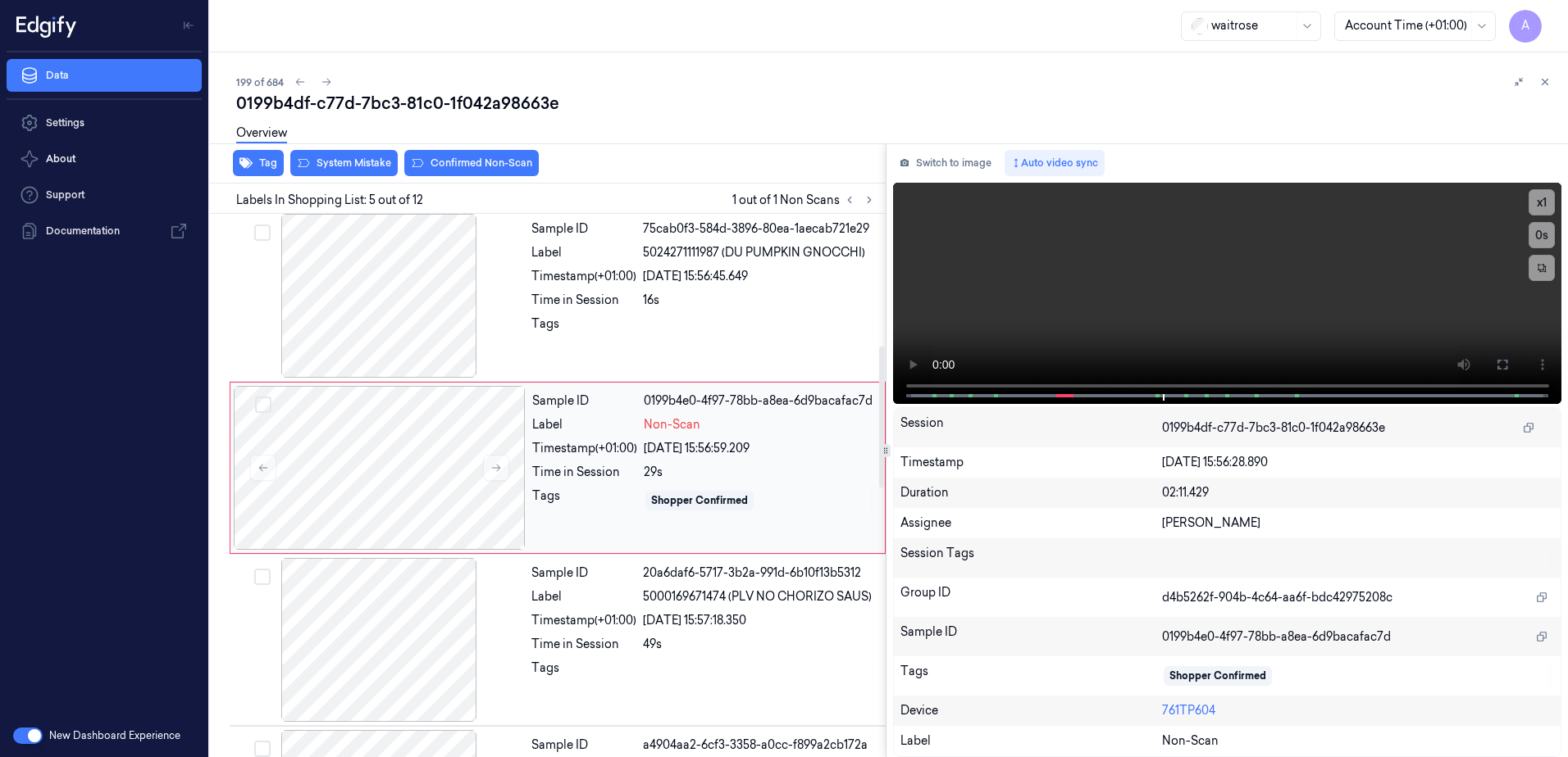
scroll to position [503, 0]
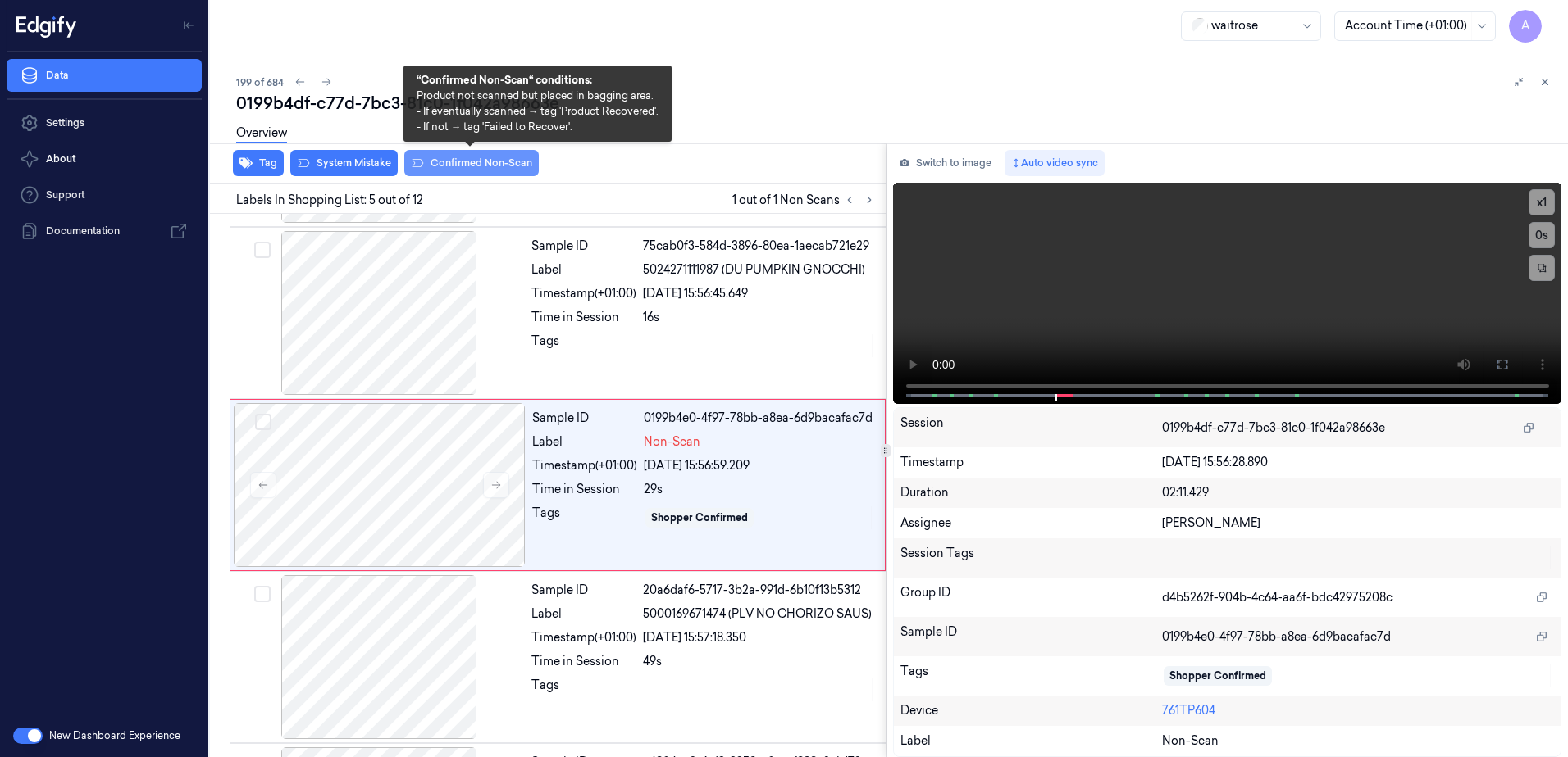
click at [446, 162] on button "Confirmed Non-Scan" at bounding box center [471, 163] width 134 height 26
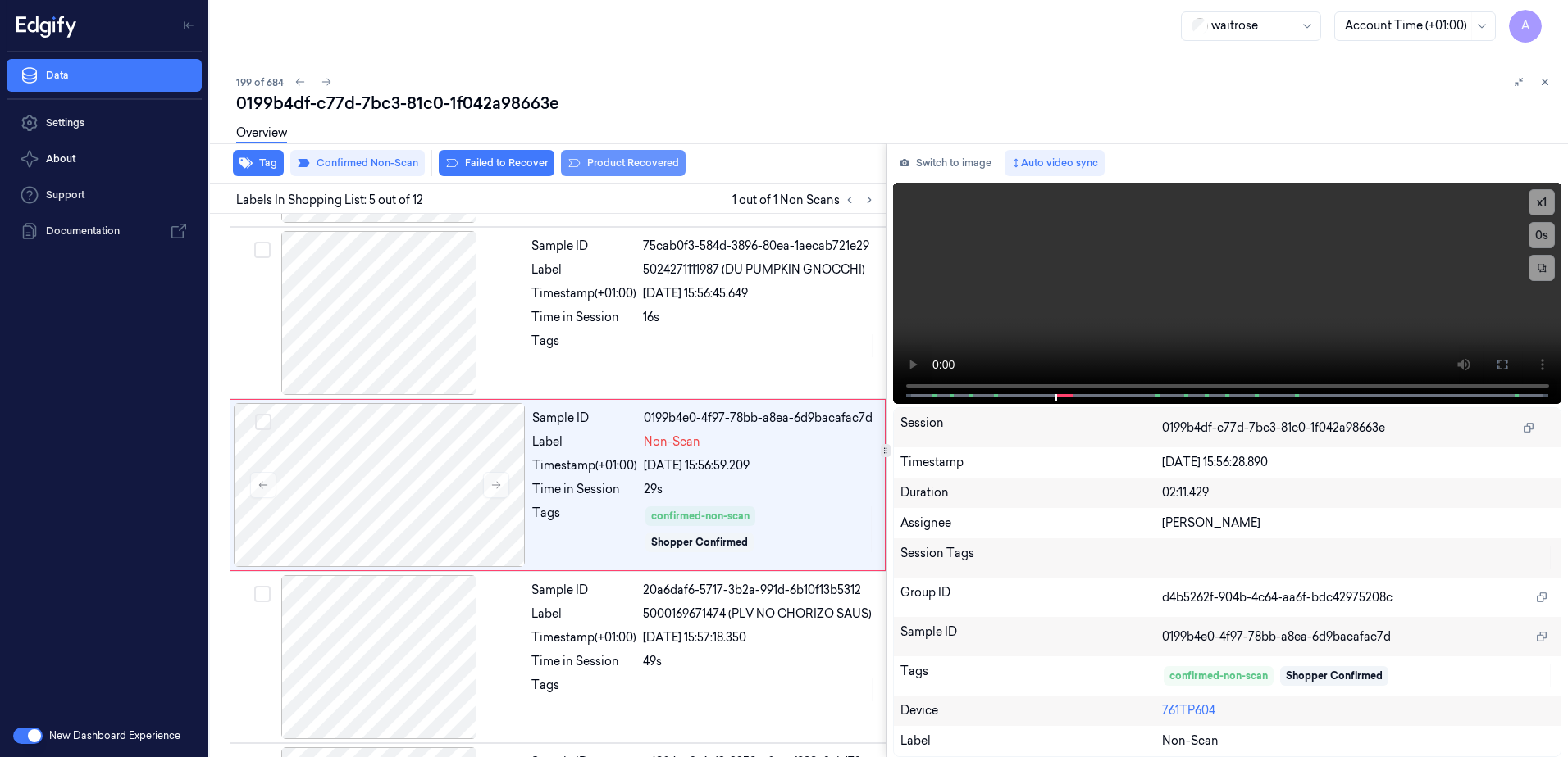
click at [601, 162] on button "Product Recovered" at bounding box center [622, 163] width 124 height 26
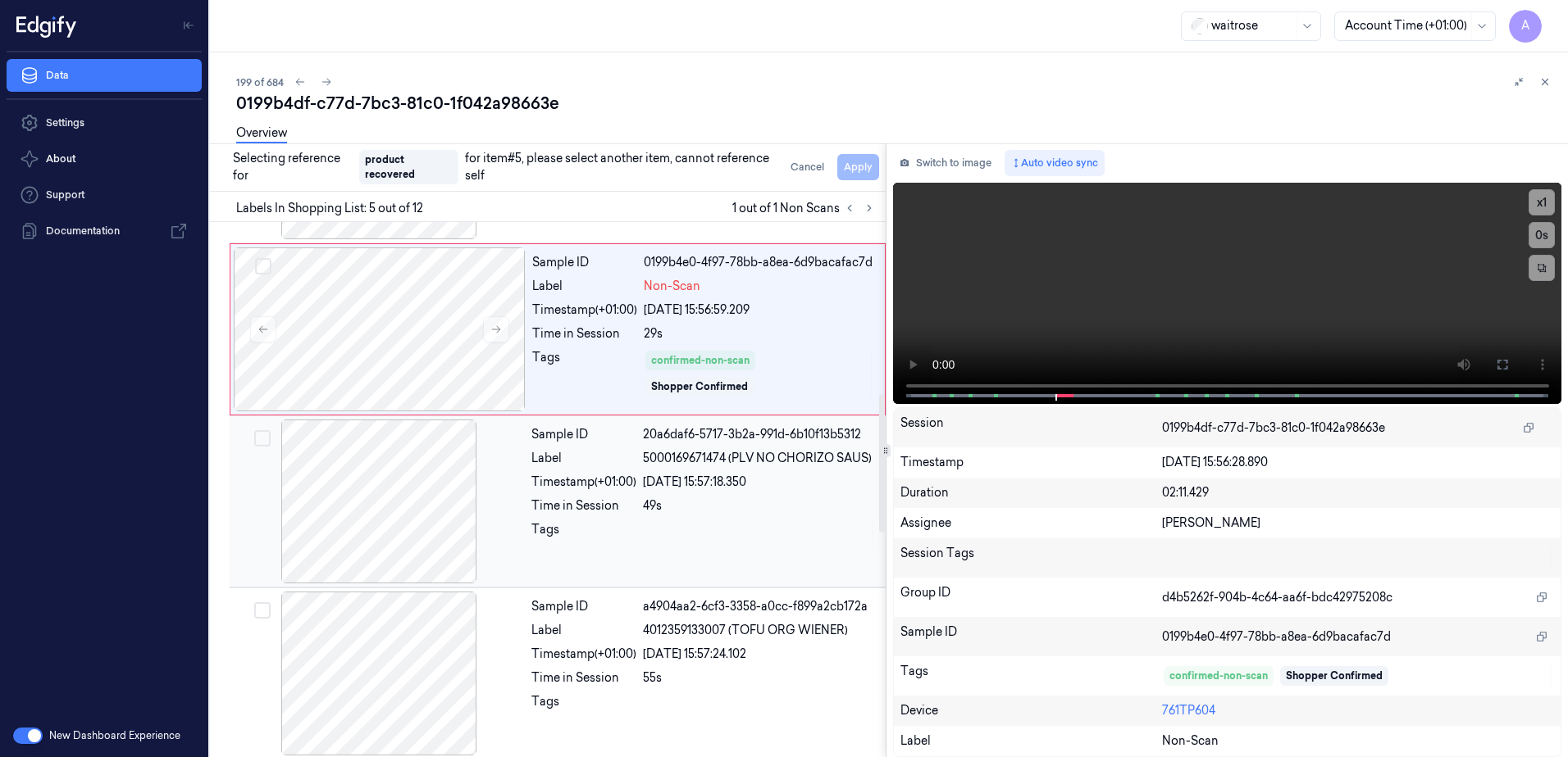
click at [648, 528] on div at bounding box center [759, 534] width 233 height 26
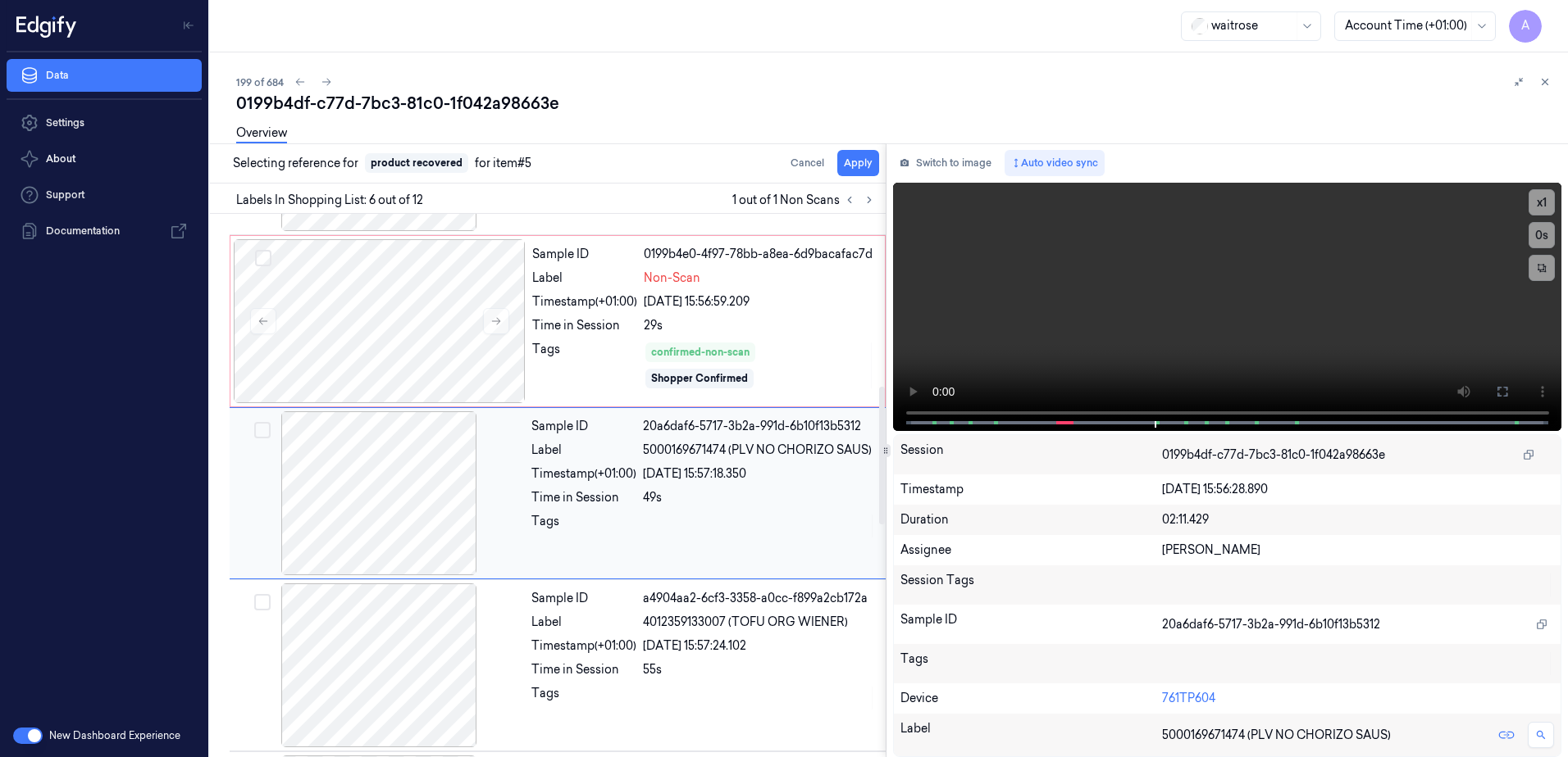
scroll to position [675, 0]
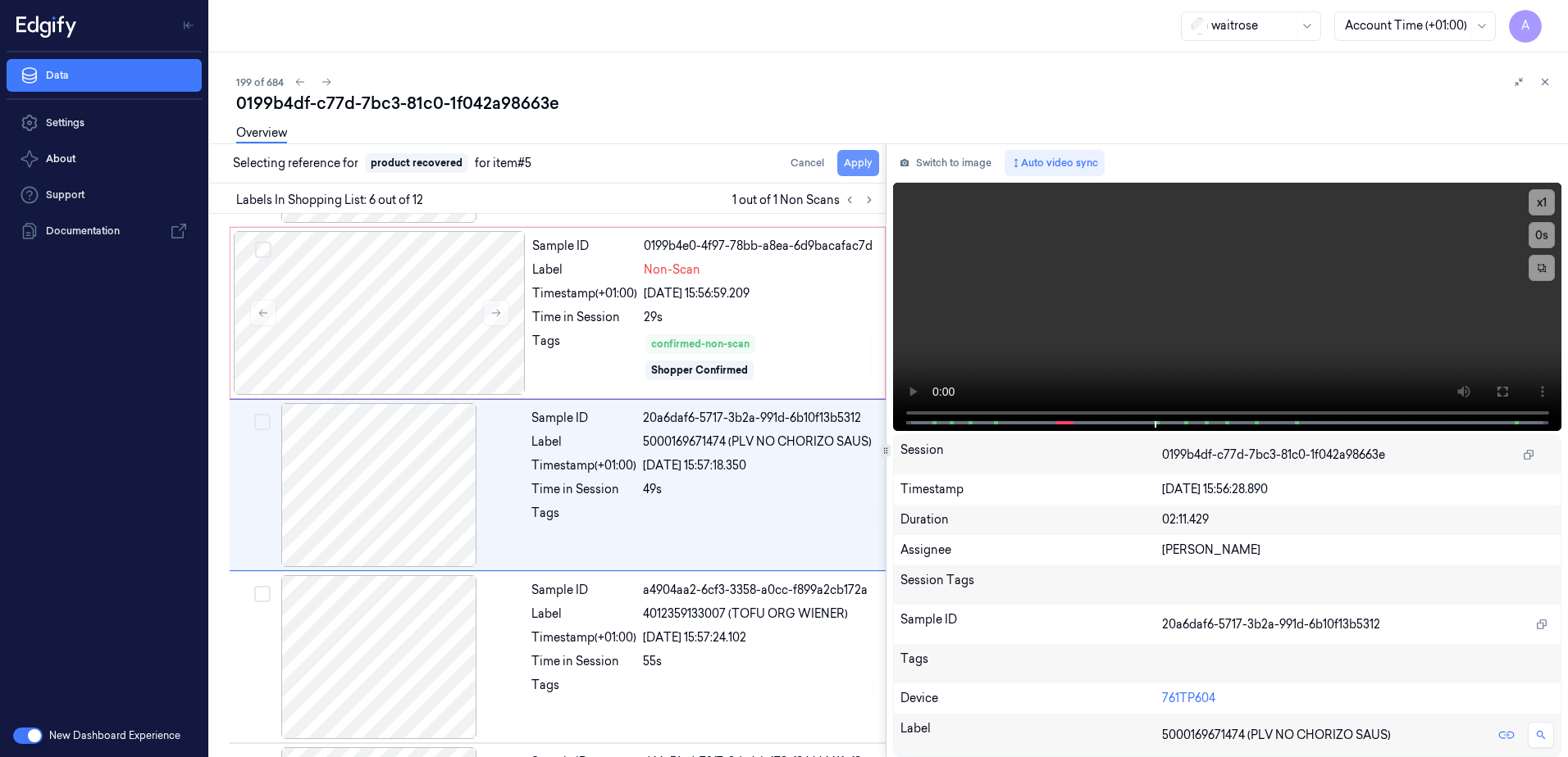
click at [853, 171] on button "Apply" at bounding box center [858, 163] width 42 height 26
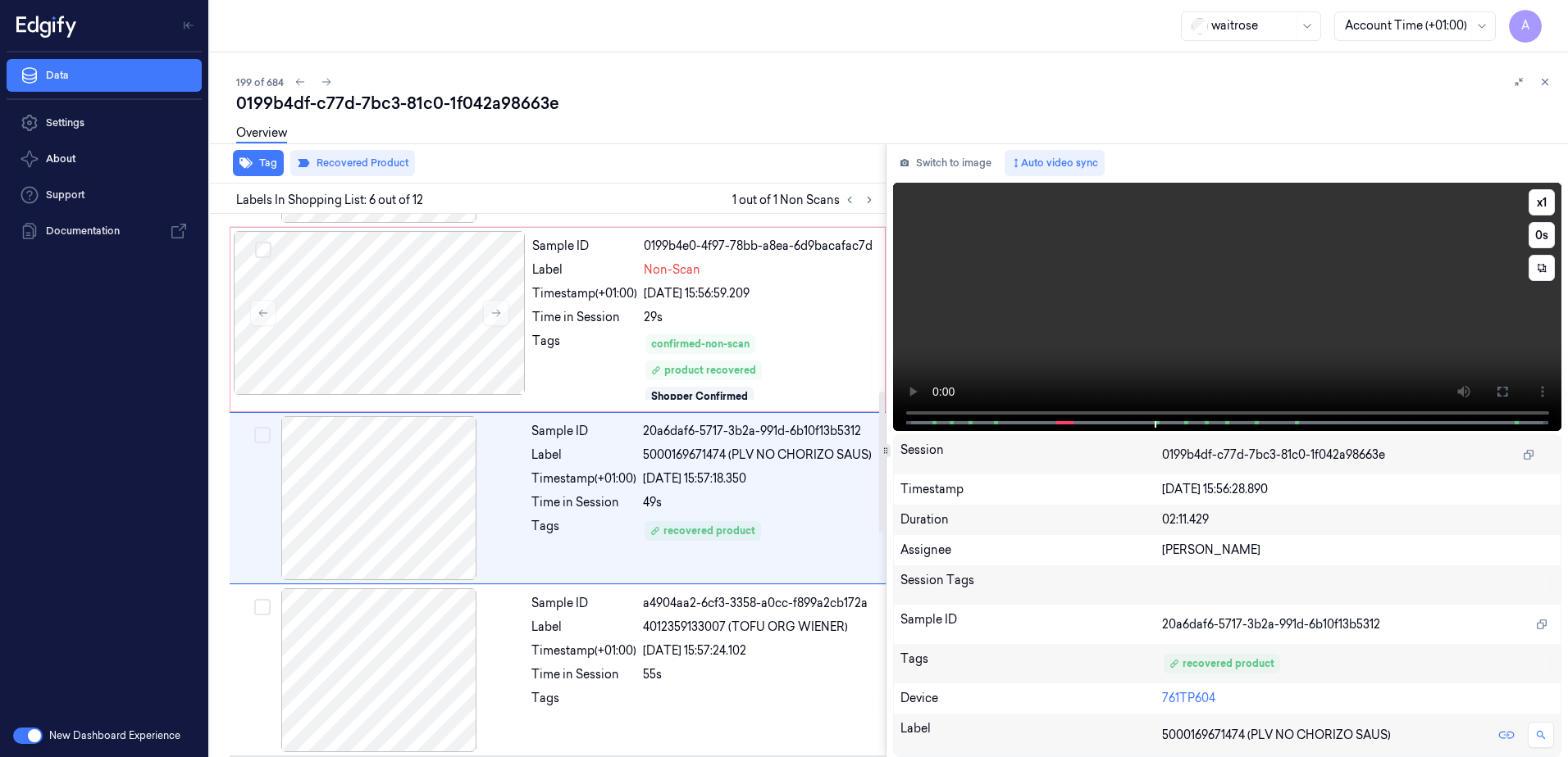
scroll to position [687, 0]
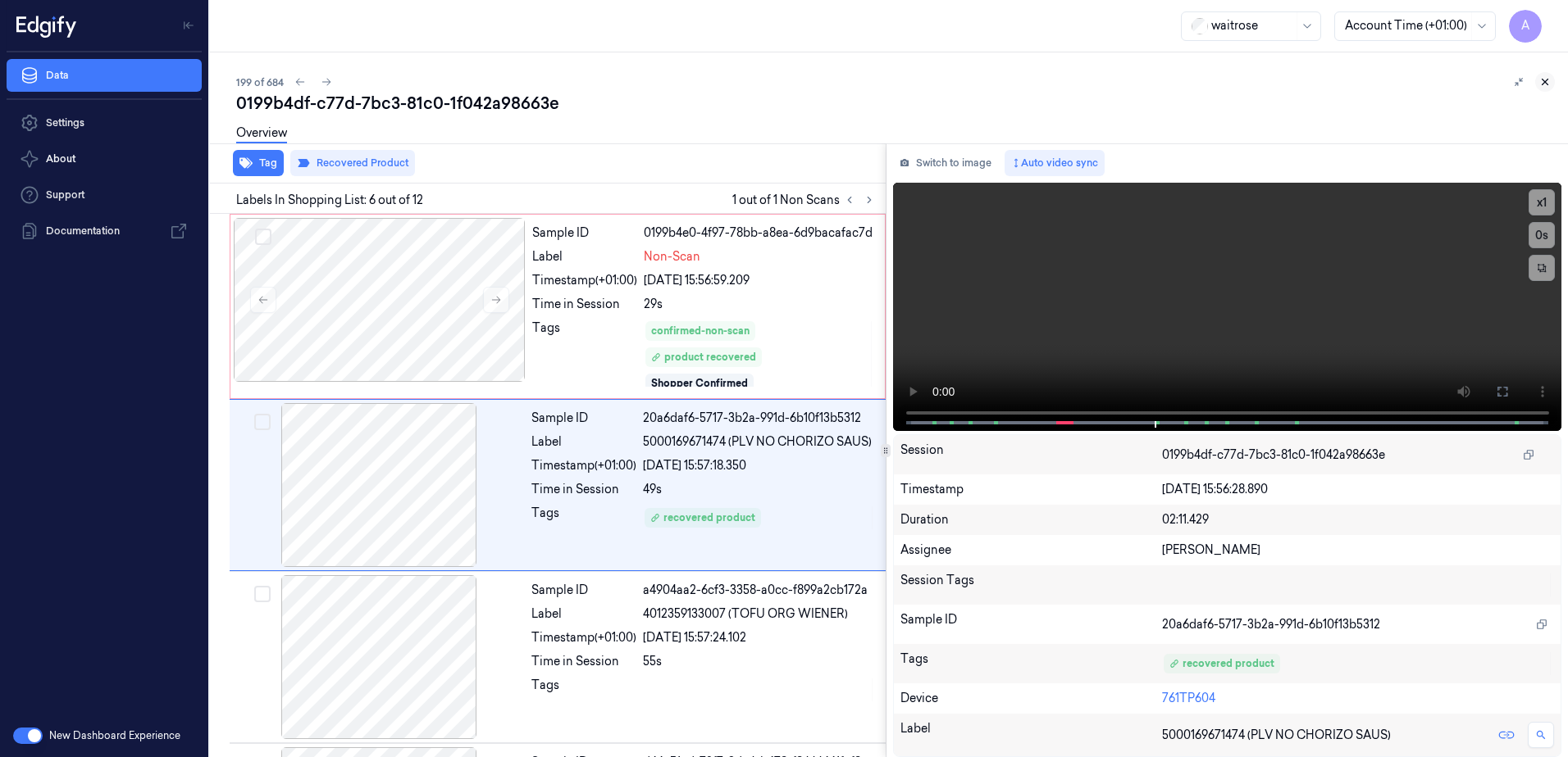
click at [1544, 84] on icon at bounding box center [1545, 82] width 12 height 12
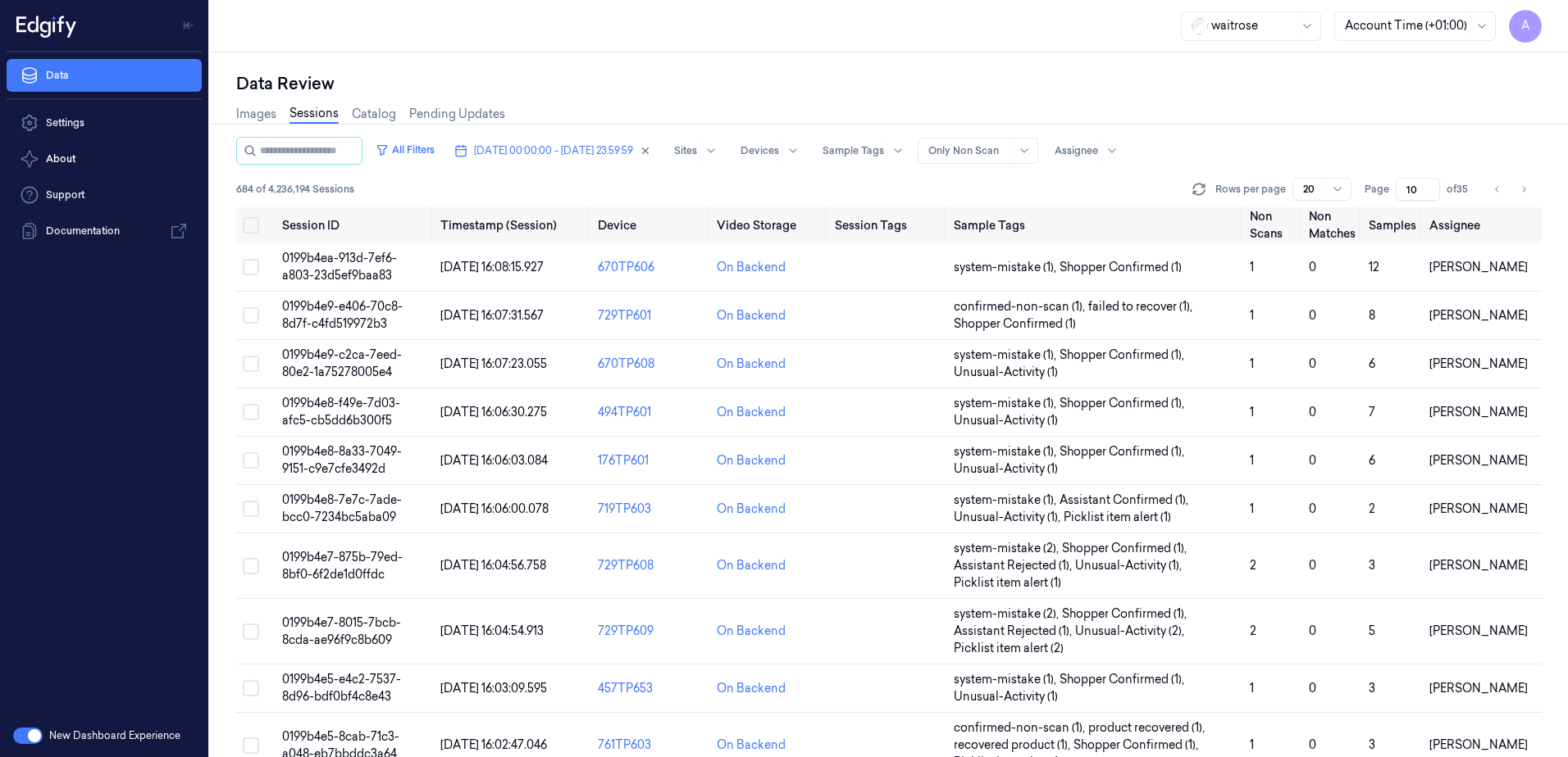
drag, startPoint x: 1414, startPoint y: 188, endPoint x: 1403, endPoint y: 195, distance: 13.0
click at [1403, 195] on input "10" at bounding box center [1417, 189] width 45 height 23
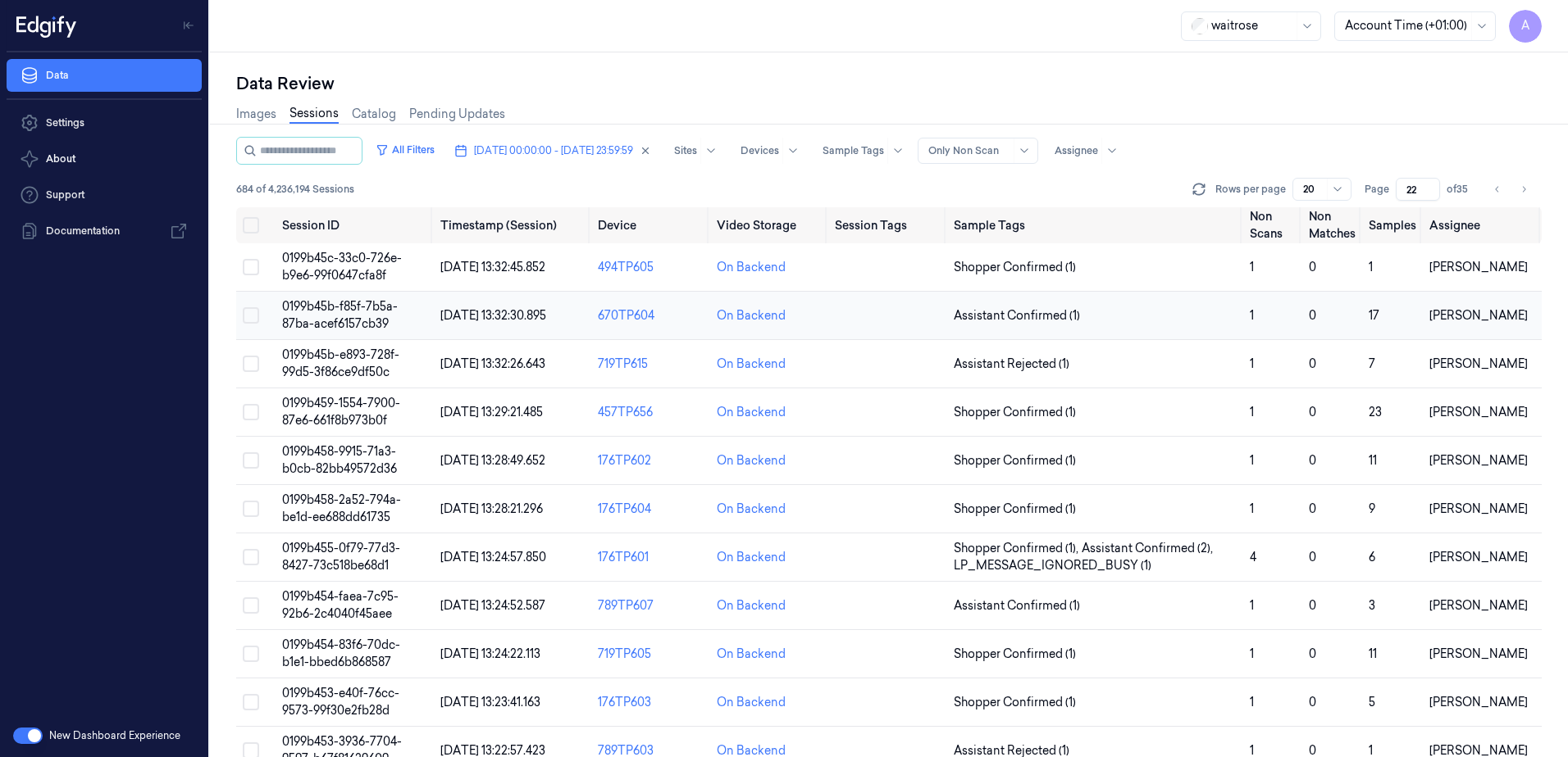
type input "22"
click at [328, 324] on span "0199b45b-f85f-7b5a-87ba-acef6157cb39" at bounding box center [340, 315] width 115 height 32
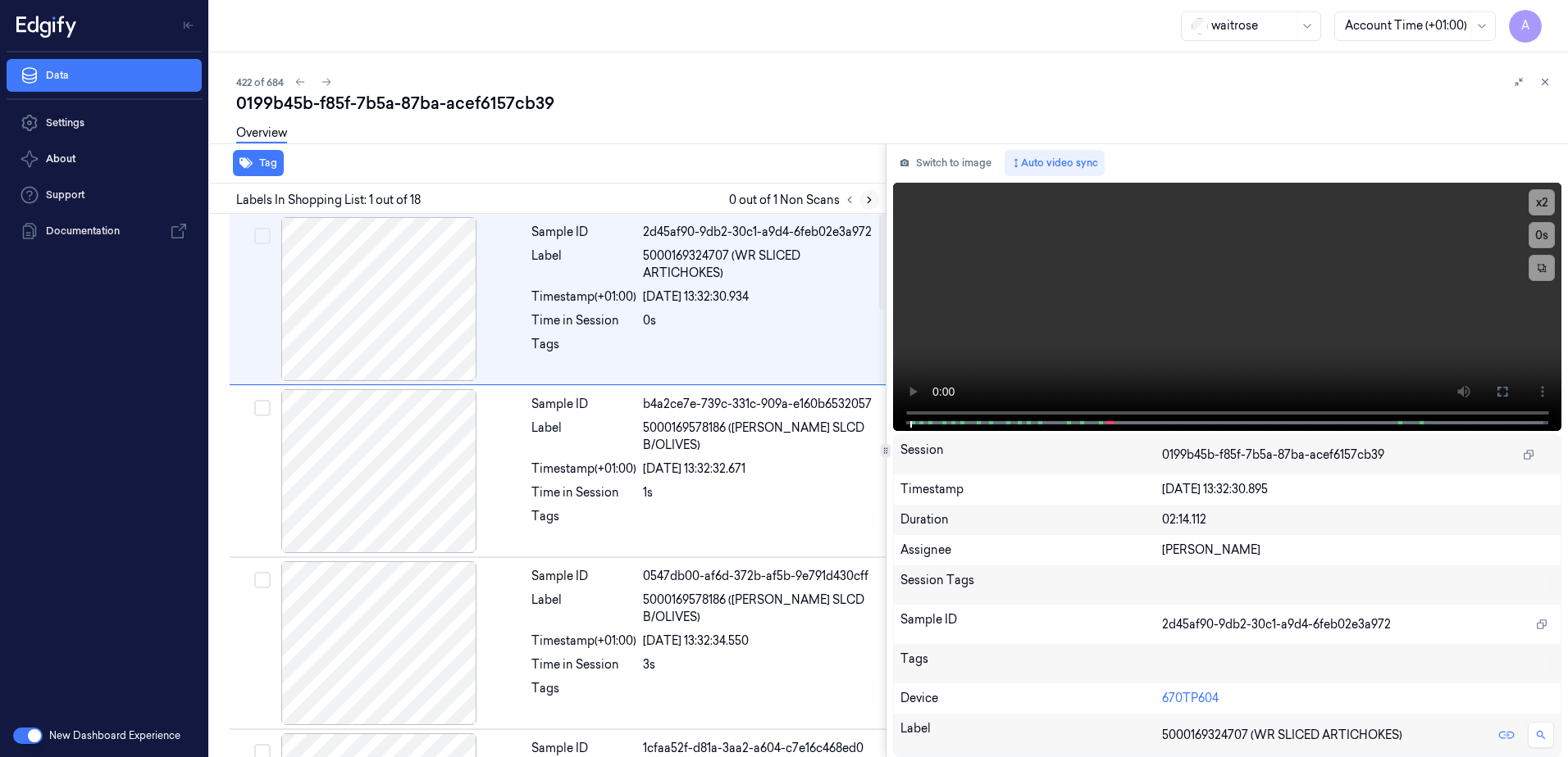
click at [874, 202] on button at bounding box center [869, 200] width 20 height 20
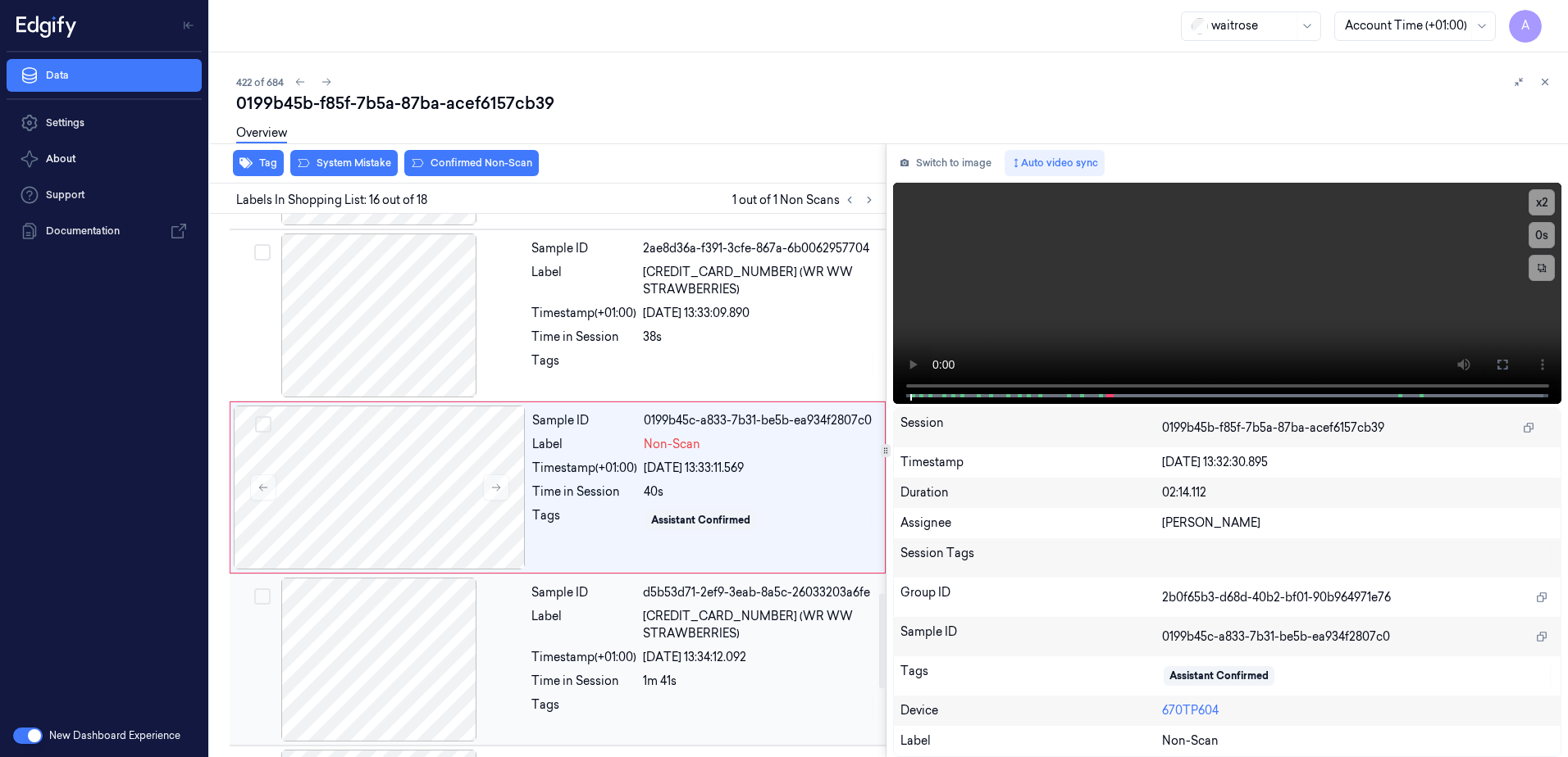
scroll to position [2396, 0]
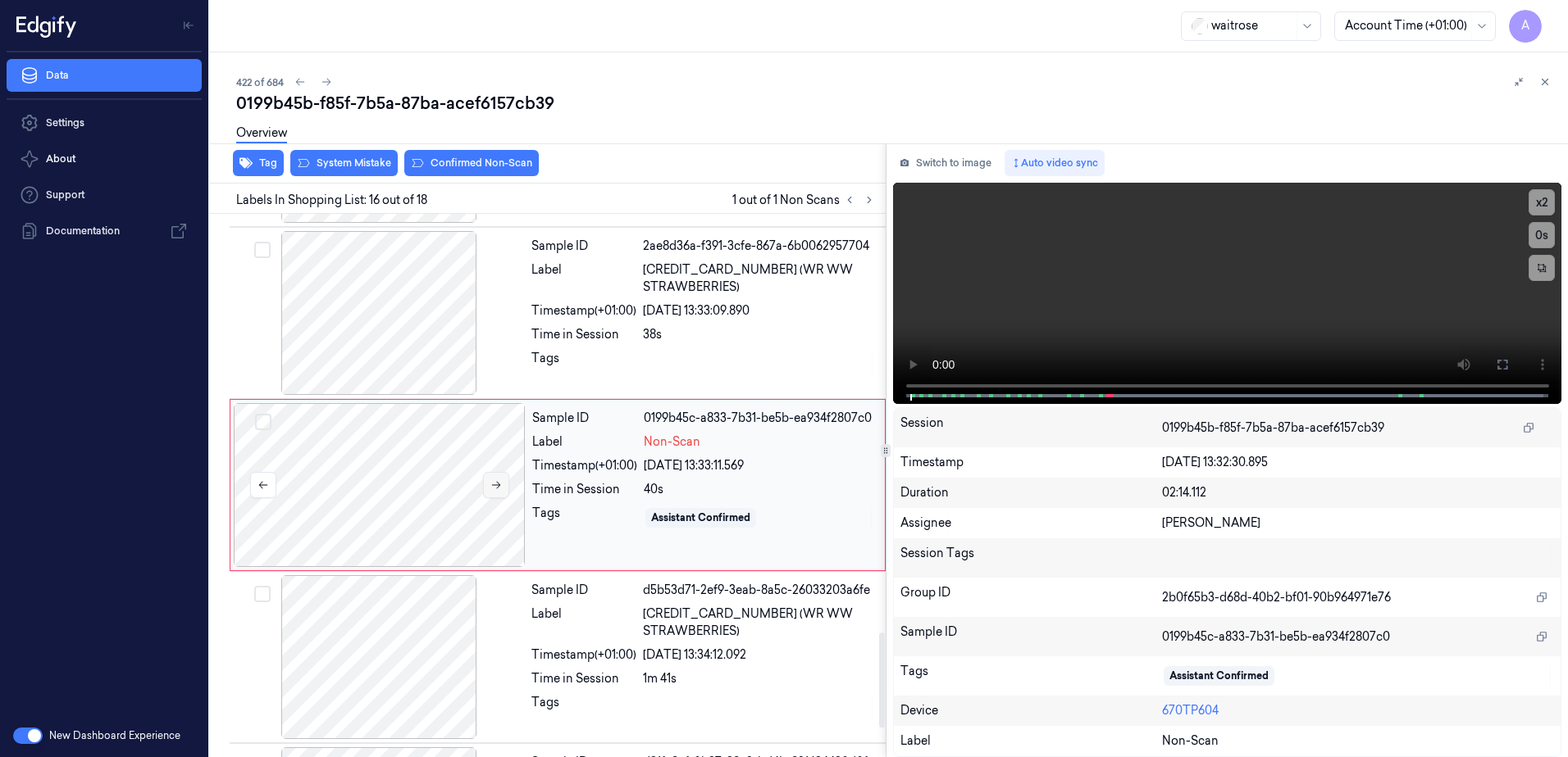
click at [495, 489] on icon at bounding box center [496, 486] width 12 height 12
click at [1082, 391] on span at bounding box center [1082, 395] width 2 height 8
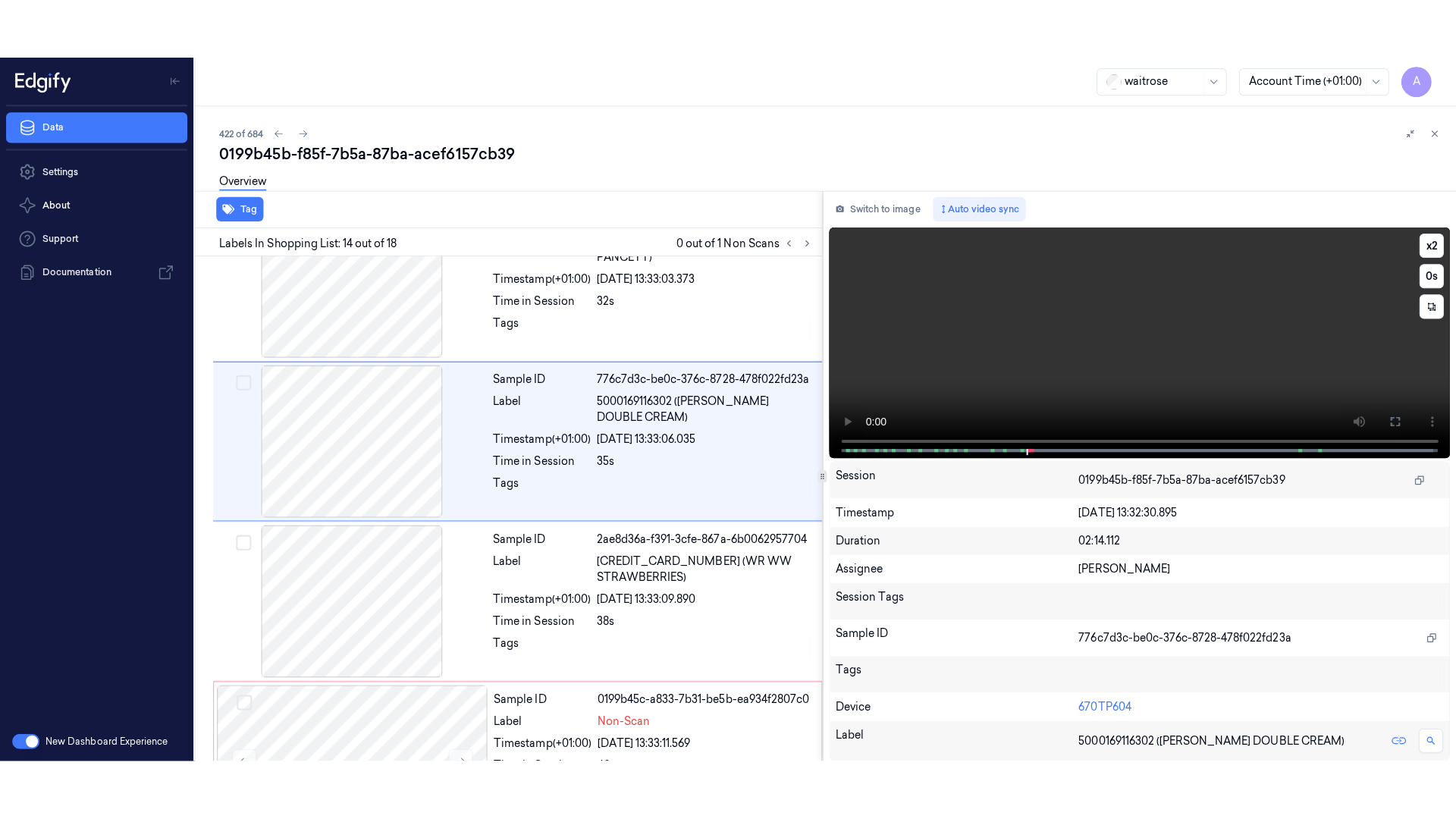
scroll to position [1898, 0]
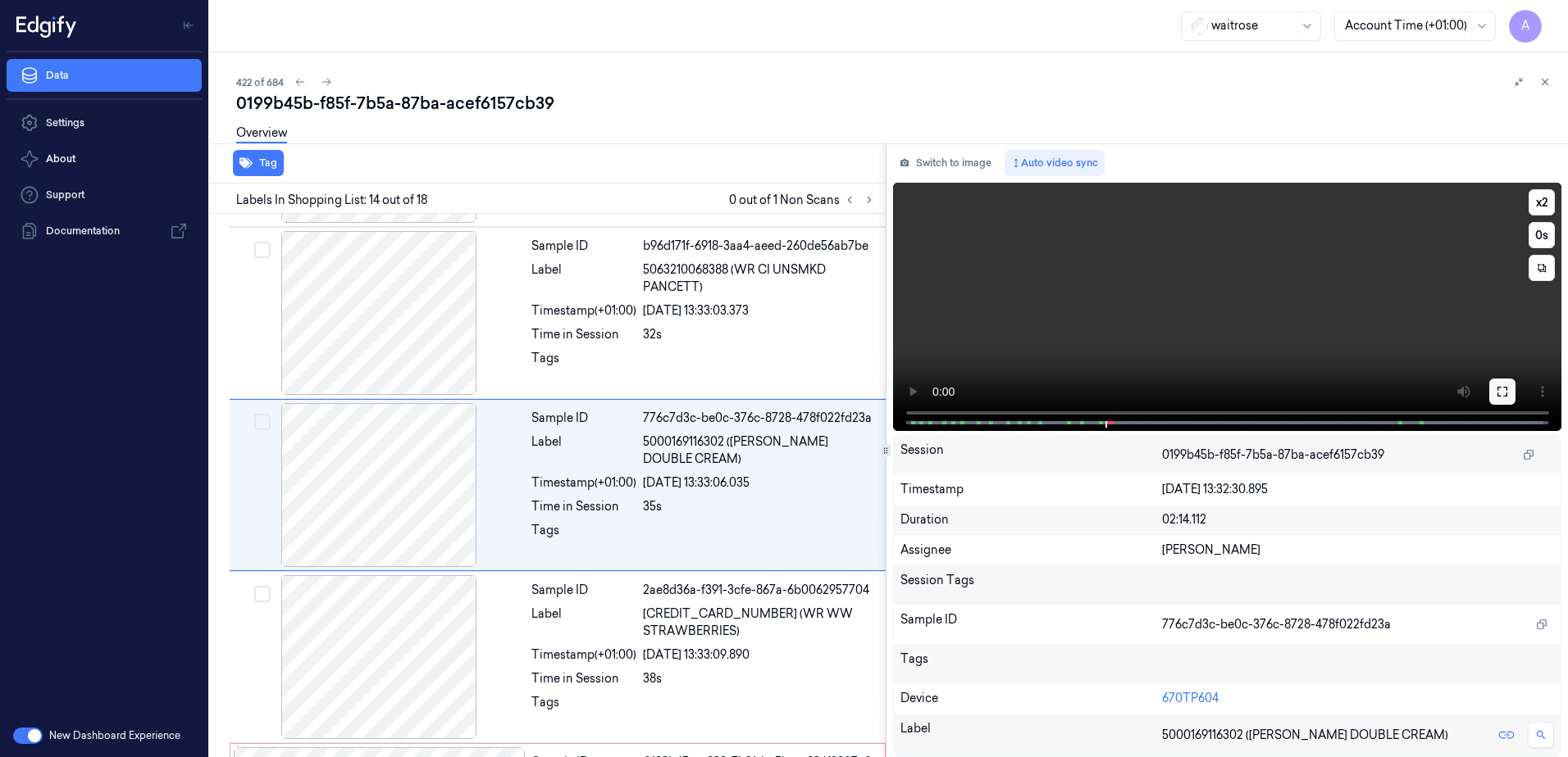
click at [1494, 390] on button at bounding box center [1501, 391] width 26 height 26
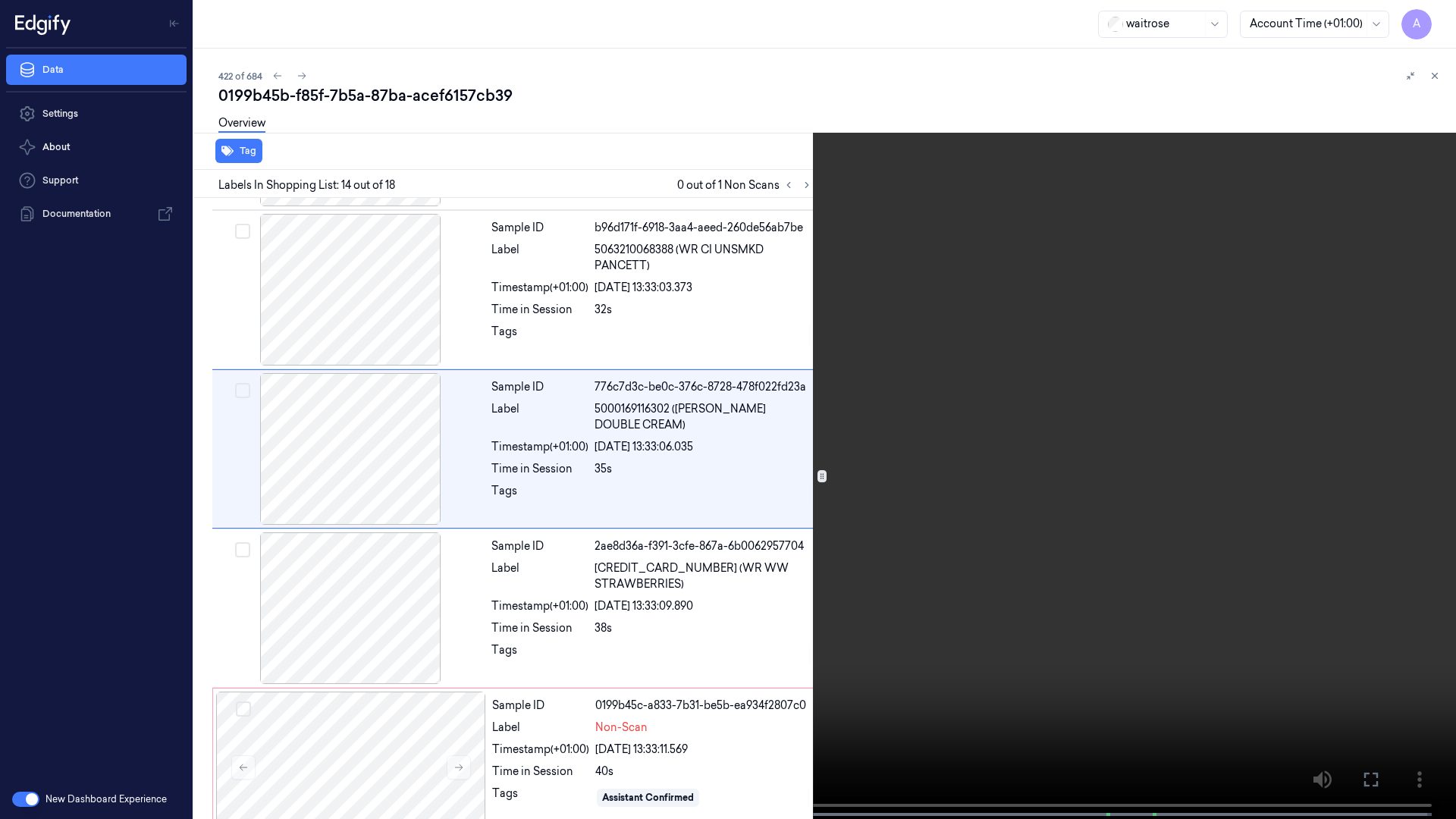
drag, startPoint x: 1081, startPoint y: 495, endPoint x: 1155, endPoint y: 483, distance: 75.0
click at [1081, 495] on video at bounding box center [728, 411] width 1456 height 822
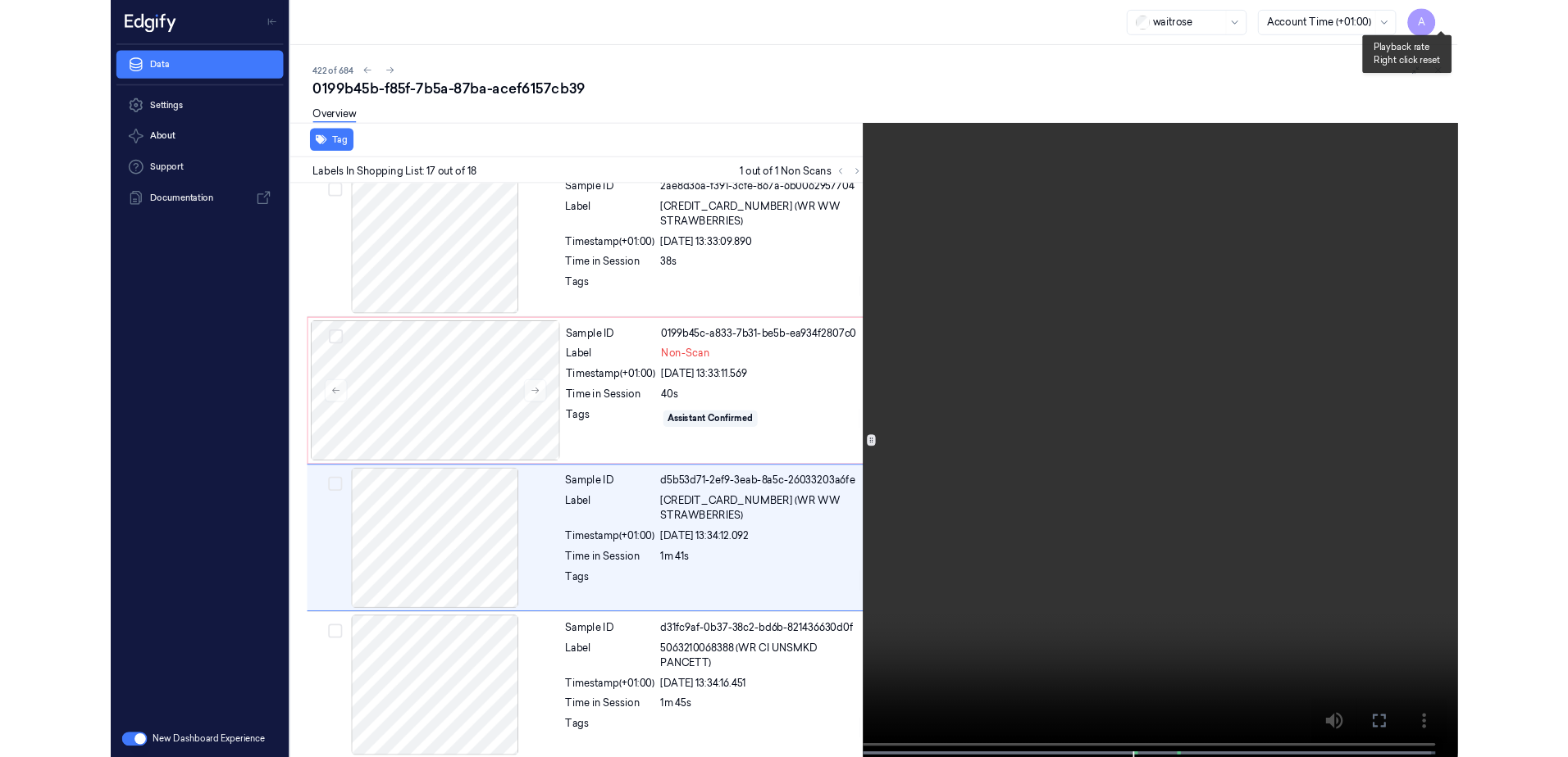
scroll to position [2432, 0]
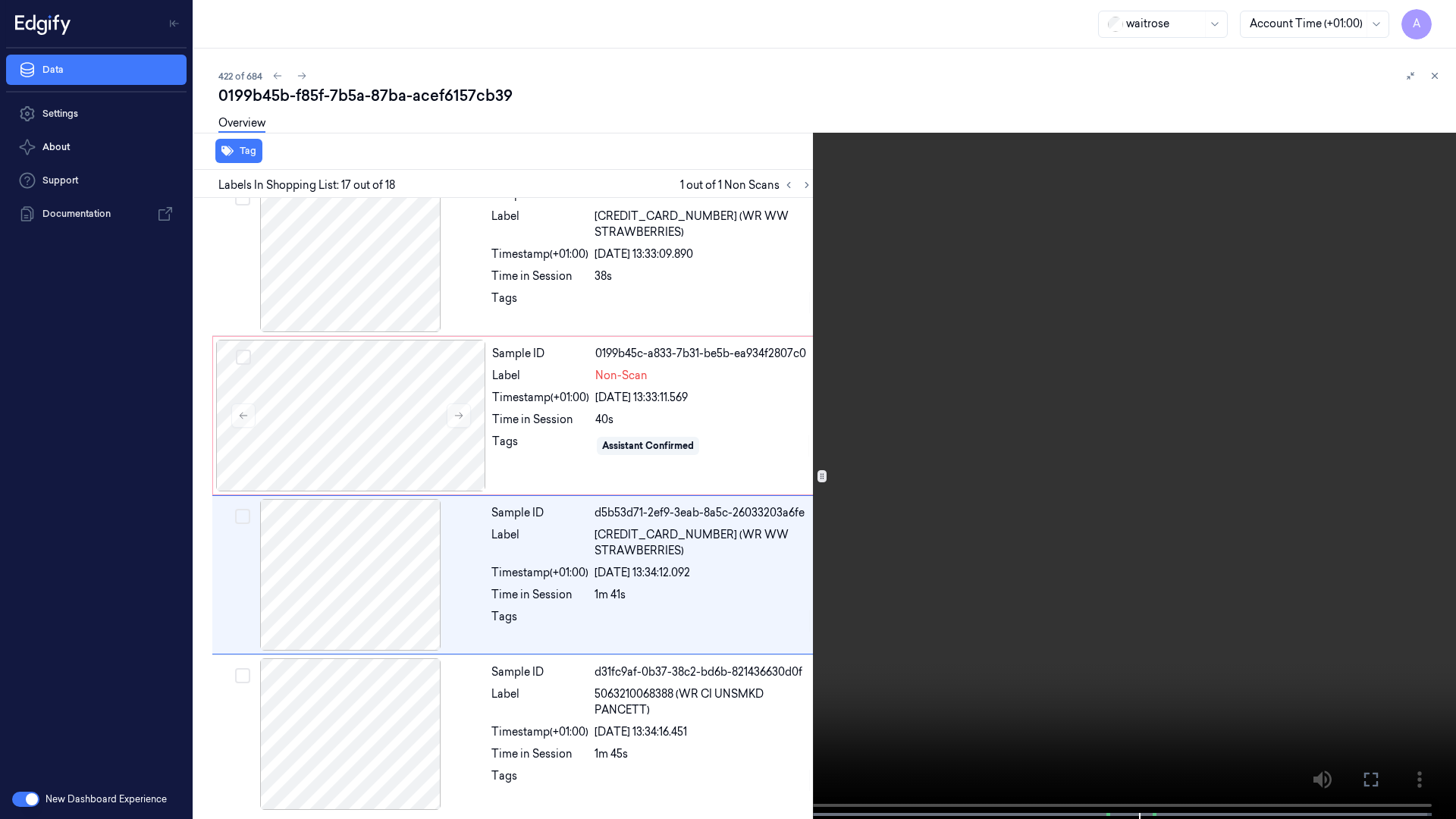
click at [1160, 605] on video at bounding box center [728, 411] width 1456 height 822
click at [0, 0] on button at bounding box center [0, 0] width 0 height 0
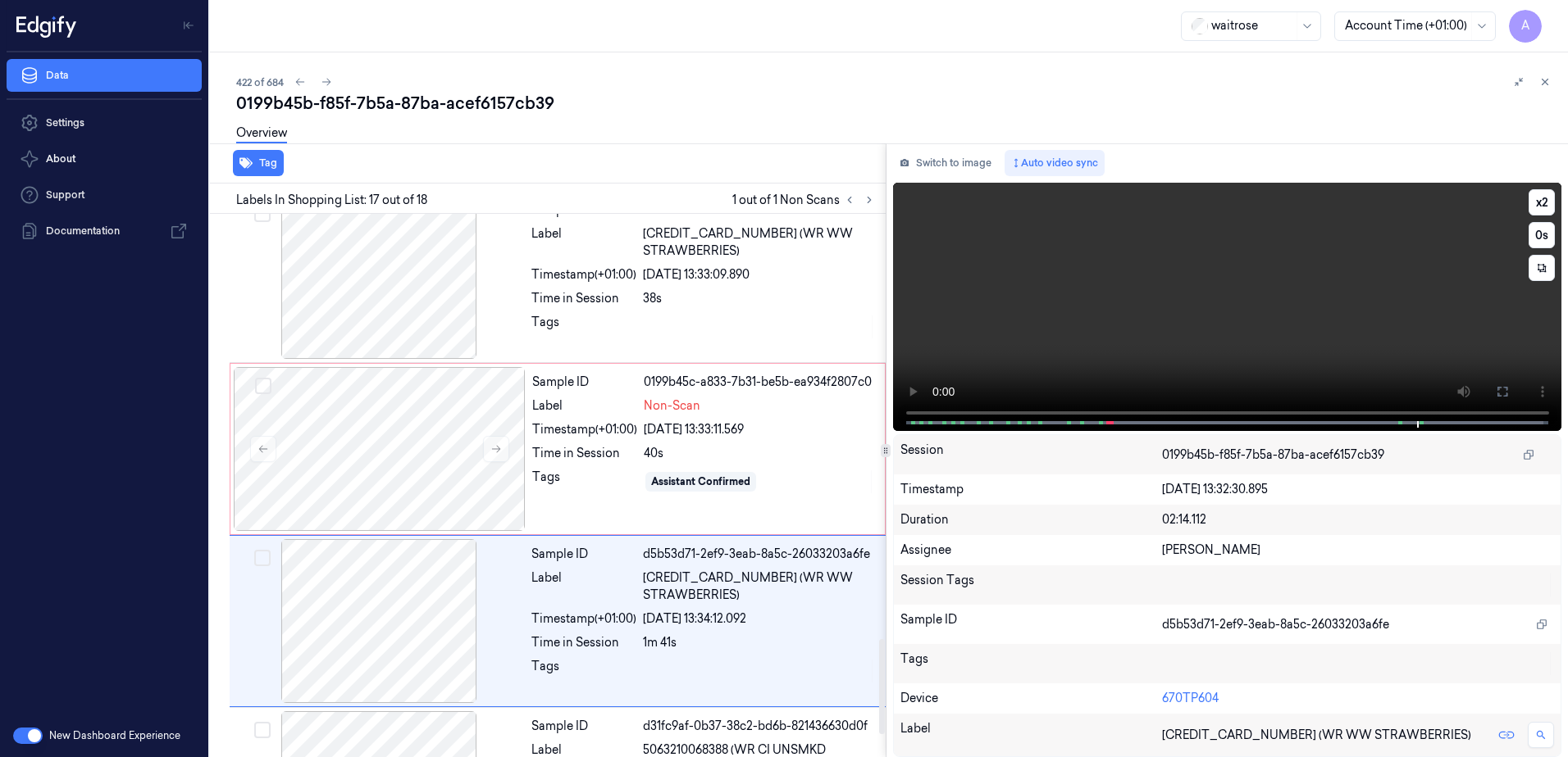
click at [1076, 350] on video at bounding box center [1226, 307] width 669 height 248
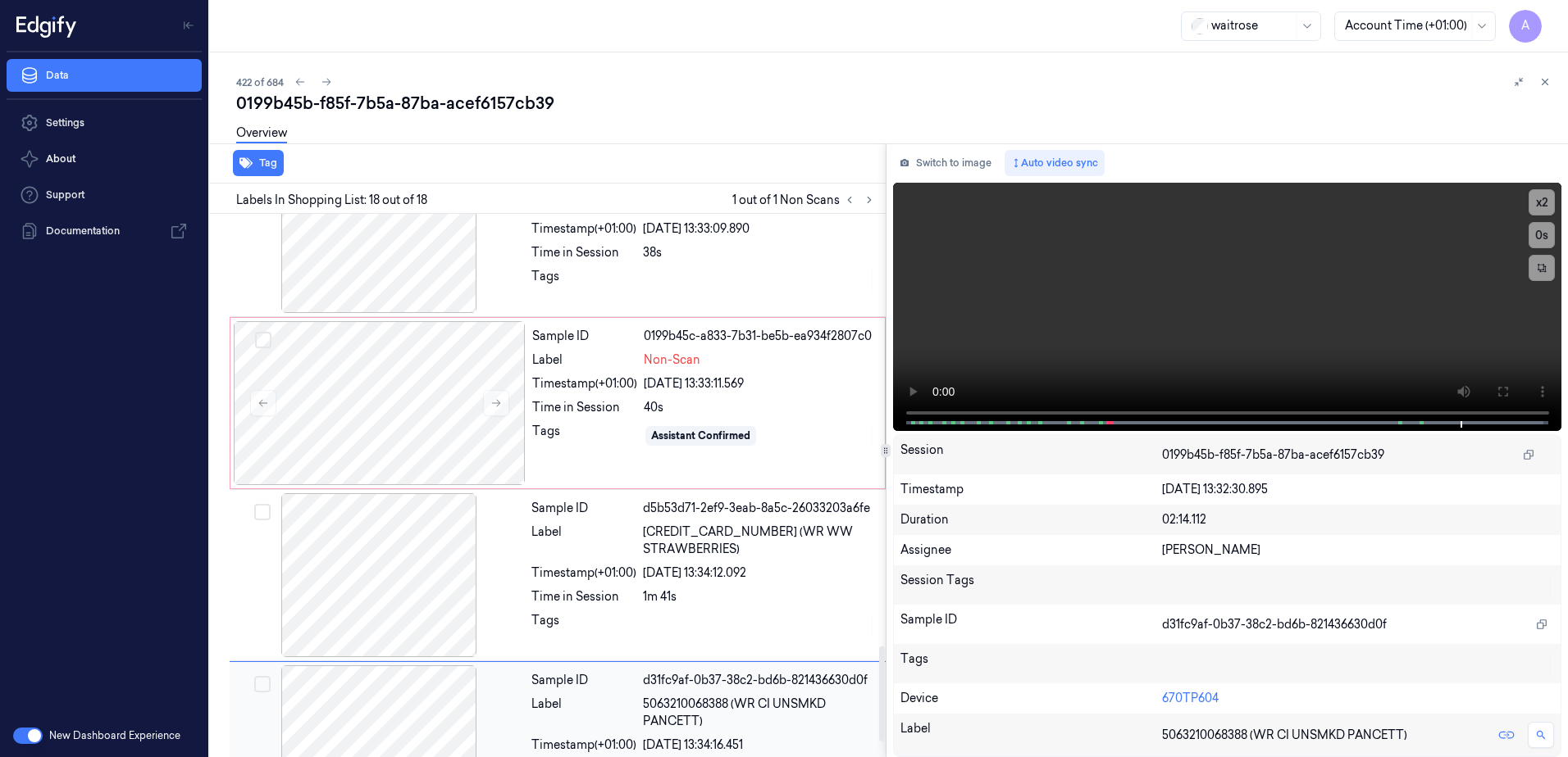
scroll to position [2396, 0]
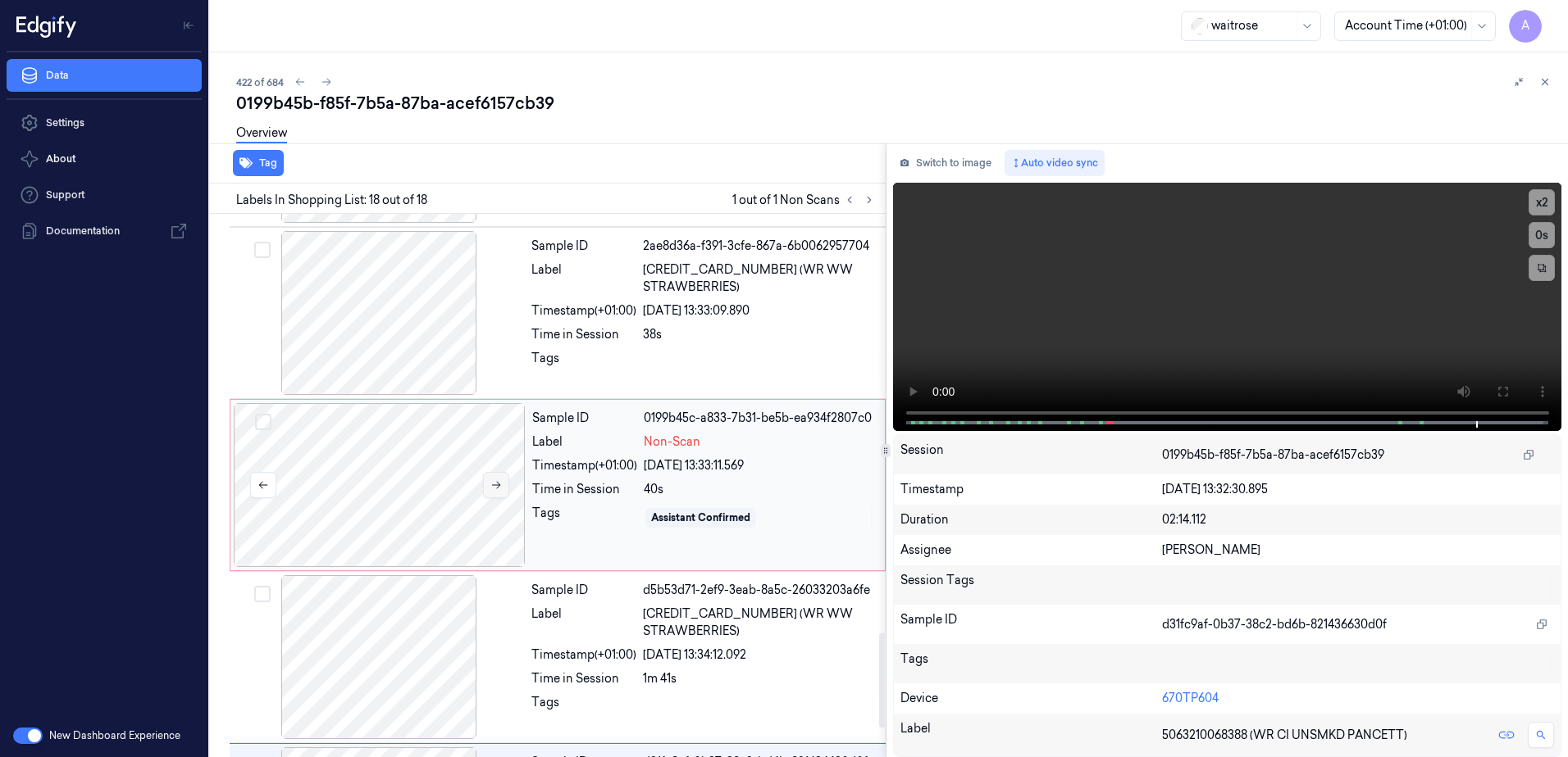
click at [491, 490] on icon at bounding box center [496, 486] width 12 height 12
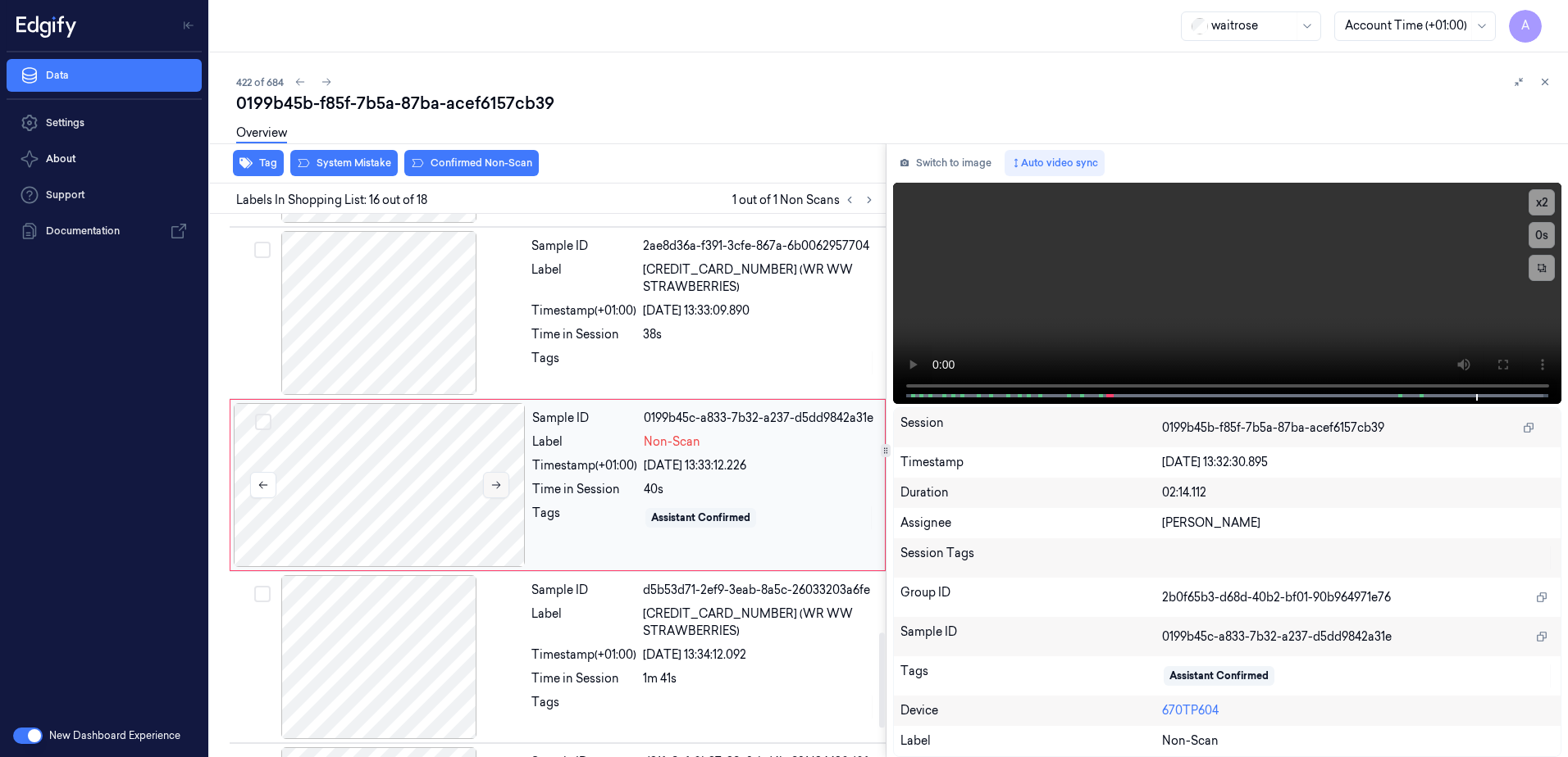
click at [491, 490] on icon at bounding box center [496, 486] width 12 height 12
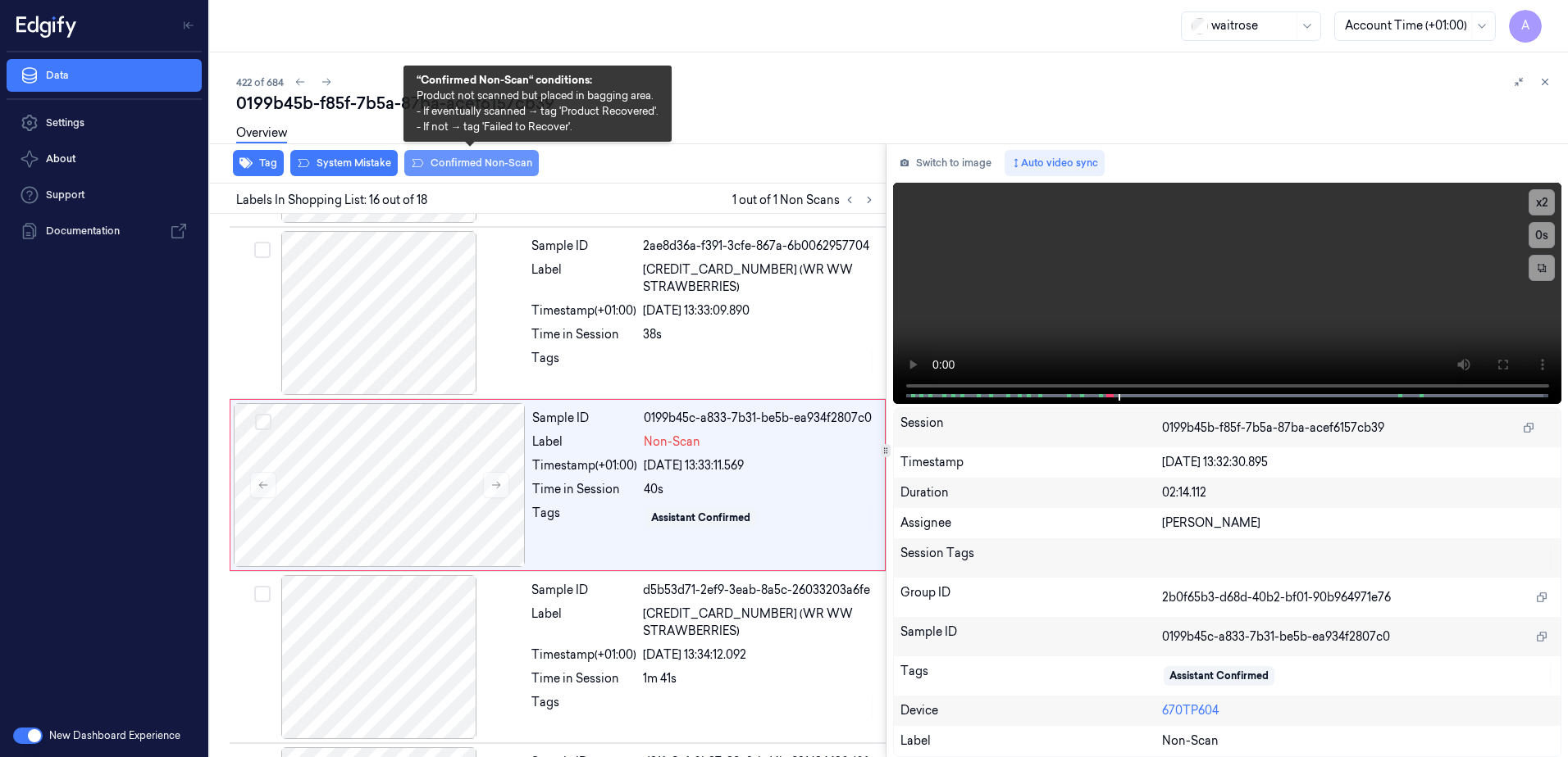
click at [438, 169] on button "Confirmed Non-Scan" at bounding box center [471, 163] width 134 height 26
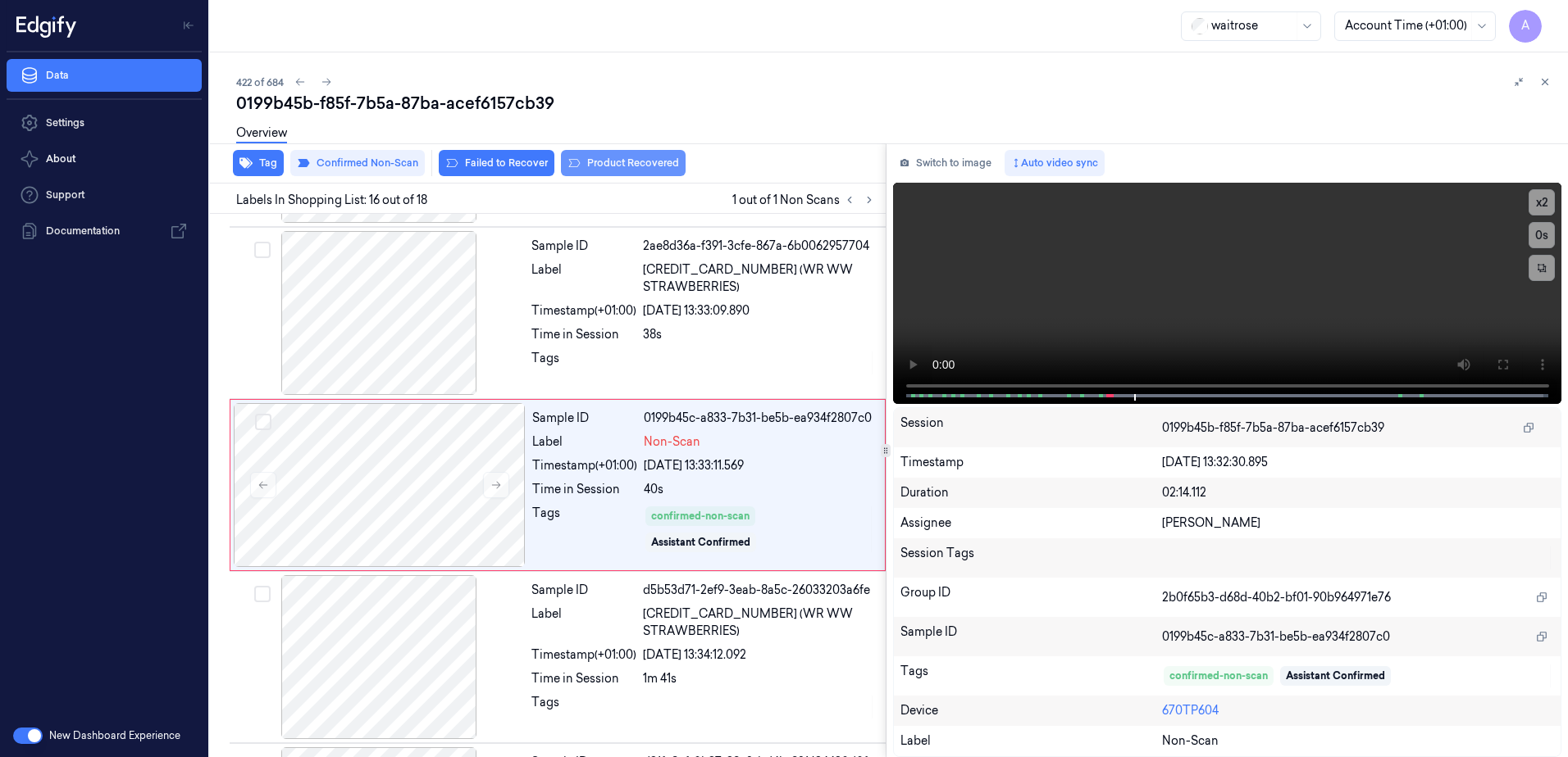
click at [618, 170] on button "Product Recovered" at bounding box center [622, 163] width 124 height 26
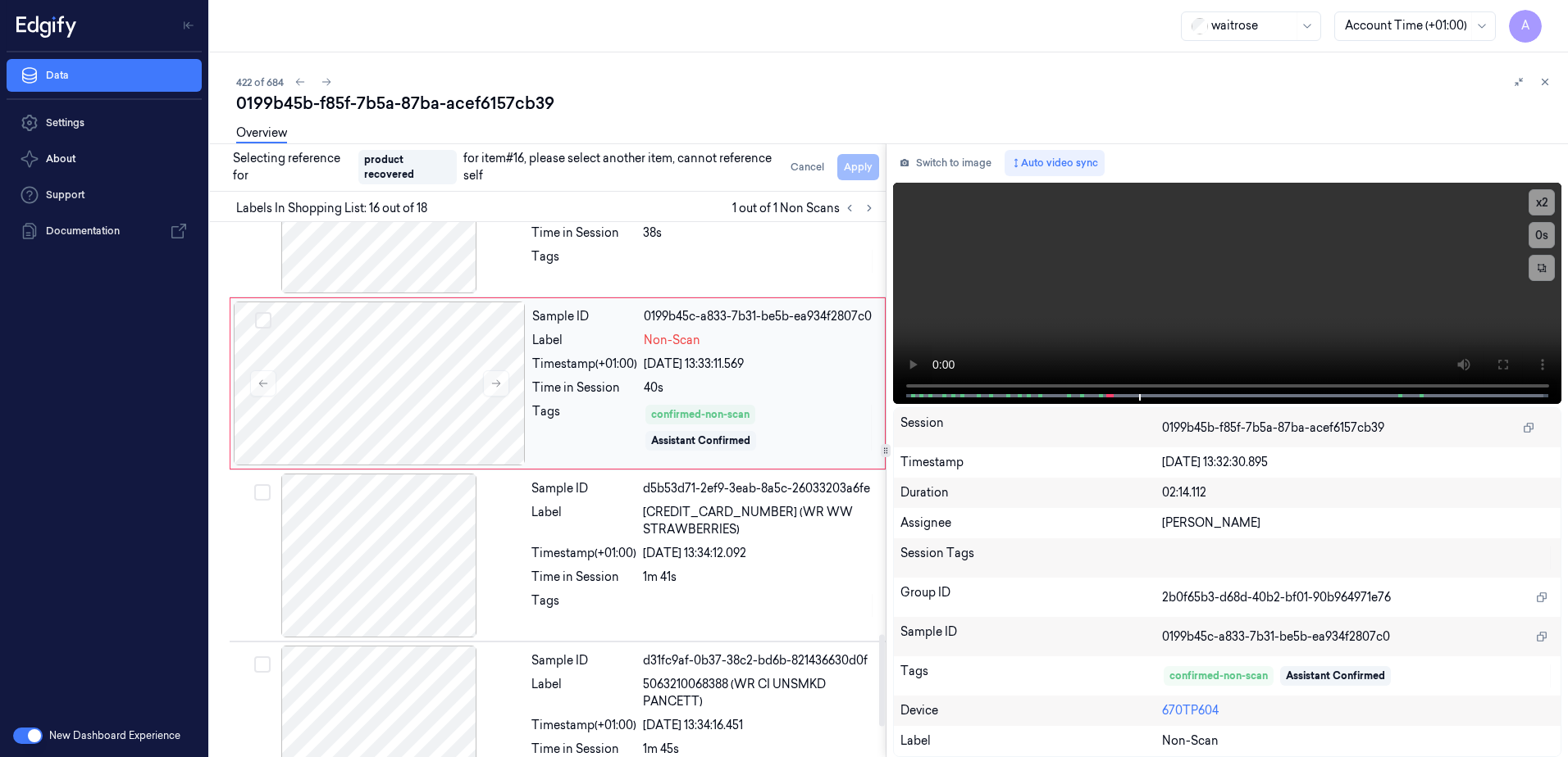
scroll to position [2560, 0]
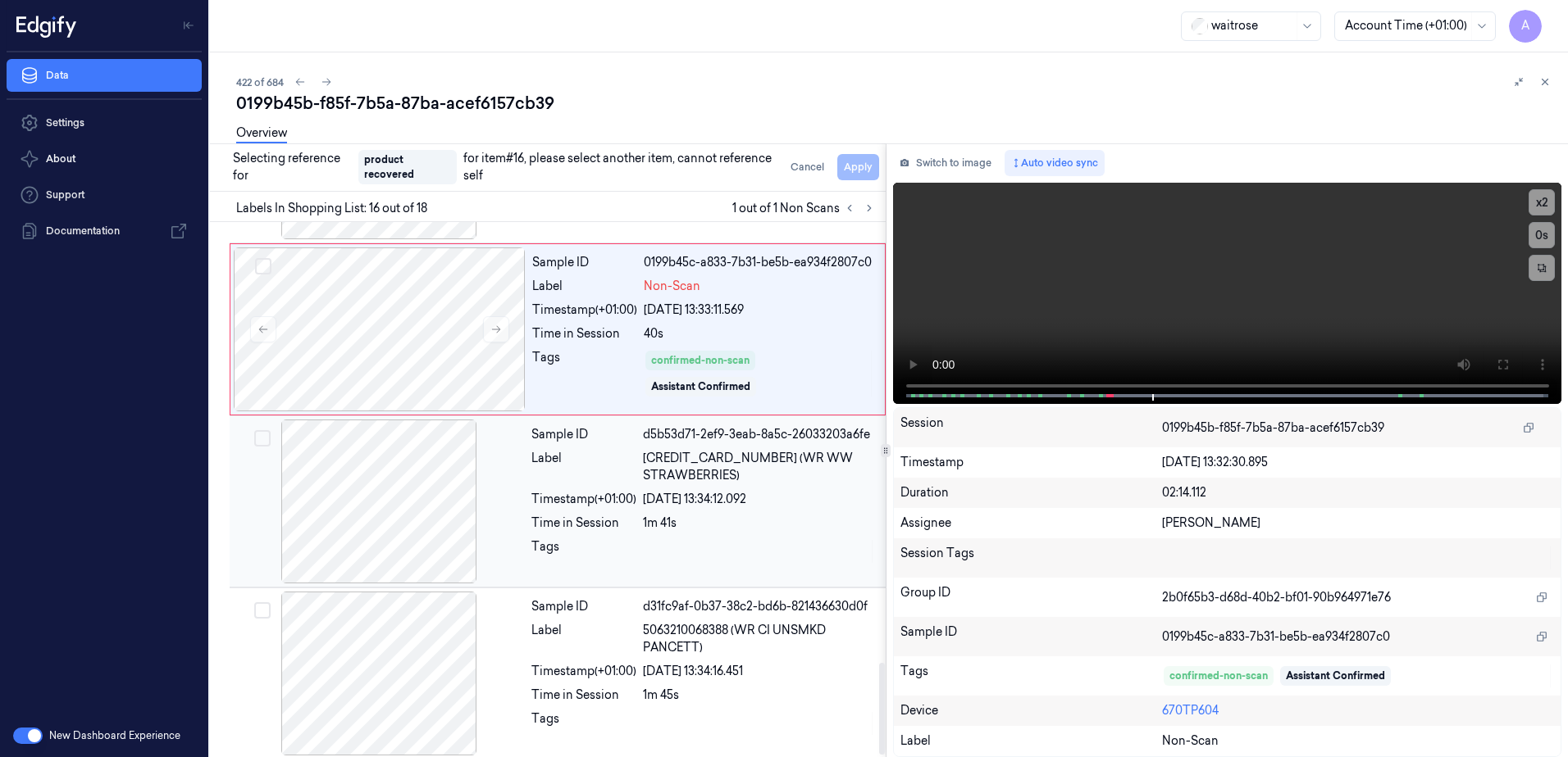
click at [745, 541] on div at bounding box center [759, 551] width 233 height 26
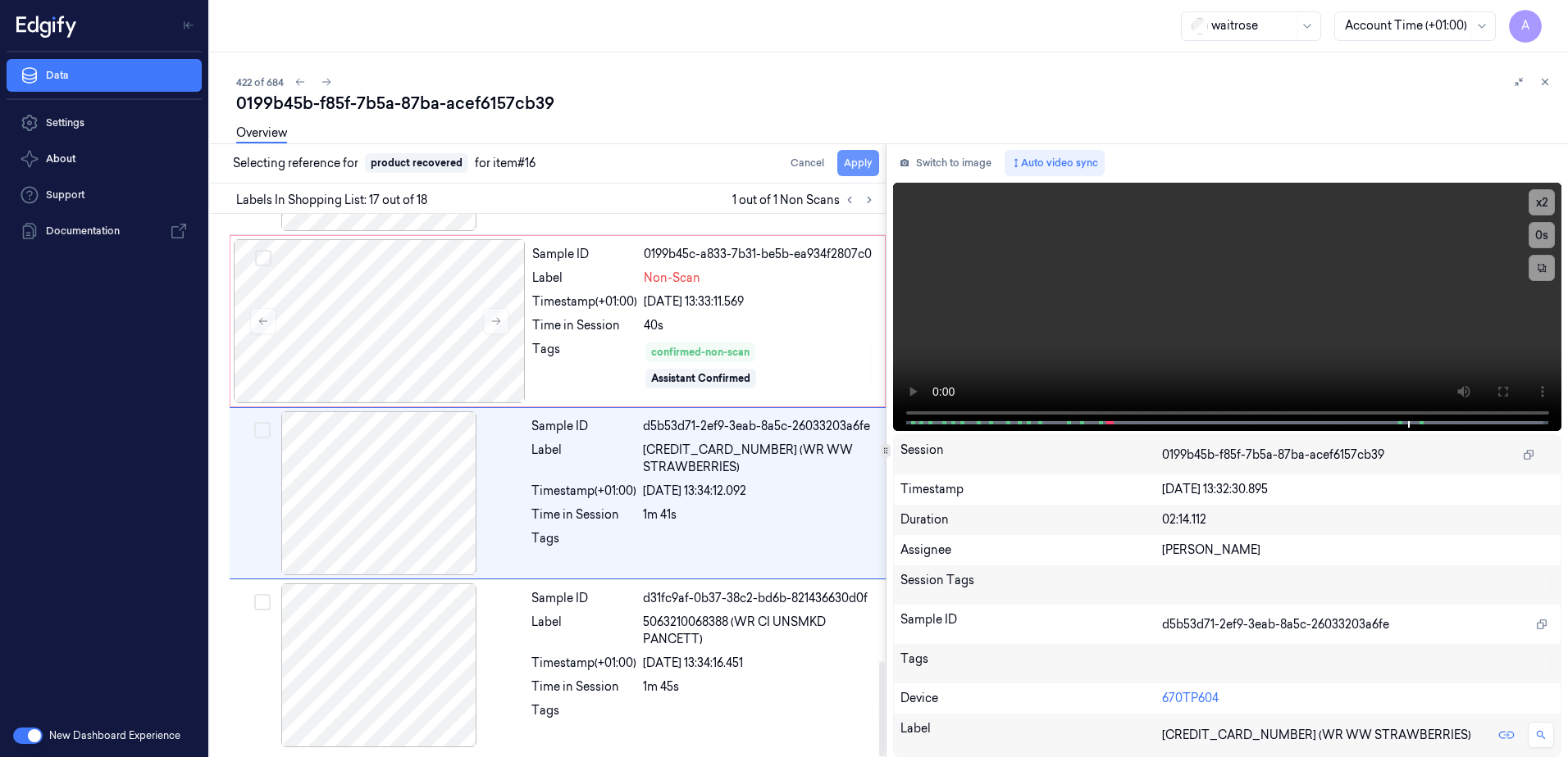
click at [860, 166] on button "Apply" at bounding box center [858, 163] width 42 height 26
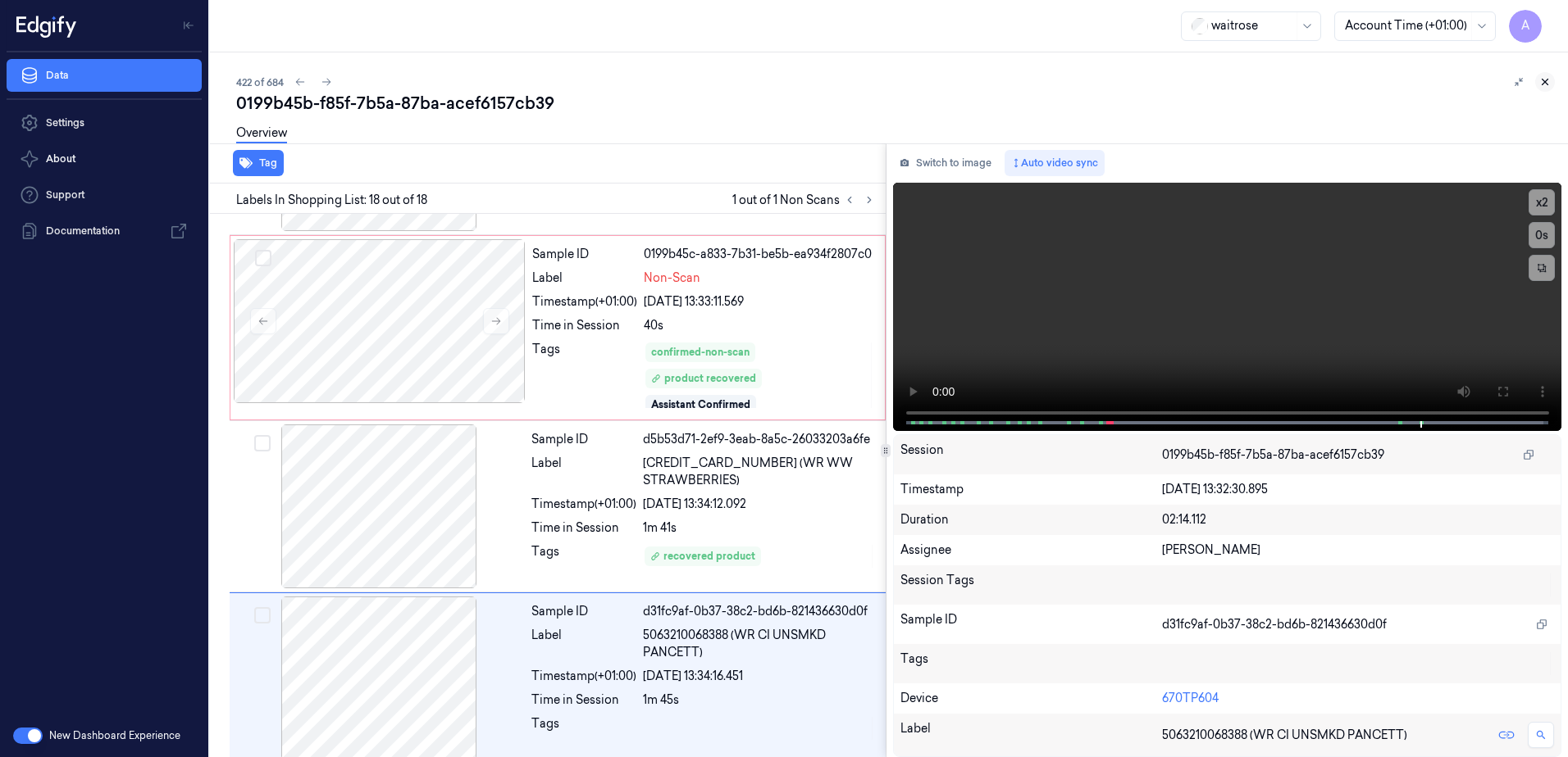
scroll to position [2573, 0]
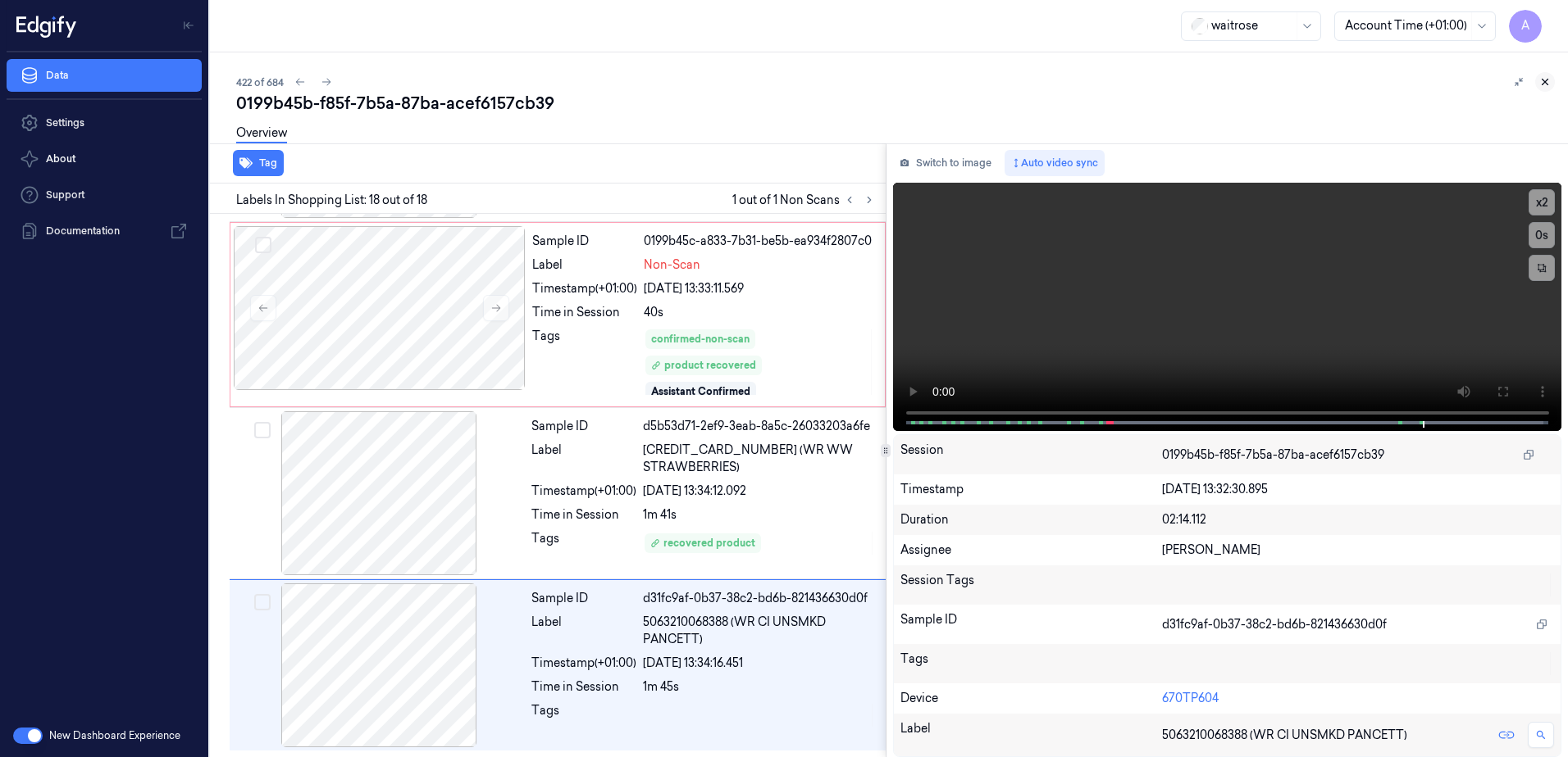
click at [1551, 82] on button at bounding box center [1544, 82] width 20 height 20
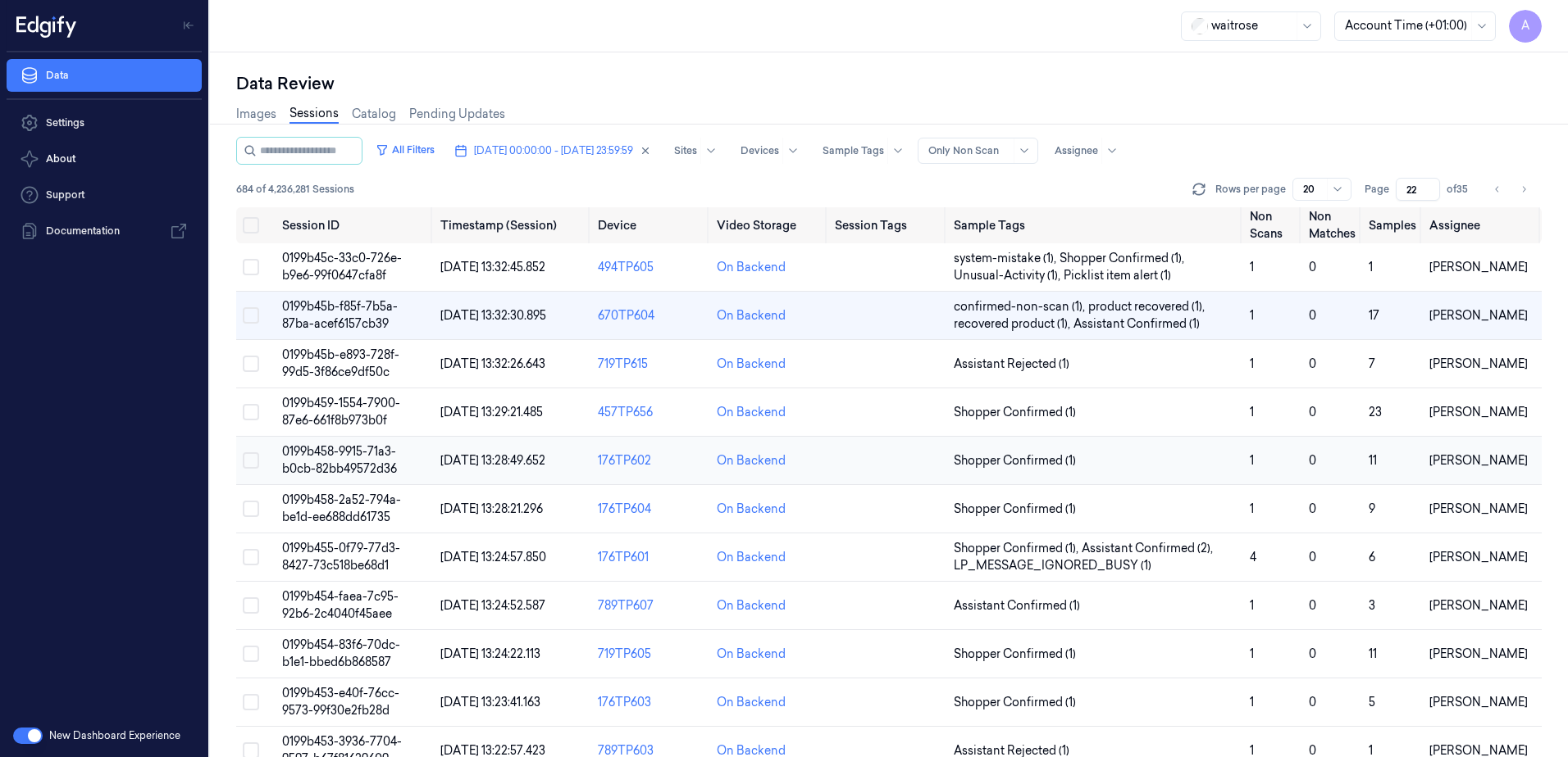
click at [343, 463] on span "0199b458-9915-71a3-b0cb-82bb49572d36" at bounding box center [340, 460] width 115 height 32
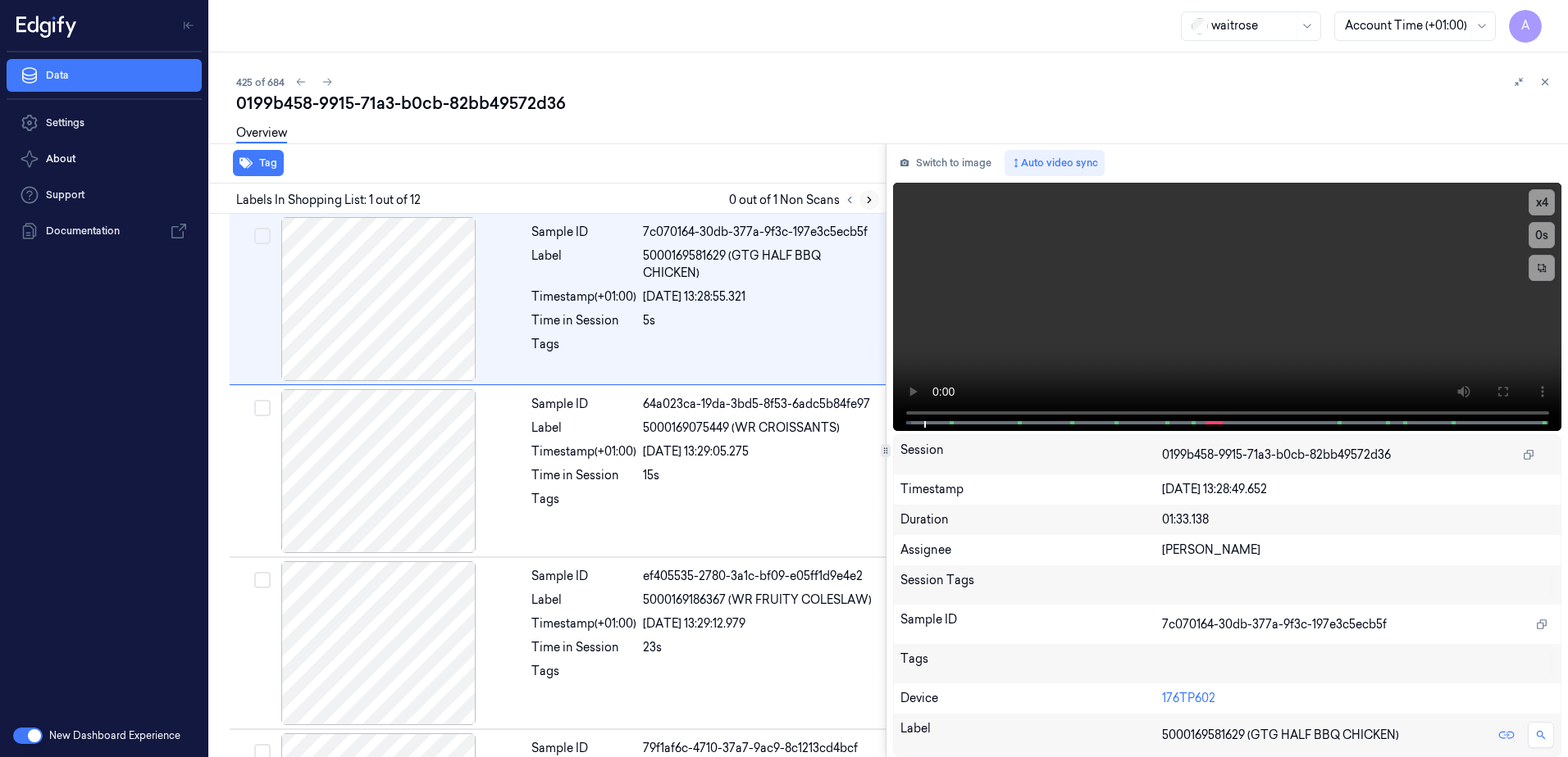
click at [865, 203] on icon at bounding box center [869, 201] width 12 height 12
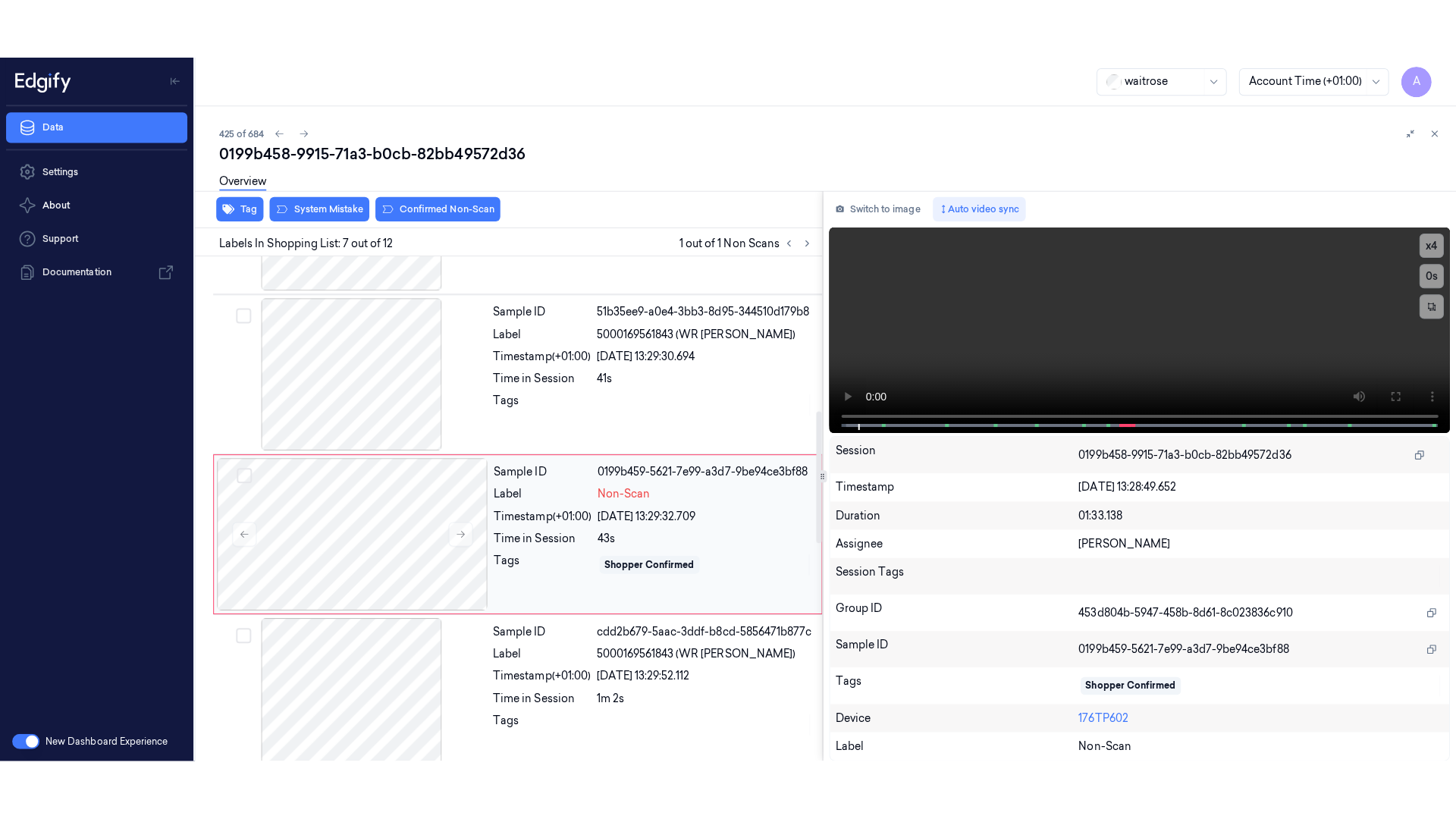
scroll to position [783, 0]
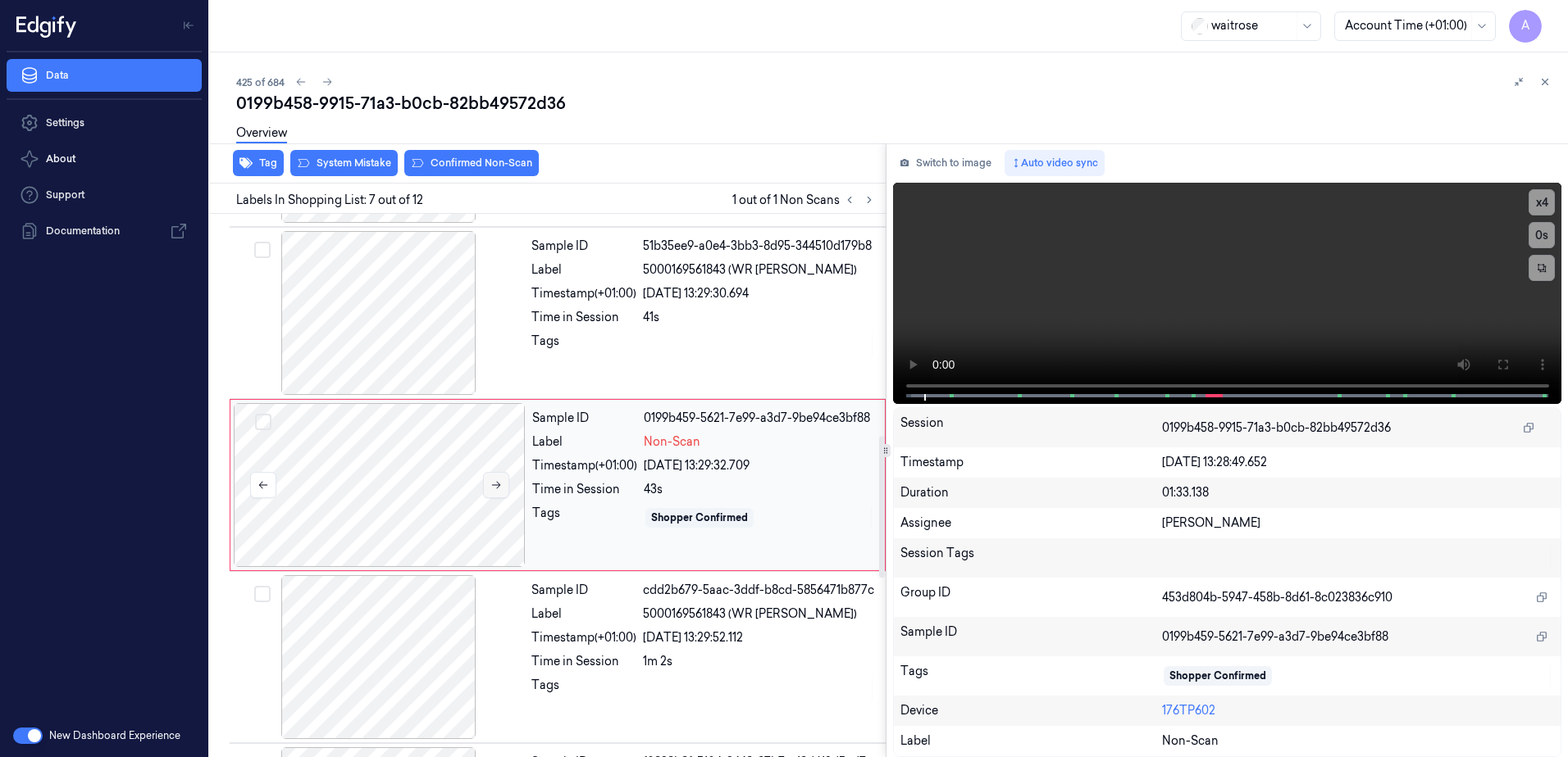
click at [496, 487] on icon at bounding box center [496, 486] width 12 height 12
click at [495, 494] on button at bounding box center [496, 485] width 26 height 26
click at [1505, 373] on button at bounding box center [1501, 365] width 26 height 26
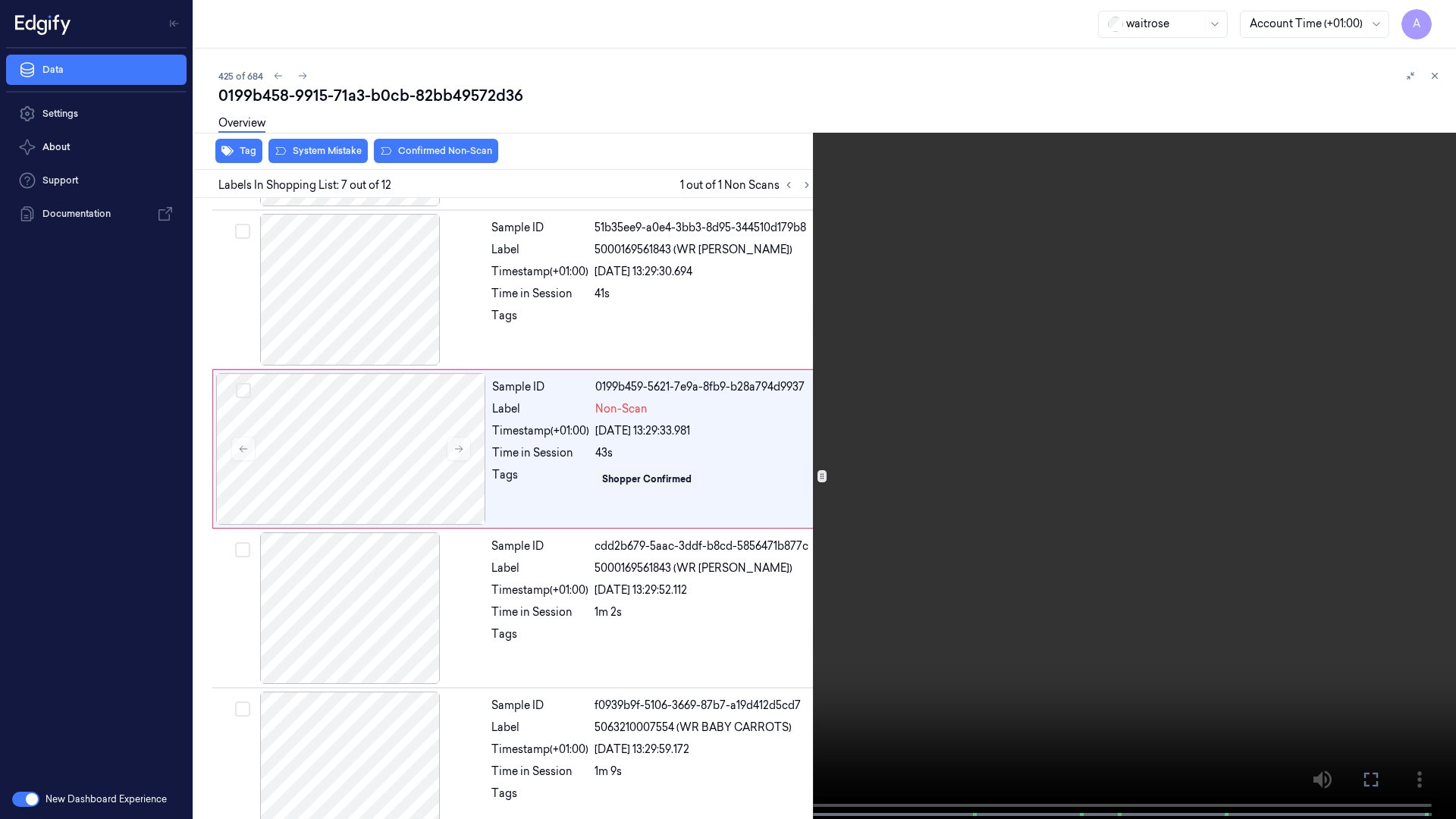
drag, startPoint x: 880, startPoint y: 498, endPoint x: 1075, endPoint y: 485, distance: 195.4
click at [880, 498] on video at bounding box center [728, 411] width 1456 height 822
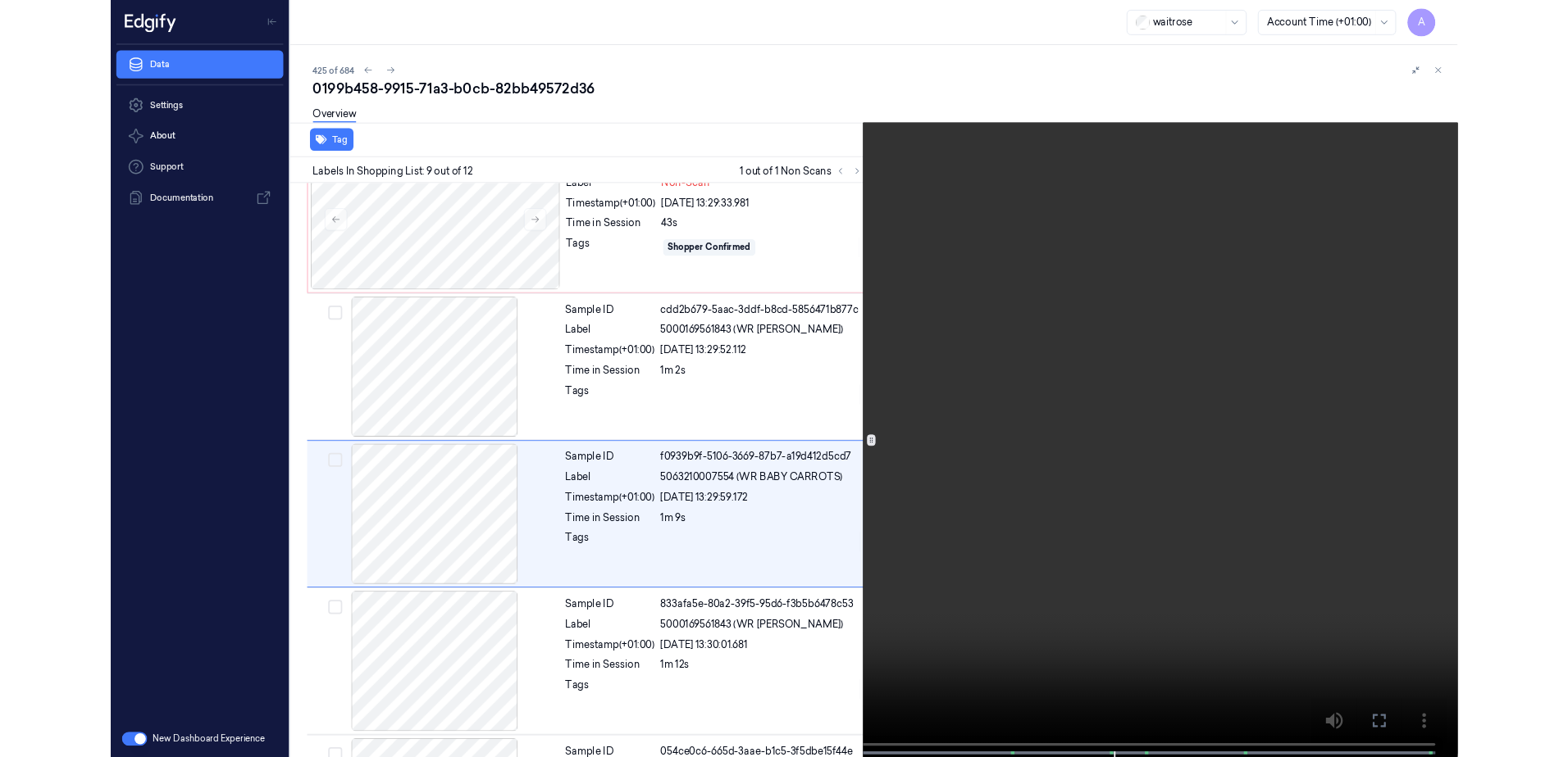
scroll to position [1127, 0]
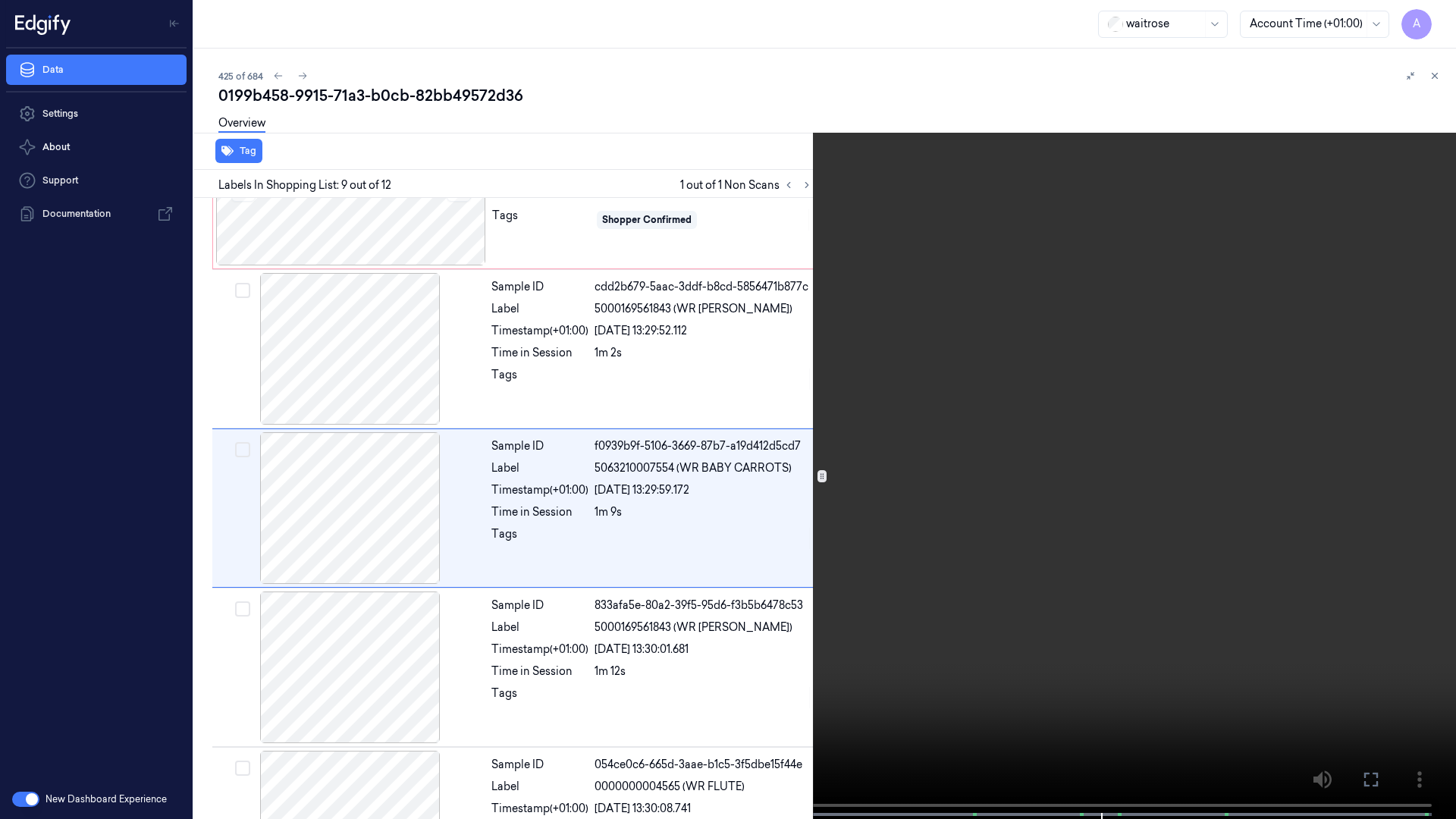
click at [0, 0] on icon at bounding box center [0, 0] width 0 height 0
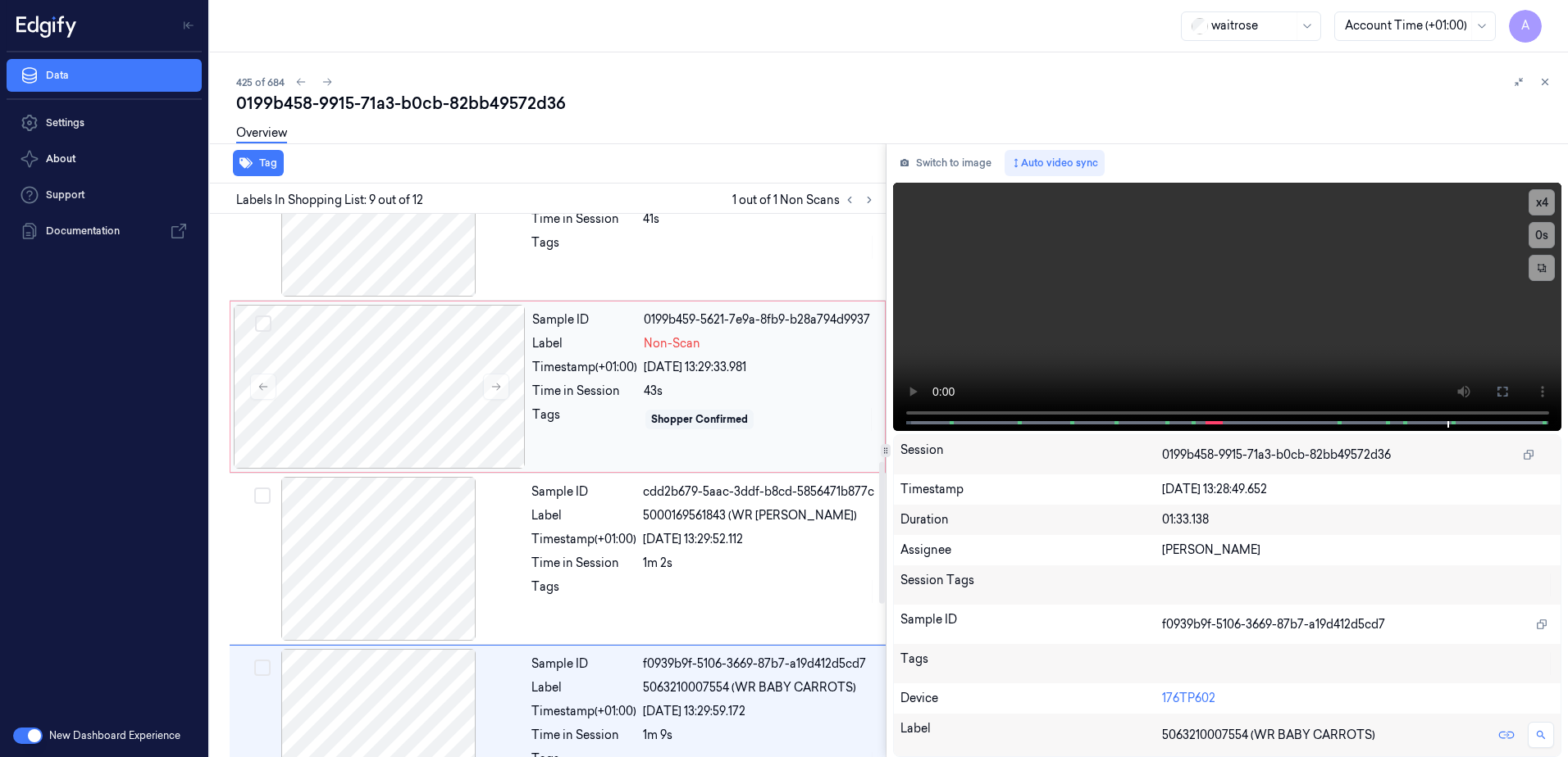
click at [614, 452] on div "Sample ID 0199b459-5621-7e9a-8fb9-b28a794d9937 Label Non-Scan Timestamp (+01:00…" at bounding box center [704, 386] width 356 height 164
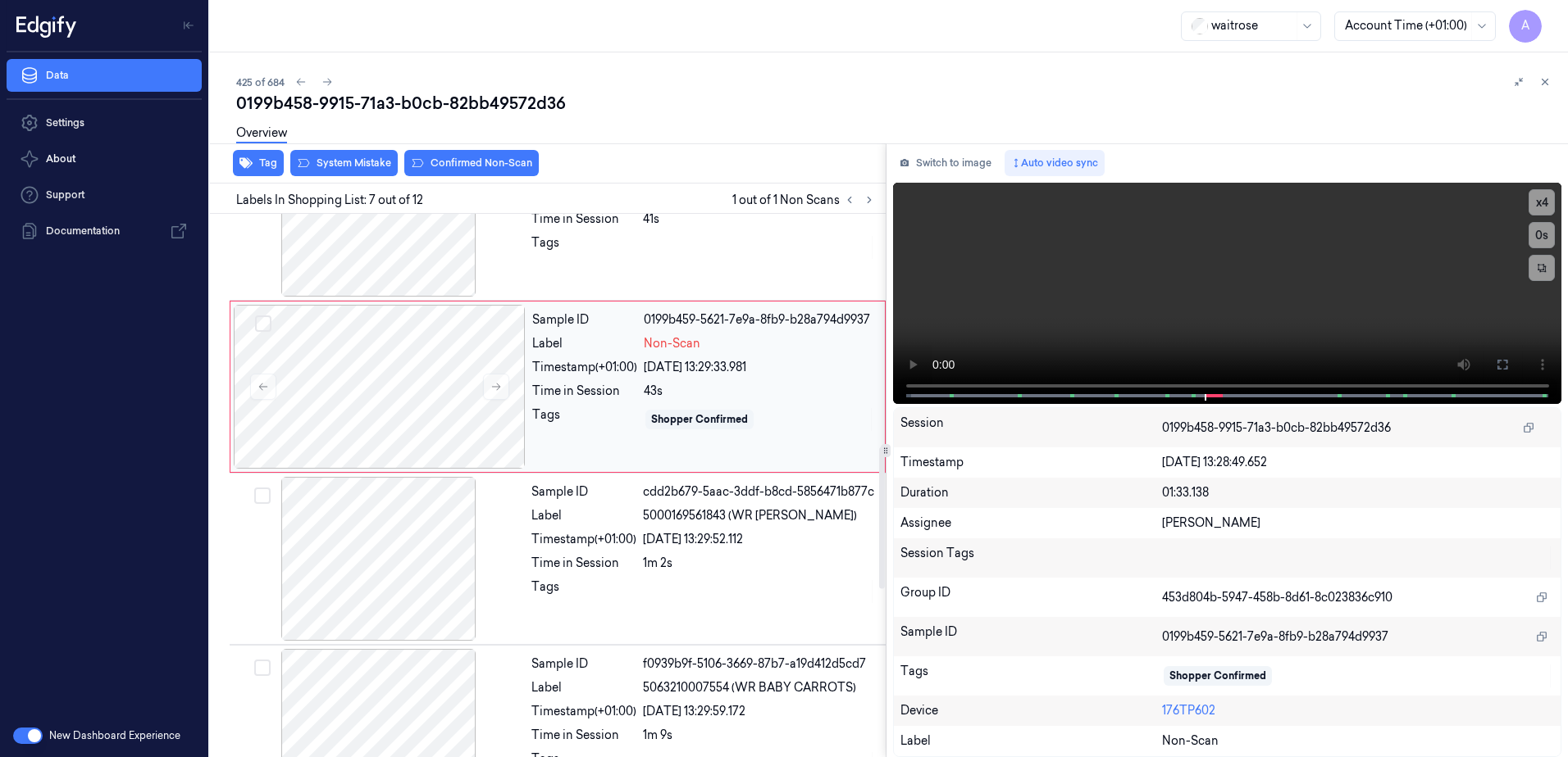
scroll to position [846, 0]
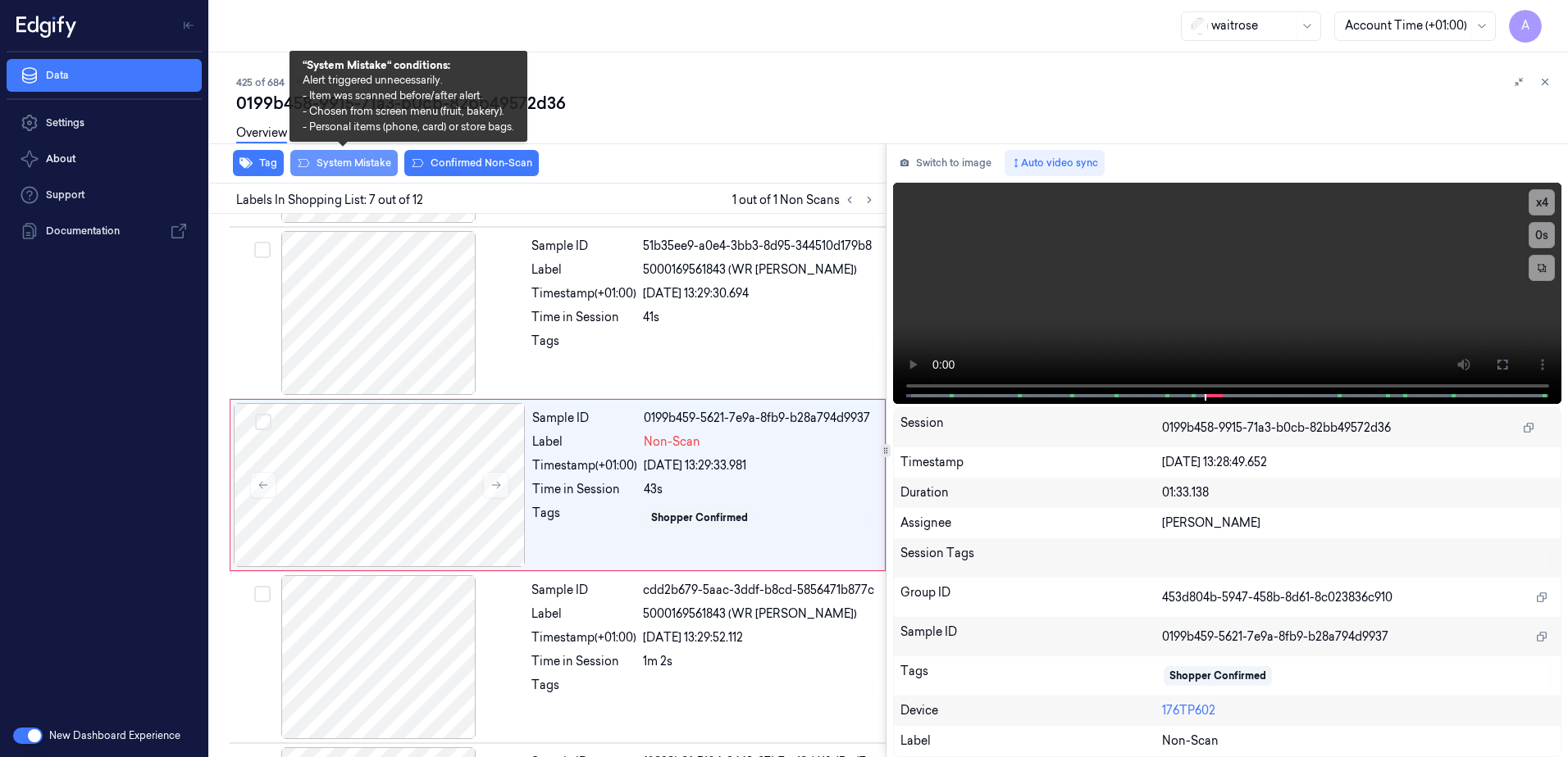
click at [340, 167] on button "System Mistake" at bounding box center [344, 163] width 107 height 26
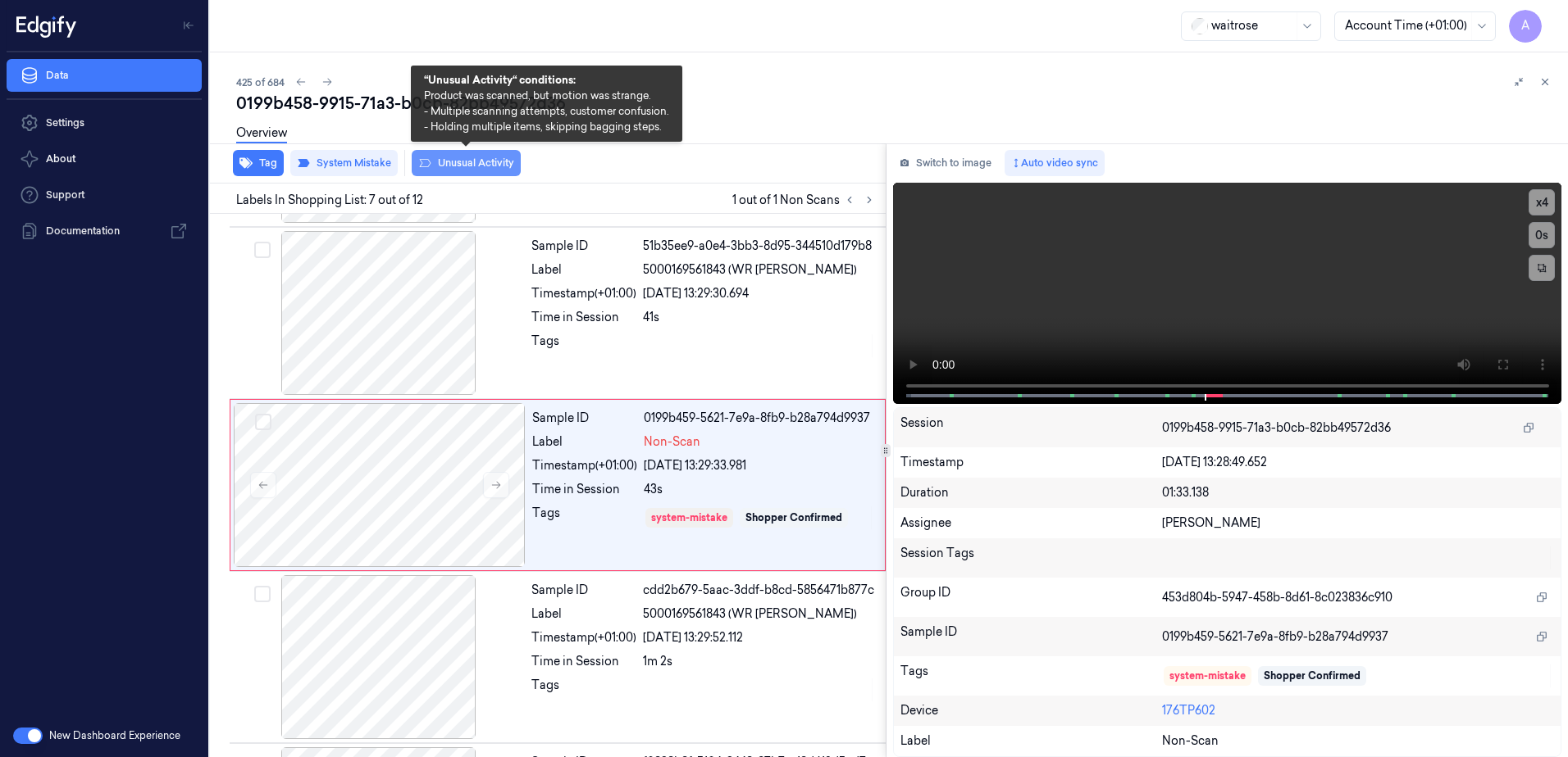
click at [447, 166] on button "Unusual Activity" at bounding box center [466, 163] width 109 height 26
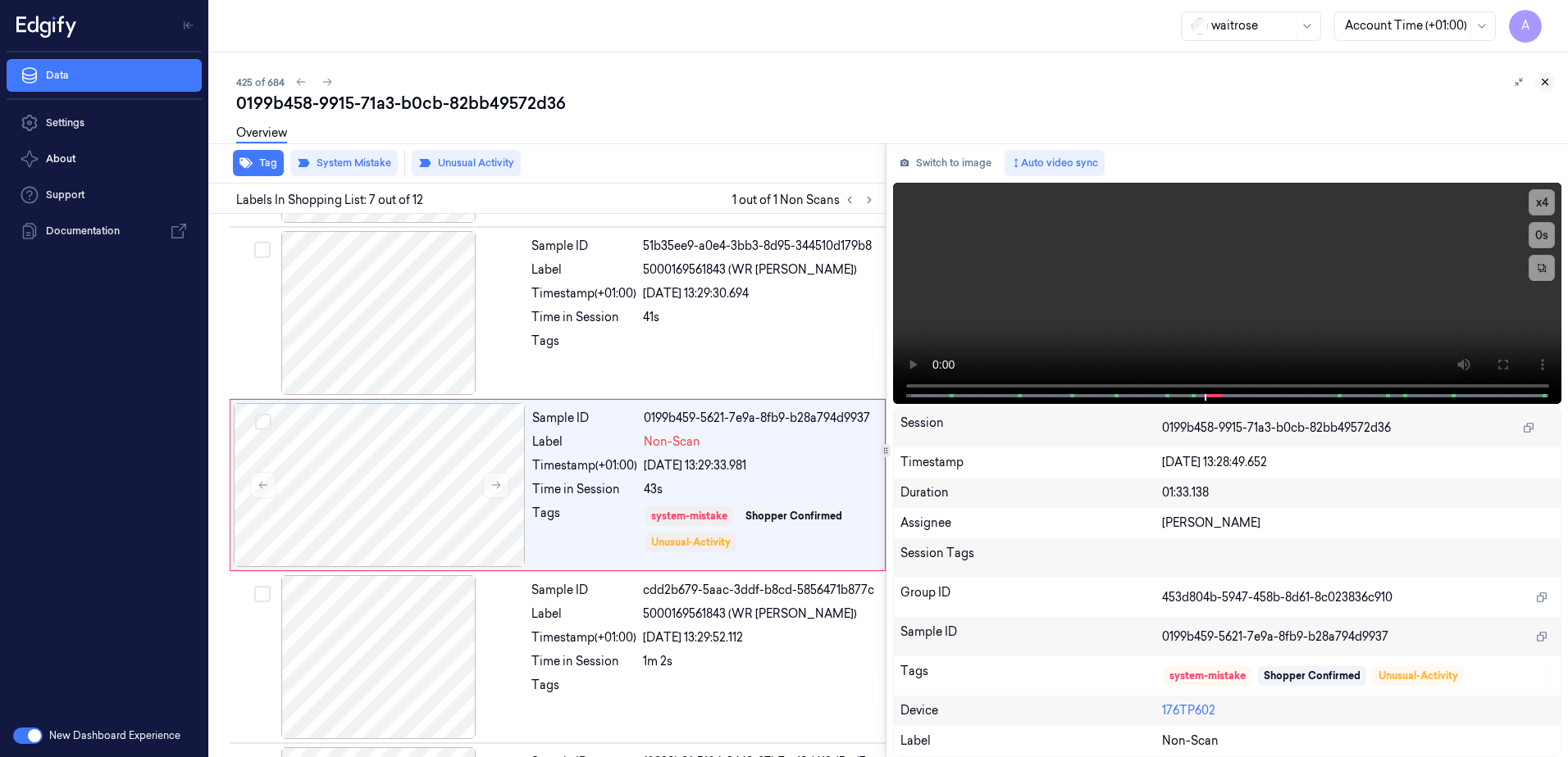
click at [1545, 80] on icon at bounding box center [1545, 82] width 12 height 12
